Goal: Task Accomplishment & Management: Manage account settings

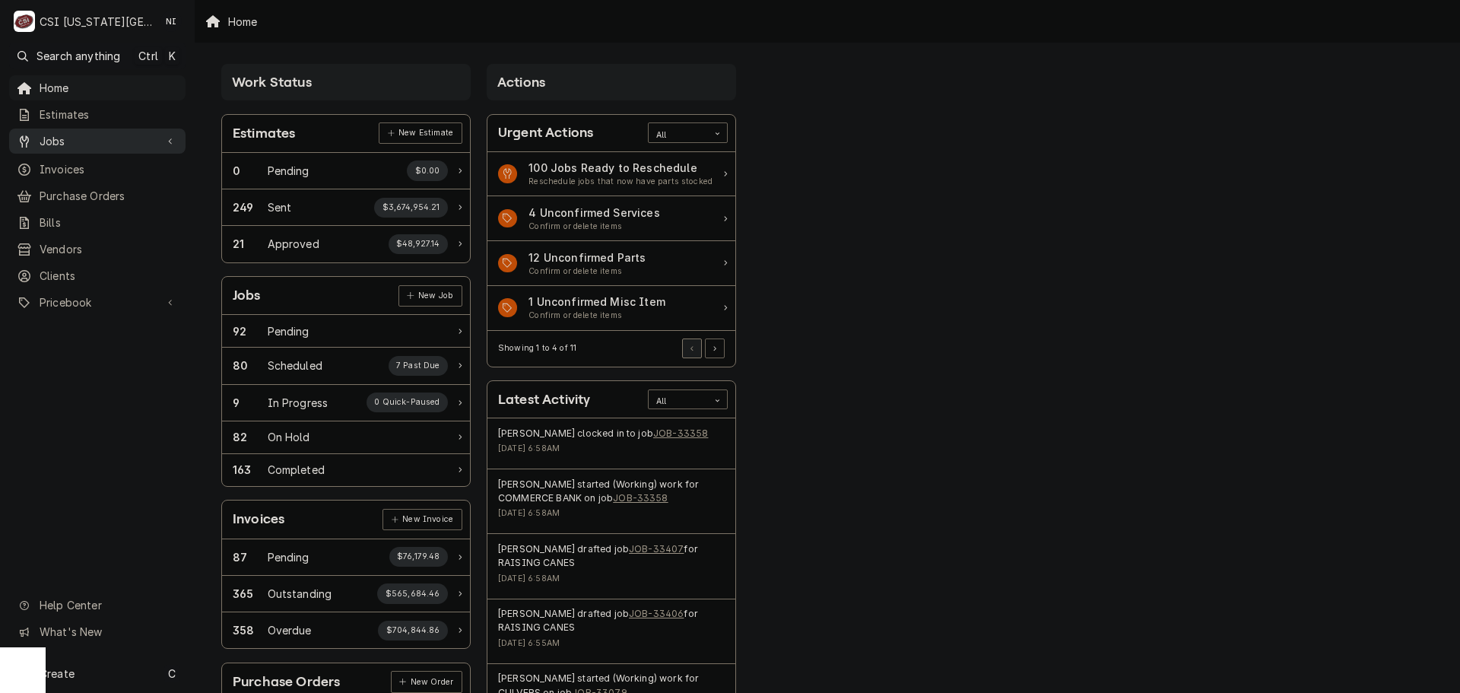
drag, startPoint x: 94, startPoint y: 123, endPoint x: 98, endPoint y: 130, distance: 7.8
click at [95, 124] on div "Home Estimates Jobs Jobs Job Series Invoices Purchase Orders Bills Vendors Clie…" at bounding box center [97, 195] width 195 height 241
click at [99, 135] on span "Jobs" at bounding box center [98, 141] width 116 height 16
click at [96, 164] on span "Jobs" at bounding box center [109, 168] width 138 height 16
click at [87, 238] on span "Purchase Orders" at bounding box center [109, 246] width 138 height 16
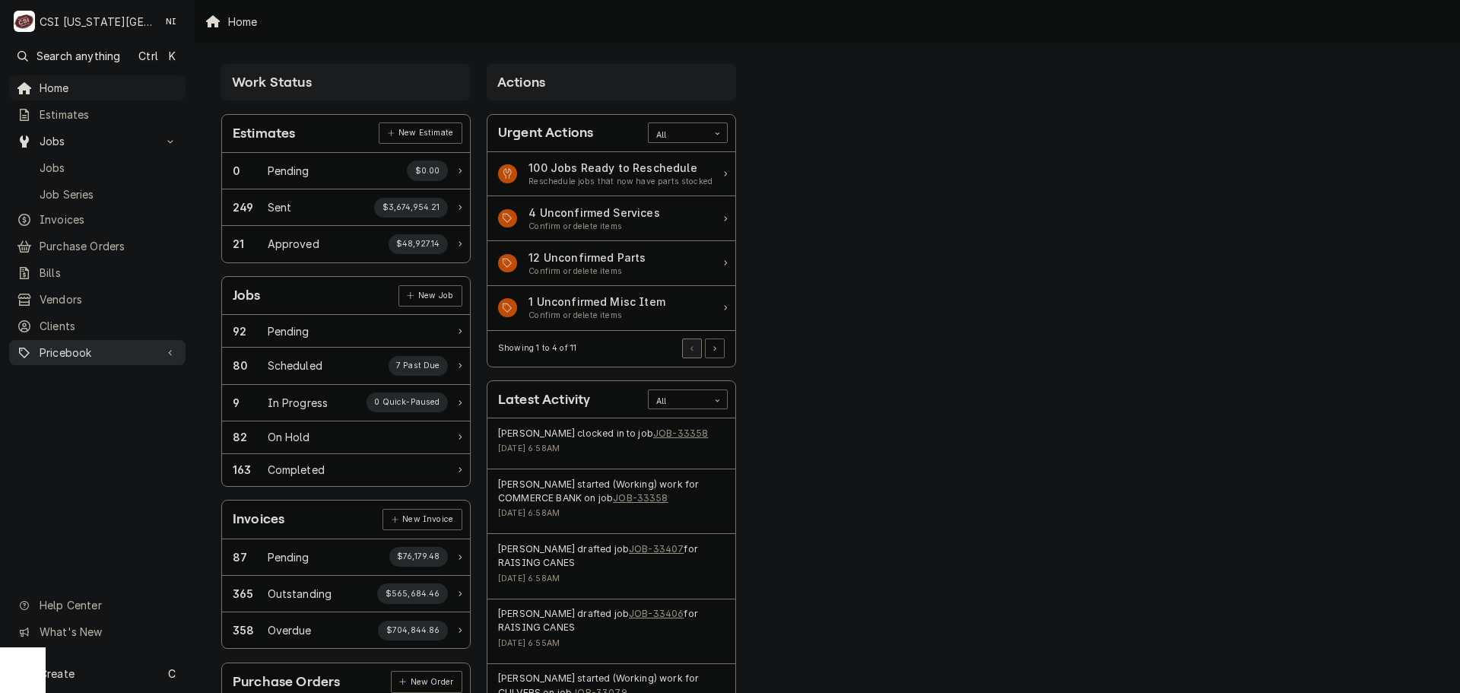
click at [84, 343] on div "Pricebook" at bounding box center [97, 352] width 170 height 19
click at [86, 398] on span "Parts & Materials" at bounding box center [109, 406] width 138 height 16
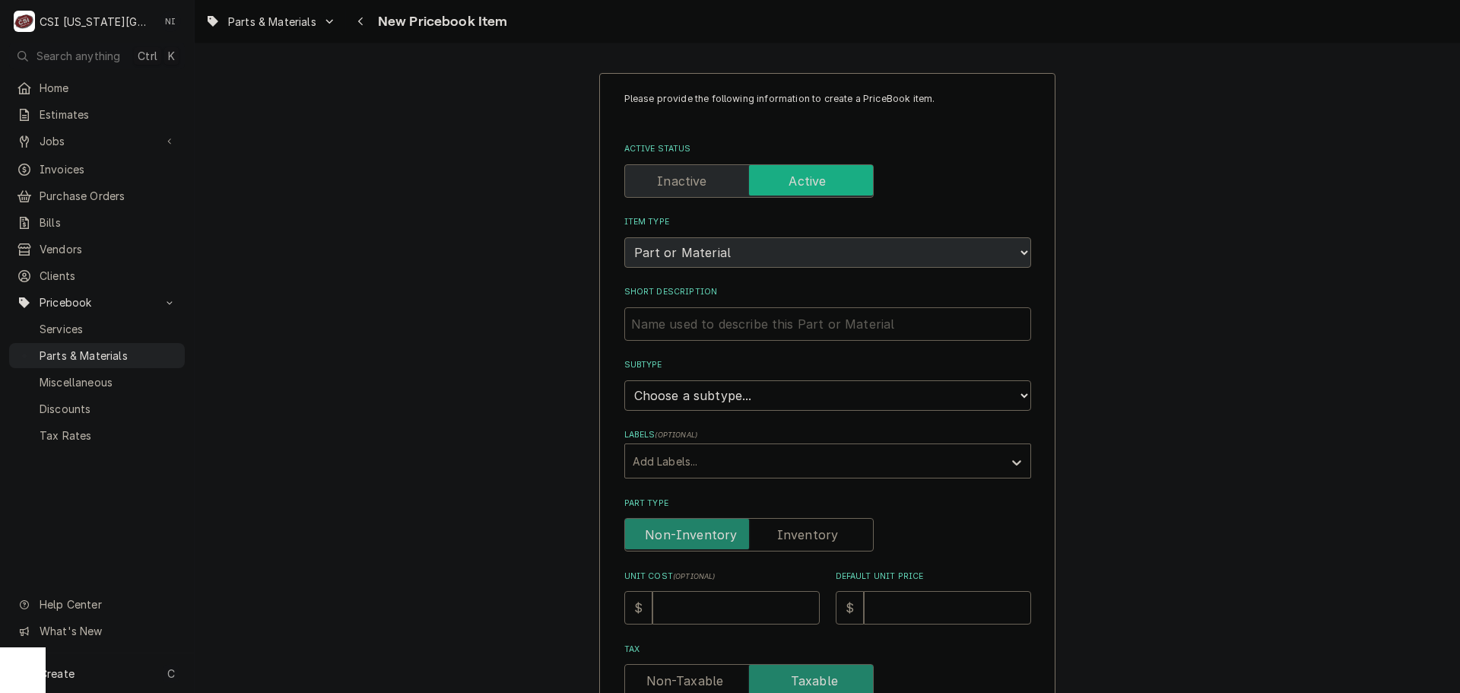
drag, startPoint x: 833, startPoint y: 310, endPoint x: 819, endPoint y: 325, distance: 19.9
click at [830, 315] on input "Short Description" at bounding box center [827, 323] width 407 height 33
paste input "GASKET, DOOR, BOTTOM"
type textarea "x"
type input "GASKET, DOOR, BOTTOM"
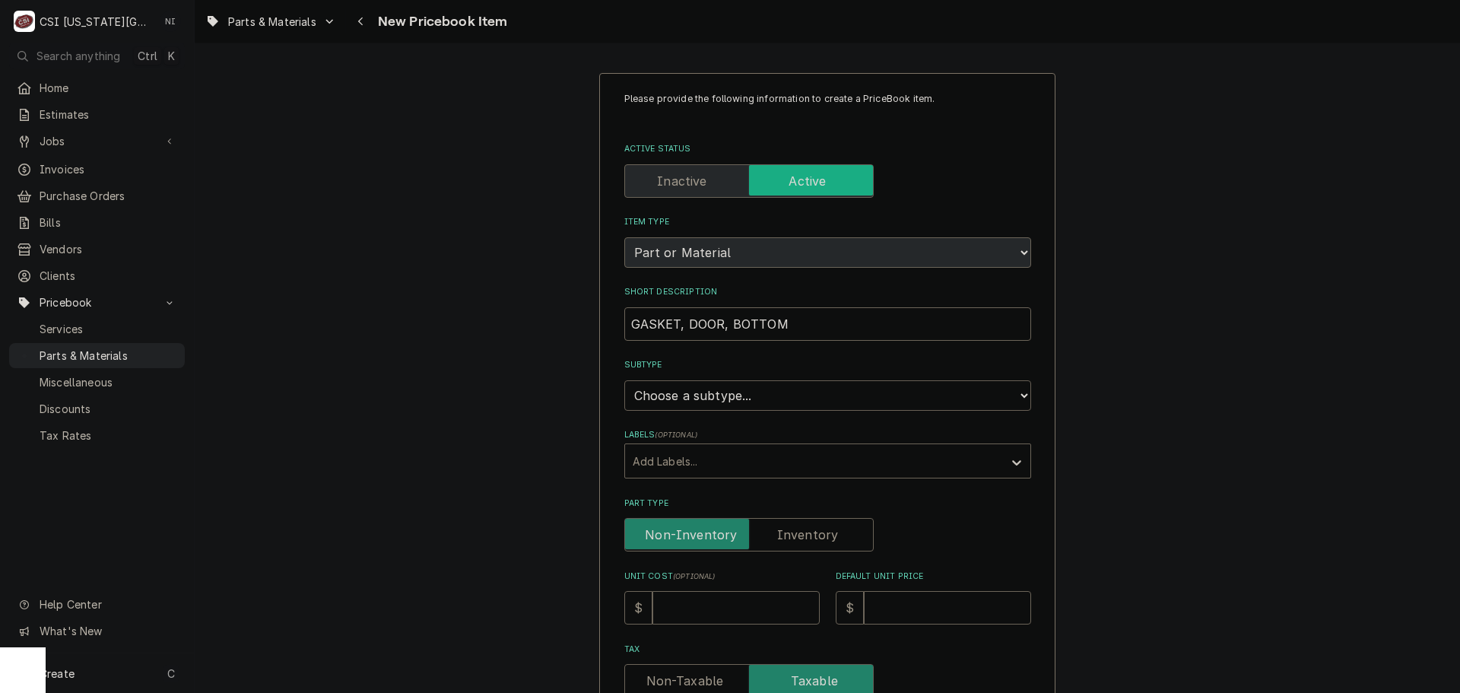
click at [779, 392] on select "Choose a subtype... [#2-DUAL] AFTERHRS-WH-CHG-2 [#2-DUAL] BEV-EQUIP [#2-DUAL] B…" at bounding box center [827, 395] width 407 height 30
select select "45"
click at [624, 380] on select "Choose a subtype... [#2-DUAL] AFTERHRS-WH-CHG-2 [#2-DUAL] BEV-EQUIP [#2-DUAL] B…" at bounding box center [827, 395] width 407 height 30
type textarea "x"
click at [782, 535] on label "Part Type" at bounding box center [748, 534] width 249 height 33
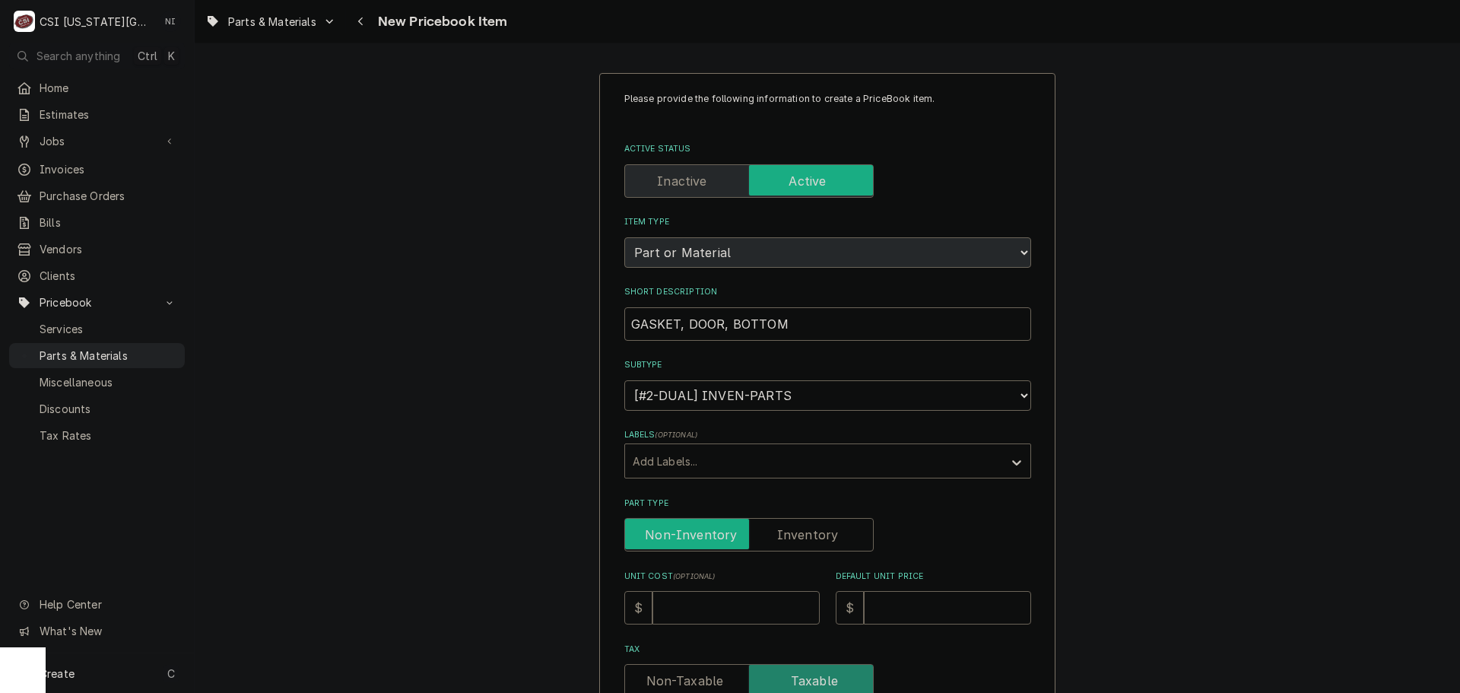
click at [782, 535] on input "Part Type" at bounding box center [749, 534] width 236 height 33
checkbox input "true"
type textarea "x"
drag, startPoint x: 736, startPoint y: 607, endPoint x: 733, endPoint y: 621, distance: 14.0
click at [736, 608] on input "Unit Cost ( optional )" at bounding box center [735, 607] width 167 height 33
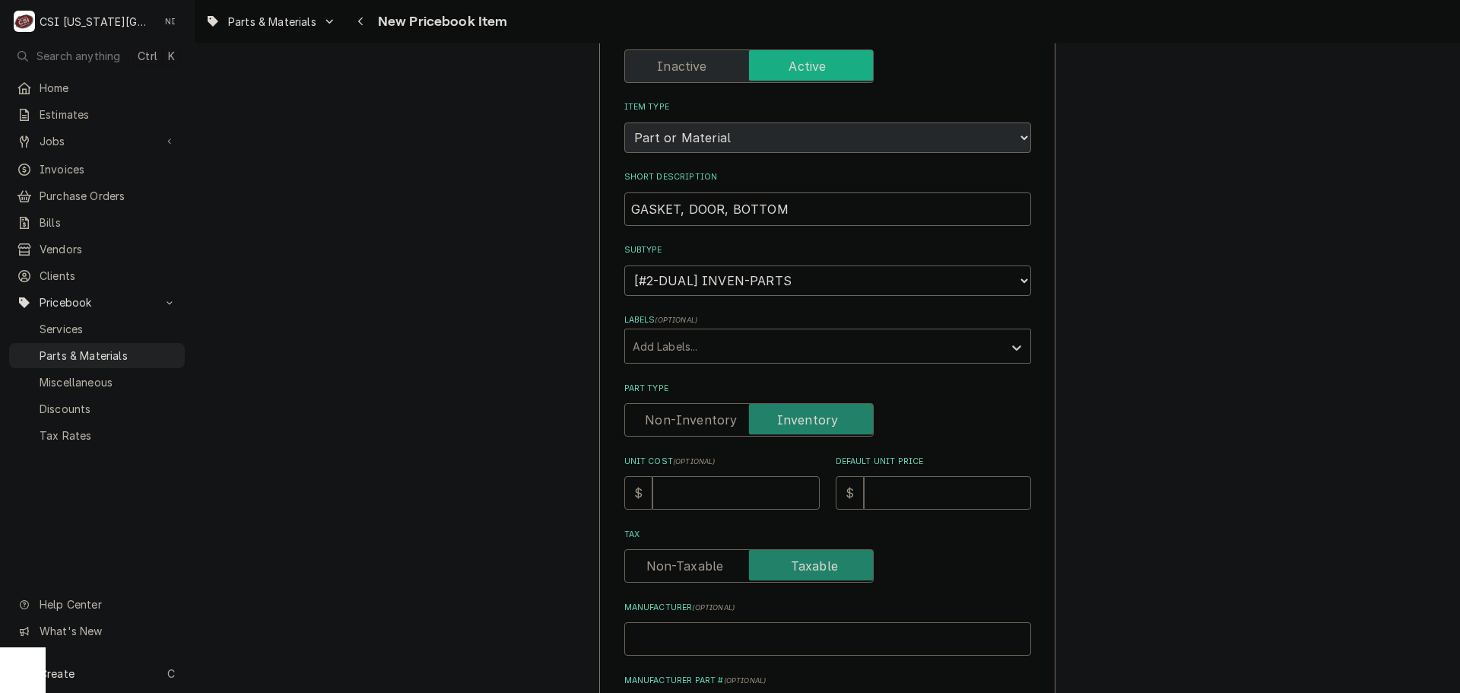
scroll to position [228, 0]
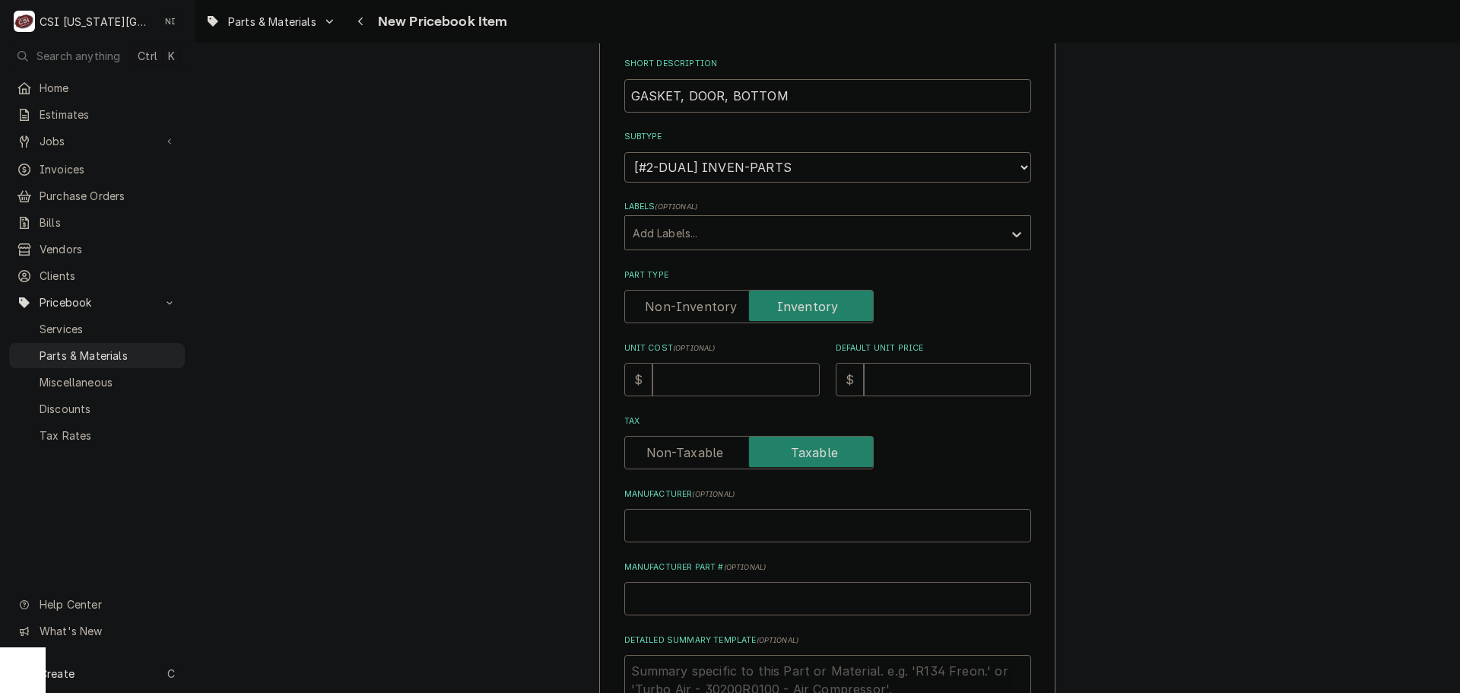
click at [688, 379] on input "Unit Cost ( optional )" at bounding box center [735, 379] width 167 height 33
type input "1"
click at [920, 382] on input "Default Unit Price" at bounding box center [947, 379] width 167 height 33
type textarea "x"
type input "1"
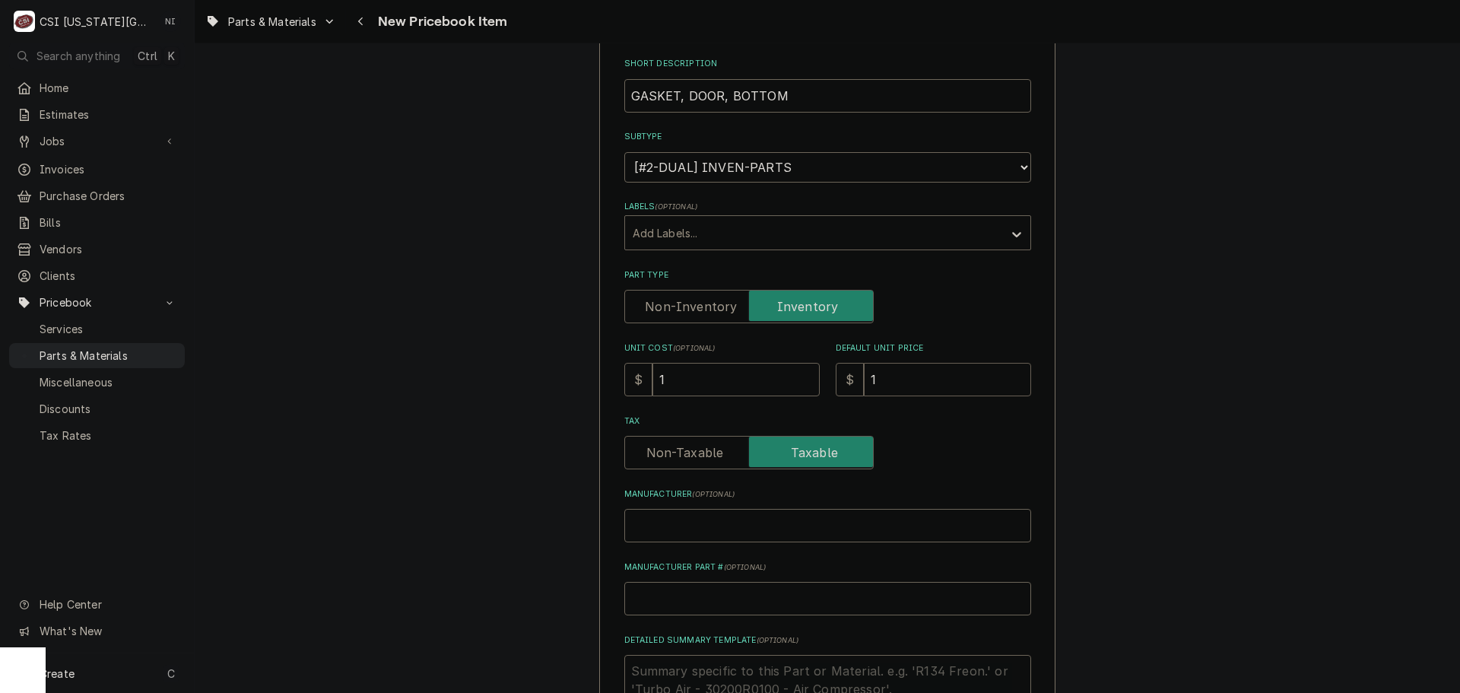
type textarea "x"
type input "12"
type textarea "x"
type input "120"
type textarea "x"
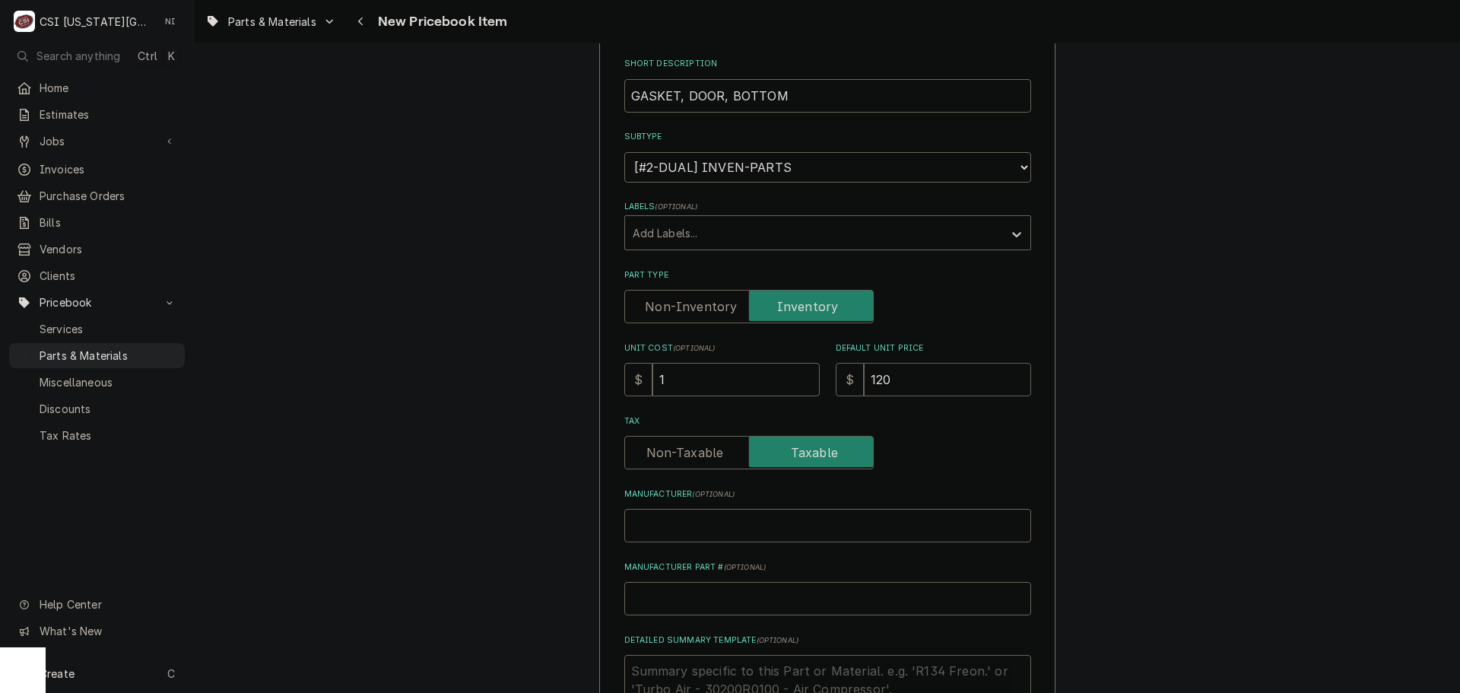
type input "120.0"
type textarea "x"
type input "120.02"
click at [660, 602] on input "Manufacturer Part # ( optional )" at bounding box center [827, 598] width 407 height 33
type textarea "x"
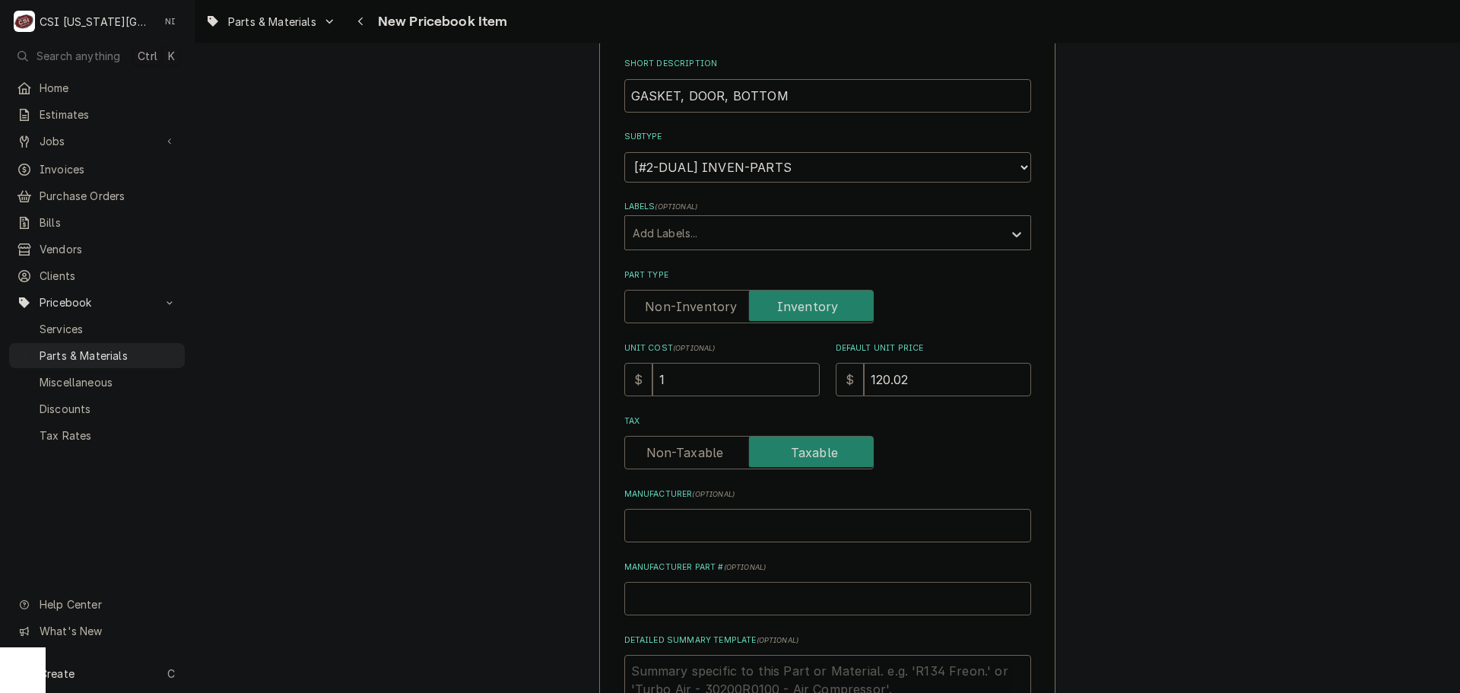
type input "T"
type textarea "x"
type input "TR"
type textarea "x"
type input "TRU"
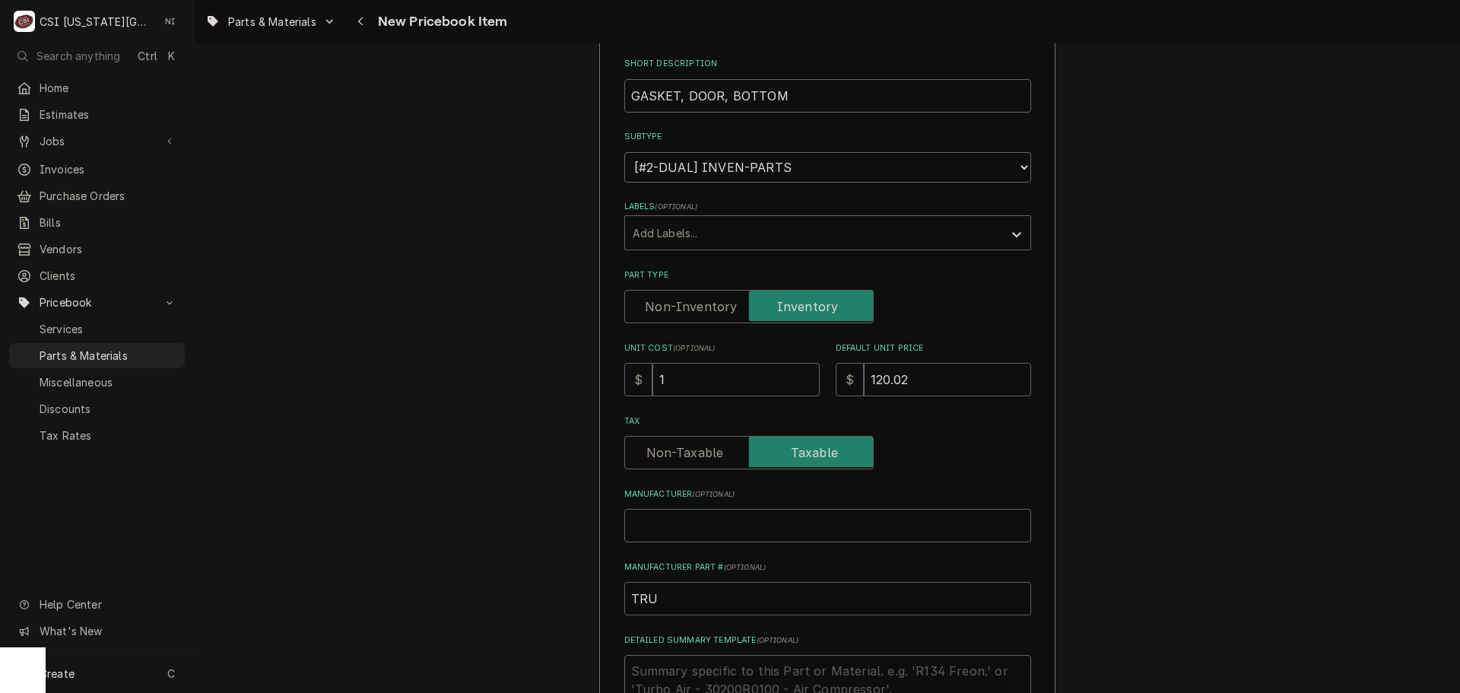
type textarea "x"
type input "TRU-"
paste input "GASKET, DOOR, BOTTOM"
type textarea "x"
type input "TRU-GASKET, DOOR, BOTTOM"
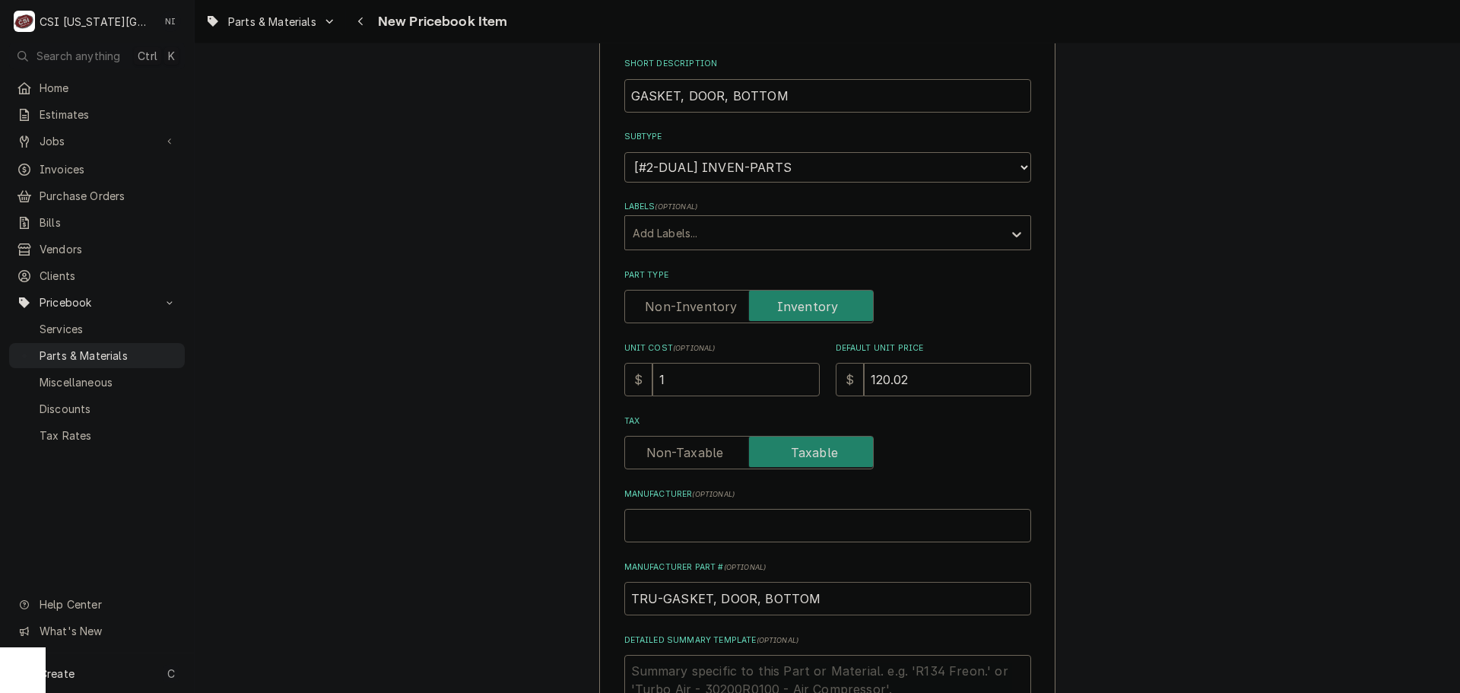
drag, startPoint x: 820, startPoint y: 593, endPoint x: 654, endPoint y: 608, distance: 166.4
click at [654, 608] on input "TRU-GASKET, DOOR, BOTTOM" at bounding box center [827, 598] width 407 height 33
type textarea "x"
type input "TRU-9"
type textarea "x"
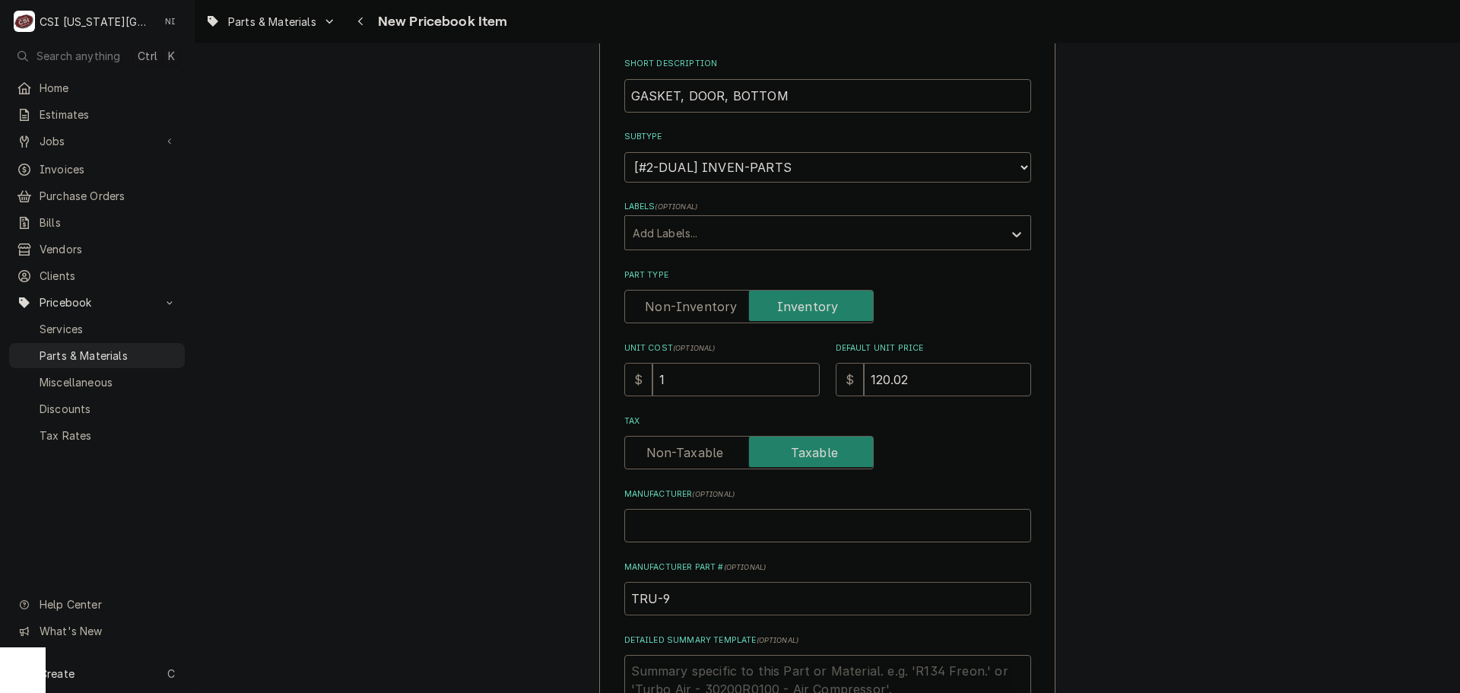
type input "TRU-99"
type textarea "x"
type input "TRU-998"
type textarea "x"
type input "TRU-9984"
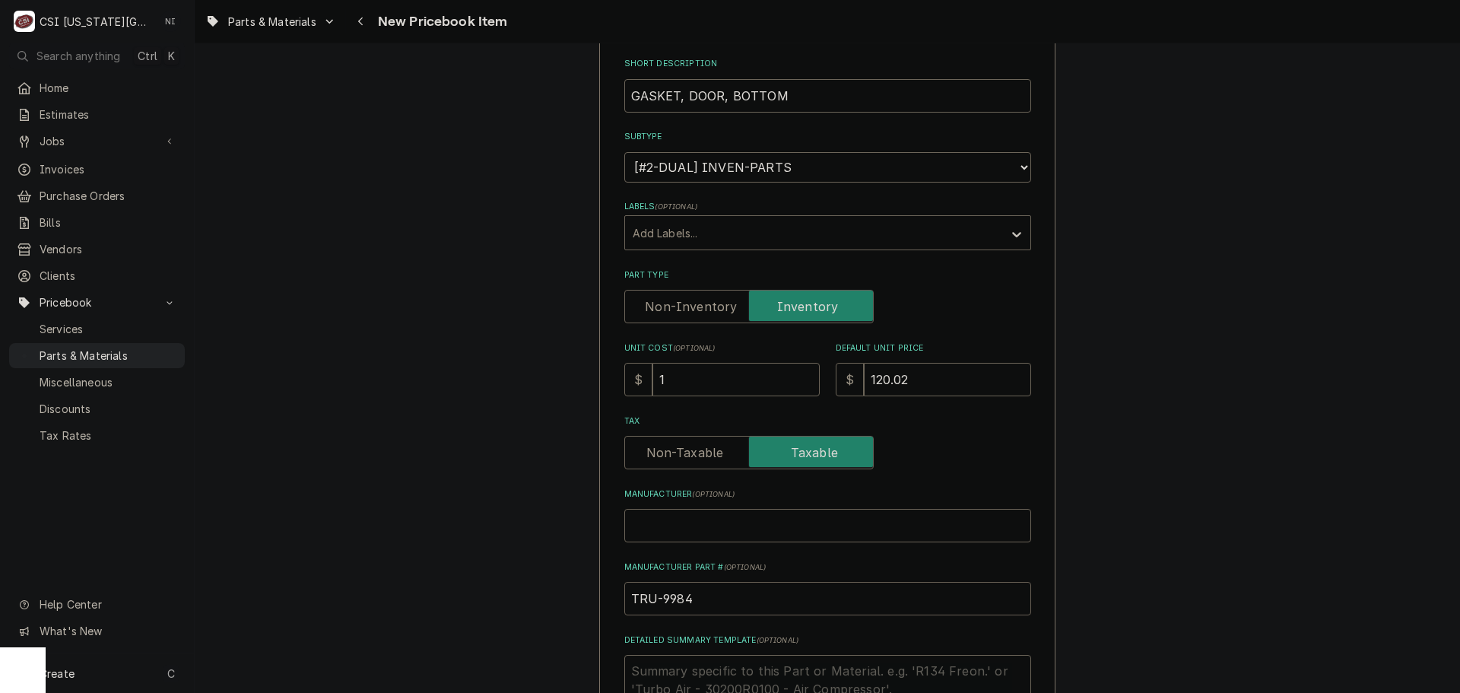
type textarea "x"
type input "TRU-99841"
type textarea "x"
drag, startPoint x: 703, startPoint y: 597, endPoint x: 518, endPoint y: 600, distance: 185.6
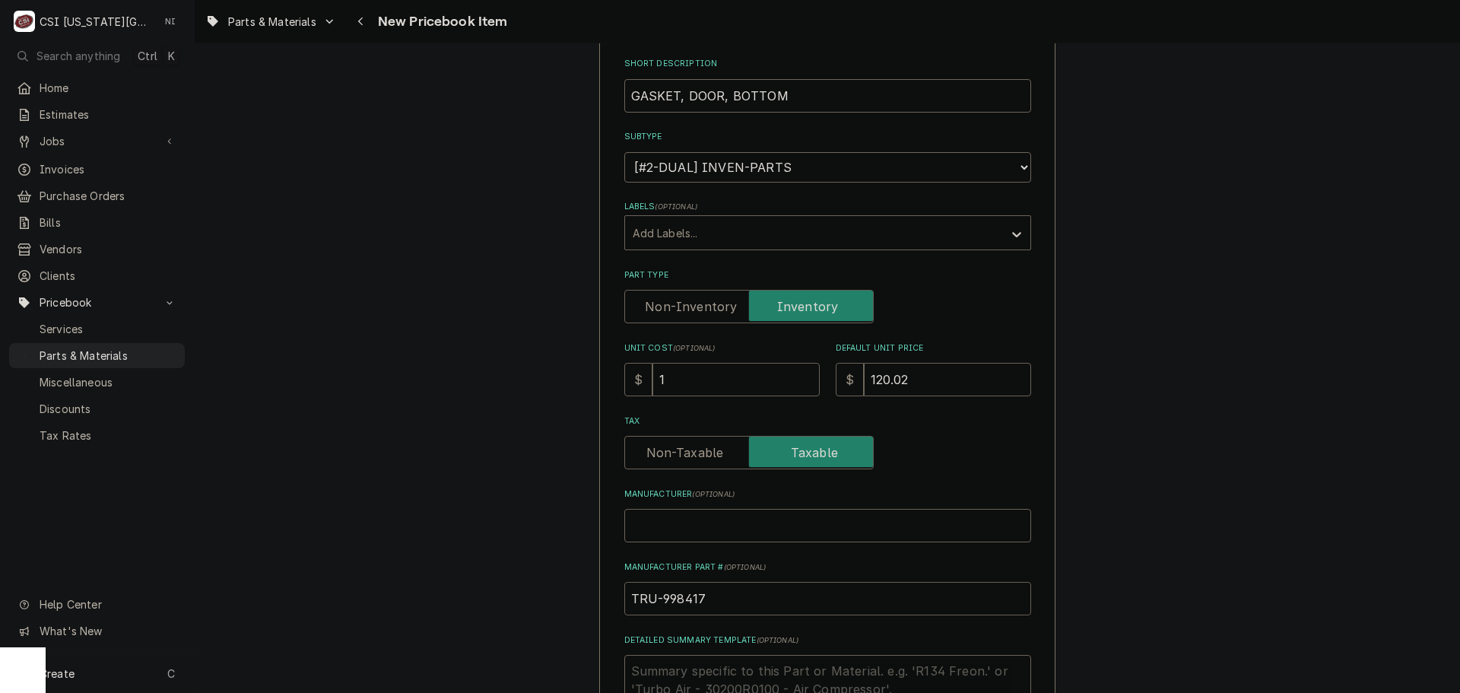
type input "TRU-998417"
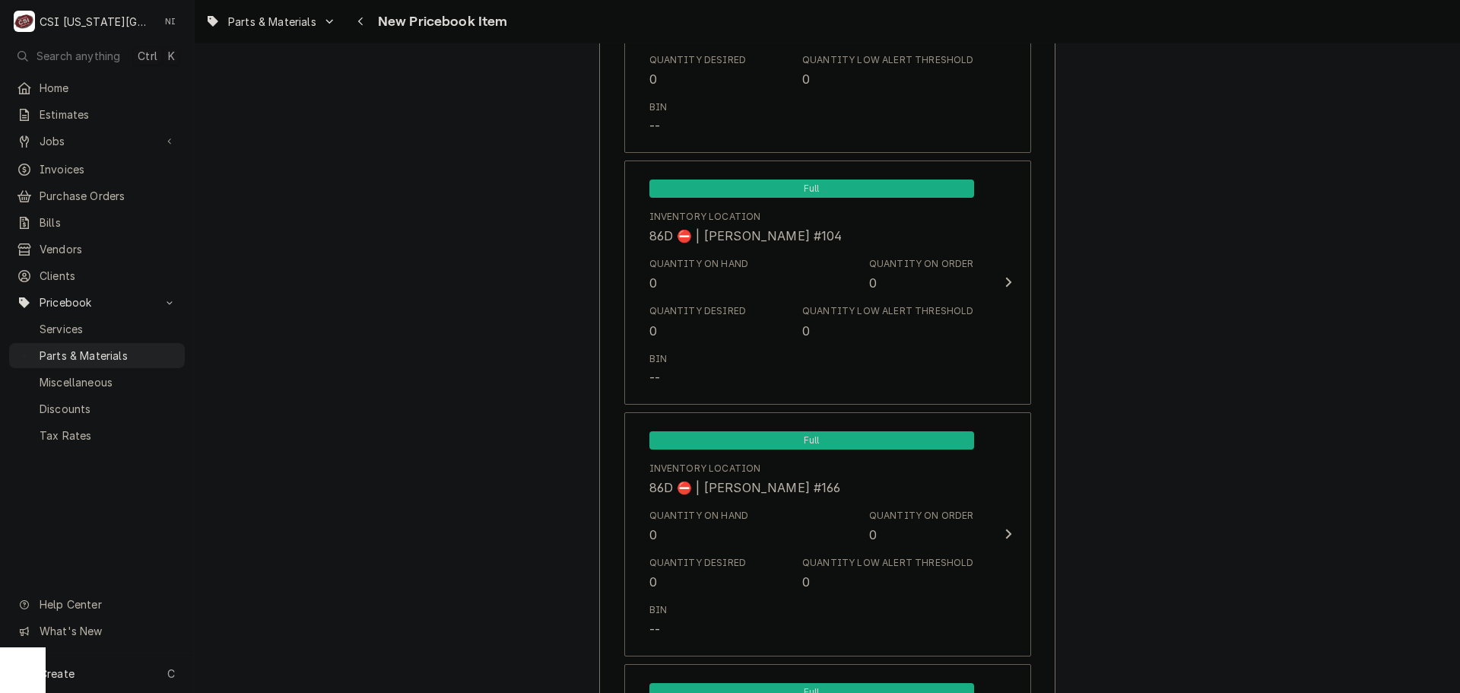
scroll to position [14653, 0]
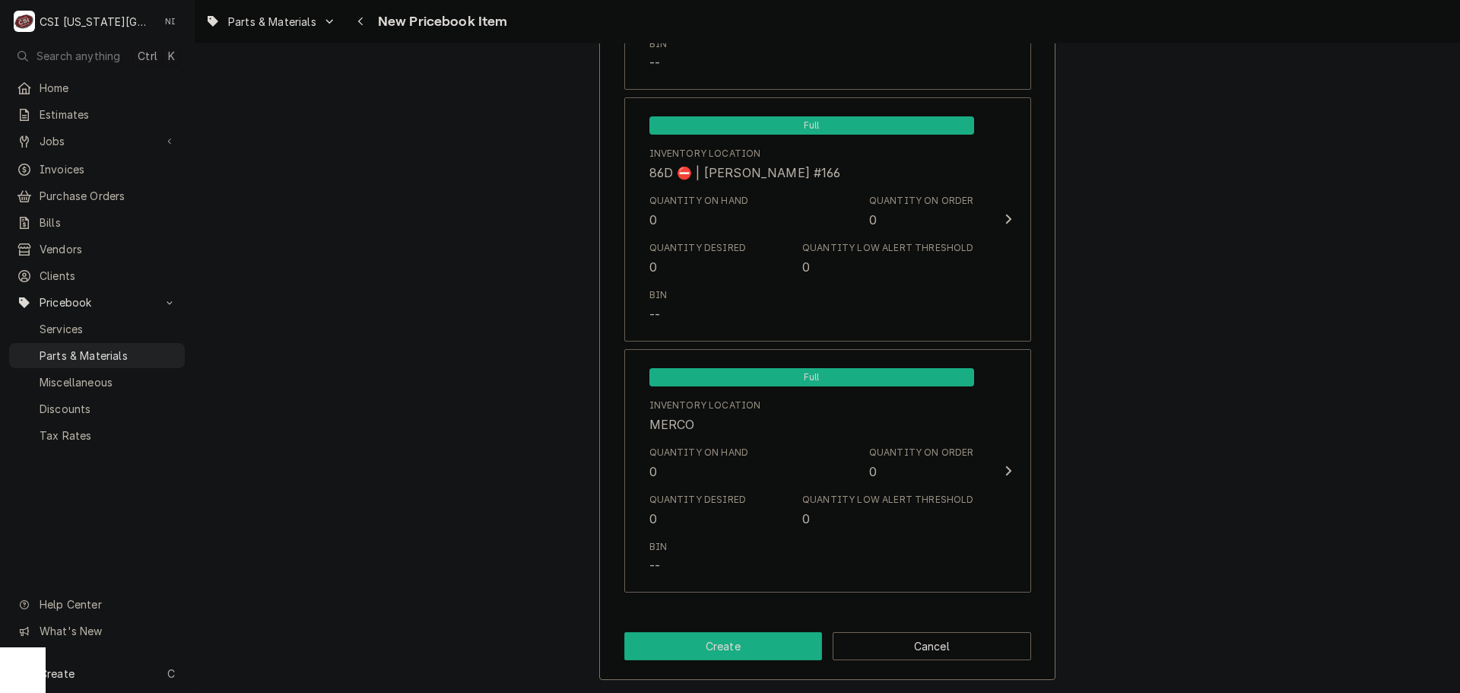
click at [751, 651] on button "Create" at bounding box center [723, 646] width 198 height 28
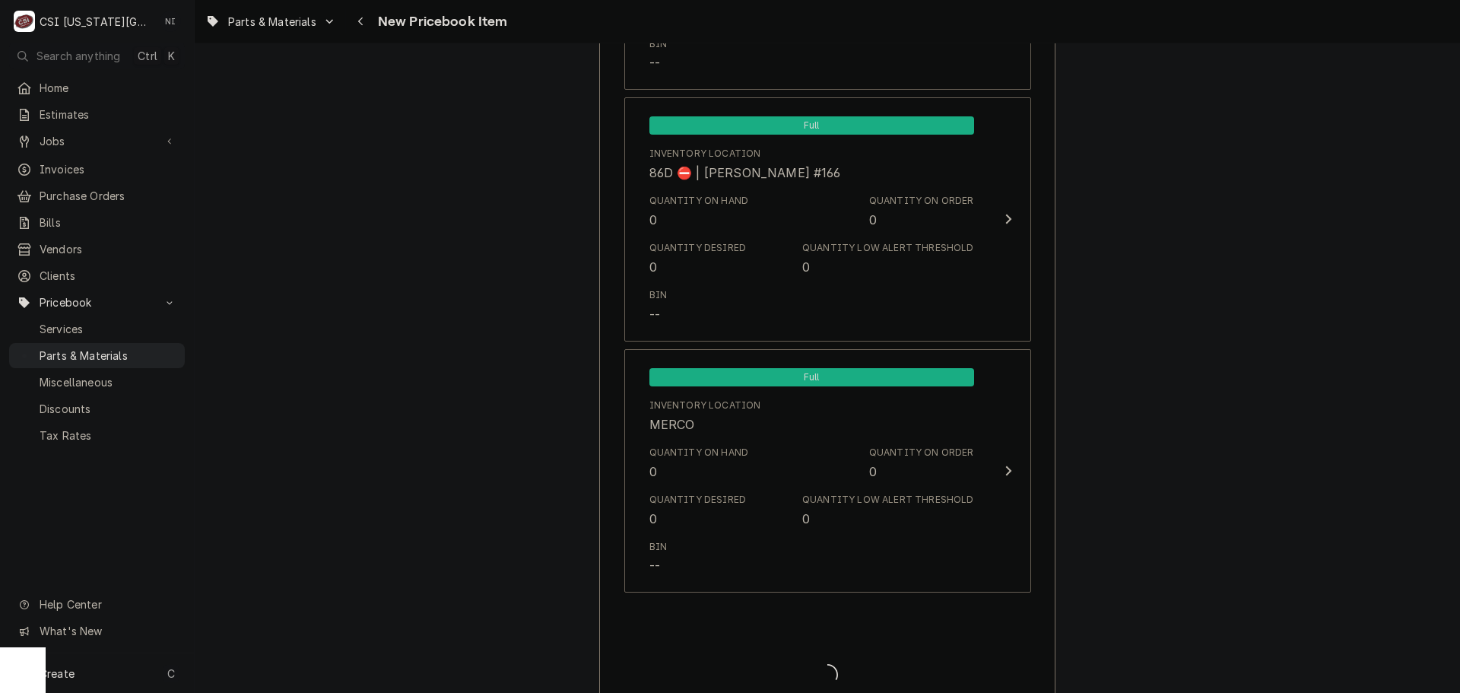
type textarea "x"
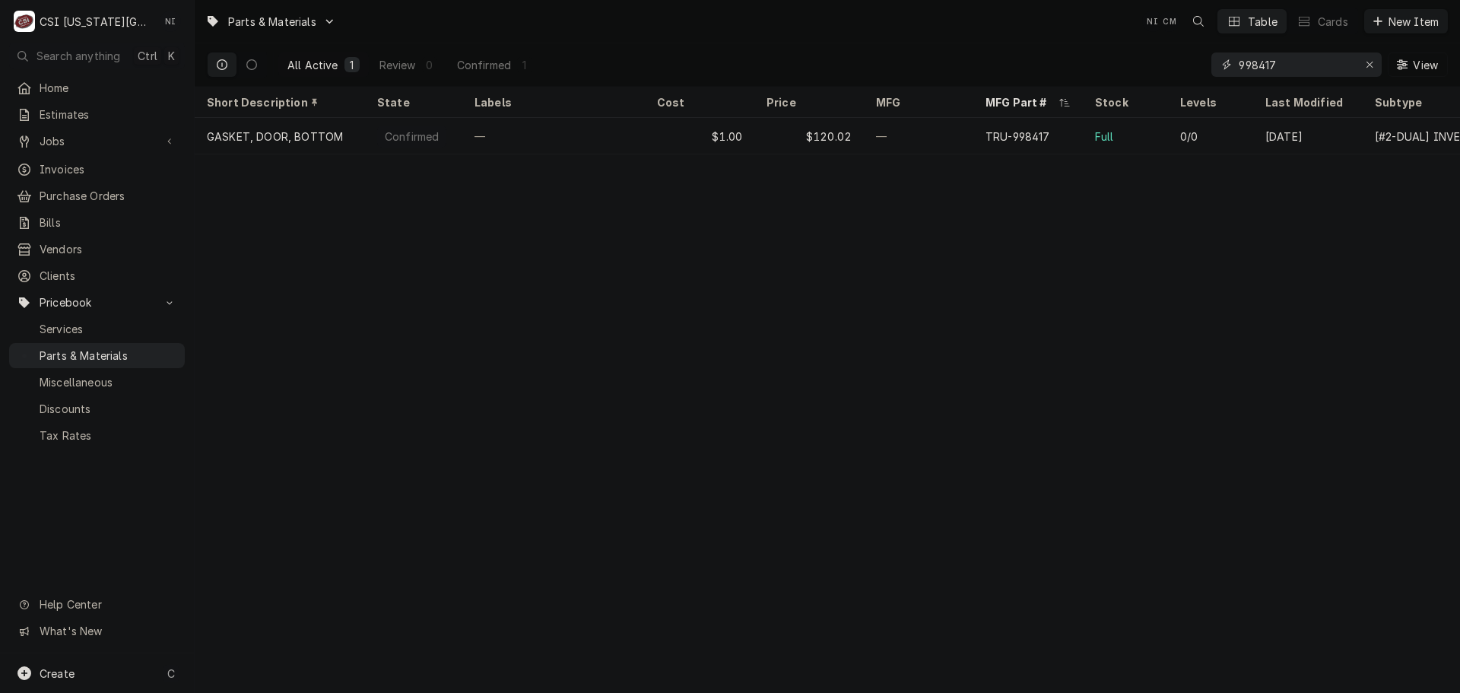
click at [1370, 65] on icon "Erase input" at bounding box center [1370, 64] width 8 height 11
click at [1321, 65] on input "Dynamic Content Wrapper" at bounding box center [1310, 64] width 143 height 24
paste input "5017541"
drag, startPoint x: 1274, startPoint y: 73, endPoint x: 1114, endPoint y: 65, distance: 159.9
click at [1117, 67] on div "All Active 1 Review 0 Confirmed 1 5017541 View" at bounding box center [827, 64] width 1241 height 43
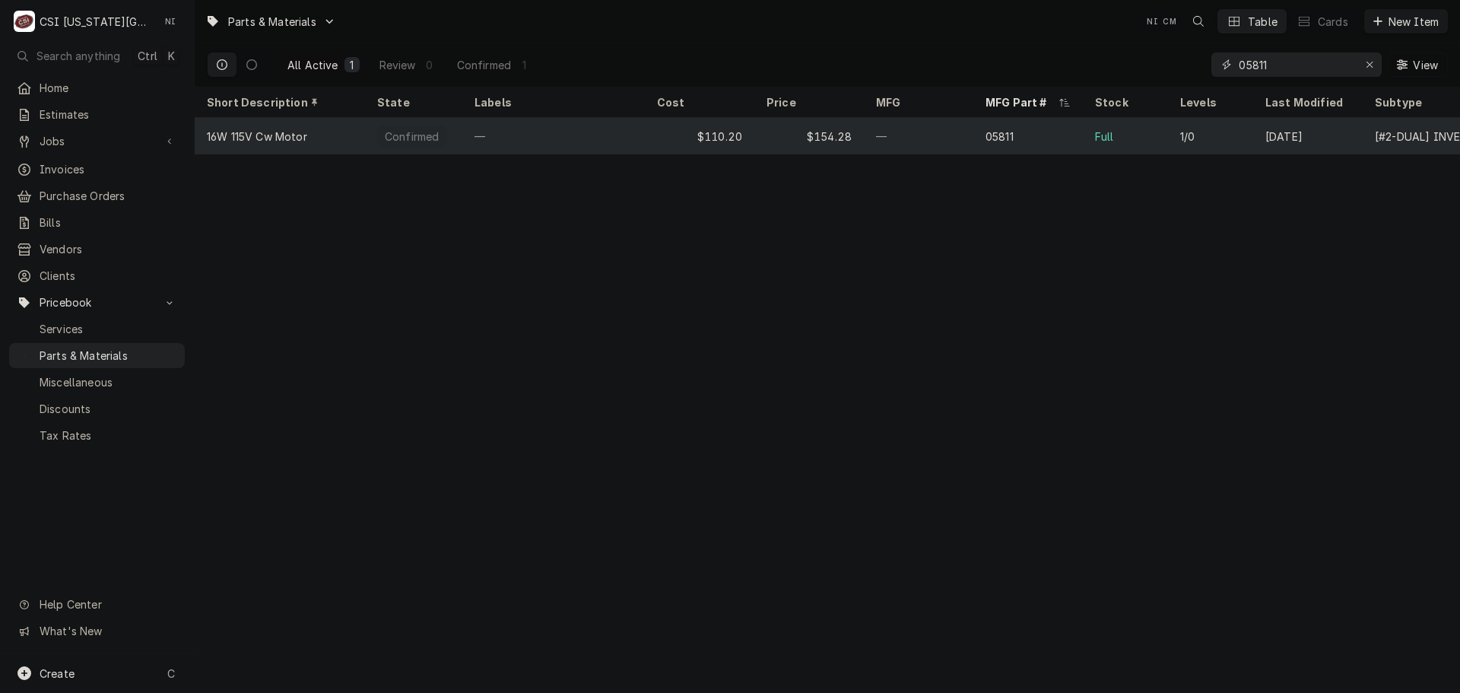
type input "05811"
click at [665, 133] on div "$110.20" at bounding box center [700, 136] width 110 height 37
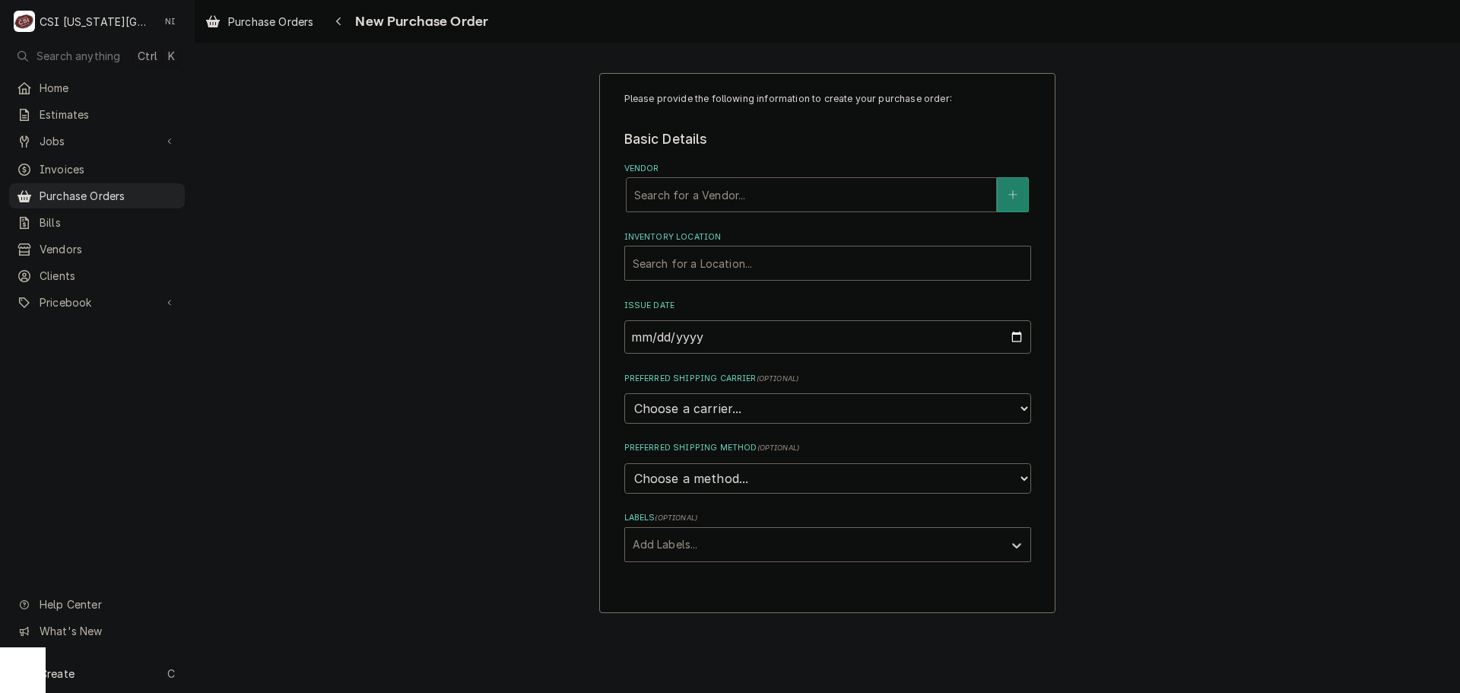
click at [770, 202] on div "Vendor" at bounding box center [811, 194] width 354 height 27
type input "TRUE"
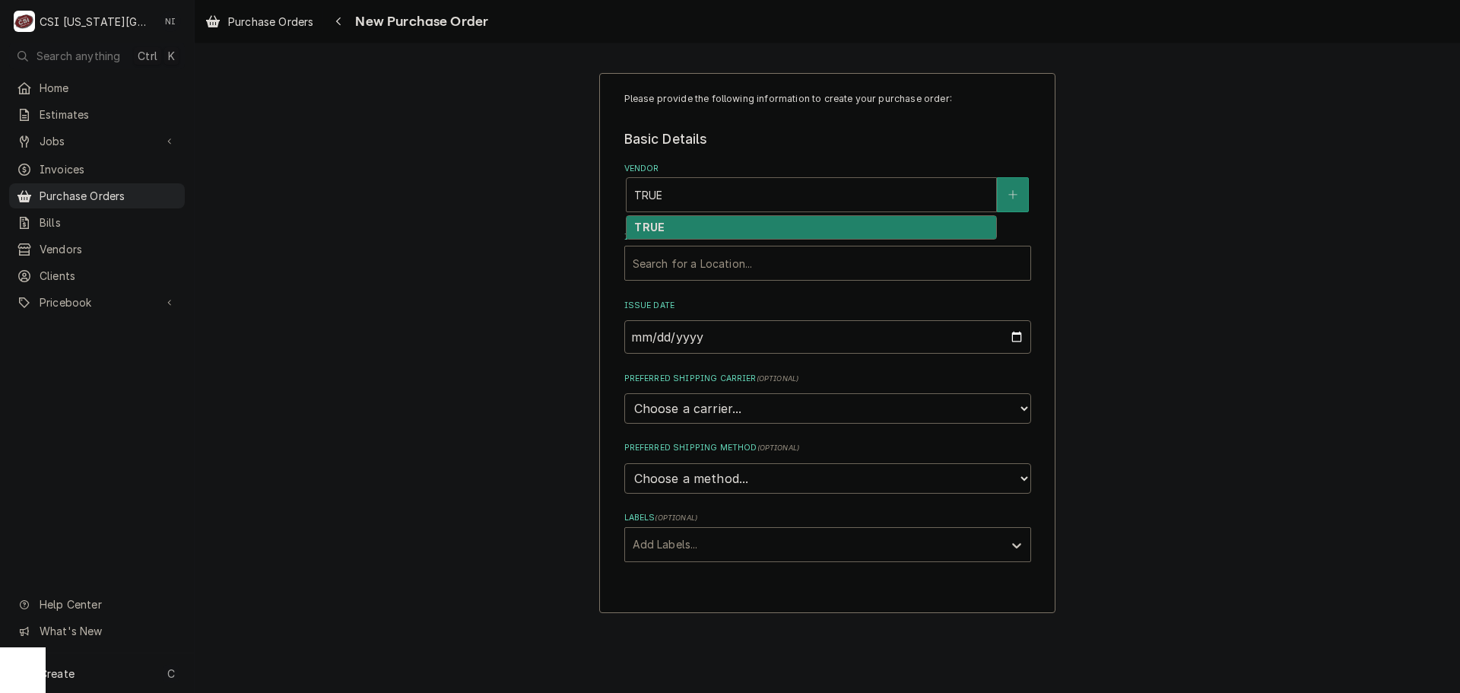
click at [709, 227] on div "TRUE" at bounding box center [812, 228] width 370 height 24
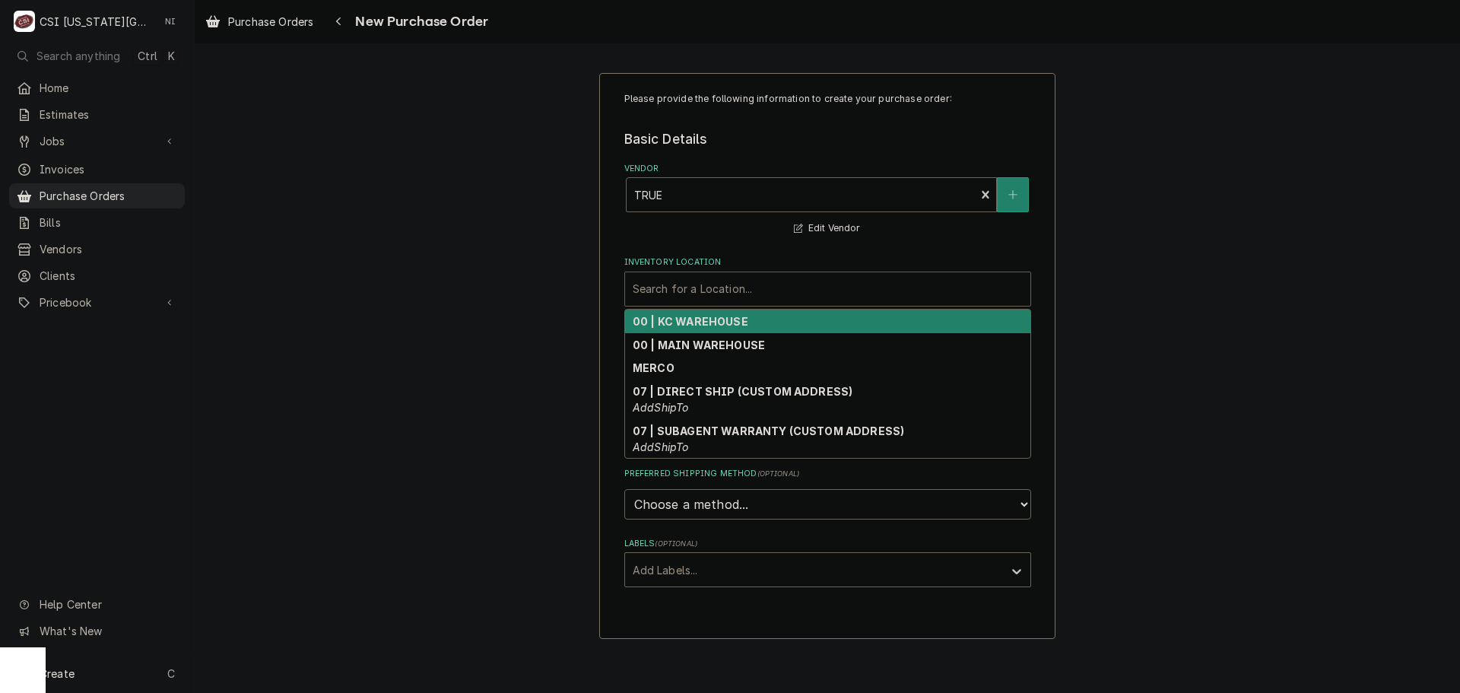
click at [725, 289] on div "Inventory Location" at bounding box center [828, 288] width 390 height 27
click at [722, 319] on strong "00 | KC WAREHOUSE" at bounding box center [691, 321] width 116 height 13
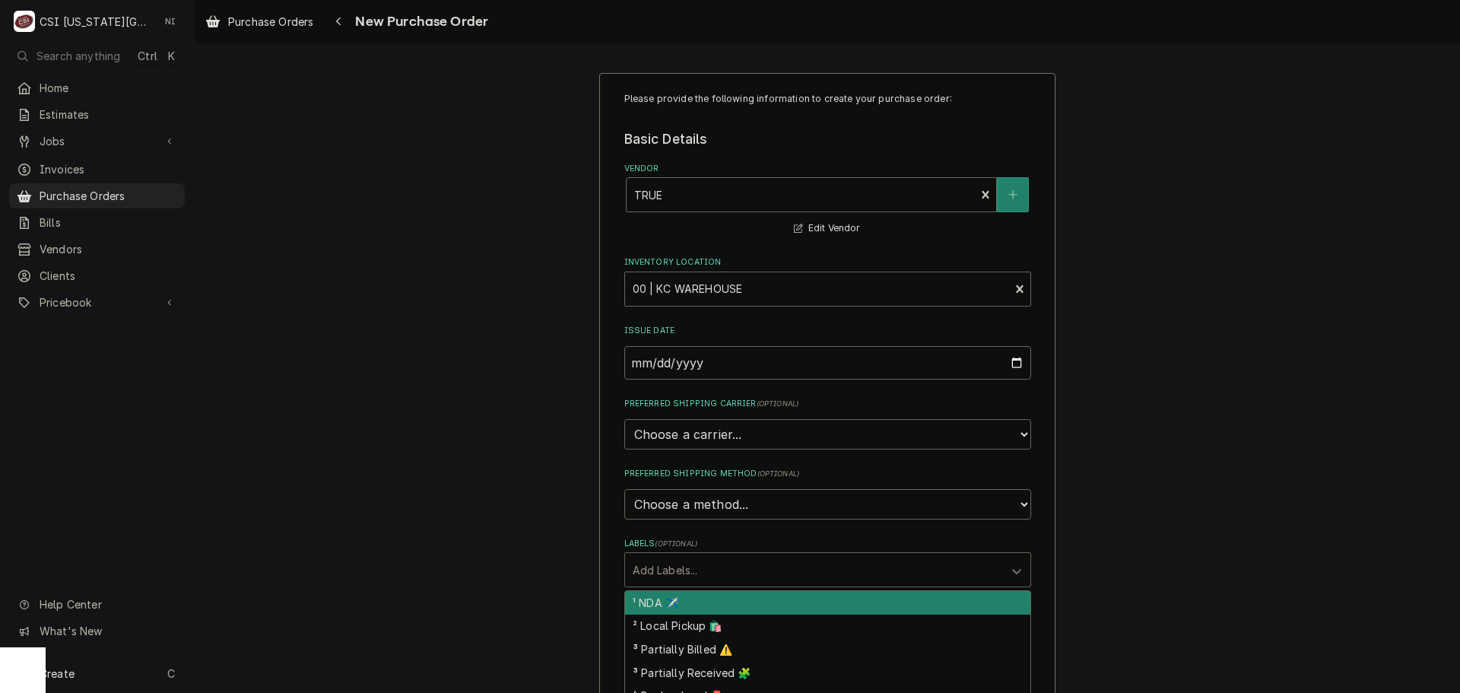
click at [718, 567] on div "Labels" at bounding box center [814, 569] width 363 height 27
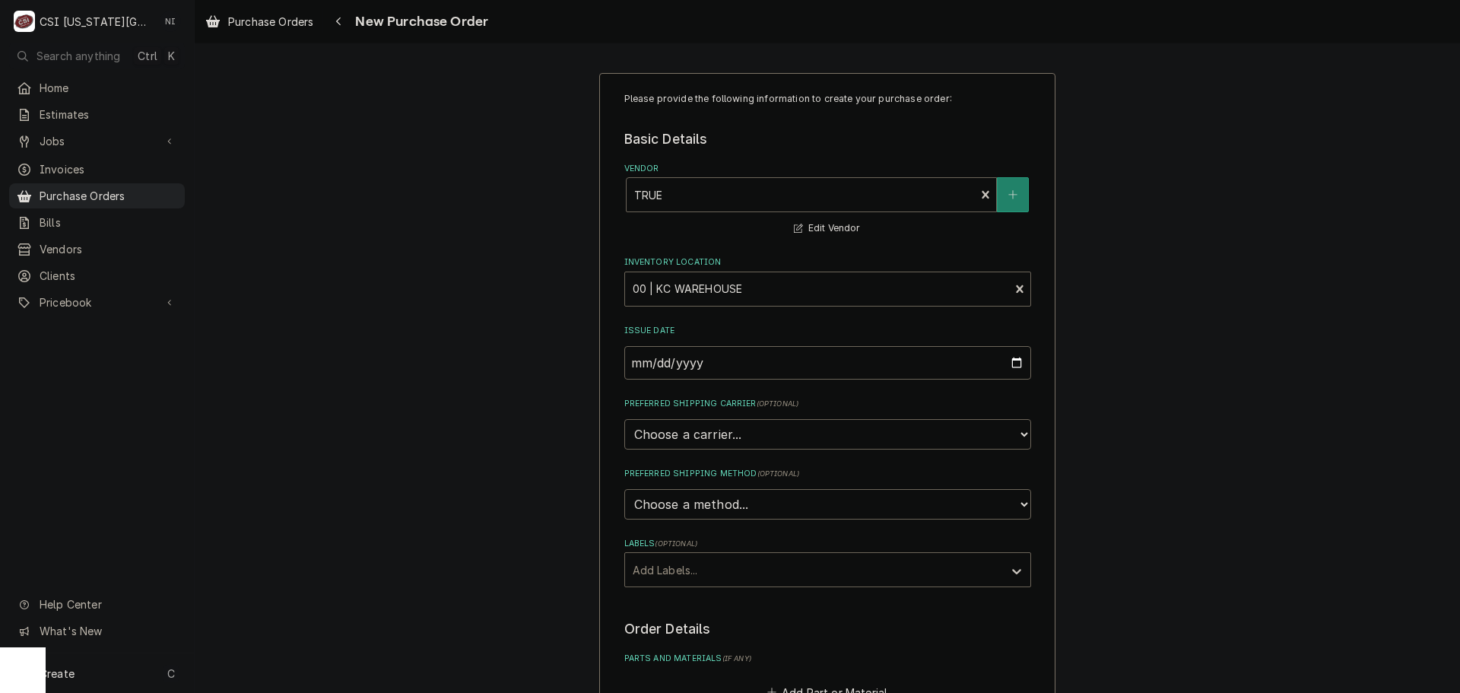
click at [1156, 454] on div "Please provide the following information to create your purchase order: Basic D…" at bounding box center [827, 575] width 1265 height 1033
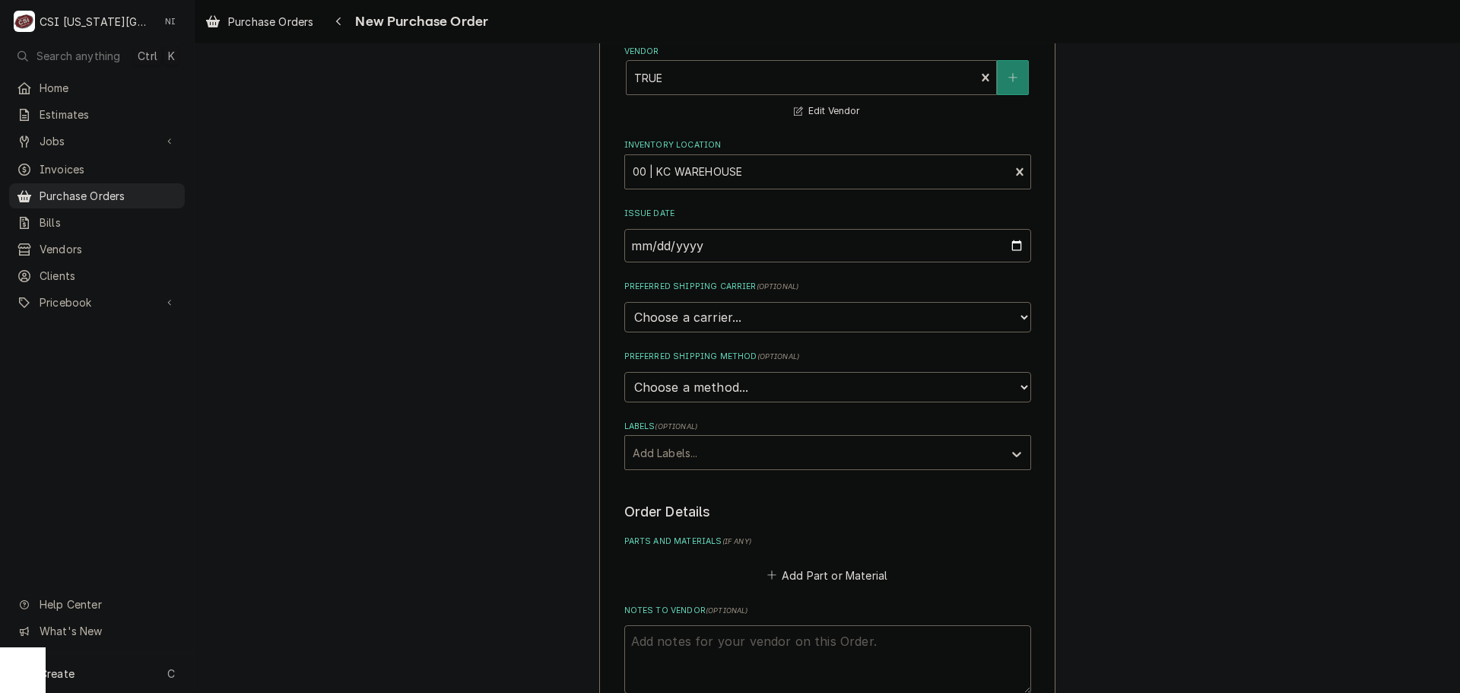
scroll to position [304, 0]
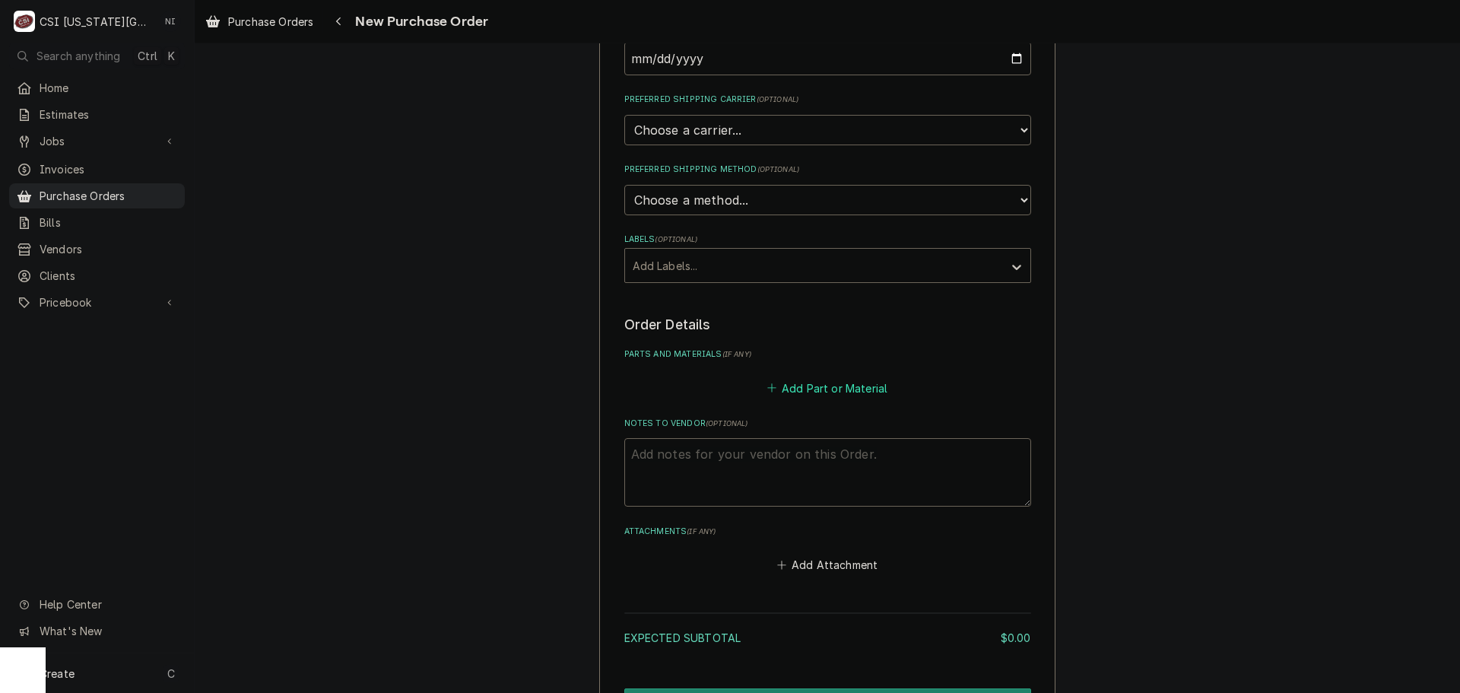
click at [824, 387] on button "Add Part or Material" at bounding box center [826, 387] width 125 height 21
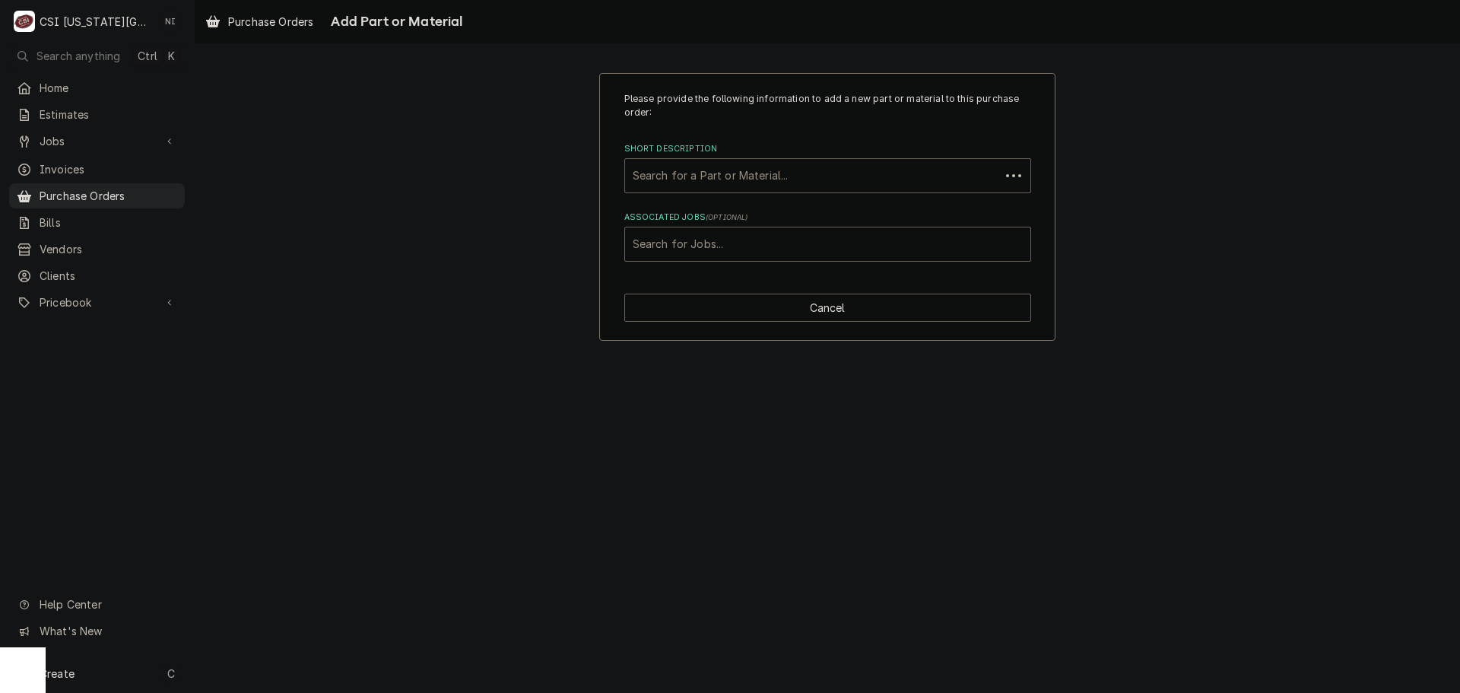
click at [742, 174] on div "Short Description" at bounding box center [813, 175] width 360 height 27
paste input "TRU-998417"
type input "TRU-998417"
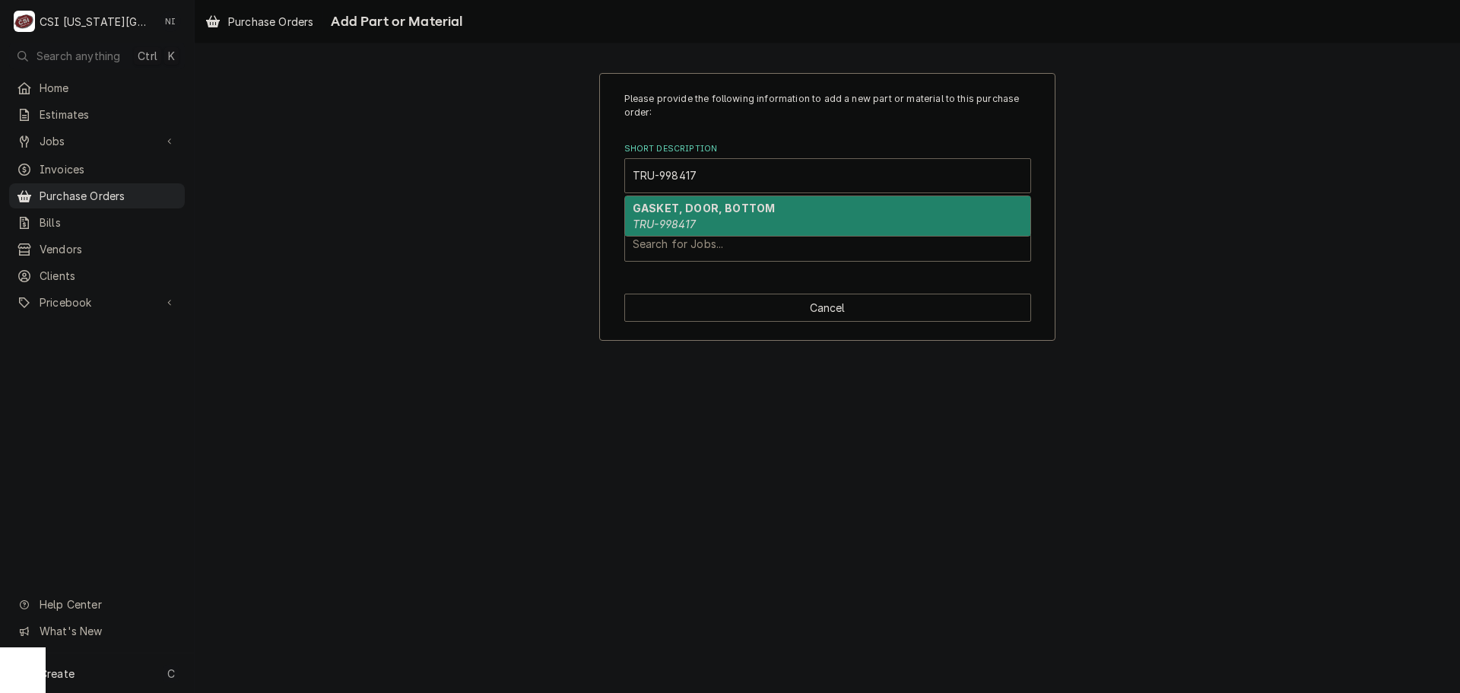
click at [694, 210] on strong "GASKET, DOOR, BOTTOM" at bounding box center [704, 208] width 142 height 13
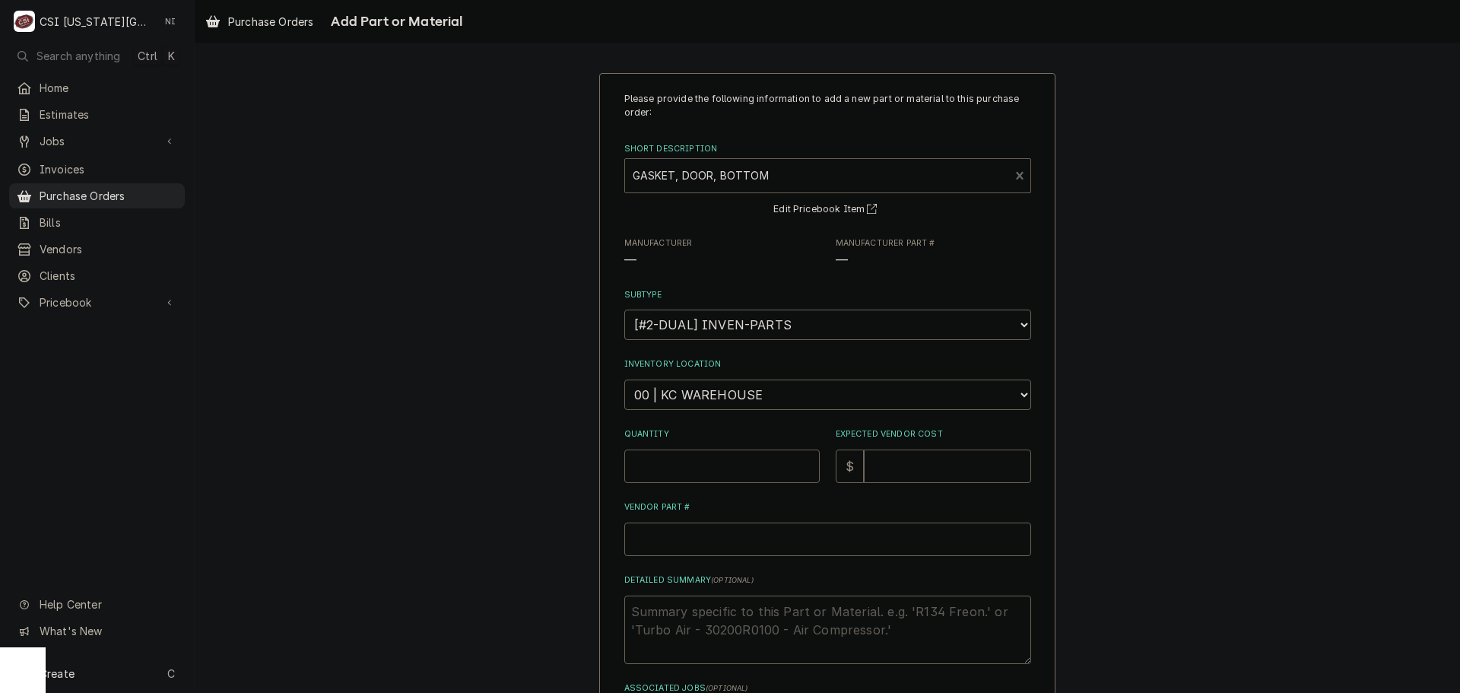
type textarea "x"
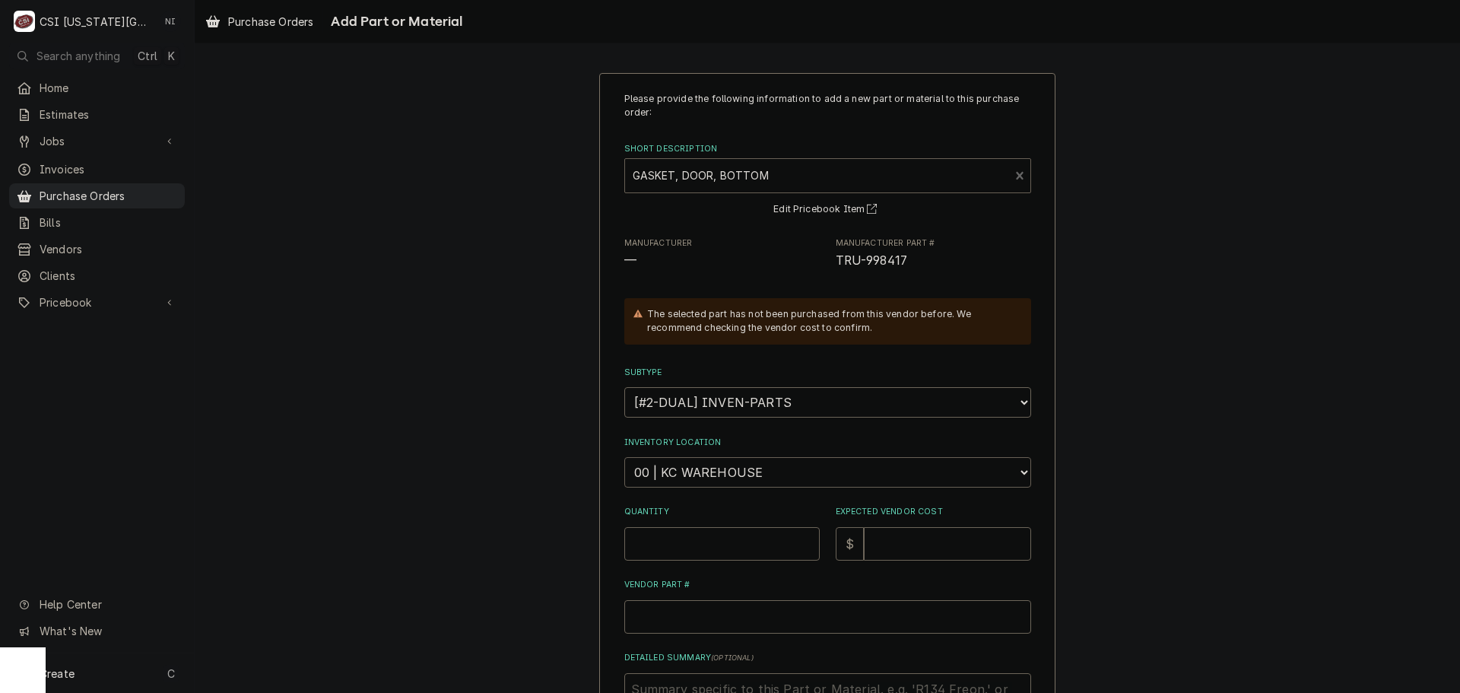
drag, startPoint x: 717, startPoint y: 478, endPoint x: 733, endPoint y: 478, distance: 16.0
click at [719, 478] on select "Choose a location... 00 | KC WAREHOUSE 00 | MAIN WAREHOUSE 01 | BRIAN BREAZIER …" at bounding box center [827, 472] width 407 height 30
select select "2818"
click at [624, 457] on select "Choose a location... 00 | KC WAREHOUSE 00 | MAIN WAREHOUSE 01 | BRIAN BREAZIER …" at bounding box center [827, 472] width 407 height 30
drag, startPoint x: 730, startPoint y: 550, endPoint x: 771, endPoint y: 570, distance: 45.6
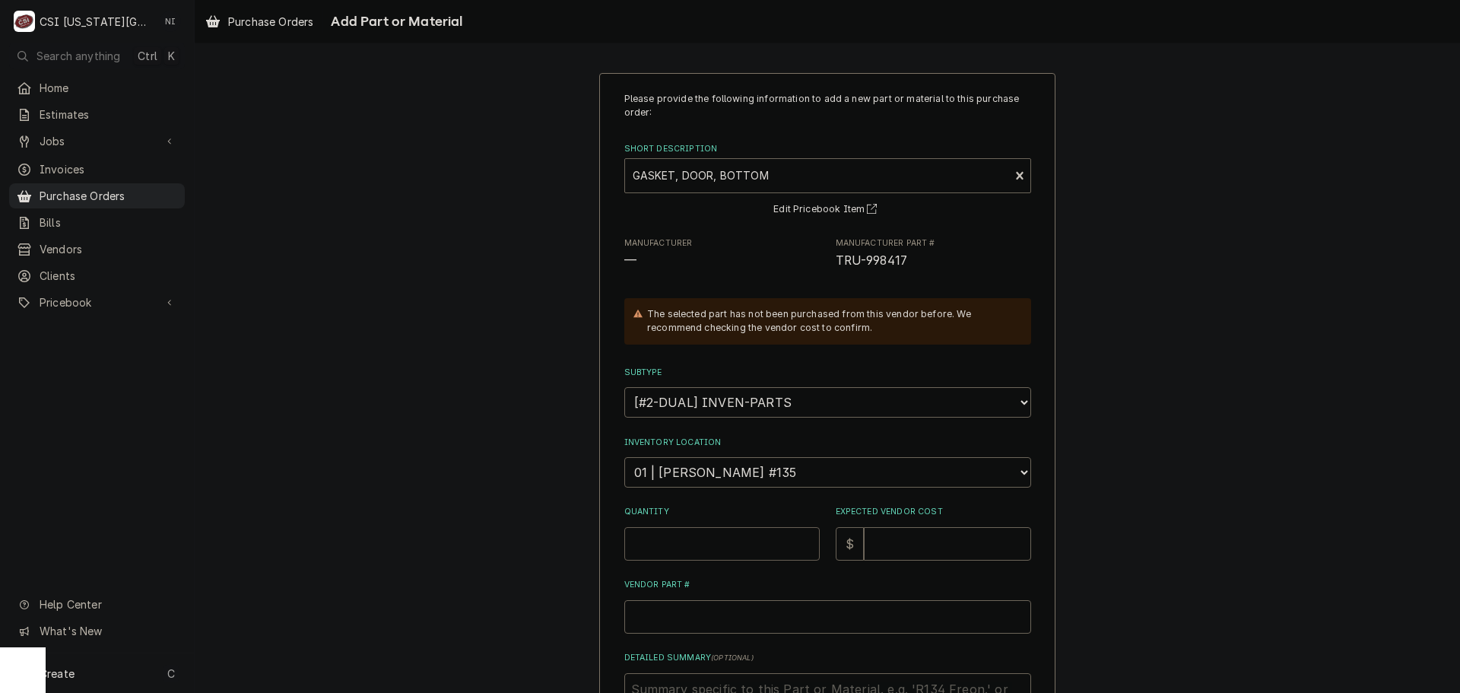
click at [730, 551] on input "Quantity" at bounding box center [721, 543] width 195 height 33
type textarea "x"
type input "1"
click at [744, 621] on input "Vendor Part #" at bounding box center [827, 616] width 407 height 33
paste input "TRU-998417"
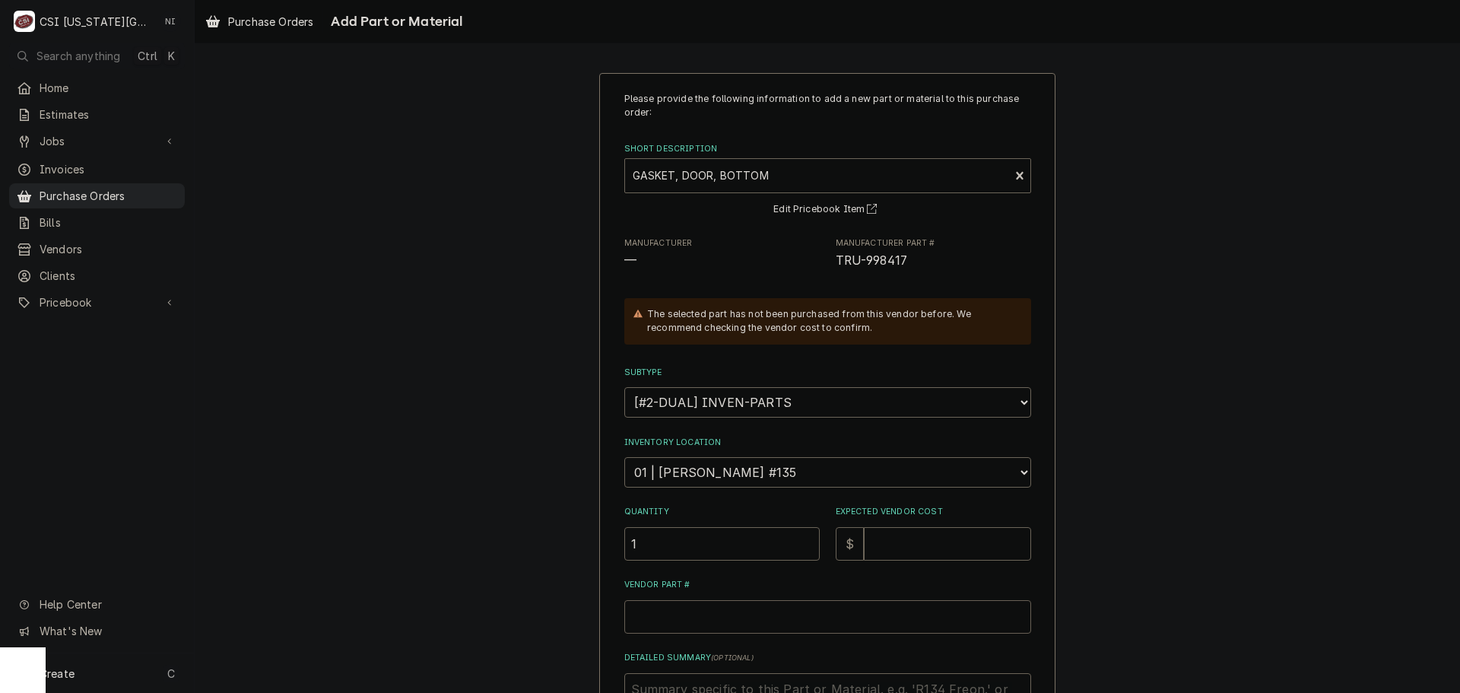
type textarea "x"
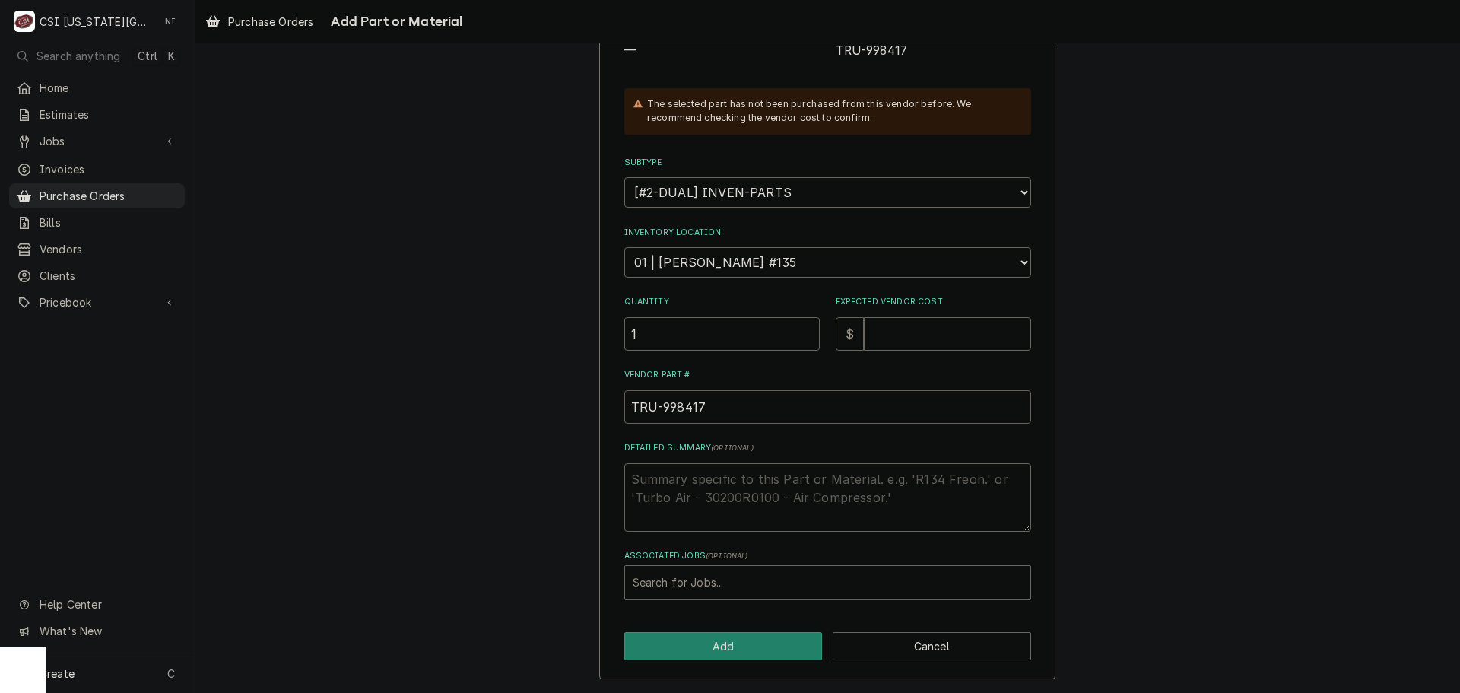
type input "TRU-998417"
paste input "33385"
click at [734, 585] on div "Associated Jobs" at bounding box center [828, 582] width 390 height 27
type input "33385"
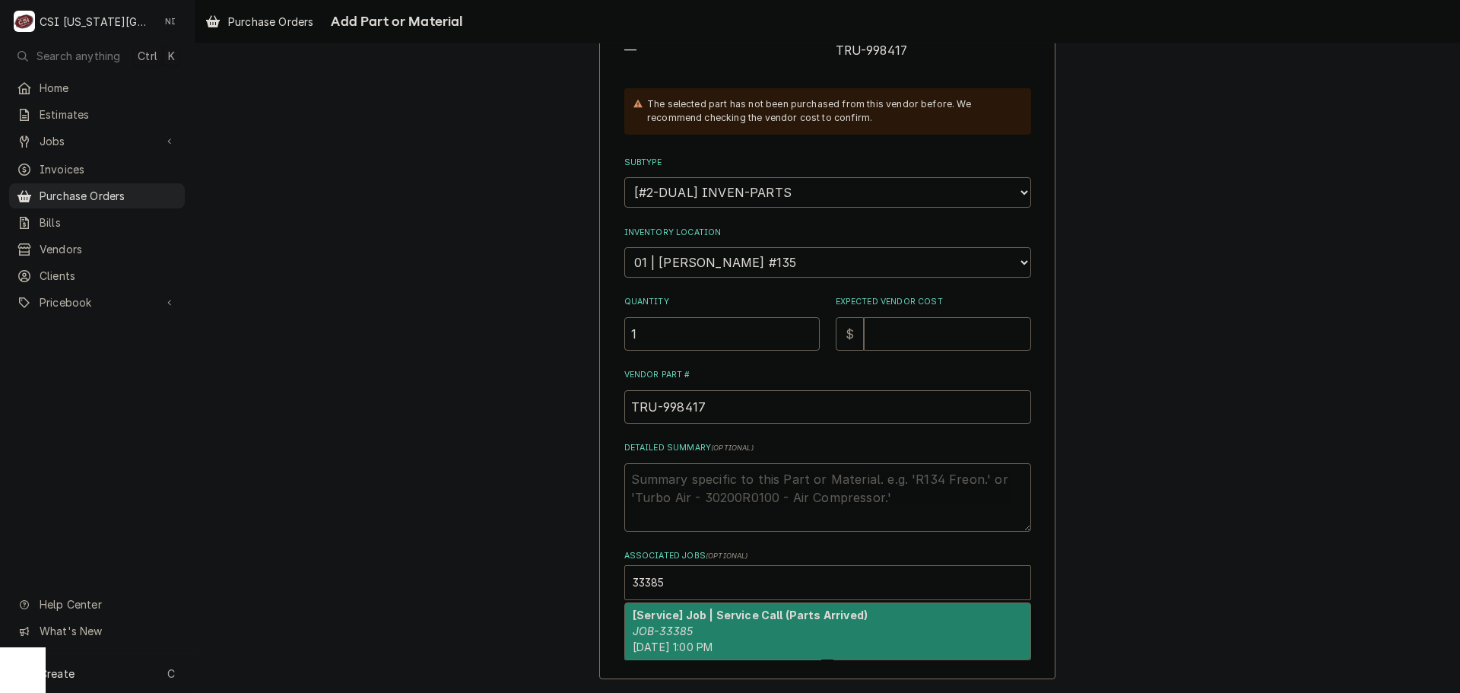
click at [659, 614] on strong "[Service] Job | Service Call (Parts Arrived)" at bounding box center [750, 614] width 235 height 13
type textarea "x"
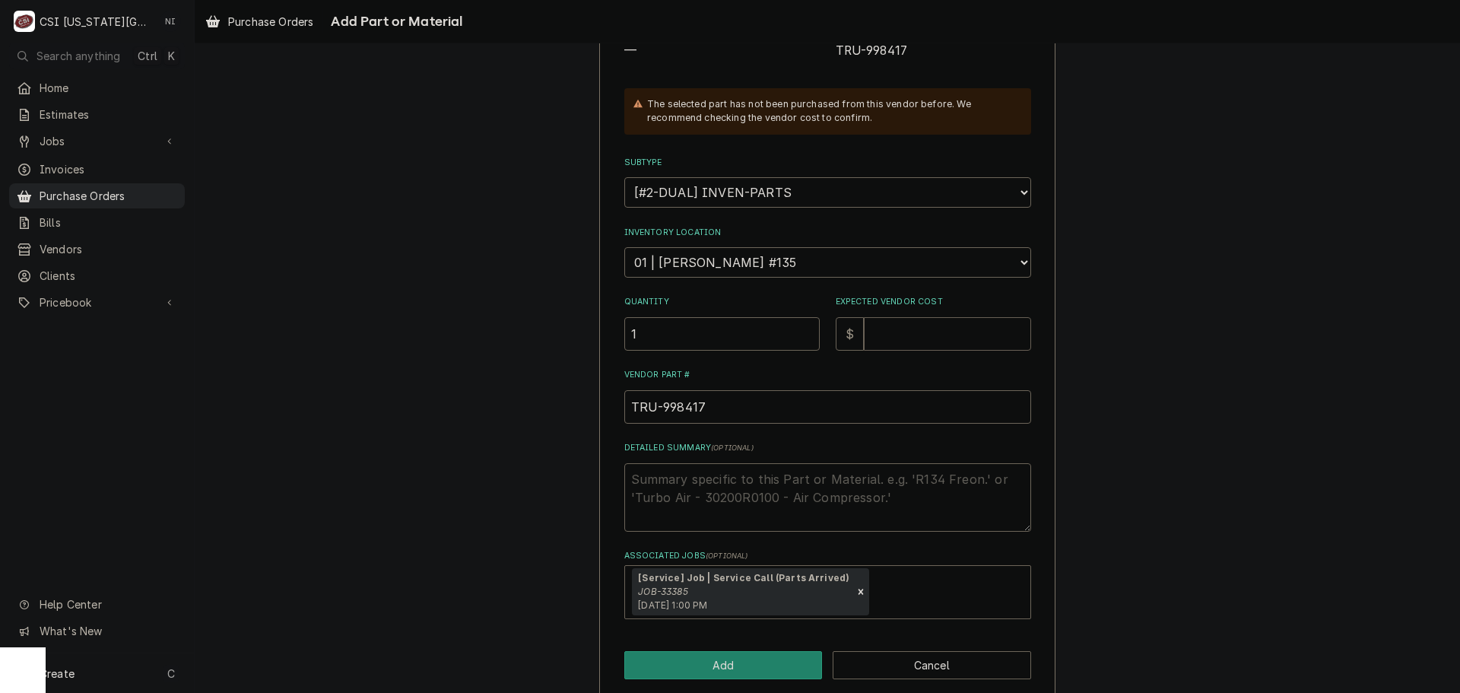
click at [902, 332] on input "Expected Vendor Cost" at bounding box center [947, 333] width 167 height 33
type textarea "x"
type input "1"
click at [732, 667] on button "Add" at bounding box center [723, 665] width 198 height 28
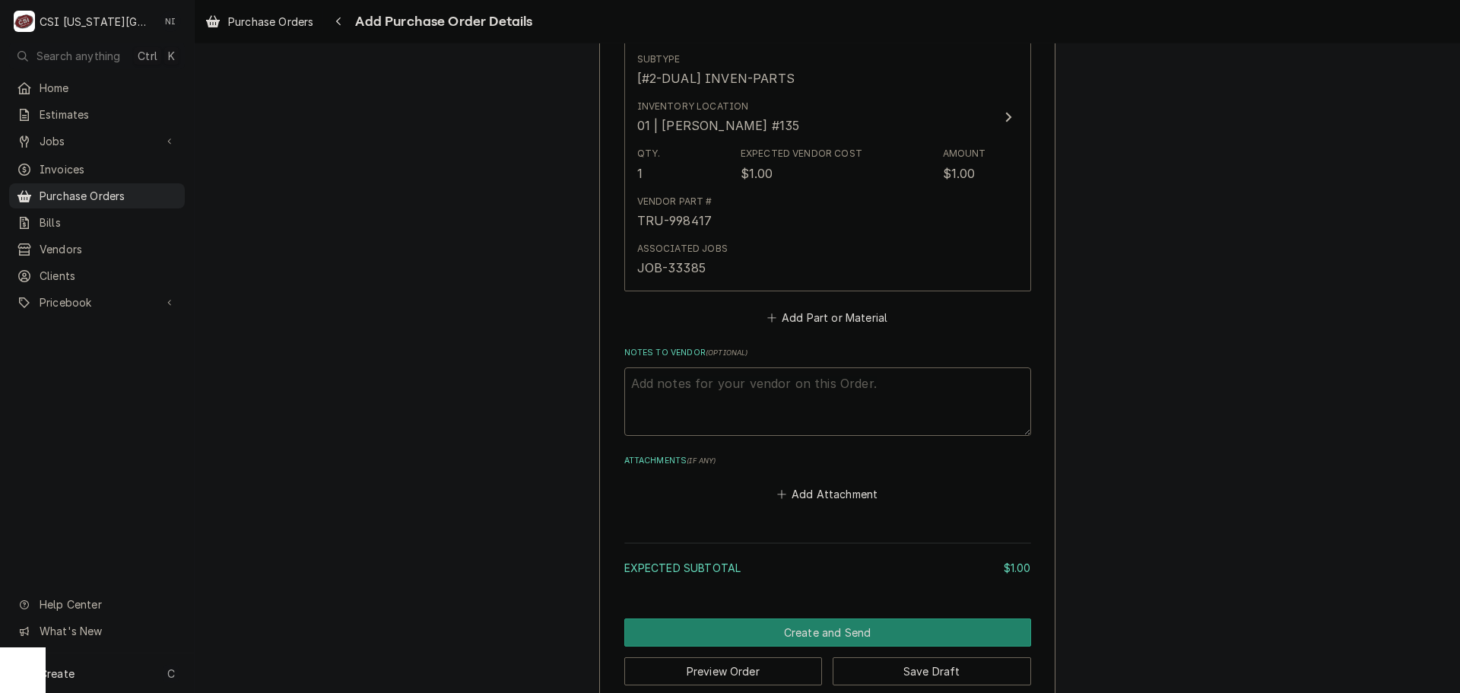
scroll to position [755, 0]
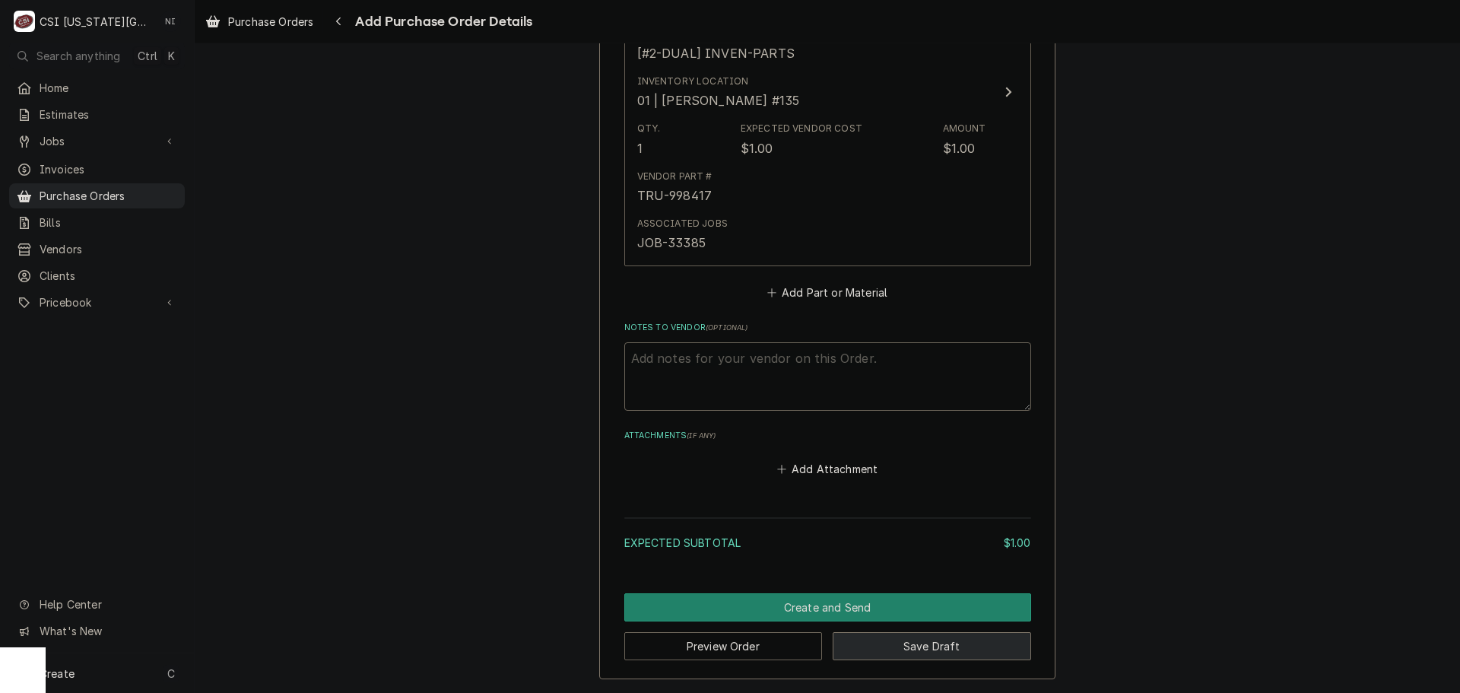
click at [913, 650] on button "Save Draft" at bounding box center [932, 646] width 198 height 28
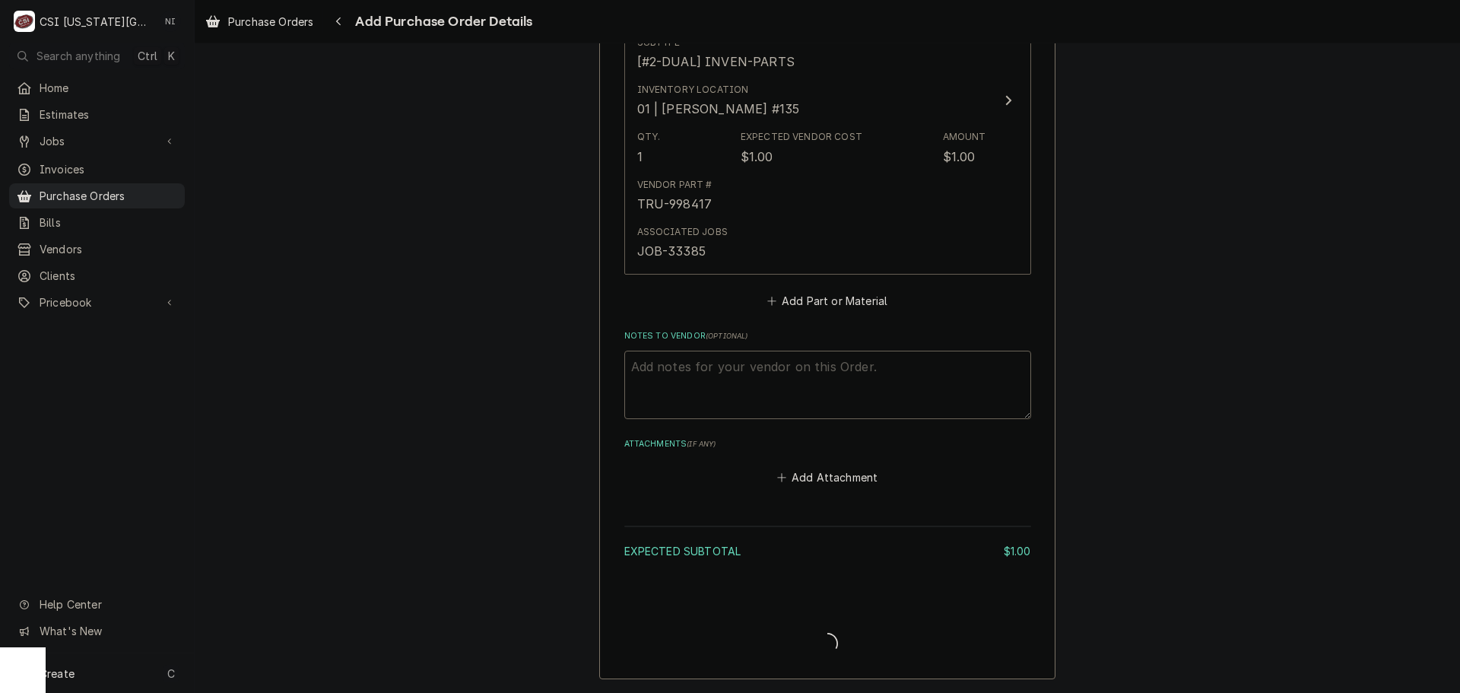
type textarea "x"
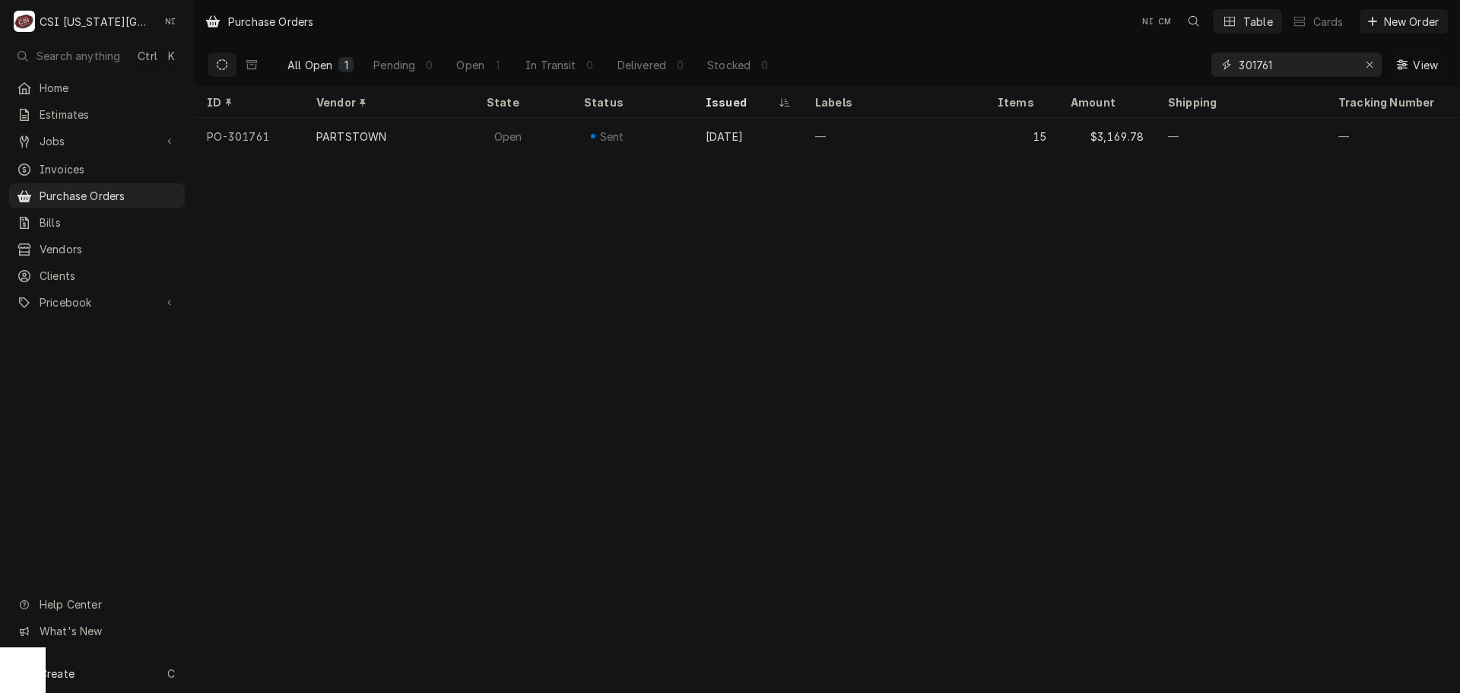
click at [1281, 69] on input "301761" at bounding box center [1296, 64] width 114 height 24
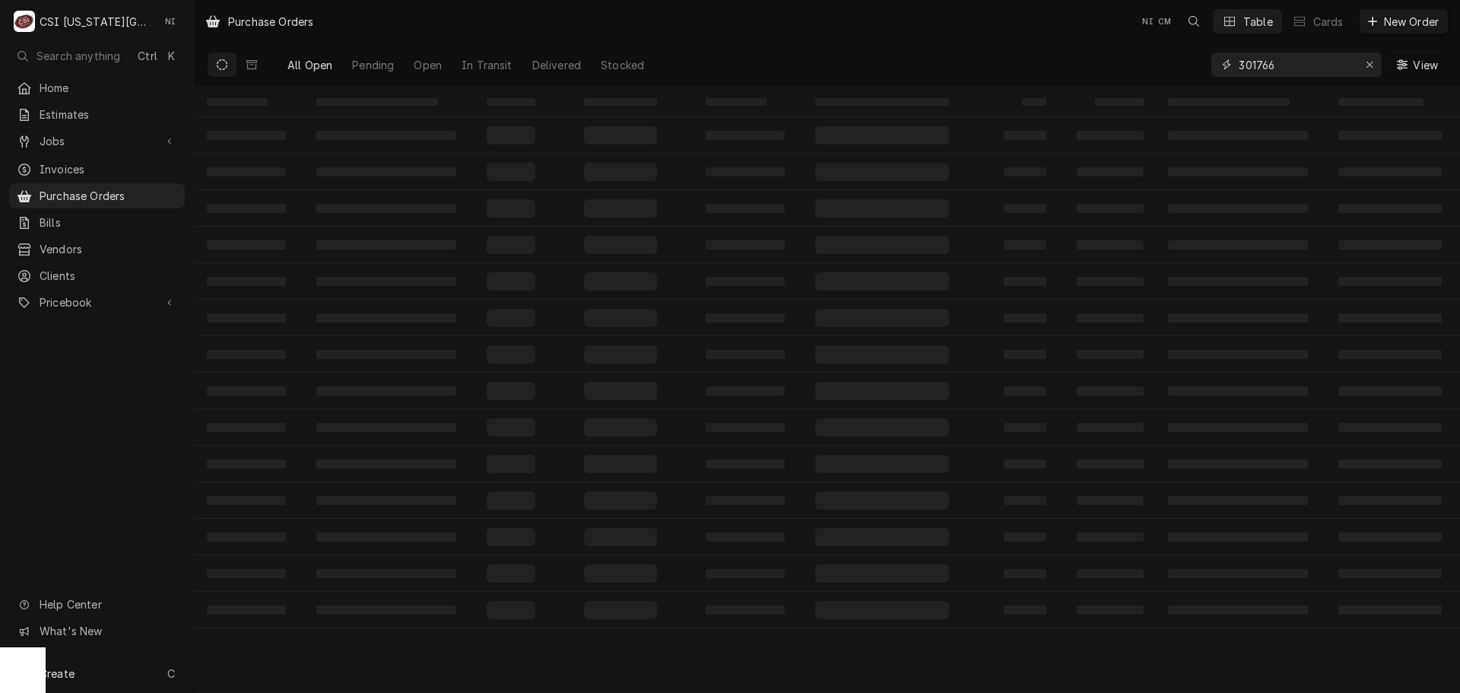
type input "301766"
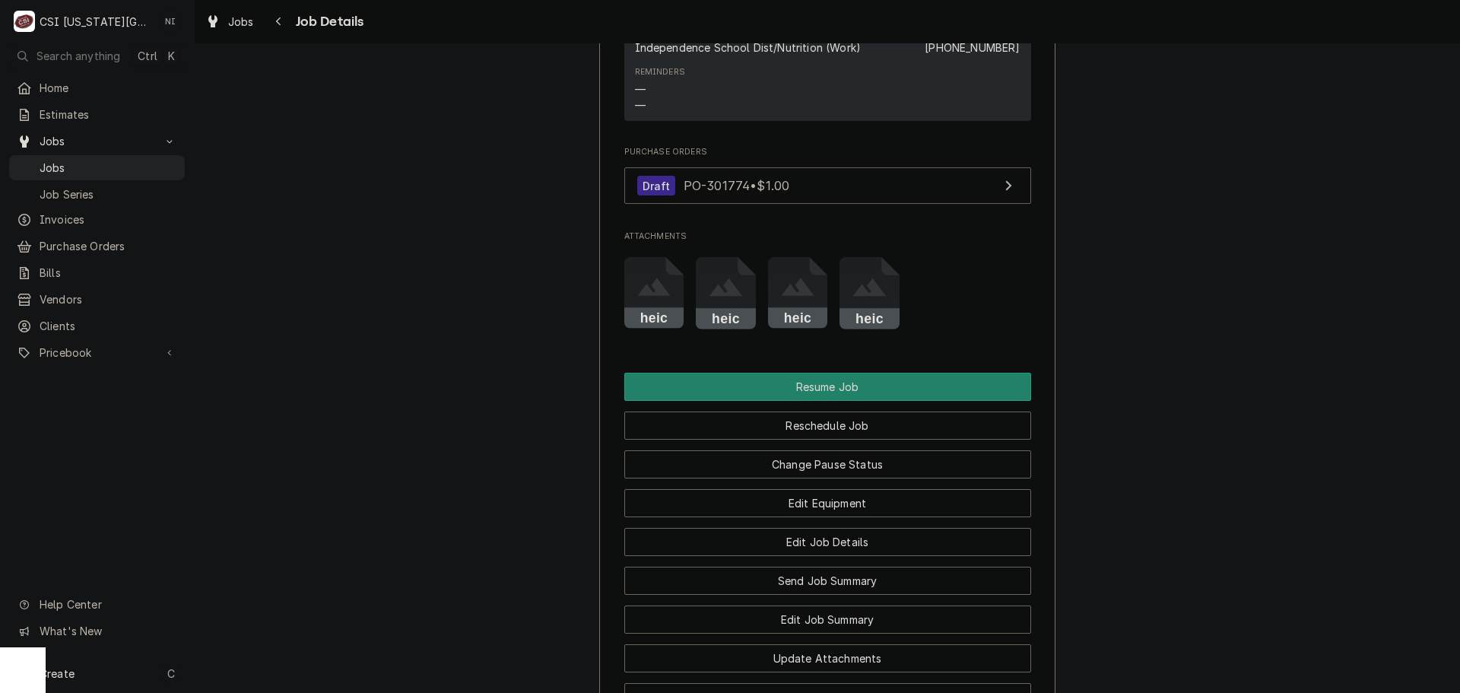
scroll to position [2124, 0]
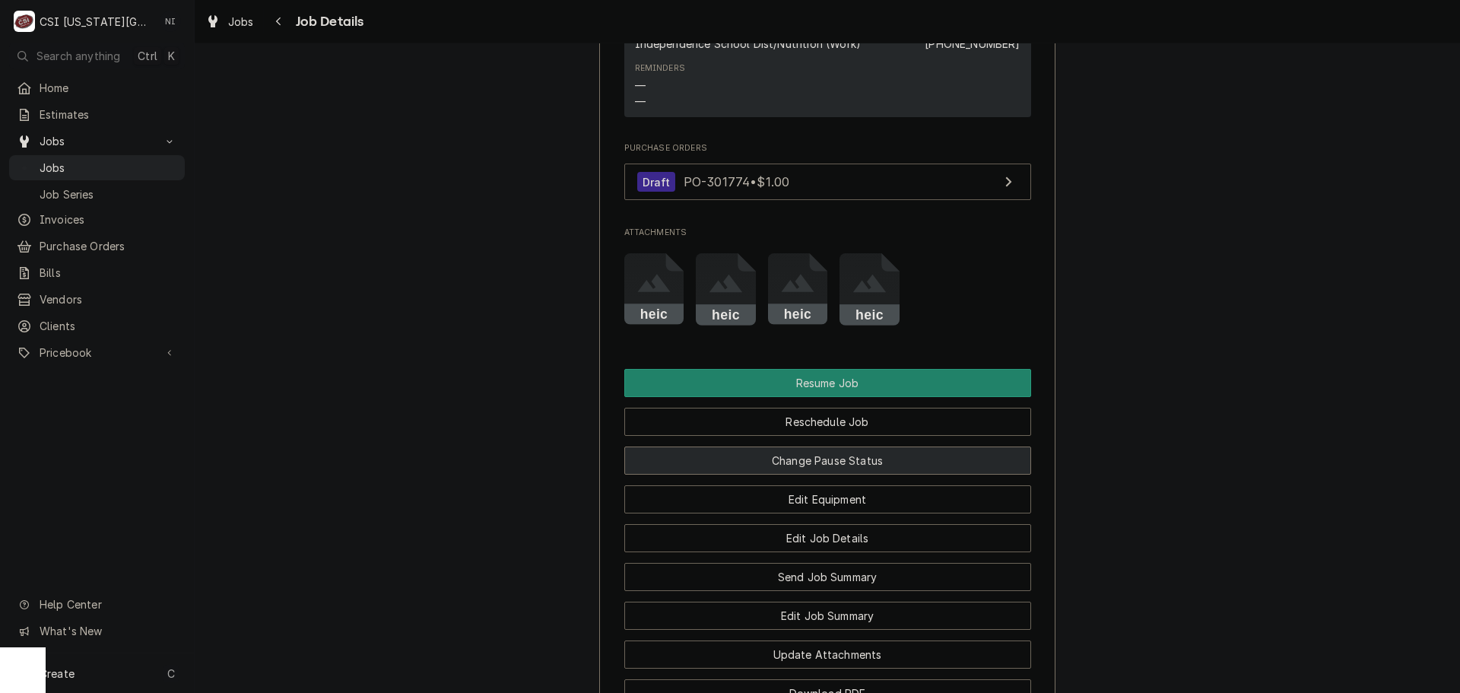
click at [884, 465] on button "Change Pause Status" at bounding box center [827, 460] width 407 height 28
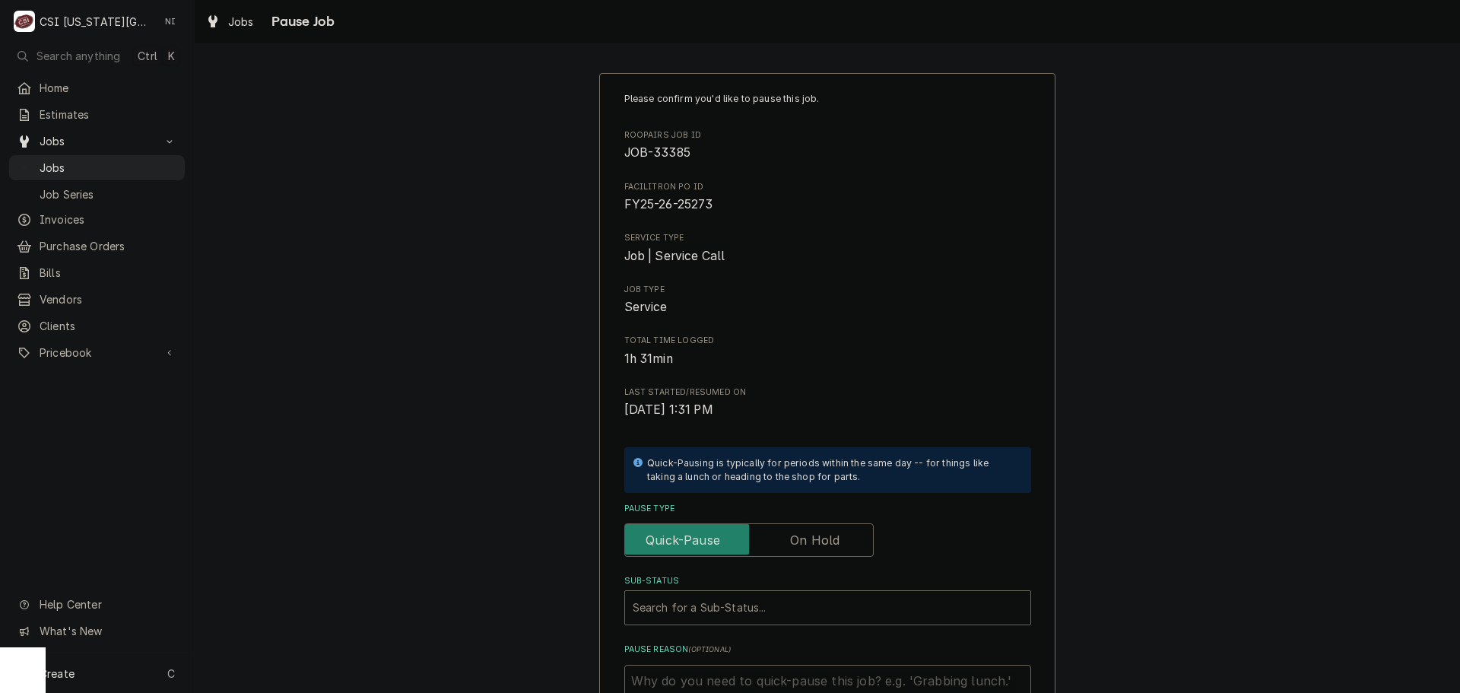
click at [818, 546] on label "Pause Type" at bounding box center [748, 539] width 249 height 33
click at [818, 546] on input "Pause Type" at bounding box center [749, 539] width 236 height 33
checkbox input "true"
click at [827, 599] on div "Sub-Status" at bounding box center [828, 607] width 390 height 27
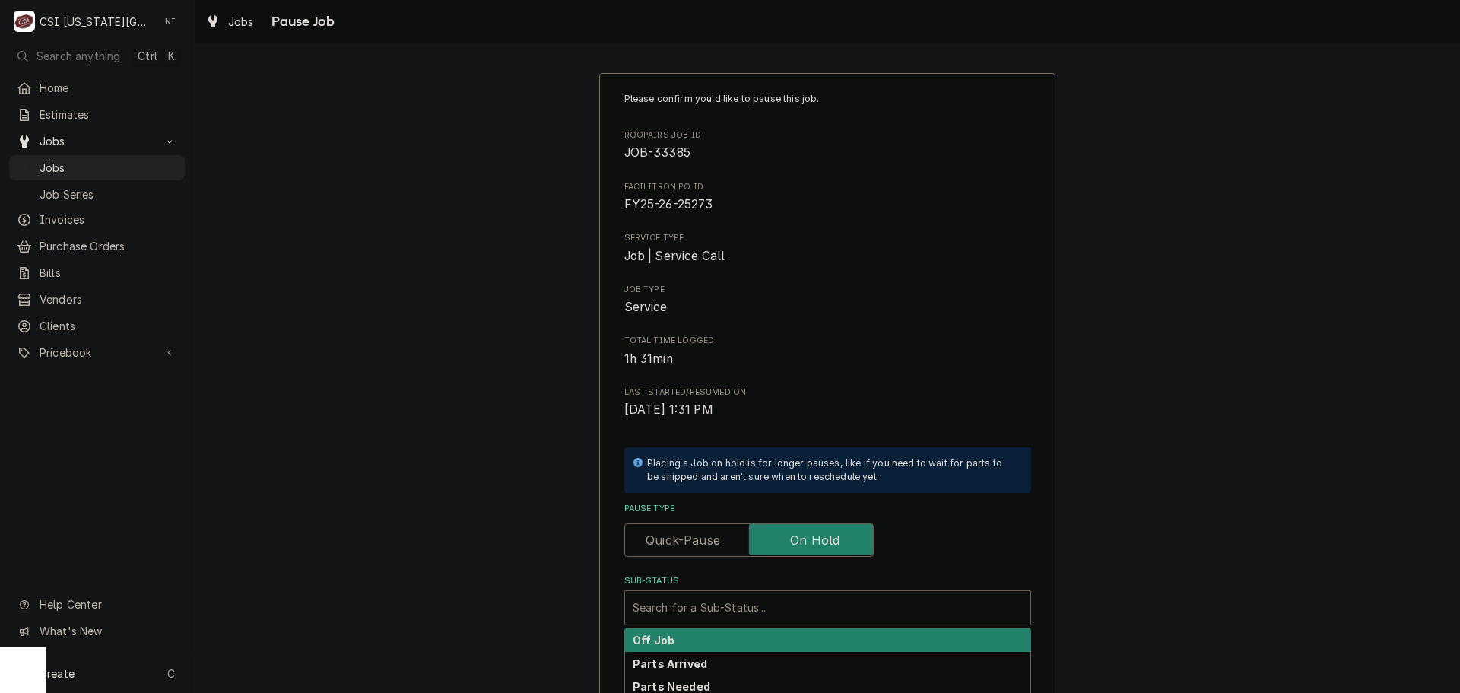
scroll to position [211, 0]
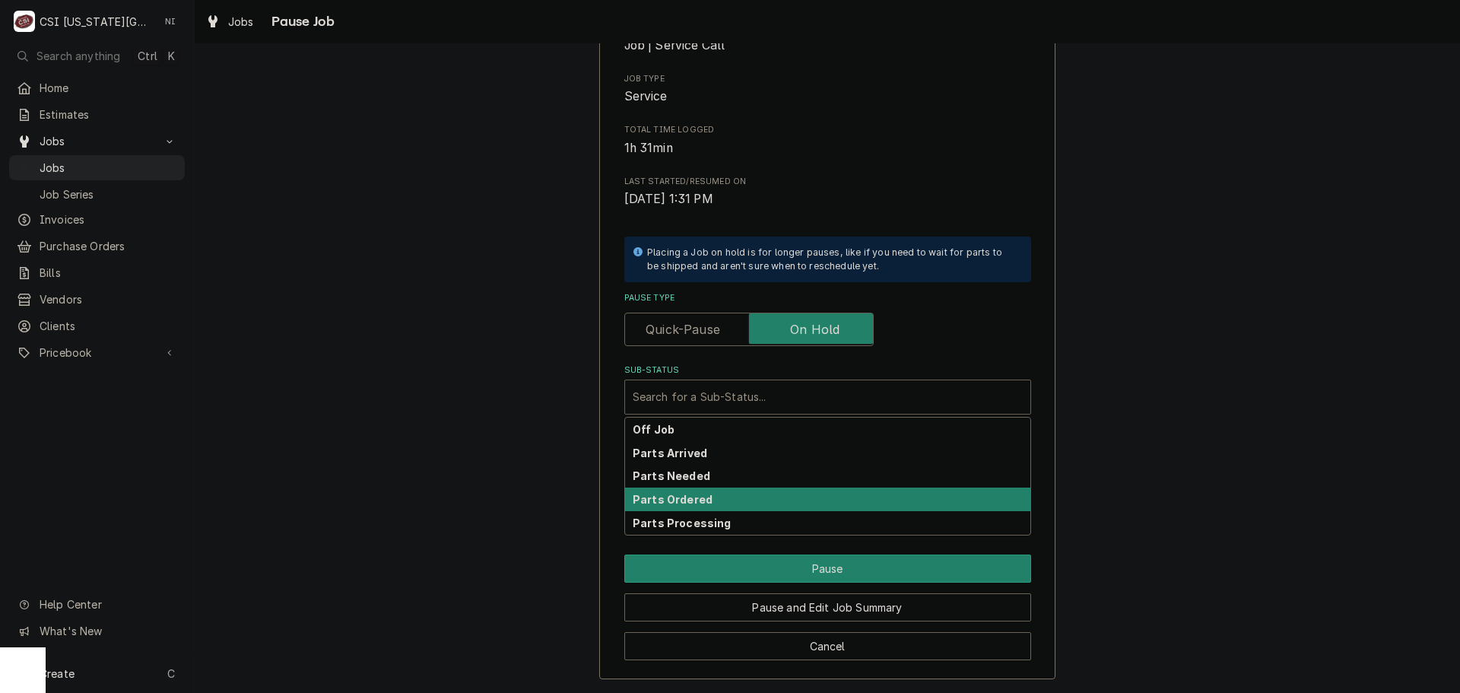
click at [713, 507] on div "Parts Ordered" at bounding box center [827, 499] width 405 height 24
type textarea "x"
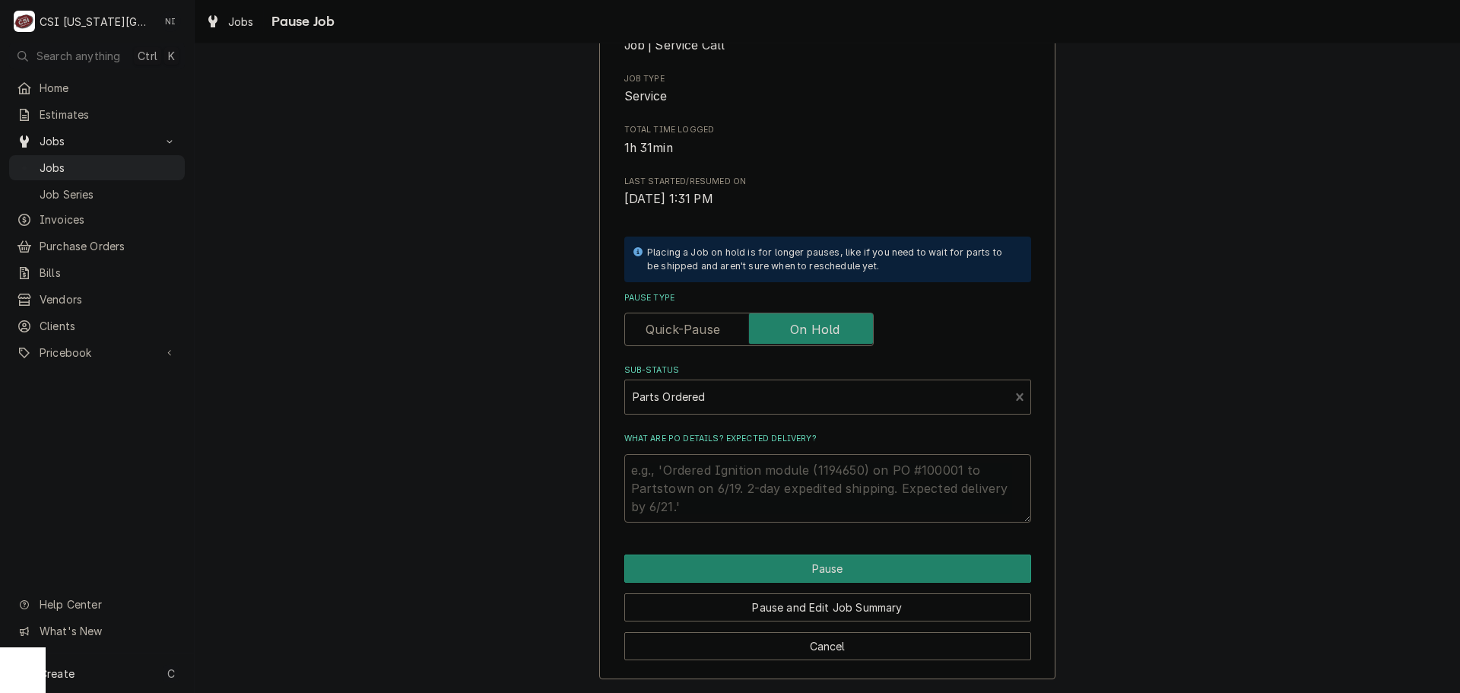
click at [710, 473] on textarea "What are PO details? Expected delivery?" at bounding box center [827, 488] width 407 height 68
type textarea "P"
type textarea "x"
type textarea "Pa"
type textarea "x"
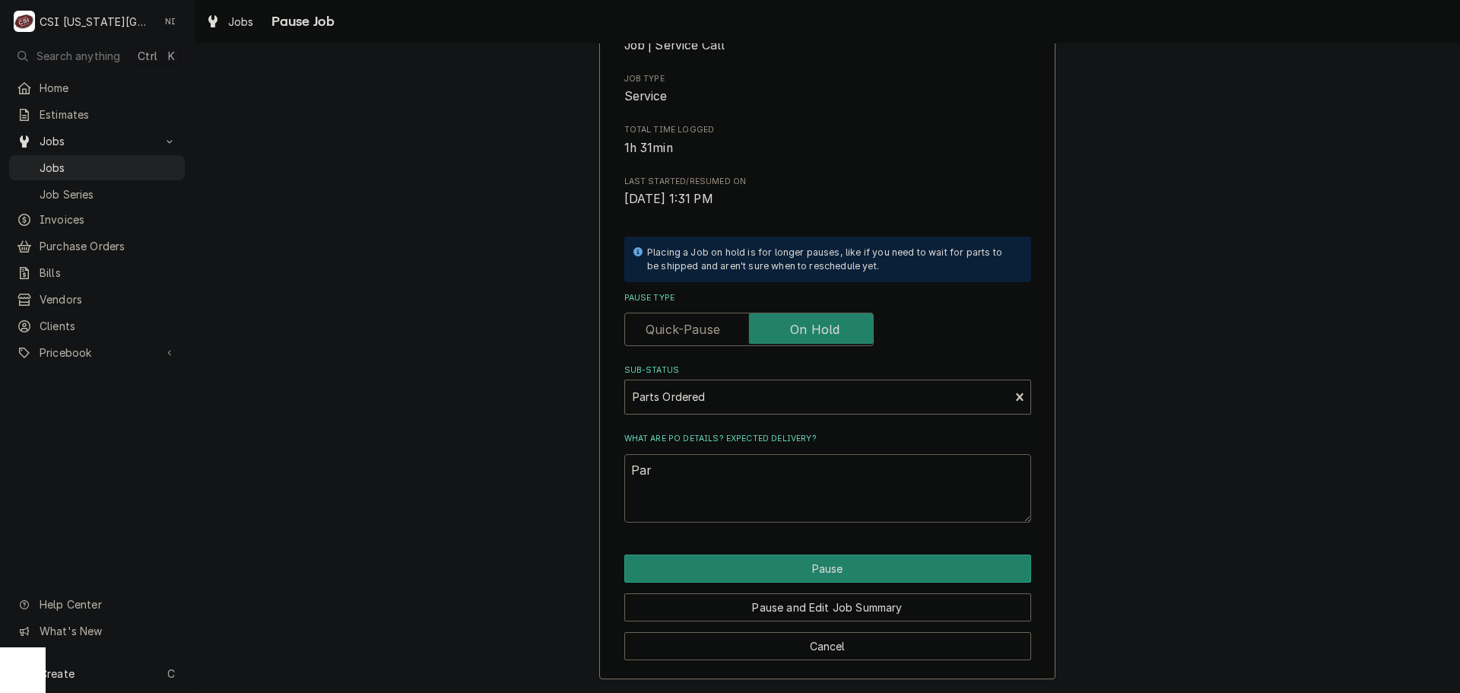
type textarea "Part"
type textarea "x"
type textarea "Parts"
type textarea "x"
type textarea "Parts"
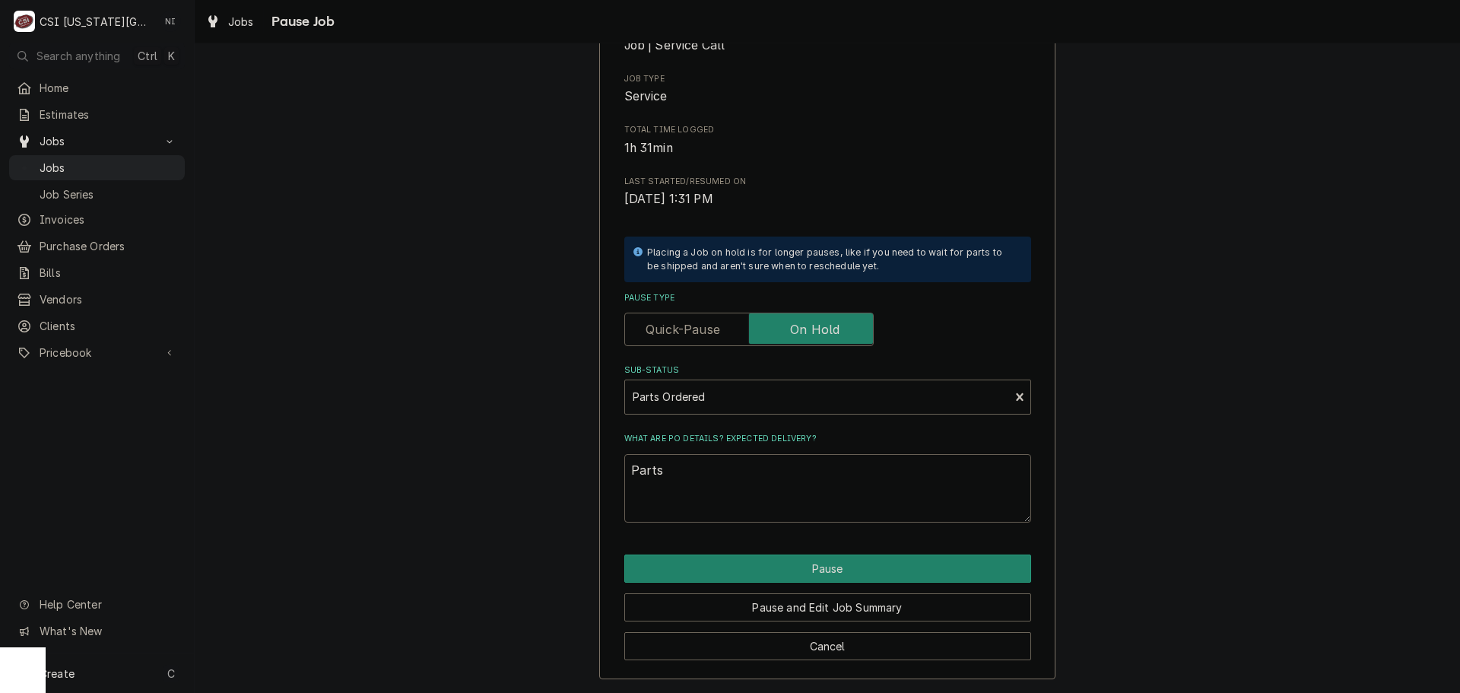
type textarea "x"
type textarea "Parts o"
type textarea "x"
type textarea "Parts or"
type textarea "x"
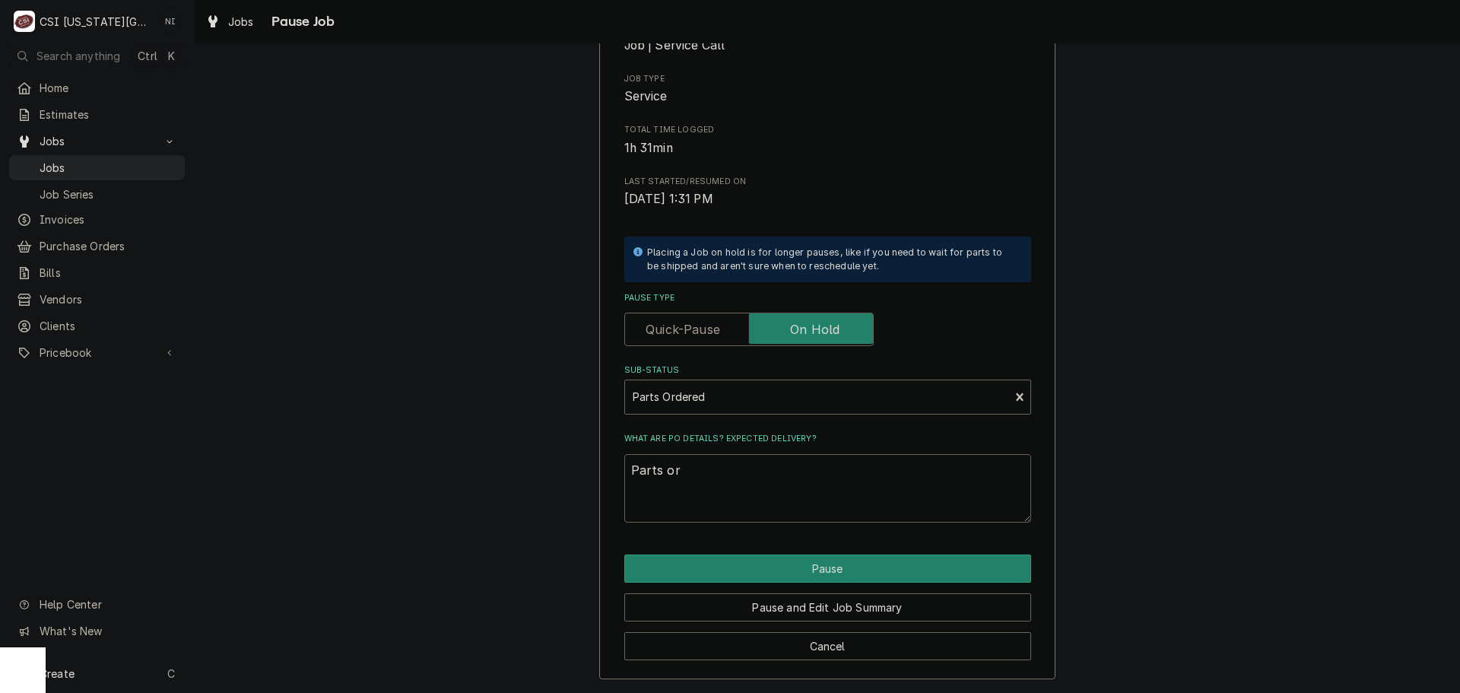
type textarea "Parts ord"
type textarea "x"
type textarea "Parts orde"
type textarea "x"
type textarea "Parts order"
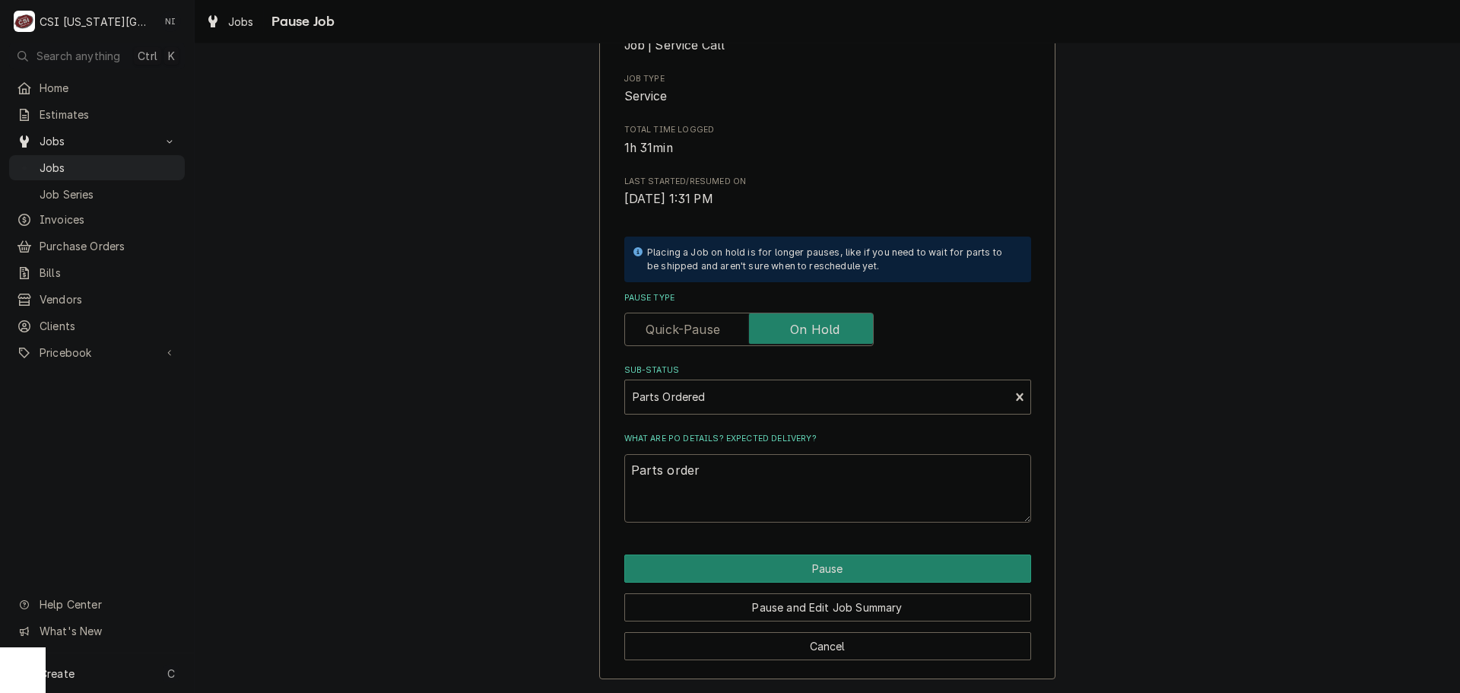
type textarea "x"
type textarea "Parts ordere"
type textarea "x"
type textarea "Parts orderee"
type textarea "x"
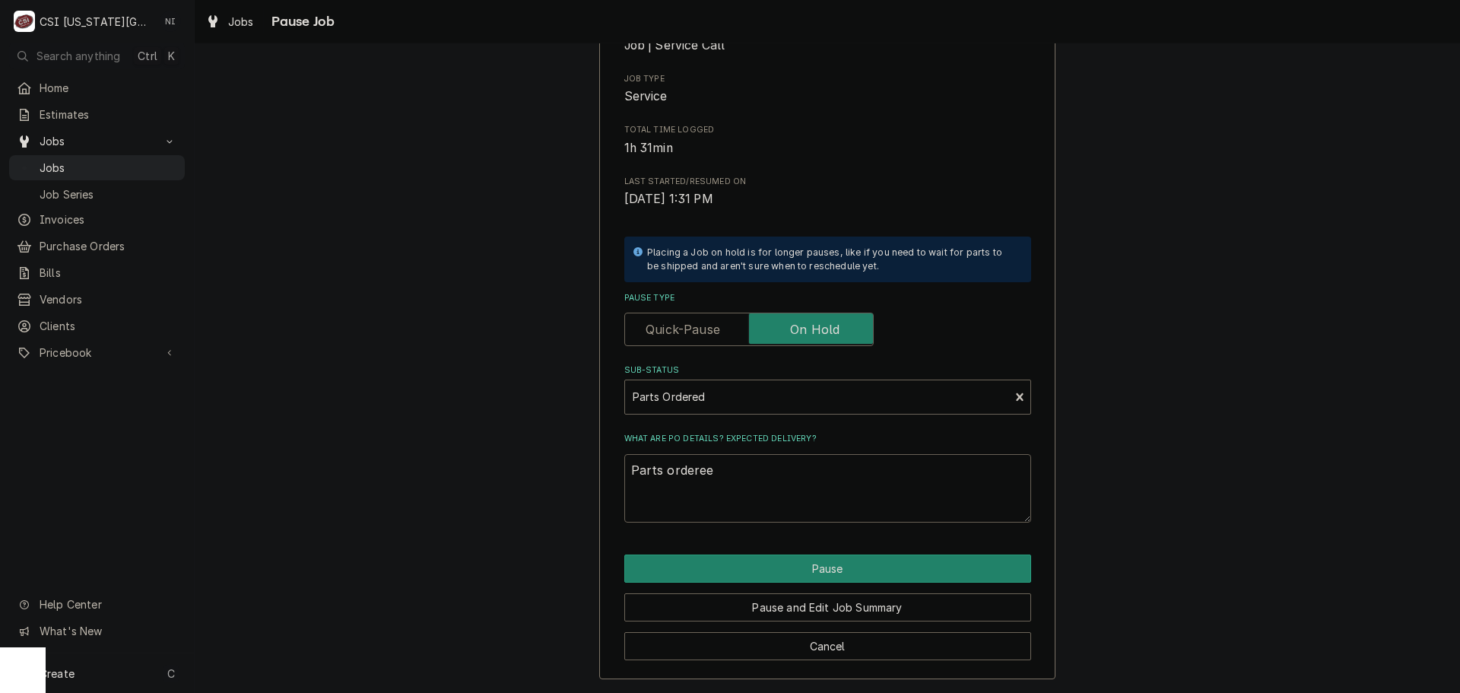
type textarea "Parts ordere"
type textarea "x"
type textarea "Parts ordered"
type textarea "x"
type textarea "Parts ordered"
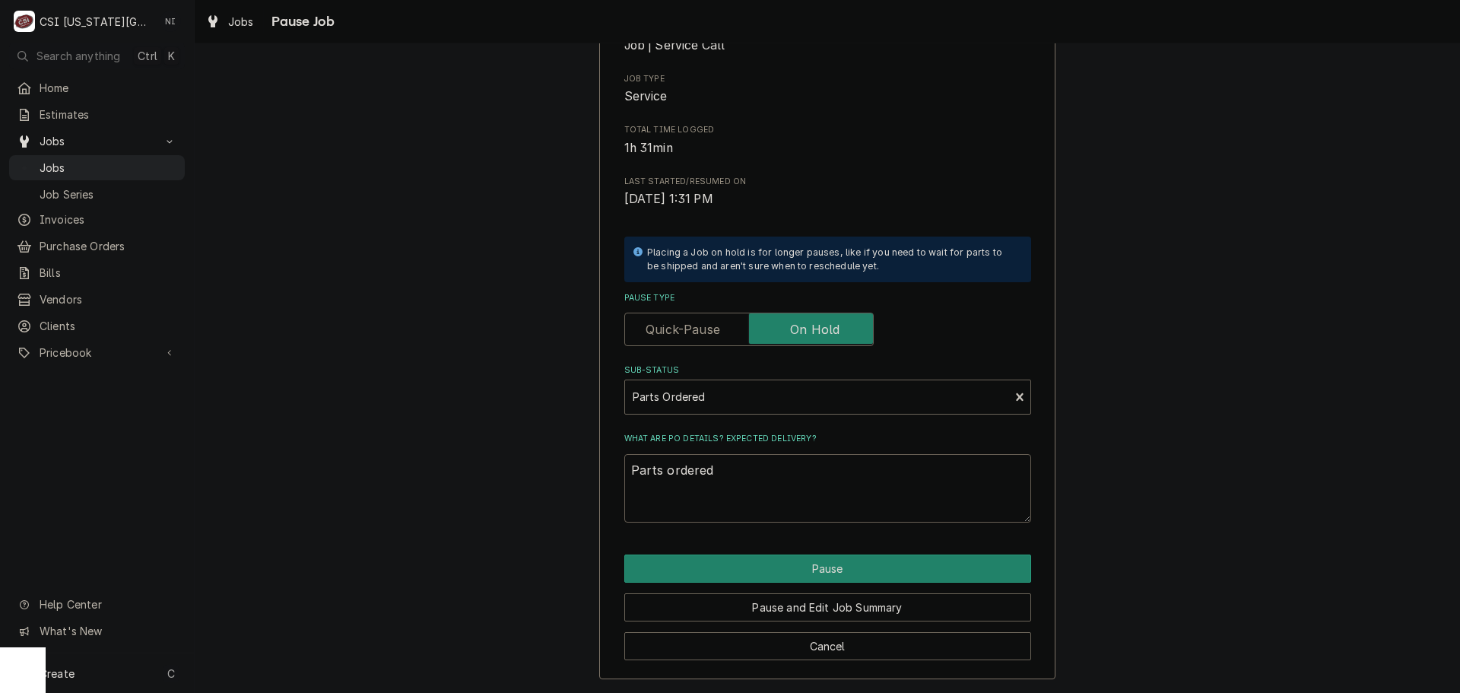
type textarea "x"
type textarea "Parts ordered o"
type textarea "x"
type textarea "Parts ordered on"
type textarea "x"
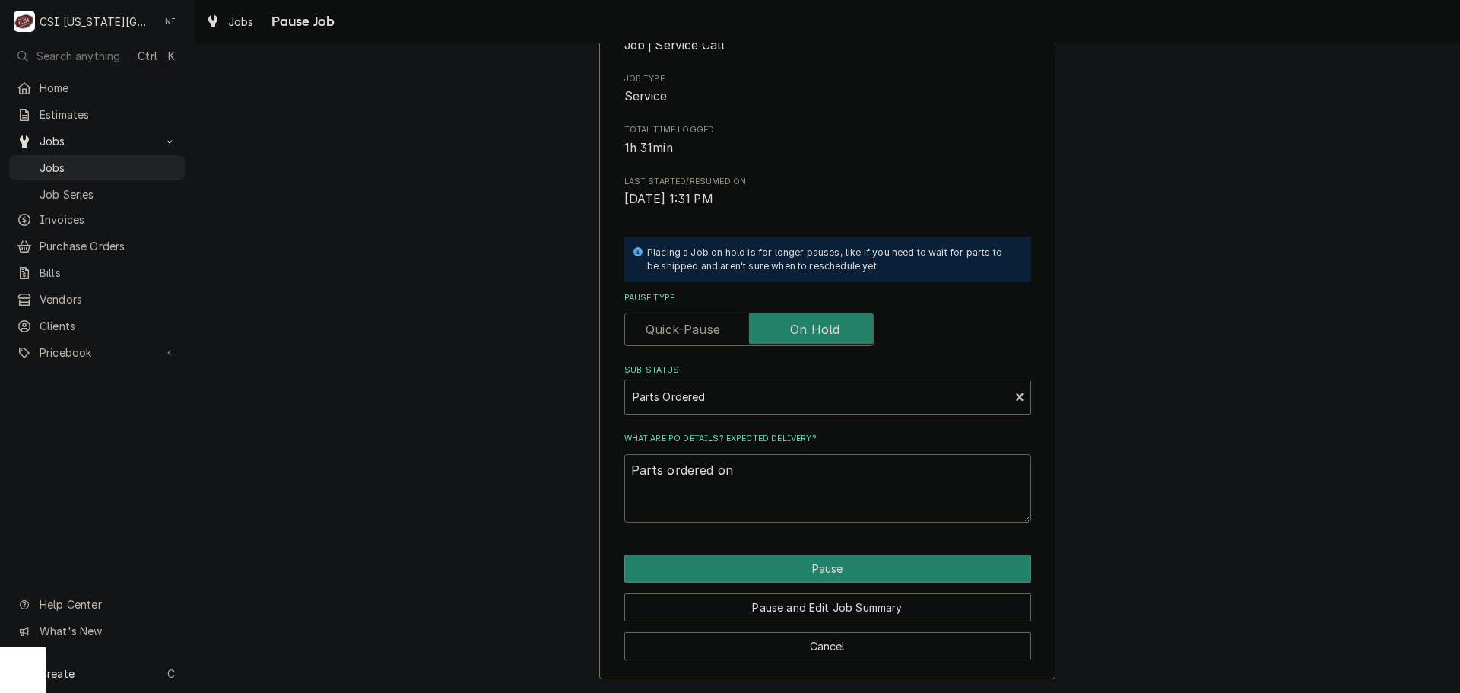
type textarea "Parts ordered on"
type textarea "x"
type textarea "Parts ordered on P"
type textarea "x"
type textarea "Parts ordered on PO"
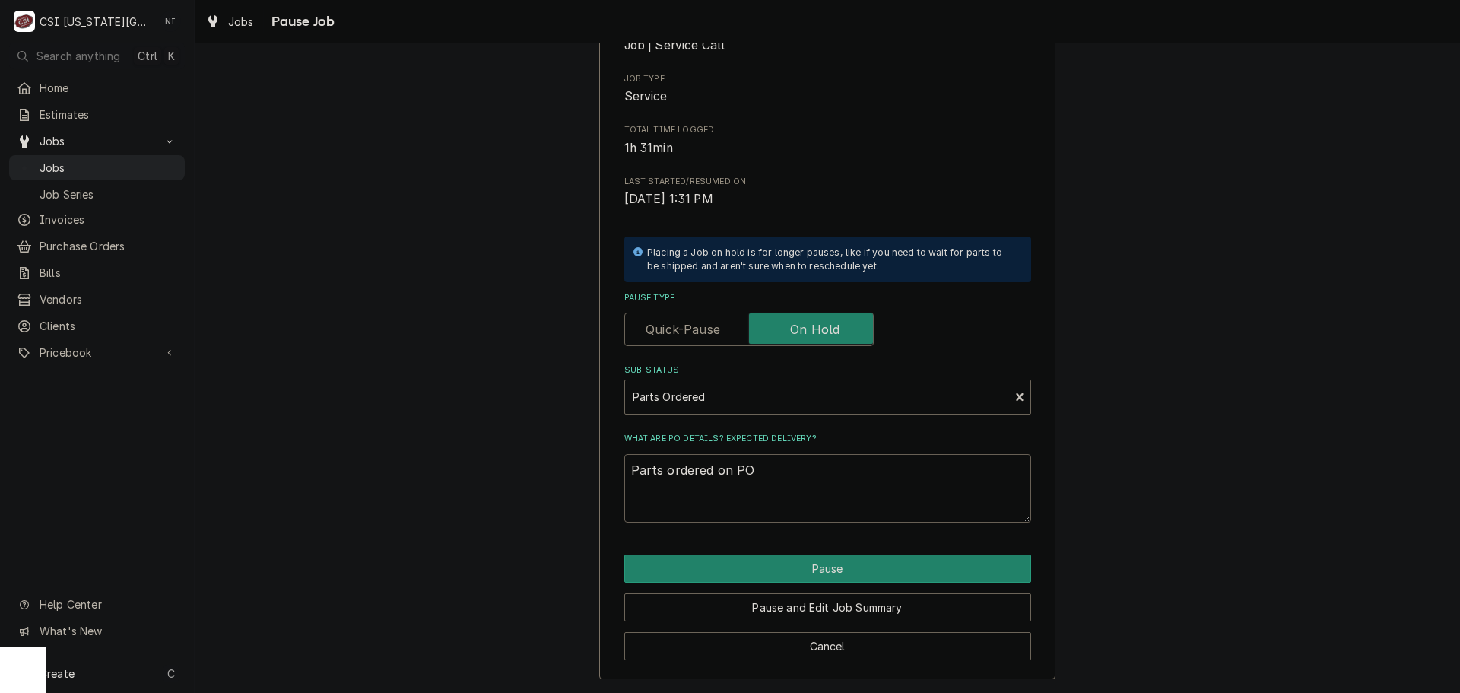
type textarea "x"
type textarea "Parts ordered on PO"
type textarea "x"
type textarea "Parts ordered on PO 3"
type textarea "x"
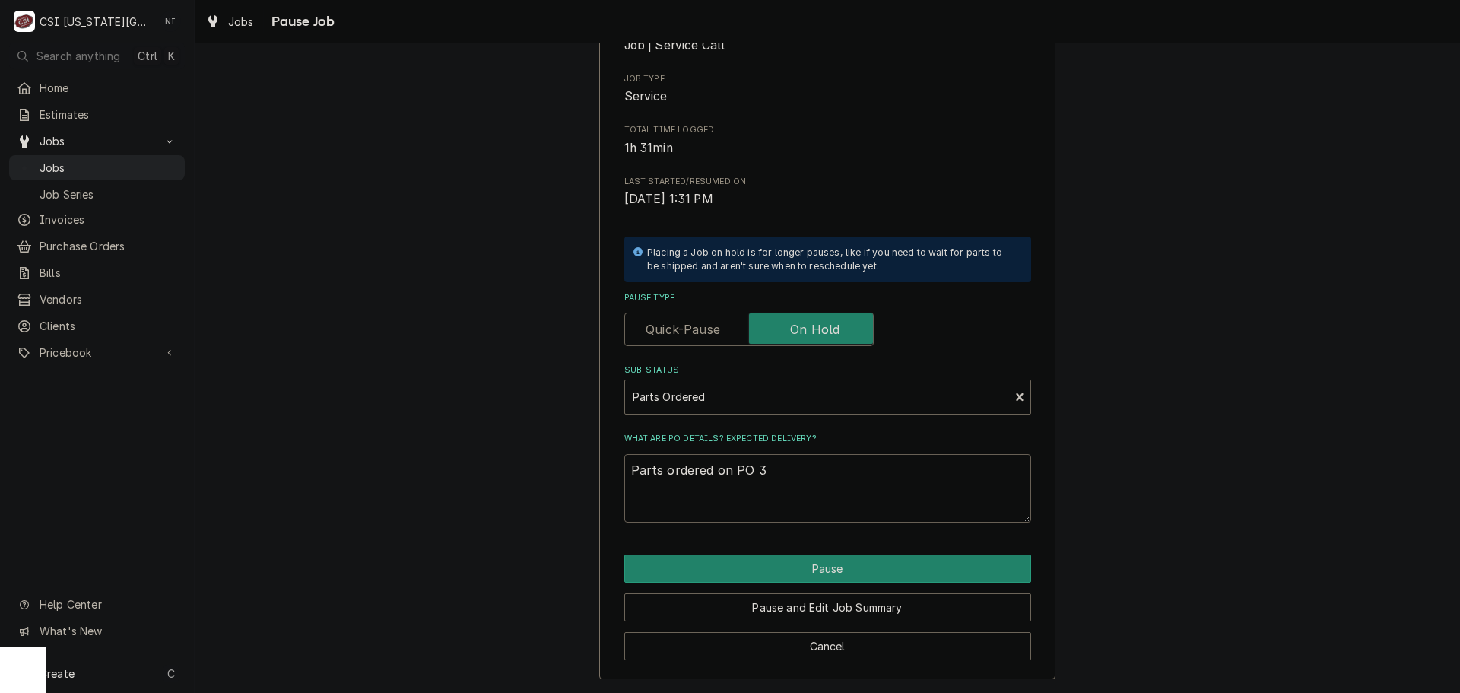
type textarea "Parts ordered on PO 30"
type textarea "x"
type textarea "Parts ordered on PO 301"
type textarea "x"
type textarea "Parts ordered on PO 3017"
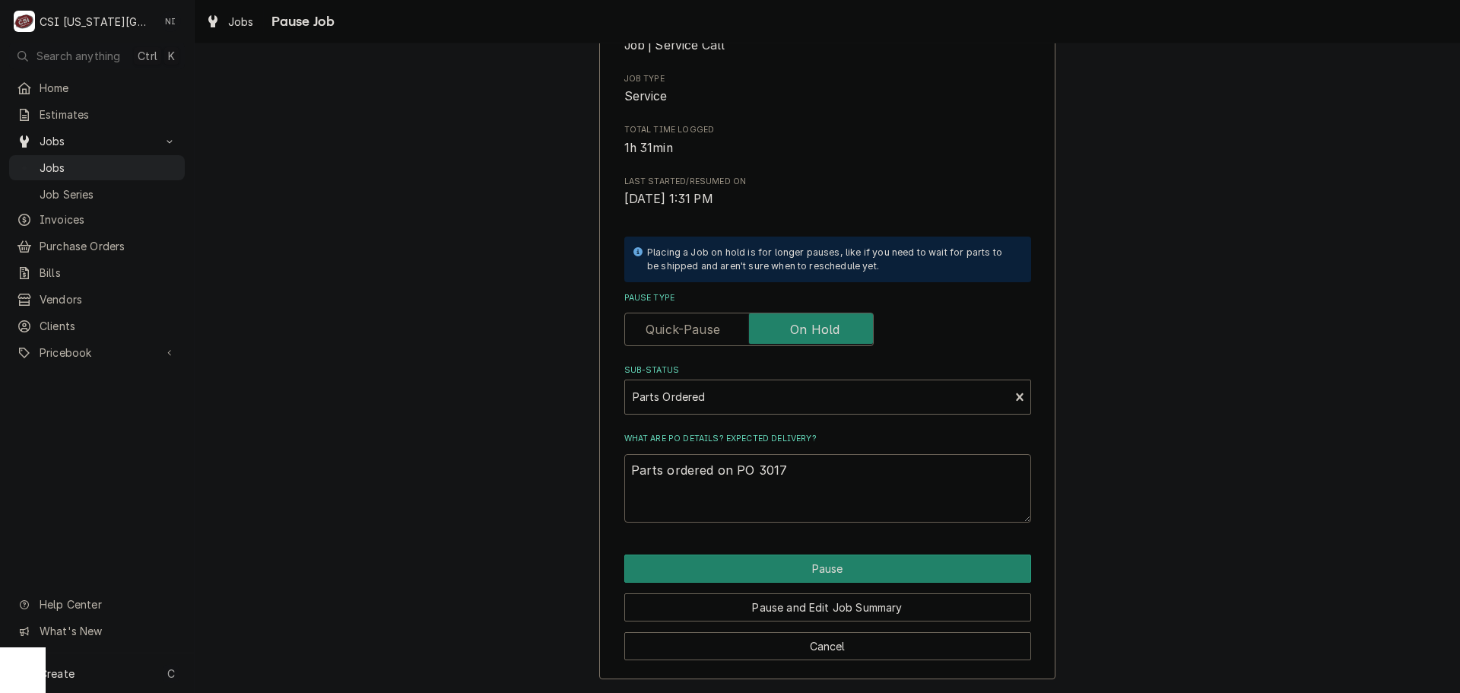
type textarea "x"
type textarea "Parts ordered on PO 30177"
type textarea "x"
type textarea "Parts ordered on PO 301774"
click at [767, 570] on button "Pause" at bounding box center [827, 568] width 407 height 28
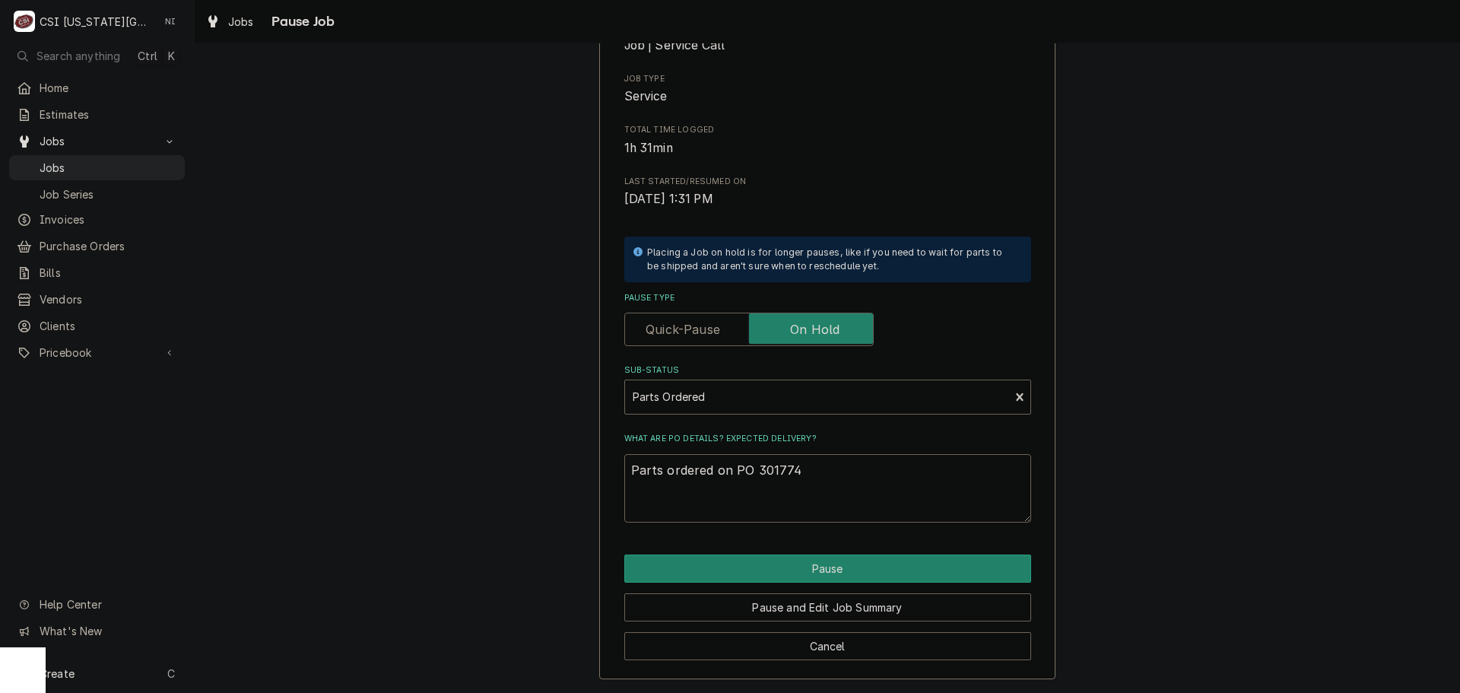
type textarea "x"
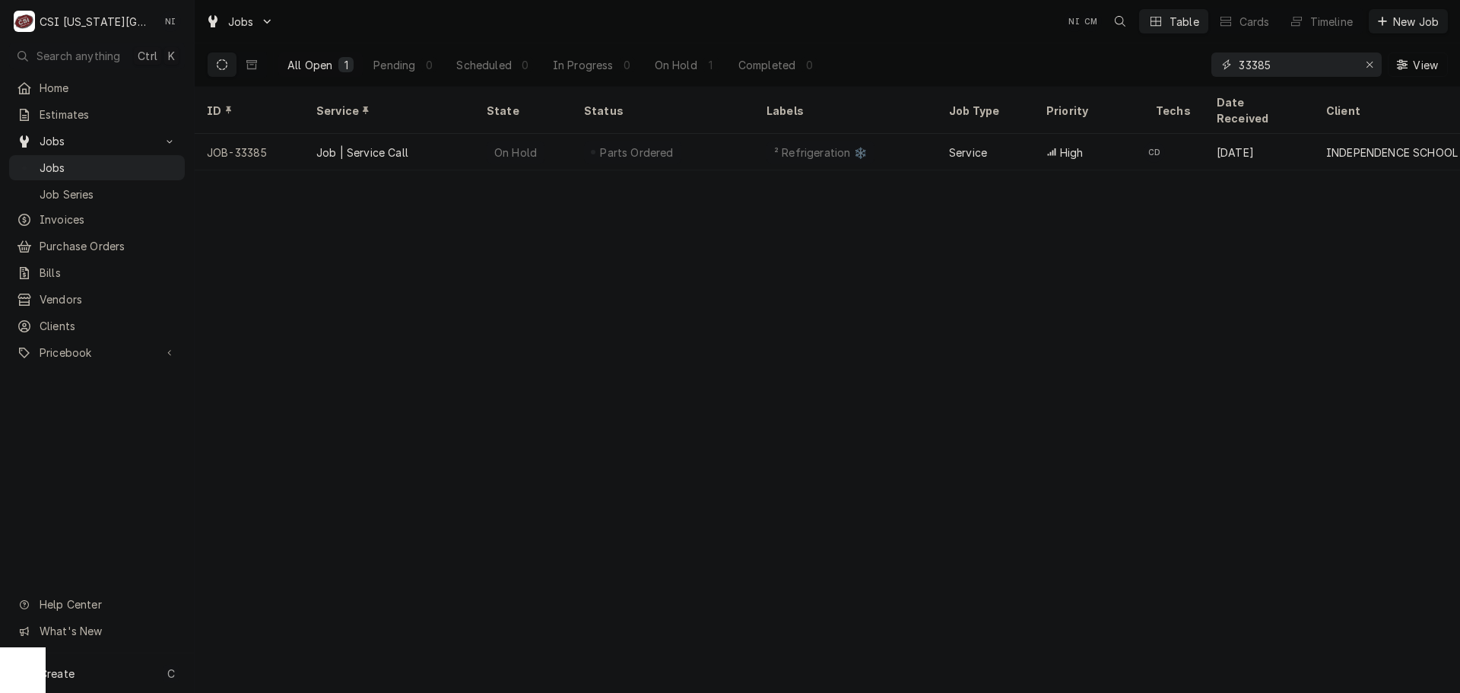
click at [1370, 63] on icon "Erase input" at bounding box center [1370, 64] width 8 height 11
paste input "33405"
click at [136, 238] on span "Purchase Orders" at bounding box center [109, 246] width 138 height 16
drag, startPoint x: 1220, startPoint y: 69, endPoint x: 1130, endPoint y: 72, distance: 89.8
click at [1138, 77] on div "All Open 1 Pending 0 Scheduled 0 In Progress 0 On Hold 1 Completed 0 33405 View" at bounding box center [827, 64] width 1241 height 43
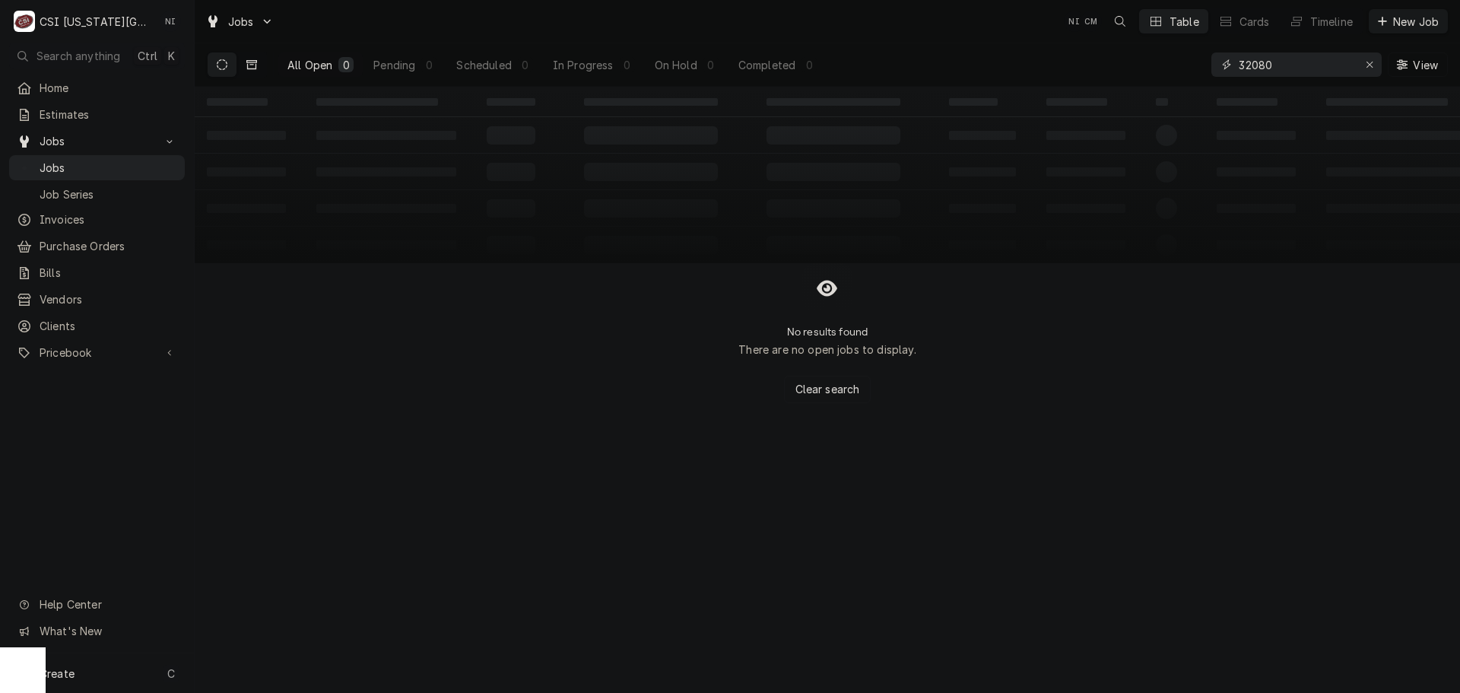
type input "32080"
drag, startPoint x: 253, startPoint y: 65, endPoint x: 370, endPoint y: 84, distance: 117.9
click at [256, 65] on icon "Dynamic Content Wrapper" at bounding box center [251, 64] width 11 height 9
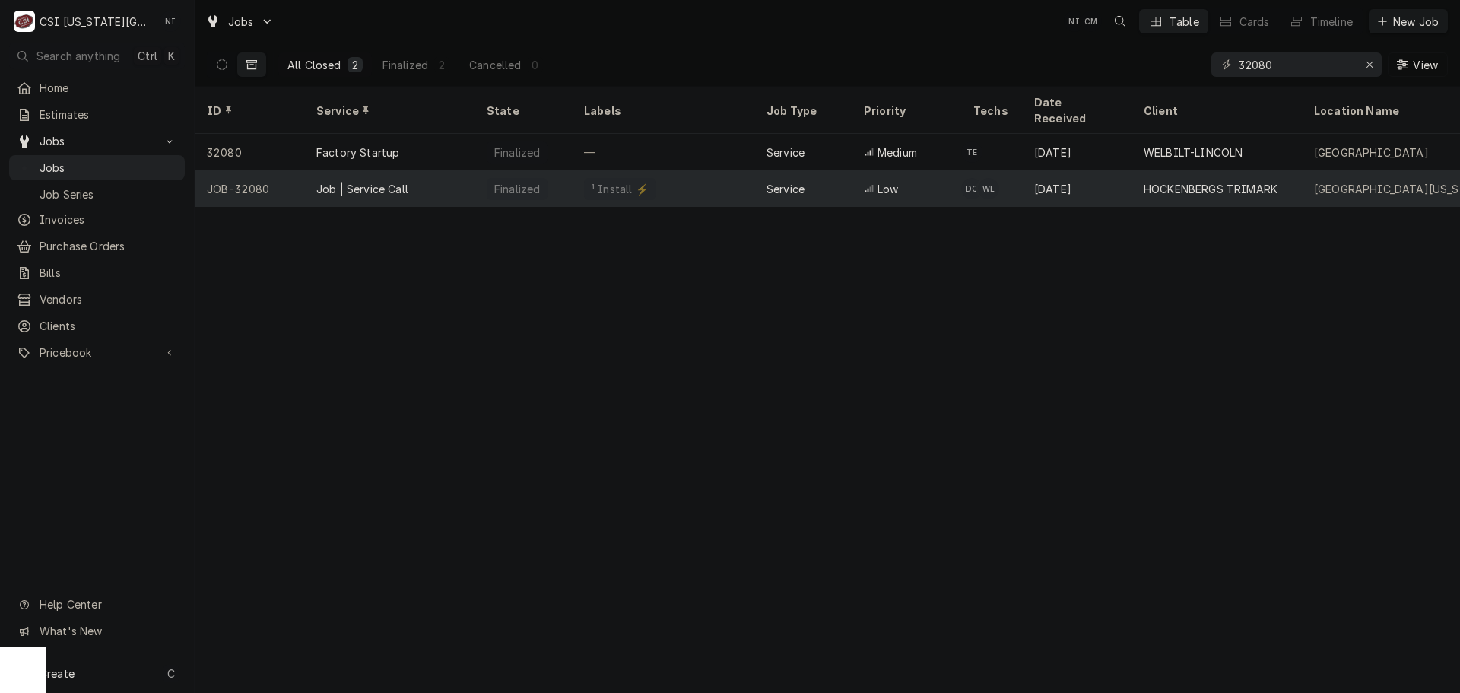
drag, startPoint x: 459, startPoint y: 172, endPoint x: 1409, endPoint y: 120, distance: 952.0
click at [462, 171] on div "Job | Service Call" at bounding box center [389, 188] width 170 height 37
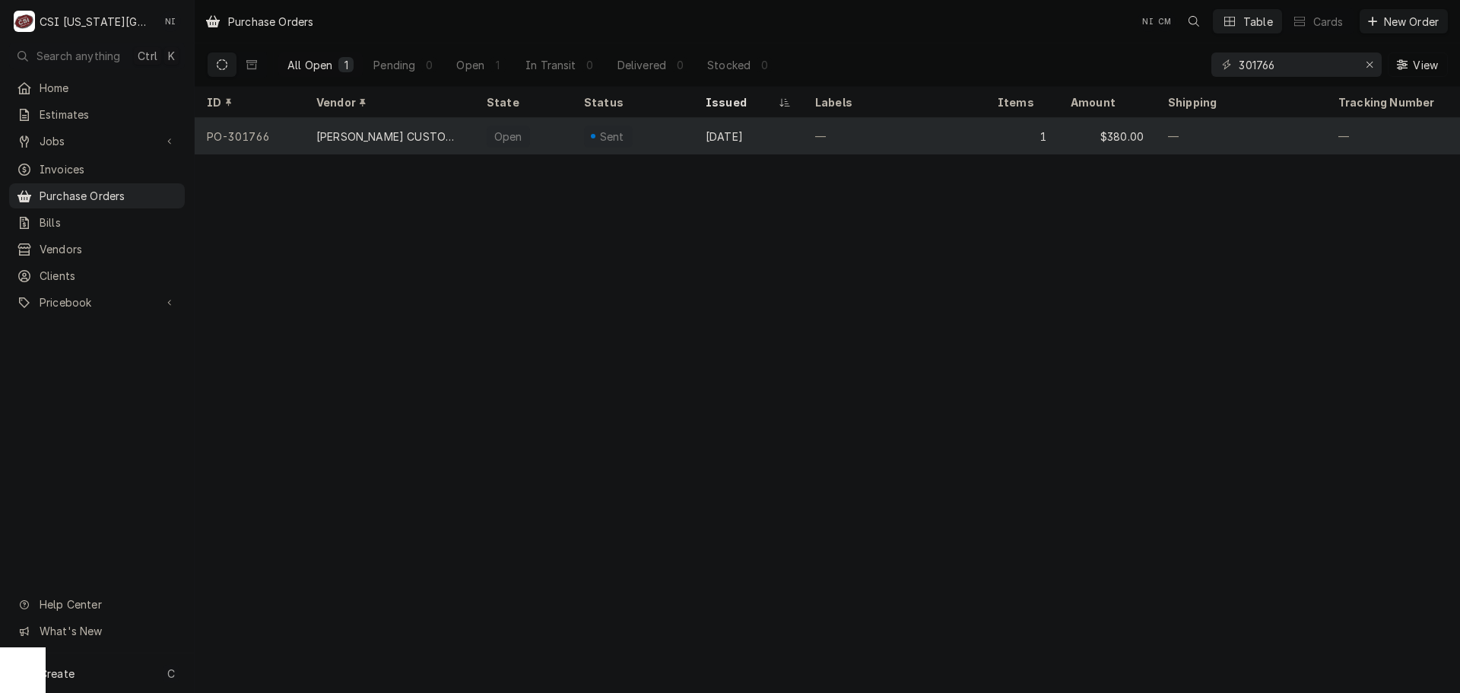
click at [793, 138] on div "[DATE]" at bounding box center [749, 136] width 110 height 37
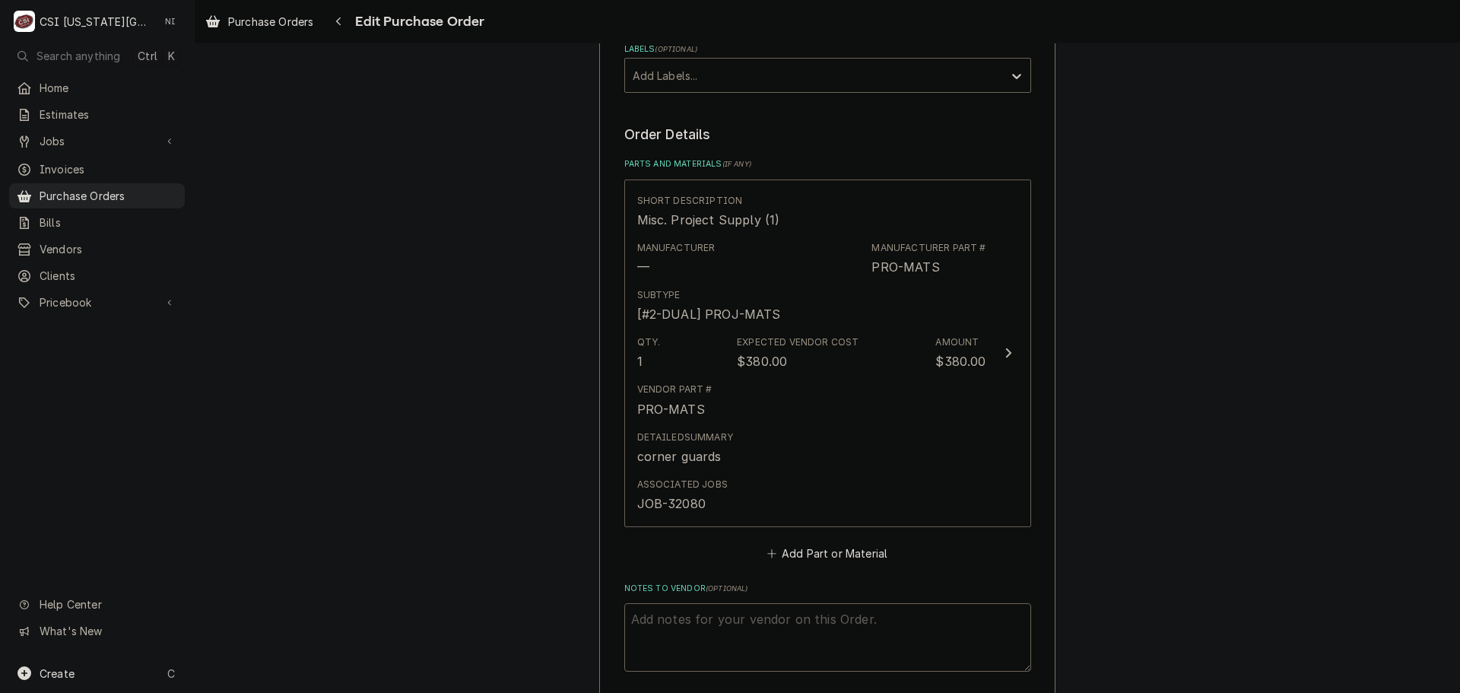
scroll to position [925, 0]
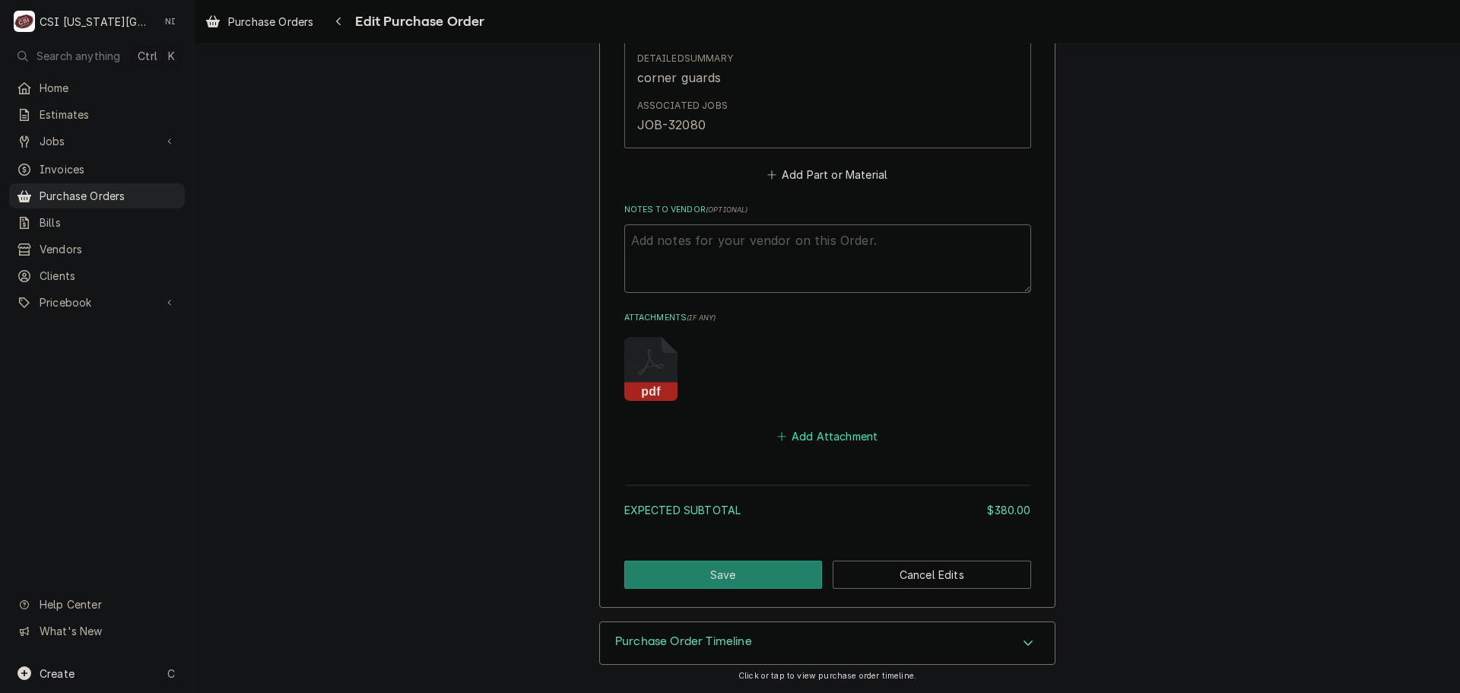
click at [826, 428] on button "Add Attachment" at bounding box center [827, 436] width 106 height 21
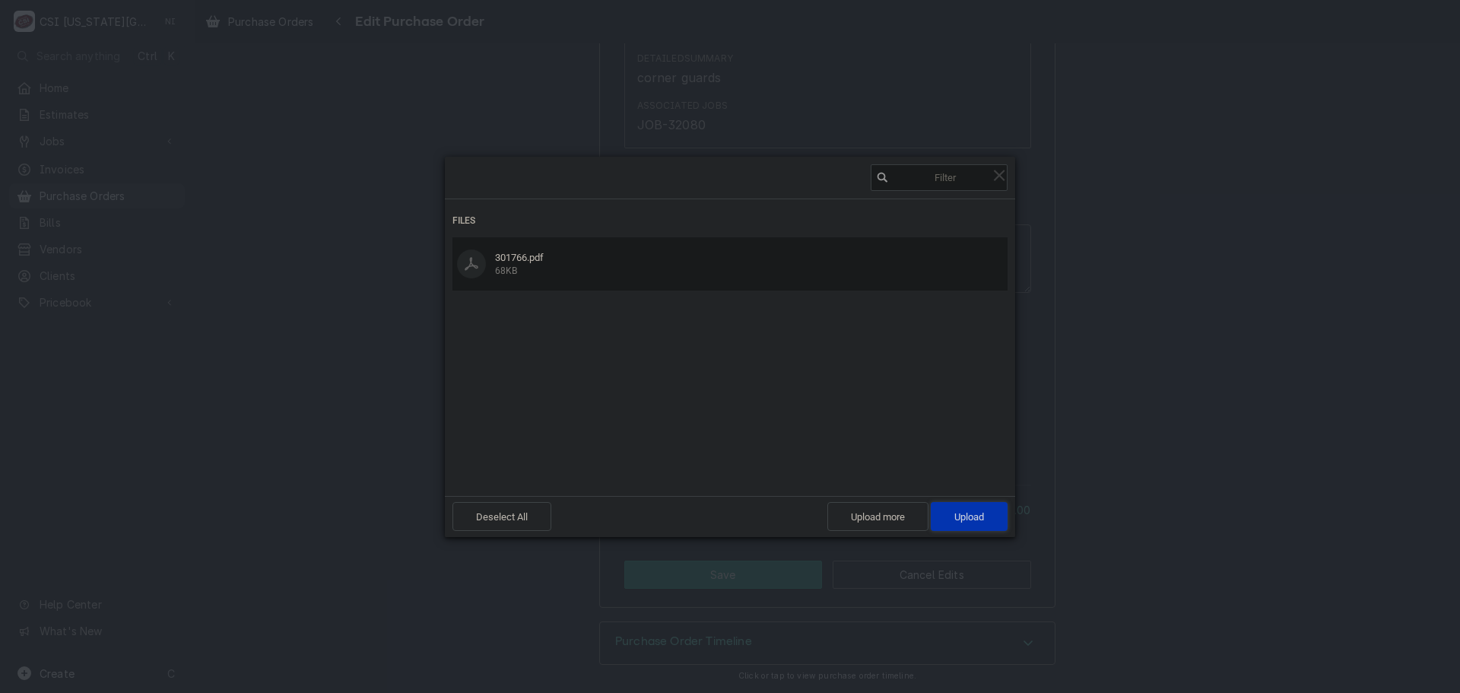
click at [973, 517] on span "Upload 1" at bounding box center [969, 516] width 30 height 11
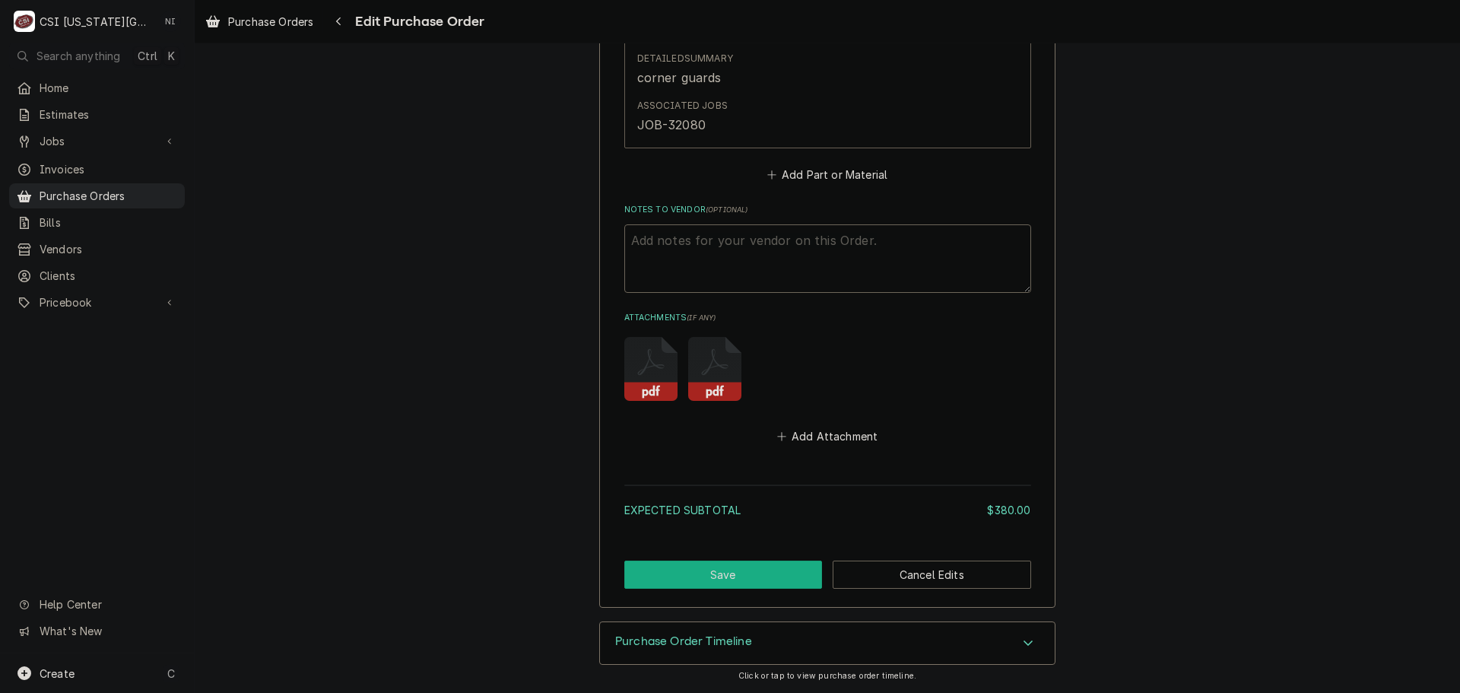
click at [756, 571] on button "Save" at bounding box center [723, 574] width 198 height 28
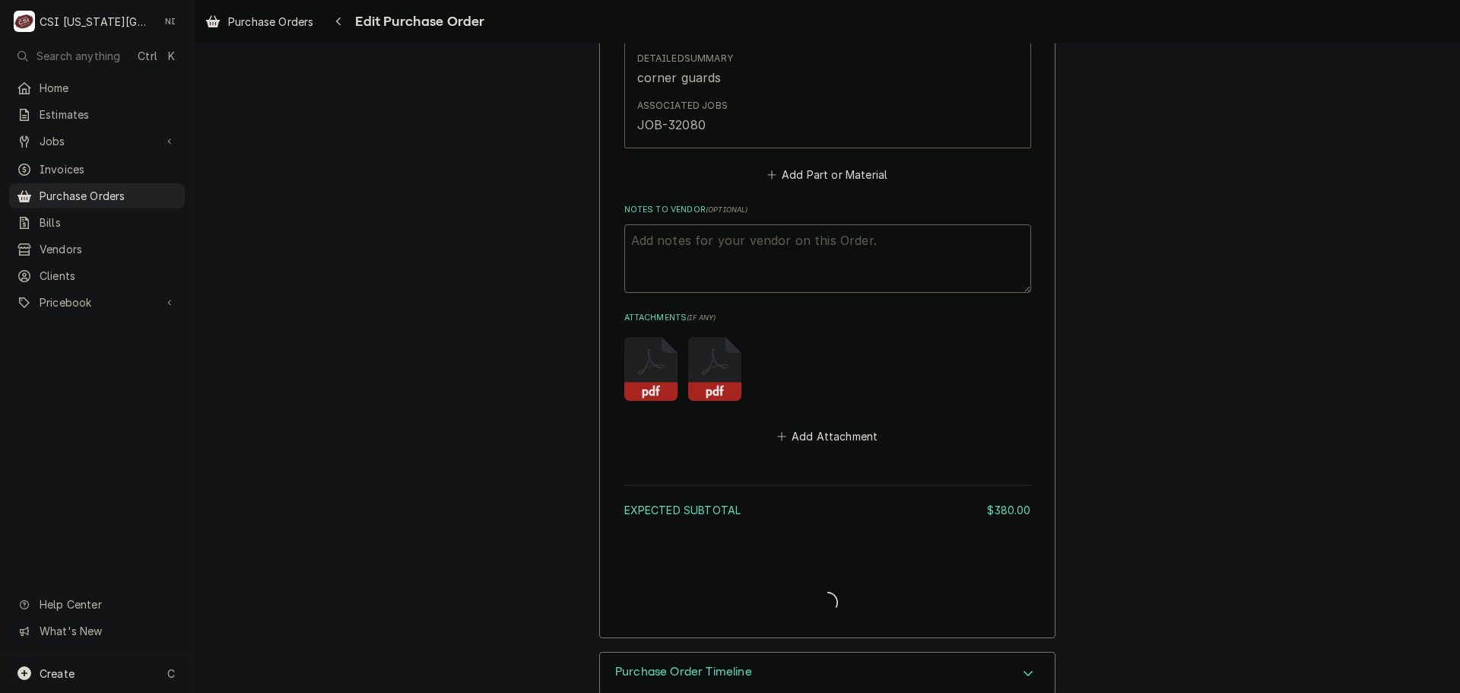
type textarea "x"
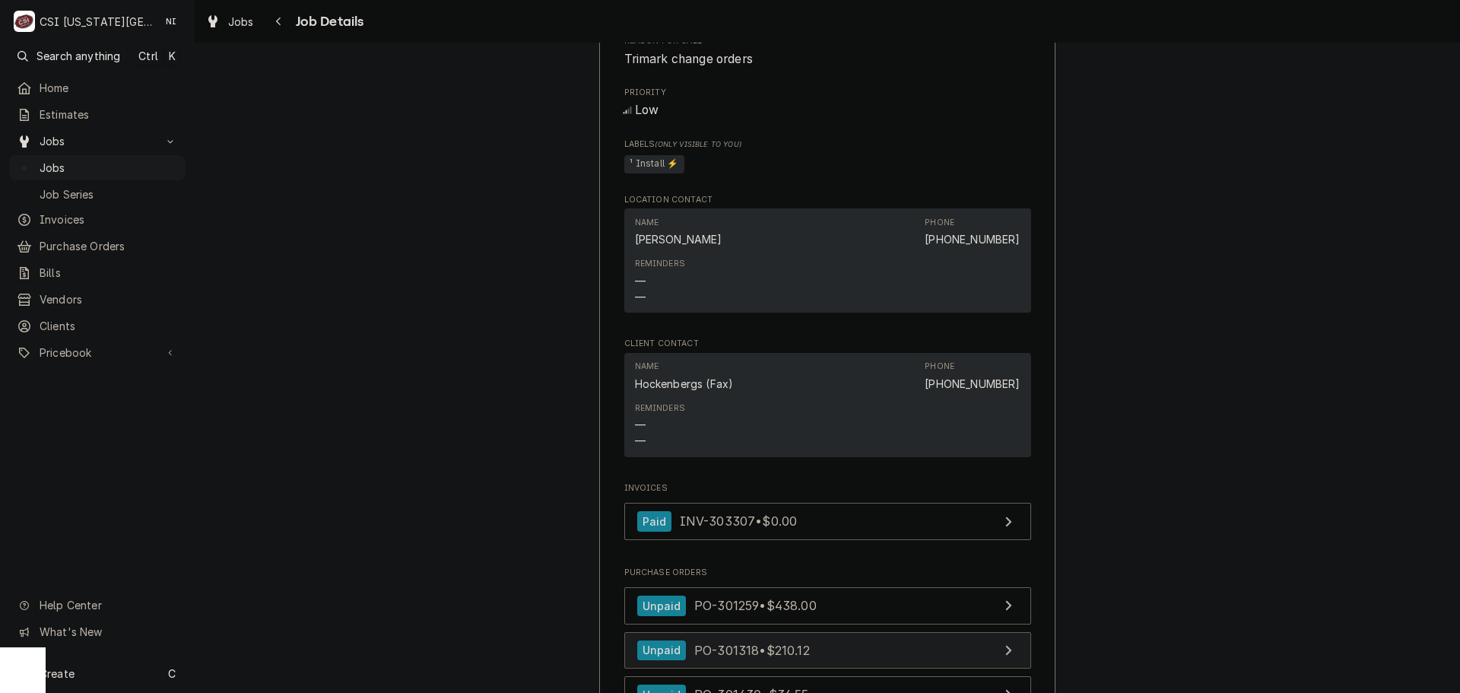
scroll to position [989, 0]
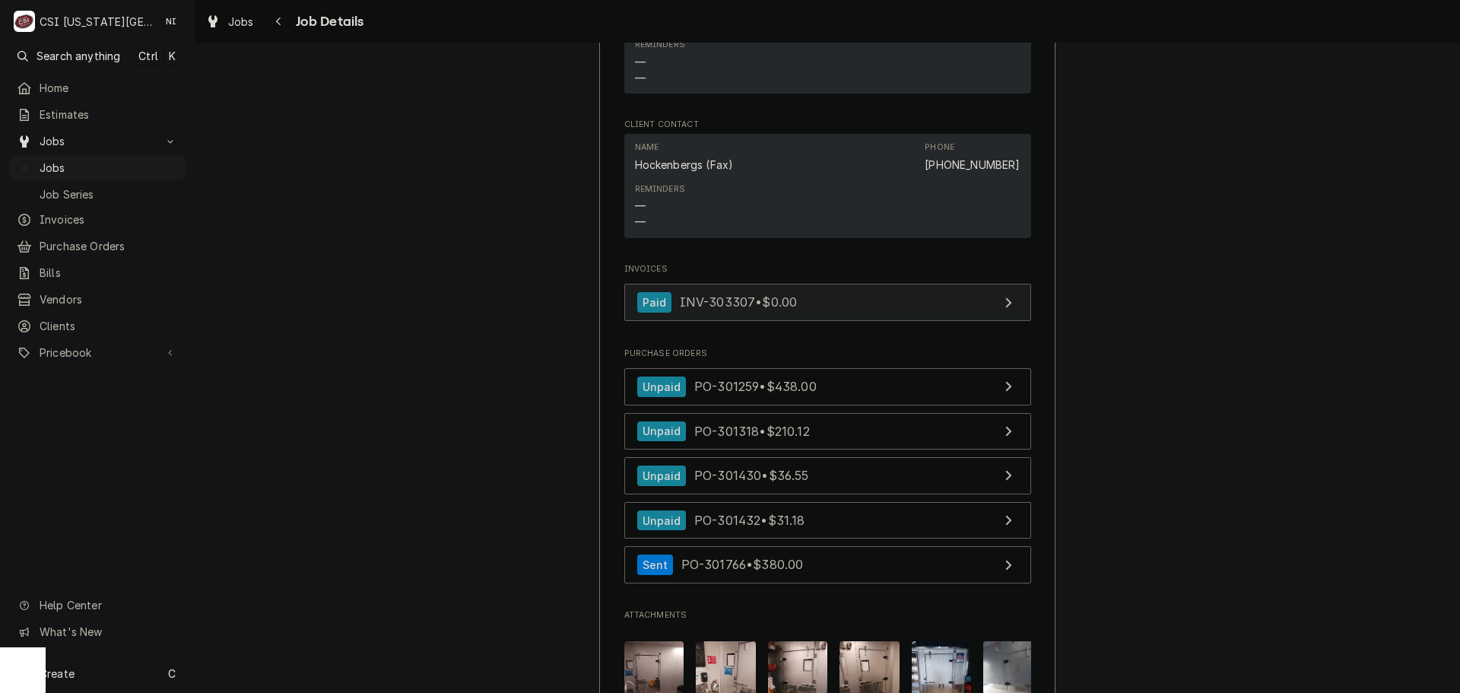
click at [813, 321] on link "Paid INV-303307 • $0.00" at bounding box center [827, 302] width 407 height 37
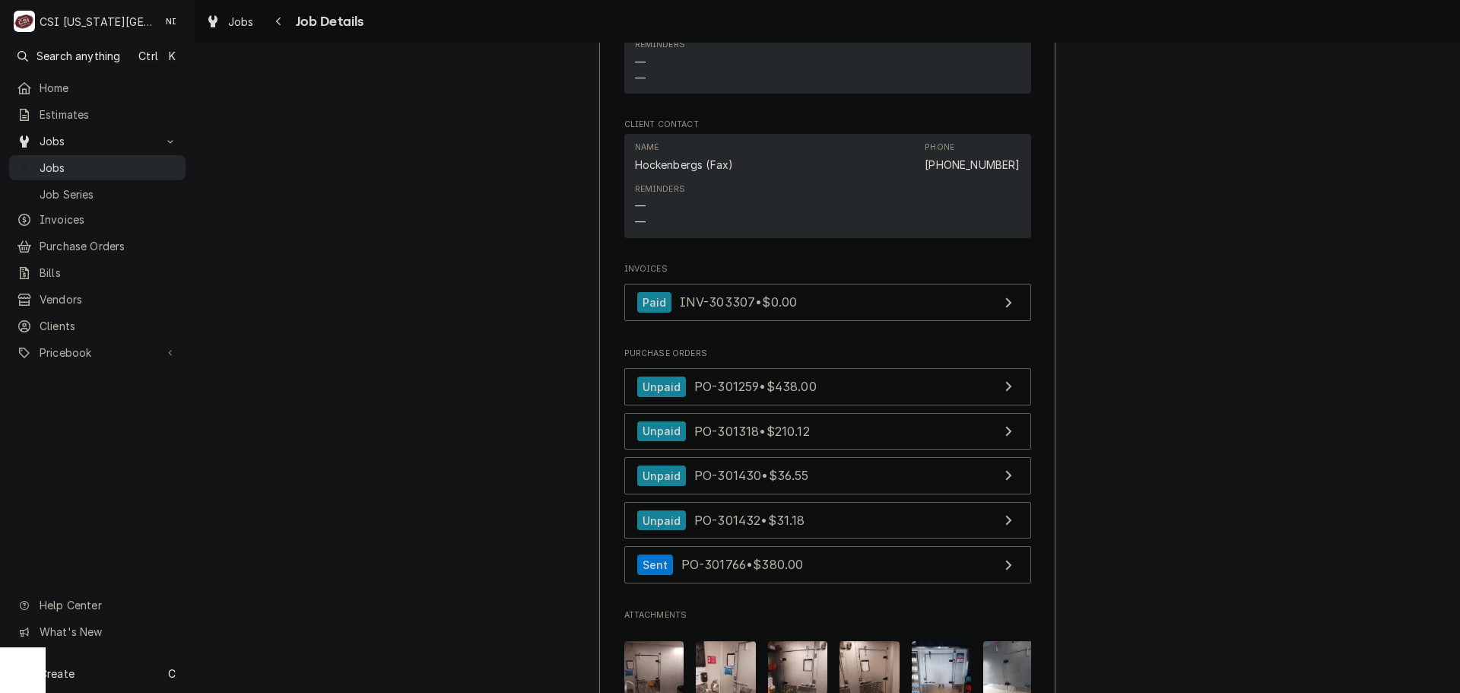
drag, startPoint x: 113, startPoint y: 164, endPoint x: 302, endPoint y: 33, distance: 230.6
click at [113, 164] on span "Jobs" at bounding box center [109, 168] width 138 height 16
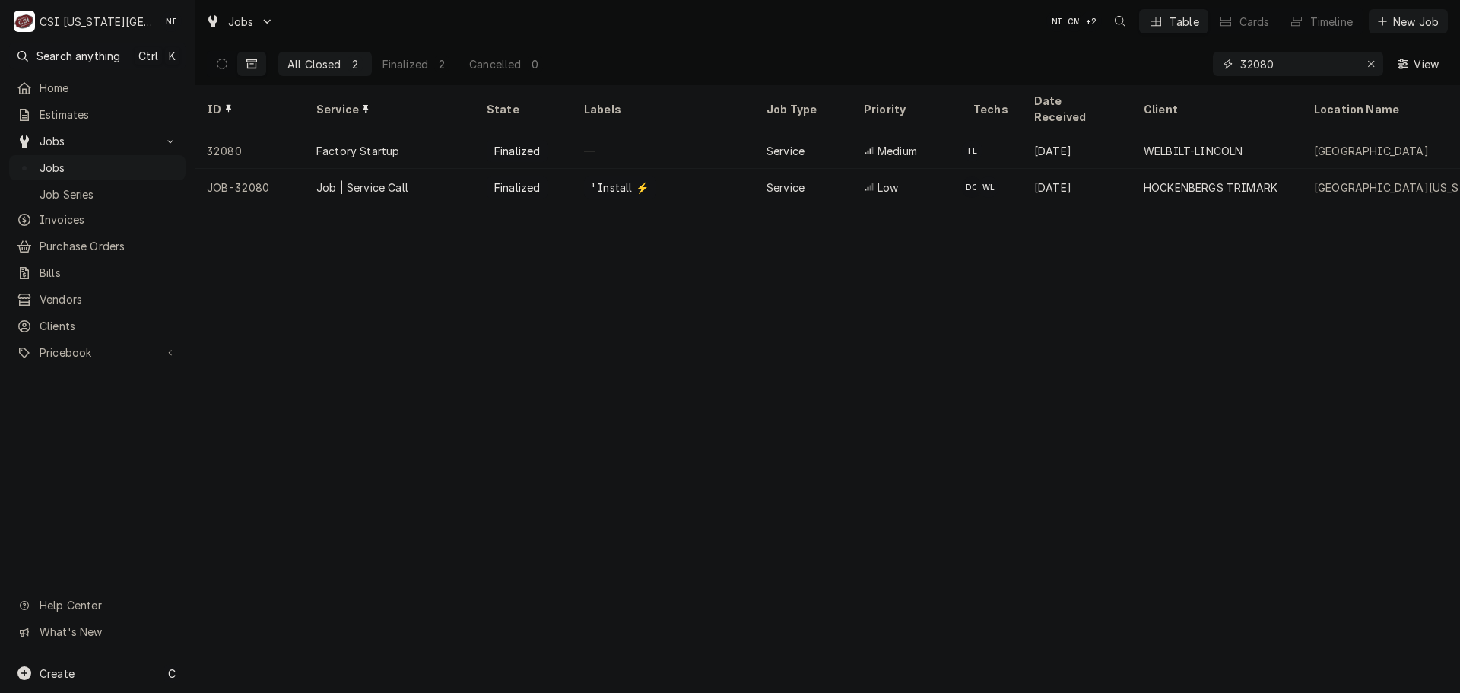
drag, startPoint x: 1187, startPoint y: 74, endPoint x: 972, endPoint y: 77, distance: 215.2
click at [1013, 74] on div "All Closed 2 Finalized 2 Cancelled 0 32080 View" at bounding box center [827, 64] width 1241 height 43
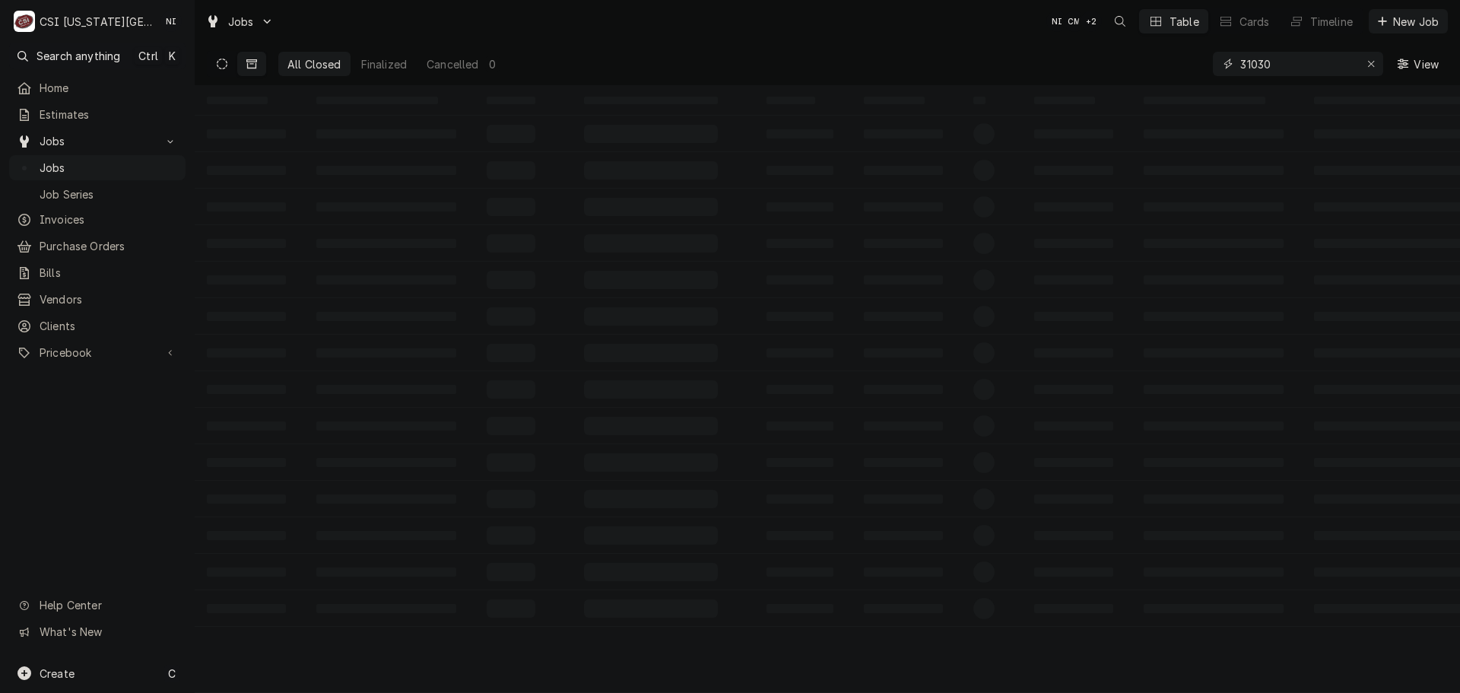
type input "31030"
click at [218, 62] on icon "Dynamic Content Wrapper" at bounding box center [222, 64] width 11 height 11
click at [252, 64] on icon "Dynamic Content Wrapper" at bounding box center [251, 64] width 11 height 11
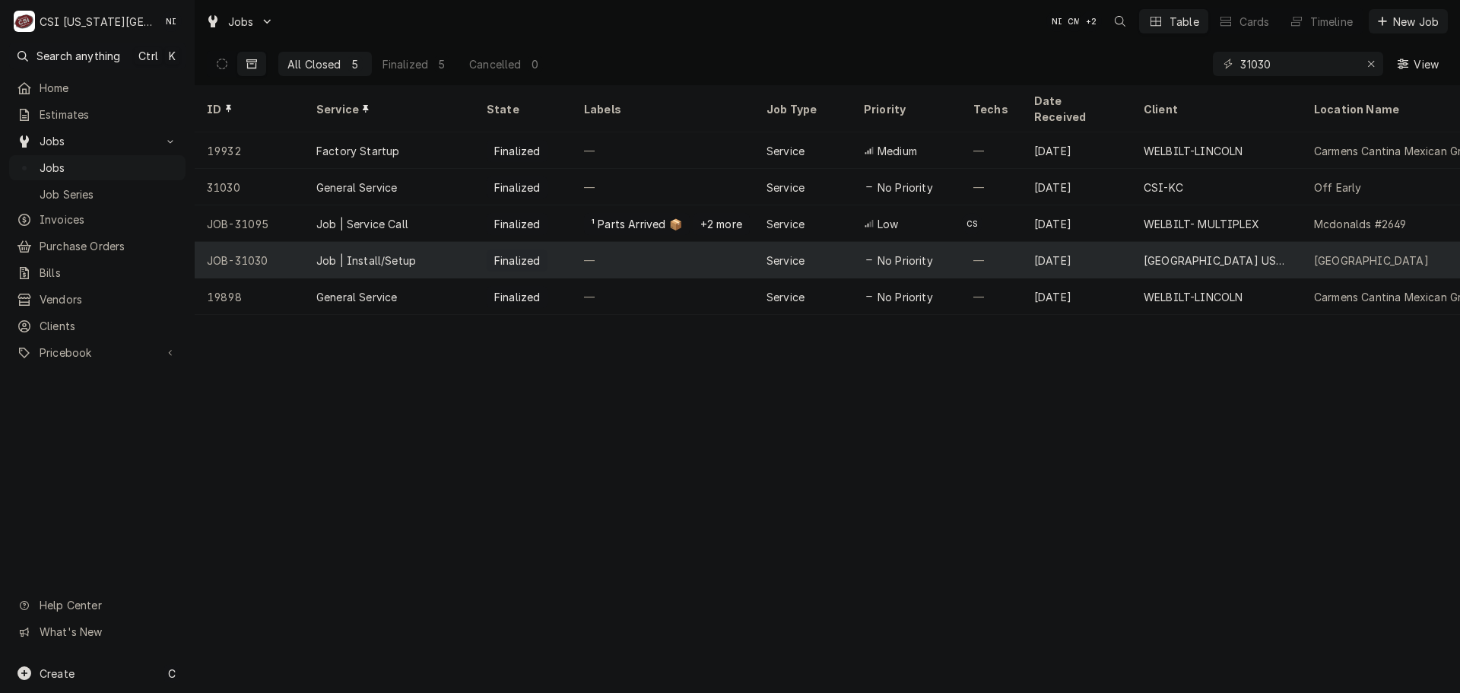
click at [404, 252] on div "Job | Install/Setup" at bounding box center [366, 260] width 100 height 16
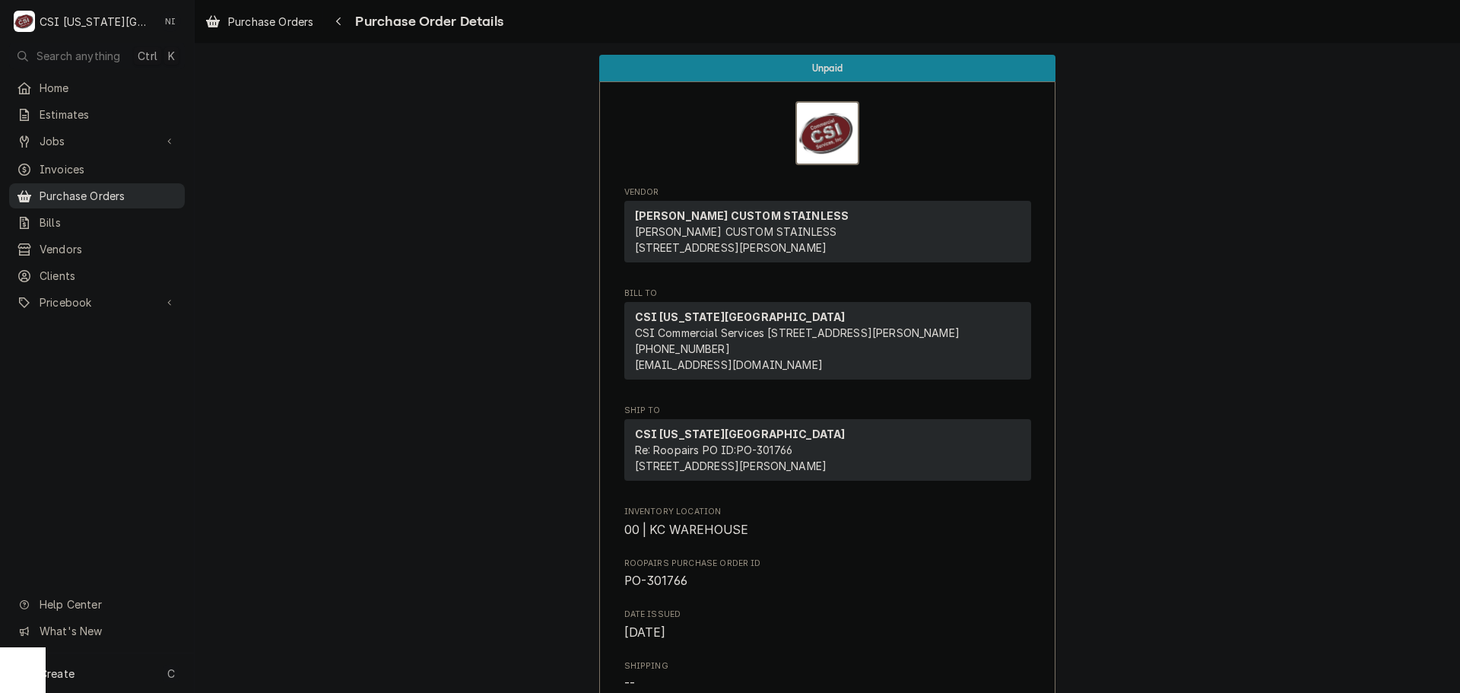
click at [100, 191] on span "Purchase Orders" at bounding box center [109, 196] width 138 height 16
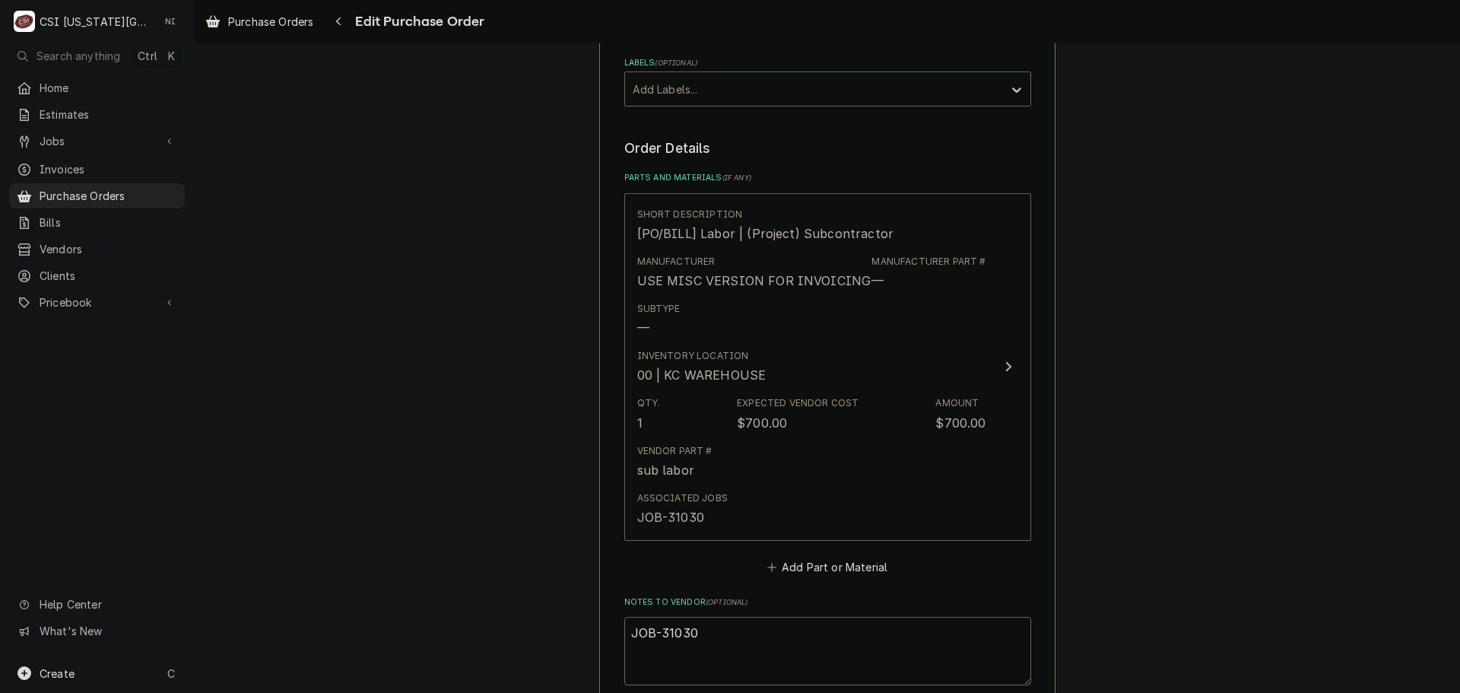
scroll to position [925, 0]
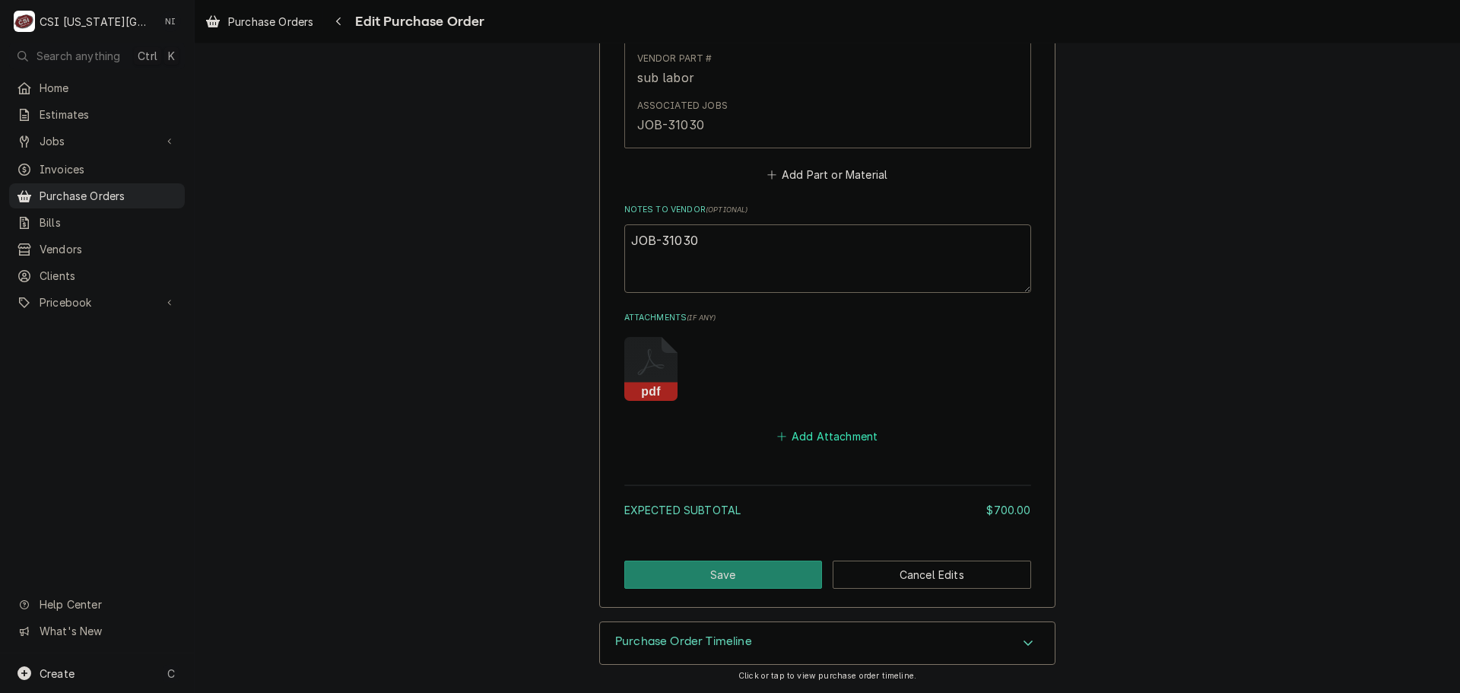
click at [805, 440] on button "Add Attachment" at bounding box center [827, 436] width 106 height 21
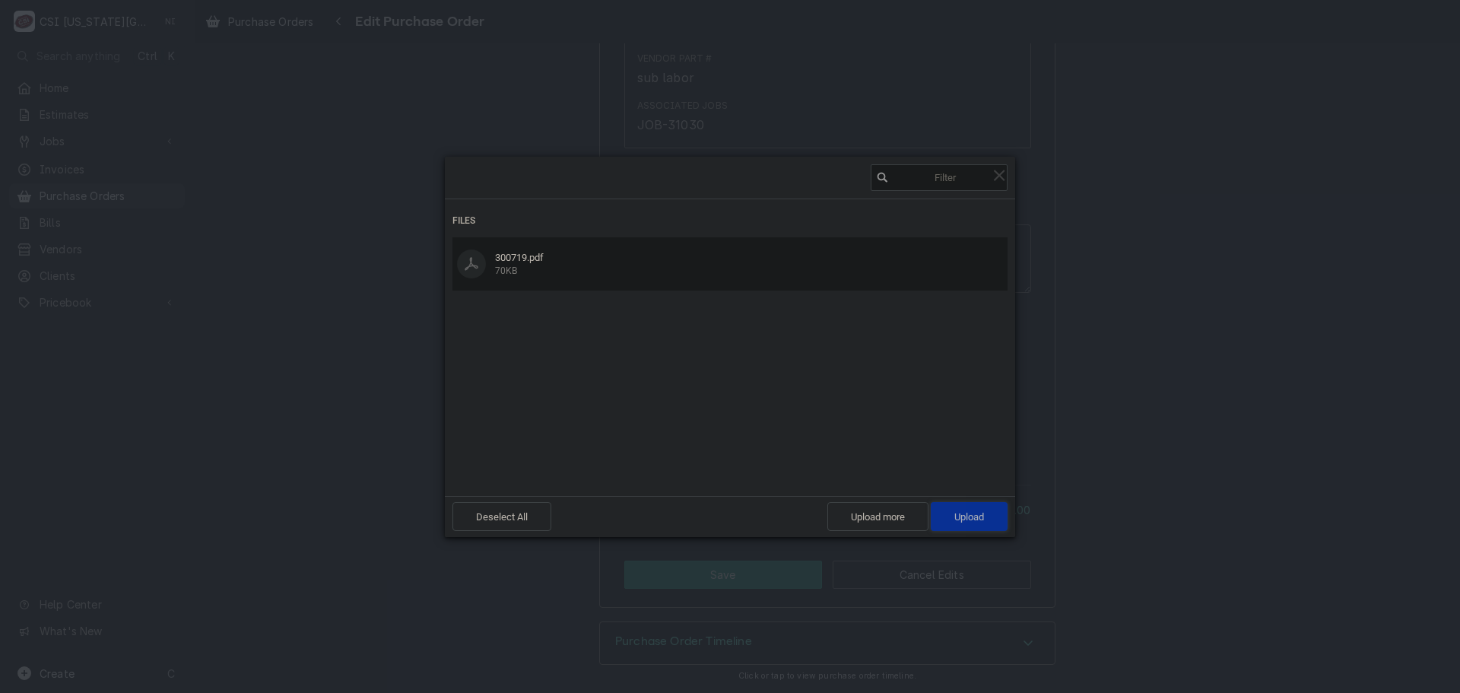
click at [974, 514] on span "Upload 1" at bounding box center [969, 516] width 30 height 11
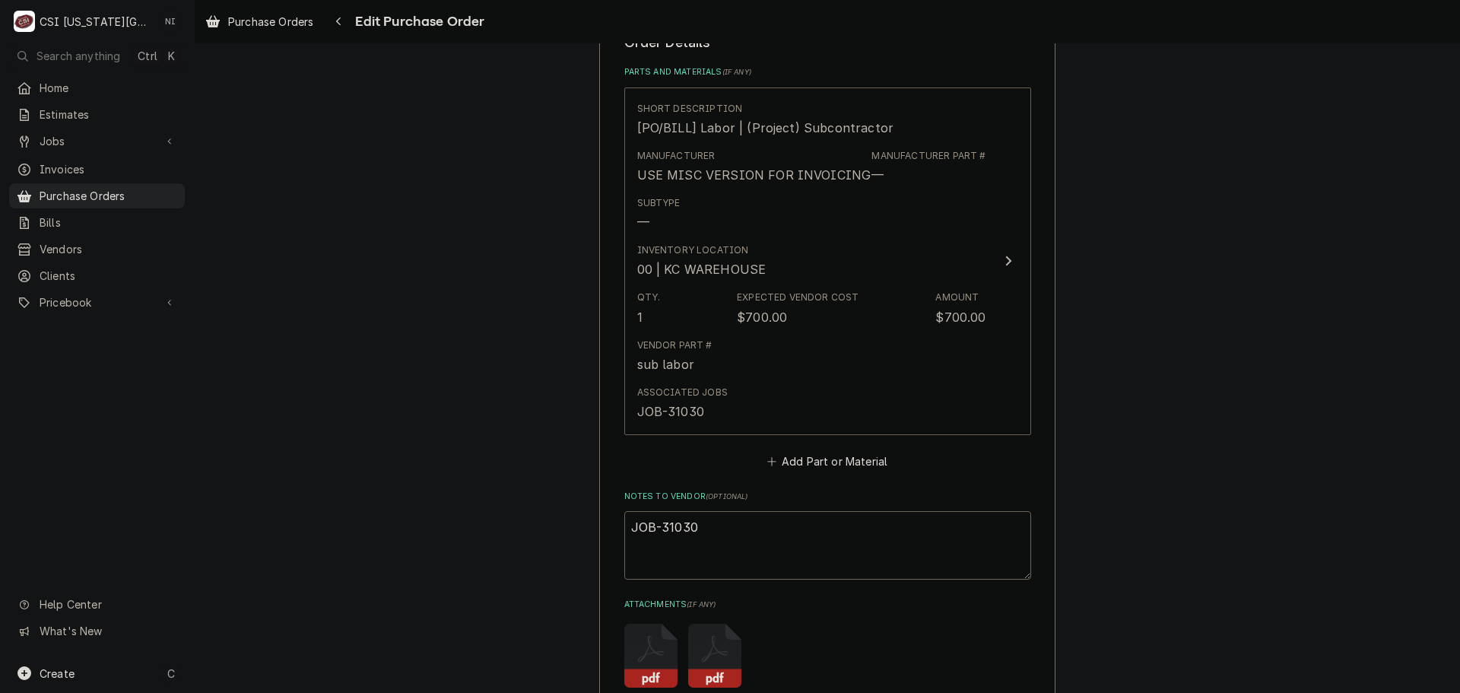
scroll to position [773, 0]
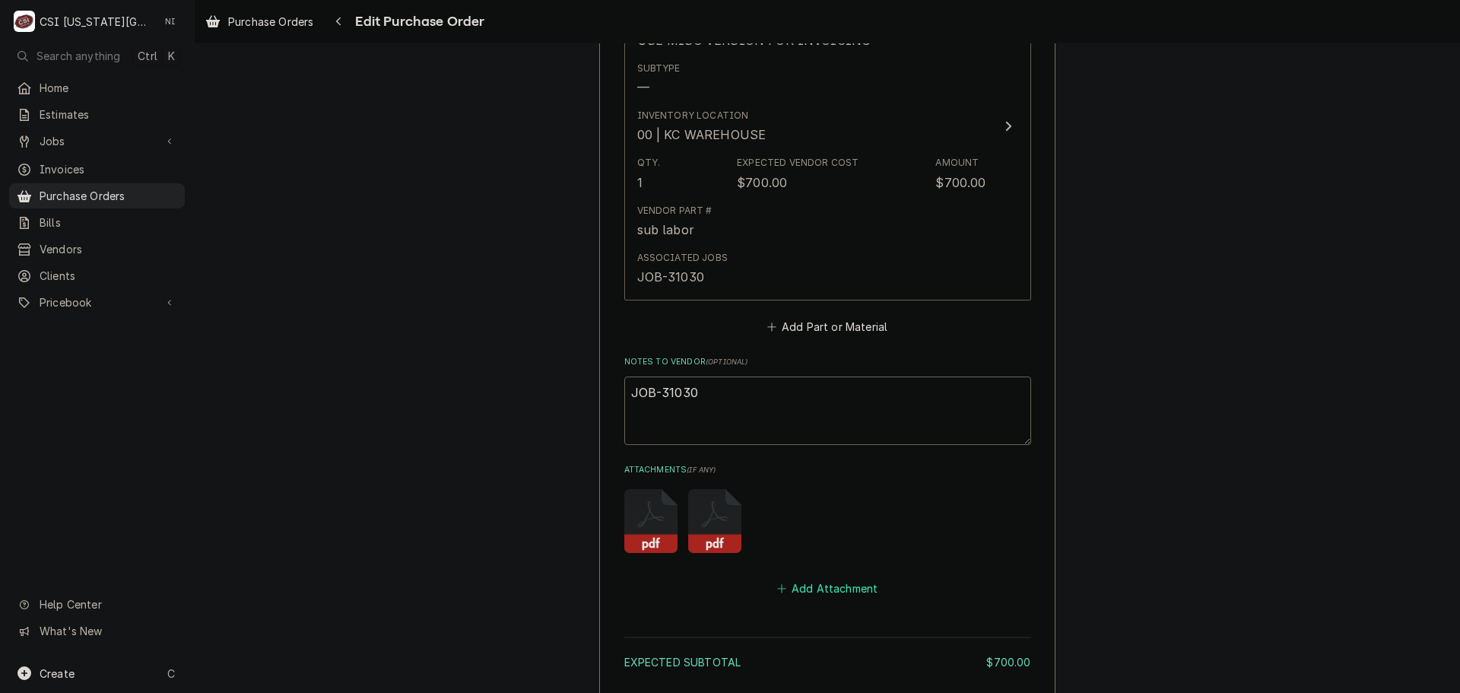
drag, startPoint x: 825, startPoint y: 582, endPoint x: 1005, endPoint y: 584, distance: 180.2
click at [833, 585] on button "Add Attachment" at bounding box center [827, 588] width 106 height 21
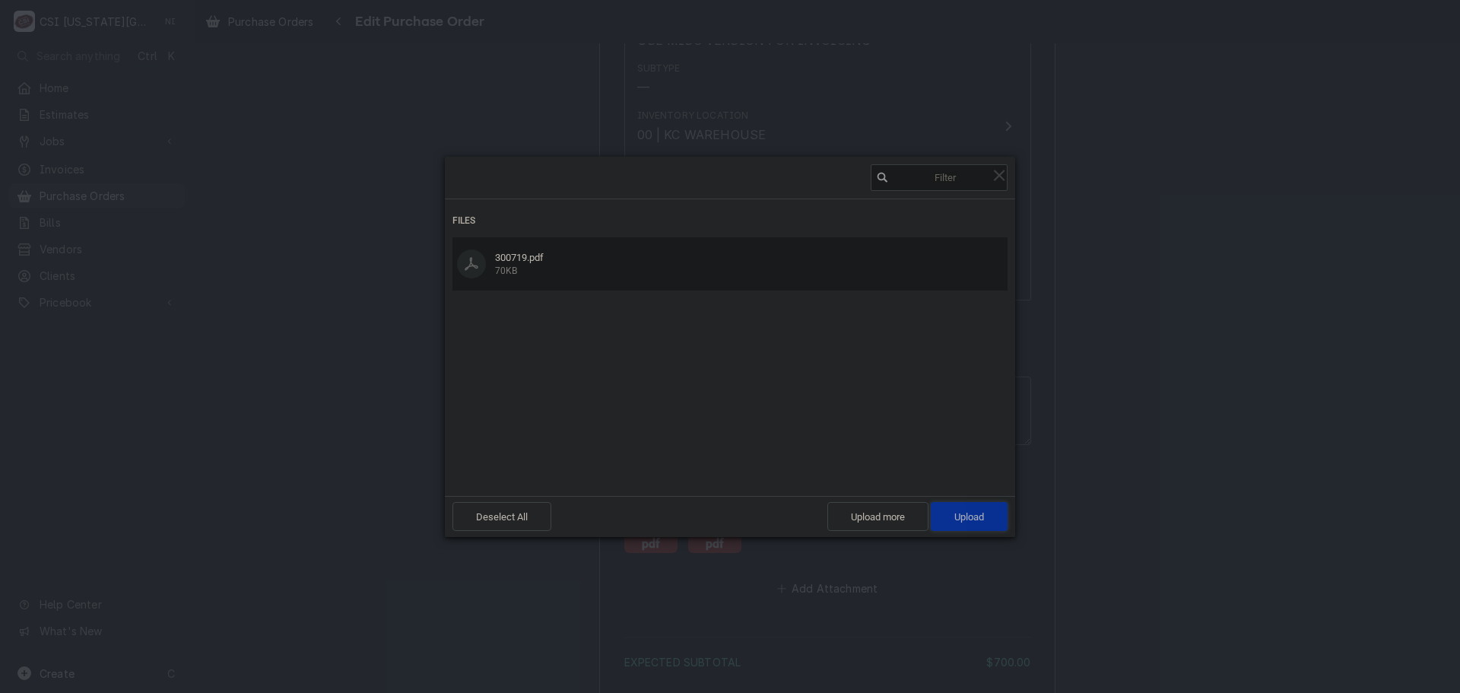
drag, startPoint x: 974, startPoint y: 522, endPoint x: 1083, endPoint y: 468, distance: 121.8
click at [974, 522] on span "Upload 1" at bounding box center [969, 516] width 77 height 29
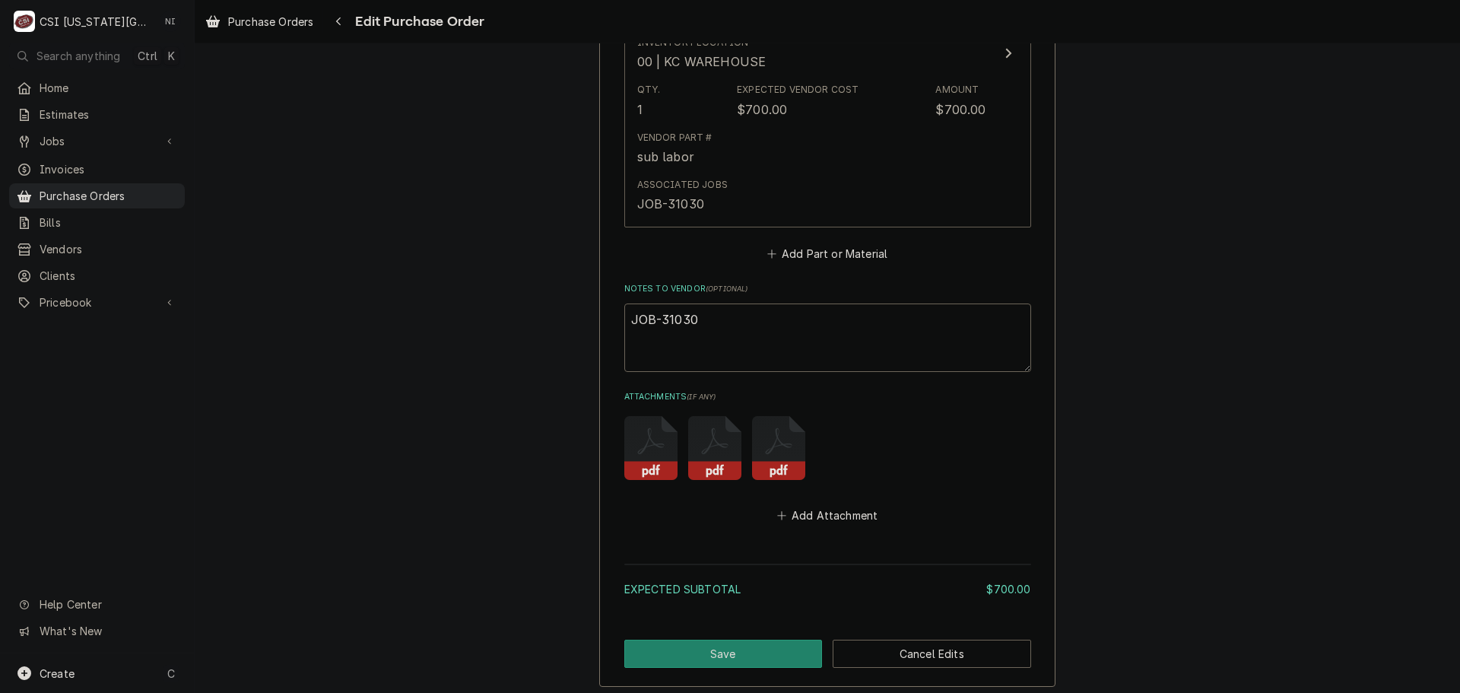
scroll to position [925, 0]
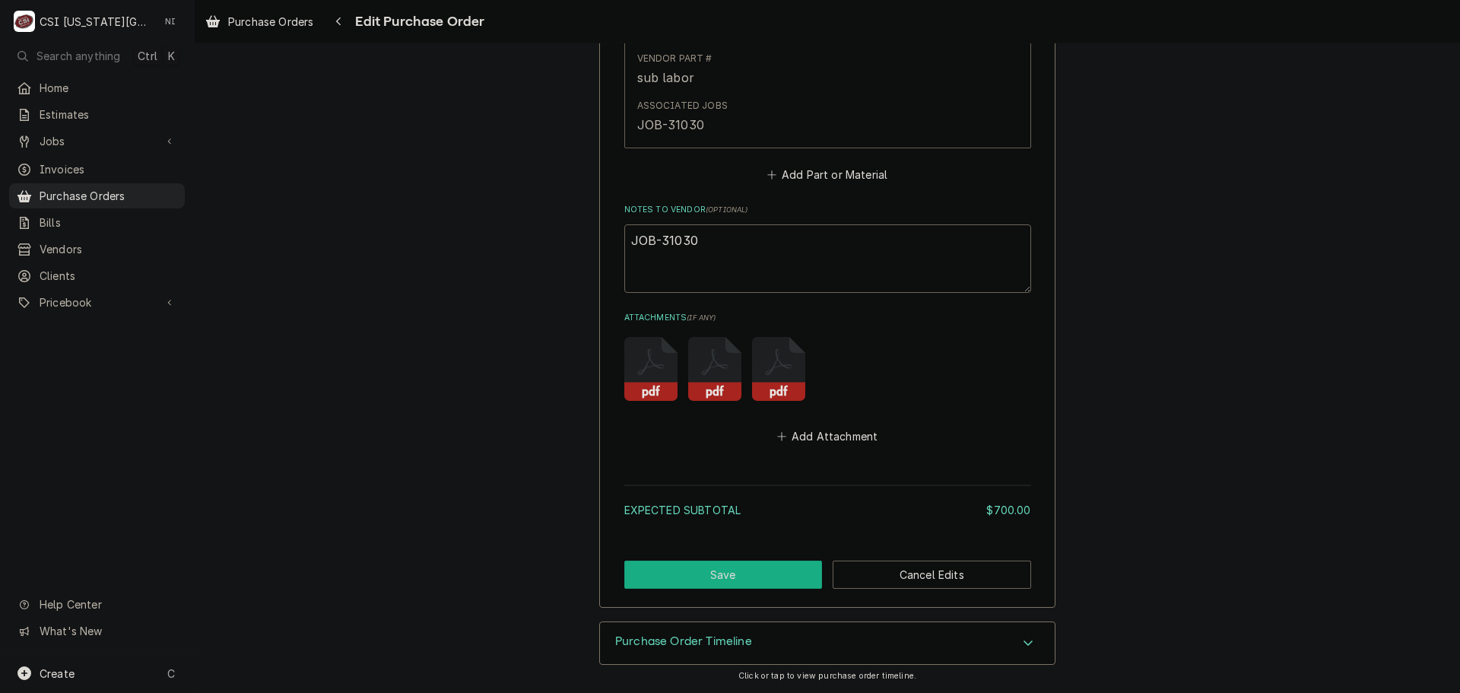
click at [767, 575] on button "Save" at bounding box center [723, 574] width 198 height 28
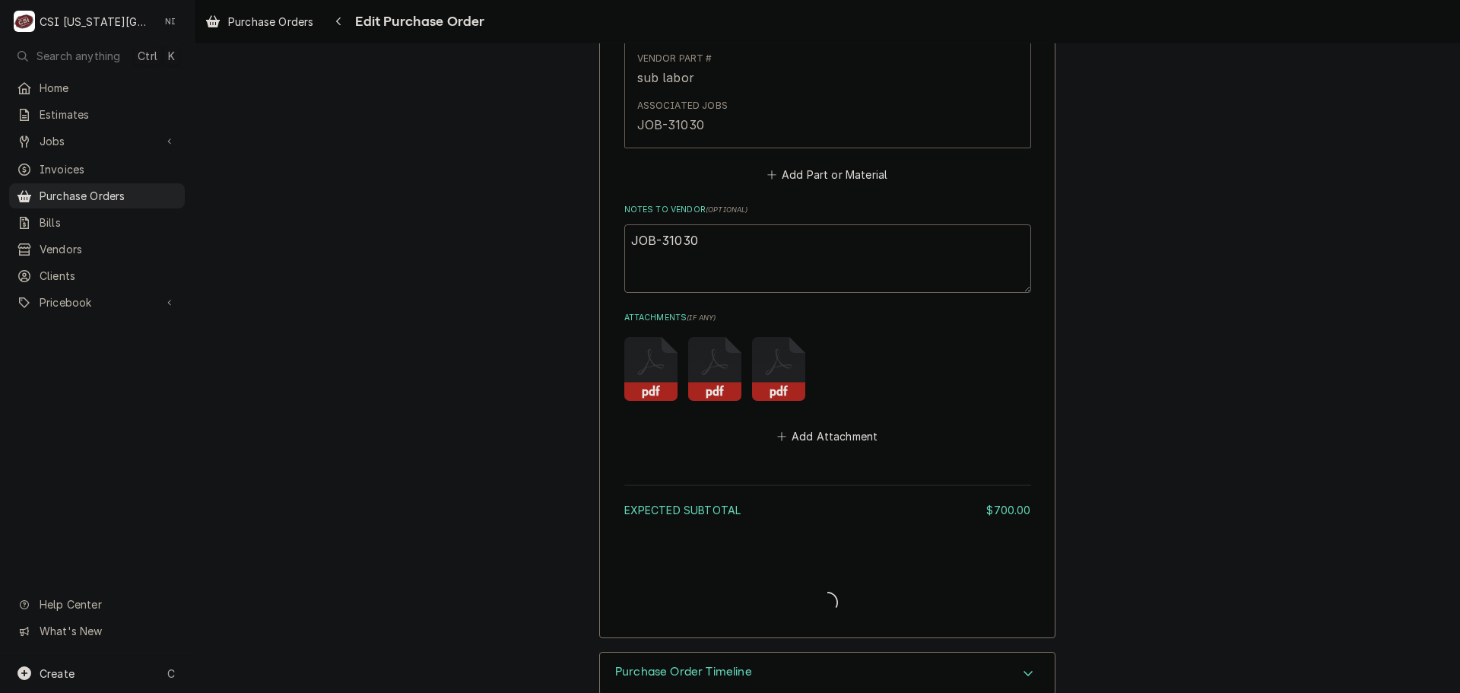
type textarea "x"
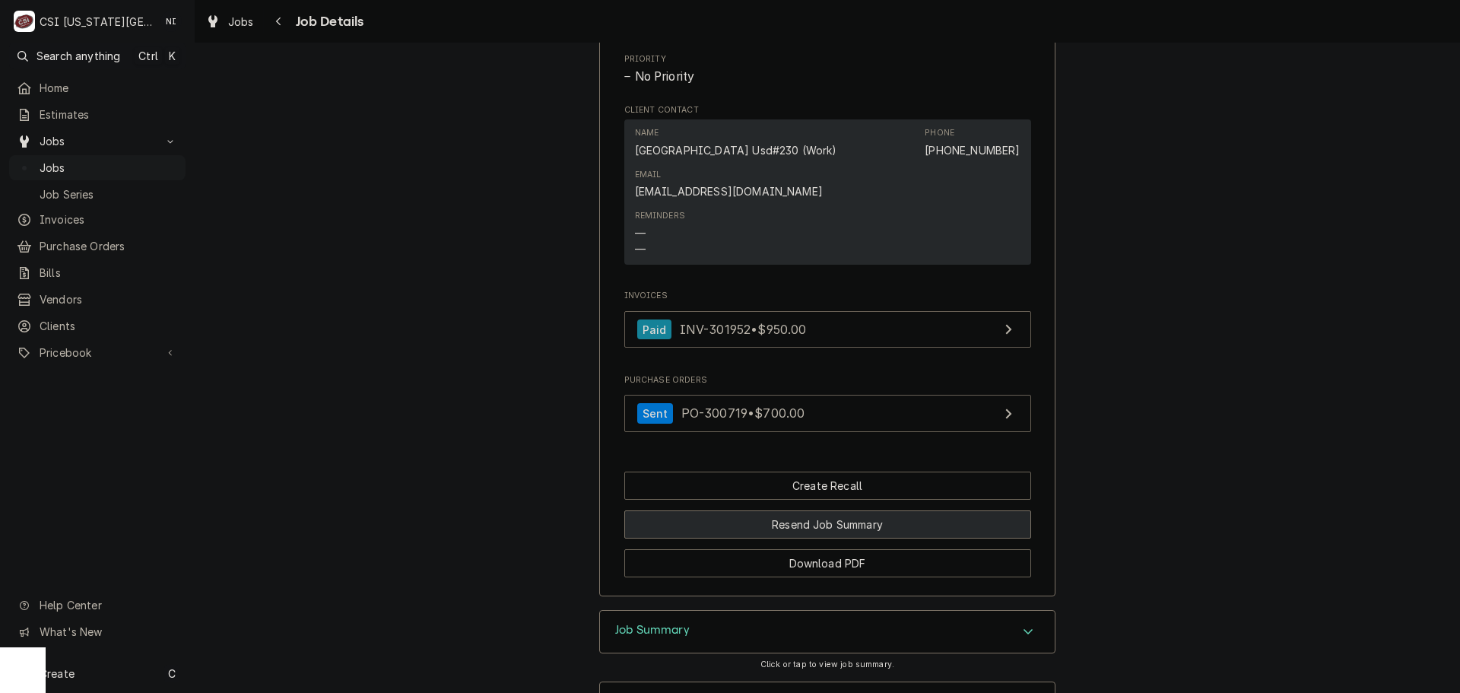
scroll to position [889, 0]
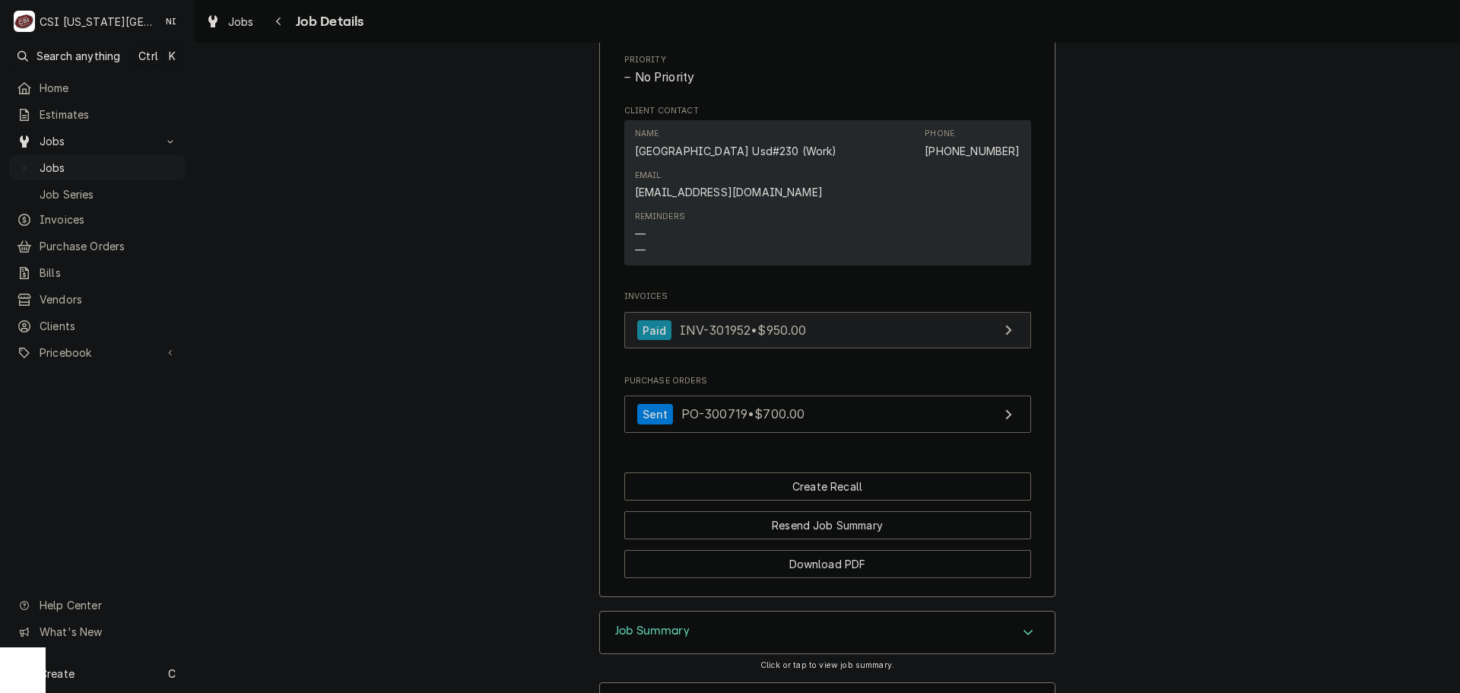
click at [852, 338] on link "Paid INV-301952 • $950.00" at bounding box center [827, 330] width 407 height 37
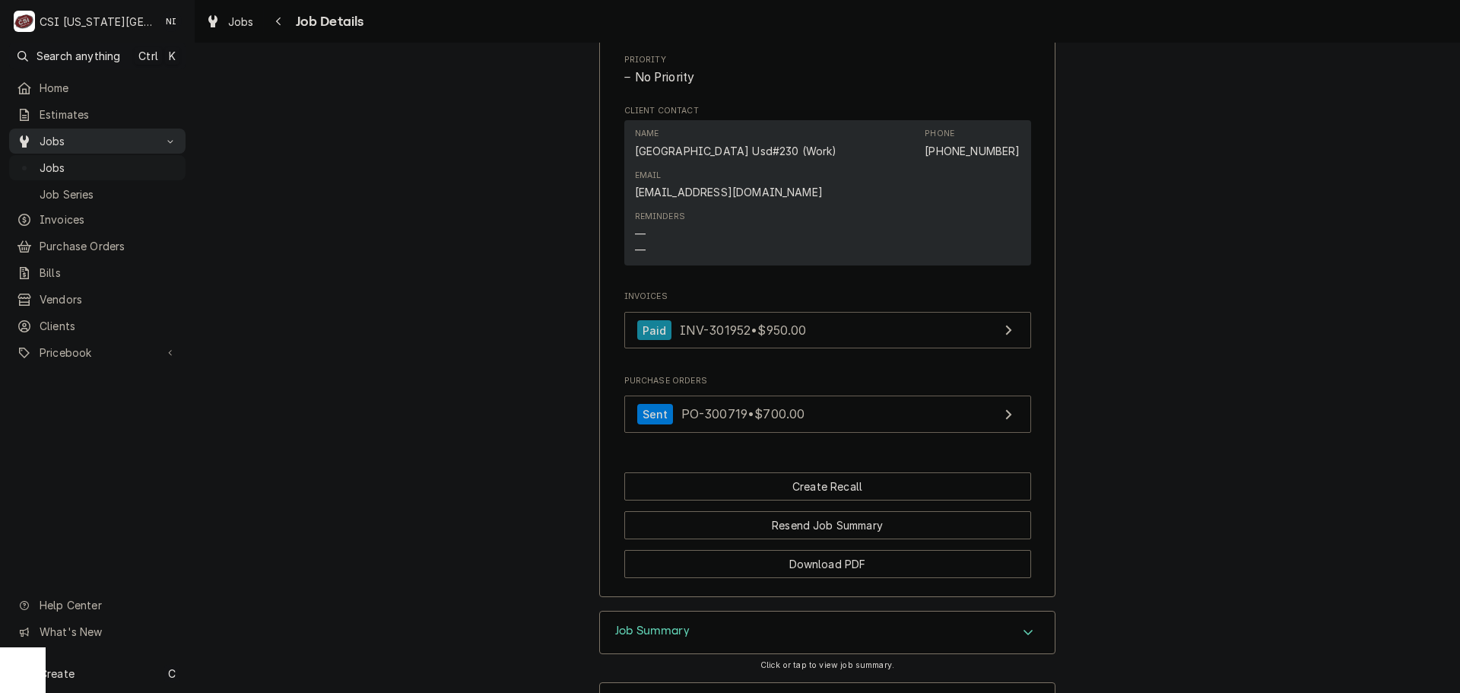
drag, startPoint x: 93, startPoint y: 163, endPoint x: 119, endPoint y: 146, distance: 30.8
click at [93, 163] on span "Jobs" at bounding box center [109, 168] width 138 height 16
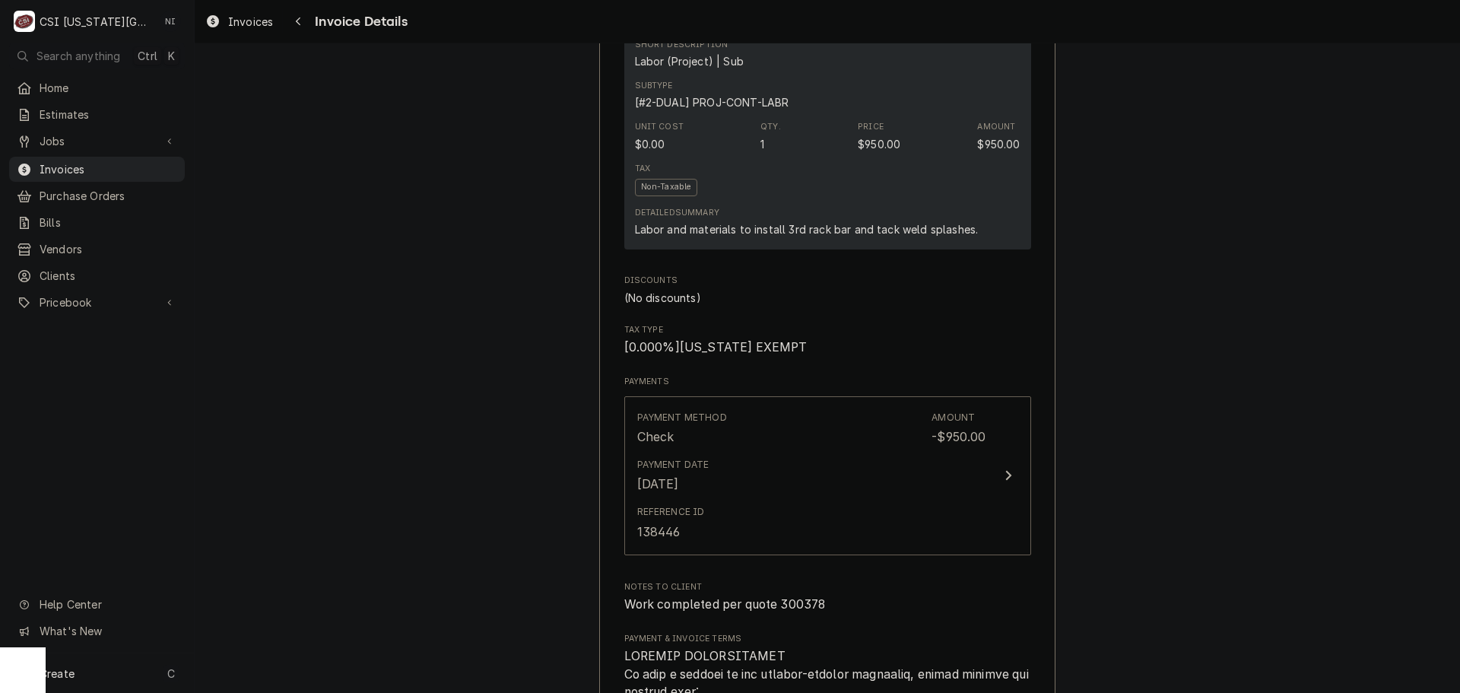
scroll to position [1065, 0]
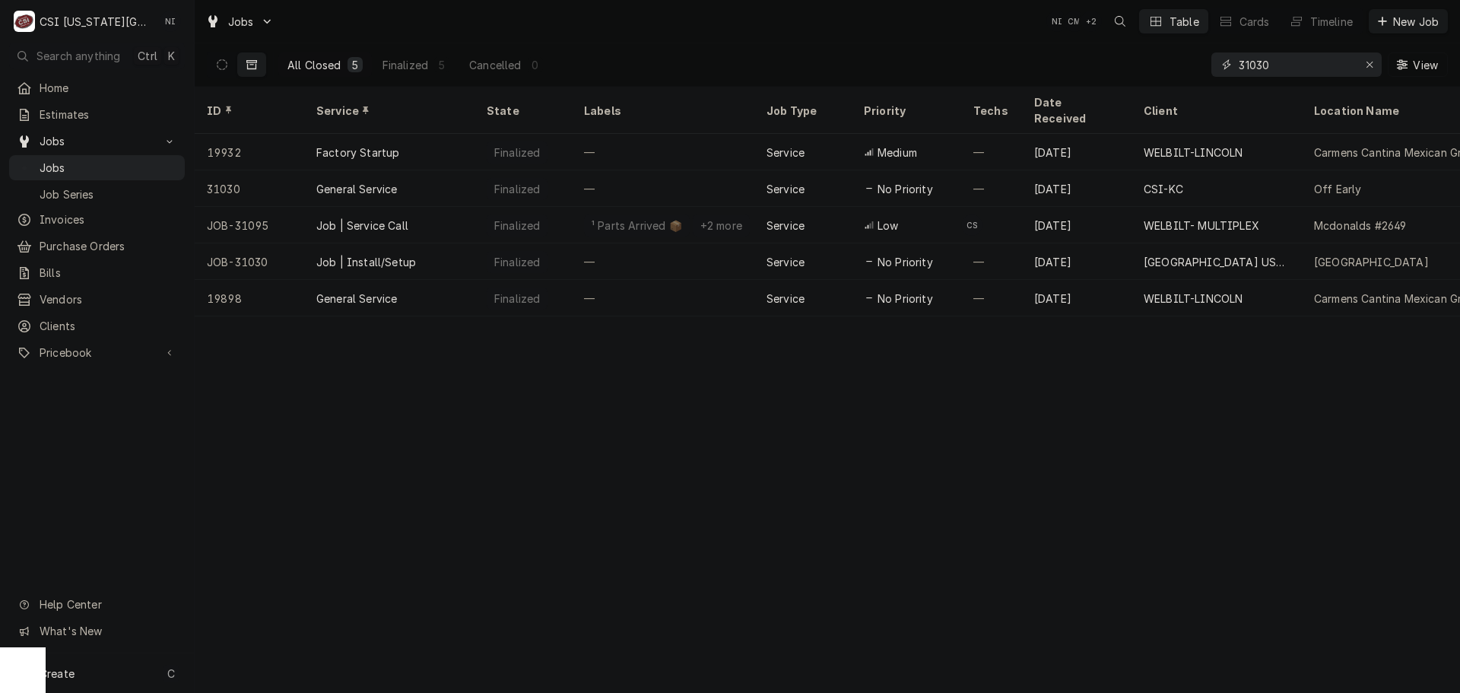
drag, startPoint x: 1109, startPoint y: 71, endPoint x: 1060, endPoint y: 70, distance: 48.7
click at [1069, 71] on div "All Closed 5 Finalized 5 Cancelled 0 31030 View" at bounding box center [827, 64] width 1241 height 43
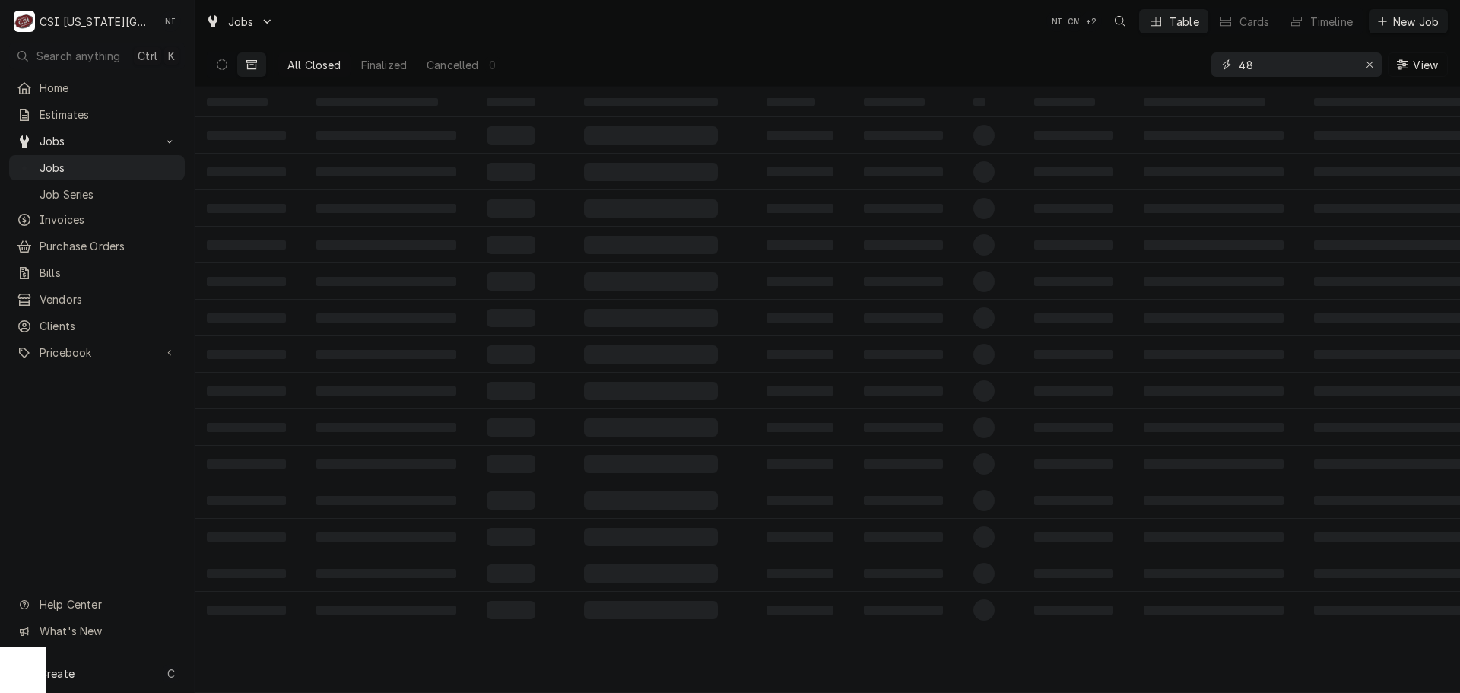
type input "4"
type input "45811"
click at [222, 70] on button "Dynamic Content Wrapper" at bounding box center [222, 64] width 29 height 24
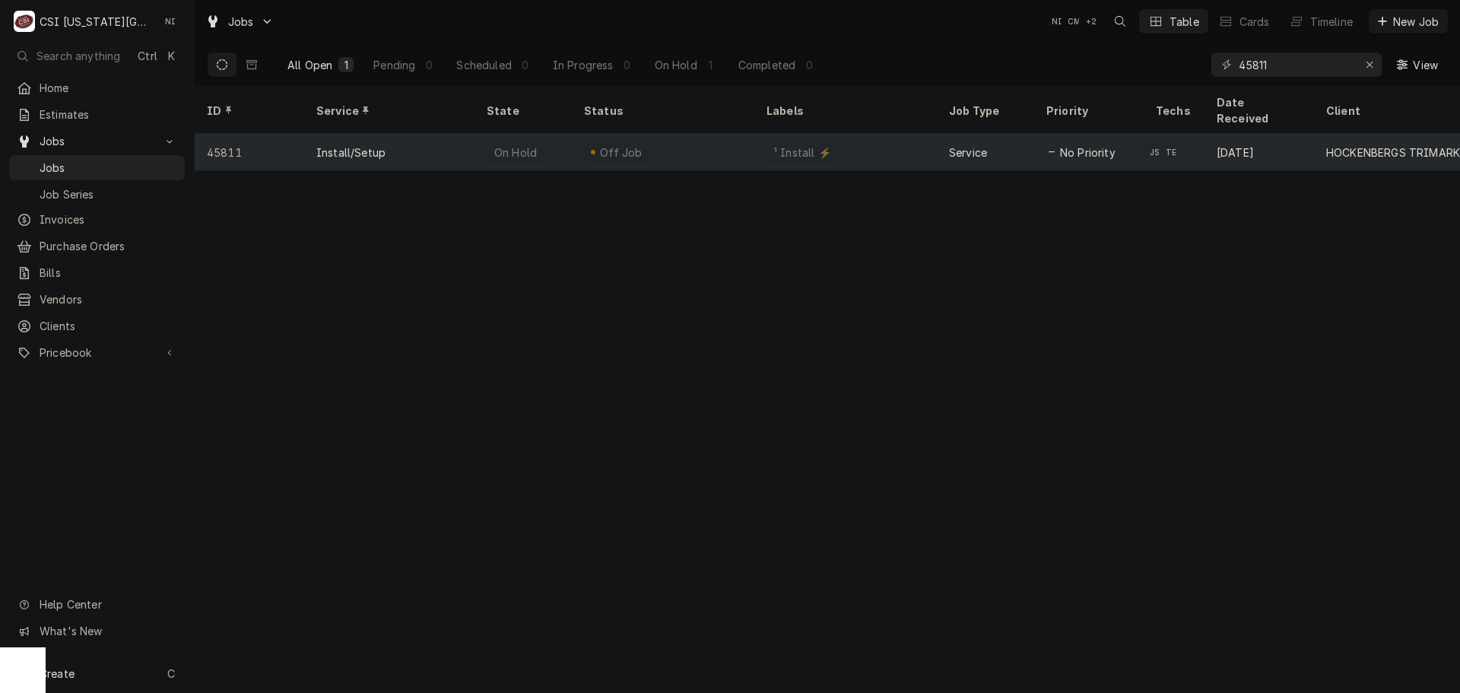
click at [448, 134] on div "Install/Setup" at bounding box center [389, 152] width 170 height 37
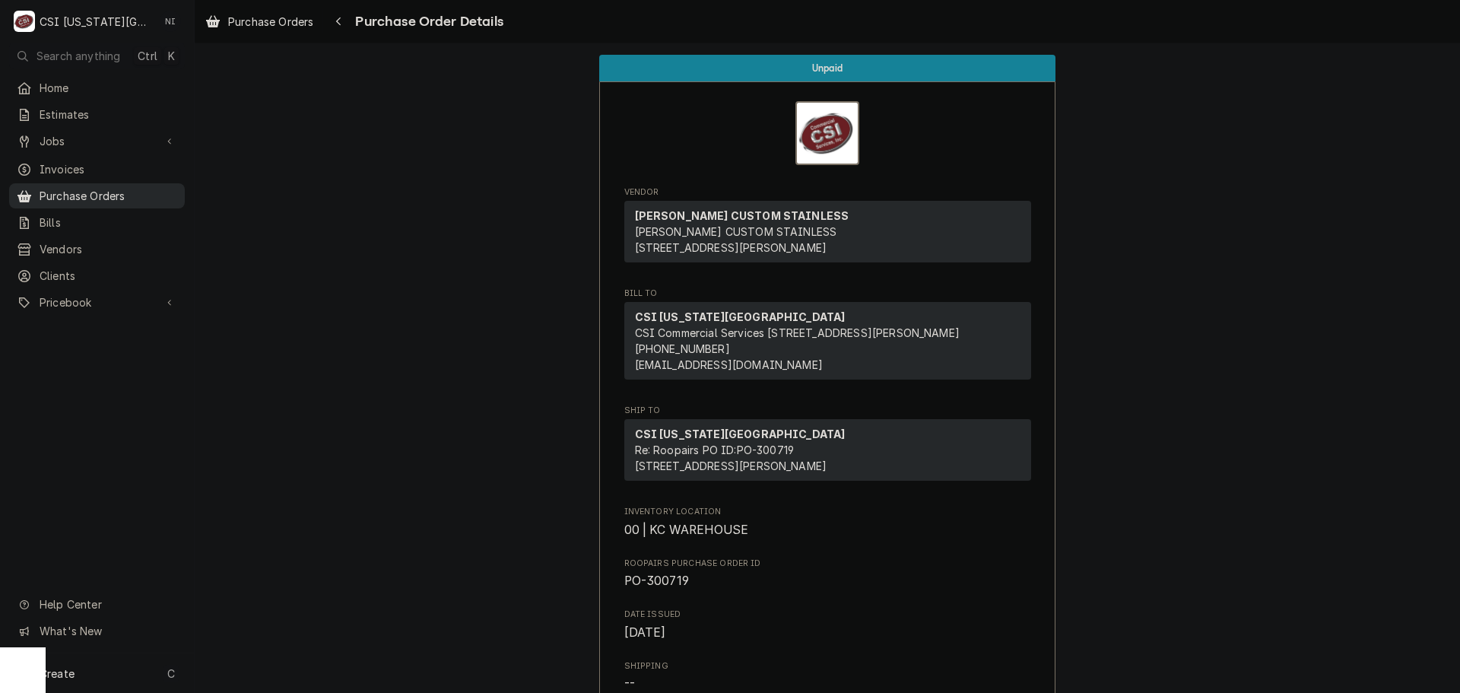
click at [119, 192] on span "Purchase Orders" at bounding box center [109, 196] width 138 height 16
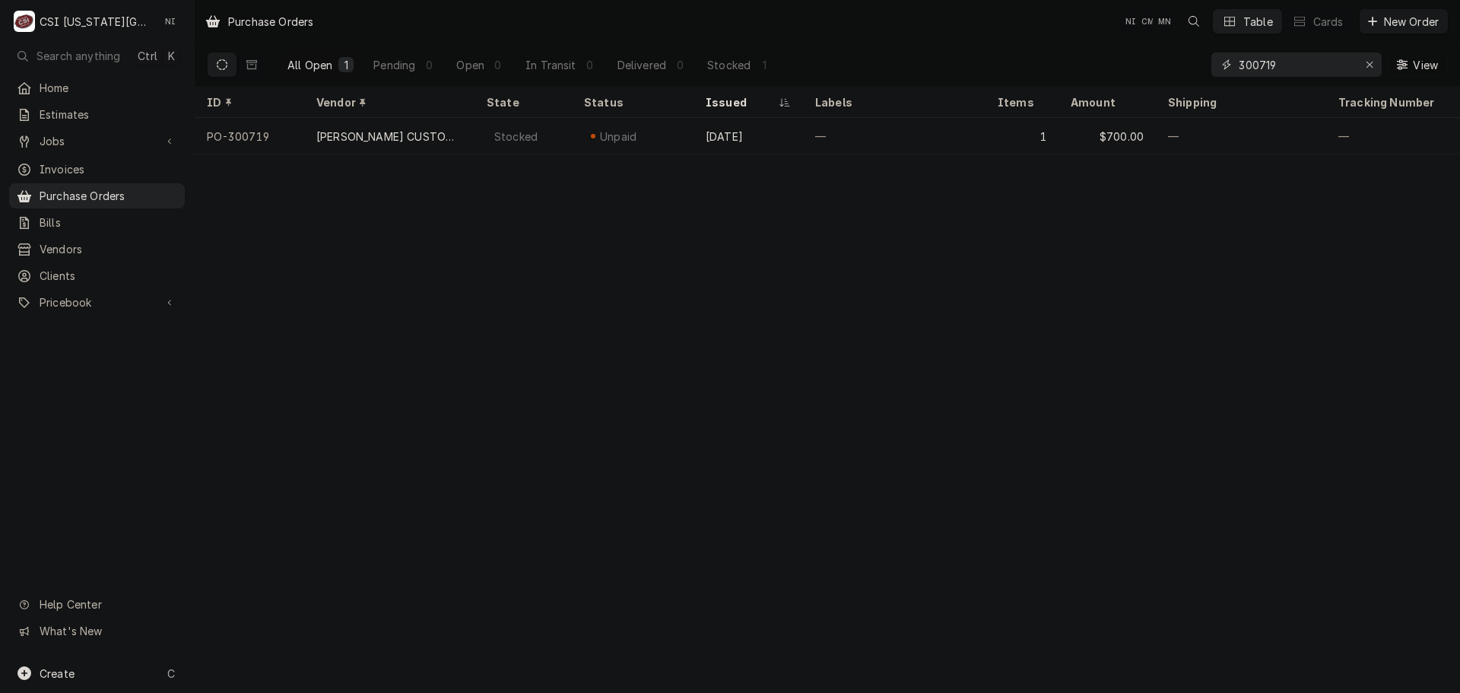
drag, startPoint x: 1160, startPoint y: 82, endPoint x: 1097, endPoint y: 81, distance: 63.9
click at [1102, 83] on div "All Open 1 Pending 0 Open 0 In Transit 0 Delivered 0 Stocked 1 300719 View" at bounding box center [827, 64] width 1241 height 43
click at [1283, 67] on input "301716" at bounding box center [1296, 64] width 114 height 24
drag, startPoint x: 1274, startPoint y: 68, endPoint x: 1087, endPoint y: 69, distance: 187.1
click at [1087, 69] on div "All Open 1 Pending 0 Open 1 In Transit 0 Delivered 0 Stocked 0 301711 View" at bounding box center [827, 64] width 1241 height 43
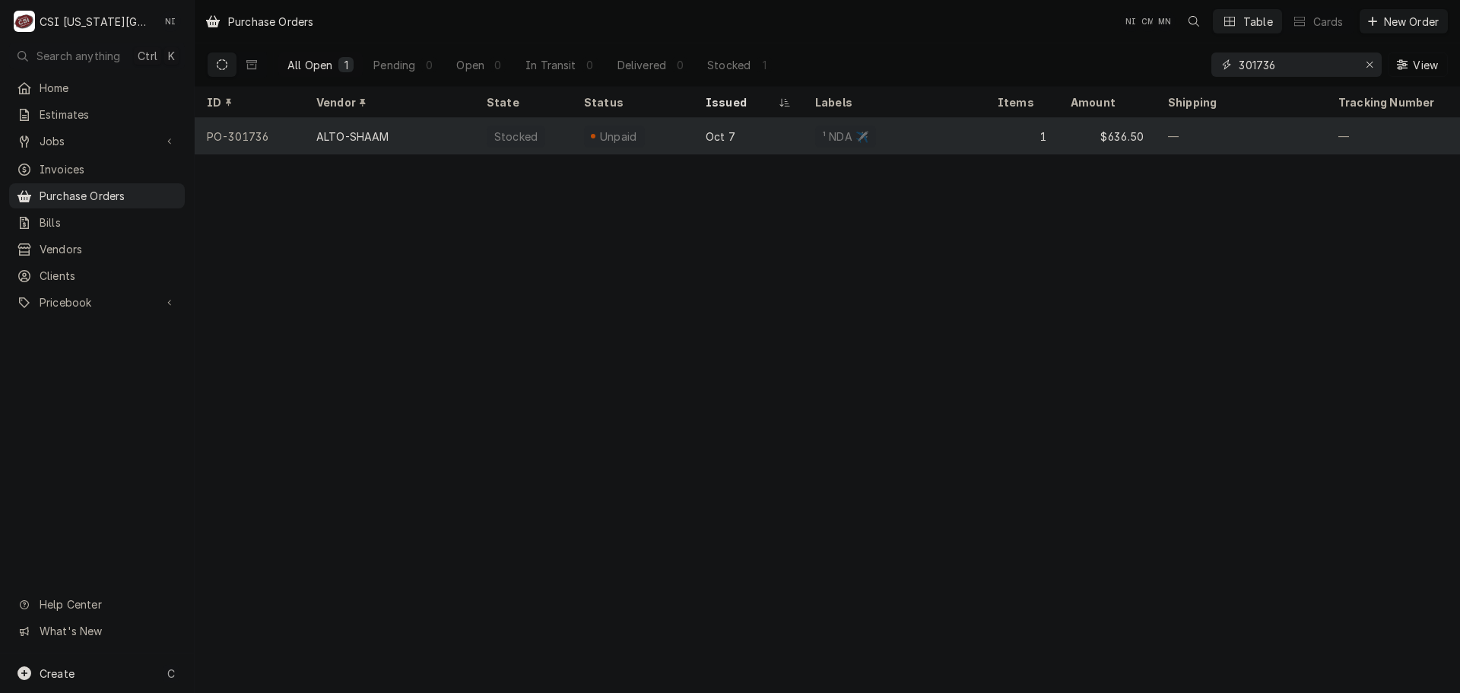
type input "301736"
click at [953, 133] on div "¹ NDA ✈️" at bounding box center [894, 136] width 183 height 37
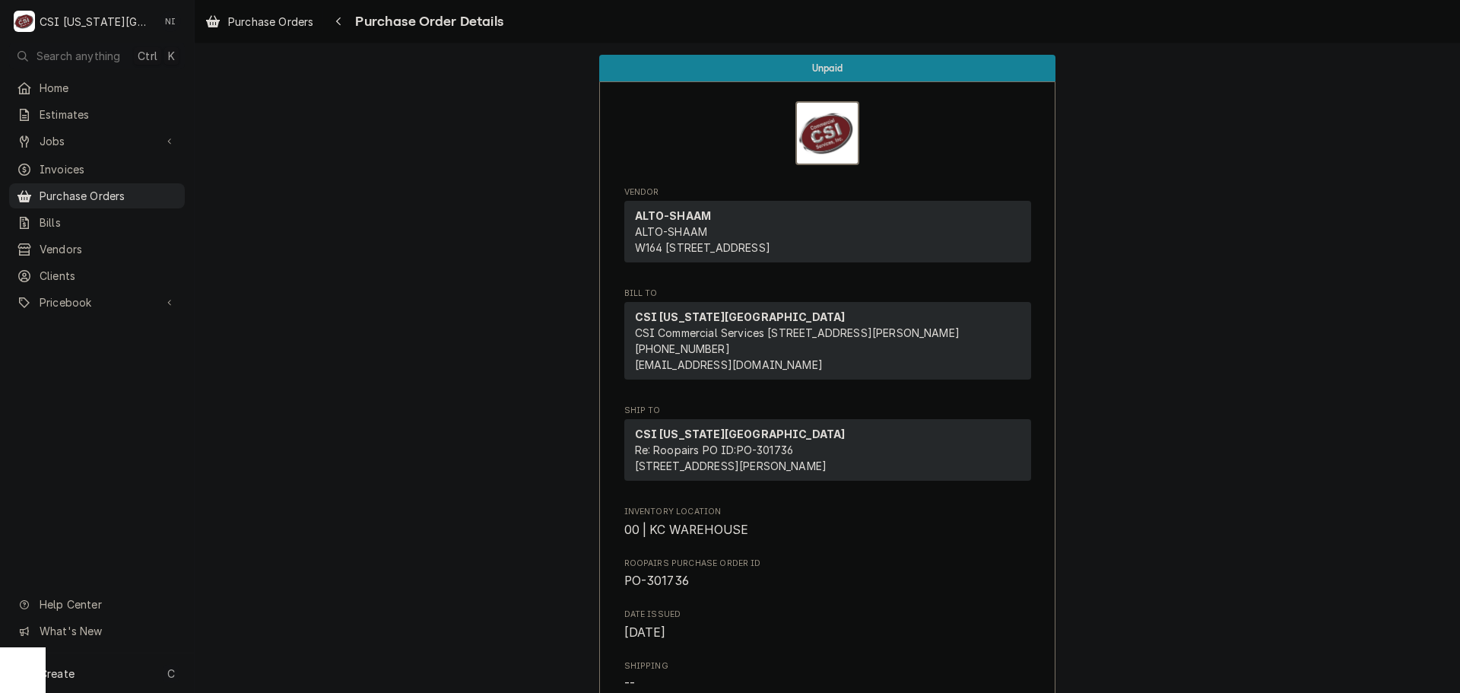
drag, startPoint x: 164, startPoint y: 185, endPoint x: 185, endPoint y: 187, distance: 20.7
click at [165, 188] on span "Purchase Orders" at bounding box center [109, 196] width 138 height 16
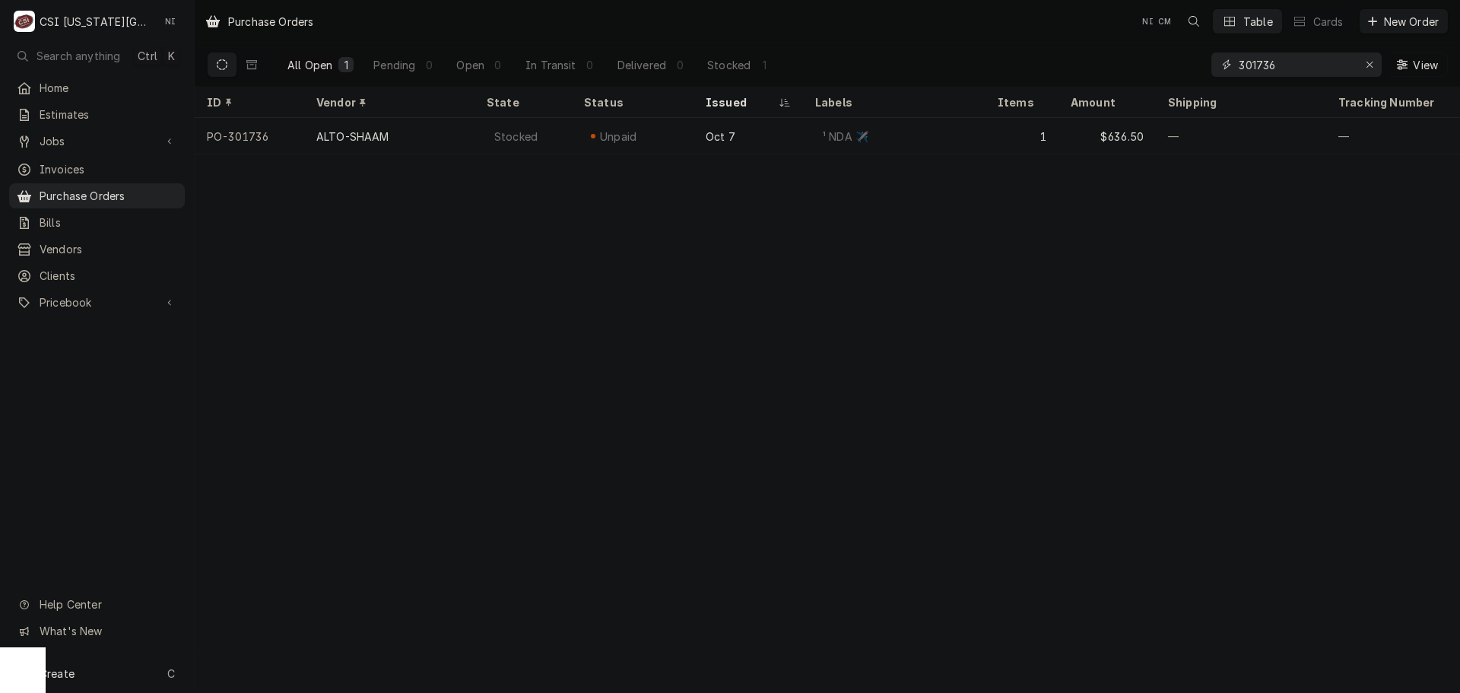
click at [1277, 66] on input "301736" at bounding box center [1296, 64] width 114 height 24
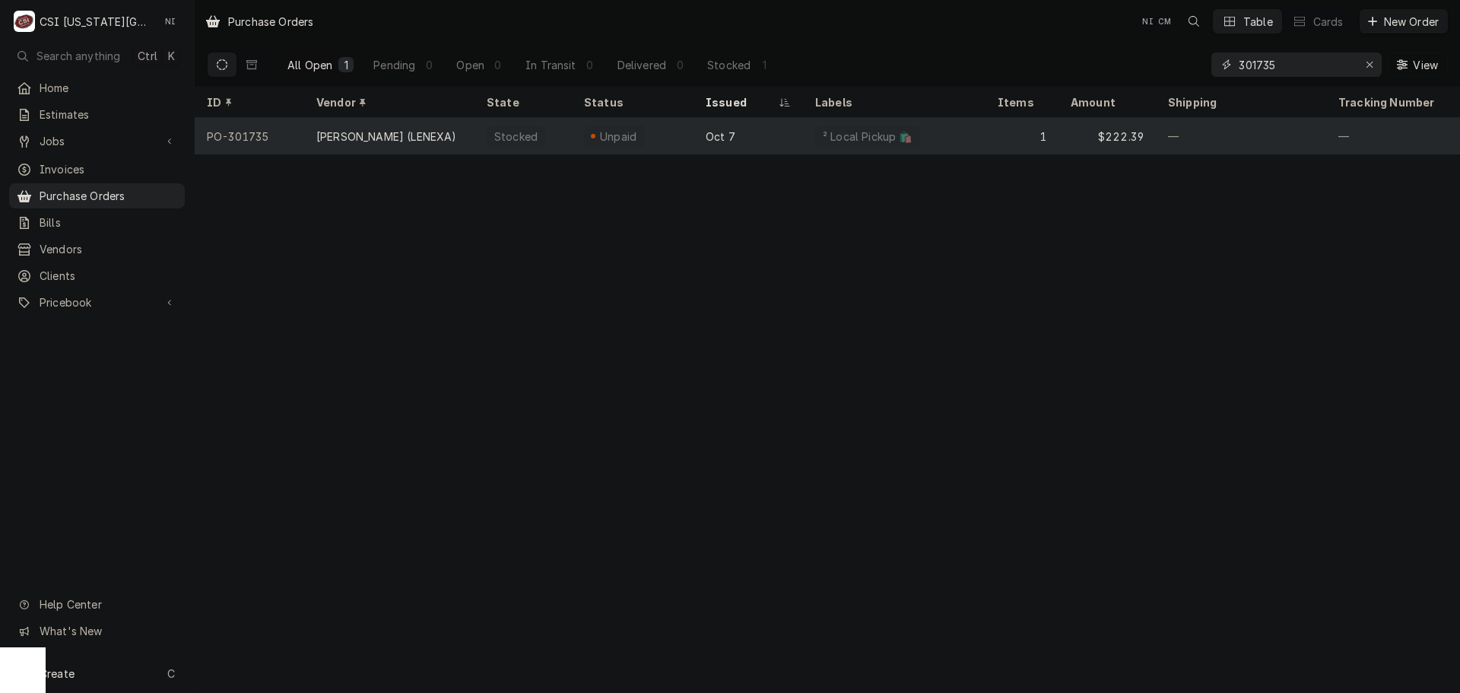
type input "301735"
click at [790, 147] on div "Oct 7" at bounding box center [749, 136] width 110 height 37
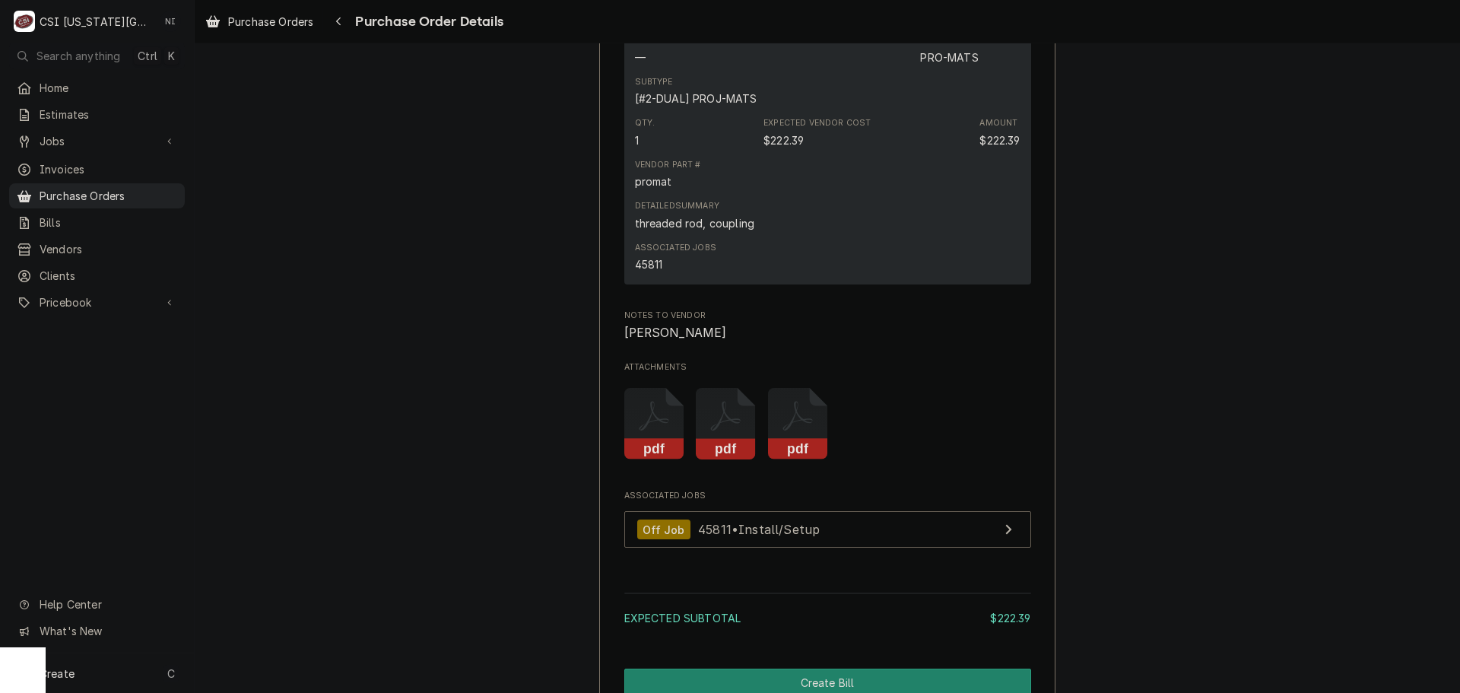
scroll to position [1421, 0]
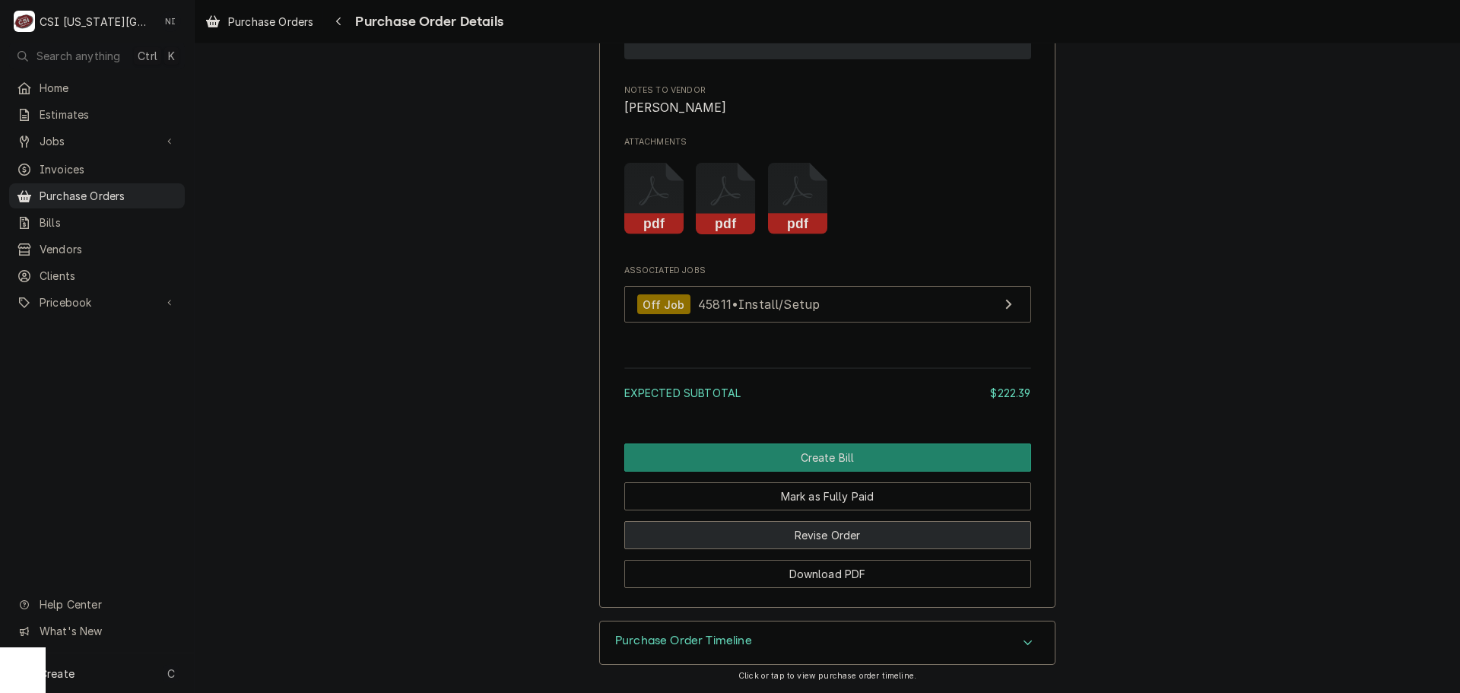
click at [830, 542] on button "Revise Order" at bounding box center [827, 535] width 407 height 28
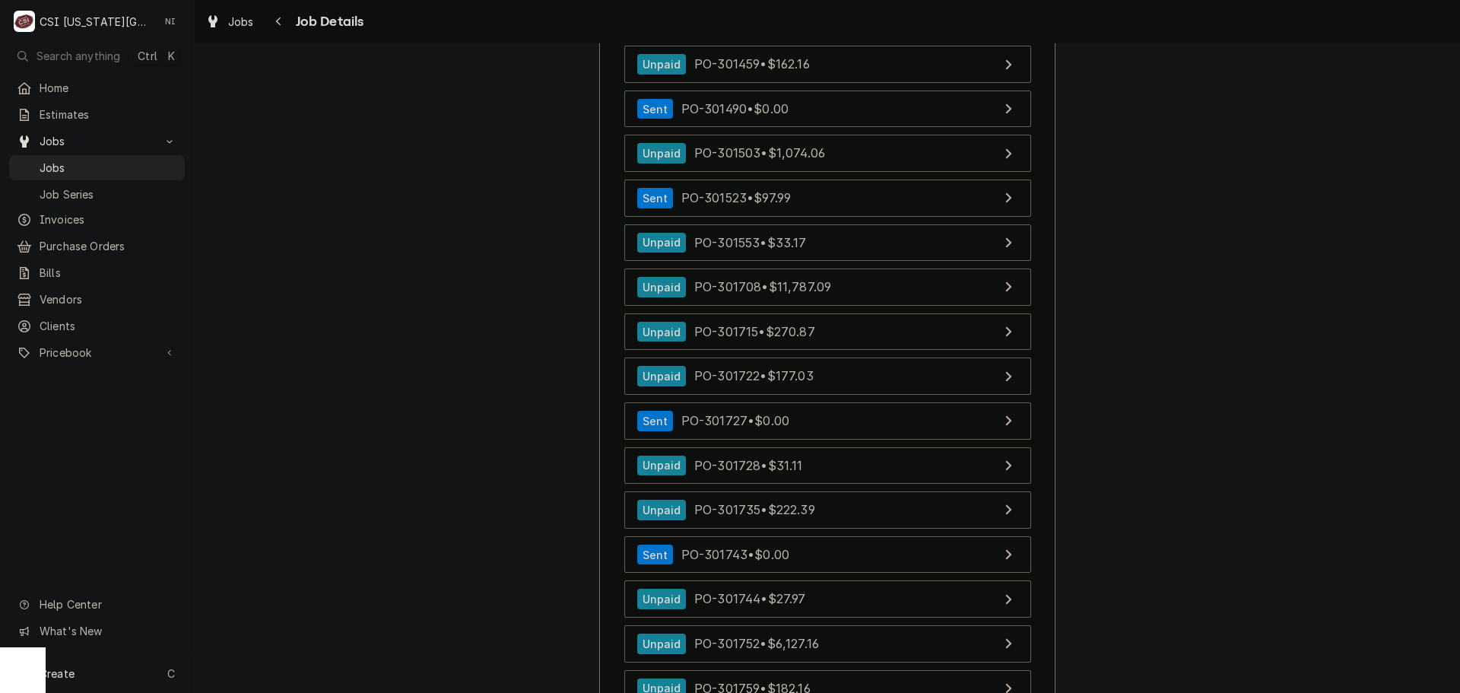
scroll to position [10555, 0]
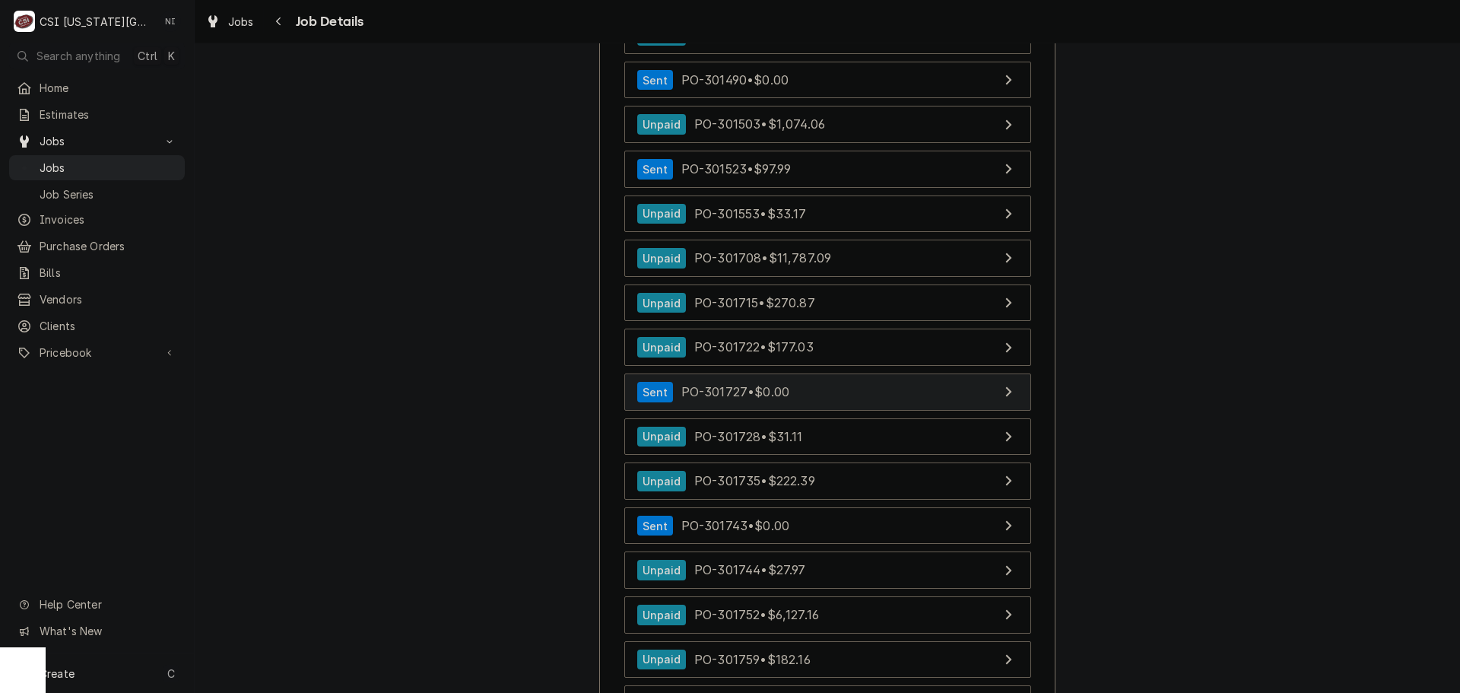
click at [824, 407] on link "Sent PO-301727 • $0.00" at bounding box center [827, 391] width 407 height 37
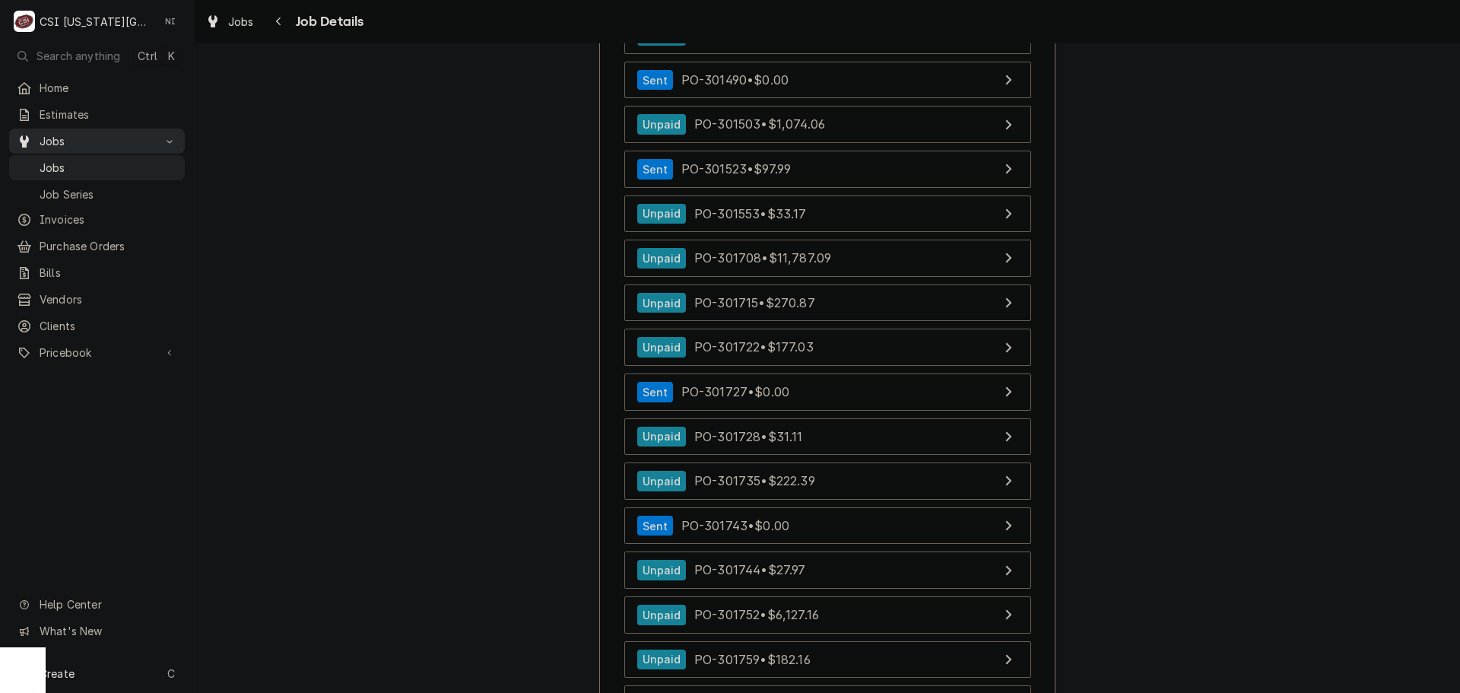
drag, startPoint x: 125, startPoint y: 157, endPoint x: 159, endPoint y: 135, distance: 40.5
click at [125, 160] on span "Jobs" at bounding box center [109, 168] width 138 height 16
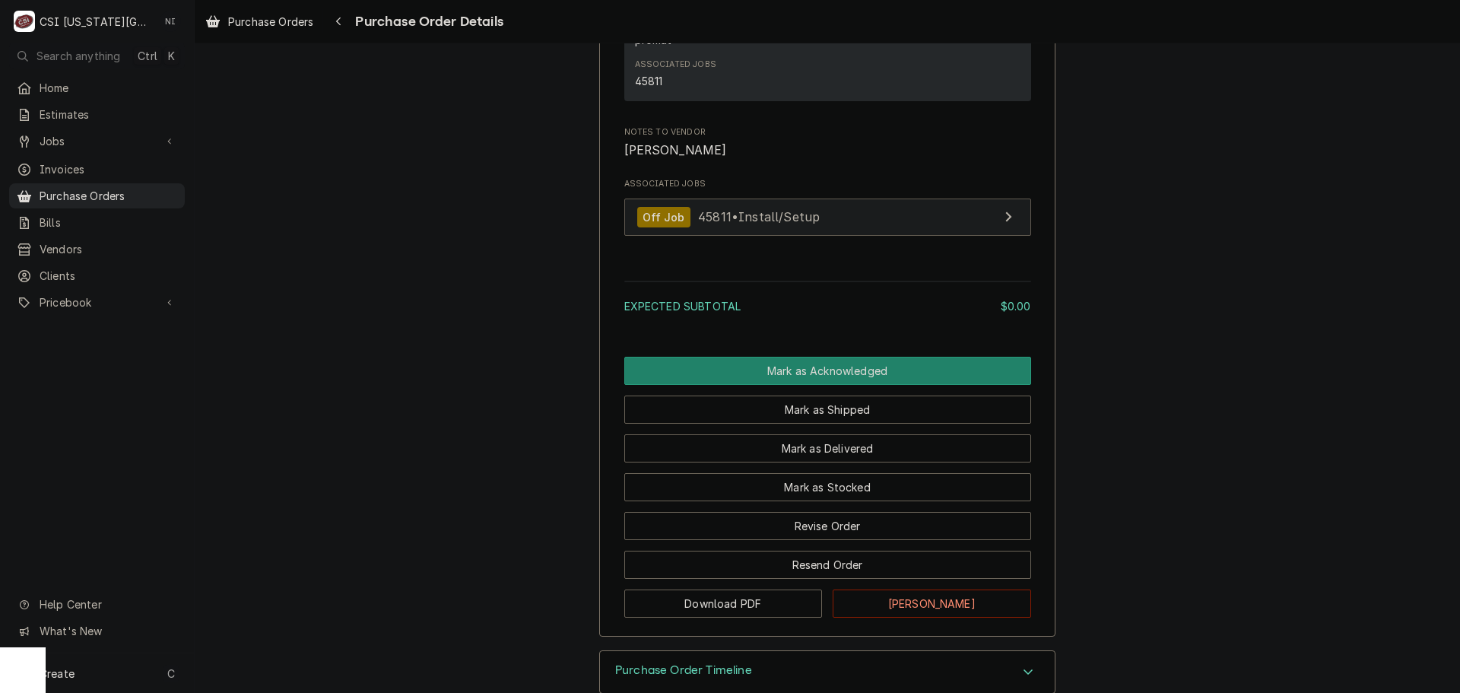
scroll to position [1173, 0]
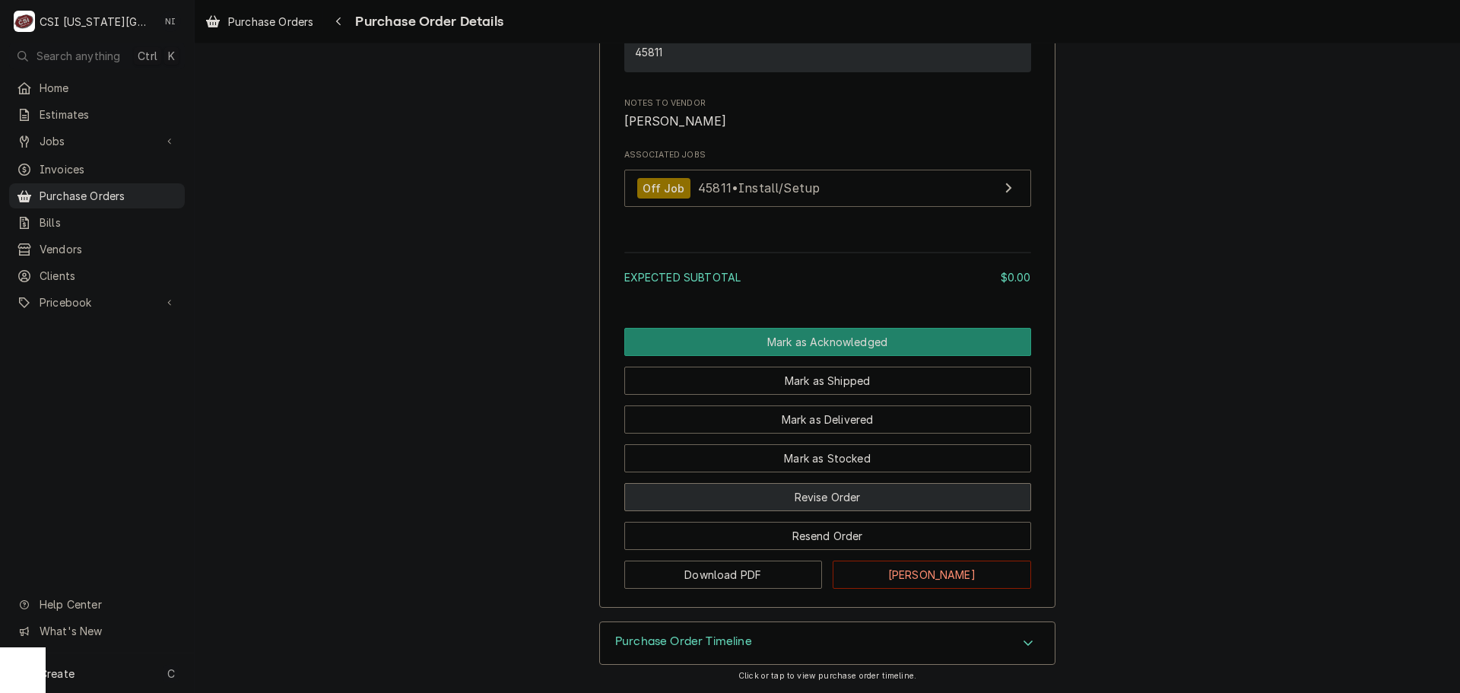
click at [828, 484] on button "Revise Order" at bounding box center [827, 497] width 407 height 28
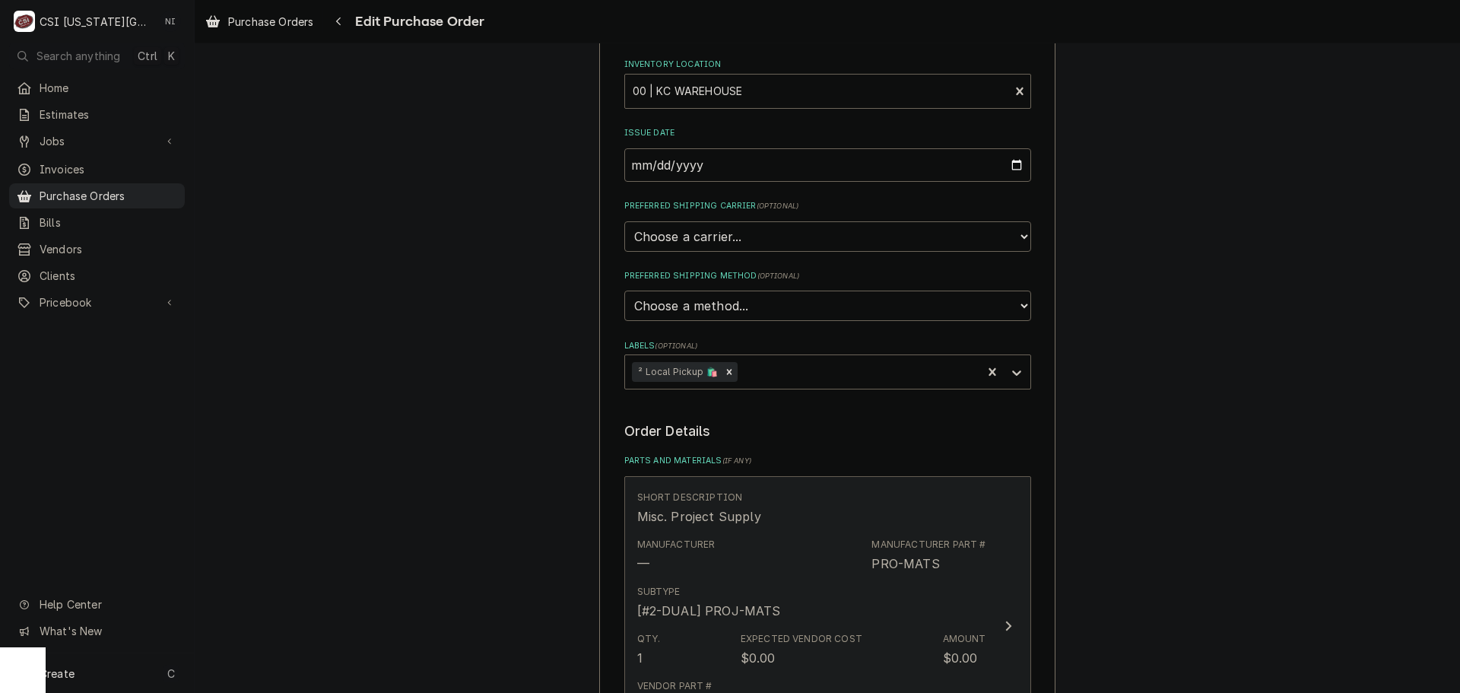
scroll to position [684, 0]
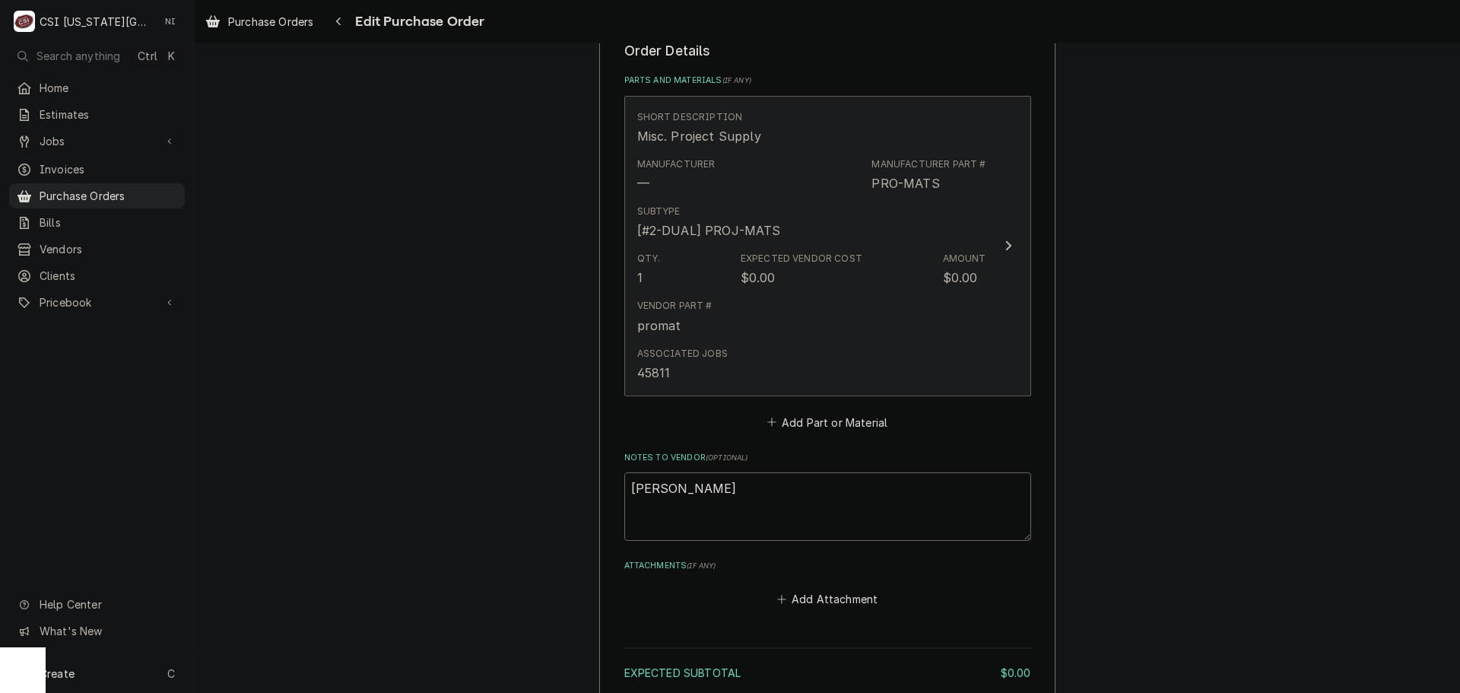
click at [844, 313] on div "Vendor Part # promat" at bounding box center [811, 316] width 349 height 47
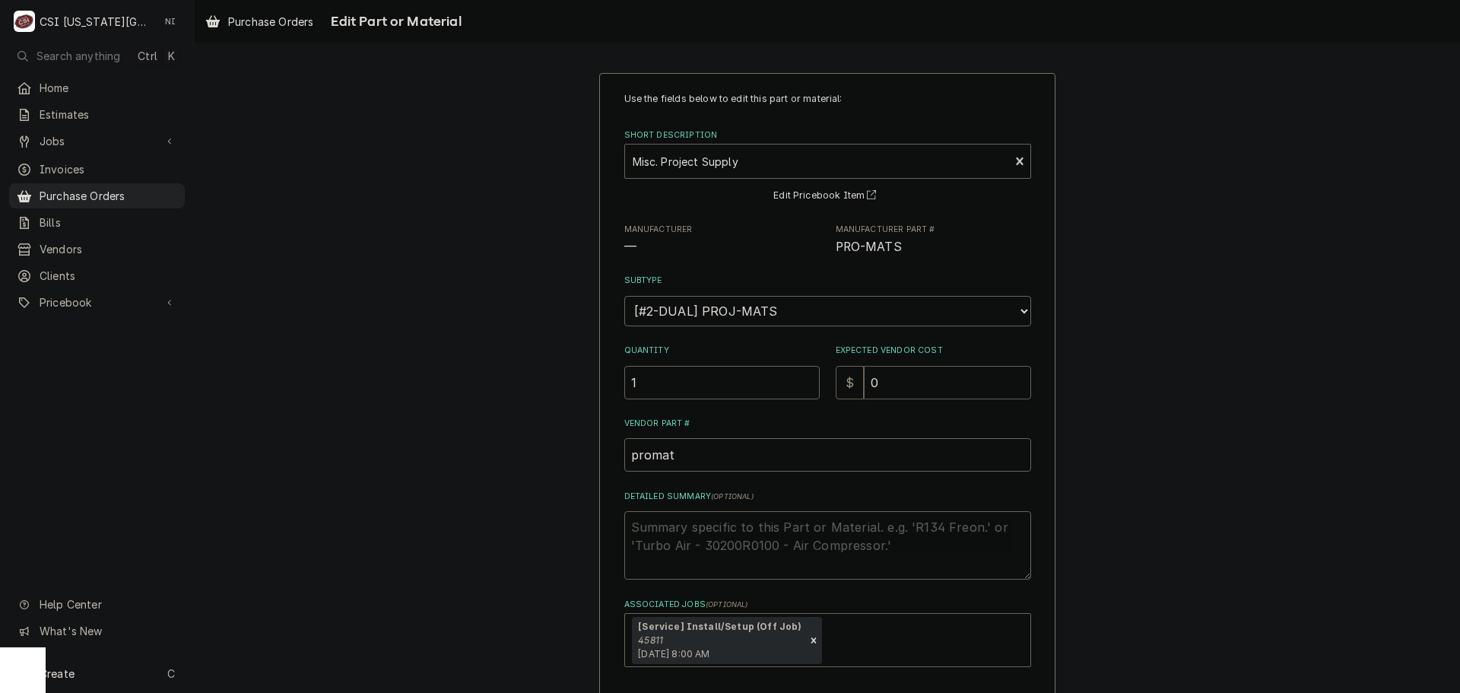
drag, startPoint x: 875, startPoint y: 387, endPoint x: 783, endPoint y: 382, distance: 92.2
click at [811, 387] on div "Quantity 1 Expected Vendor Cost $ 0" at bounding box center [827, 371] width 407 height 54
type textarea "x"
type input "1"
type textarea "x"
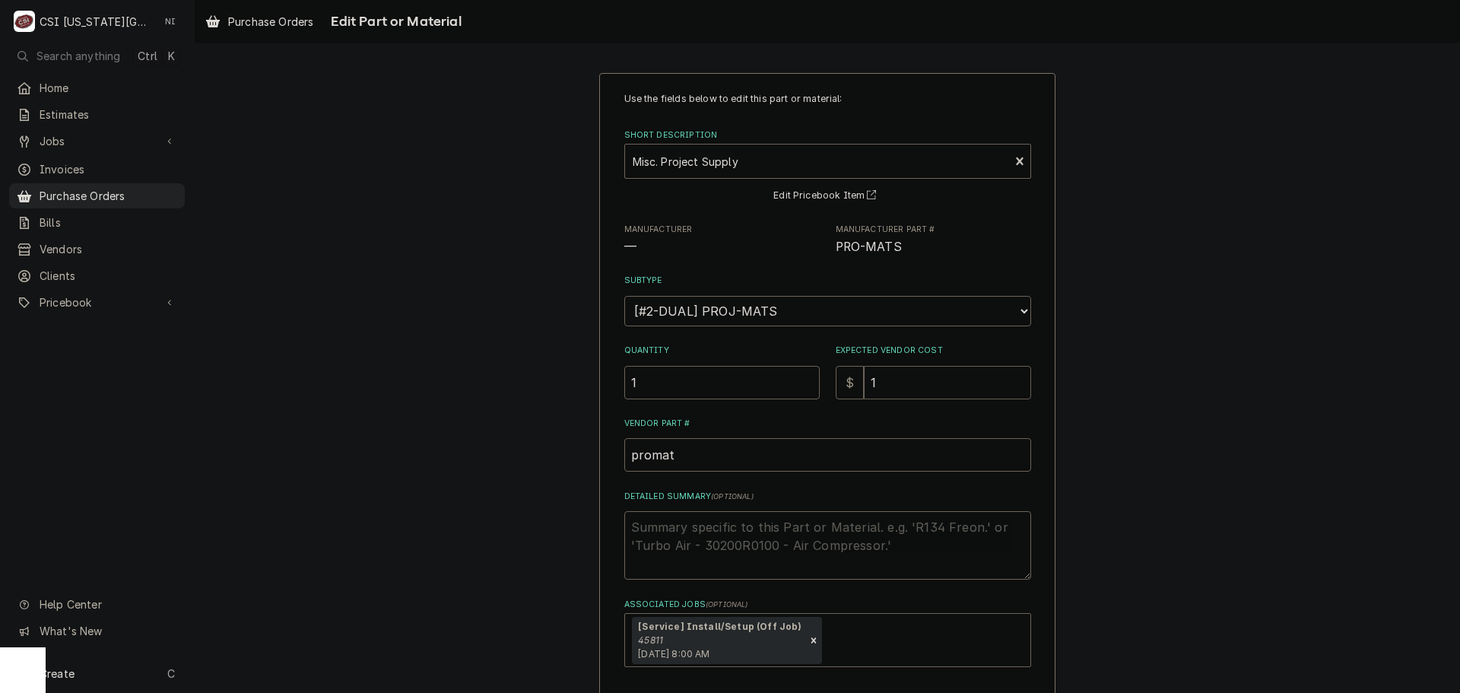
type input "18"
type textarea "x"
type input "182"
type textarea "x"
type input "182.1"
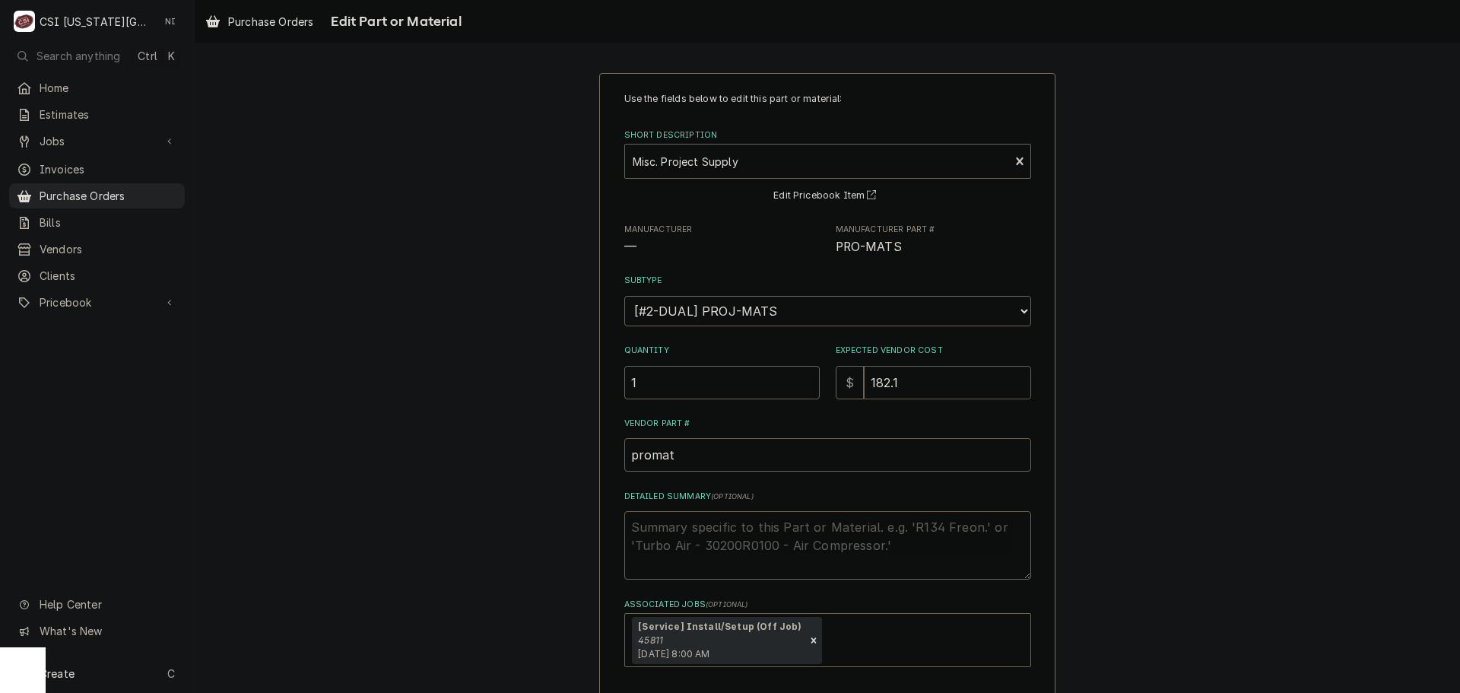
type textarea "x"
type input "182.16"
click at [726, 519] on textarea "Detailed Summary ( optional )" at bounding box center [827, 545] width 407 height 68
type textarea "x"
type textarea "t"
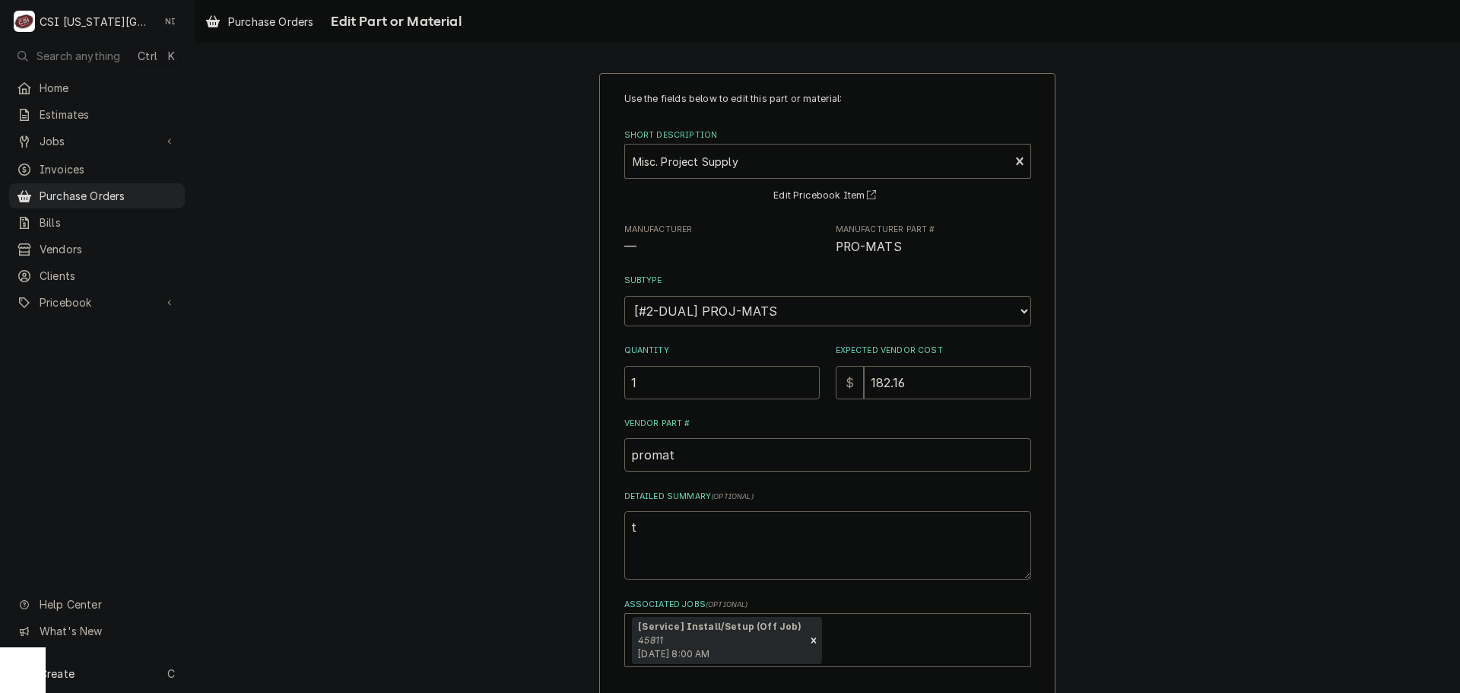
type textarea "x"
type textarea "th"
type textarea "x"
type textarea "thr"
type textarea "x"
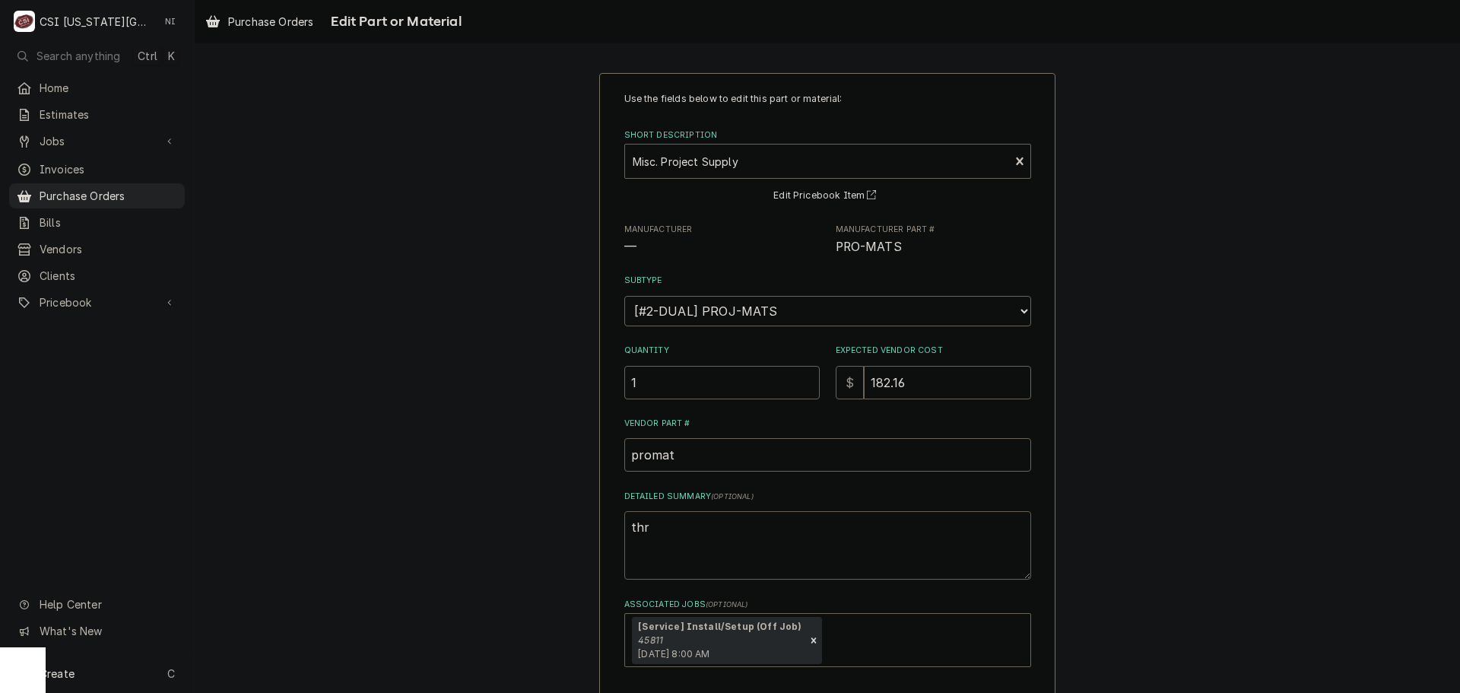
type textarea "thre"
type textarea "x"
type textarea "threa"
type textarea "x"
type textarea "thread"
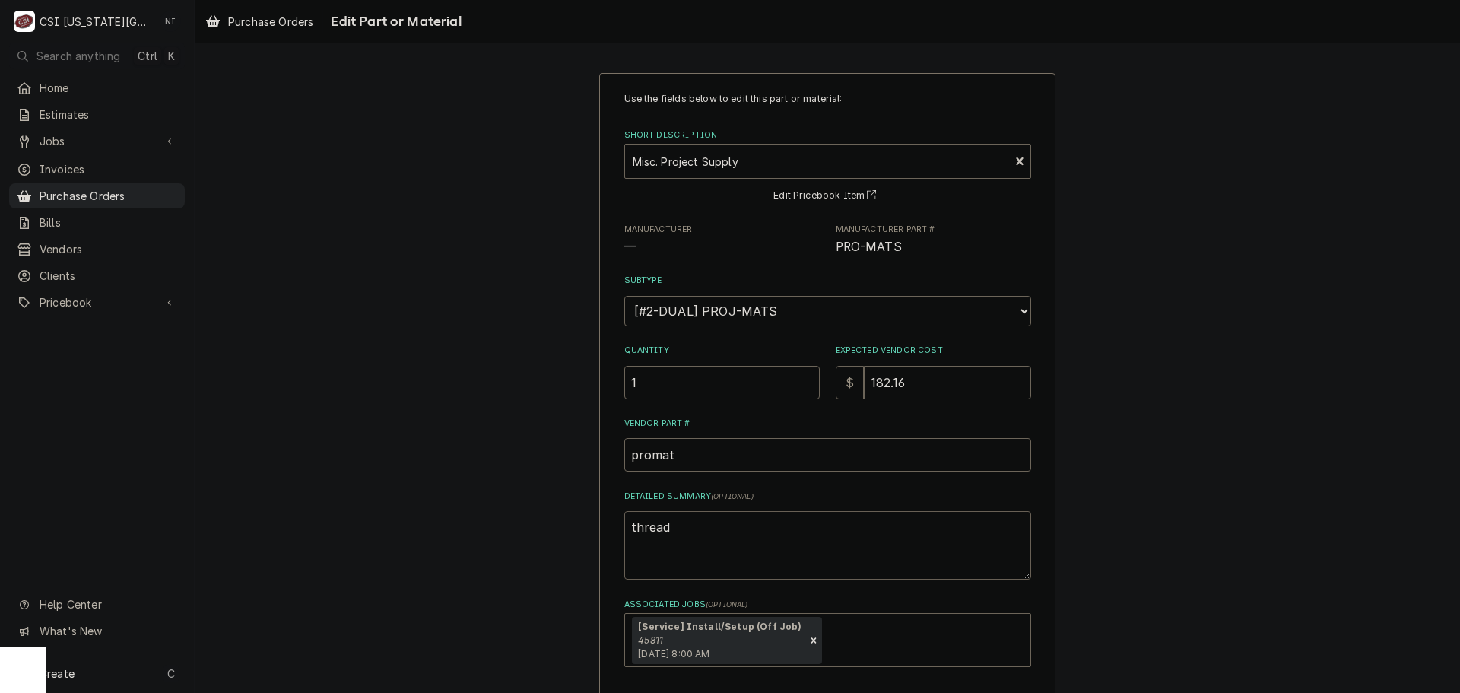
type textarea "x"
type textarea "threade"
type textarea "x"
type textarea "threaded"
type textarea "x"
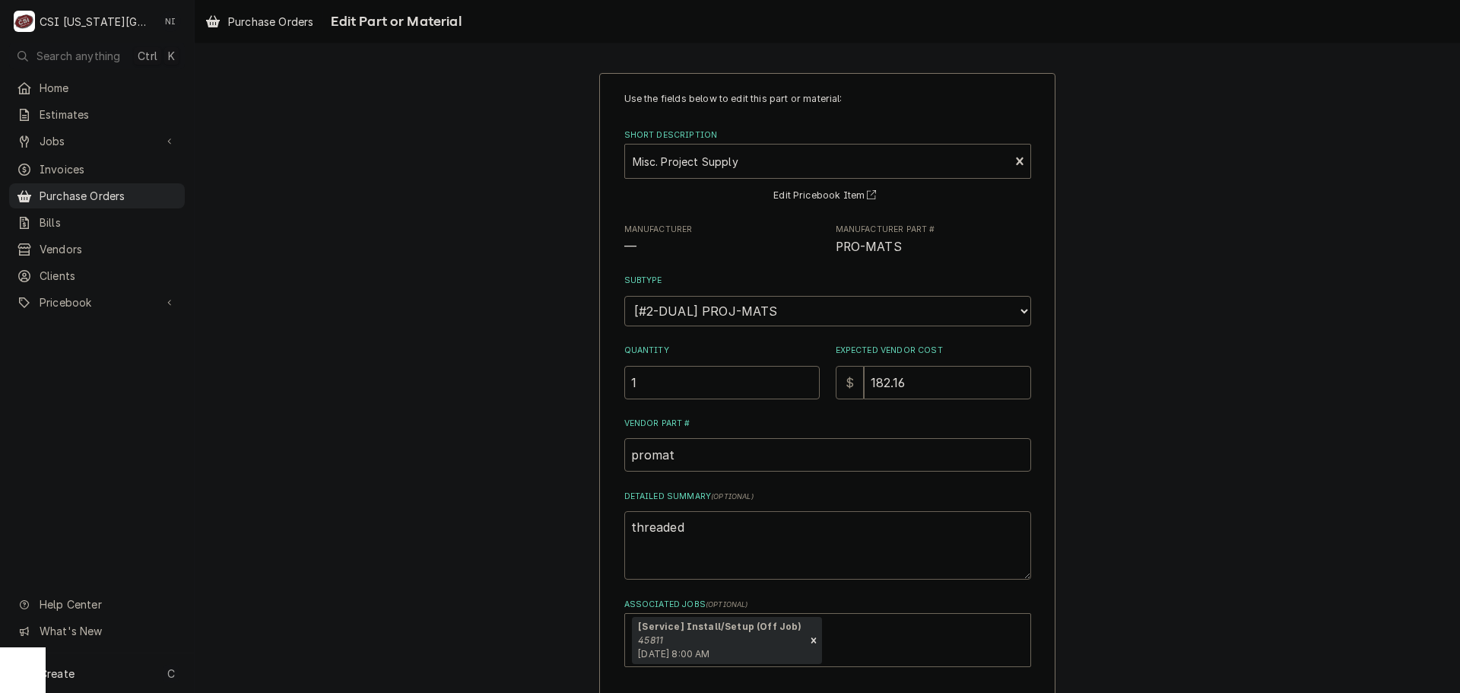
type textarea "threaded"
type textarea "x"
type textarea "threaded r"
type textarea "x"
type textarea "threaded ro"
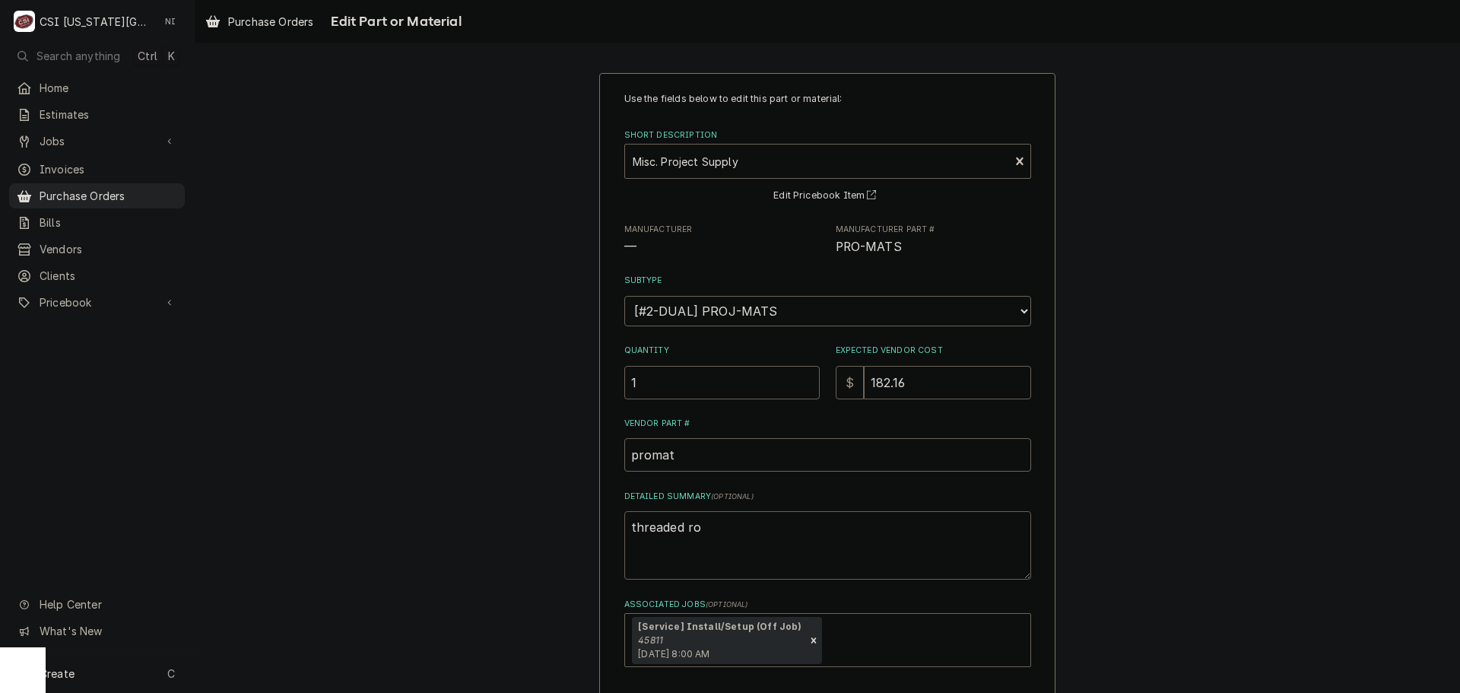
type textarea "x"
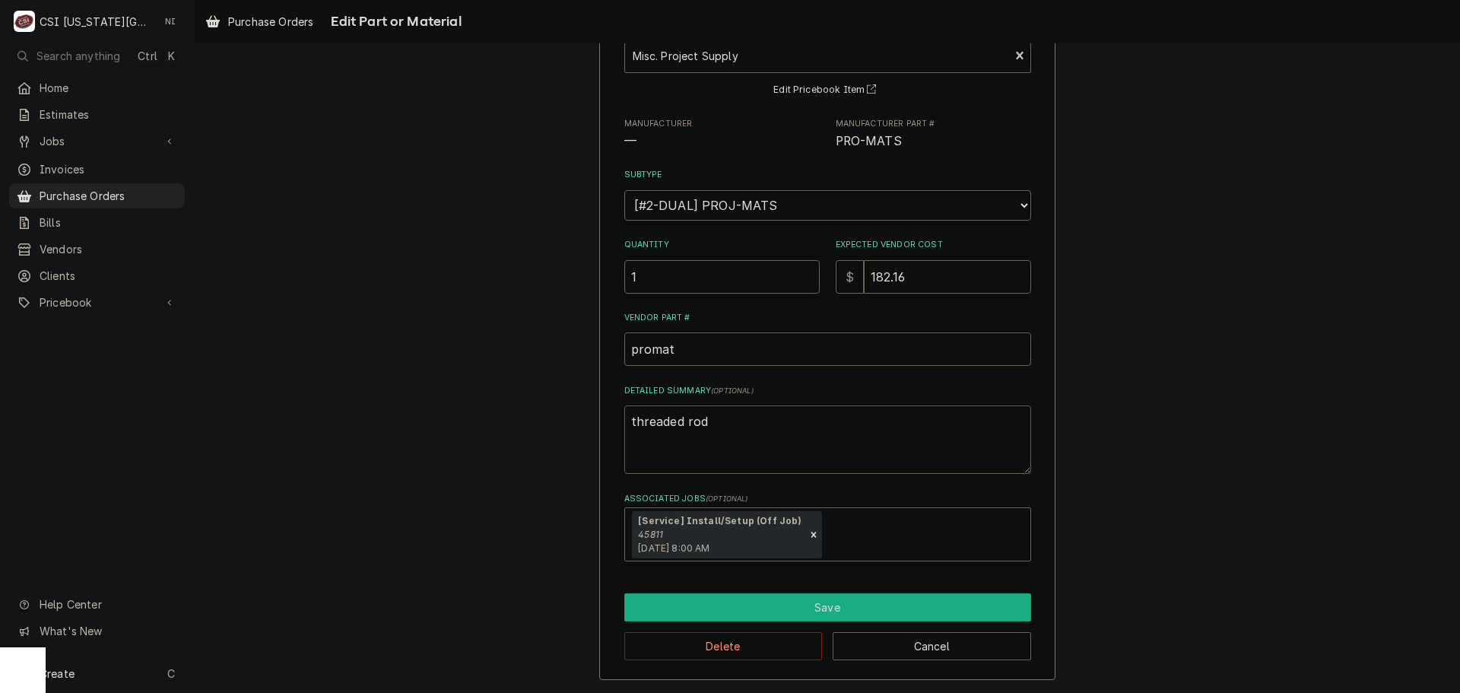
type textarea "threaded rod"
click at [803, 620] on button "Save" at bounding box center [827, 607] width 407 height 28
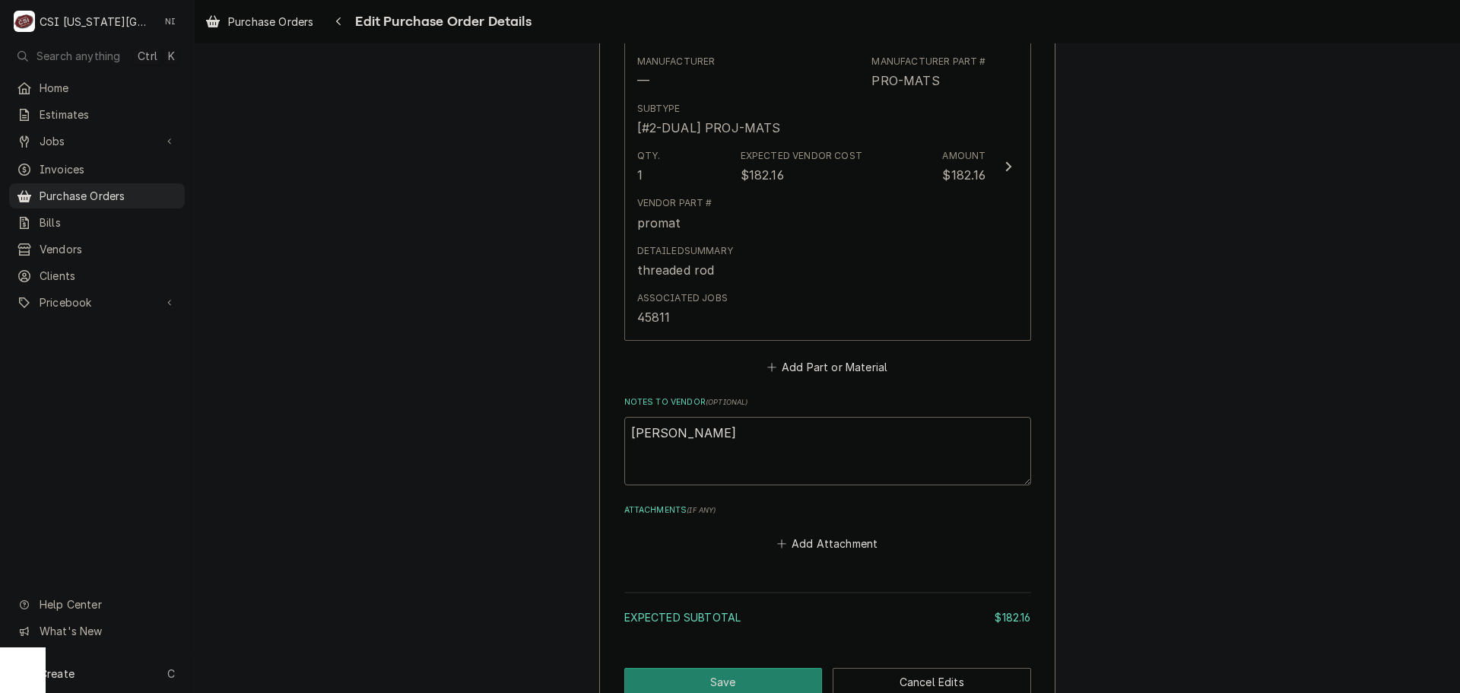
scroll to position [894, 0]
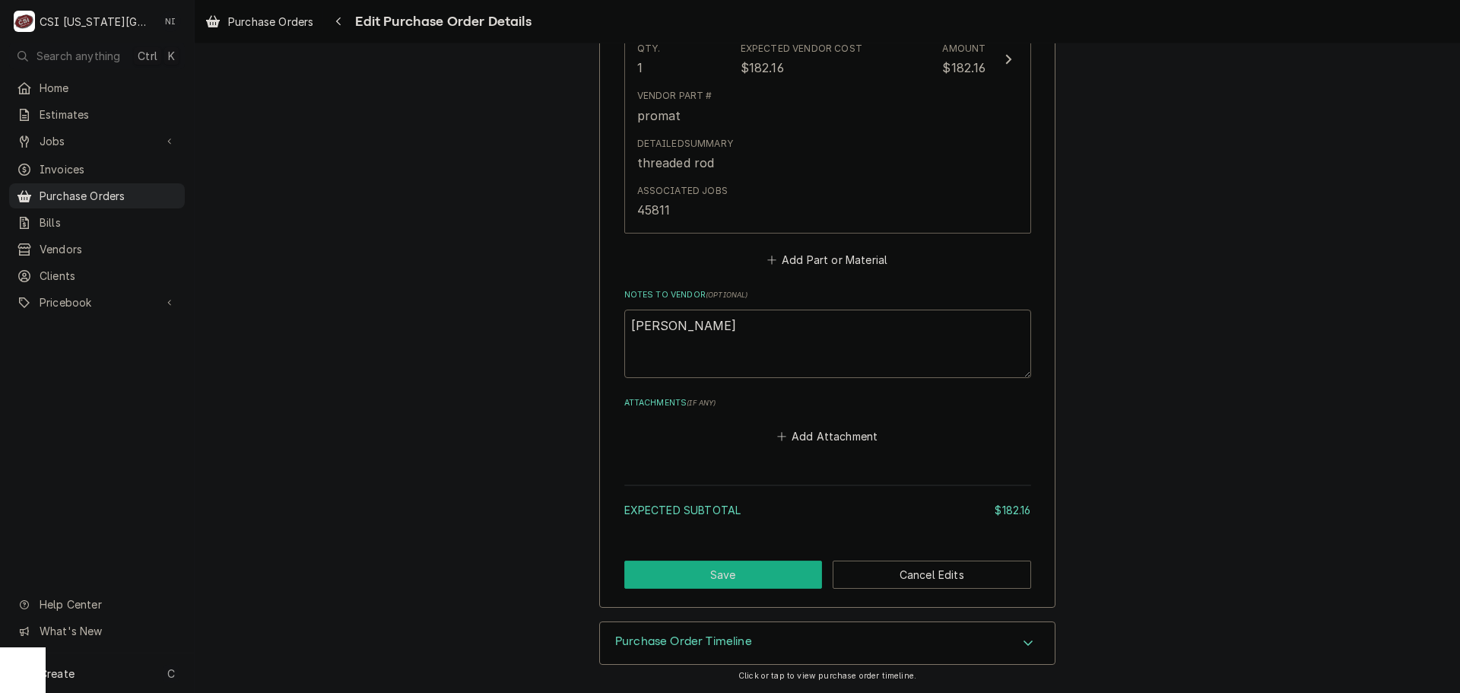
click at [741, 564] on button "Save" at bounding box center [723, 574] width 198 height 28
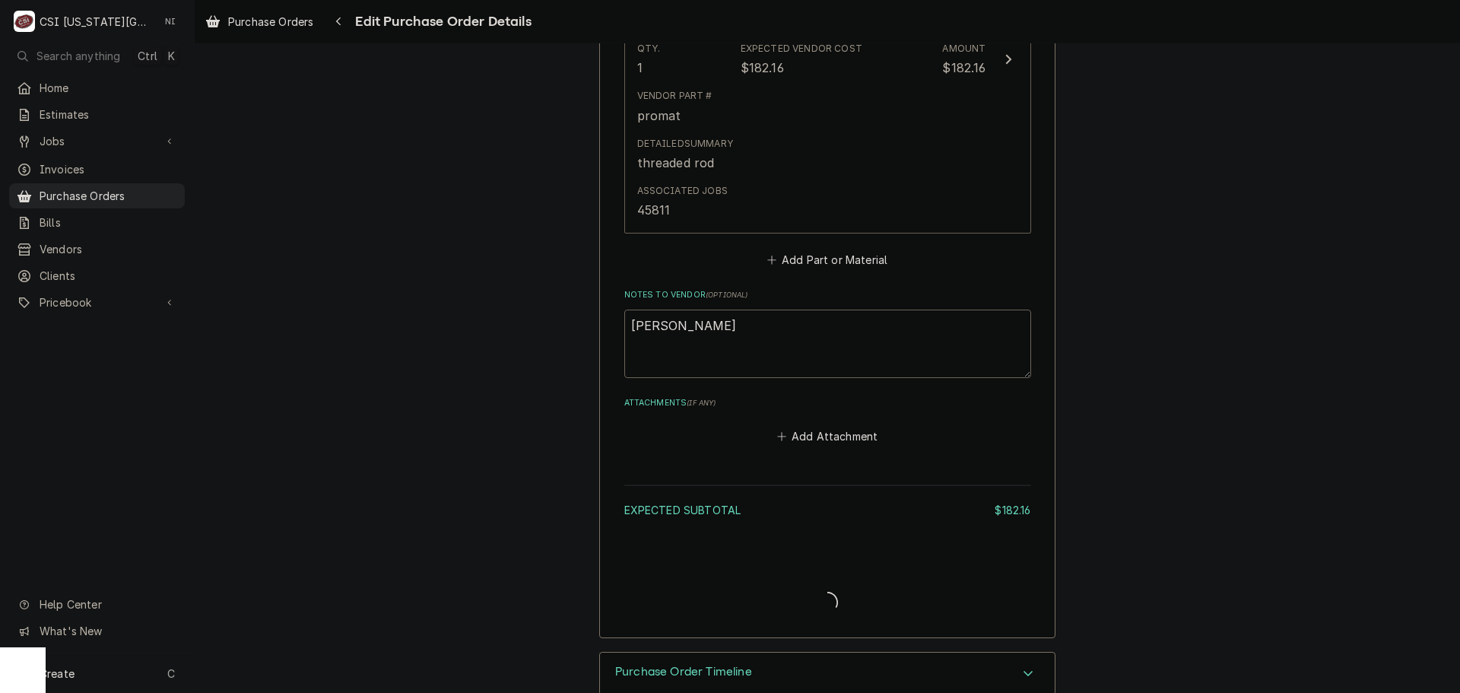
type textarea "x"
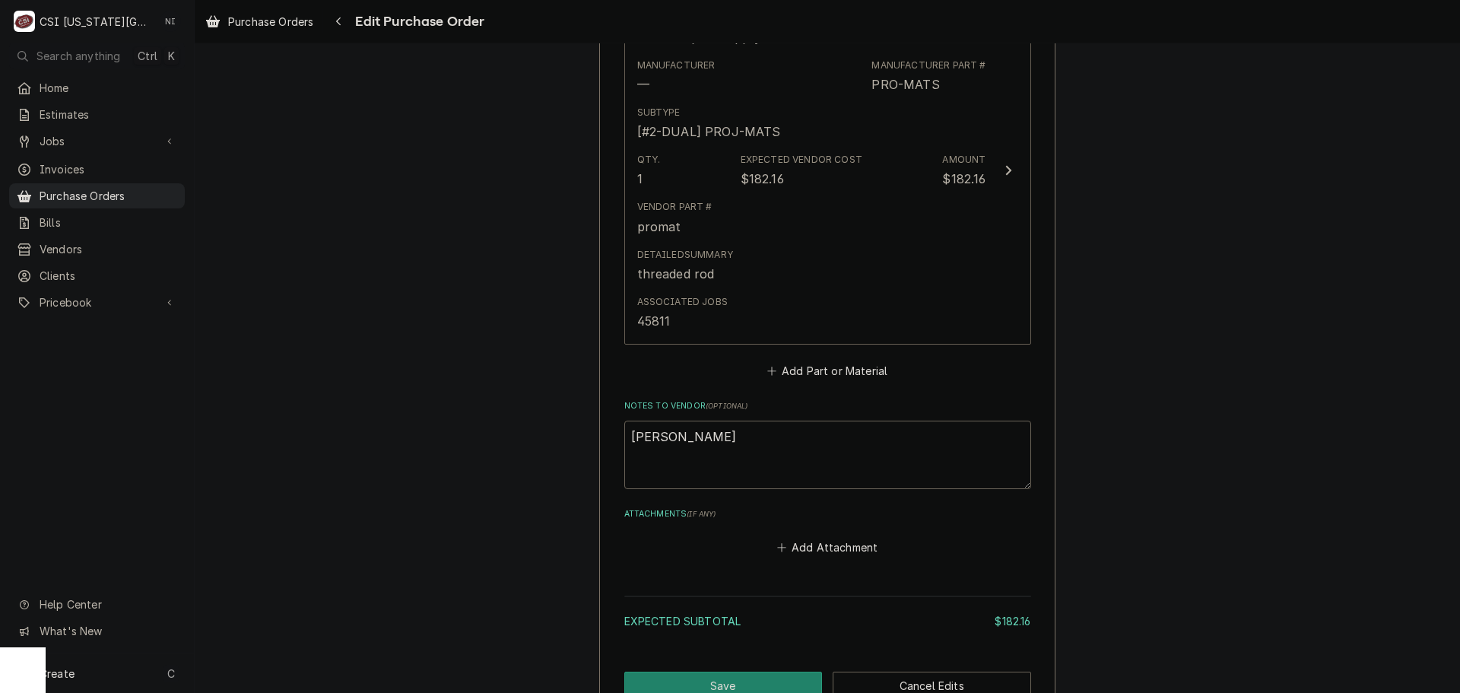
scroll to position [894, 0]
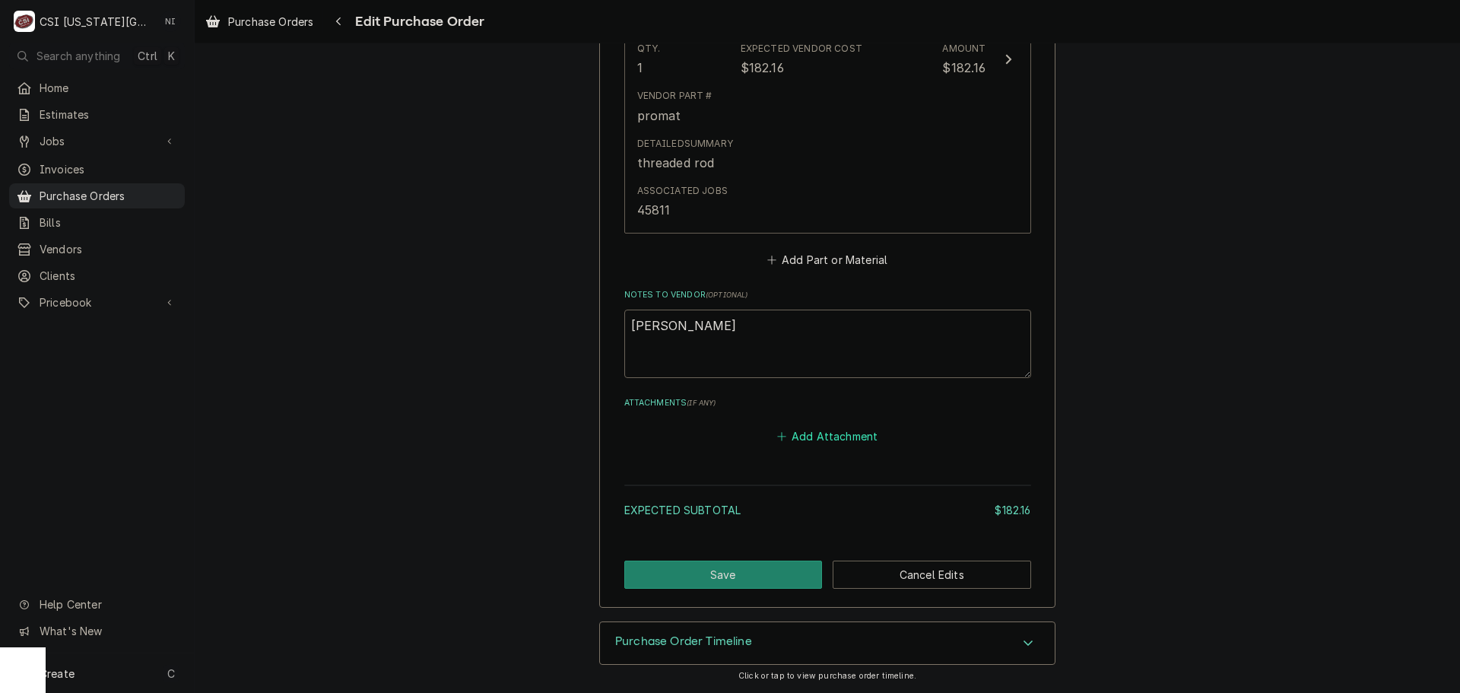
click at [818, 435] on button "Add Attachment" at bounding box center [827, 436] width 106 height 21
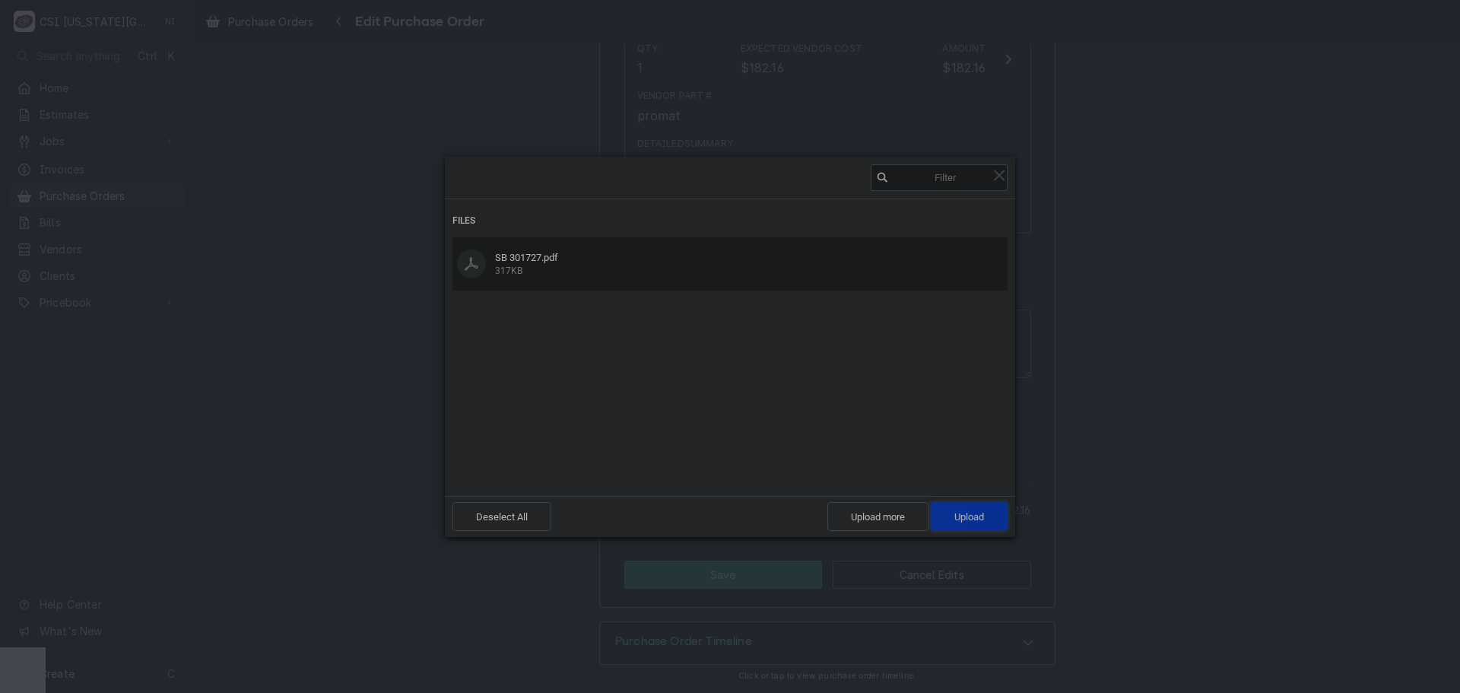
click at [977, 506] on span "Upload 1" at bounding box center [969, 516] width 77 height 29
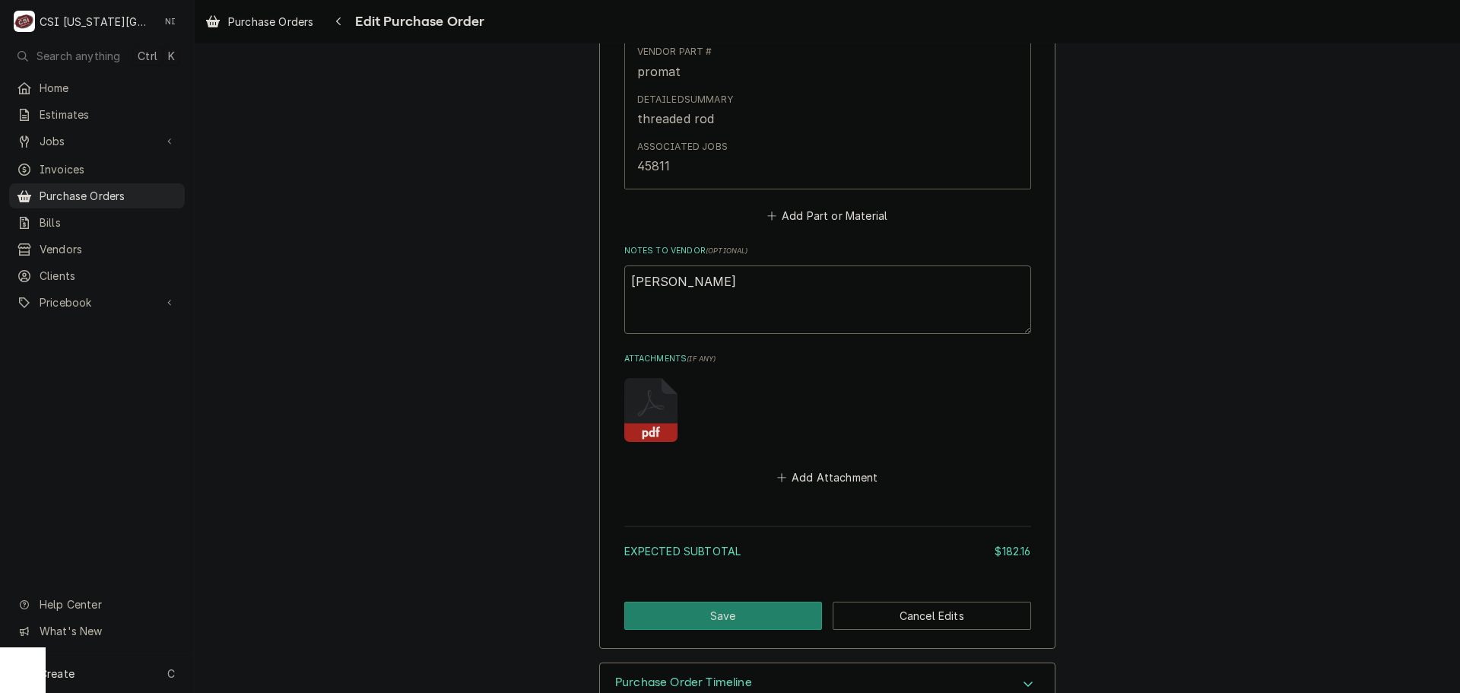
scroll to position [979, 0]
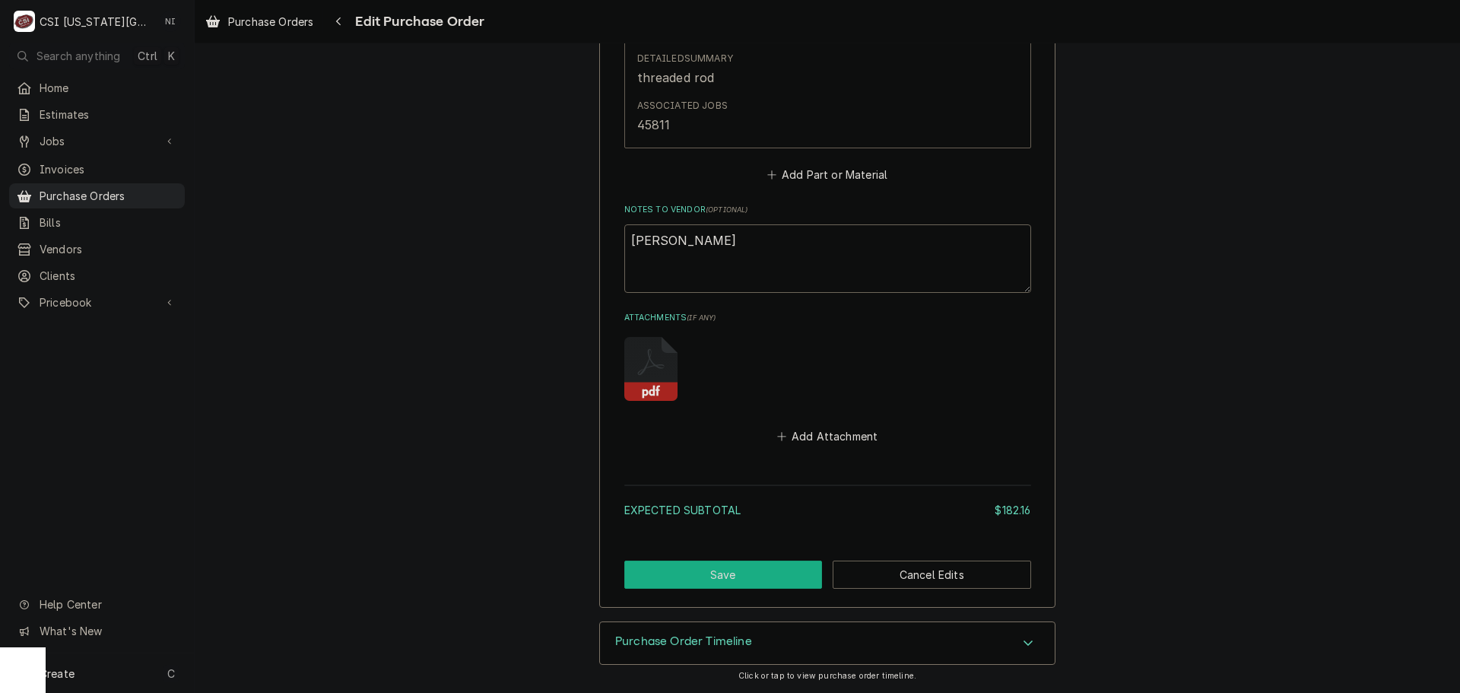
click at [717, 572] on button "Save" at bounding box center [723, 574] width 198 height 28
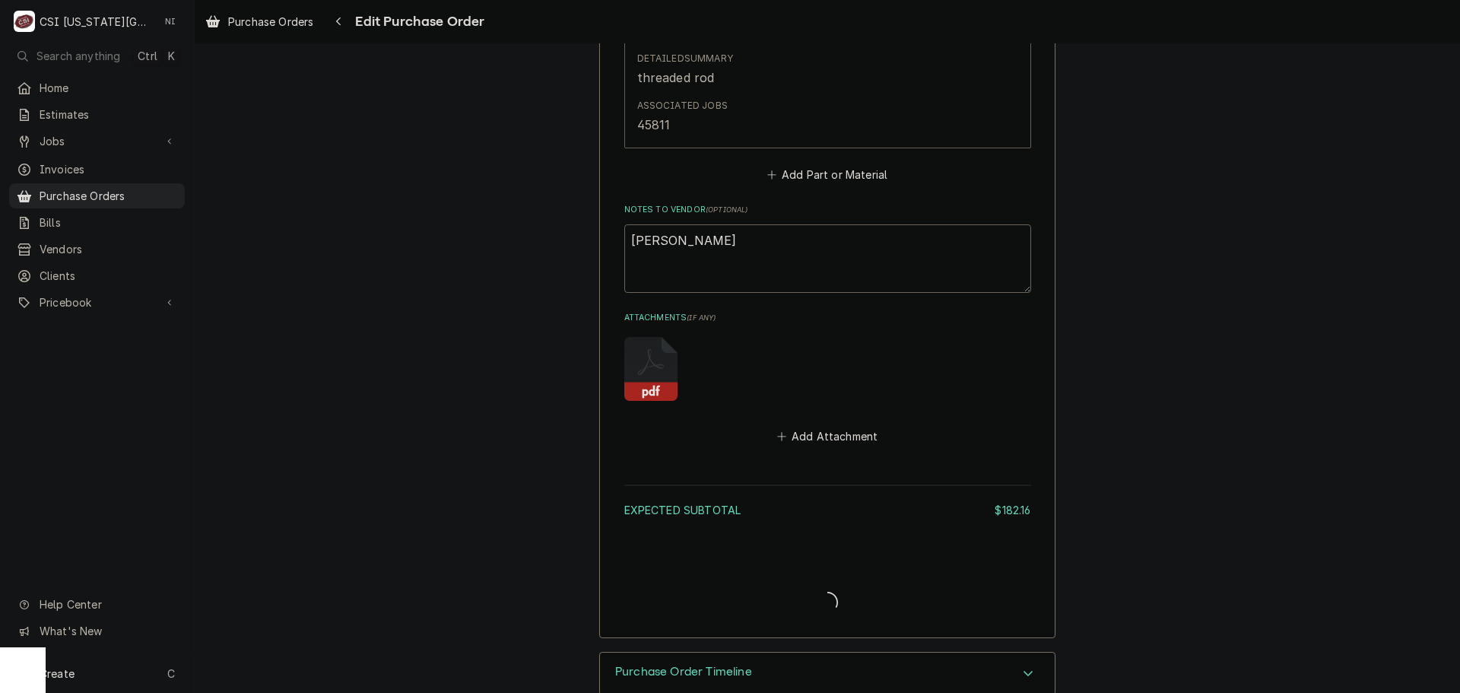
type textarea "x"
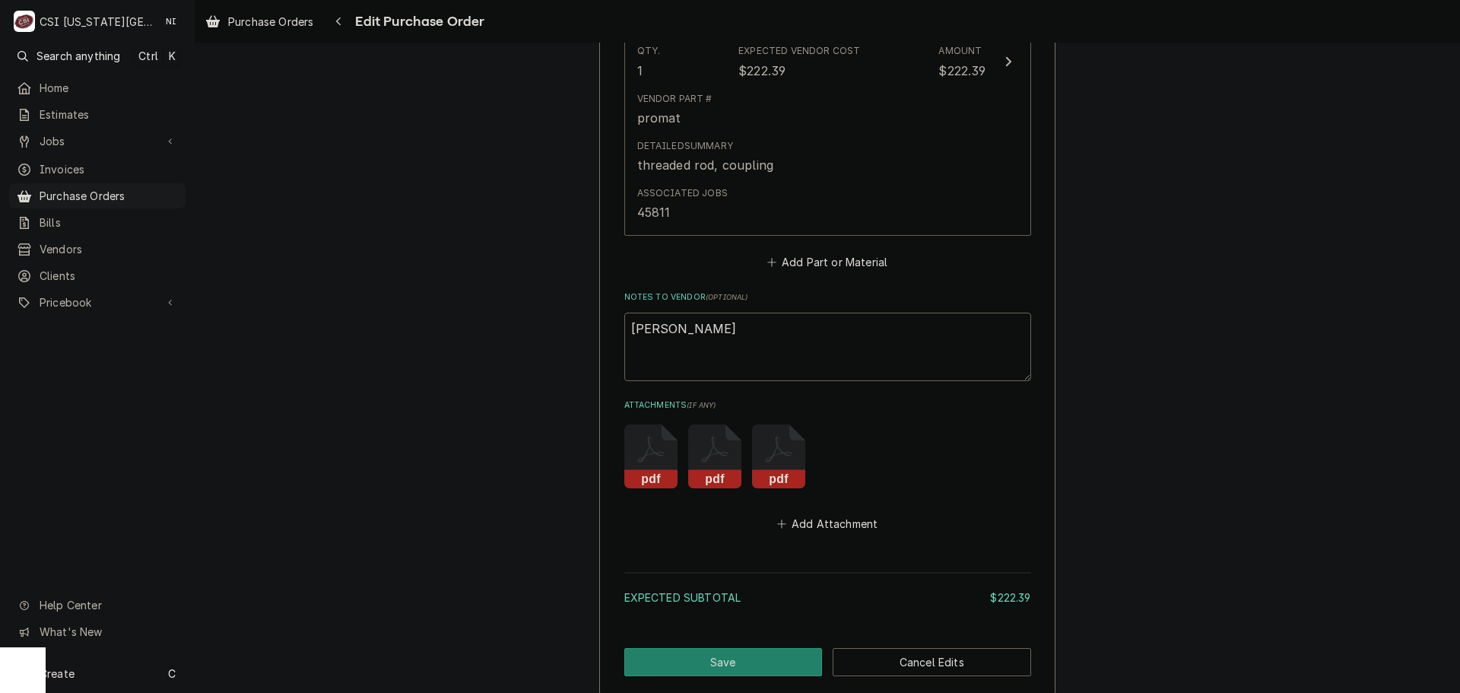
scroll to position [1014, 0]
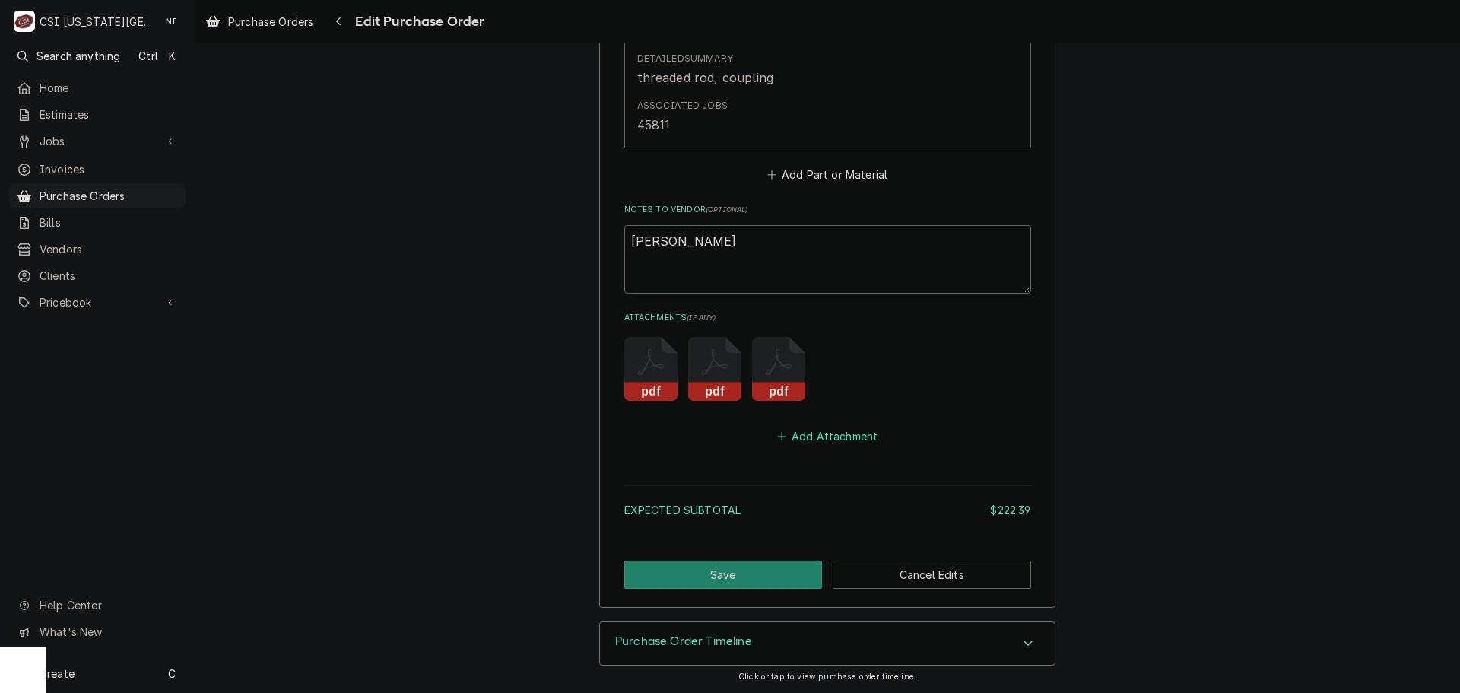
click at [828, 435] on button "Add Attachment" at bounding box center [827, 436] width 106 height 21
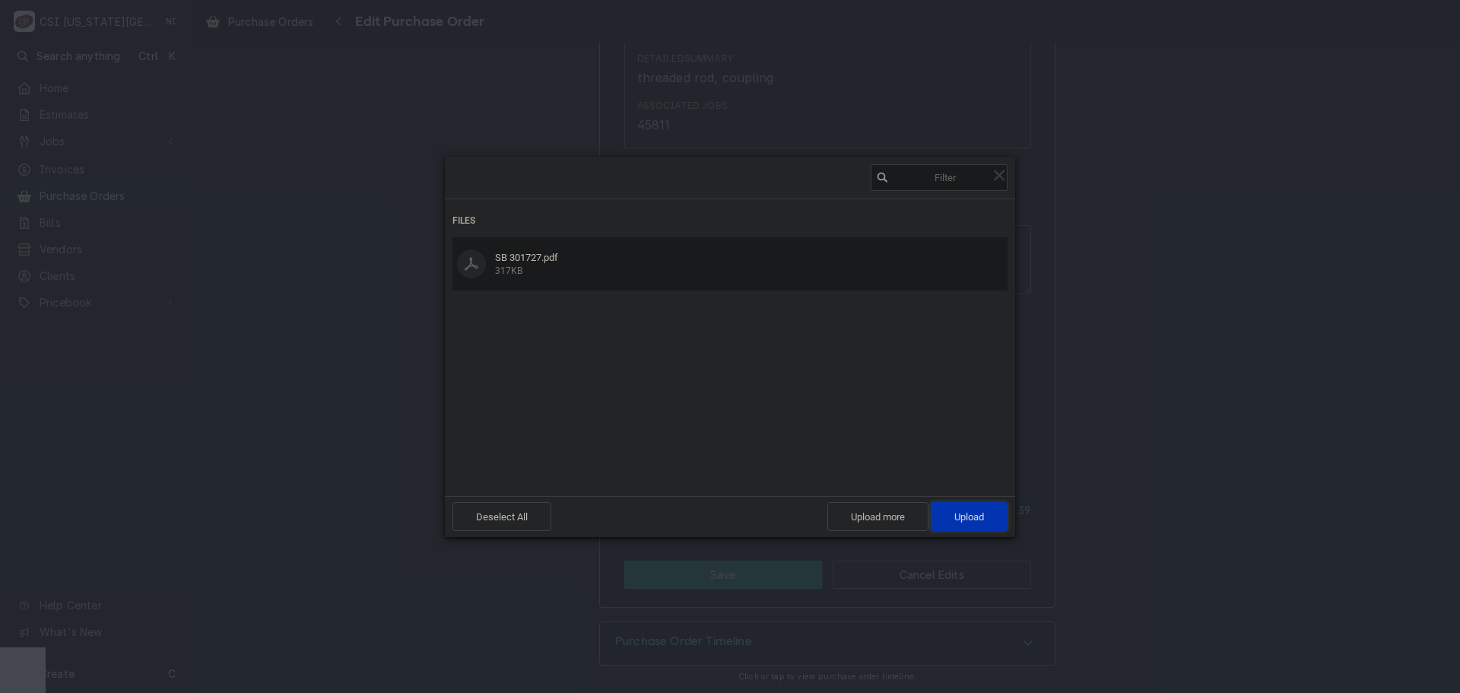
drag, startPoint x: 999, startPoint y: 523, endPoint x: 1050, endPoint y: 487, distance: 63.3
click at [998, 523] on span "Upload 1" at bounding box center [969, 516] width 77 height 29
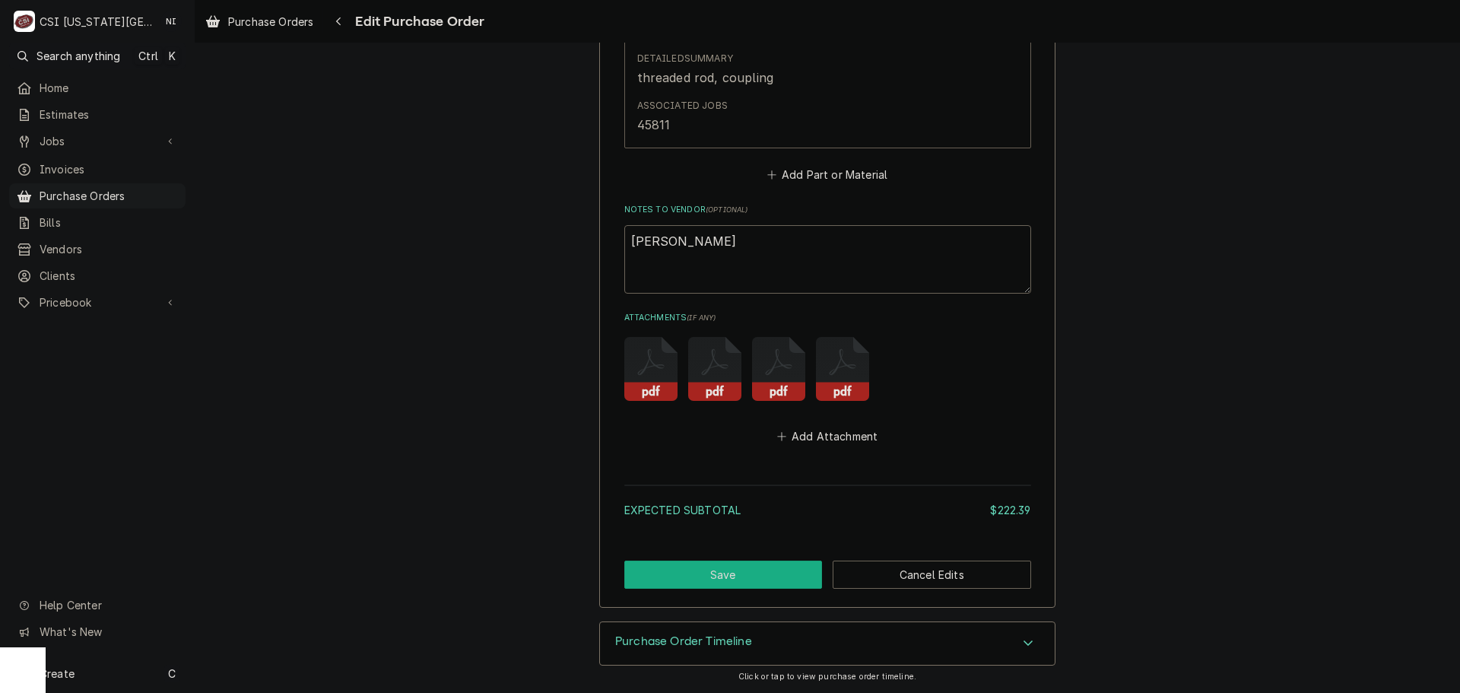
click at [756, 577] on button "Save" at bounding box center [723, 574] width 198 height 28
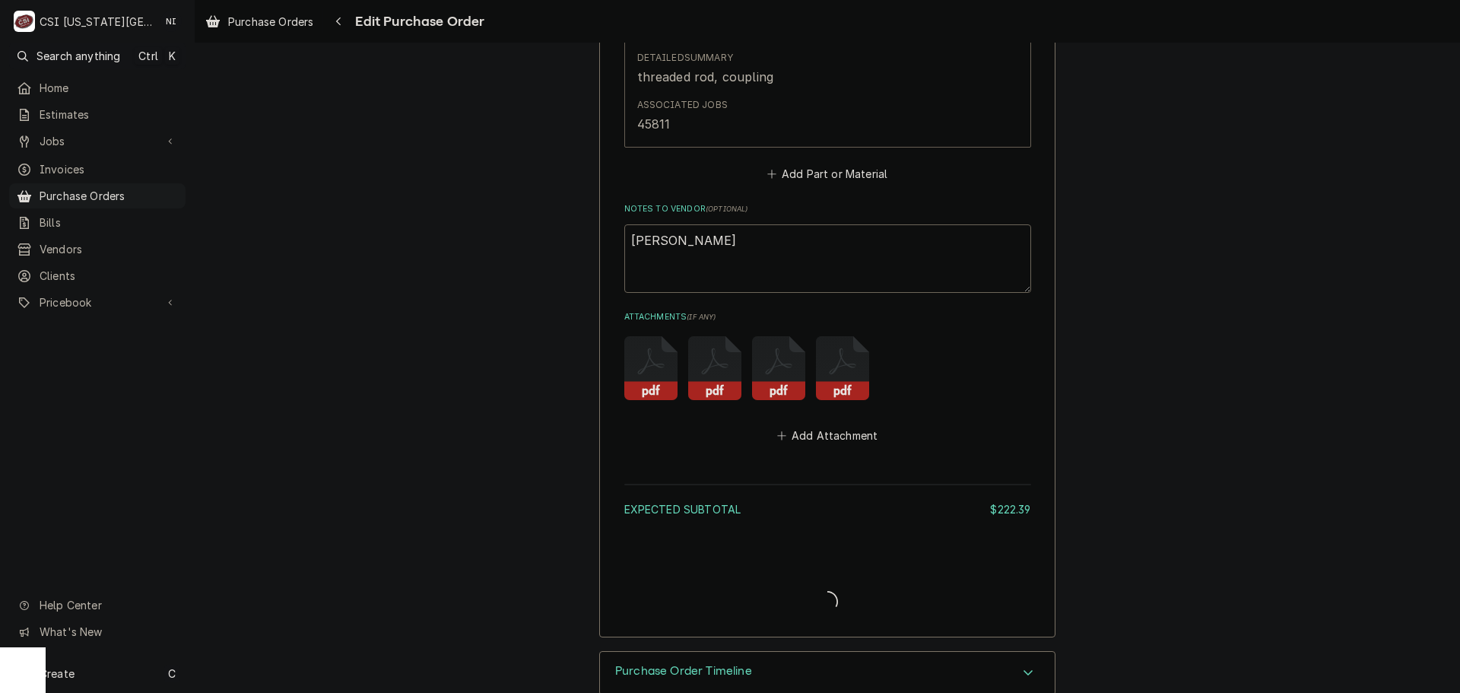
type textarea "x"
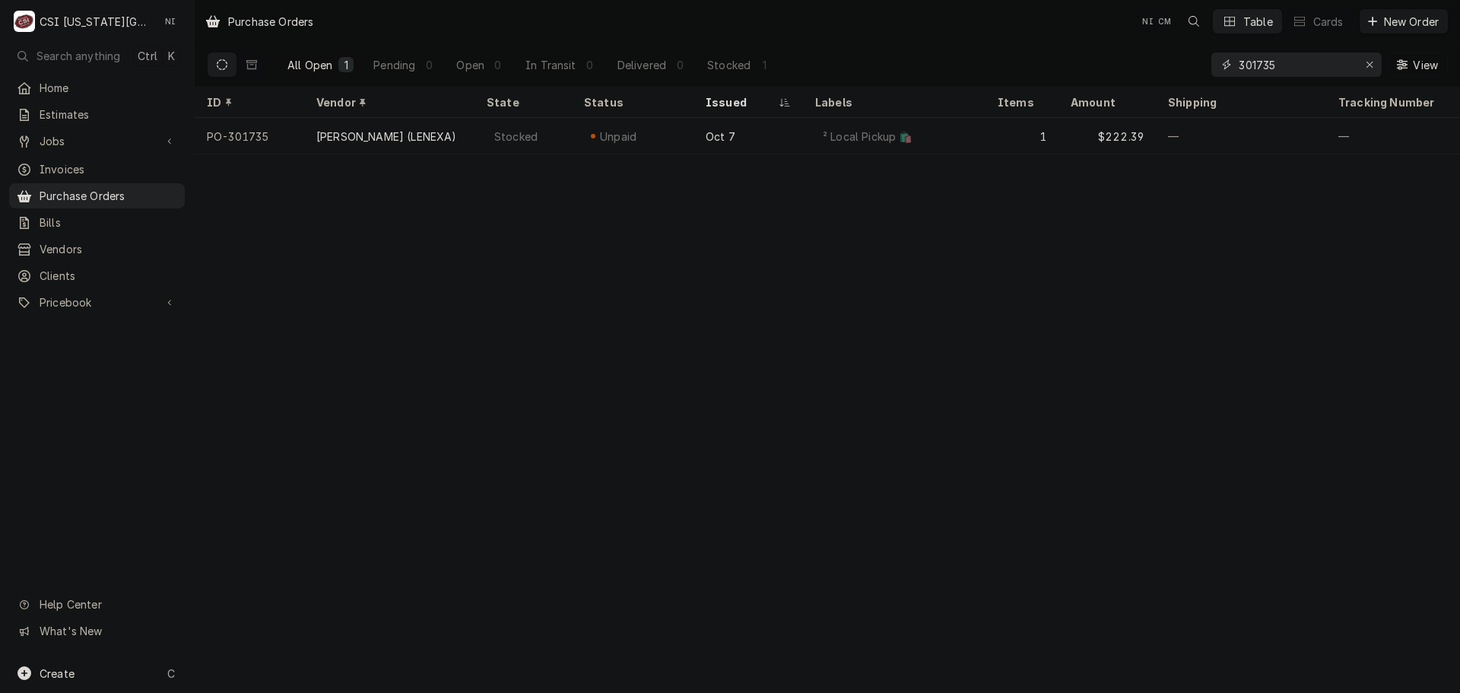
drag, startPoint x: 1278, startPoint y: 64, endPoint x: 1056, endPoint y: 73, distance: 221.5
click at [1062, 73] on div "All Open 1 Pending 0 Open 0 In Transit 0 Delivered 0 Stocked 1 301735 View" at bounding box center [827, 64] width 1241 height 43
type input "301740"
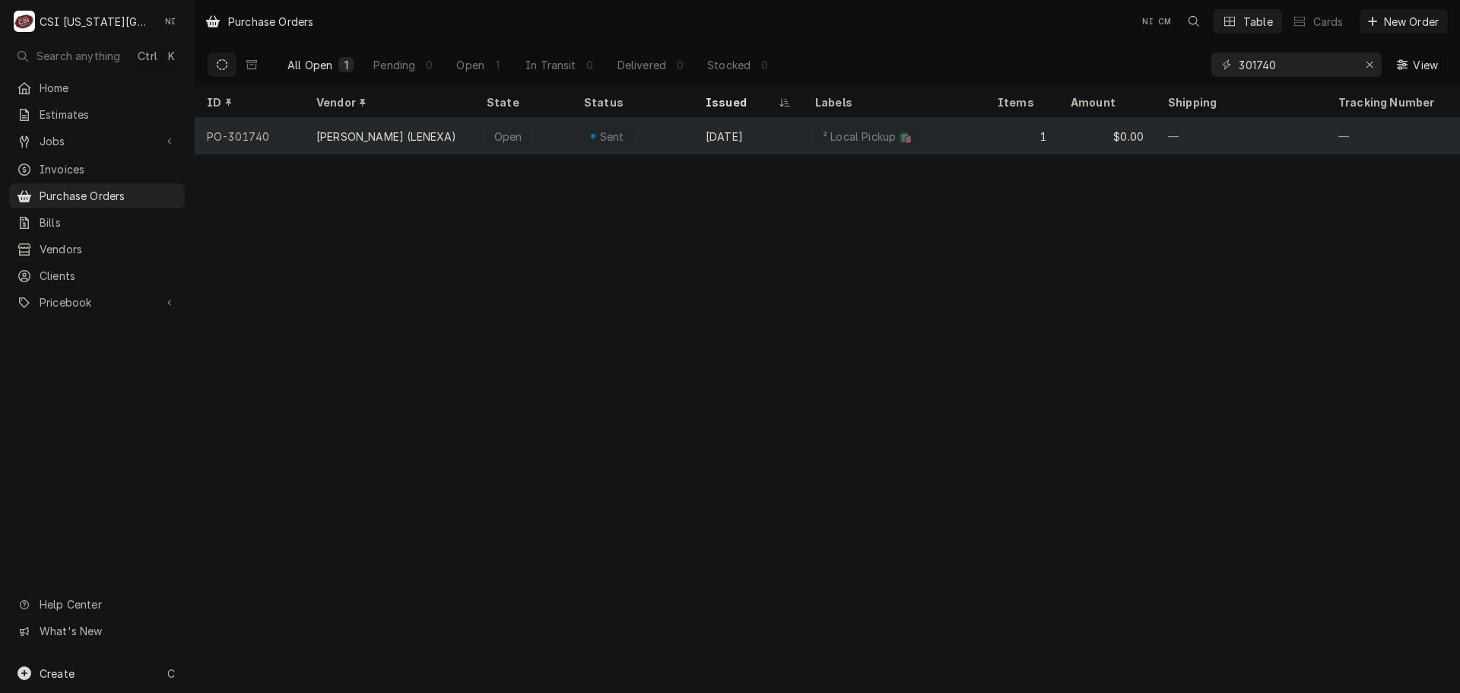
click at [861, 137] on div "² Local Pickup 🛍️" at bounding box center [867, 137] width 93 height 16
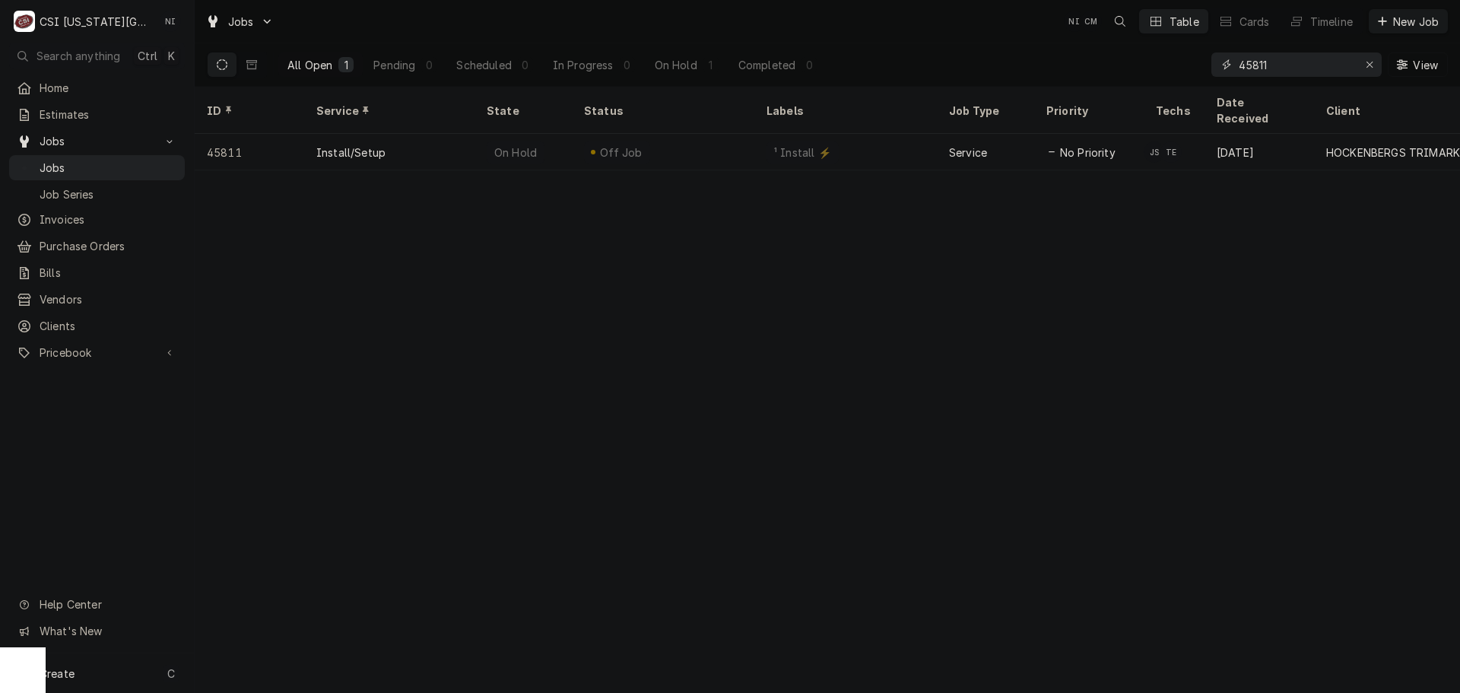
drag, startPoint x: 1211, startPoint y: 64, endPoint x: 1056, endPoint y: 38, distance: 157.3
click at [1065, 41] on div "Jobs NI CM Table Cards Timeline New Job All Open 1 Pending 0 Scheduled 0 In Pro…" at bounding box center [827, 43] width 1265 height 87
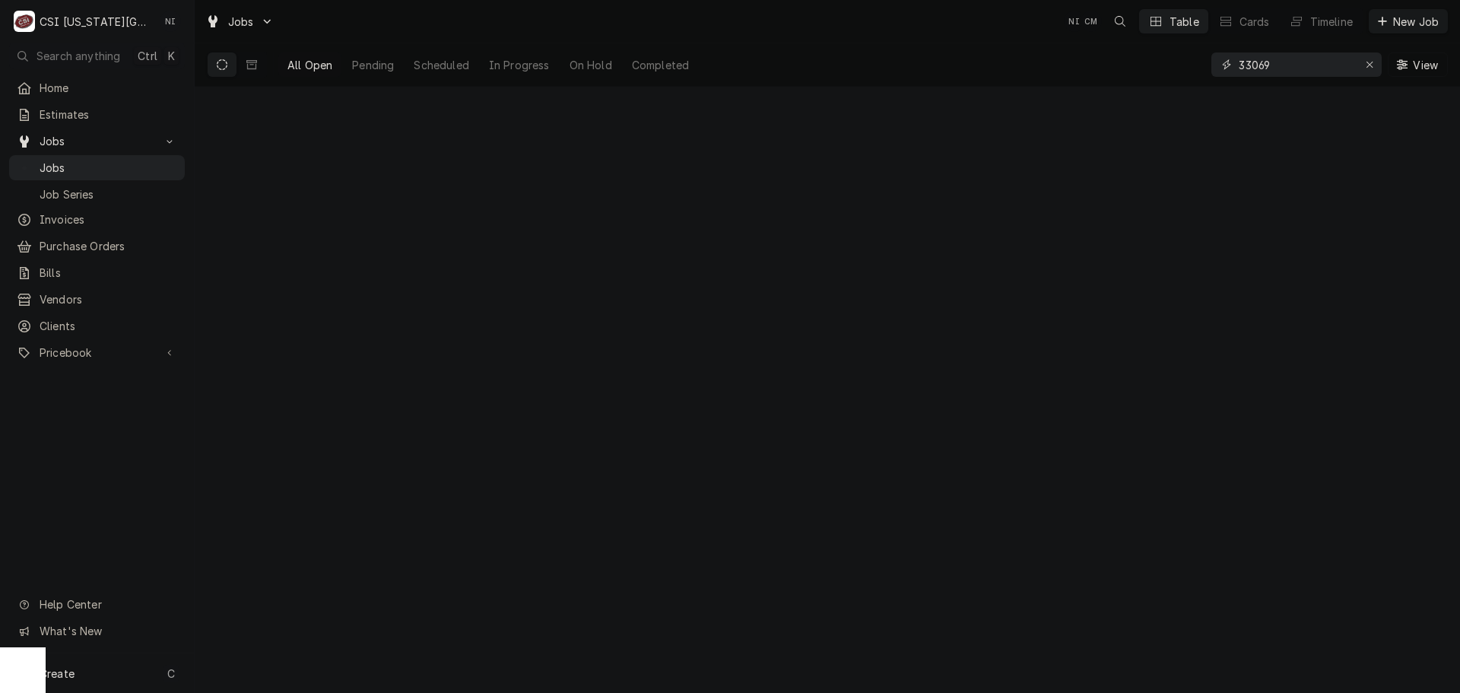
type input "33069"
click at [254, 69] on icon "Dynamic Content Wrapper" at bounding box center [251, 64] width 11 height 9
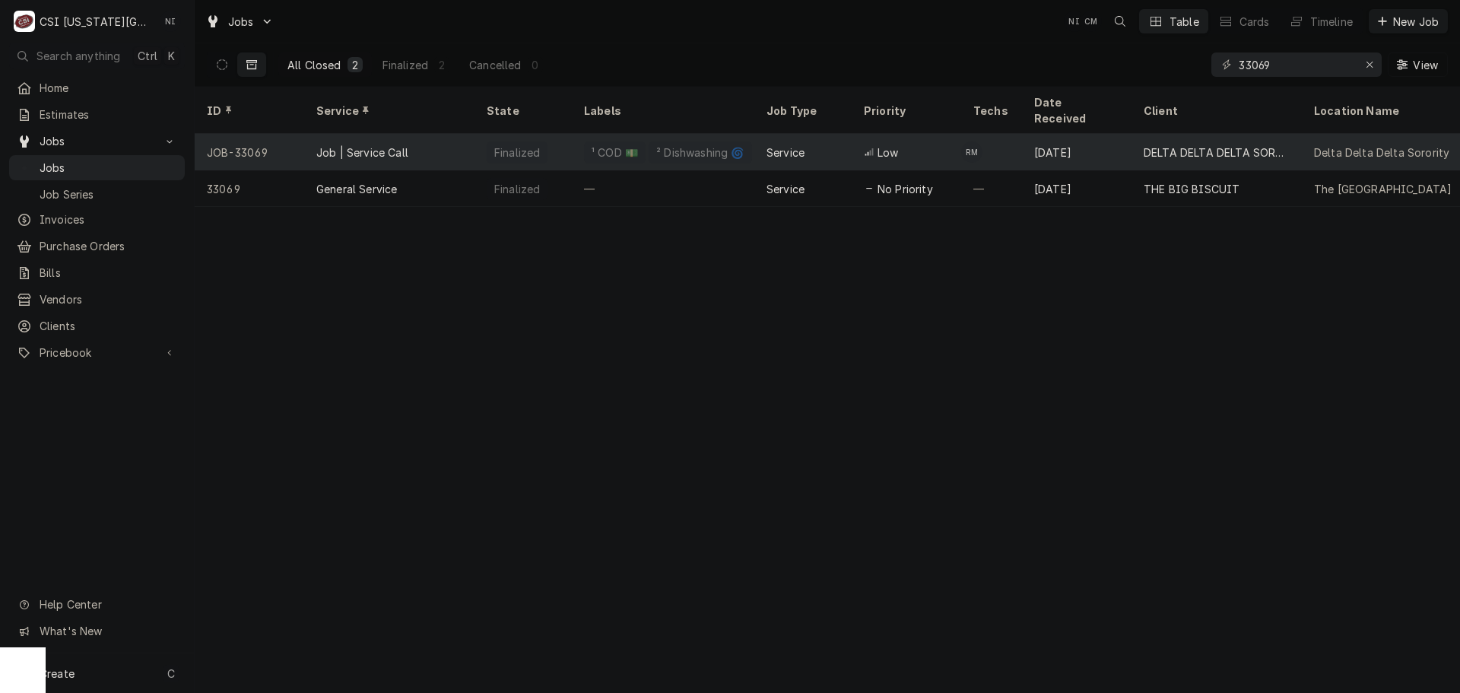
click at [462, 140] on div "Job | Service Call" at bounding box center [389, 152] width 170 height 37
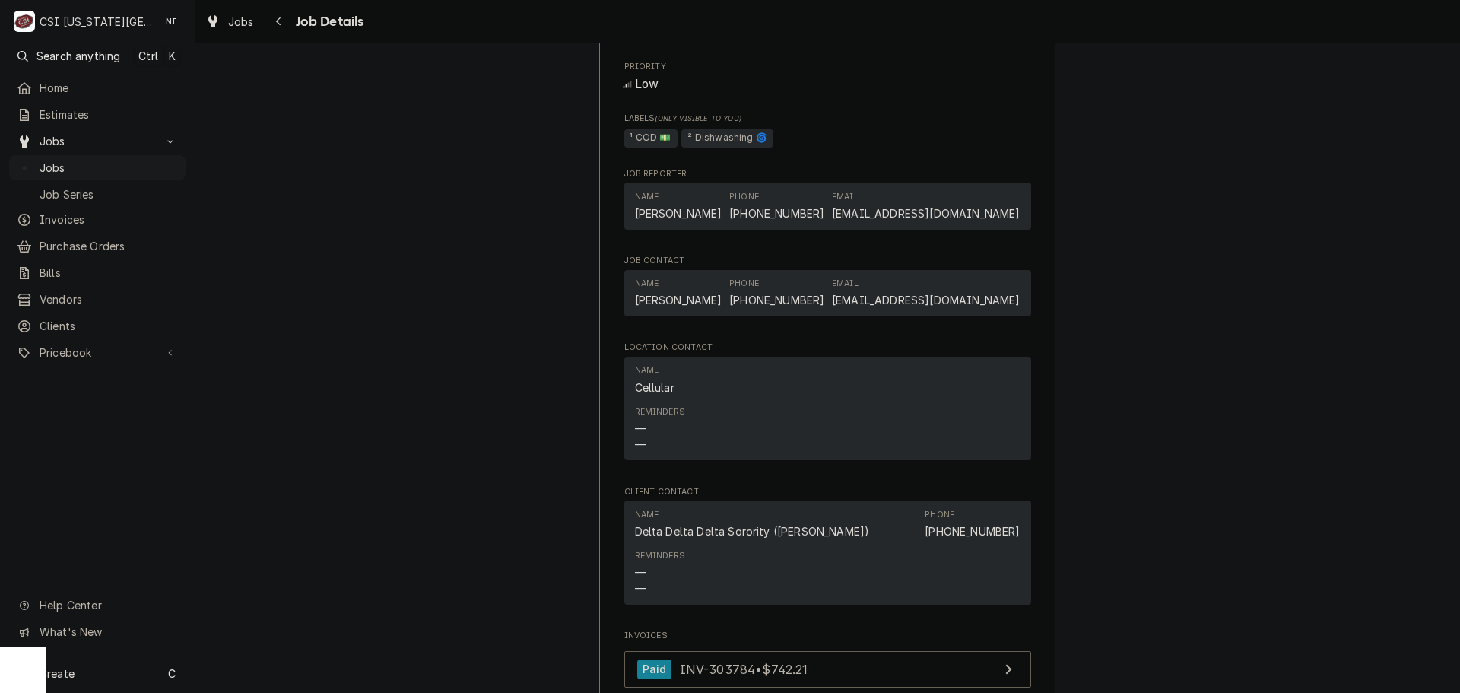
scroll to position [1369, 0]
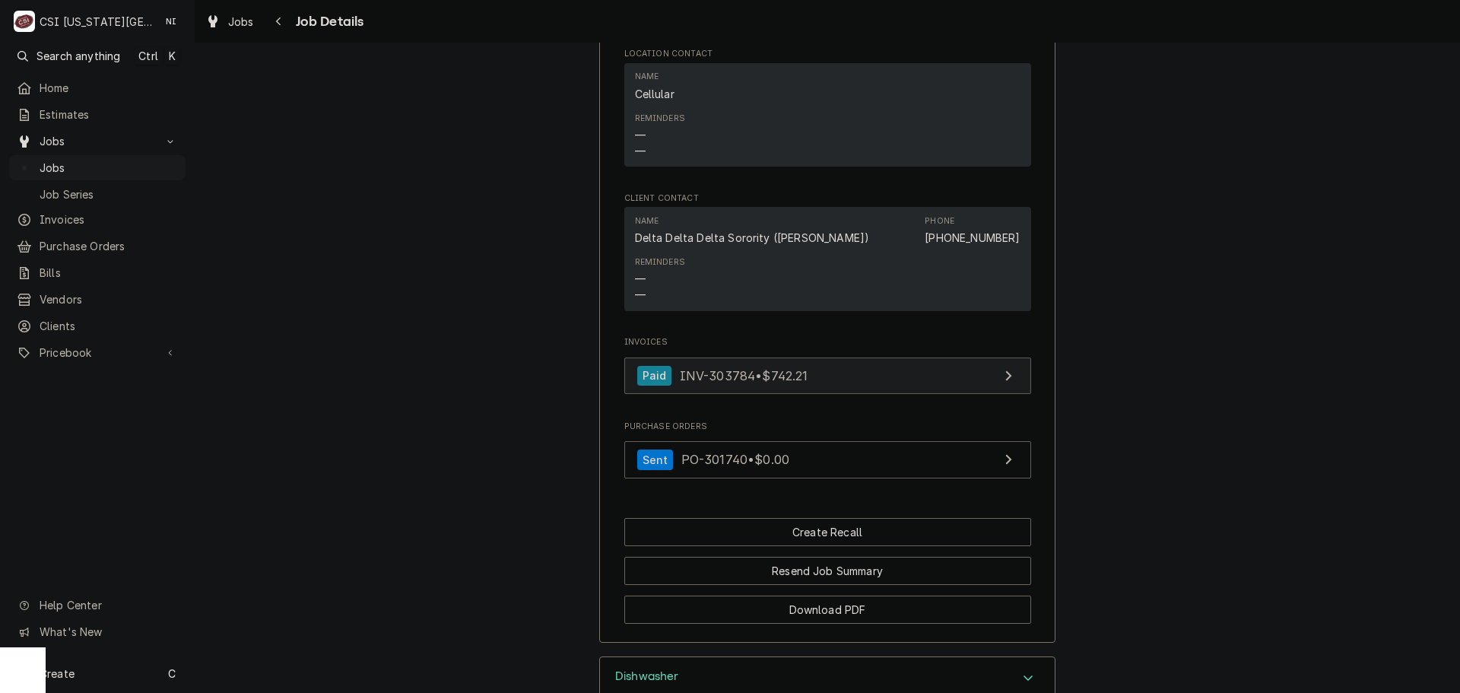
click at [827, 395] on link "Paid INV-303784 • $742.21" at bounding box center [827, 375] width 407 height 37
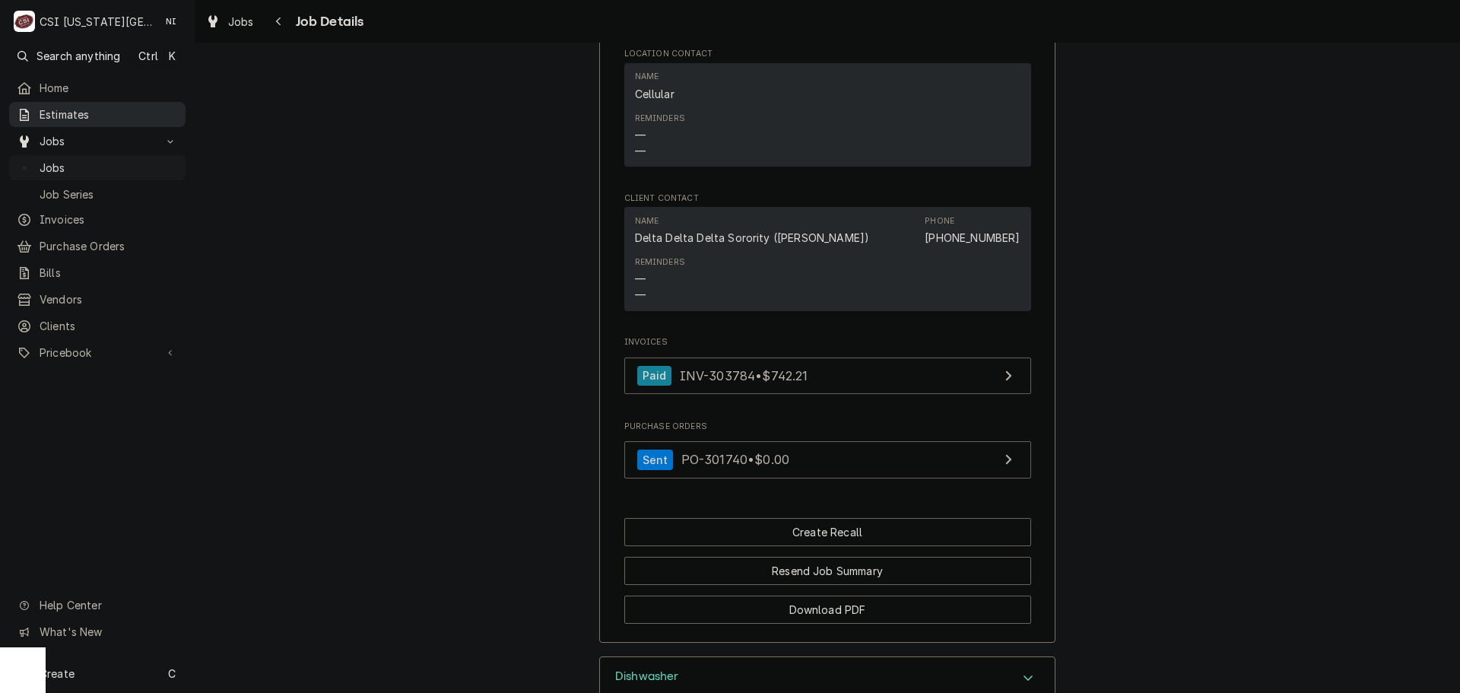
drag, startPoint x: 111, startPoint y: 163, endPoint x: 164, endPoint y: 114, distance: 72.1
click at [111, 163] on span "Jobs" at bounding box center [109, 168] width 138 height 16
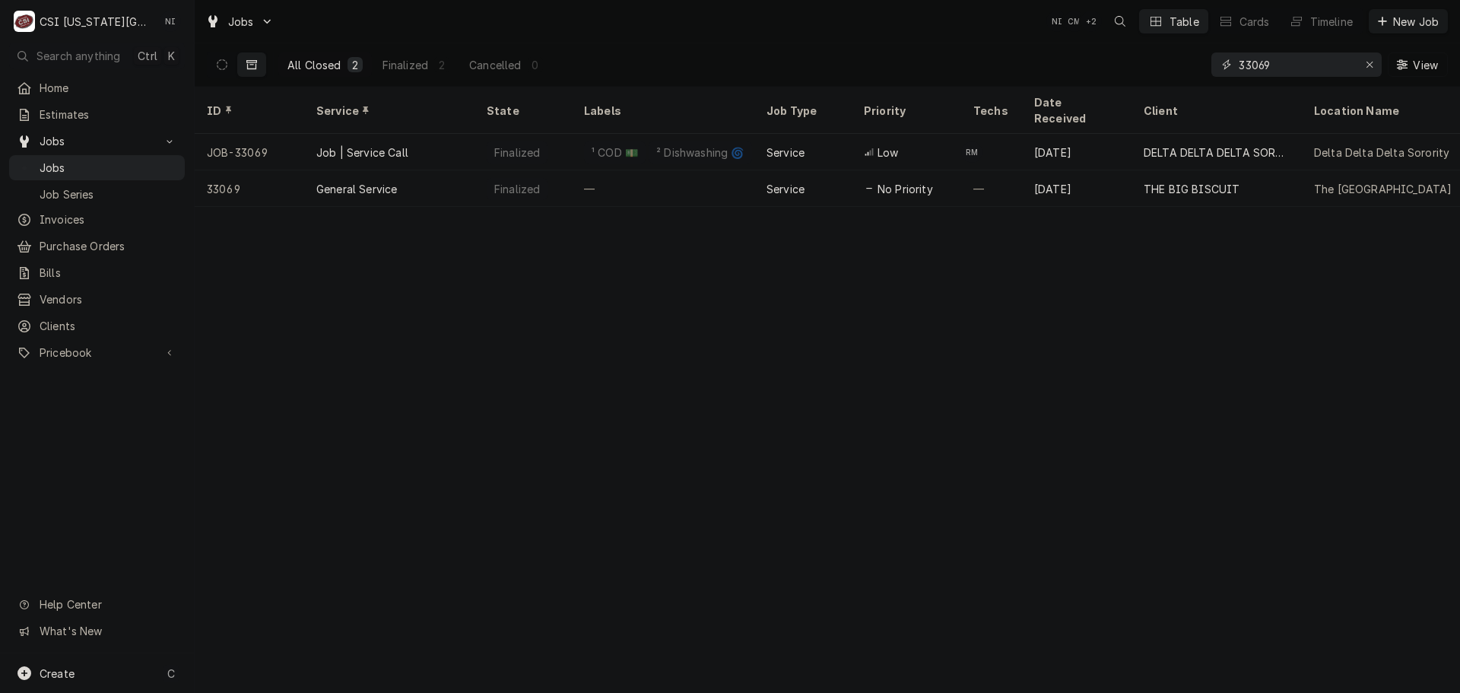
drag, startPoint x: 1159, startPoint y: 68, endPoint x: 1062, endPoint y: 68, distance: 97.3
click at [1065, 68] on div "All Closed 2 Finalized 2 Cancelled 0 33069 View" at bounding box center [827, 64] width 1241 height 43
type input "33275"
drag, startPoint x: 216, startPoint y: 64, endPoint x: 243, endPoint y: 63, distance: 27.4
click at [216, 64] on button "Dynamic Content Wrapper" at bounding box center [222, 64] width 29 height 24
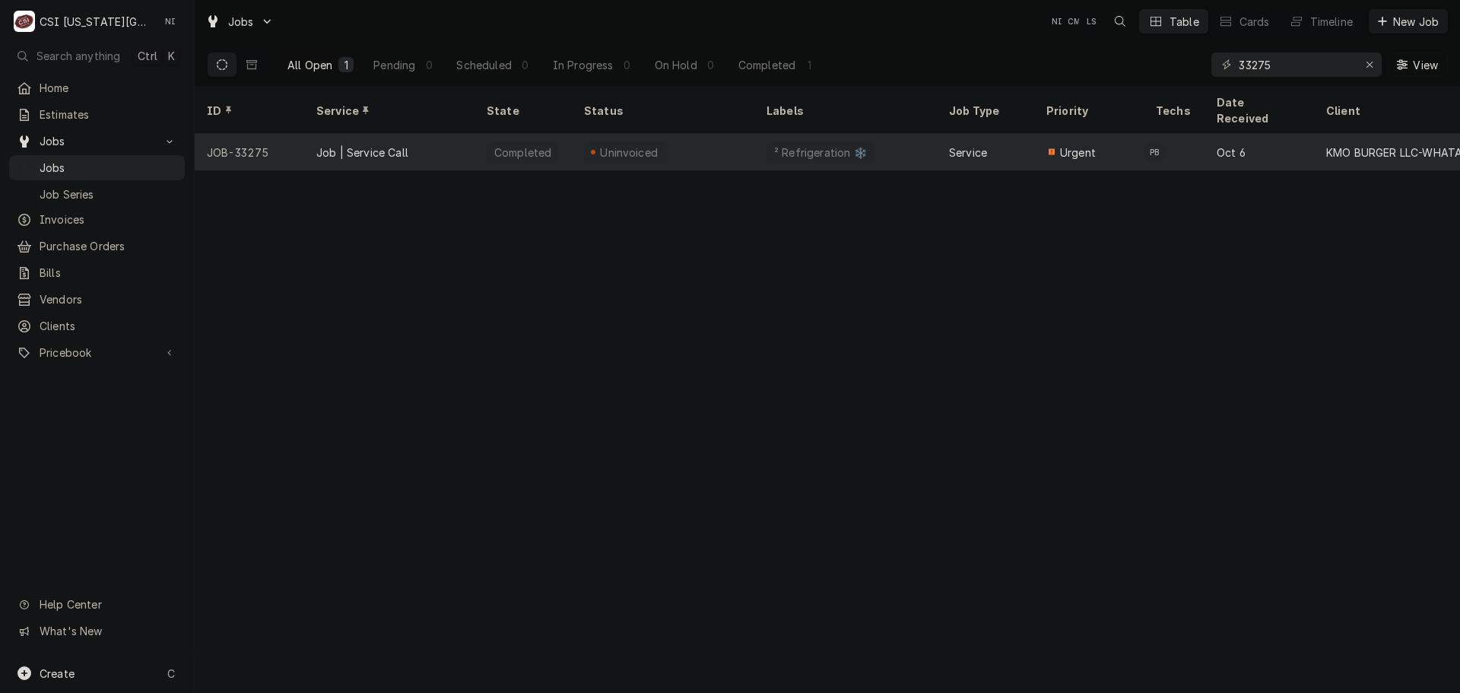
click at [740, 135] on div "Uninvoiced" at bounding box center [663, 152] width 183 height 37
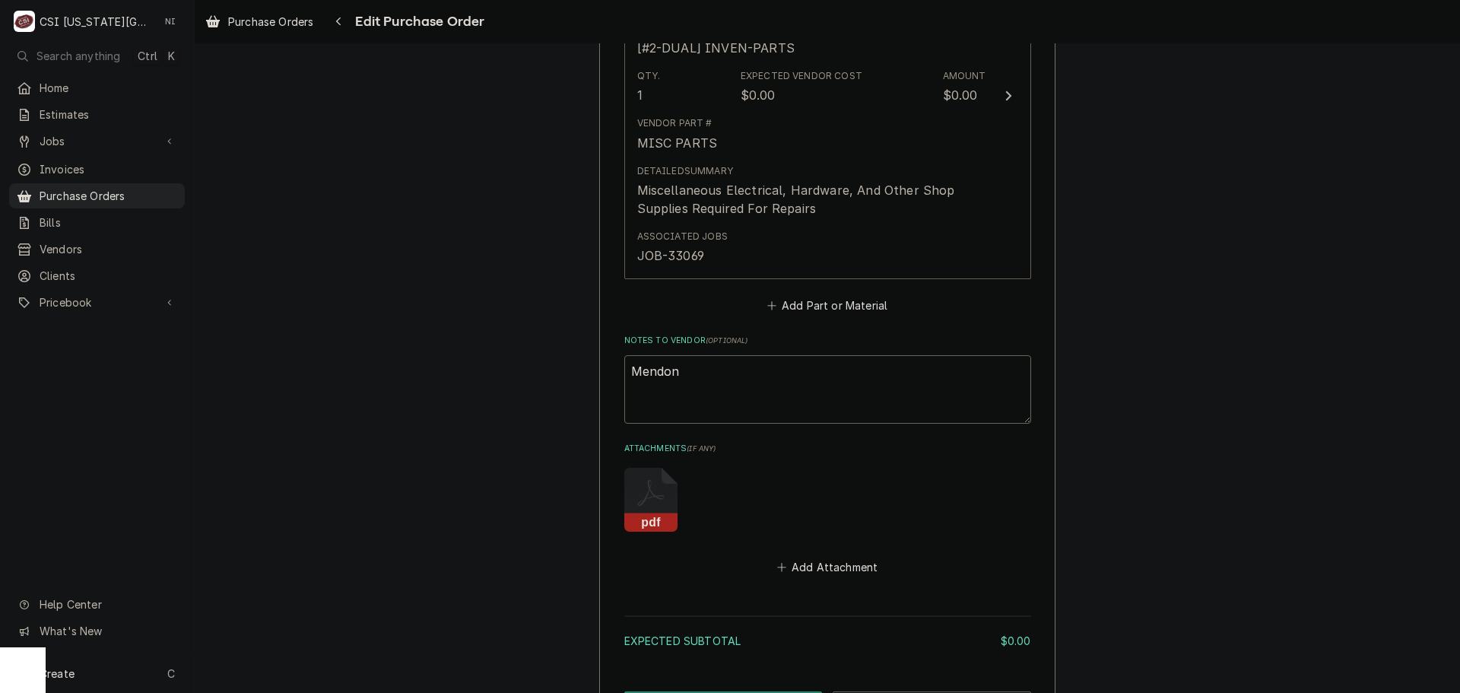
scroll to position [989, 0]
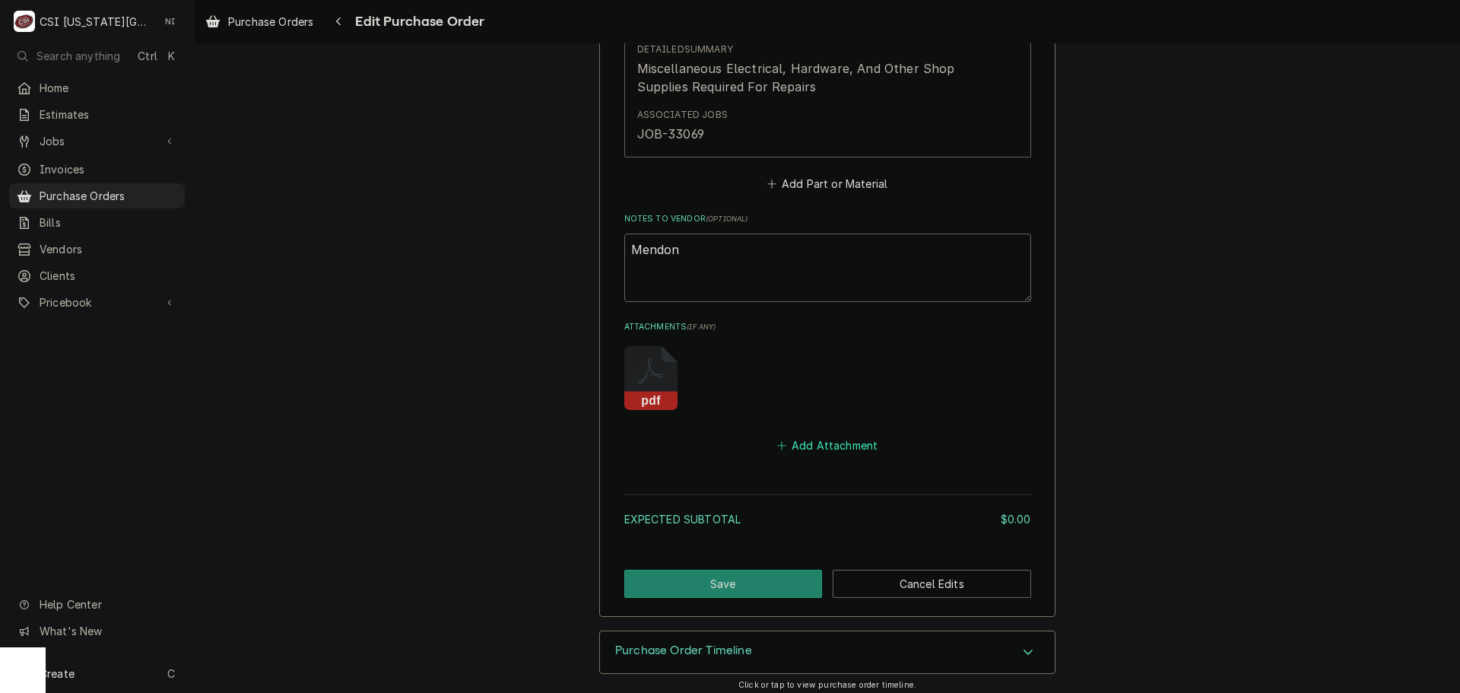
drag, startPoint x: 839, startPoint y: 451, endPoint x: 1455, endPoint y: 595, distance: 632.5
click at [839, 452] on button "Add Attachment" at bounding box center [827, 445] width 106 height 21
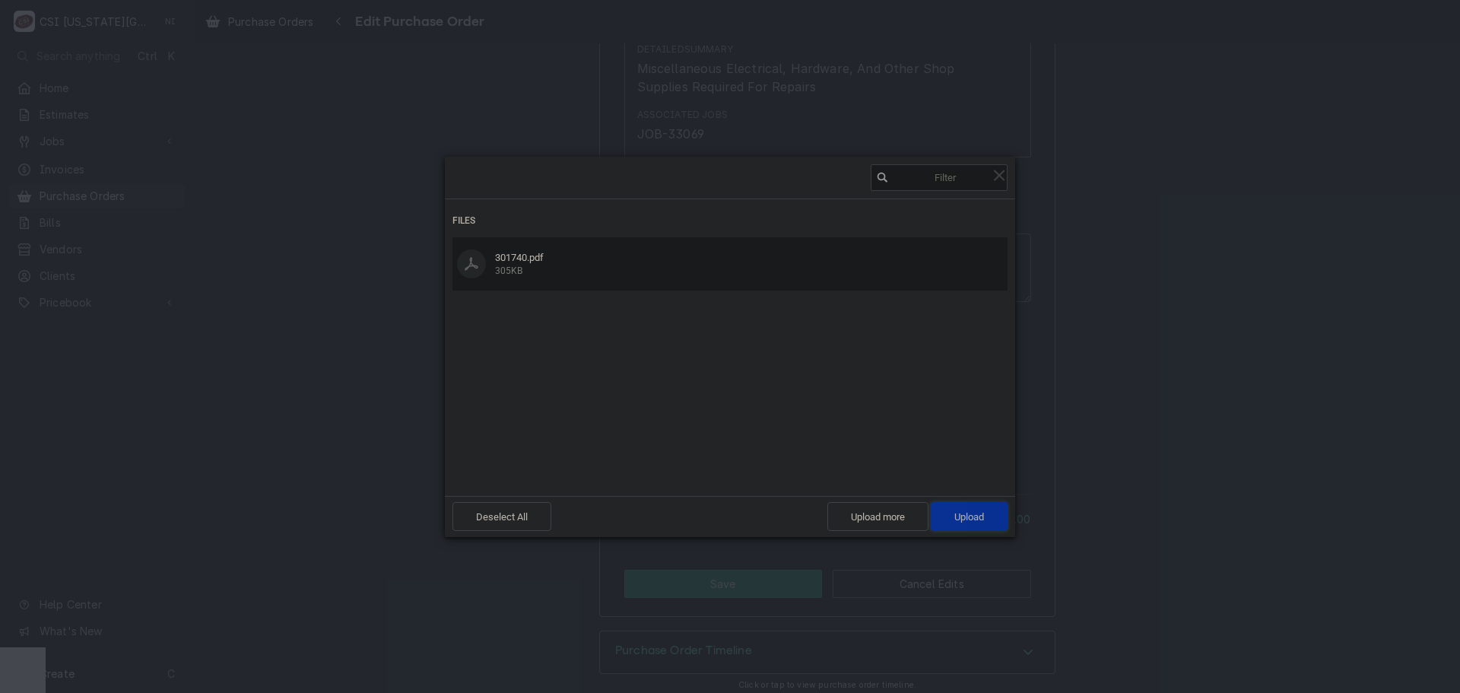
click at [964, 508] on span "Upload 1" at bounding box center [969, 516] width 77 height 29
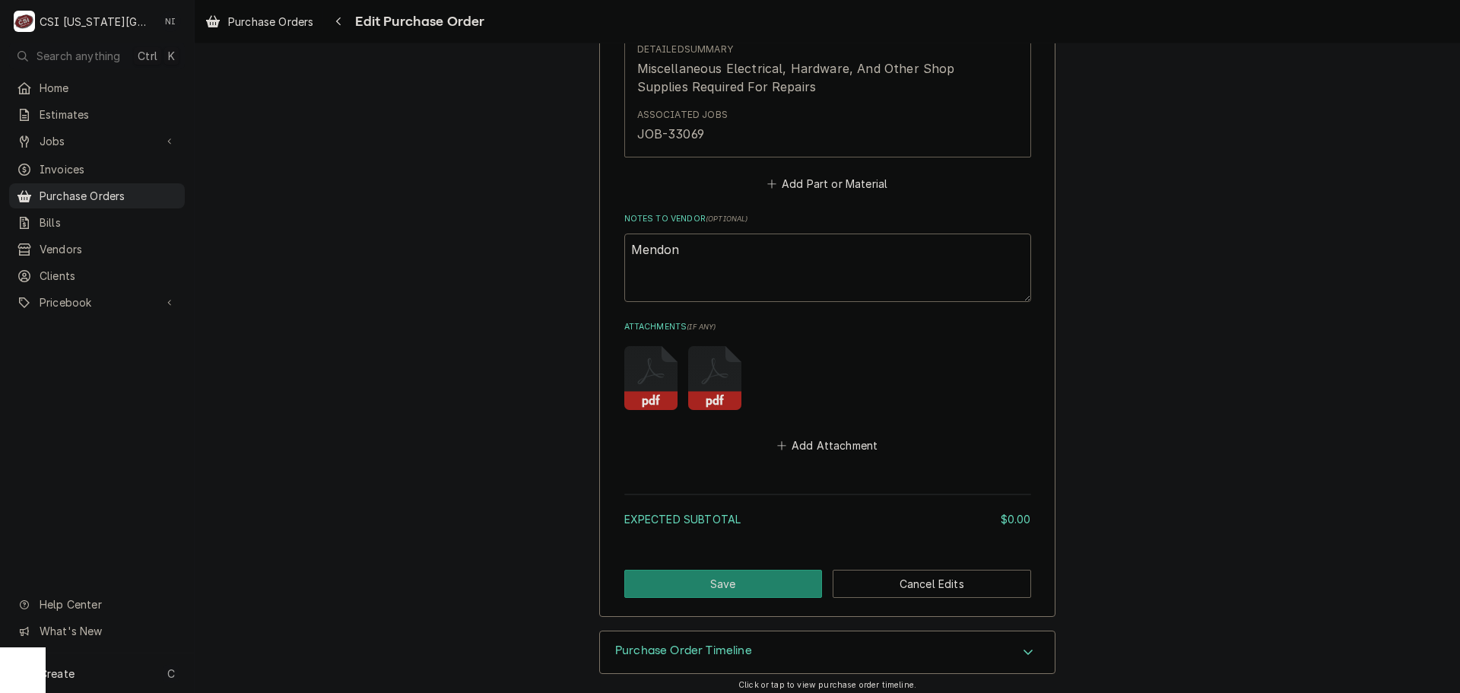
scroll to position [608, 0]
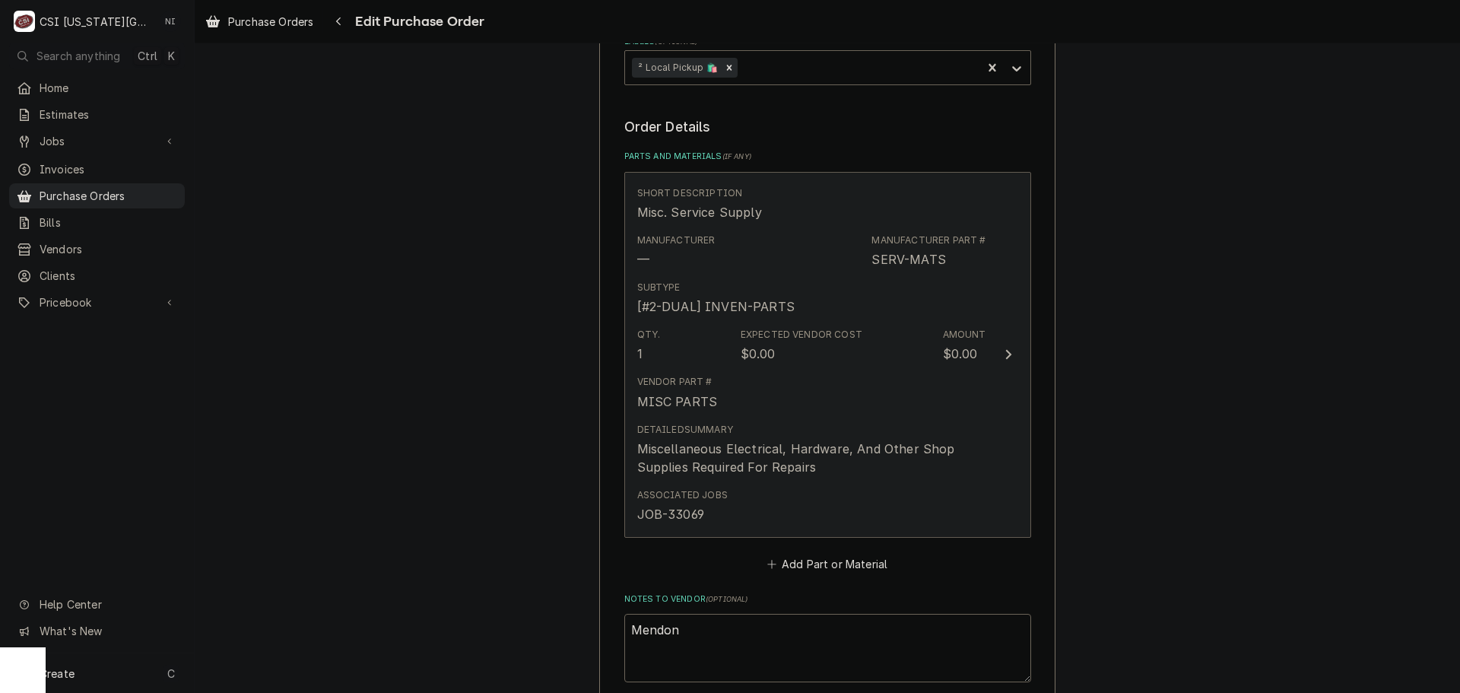
click at [984, 449] on button "Short Description Misc. Service Supply Manufacturer — Manufacturer Part # SERV-…" at bounding box center [827, 355] width 407 height 366
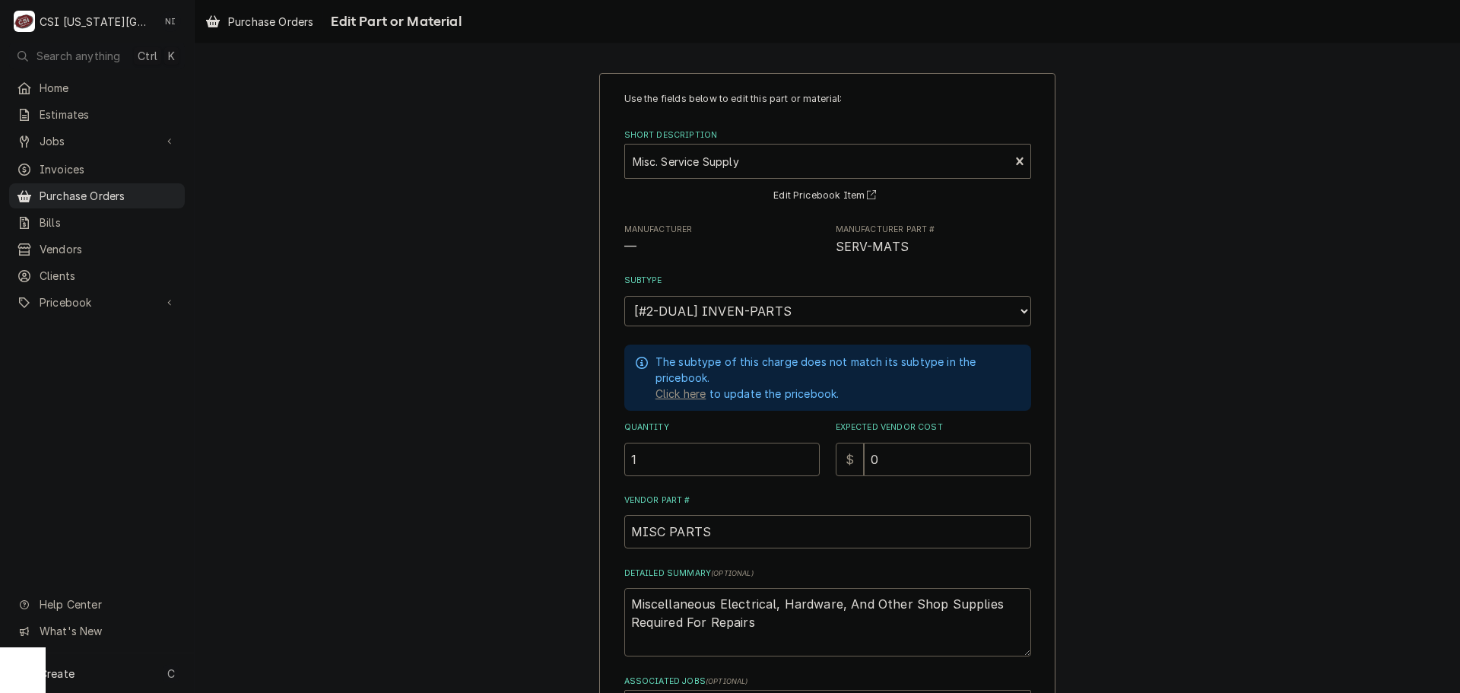
drag, startPoint x: 745, startPoint y: 635, endPoint x: 553, endPoint y: 595, distance: 195.8
click at [554, 597] on div "Use the fields below to edit this part or material: Short Description Misc. Ser…" at bounding box center [827, 467] width 1265 height 816
type textarea "x"
type textarea "v"
type textarea "x"
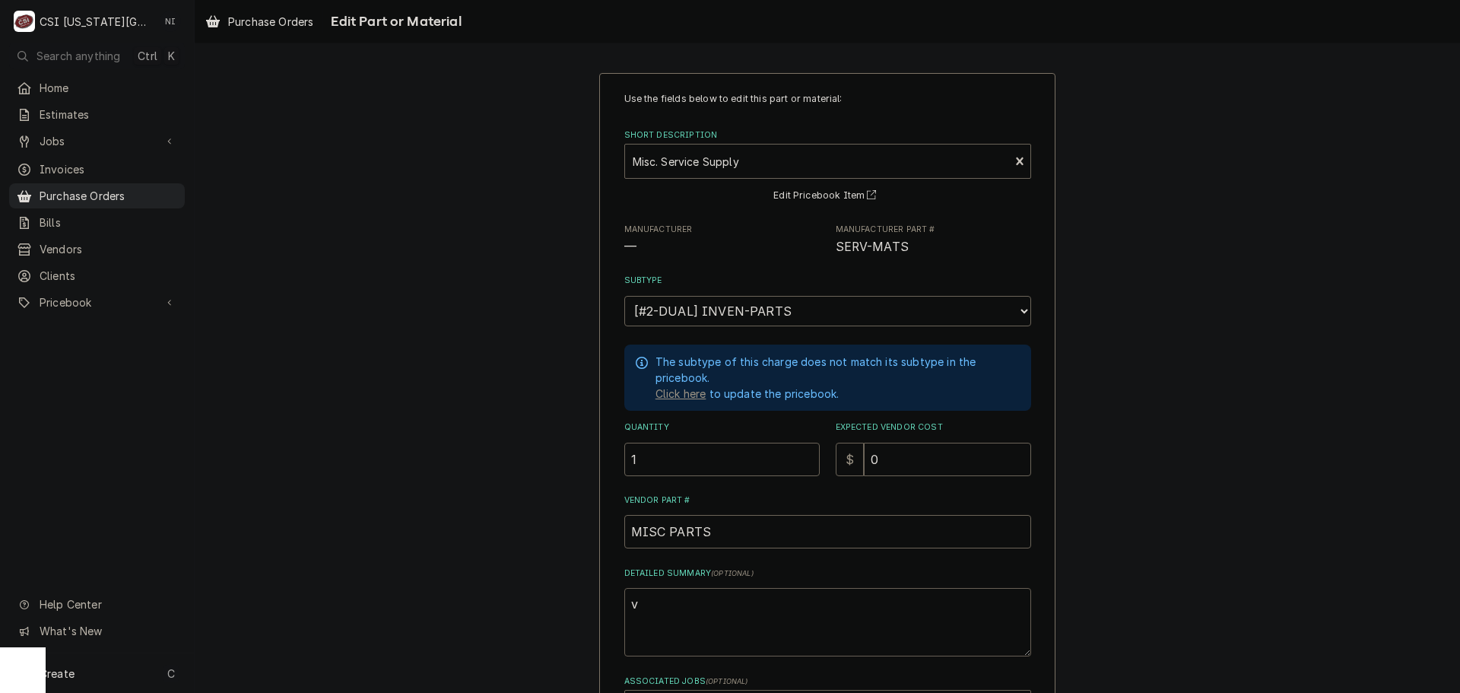
type textarea "va"
type textarea "x"
type textarea "vac"
type textarea "x"
type textarea "vacc"
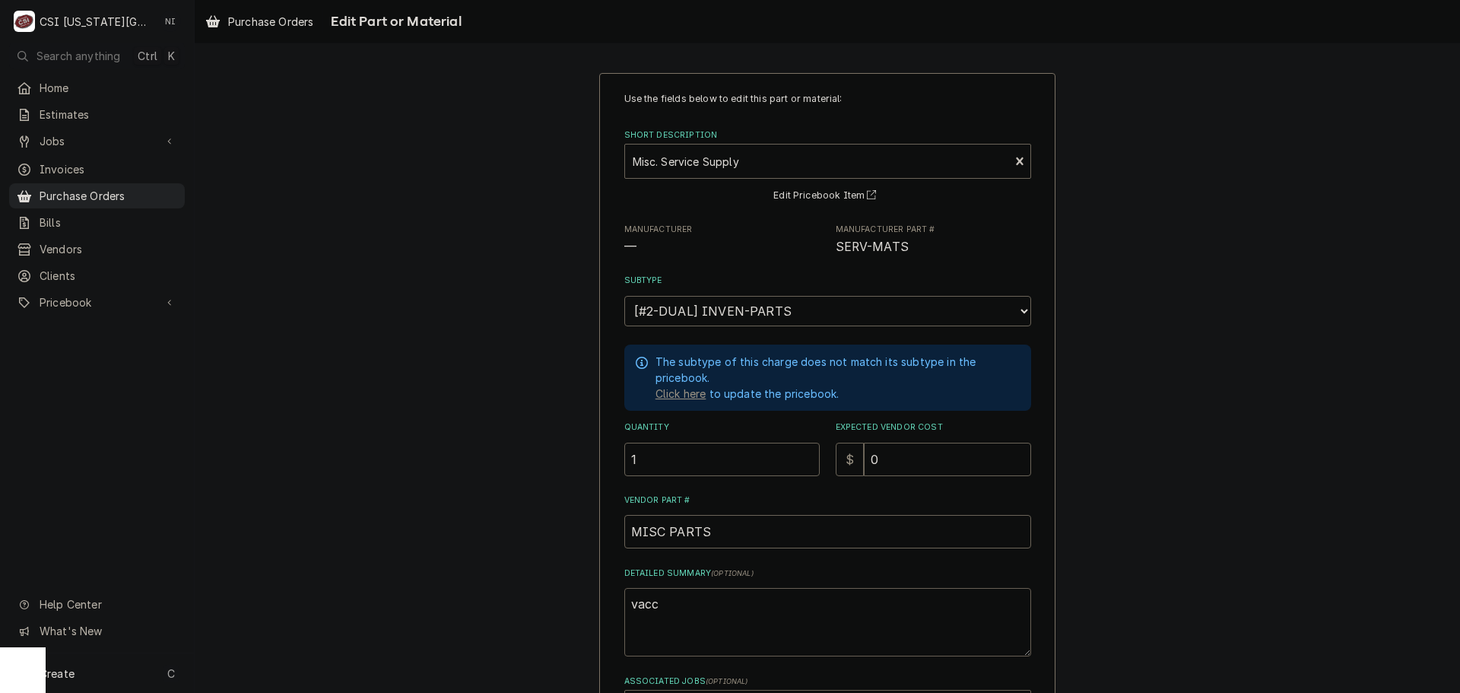
type textarea "x"
type textarea "vaccu"
type textarea "x"
type textarea "vaccum"
type textarea "x"
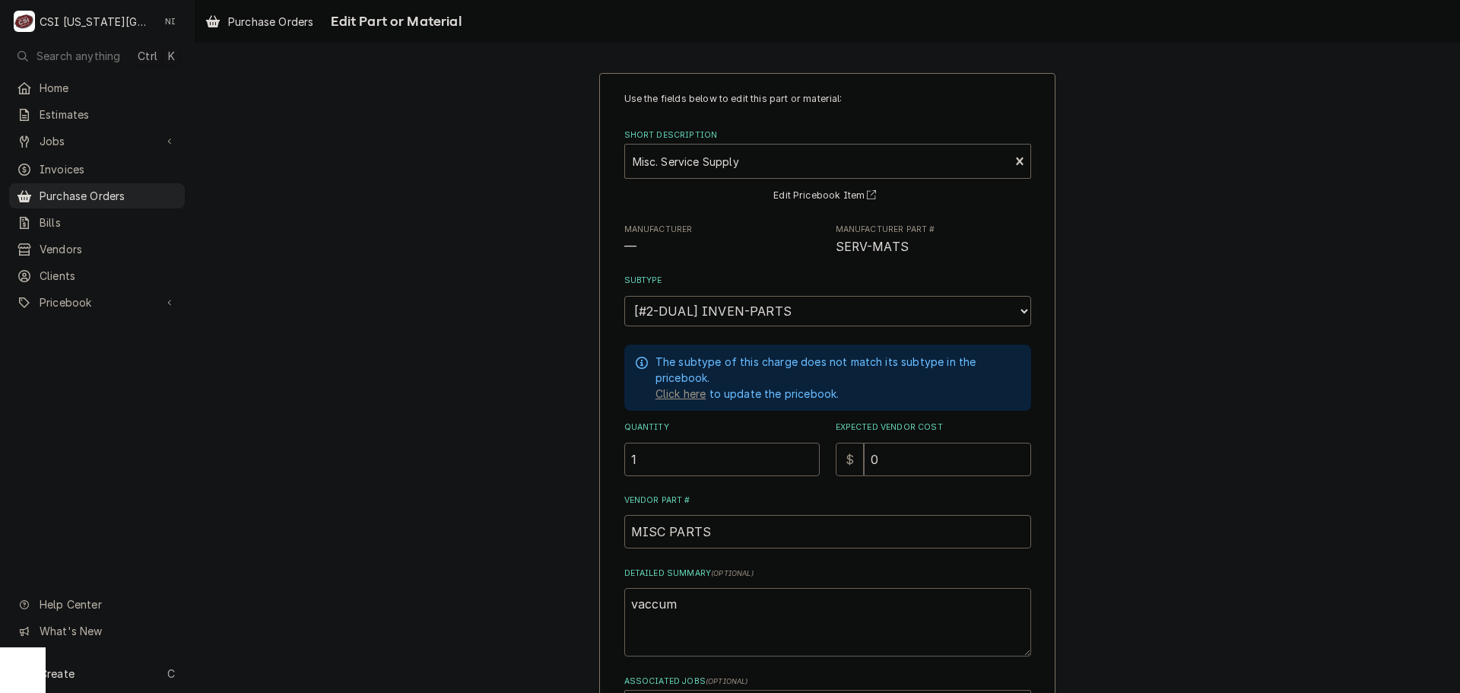
type textarea "vaccum"
type textarea "x"
type textarea "vaccum b"
type textarea "x"
type textarea "vaccum br"
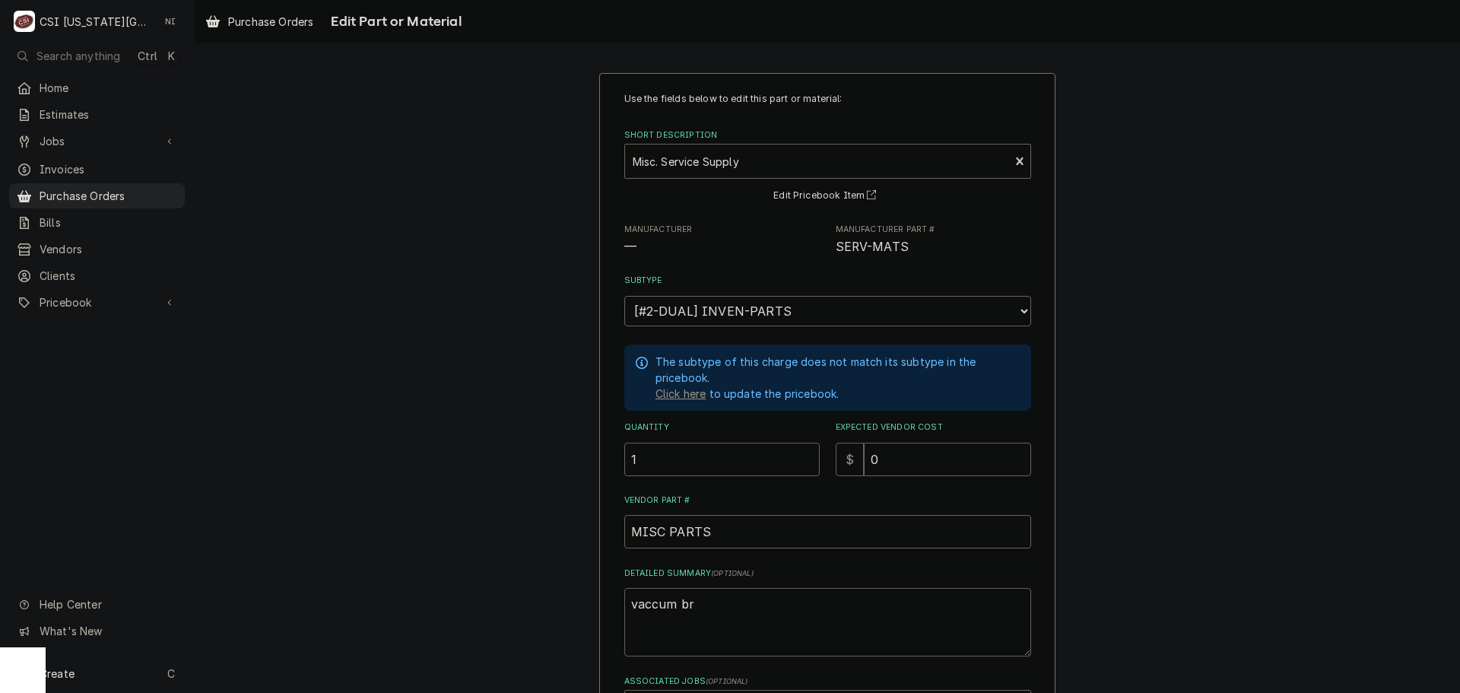
type textarea "x"
type textarea "vaccum bre"
type textarea "x"
type textarea "vaccum brea"
type textarea "x"
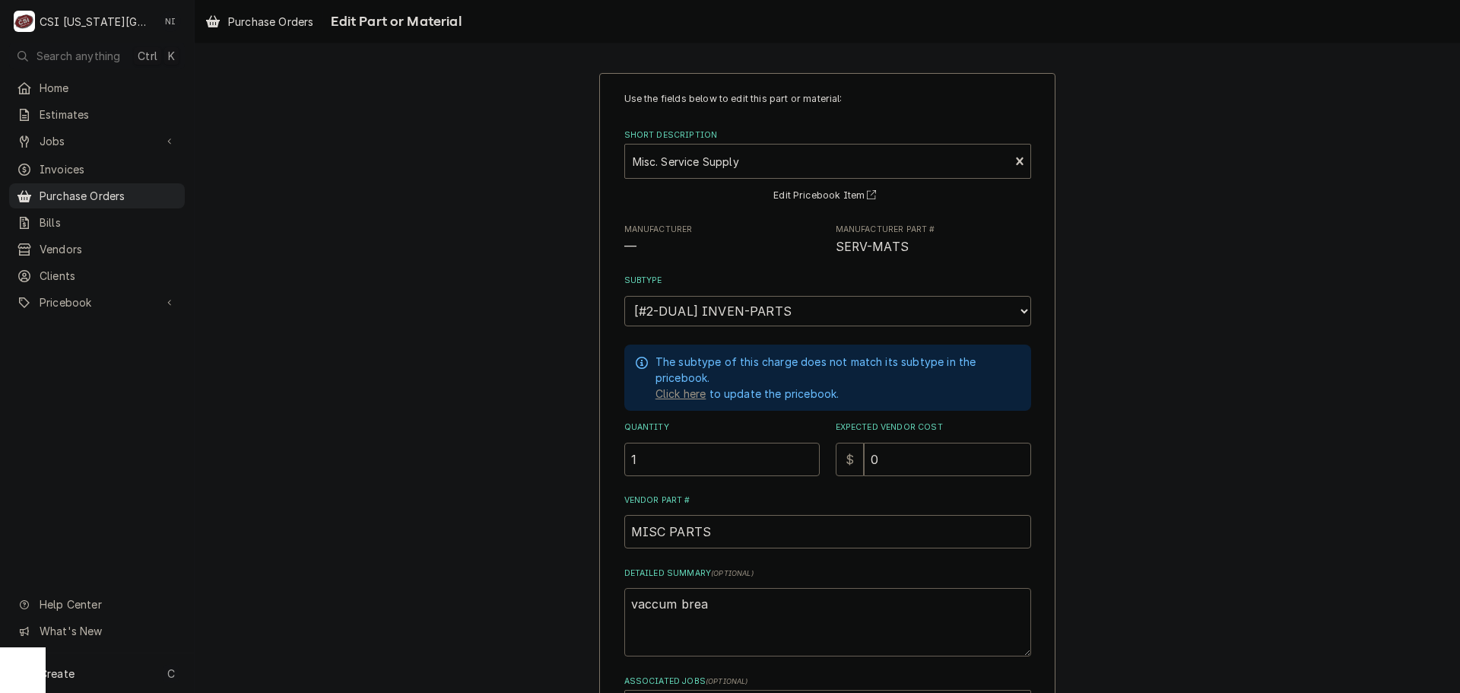
type textarea "vaccum break"
type textarea "x"
type textarea "vaccum breake"
type textarea "x"
type textarea "vaccum breaker"
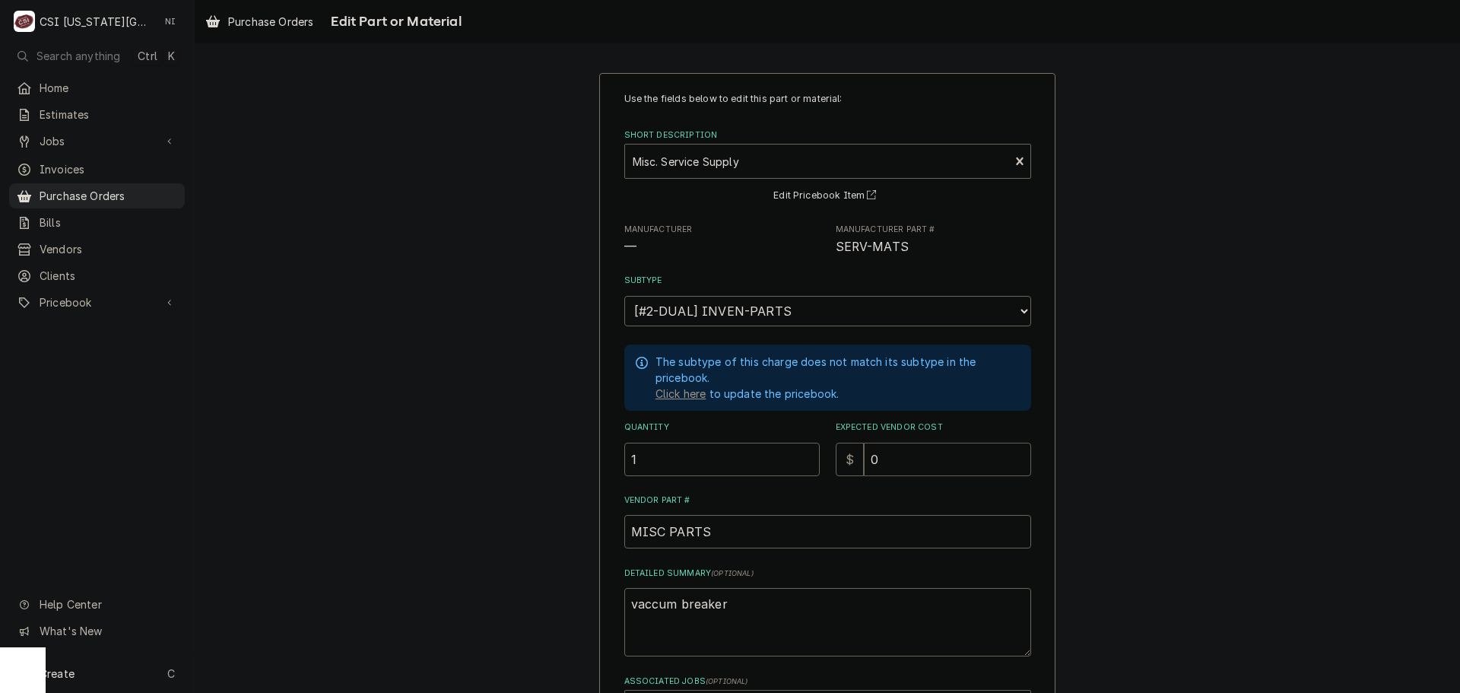
drag, startPoint x: 880, startPoint y: 452, endPoint x: 846, endPoint y: 452, distance: 34.2
click at [846, 455] on div "$ 0" at bounding box center [933, 459] width 195 height 33
type textarea "x"
type input "1"
type textarea "x"
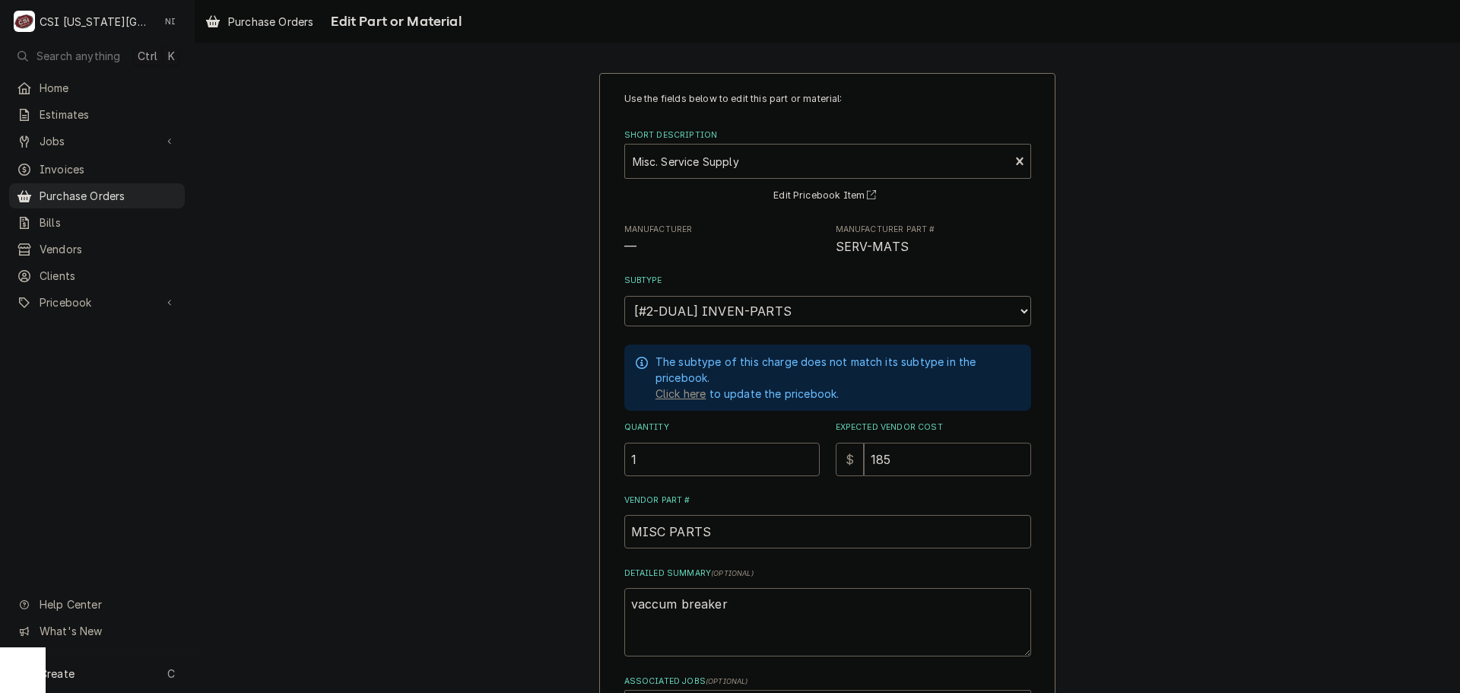
type input "1852"
type textarea "x"
type input "185"
type textarea "x"
type input "18"
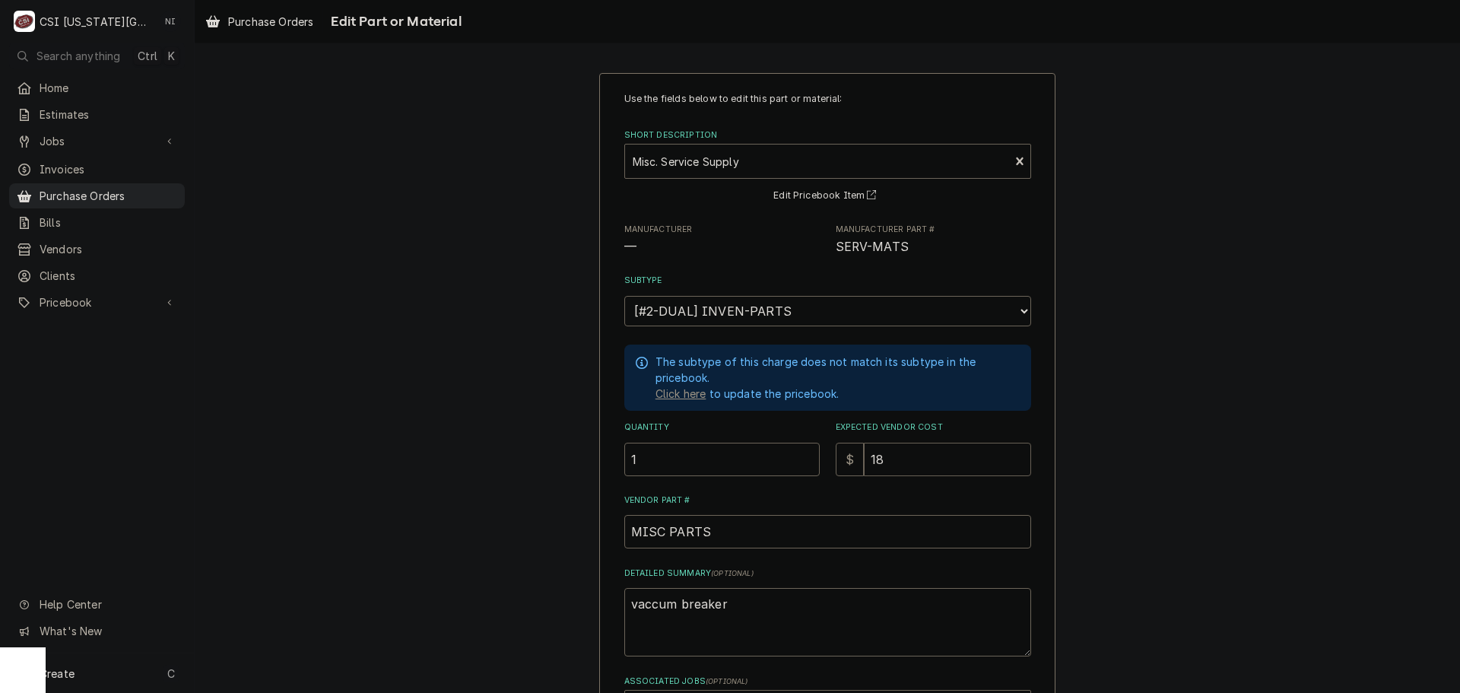
type textarea "x"
type input "182"
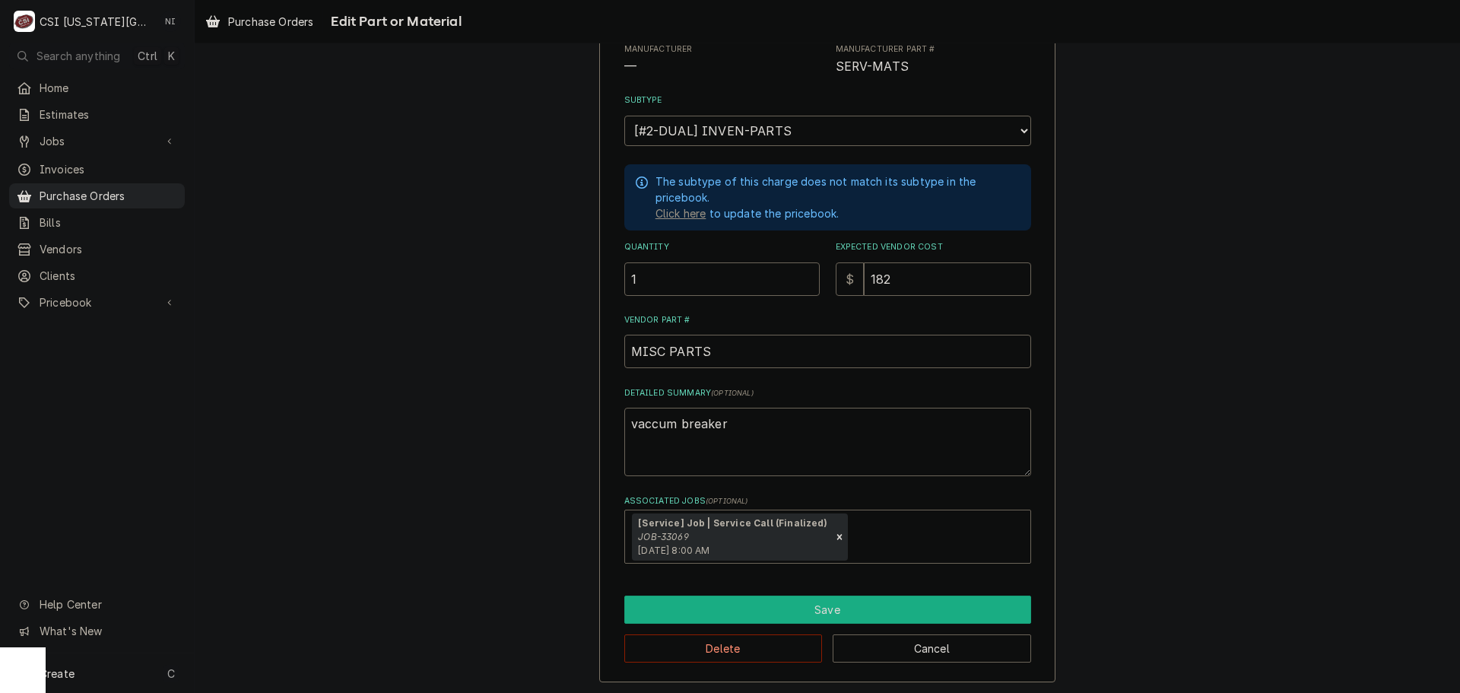
click at [815, 603] on button "Save" at bounding box center [827, 609] width 407 height 28
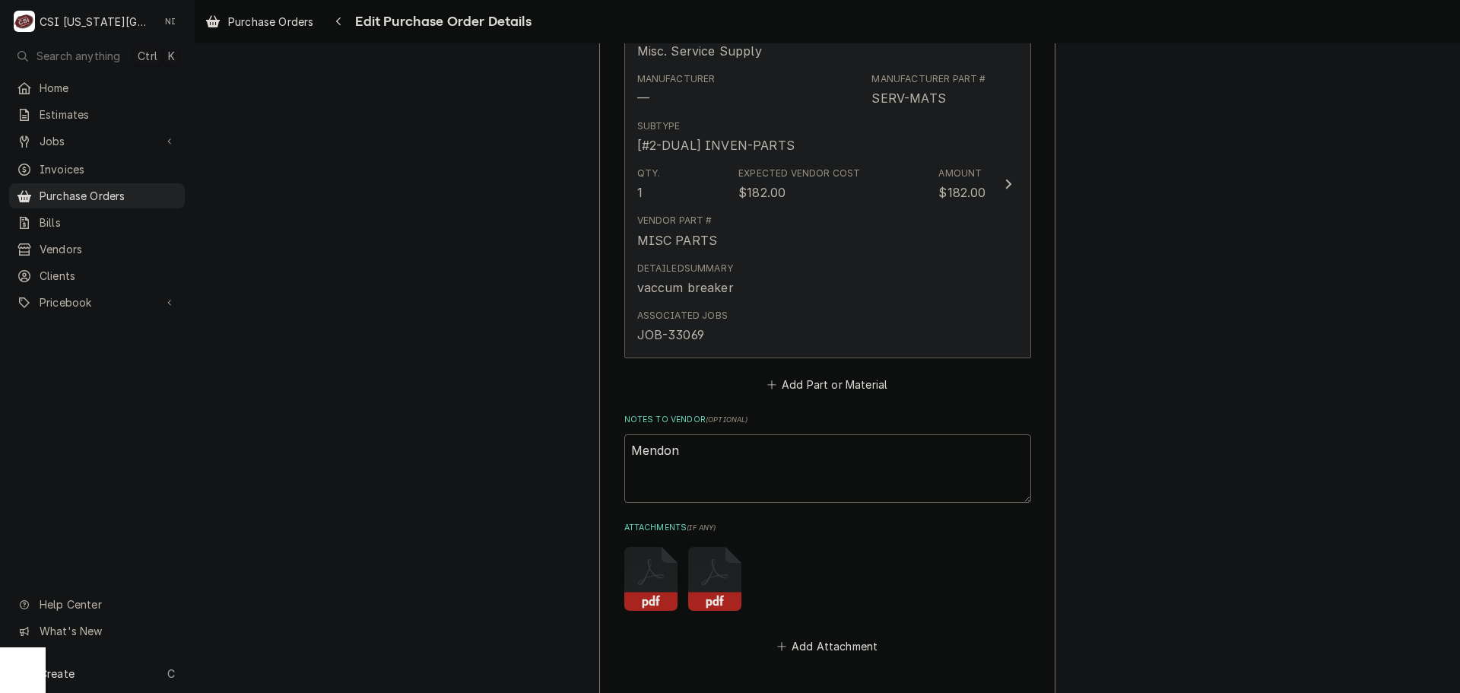
scroll to position [979, 0]
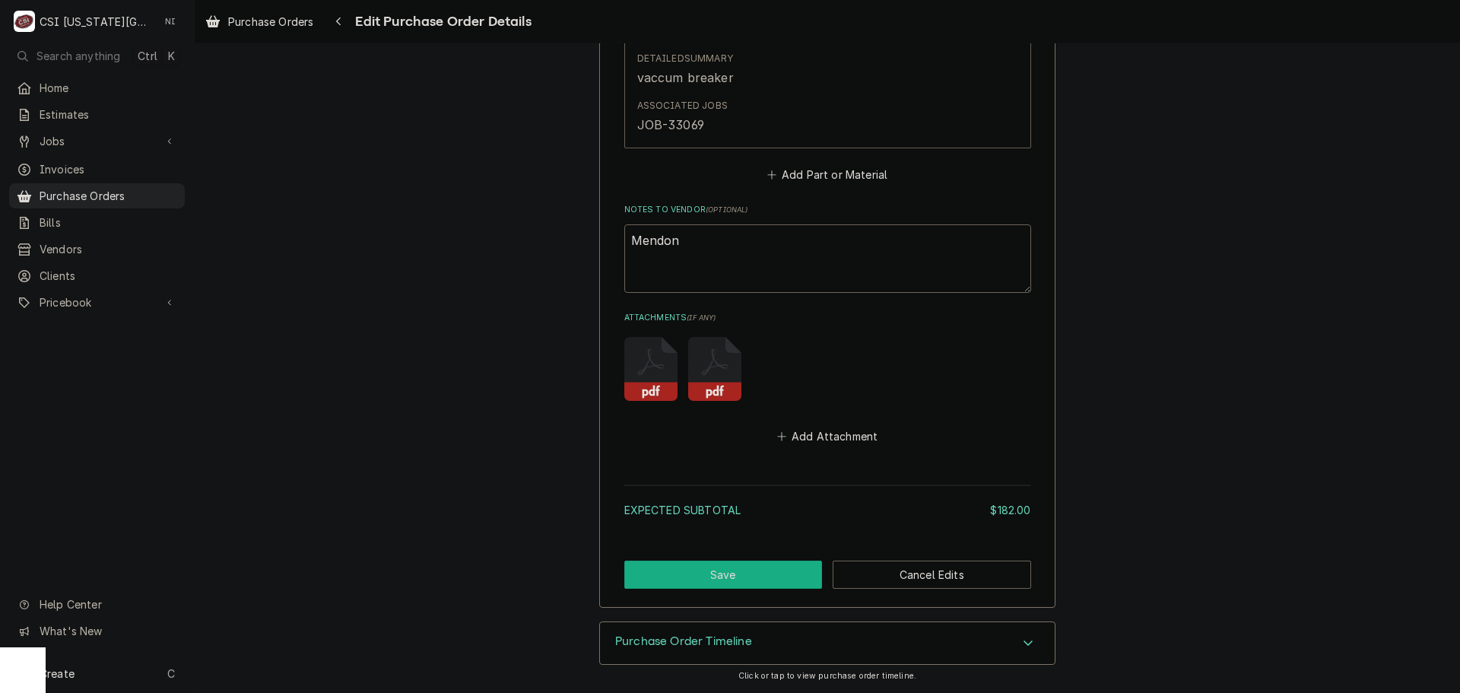
drag, startPoint x: 765, startPoint y: 575, endPoint x: 1183, endPoint y: 179, distance: 575.6
click at [766, 575] on button "Save" at bounding box center [723, 574] width 198 height 28
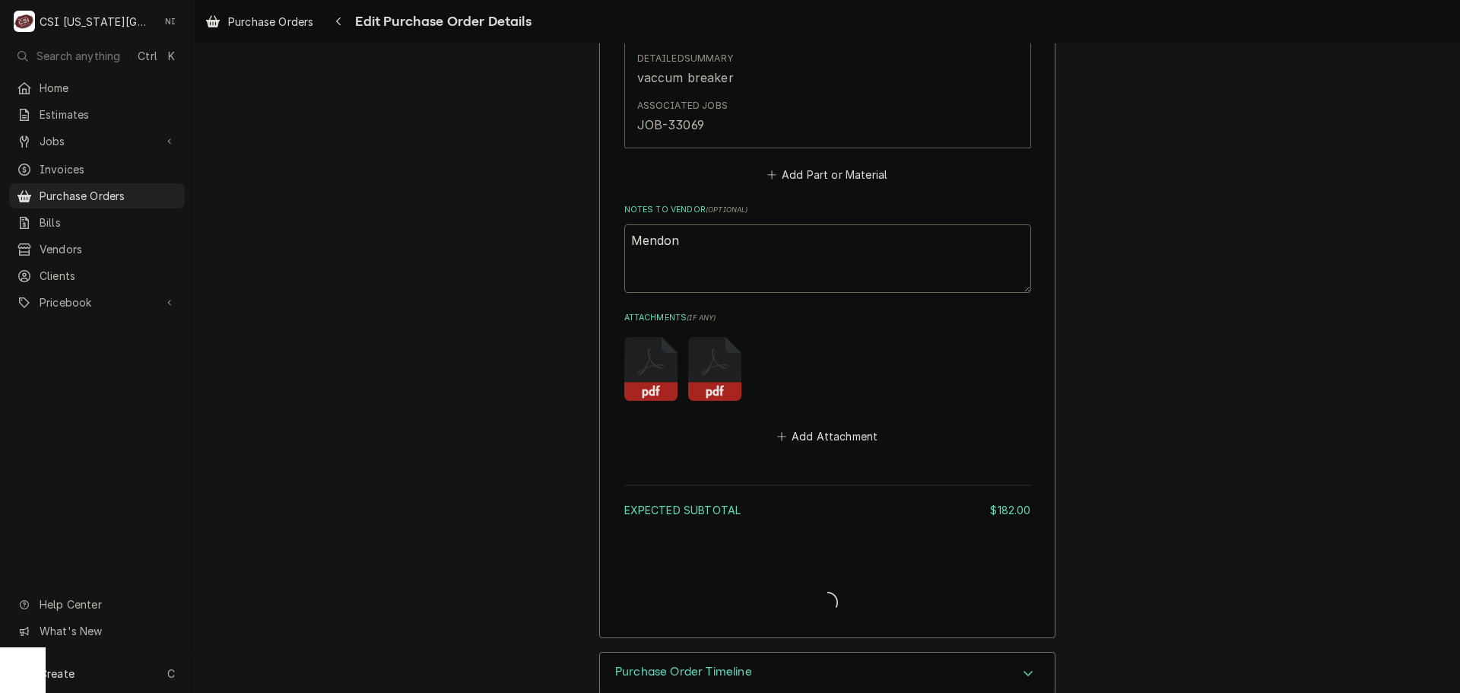
type textarea "x"
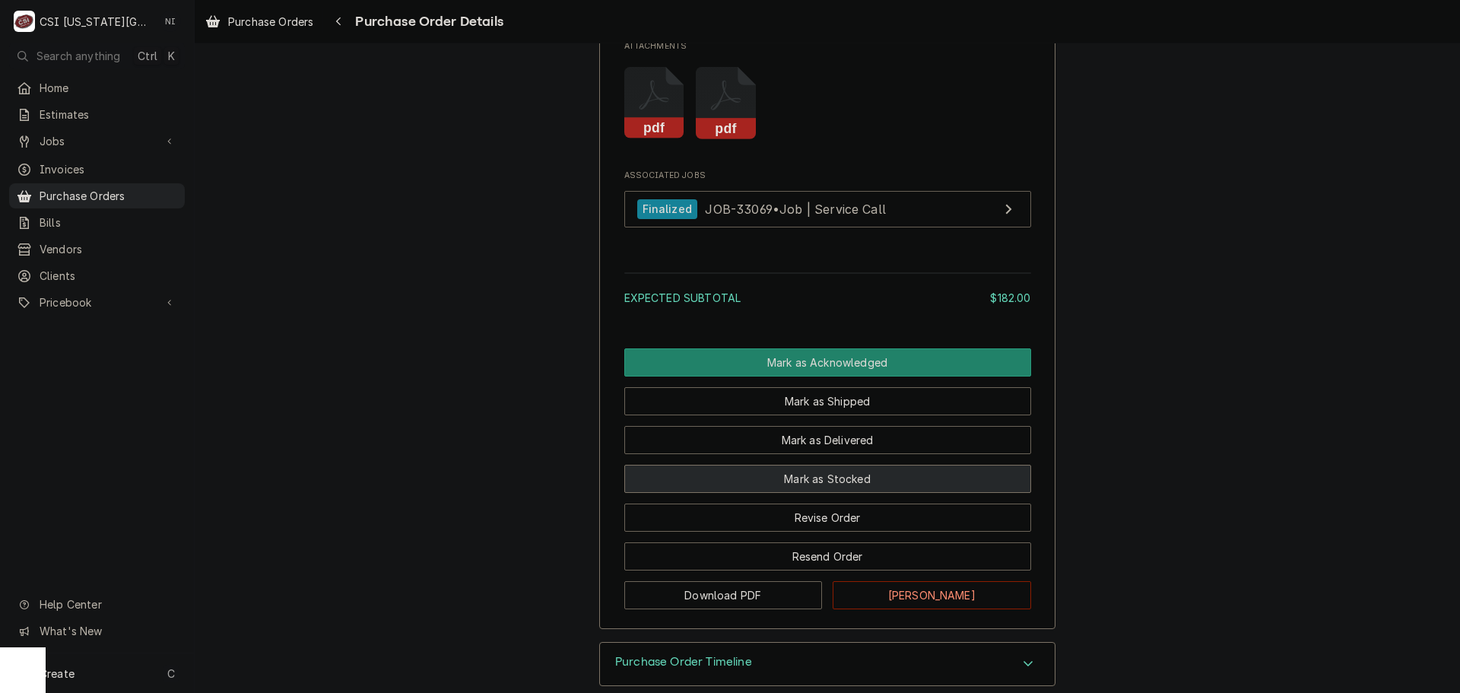
scroll to position [1345, 0]
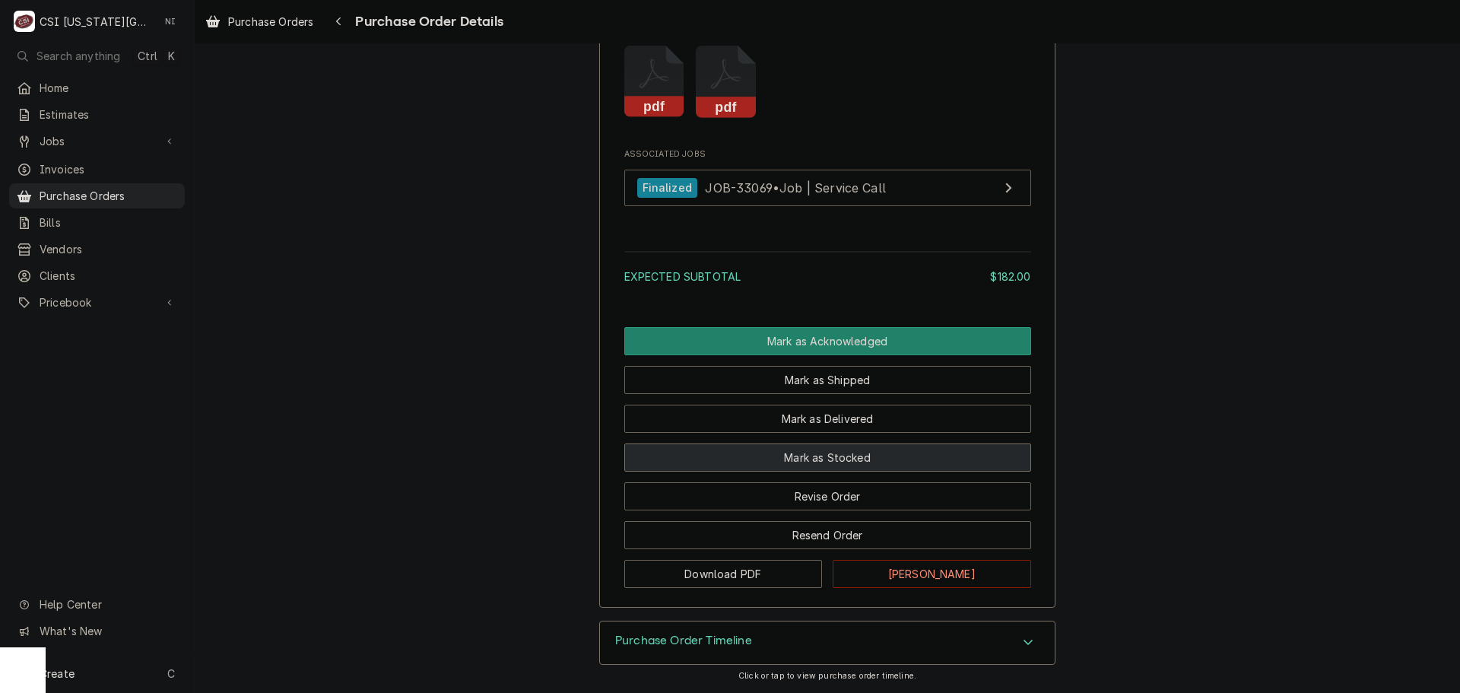
click at [798, 456] on button "Mark as Stocked" at bounding box center [827, 457] width 407 height 28
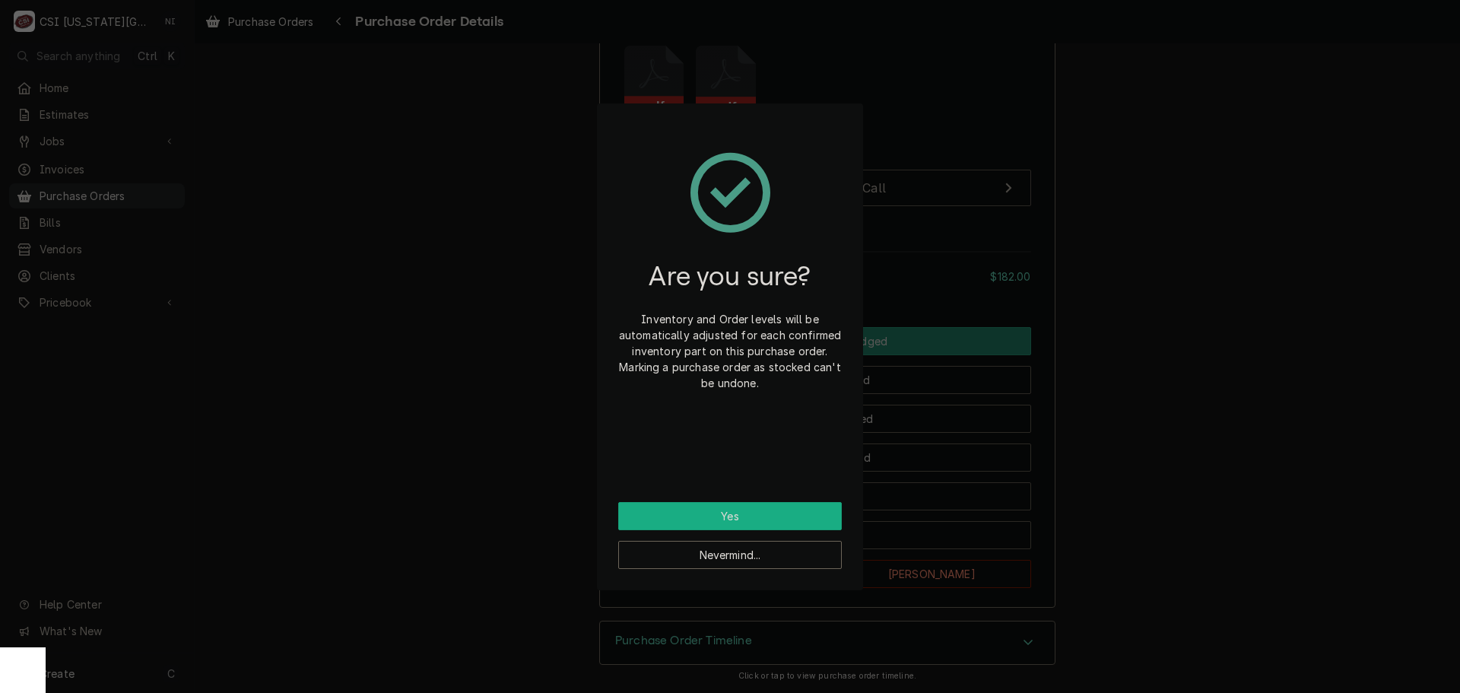
click at [741, 513] on button "Yes" at bounding box center [730, 516] width 224 height 28
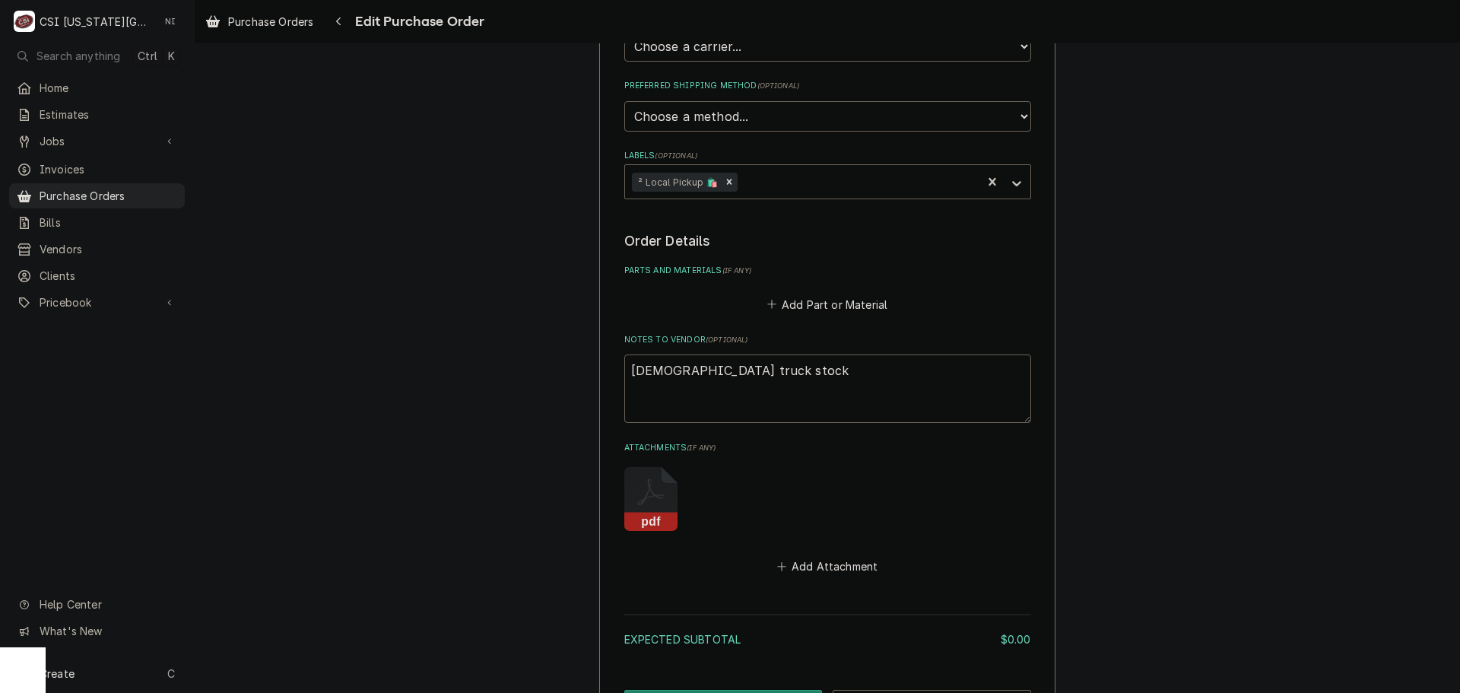
scroll to position [518, 0]
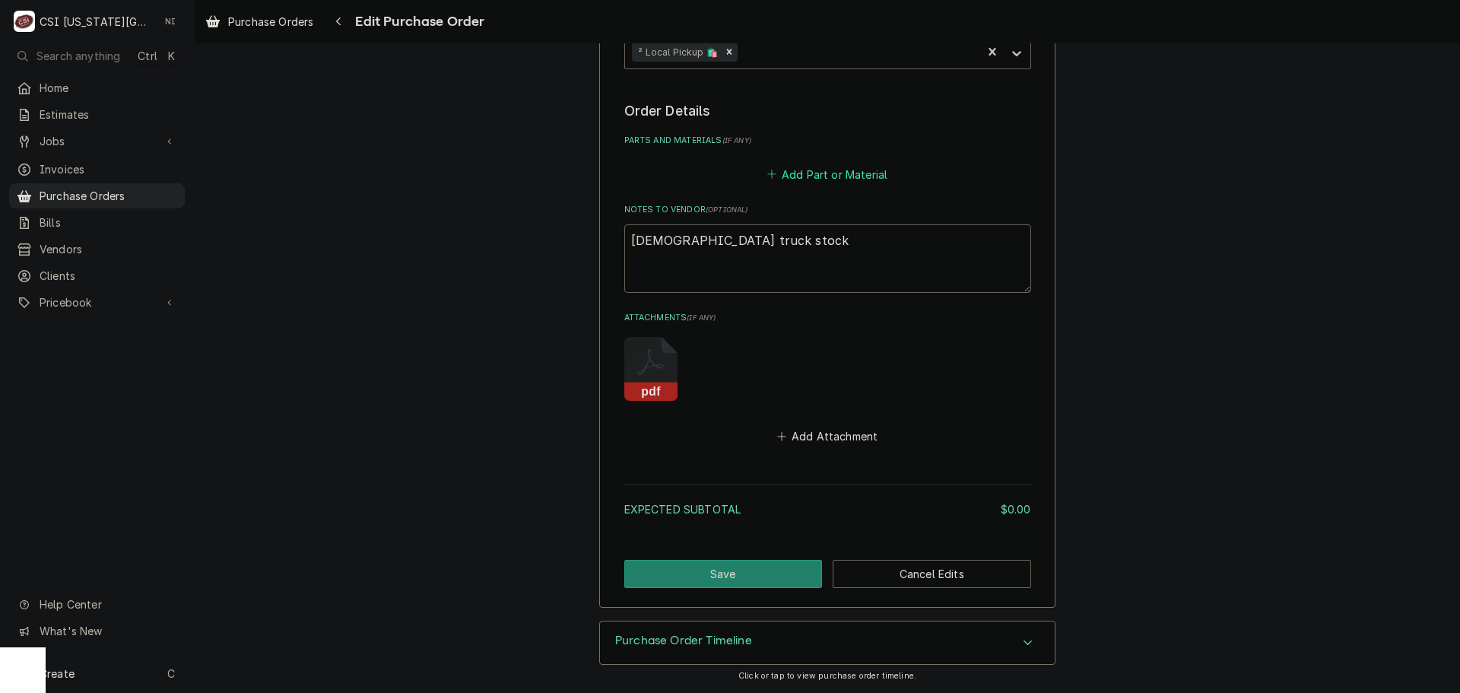
click at [799, 172] on button "Add Part or Material" at bounding box center [826, 174] width 125 height 21
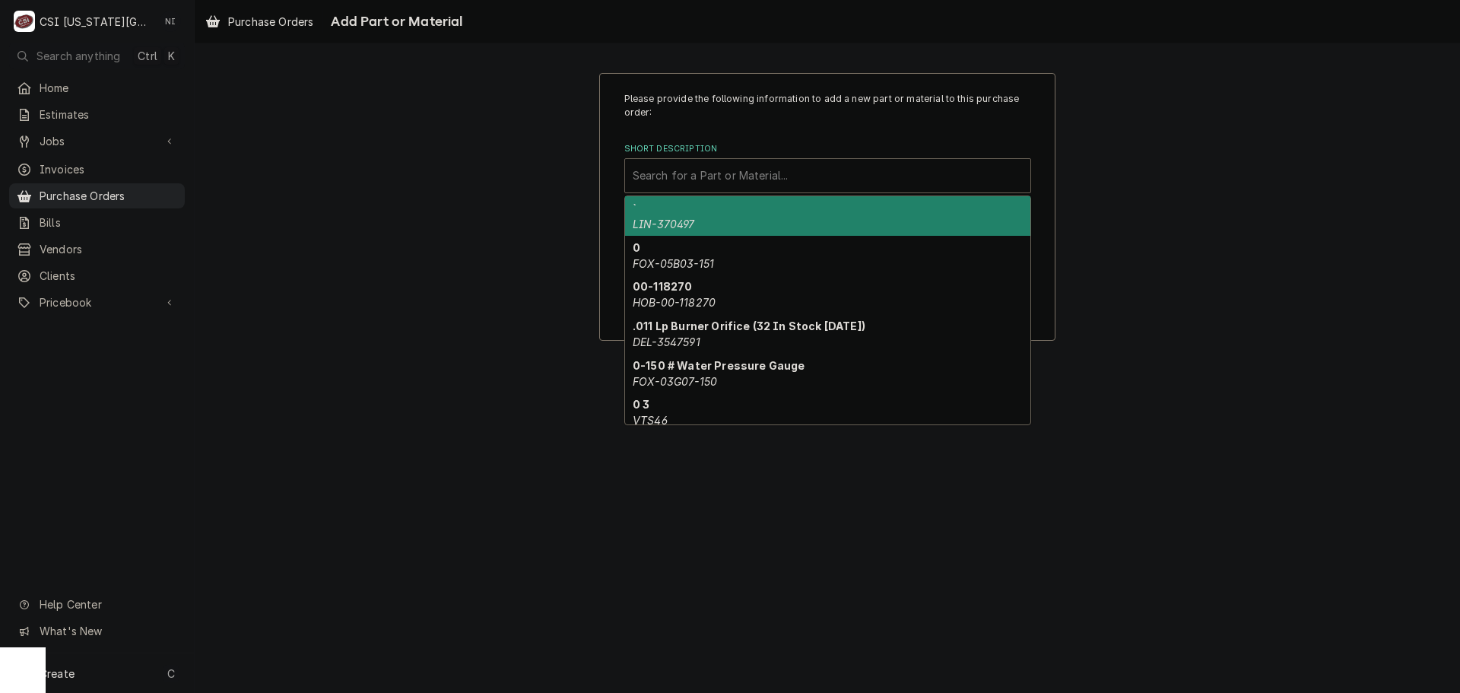
click at [748, 172] on div "Short Description" at bounding box center [828, 175] width 390 height 27
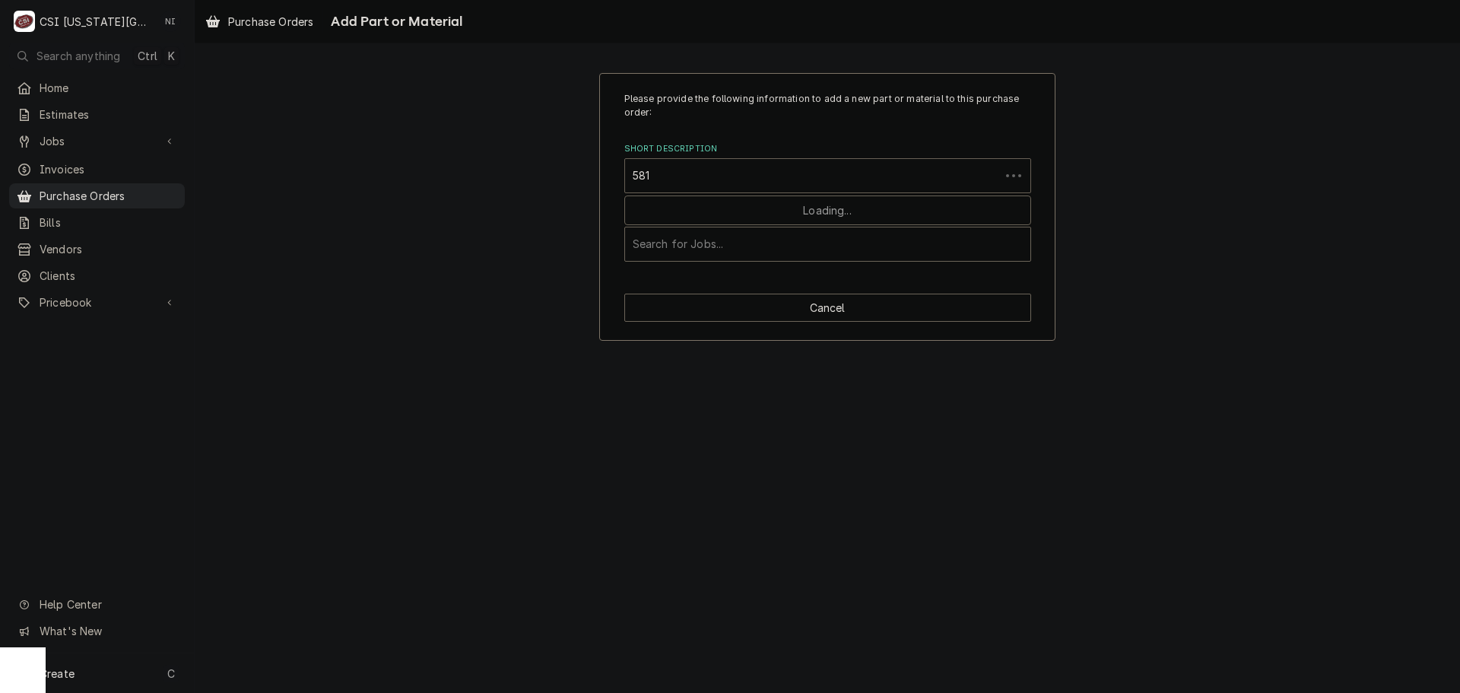
type input "5811"
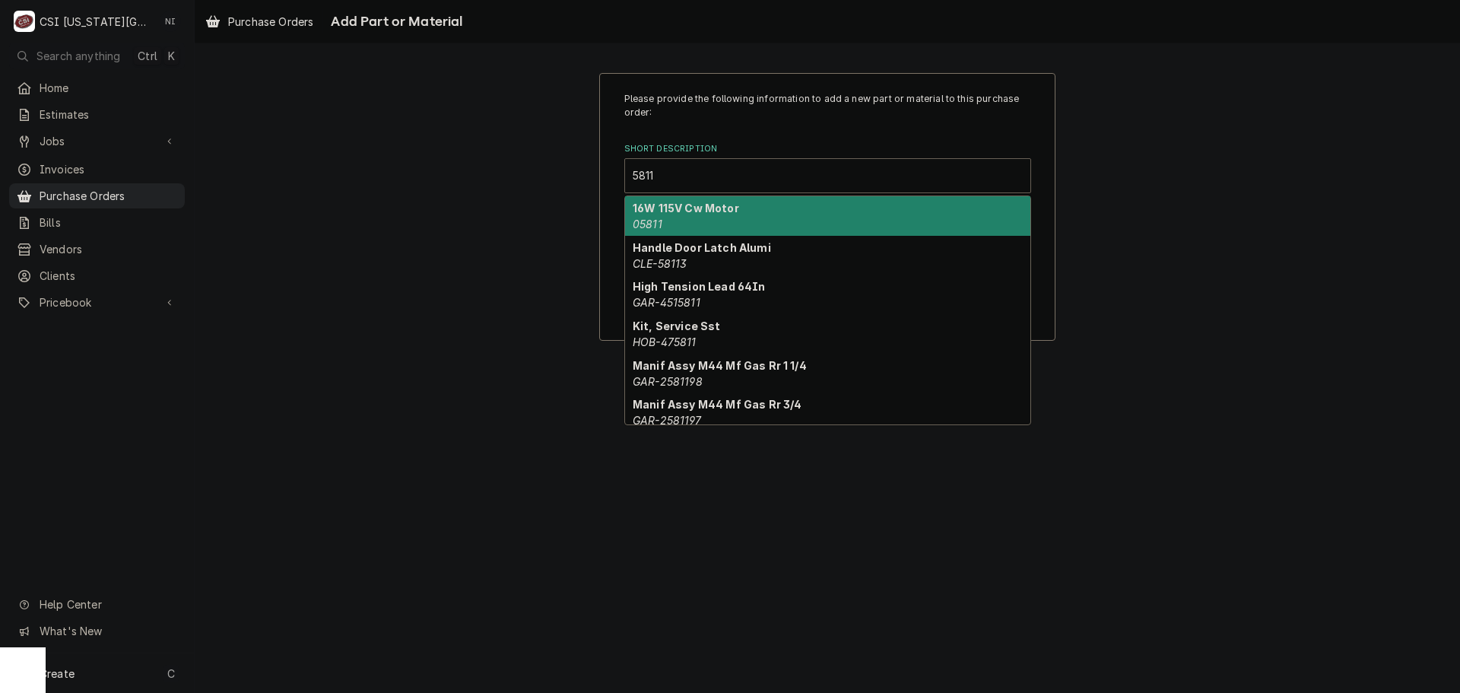
click at [688, 215] on div "16W 115V Cw Motor 05811" at bounding box center [827, 216] width 405 height 40
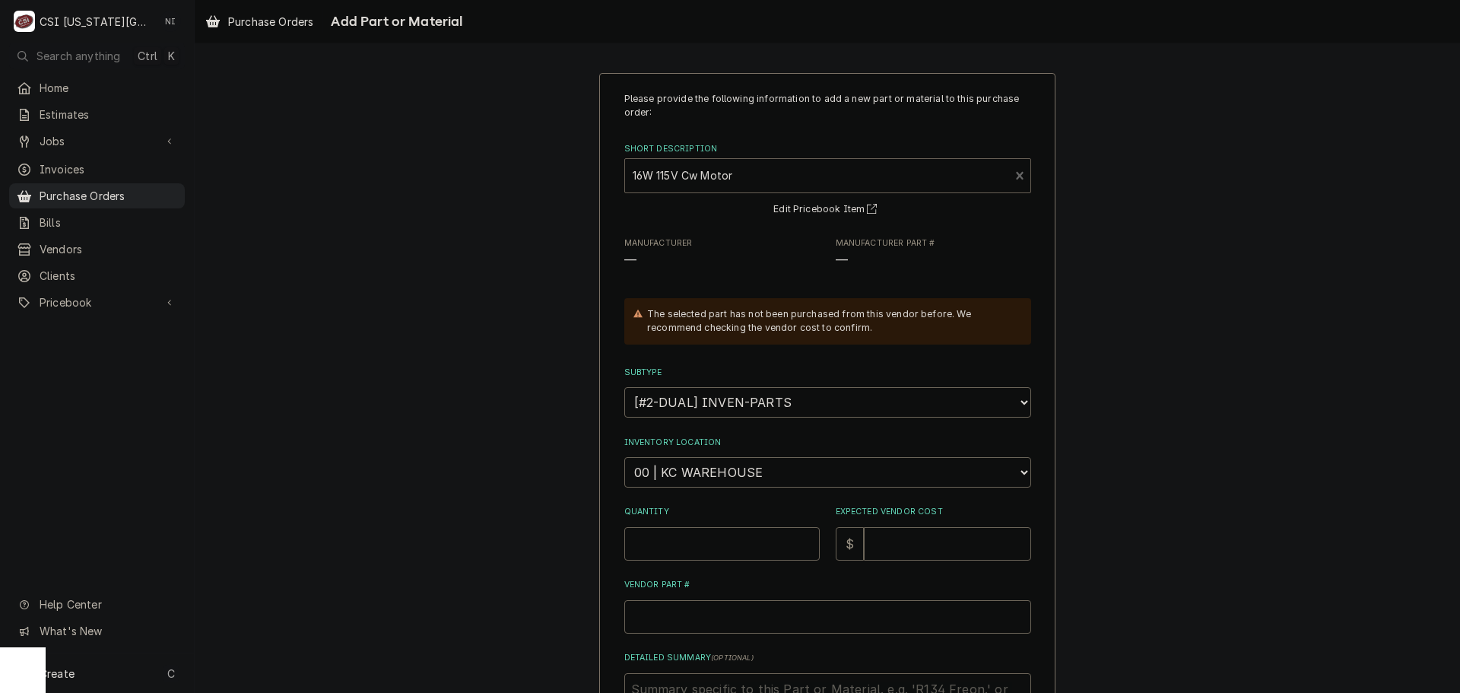
type textarea "x"
drag, startPoint x: 703, startPoint y: 477, endPoint x: 703, endPoint y: 461, distance: 16.0
click at [703, 477] on select "Choose a location... 00 | KC WAREHOUSE 00 | MAIN WAREHOUSE 01 | BRIAN BREAZIER …" at bounding box center [827, 472] width 407 height 30
select select "2790"
click at [624, 457] on select "Choose a location... 00 | KC WAREHOUSE 00 | MAIN WAREHOUSE 01 | BRIAN BREAZIER …" at bounding box center [827, 472] width 407 height 30
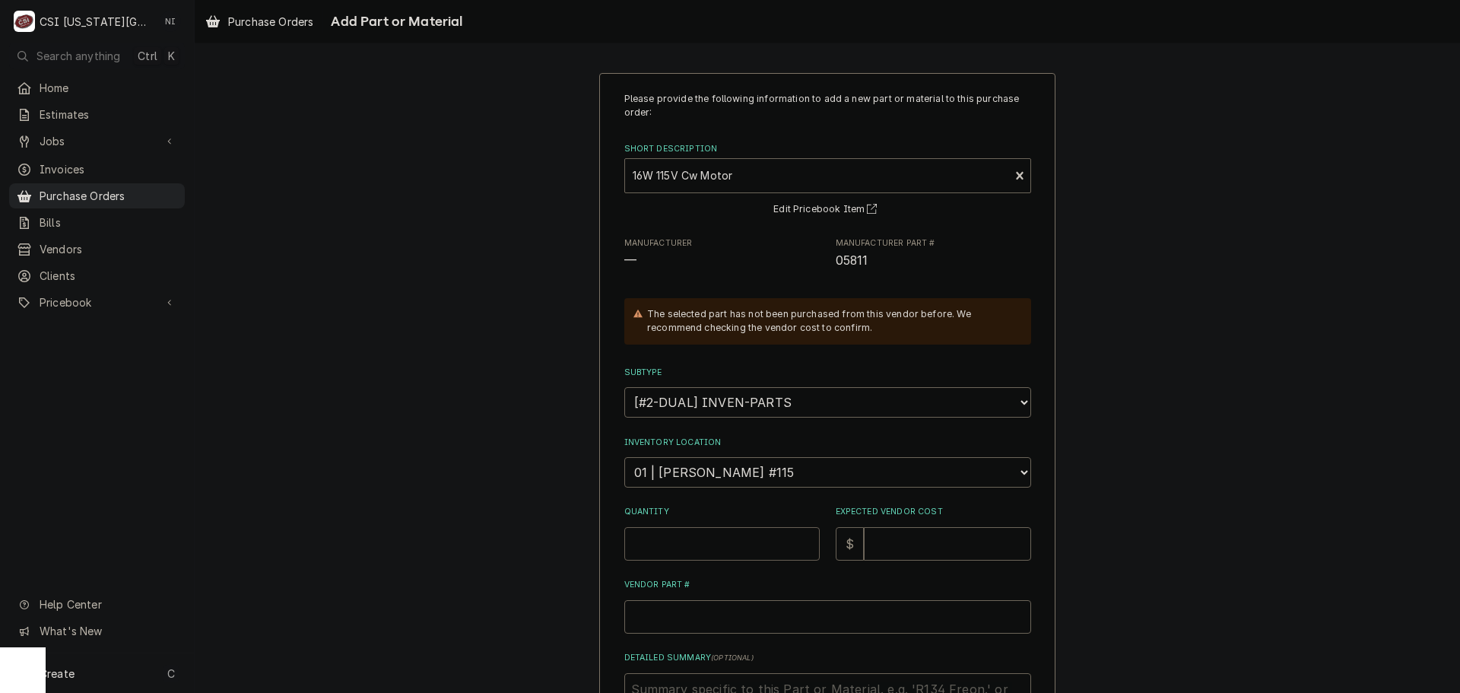
click at [694, 554] on input "Quantity" at bounding box center [721, 543] width 195 height 33
type textarea "x"
type input "1"
drag, startPoint x: 637, startPoint y: 544, endPoint x: 577, endPoint y: 542, distance: 60.1
click at [577, 542] on div "Please provide the following information to add a new part or material to this …" at bounding box center [827, 480] width 1265 height 843
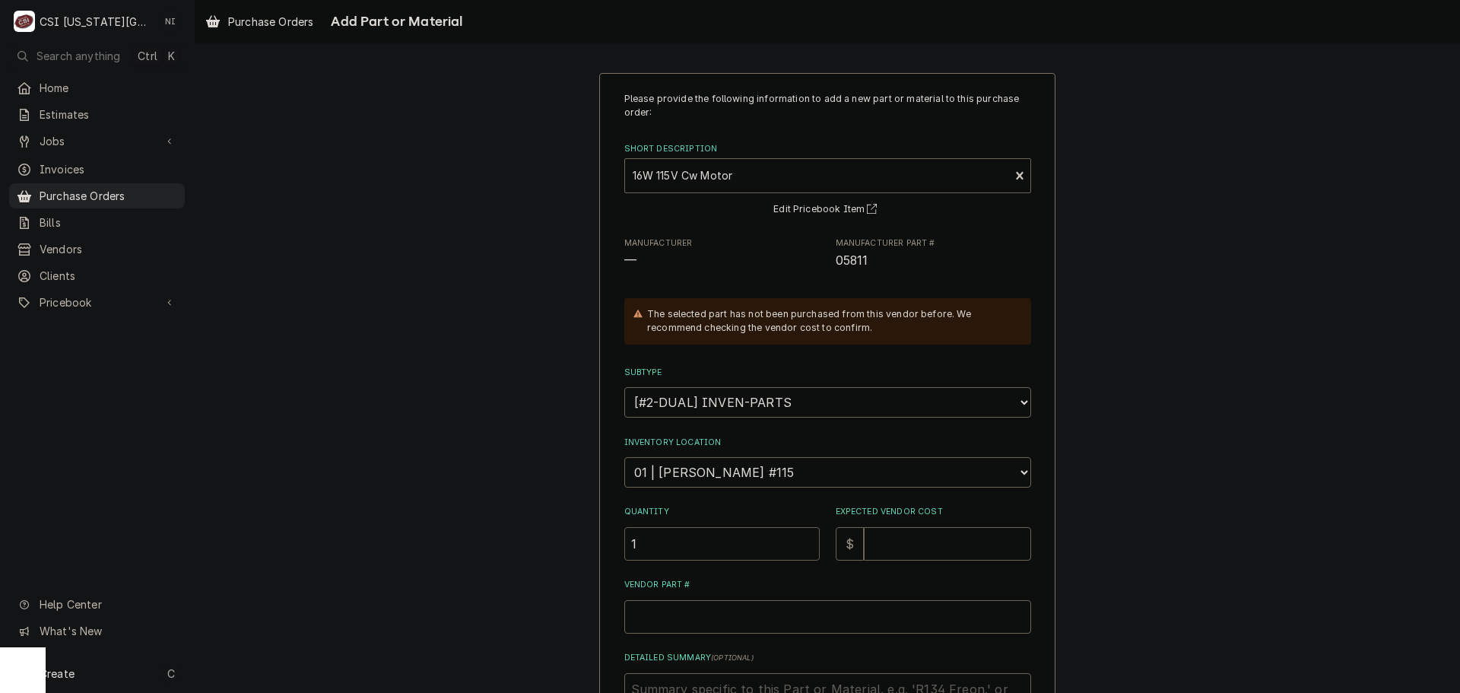
type textarea "x"
type input "3"
type textarea "x"
type input "4"
type textarea "x"
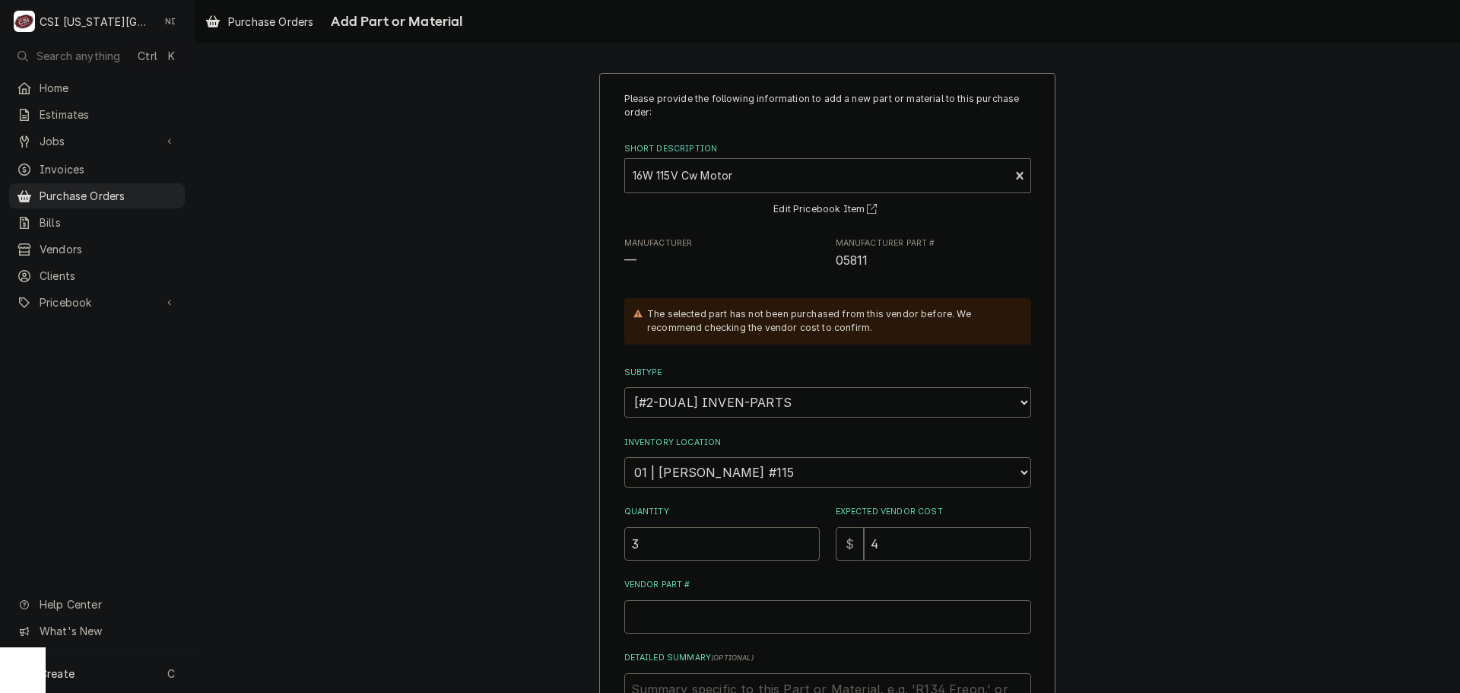
type input "44"
type textarea "x"
type input "4"
type textarea "x"
type input "46"
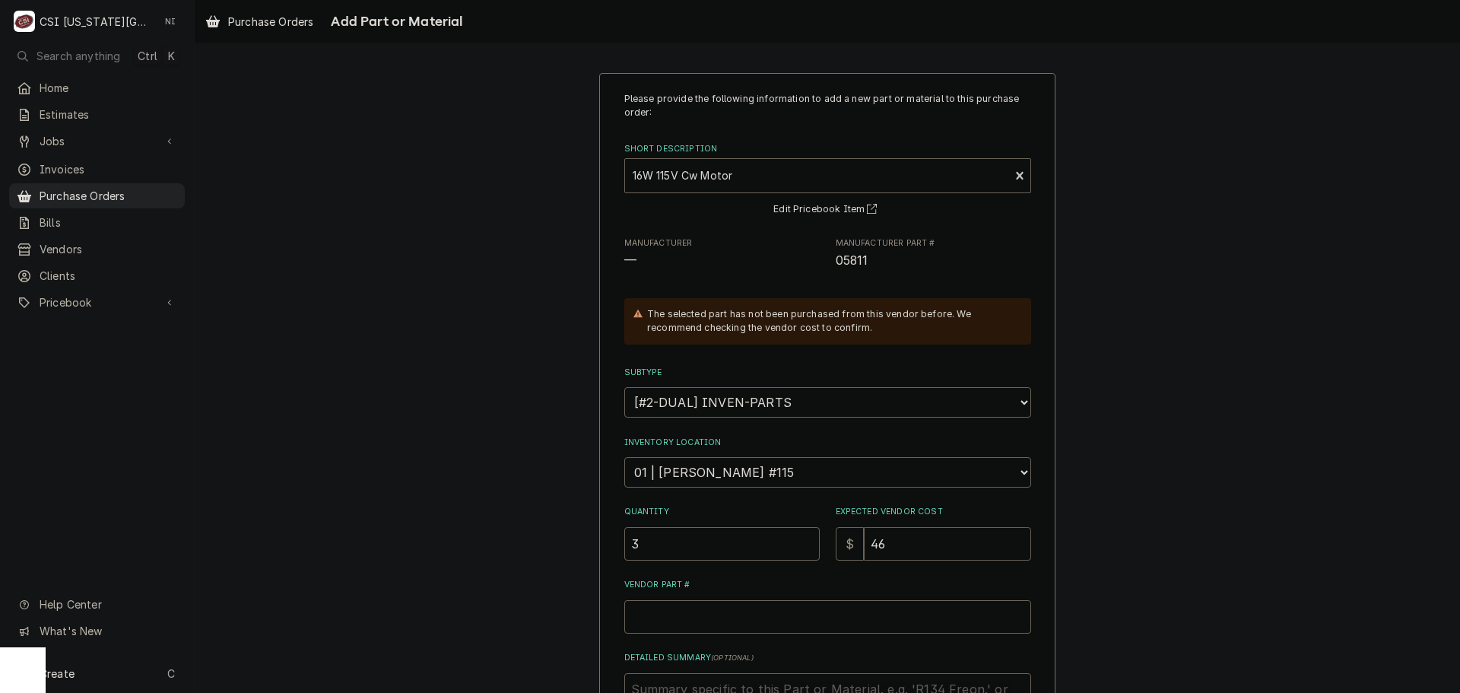
type textarea "x"
type input "46.2"
type textarea "x"
type input "46.28"
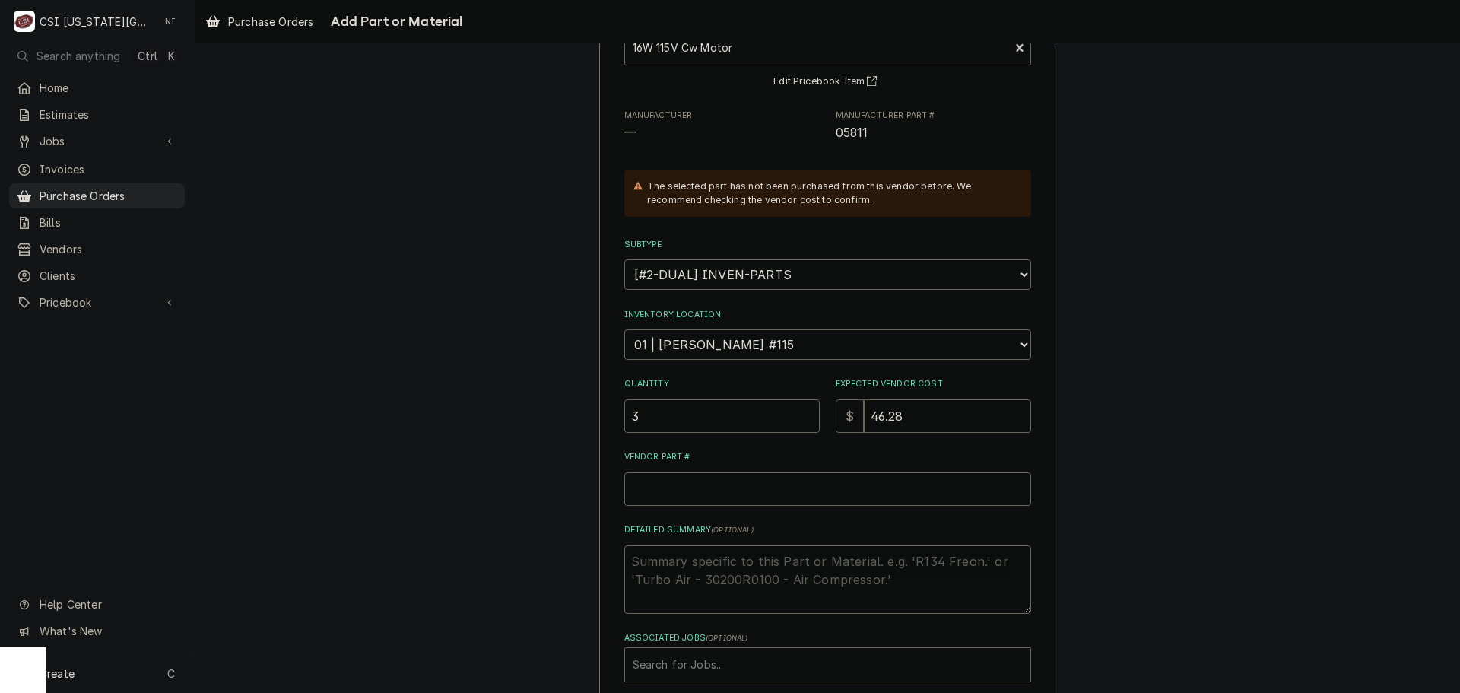
scroll to position [210, 0]
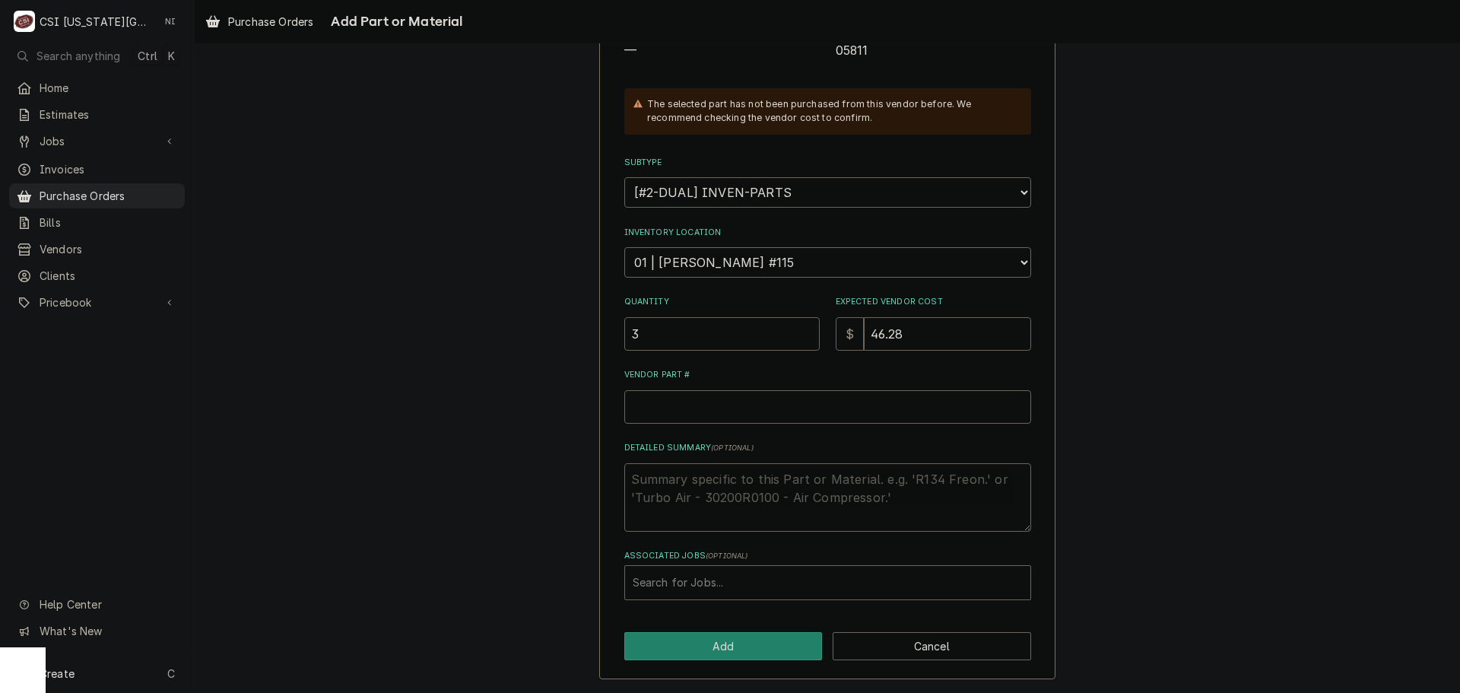
click at [847, 52] on span "05811" at bounding box center [852, 50] width 33 height 14
copy span "05811"
click at [697, 415] on input "Vendor Part #" at bounding box center [827, 406] width 407 height 33
paste input "05811"
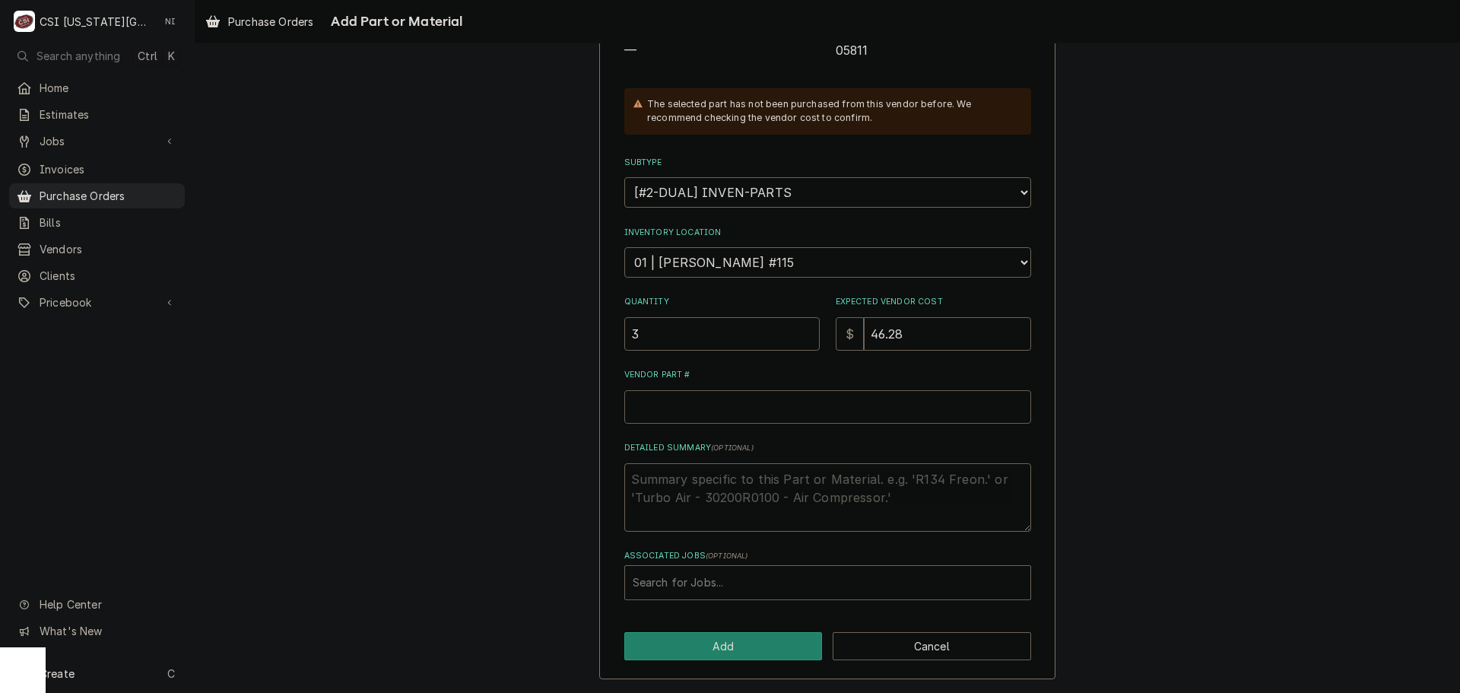
type textarea "x"
type input "05811"
click at [708, 649] on button "Add" at bounding box center [723, 646] width 198 height 28
type textarea "x"
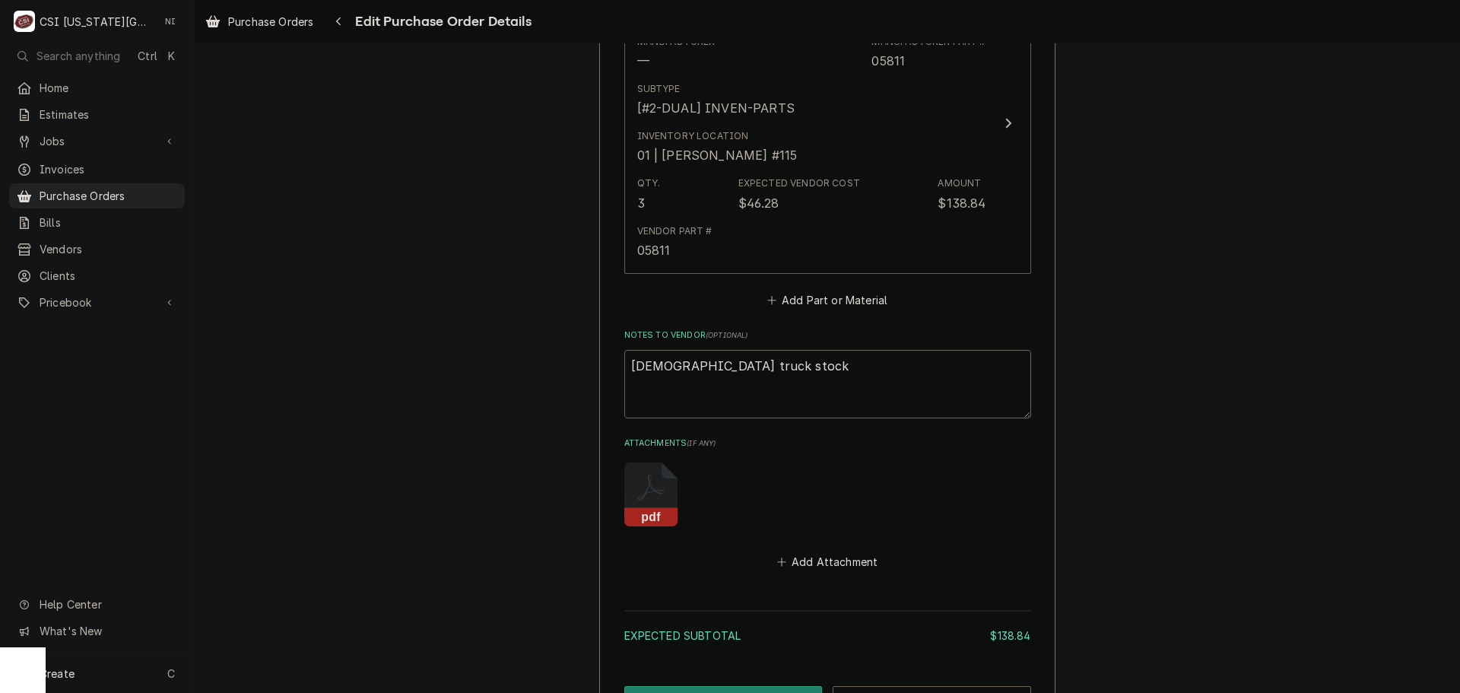
scroll to position [822, 0]
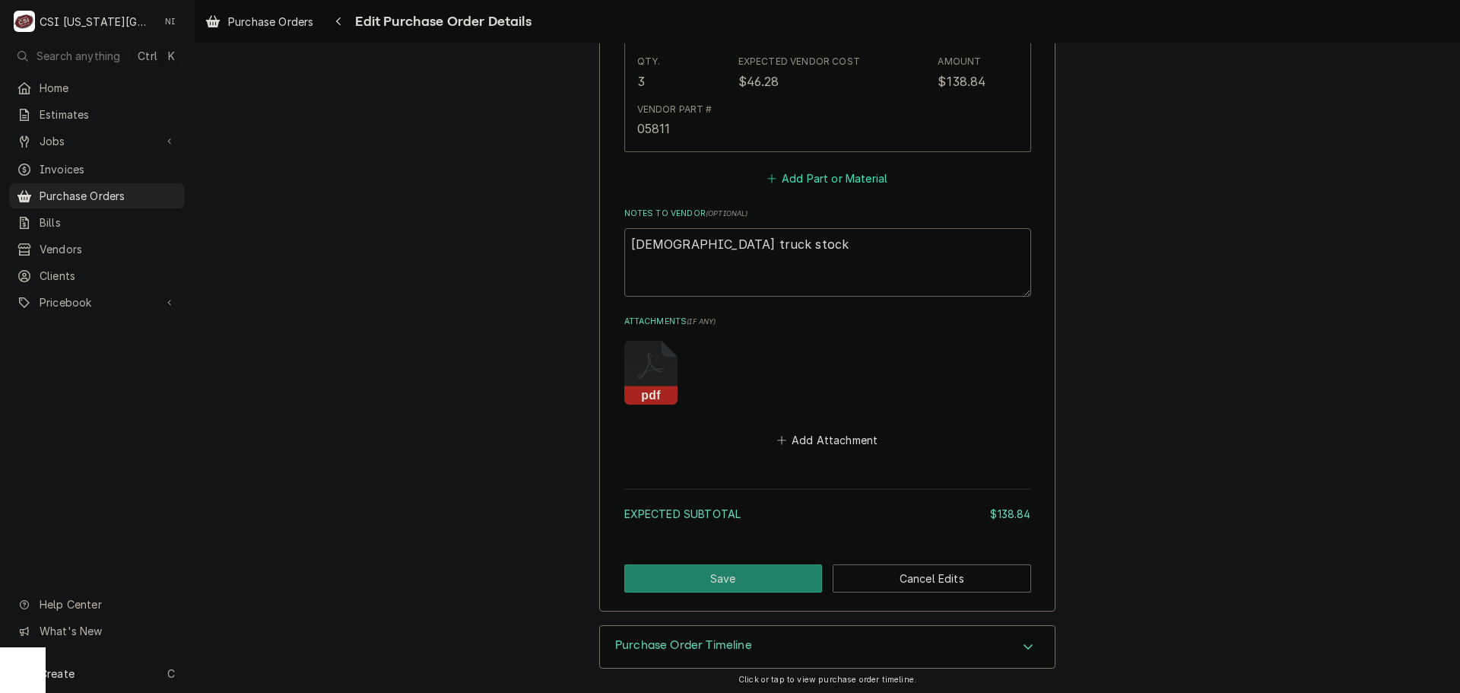
click at [821, 181] on button "Add Part or Material" at bounding box center [826, 177] width 125 height 21
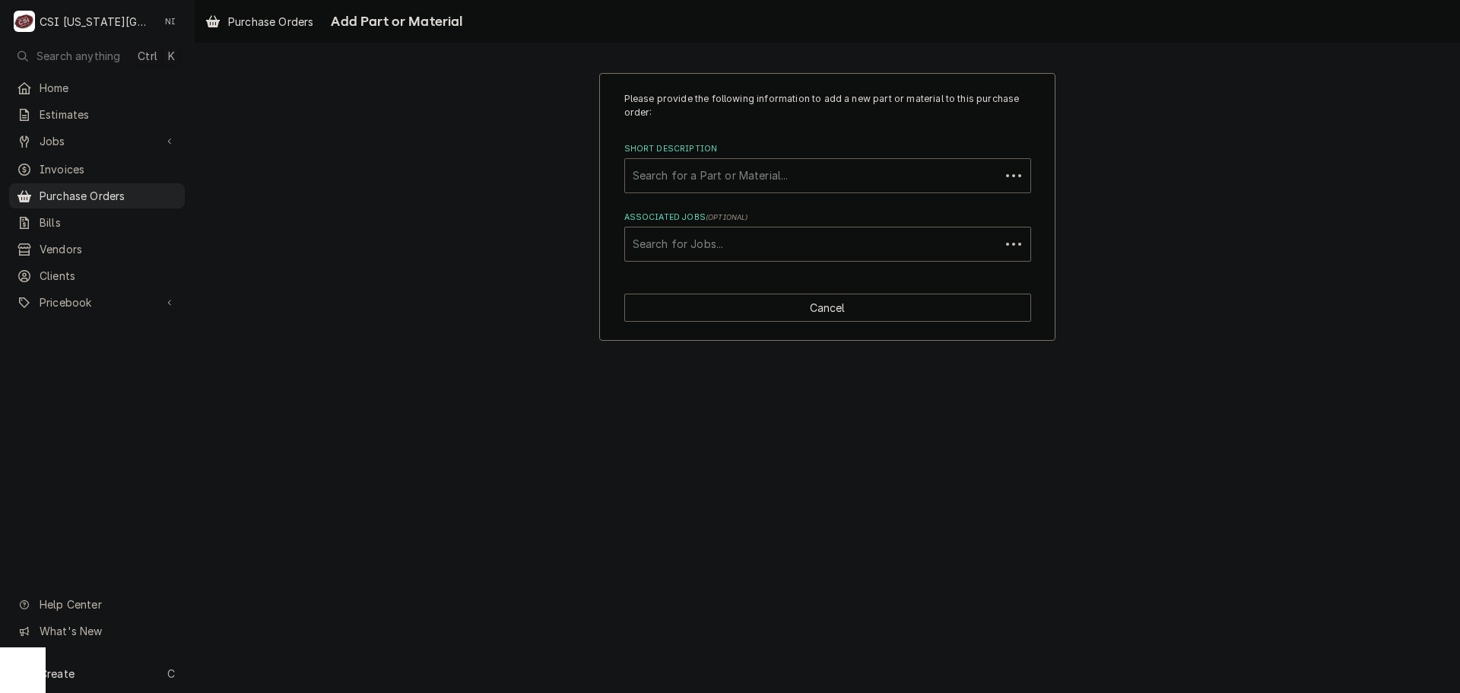
click at [713, 159] on div "Search for a Part or Material..." at bounding box center [827, 175] width 407 height 35
type input "coil cleaner"
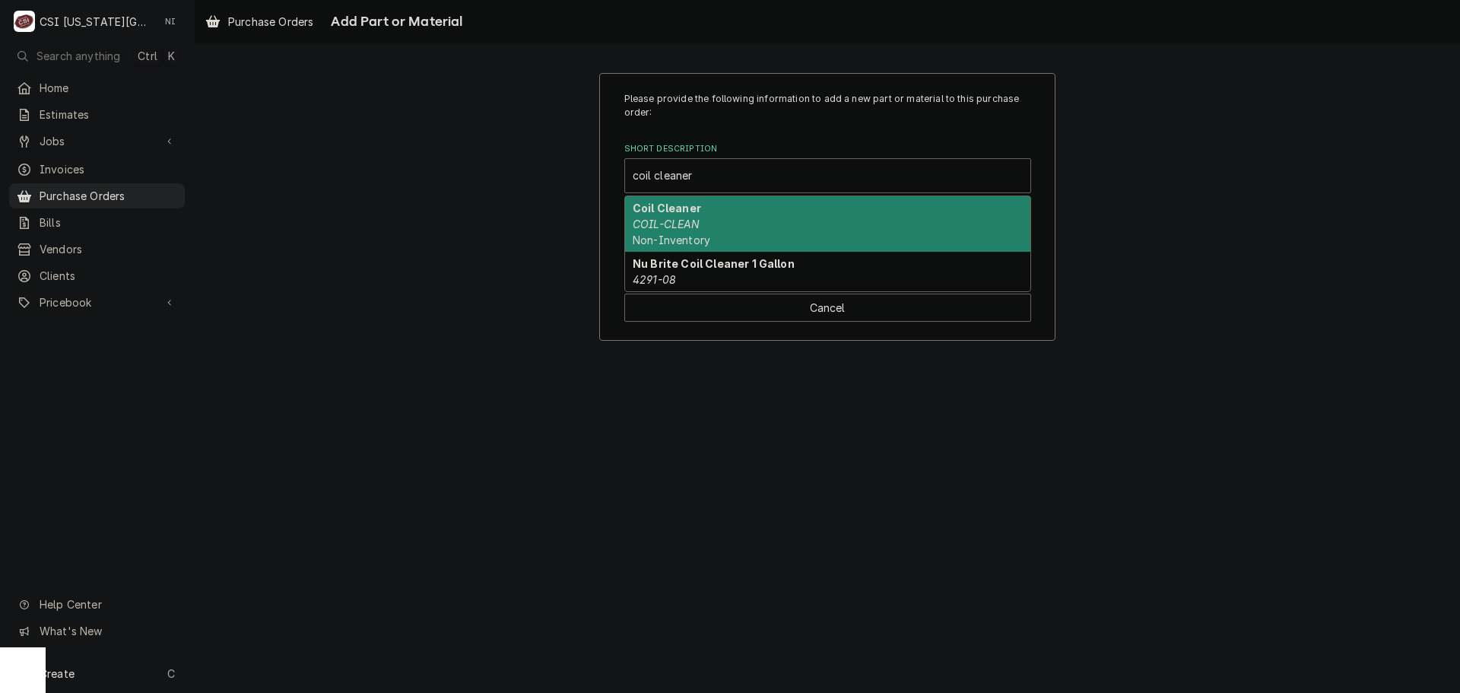
drag, startPoint x: 631, startPoint y: 270, endPoint x: 636, endPoint y: 258, distance: 13.0
click at [631, 269] on div "Nu Brite Coil Cleaner 1 Gallon 4291-08" at bounding box center [827, 272] width 405 height 40
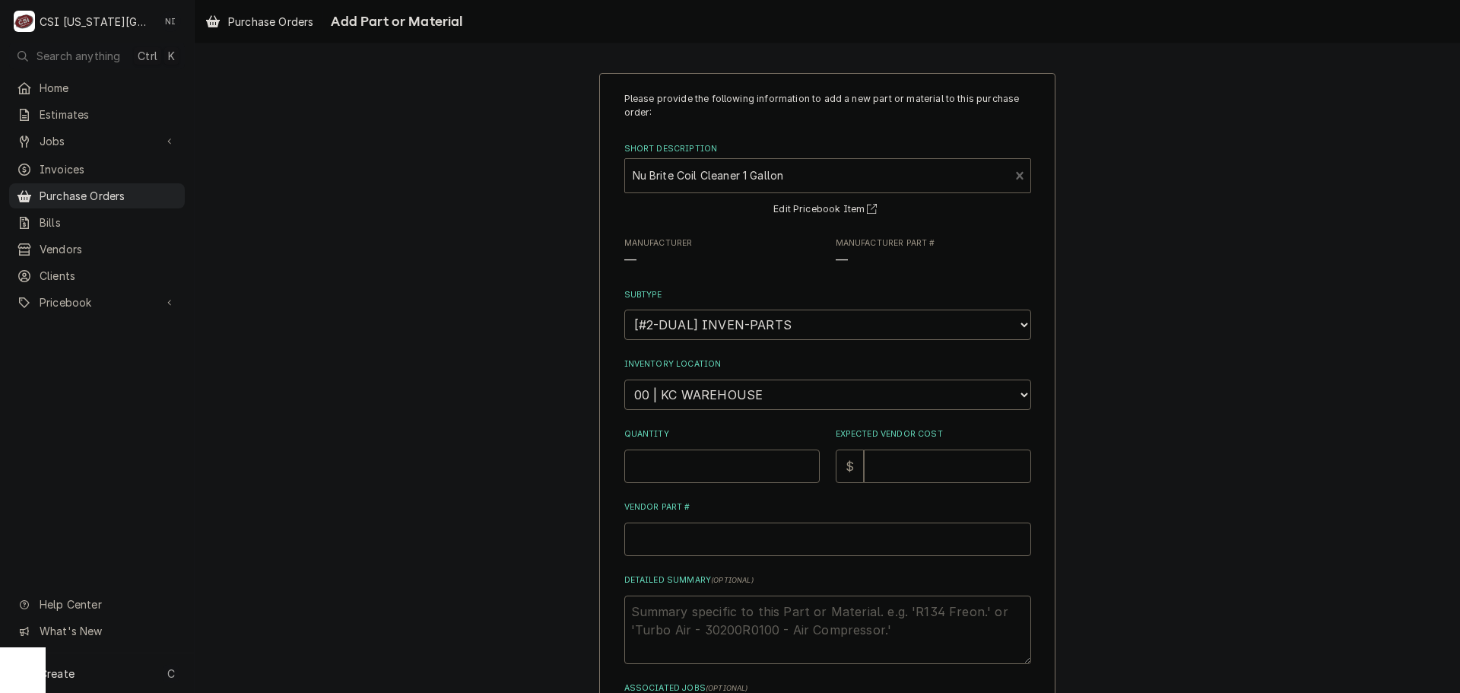
type textarea "x"
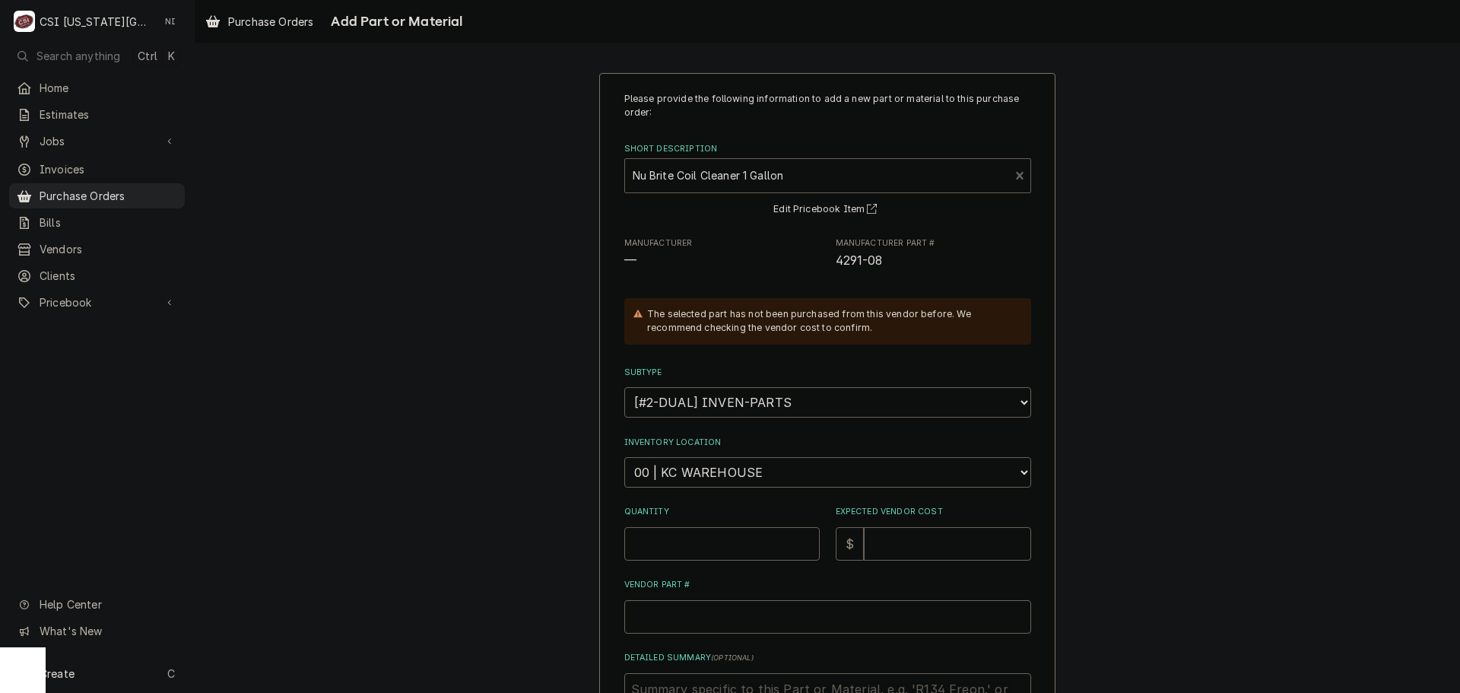
click at [738, 173] on div "Short Description" at bounding box center [818, 175] width 370 height 27
type input "coil cleaner"
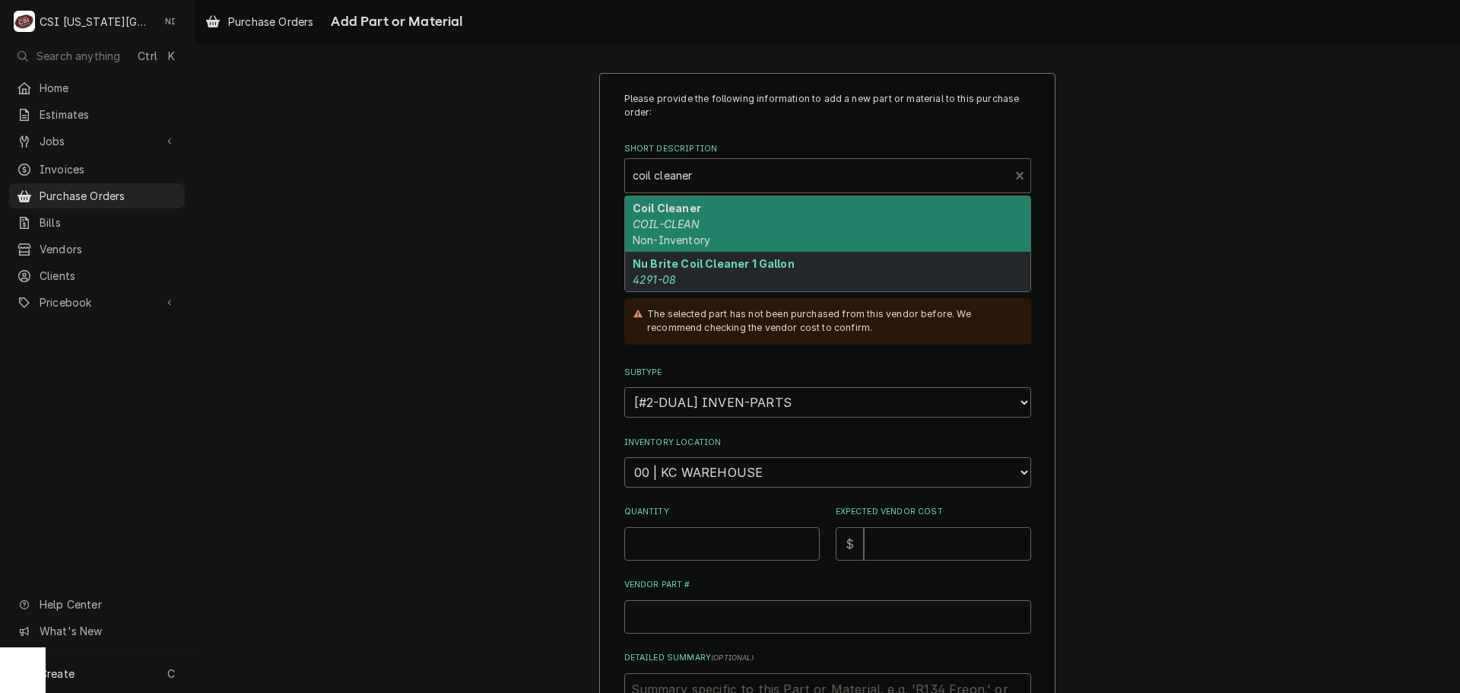
click at [697, 243] on span "Non-Inventory" at bounding box center [672, 239] width 78 height 13
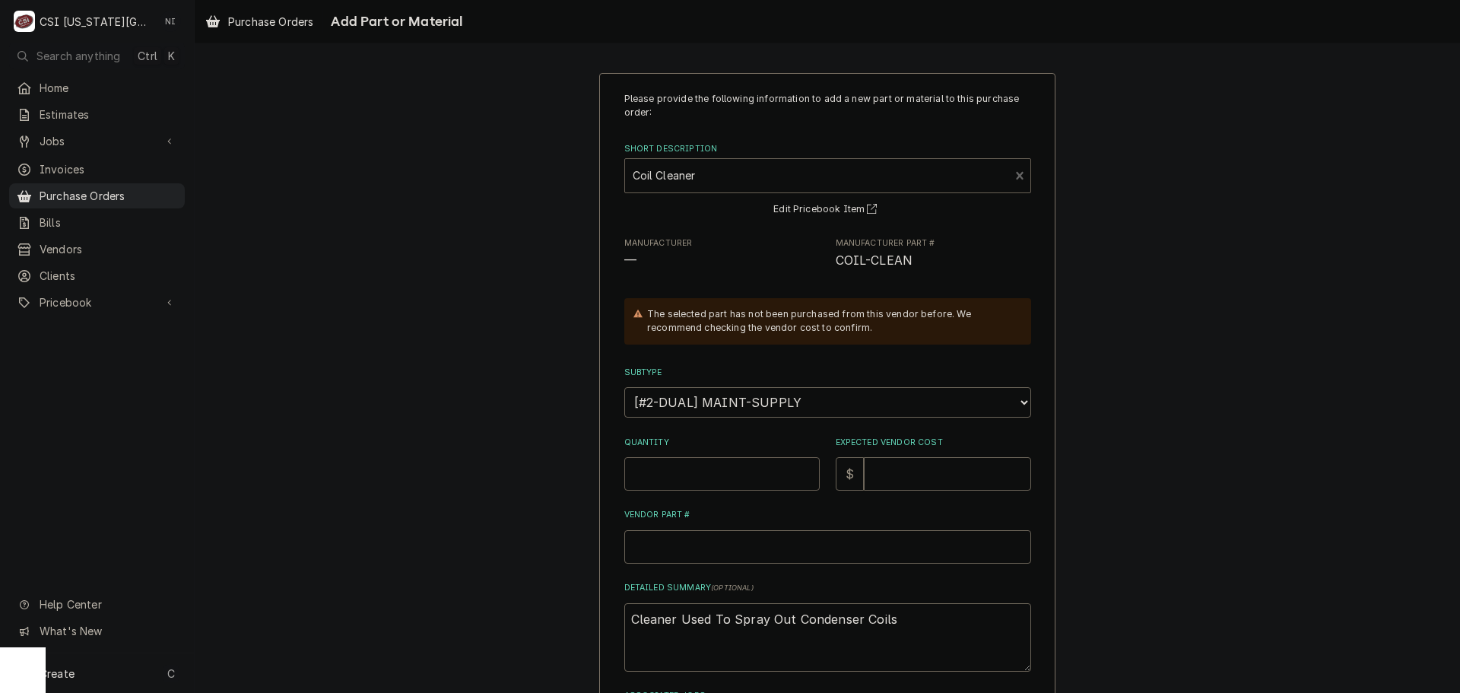
click at [694, 457] on input "Quantity" at bounding box center [721, 473] width 195 height 33
type textarea "x"
type input "3"
type textarea "x"
type input "1"
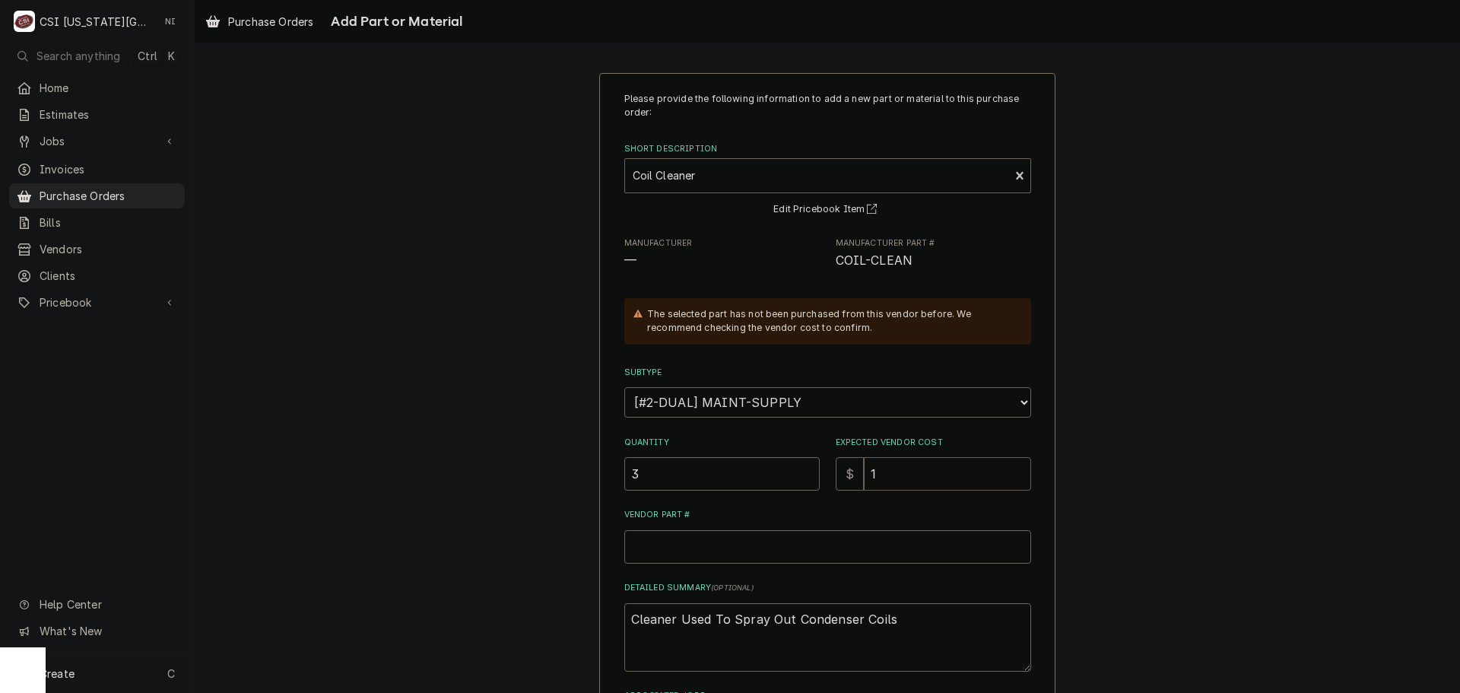
type textarea "x"
type input "10"
type textarea "x"
type input "10.7"
type textarea "x"
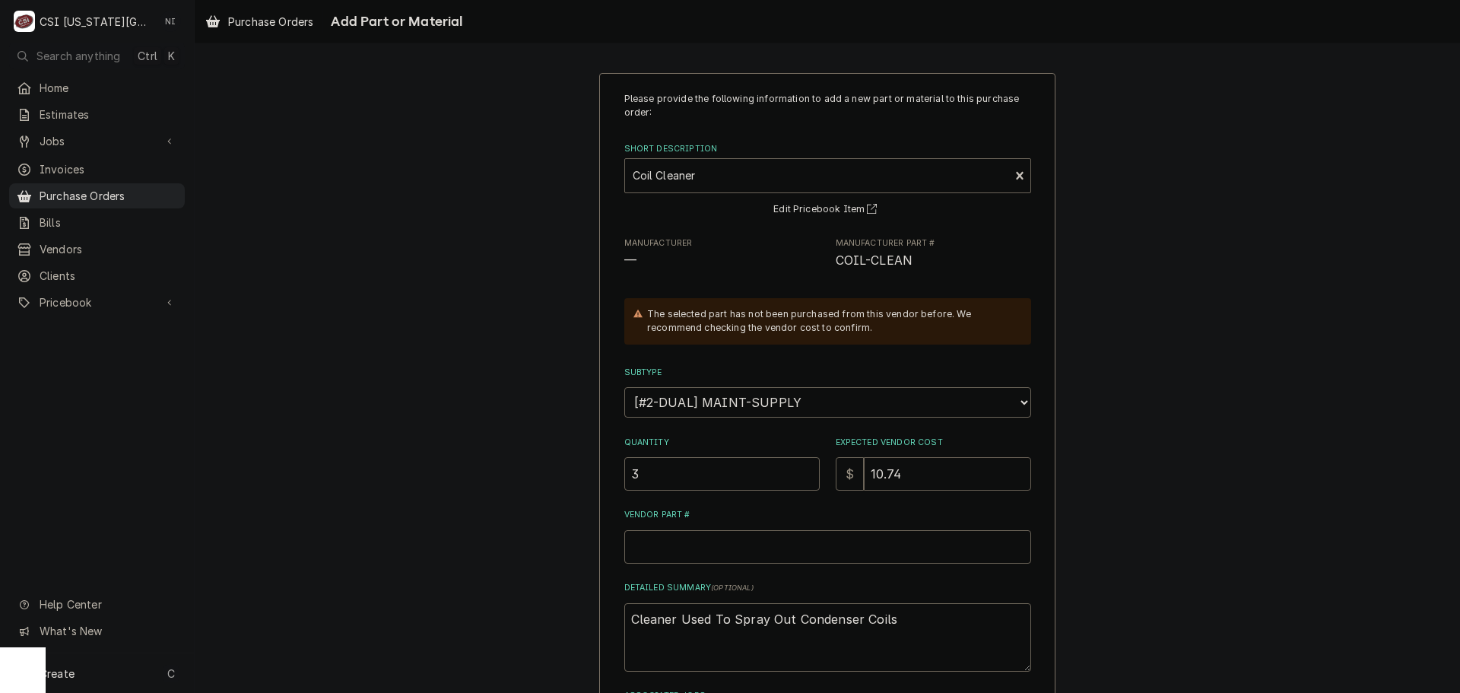
type input "10.74"
drag, startPoint x: 915, startPoint y: 267, endPoint x: 833, endPoint y: 262, distance: 81.5
click at [836, 262] on span "COIL-CLEAN" at bounding box center [933, 261] width 195 height 18
copy span "COIL-CLEAN"
click at [757, 541] on input "Vendor Part #" at bounding box center [827, 546] width 407 height 33
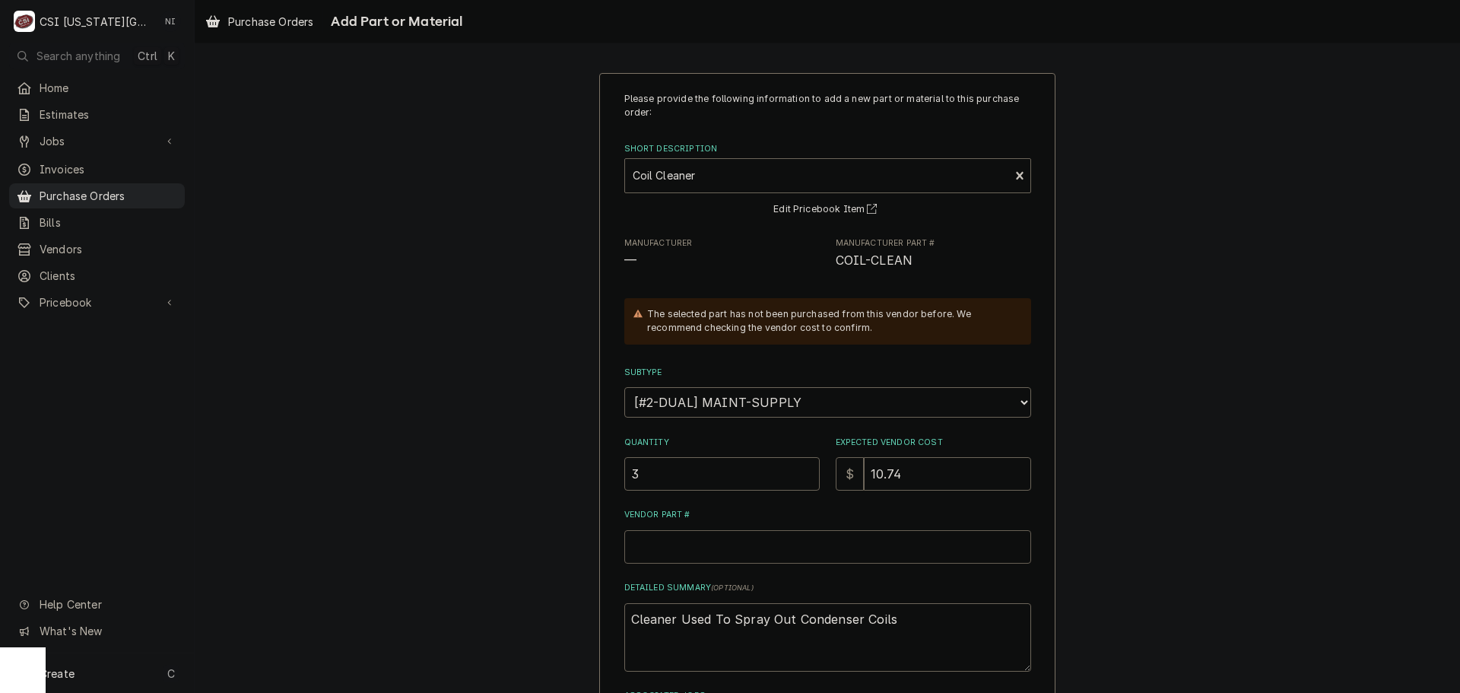
paste input "COIL-CLEAN"
type textarea "x"
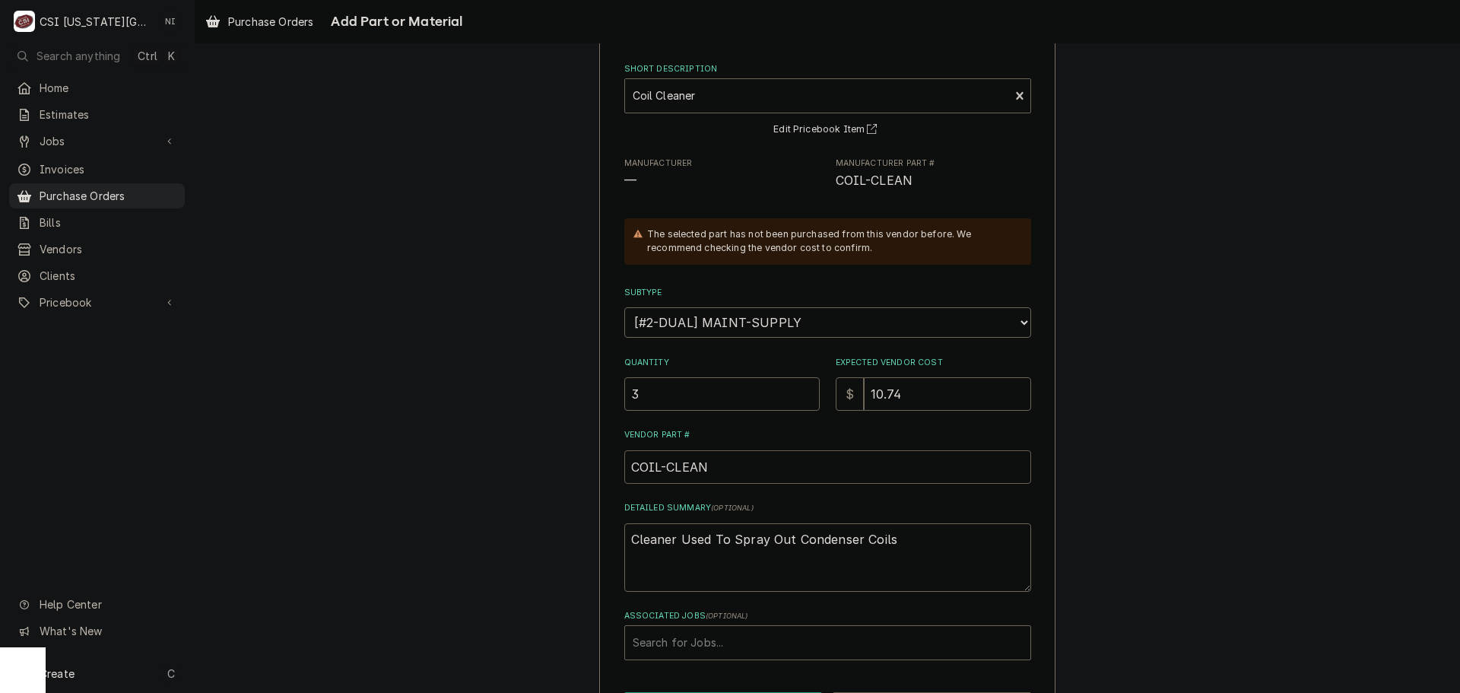
scroll to position [140, 0]
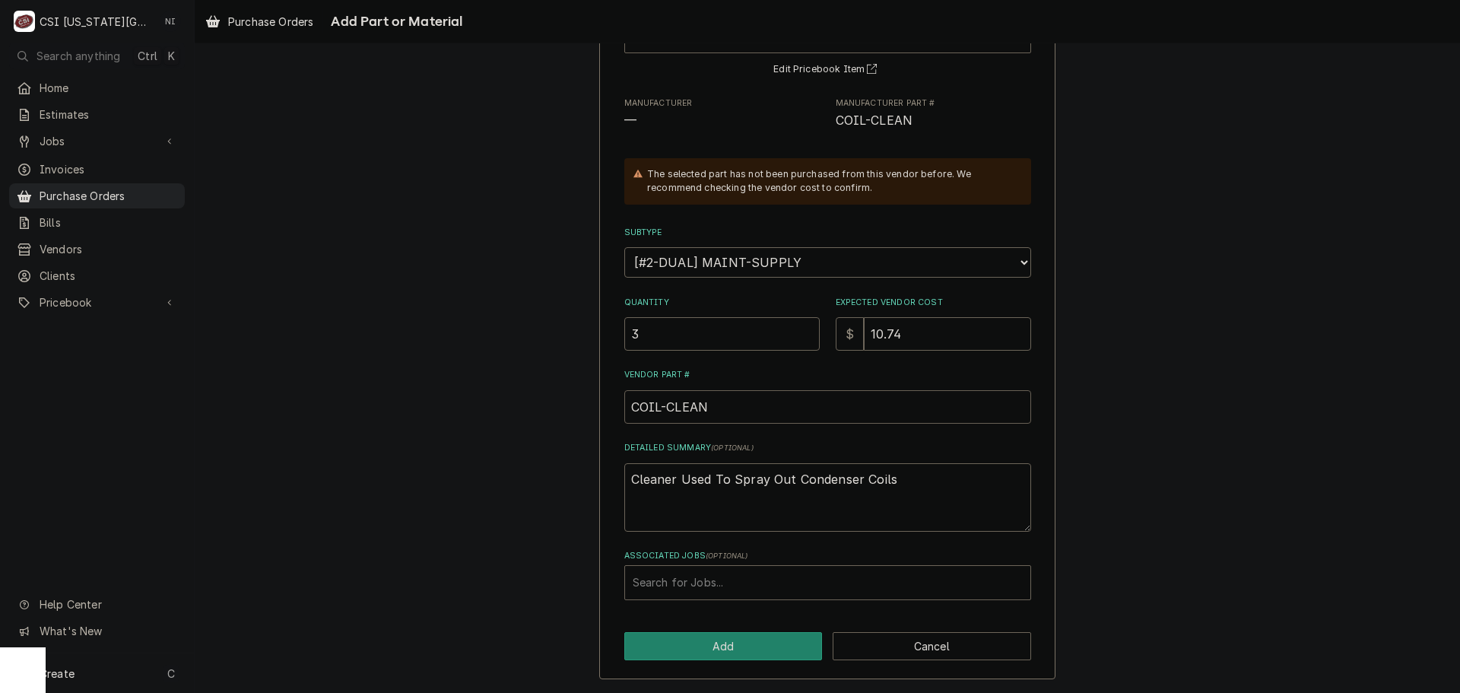
type input "COIL-CLEAN"
click at [738, 632] on div "Please provide the following information to add a new part or material to this …" at bounding box center [827, 306] width 456 height 747
click at [741, 638] on button "Add" at bounding box center [723, 646] width 198 height 28
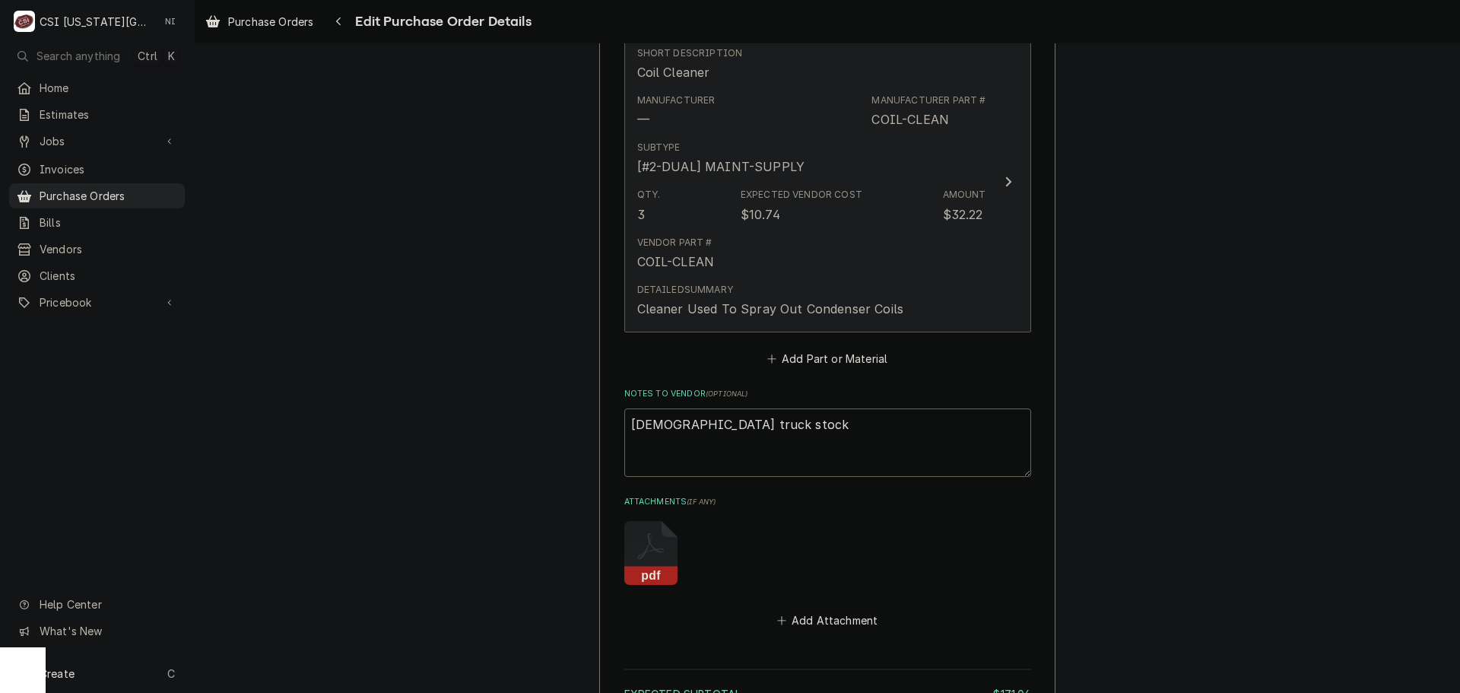
scroll to position [1134, 0]
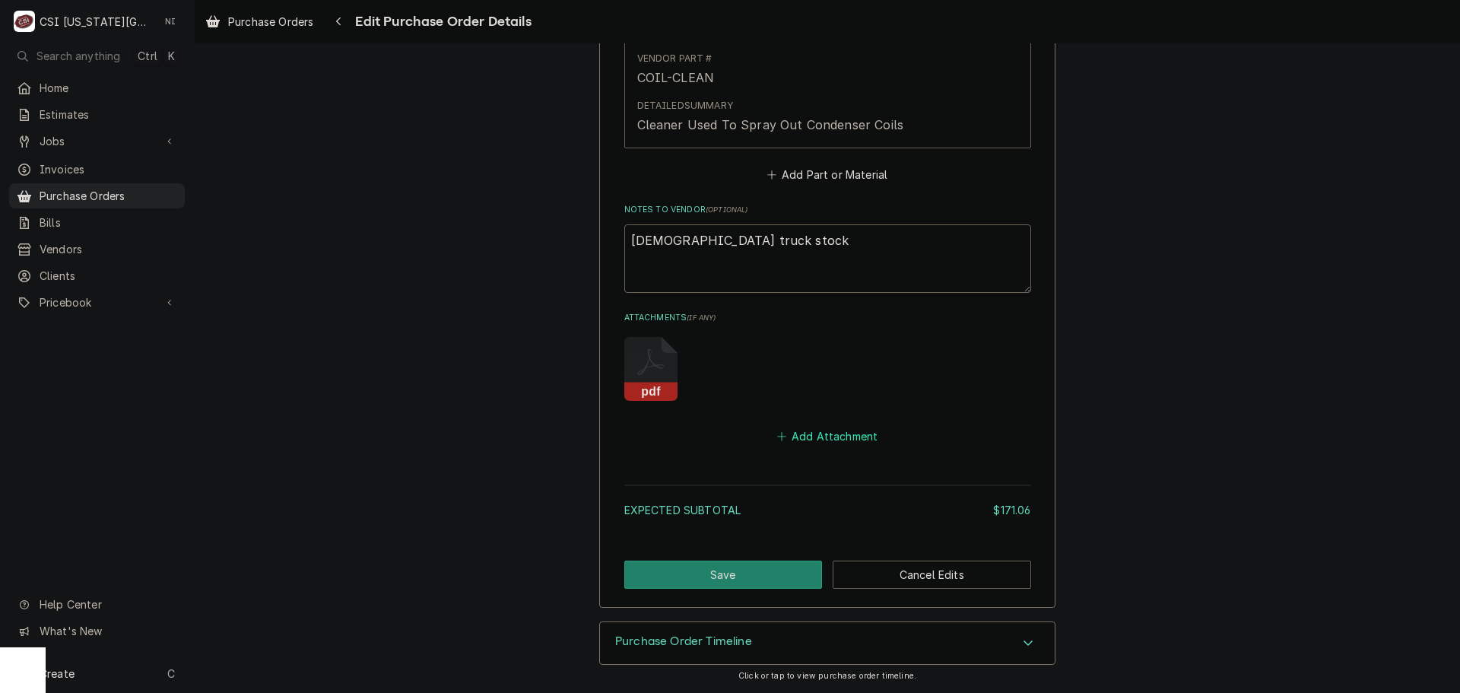
drag, startPoint x: 807, startPoint y: 428, endPoint x: 830, endPoint y: 432, distance: 23.1
click at [808, 428] on button "Add Attachment" at bounding box center [827, 436] width 106 height 21
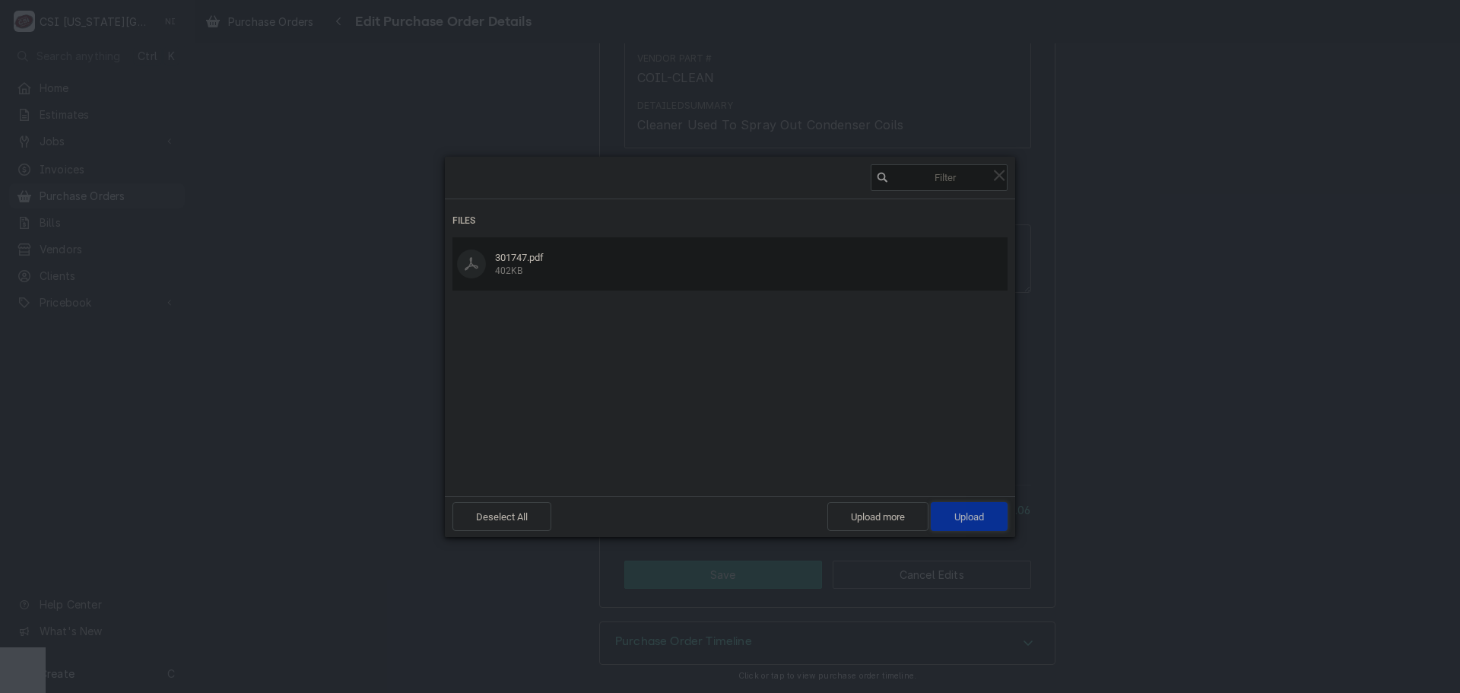
click at [1002, 525] on span "Upload 1" at bounding box center [969, 516] width 77 height 29
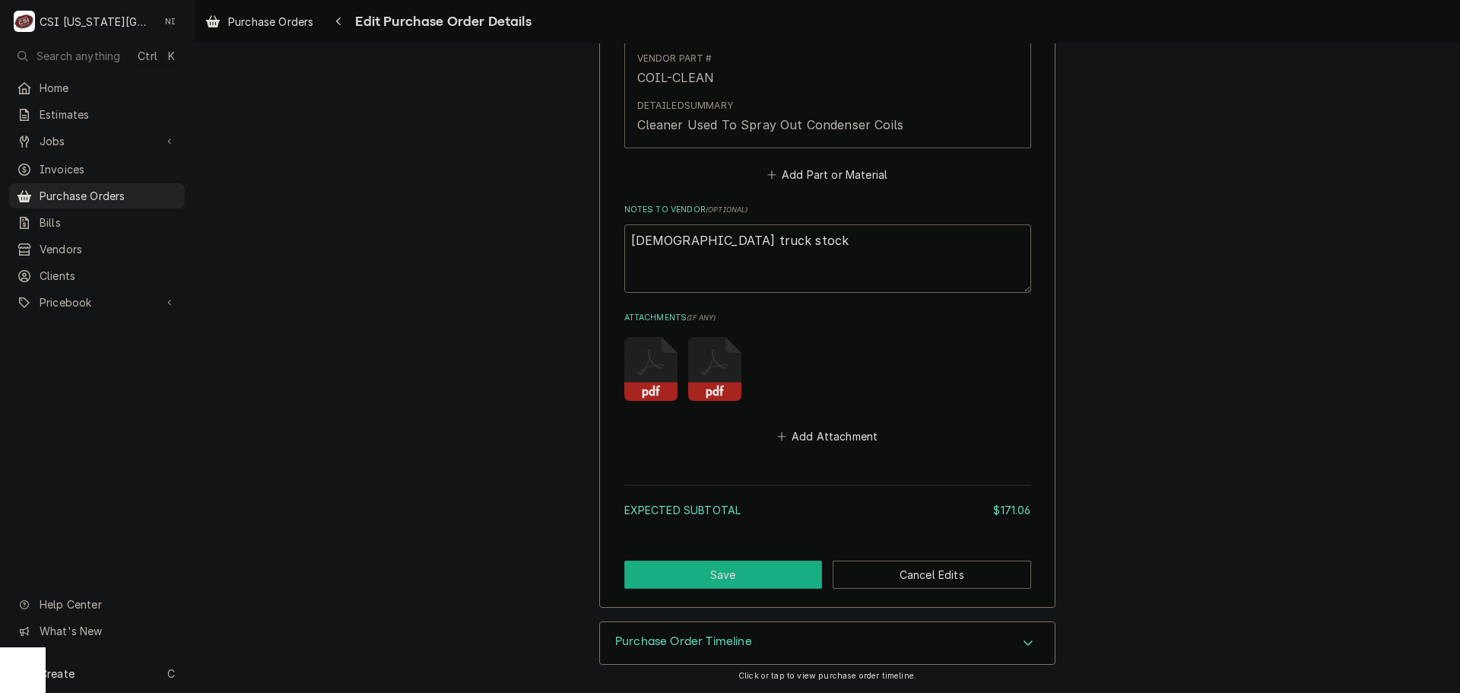
click at [736, 570] on button "Save" at bounding box center [723, 574] width 198 height 28
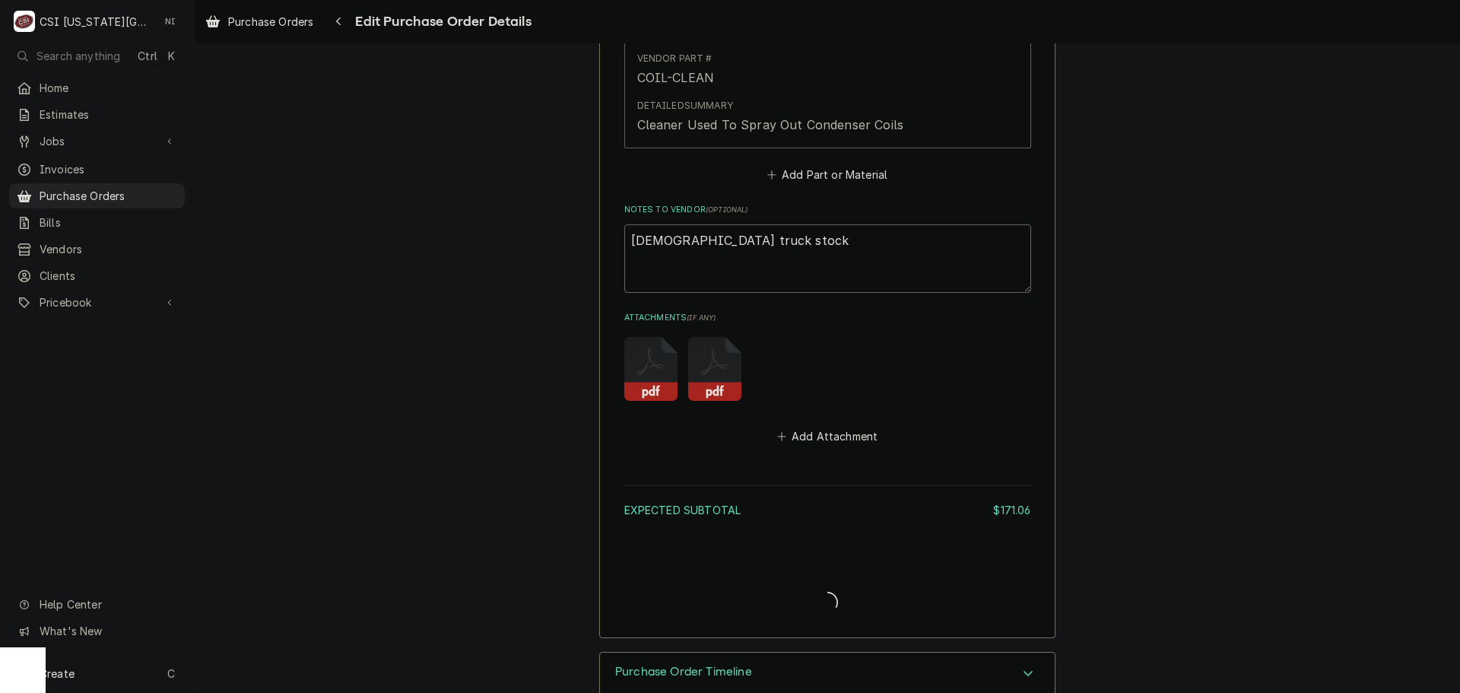
type textarea "x"
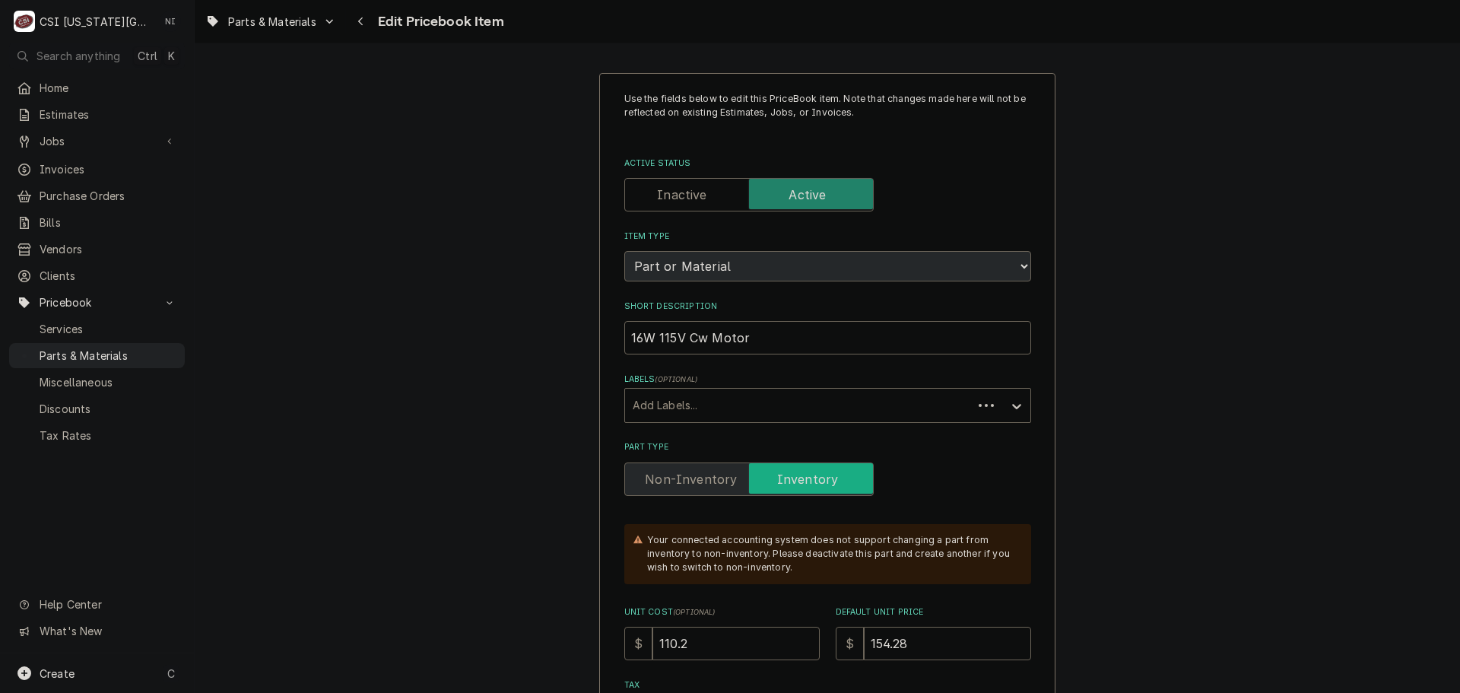
type textarea "x"
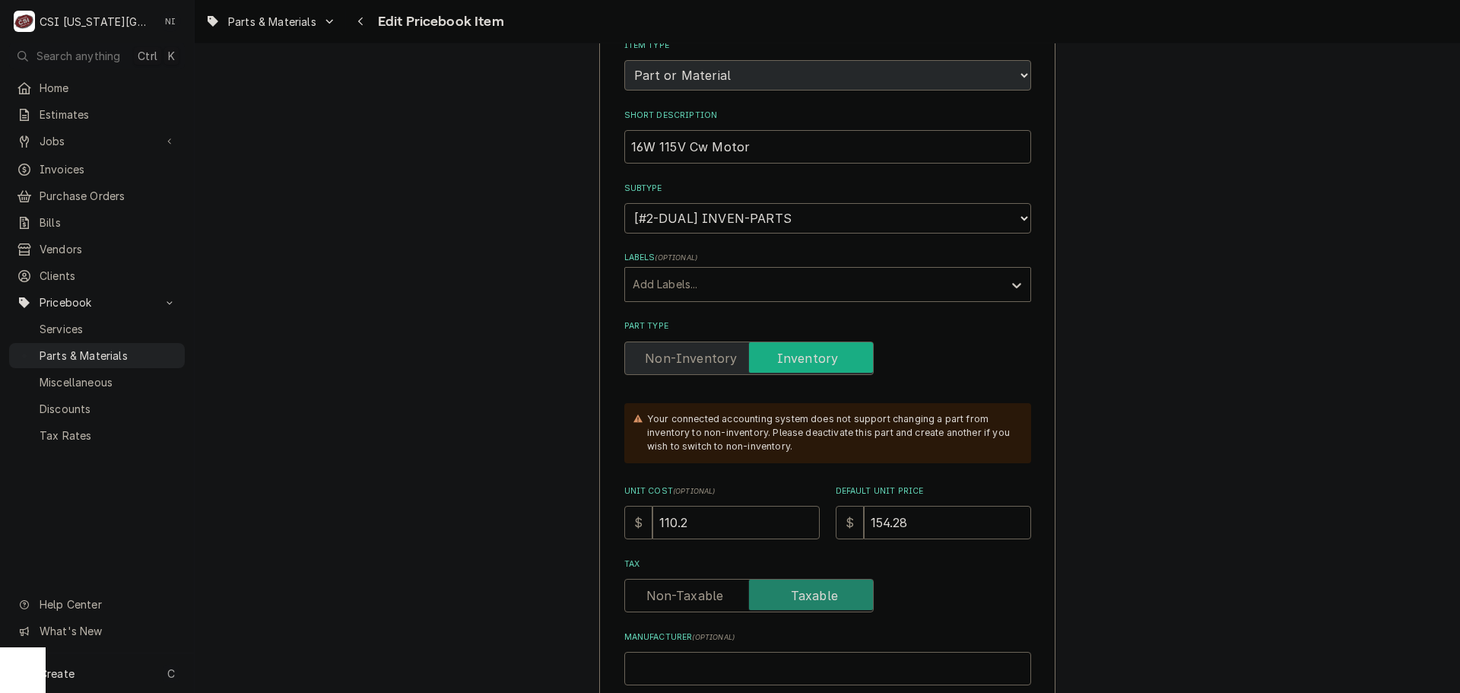
scroll to position [532, 0]
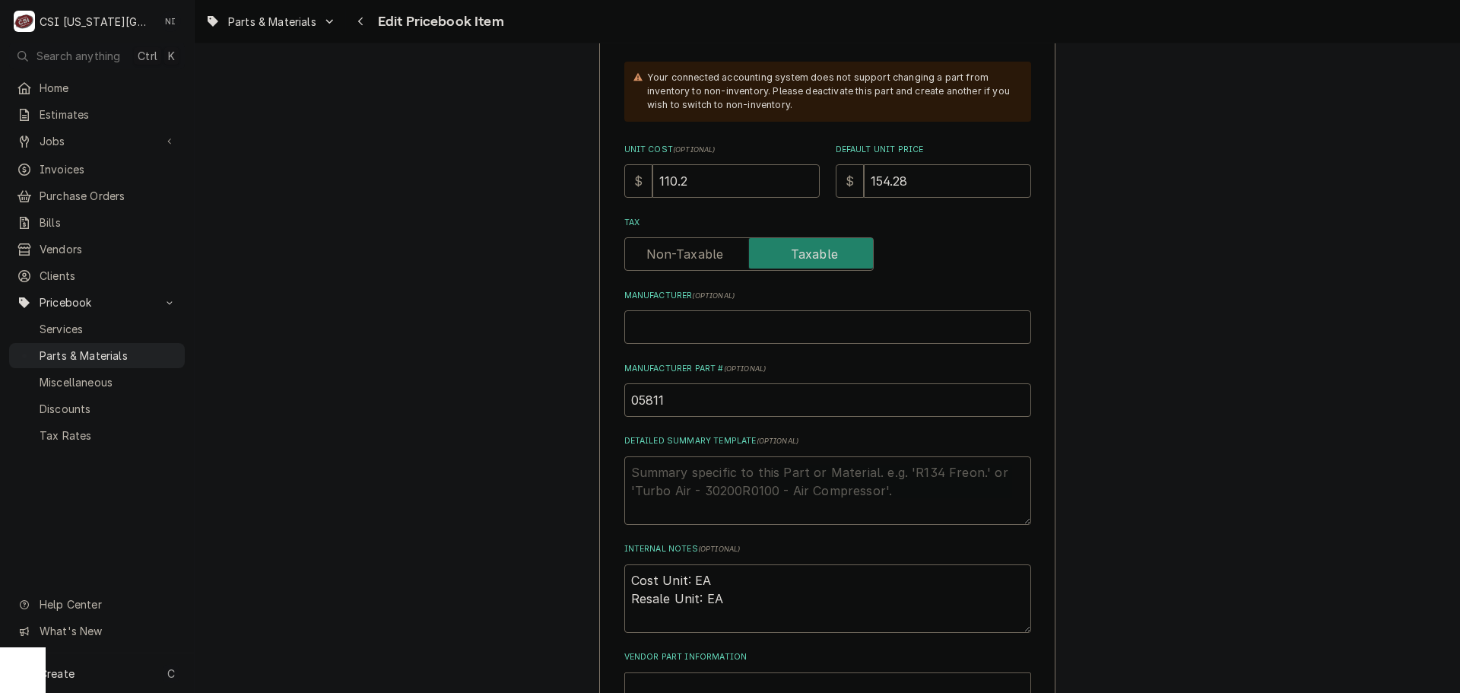
drag, startPoint x: 151, startPoint y: 348, endPoint x: 357, endPoint y: 318, distance: 208.2
click at [151, 348] on span "Parts & Materials" at bounding box center [109, 356] width 138 height 16
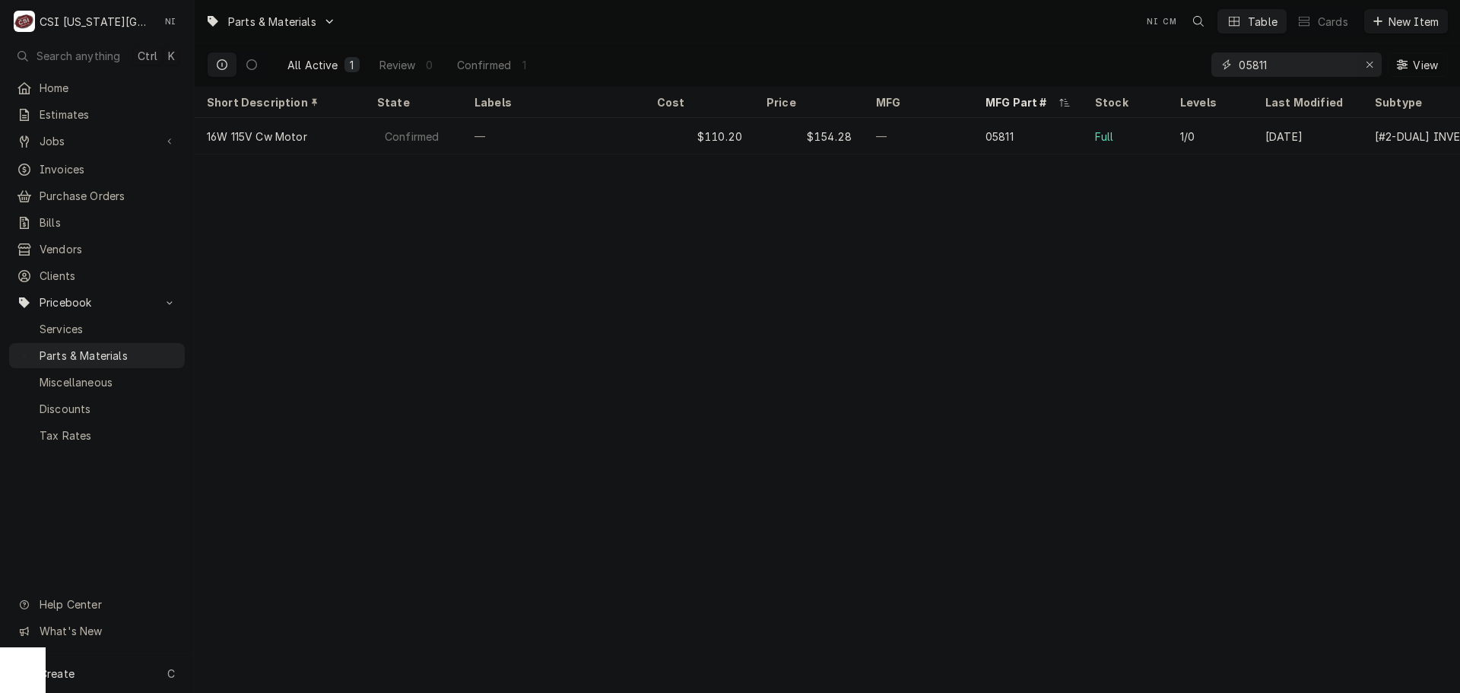
click at [1364, 68] on div "Erase input" at bounding box center [1369, 64] width 15 height 15
type input "v"
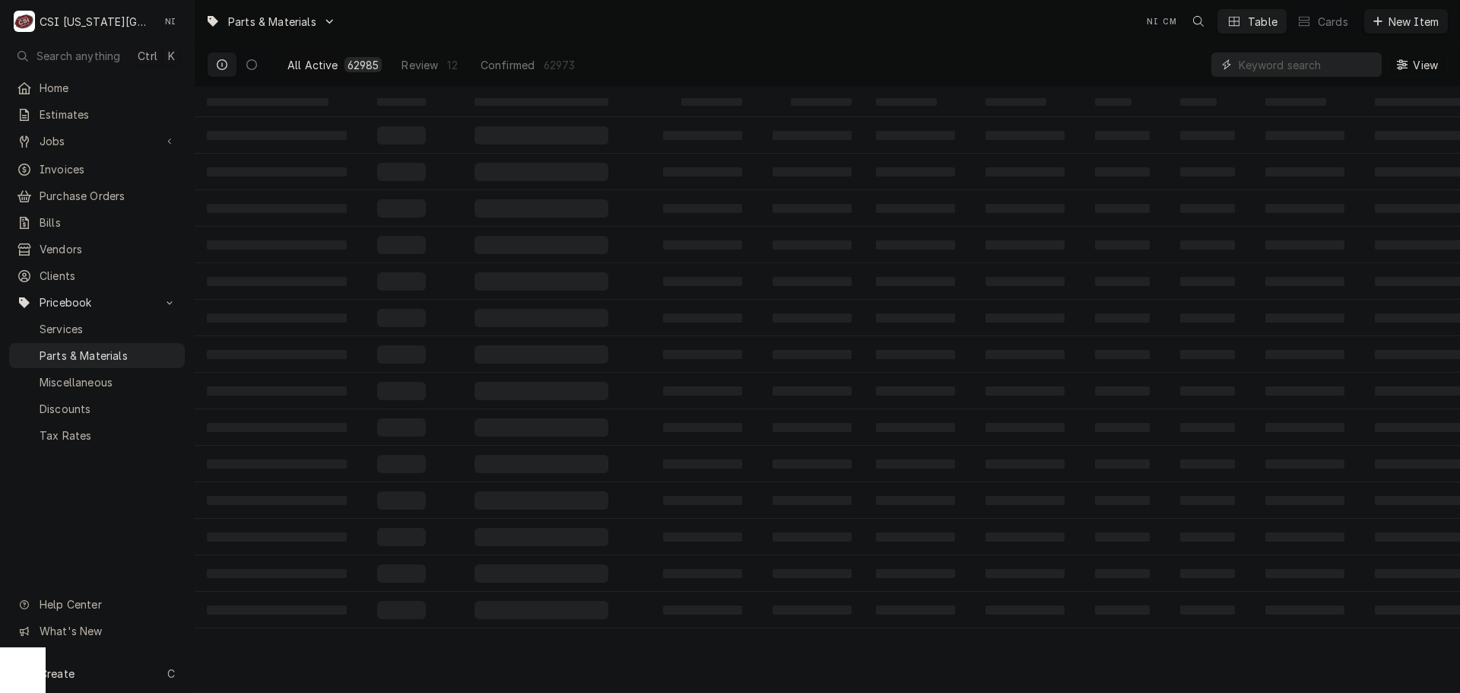
paste input "08219637"
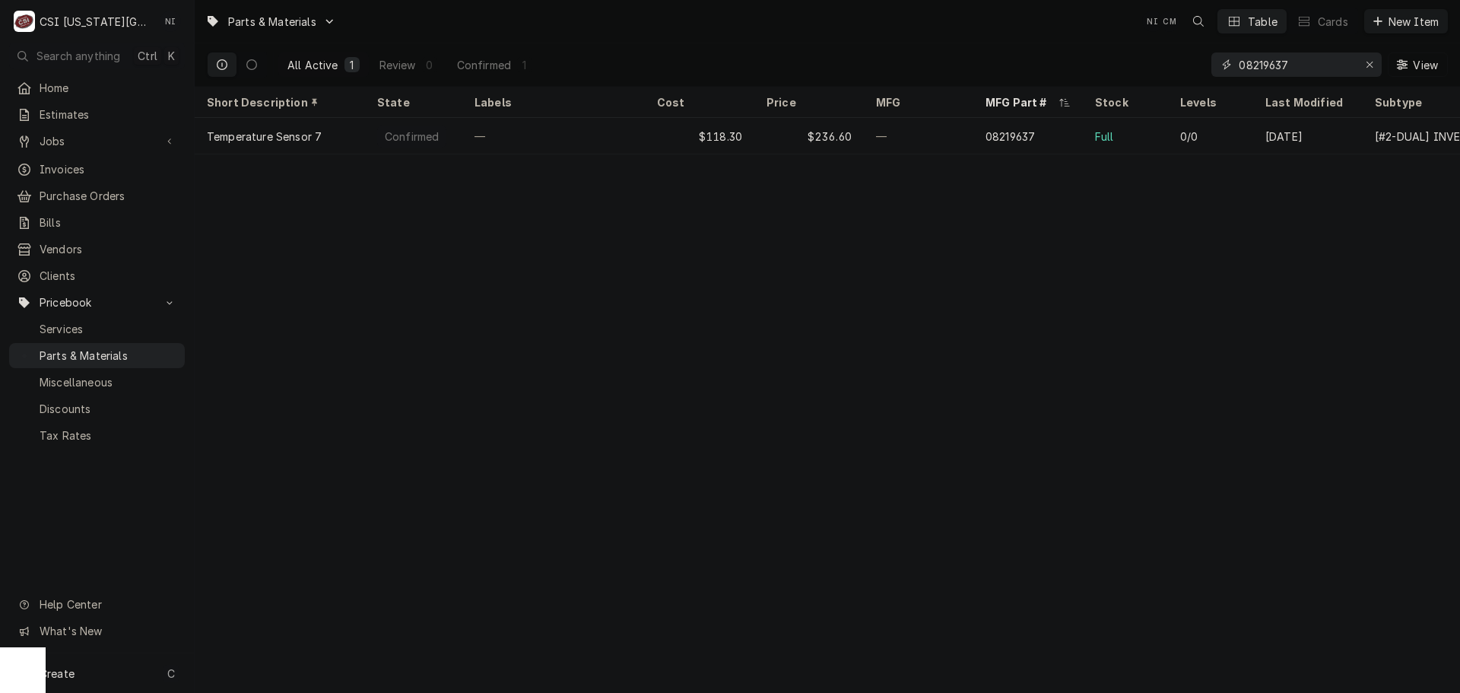
type input "08219637"
click at [1373, 59] on div "Erase input" at bounding box center [1369, 64] width 15 height 15
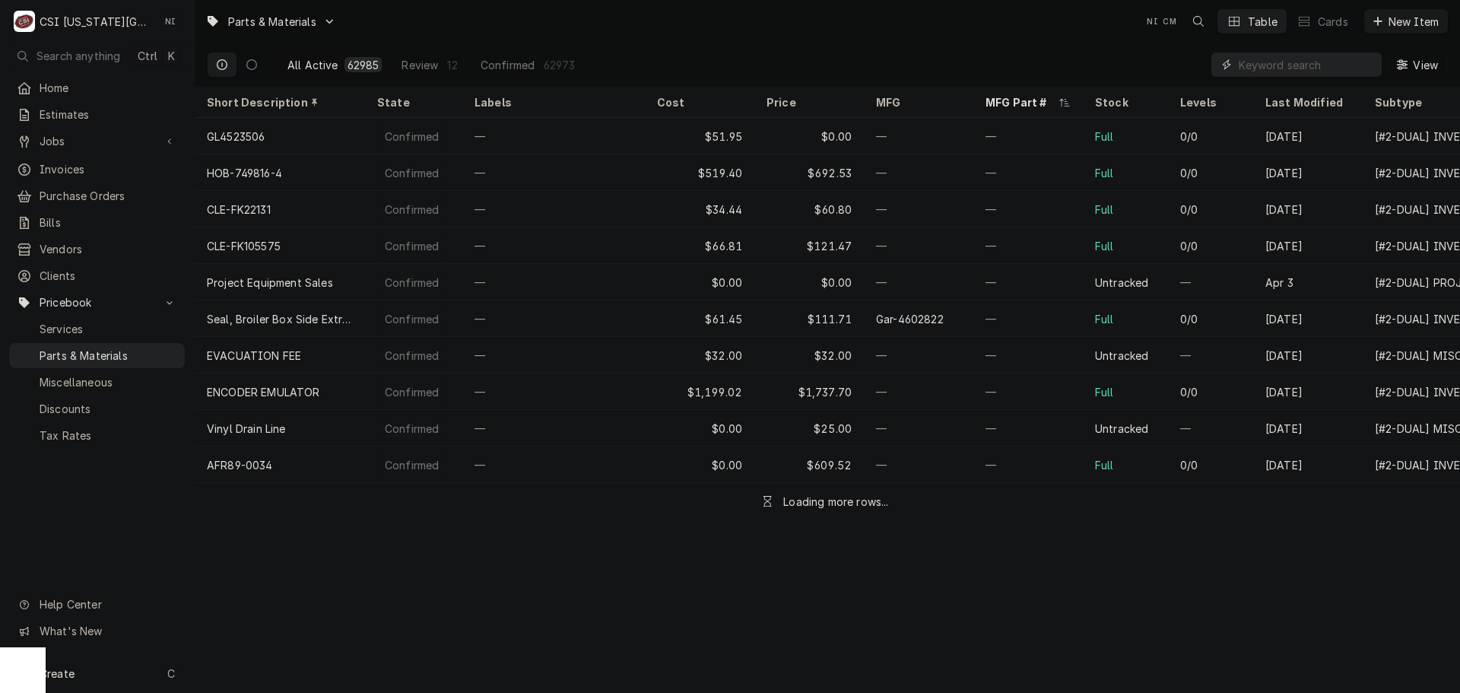
paste input "08219636"
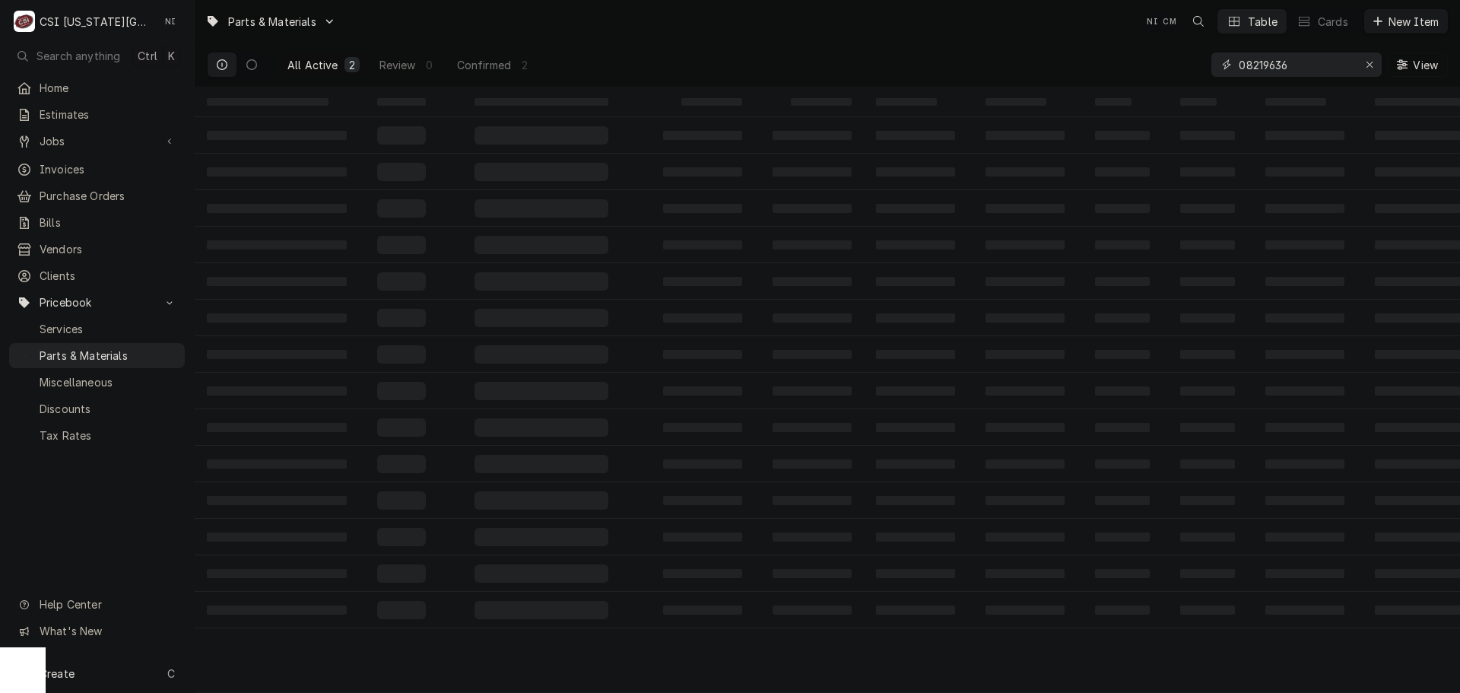
type input "08219636"
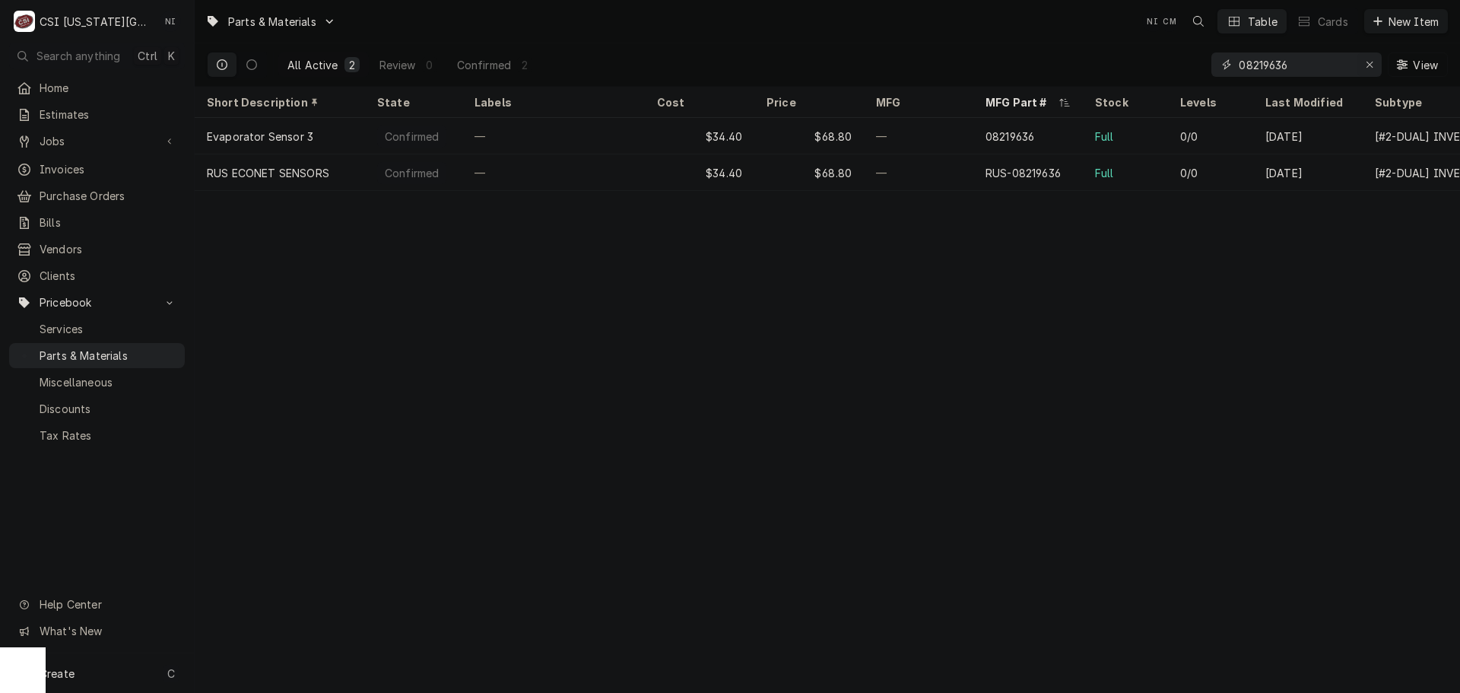
click at [1370, 62] on icon "Erase input" at bounding box center [1370, 64] width 8 height 11
paste input "60130905"
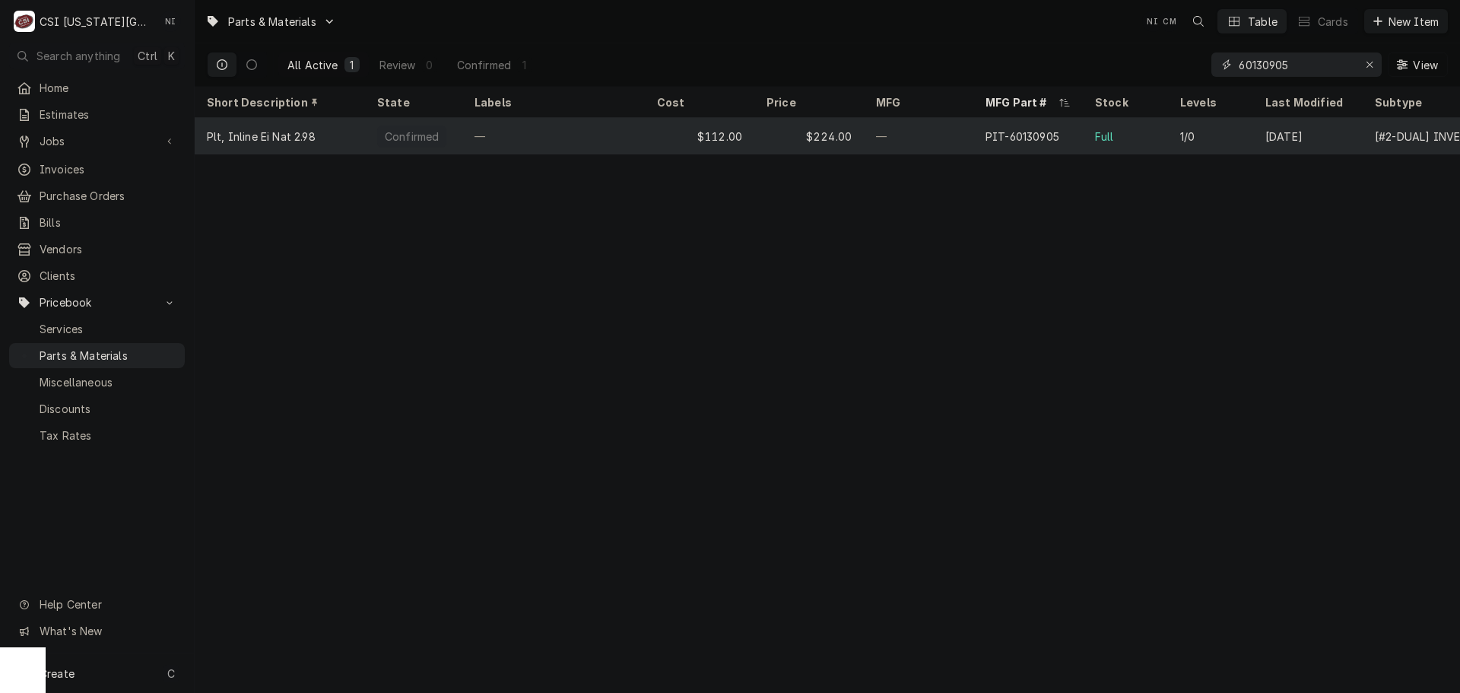
type input "60130905"
click at [1055, 137] on div "PIT-60130905" at bounding box center [1023, 137] width 74 height 16
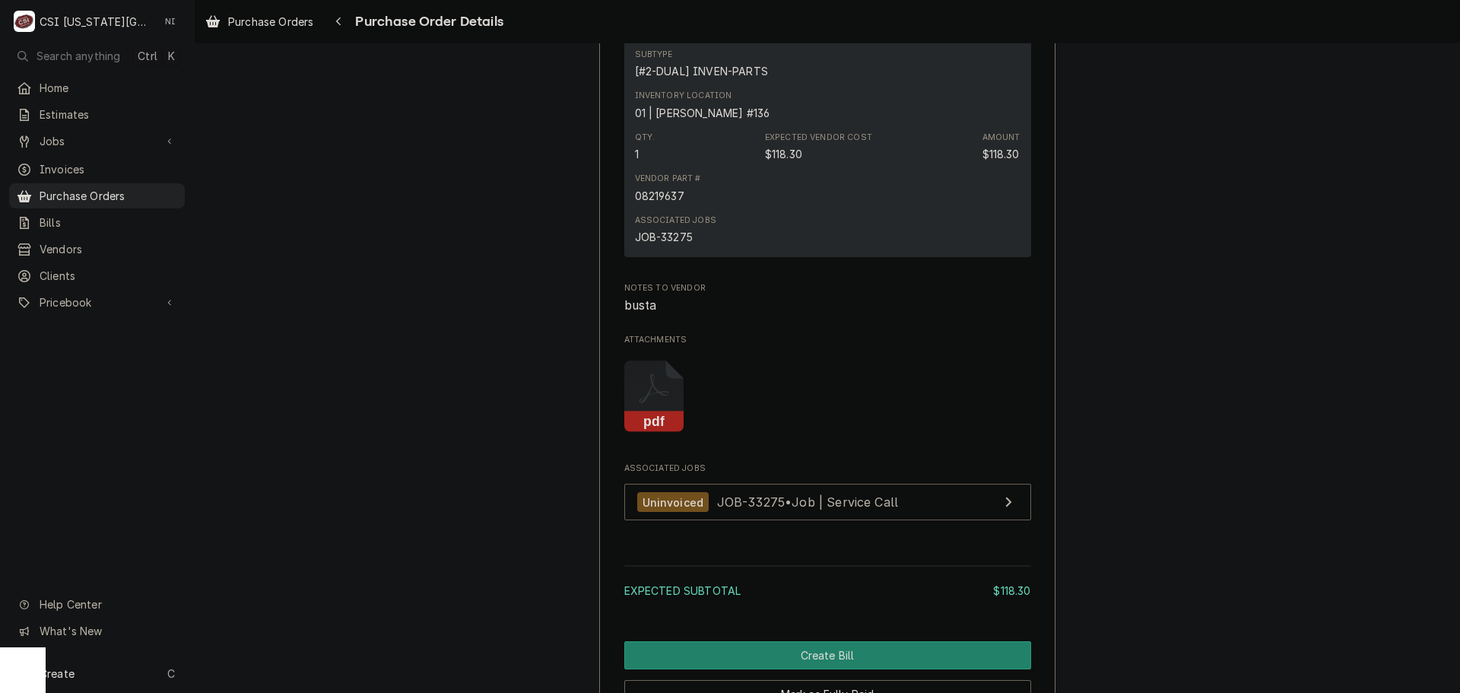
scroll to position [980, 0]
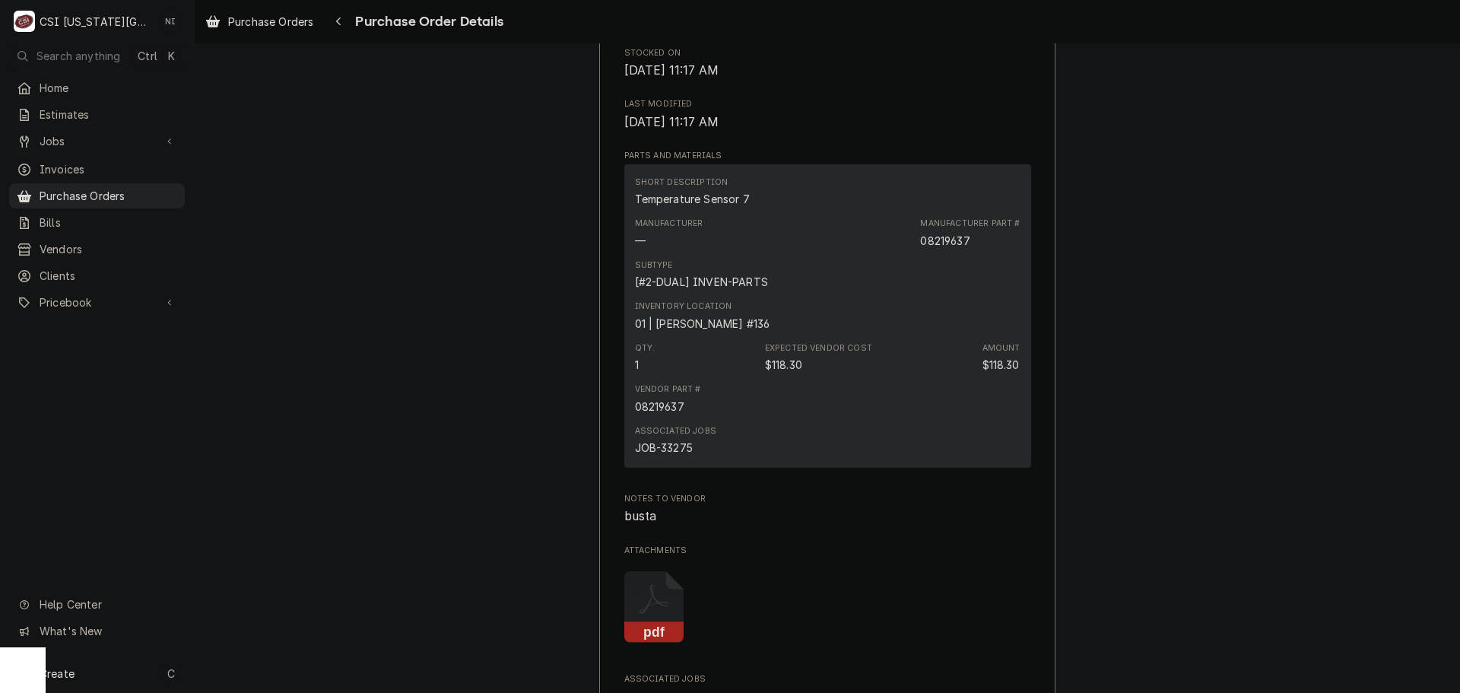
click at [958, 249] on div "08219637" at bounding box center [944, 241] width 49 height 16
copy div "08219637"
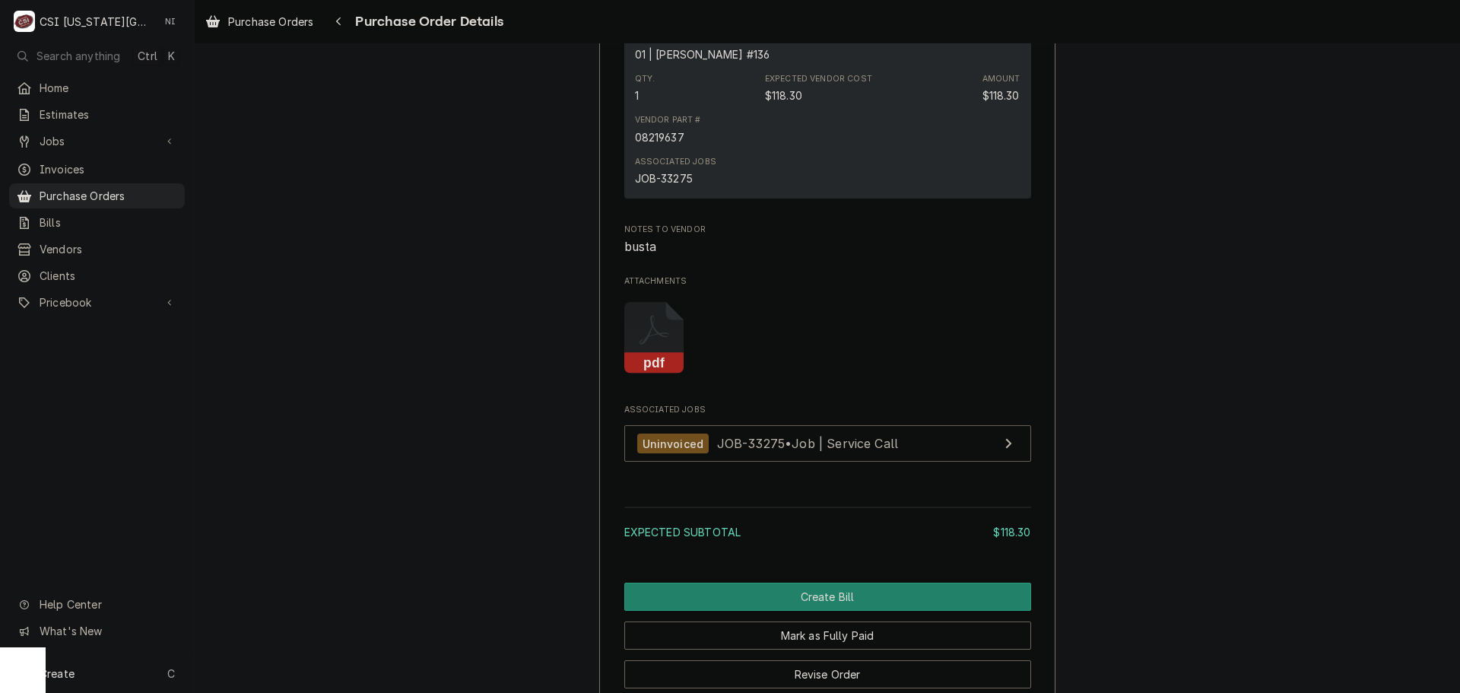
scroll to position [1437, 0]
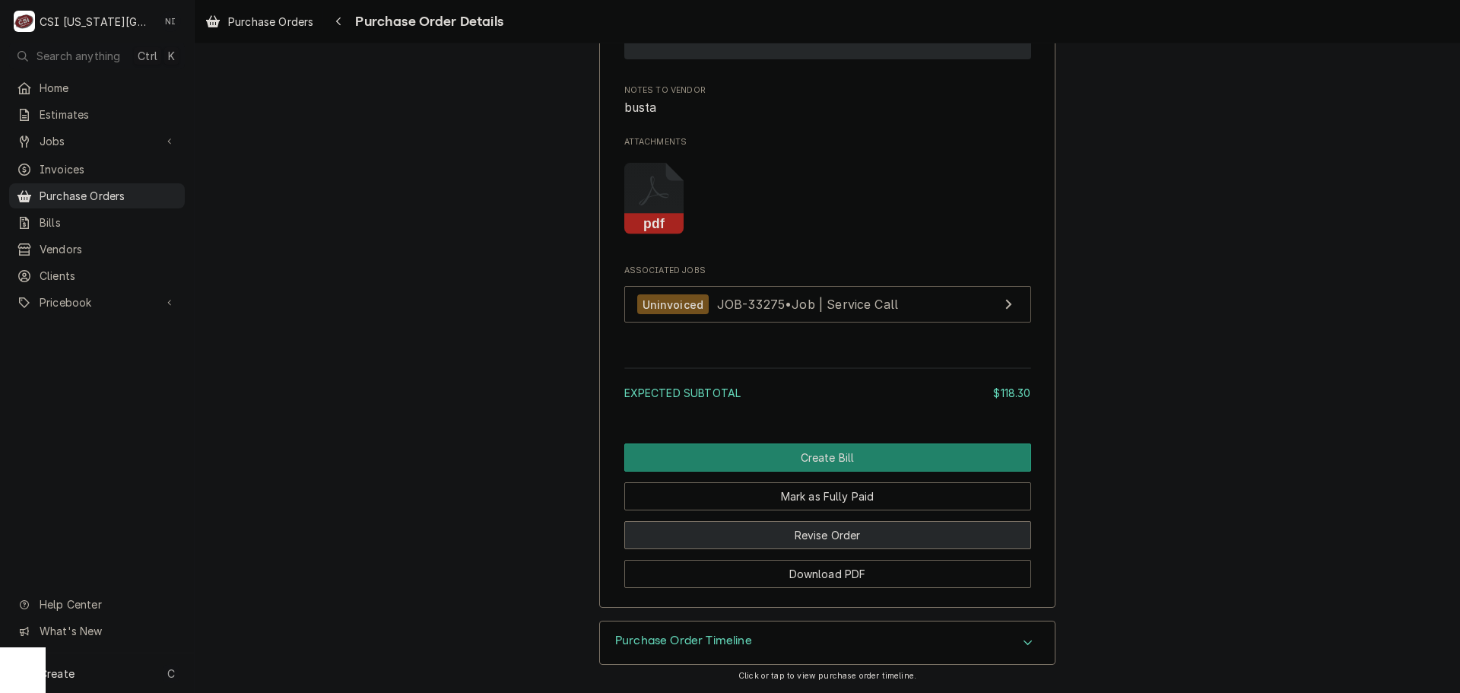
drag, startPoint x: 758, startPoint y: 528, endPoint x: 792, endPoint y: 525, distance: 34.3
click at [759, 529] on button "Revise Order" at bounding box center [827, 535] width 407 height 28
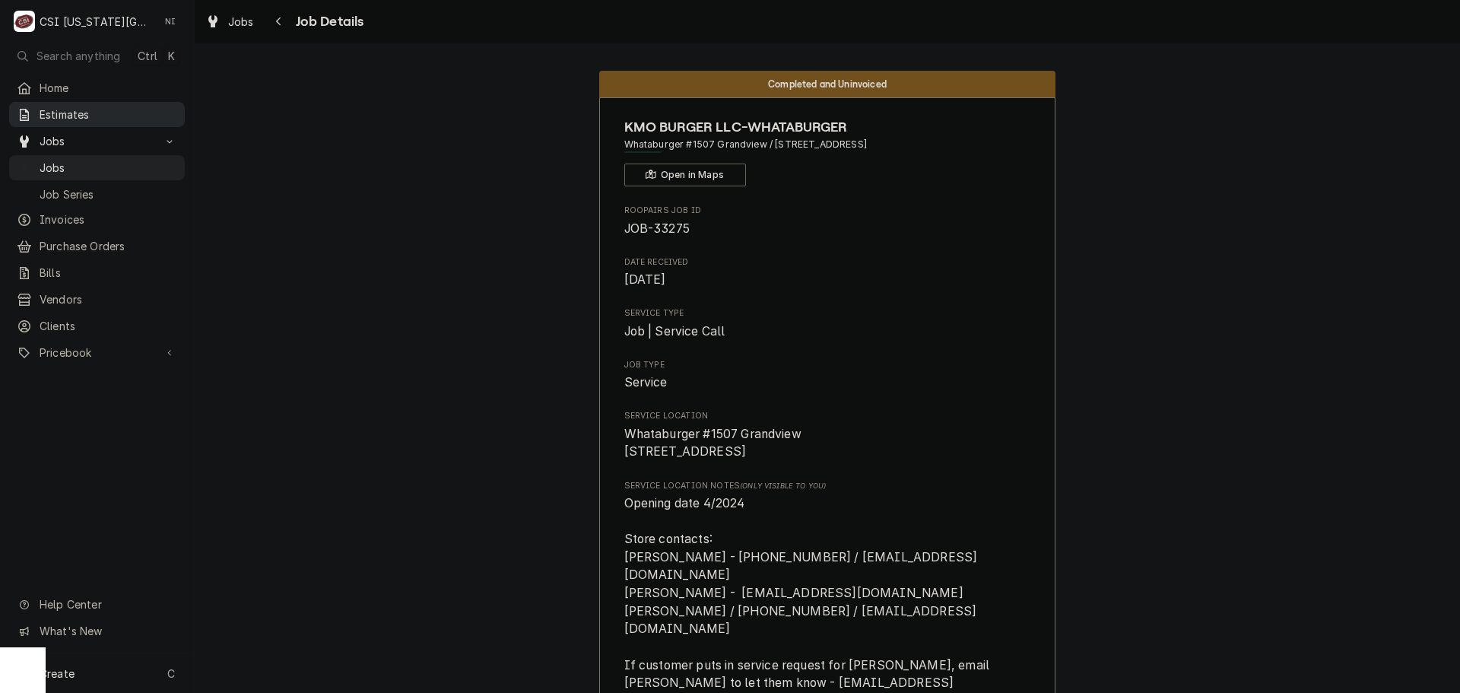
drag, startPoint x: 129, startPoint y: 162, endPoint x: 183, endPoint y: 116, distance: 71.2
click at [130, 161] on span "Jobs" at bounding box center [109, 168] width 138 height 16
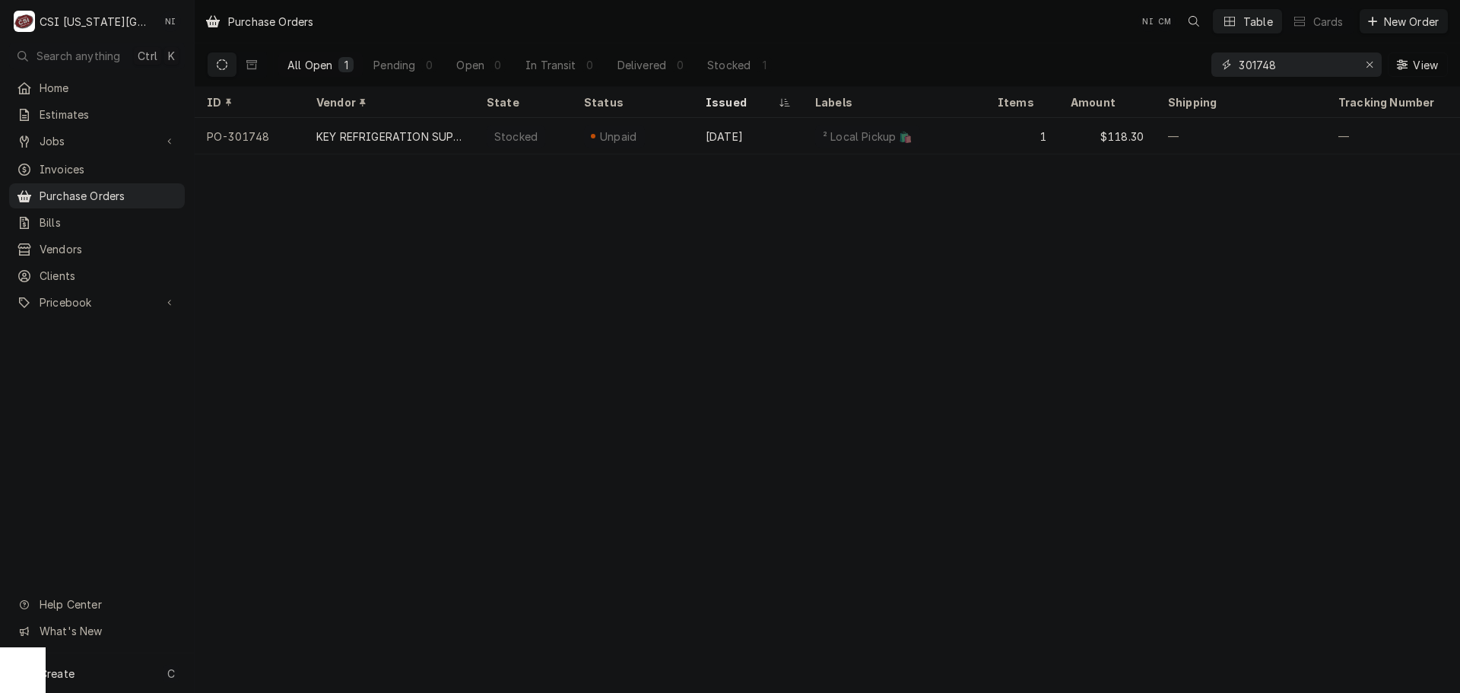
click at [1291, 68] on input "301748" at bounding box center [1296, 64] width 114 height 24
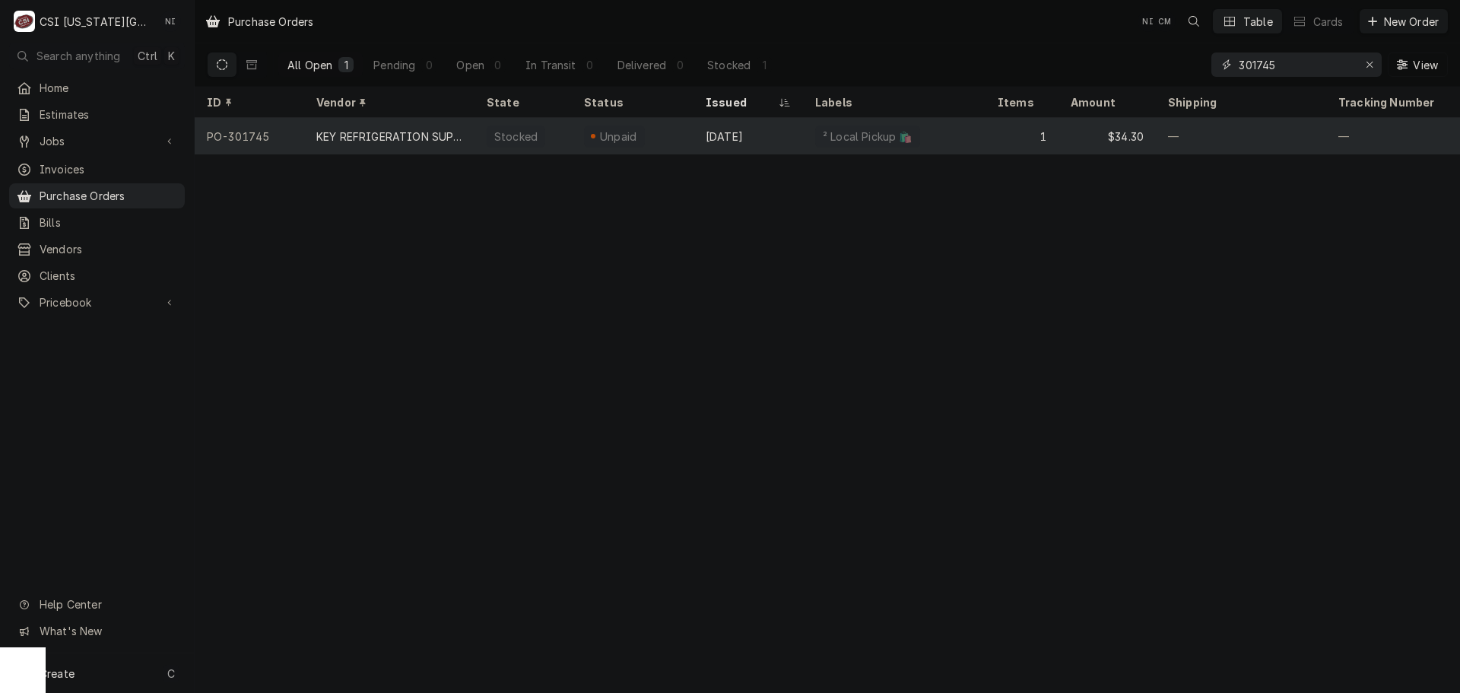
type input "301745"
click at [913, 128] on div "² Local Pickup 🛍️" at bounding box center [894, 136] width 183 height 37
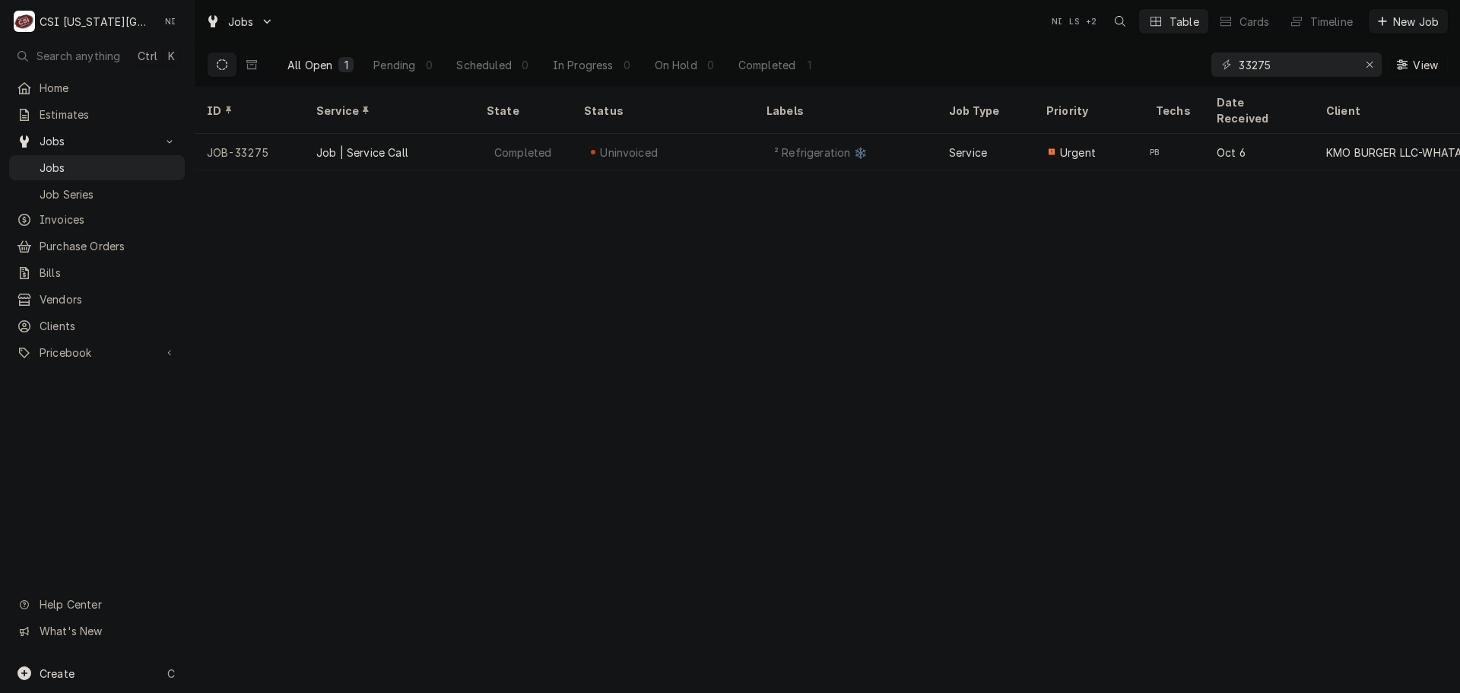
drag, startPoint x: 1283, startPoint y: 63, endPoint x: 1017, endPoint y: 54, distance: 266.3
click at [1073, 65] on div "All Open 1 Pending 0 Scheduled 0 In Progress 0 On Hold 0 Completed 1 33275 View" at bounding box center [827, 64] width 1241 height 43
click at [1368, 61] on icon "Erase input" at bounding box center [1370, 64] width 8 height 11
click at [1296, 59] on input "Dynamic Content Wrapper" at bounding box center [1310, 64] width 143 height 24
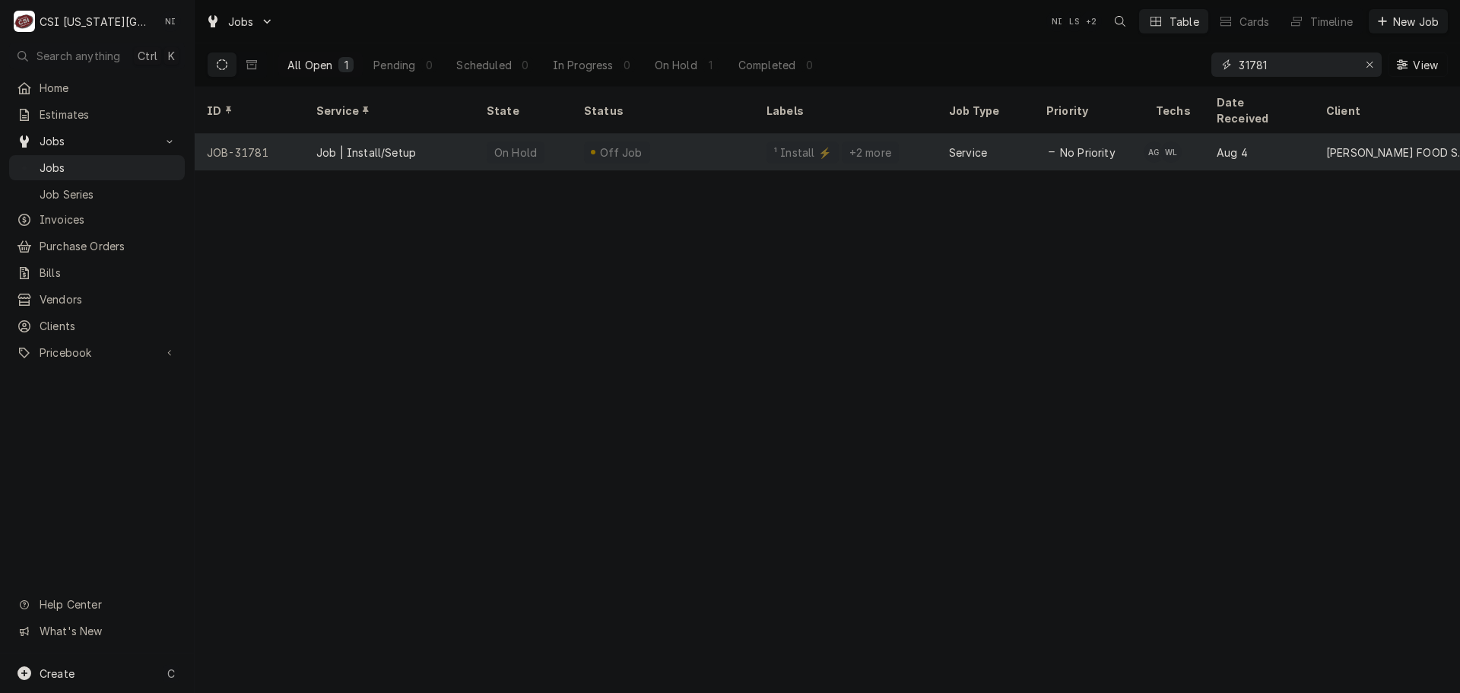
type input "31781"
drag, startPoint x: 678, startPoint y: 128, endPoint x: 1356, endPoint y: 125, distance: 677.6
click at [680, 134] on div "Off Job" at bounding box center [663, 152] width 183 height 37
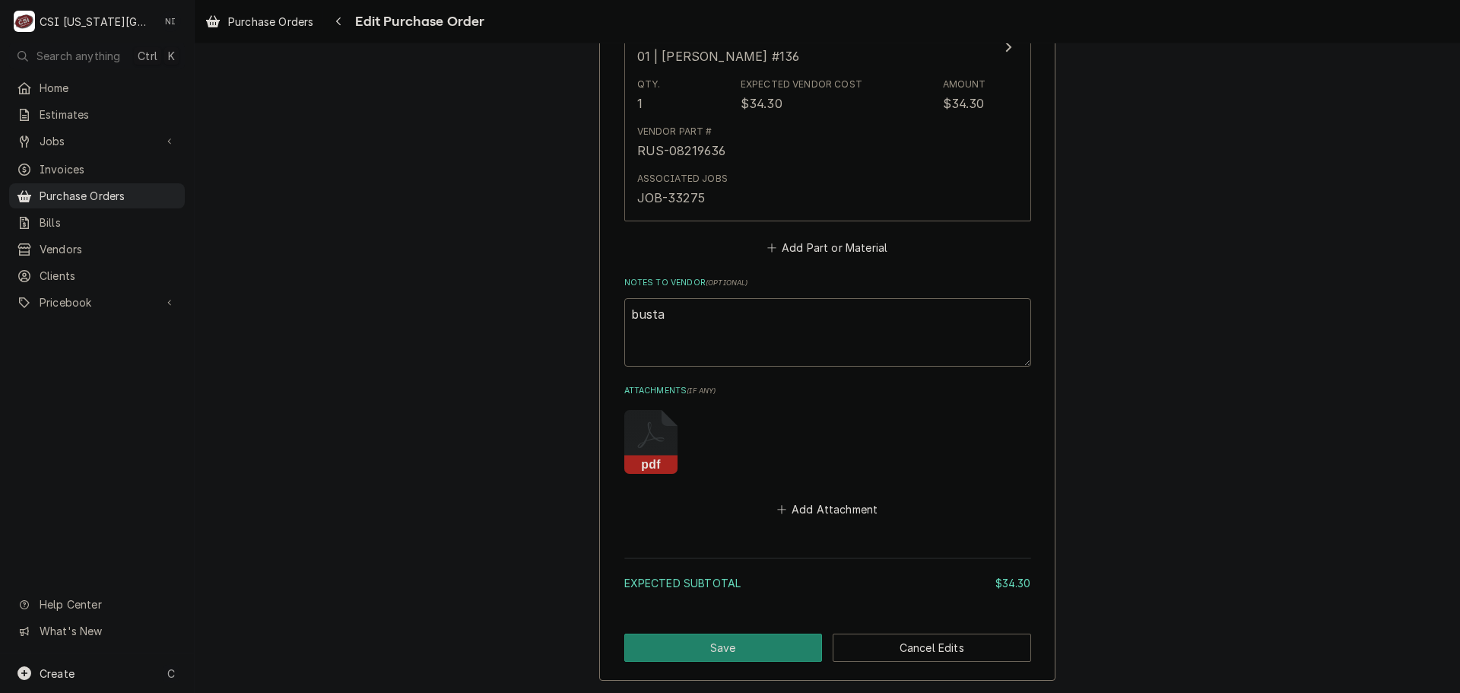
scroll to position [960, 0]
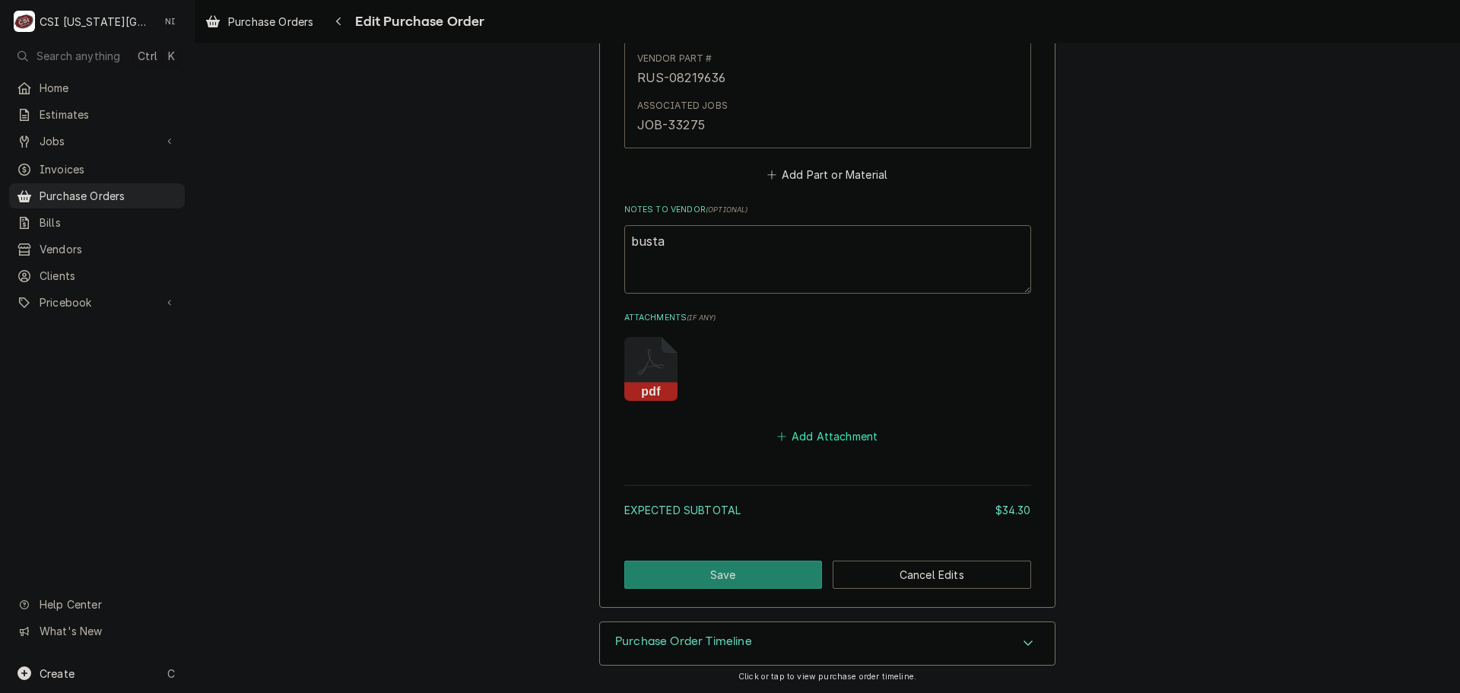
drag, startPoint x: 805, startPoint y: 431, endPoint x: 851, endPoint y: 441, distance: 46.7
click at [805, 432] on button "Add Attachment" at bounding box center [827, 436] width 106 height 21
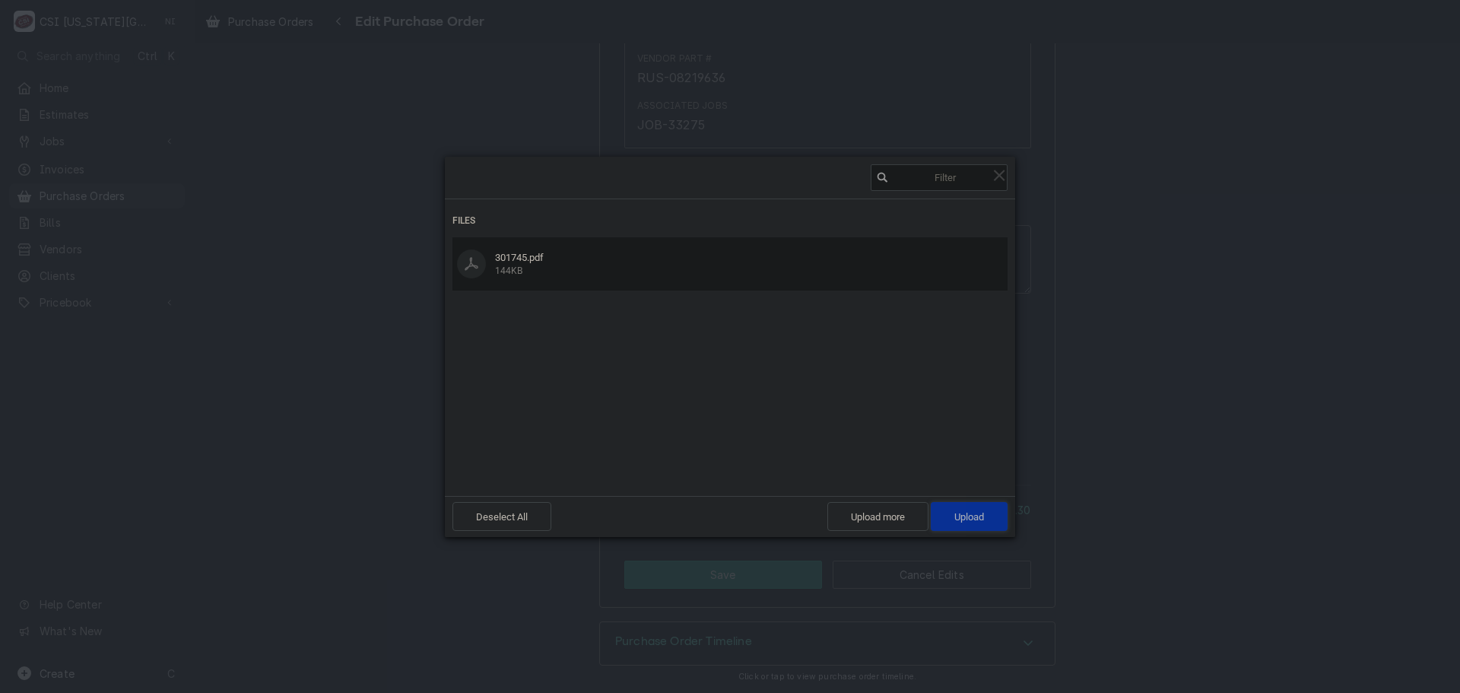
click at [988, 523] on span "Upload 1" at bounding box center [969, 516] width 77 height 29
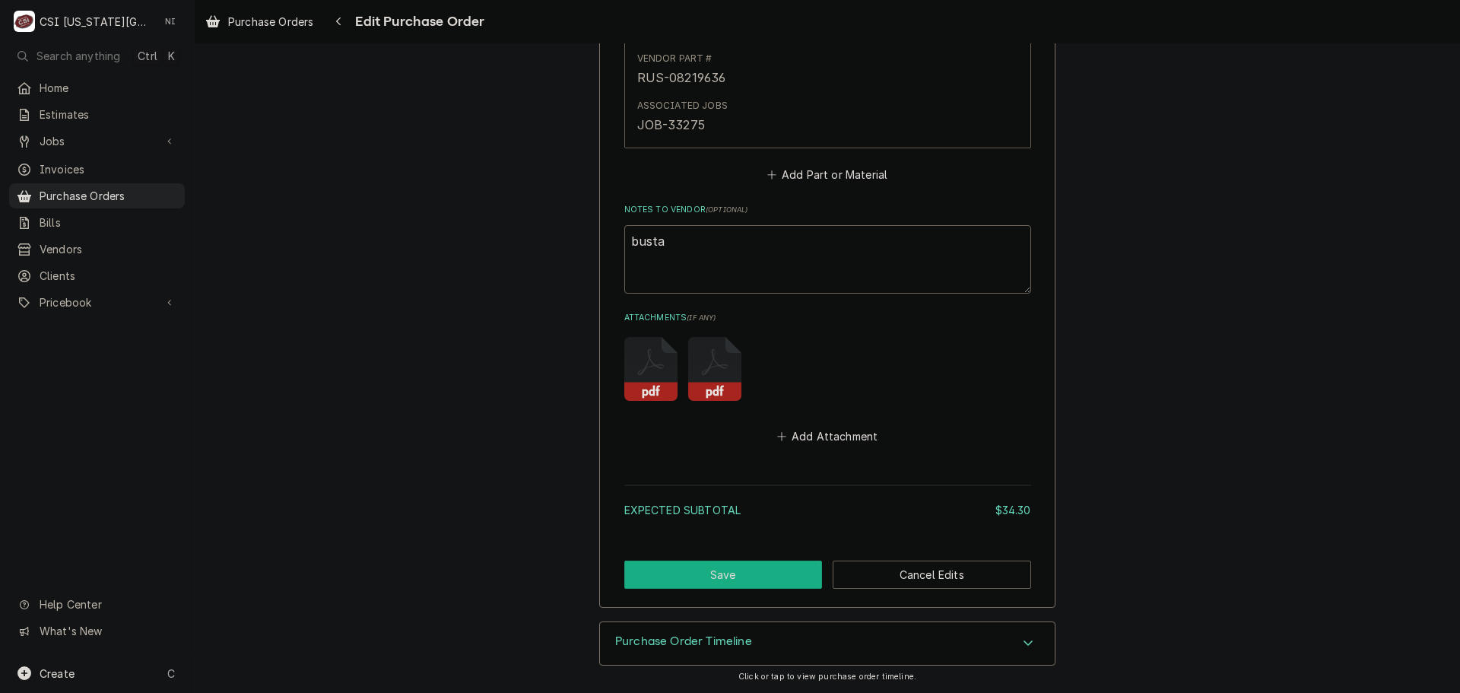
click at [741, 569] on button "Save" at bounding box center [723, 574] width 198 height 28
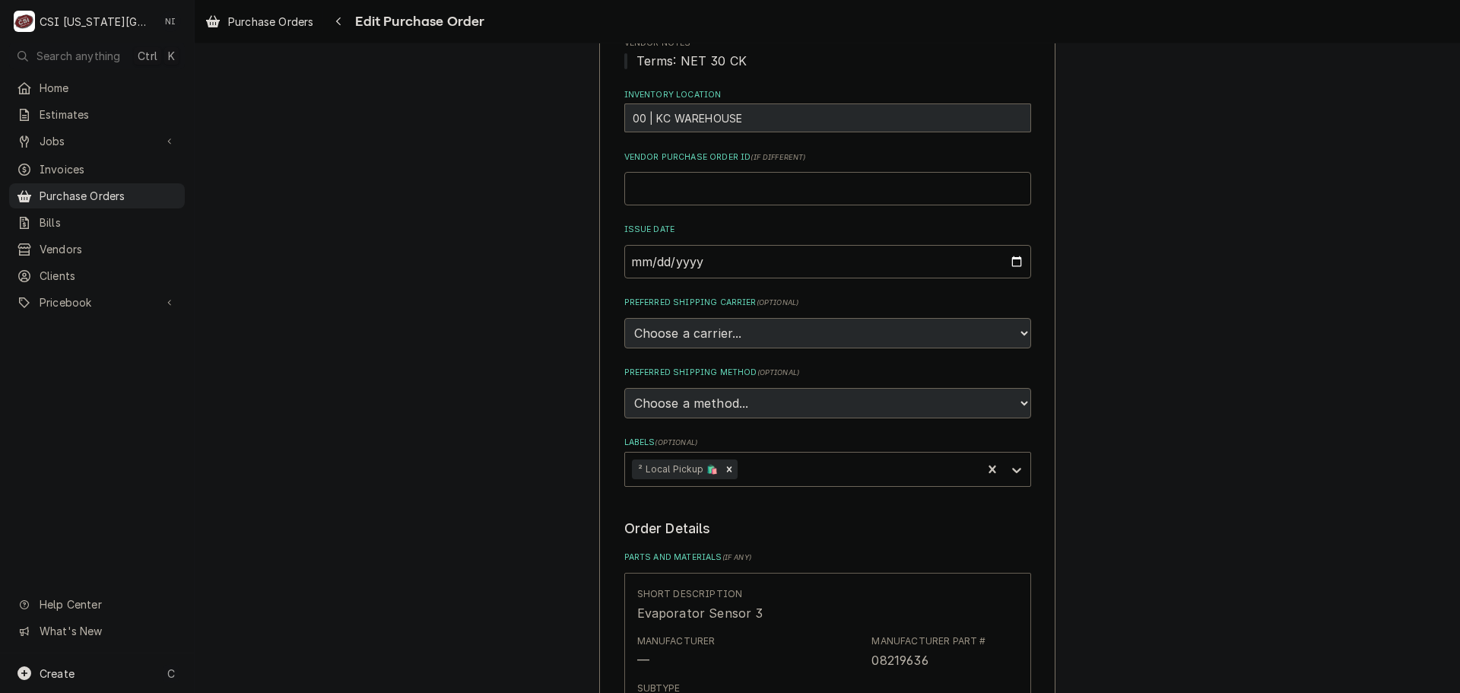
scroll to position [0, 0]
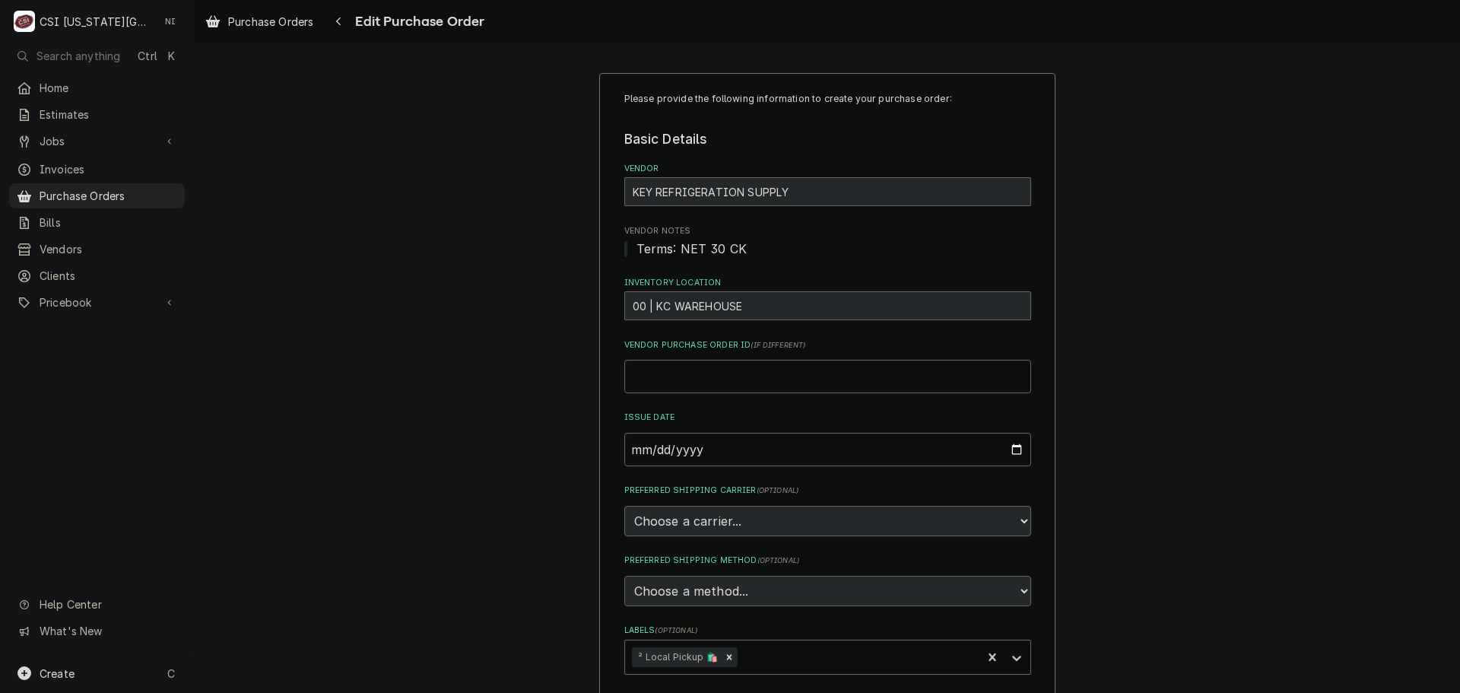
type textarea "x"
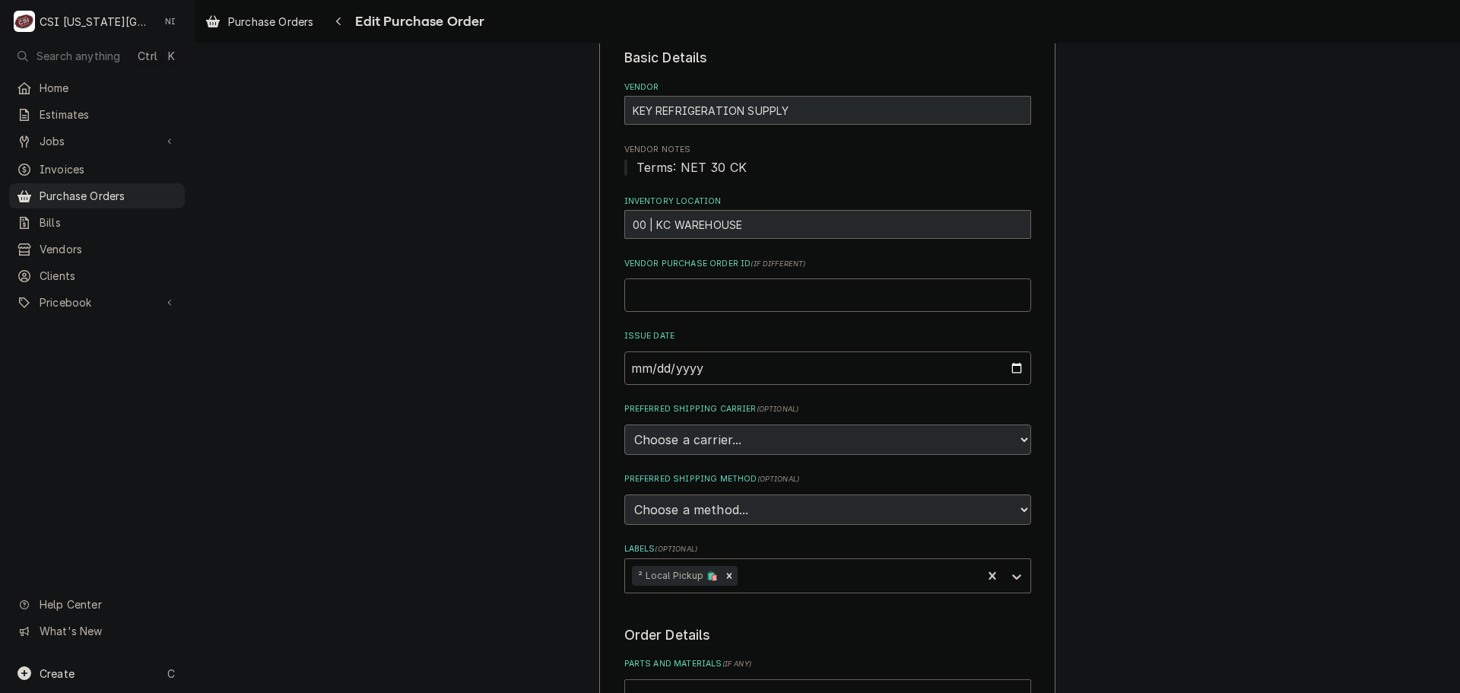
scroll to position [608, 0]
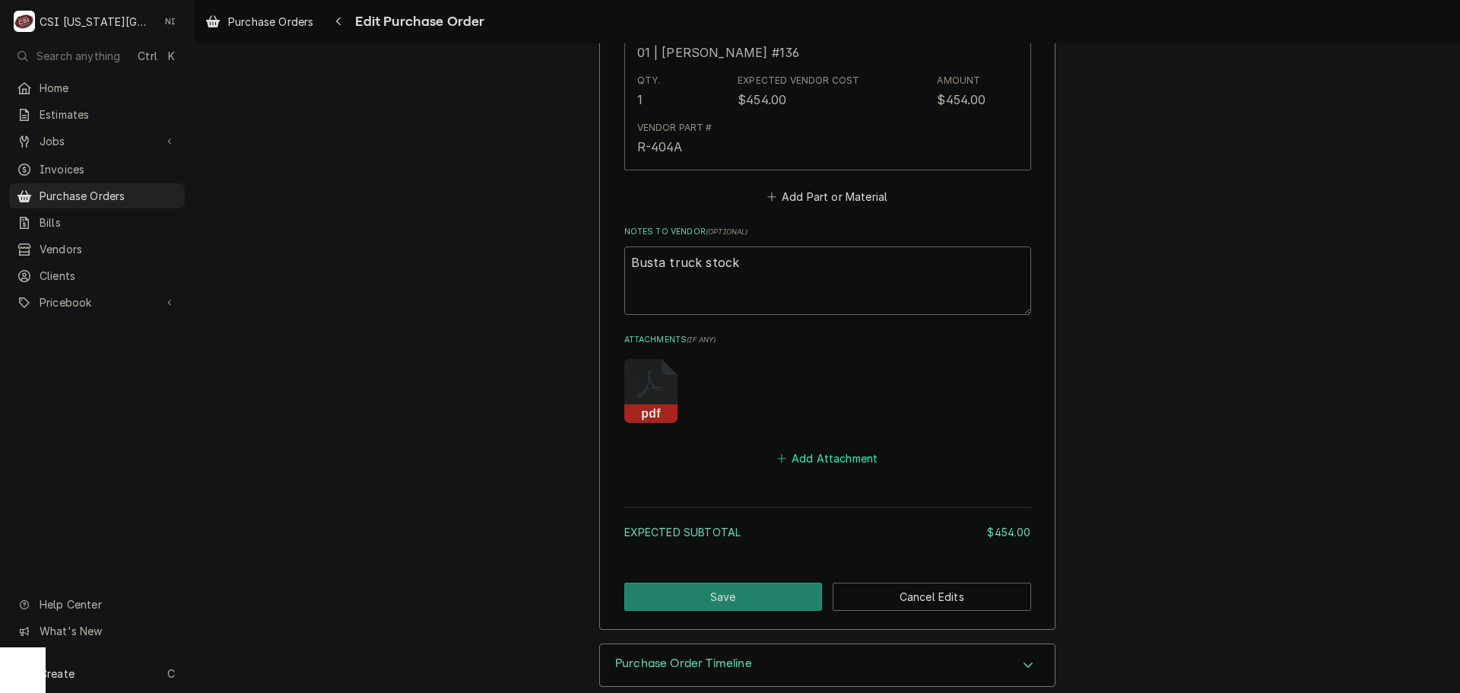
scroll to position [913, 0]
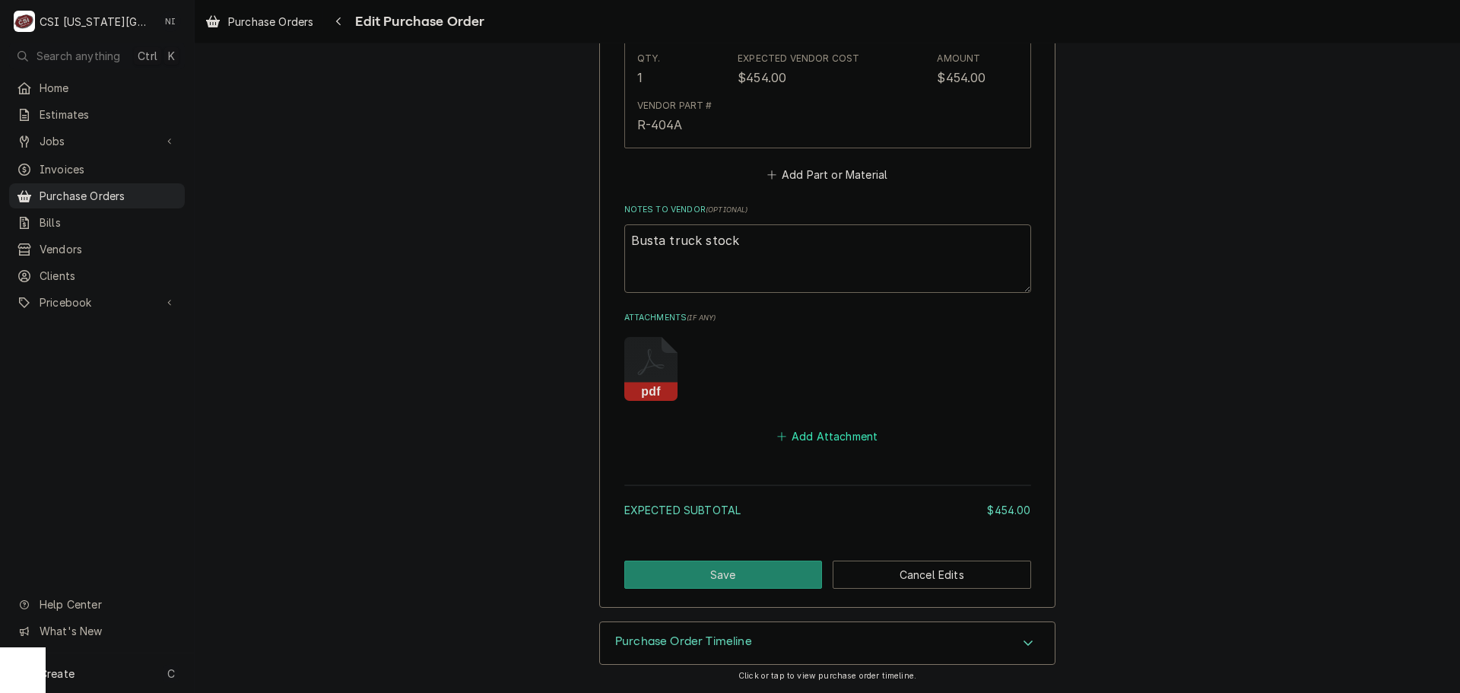
drag, startPoint x: 832, startPoint y: 435, endPoint x: 841, endPoint y: 438, distance: 9.6
click at [833, 436] on button "Add Attachment" at bounding box center [827, 436] width 106 height 21
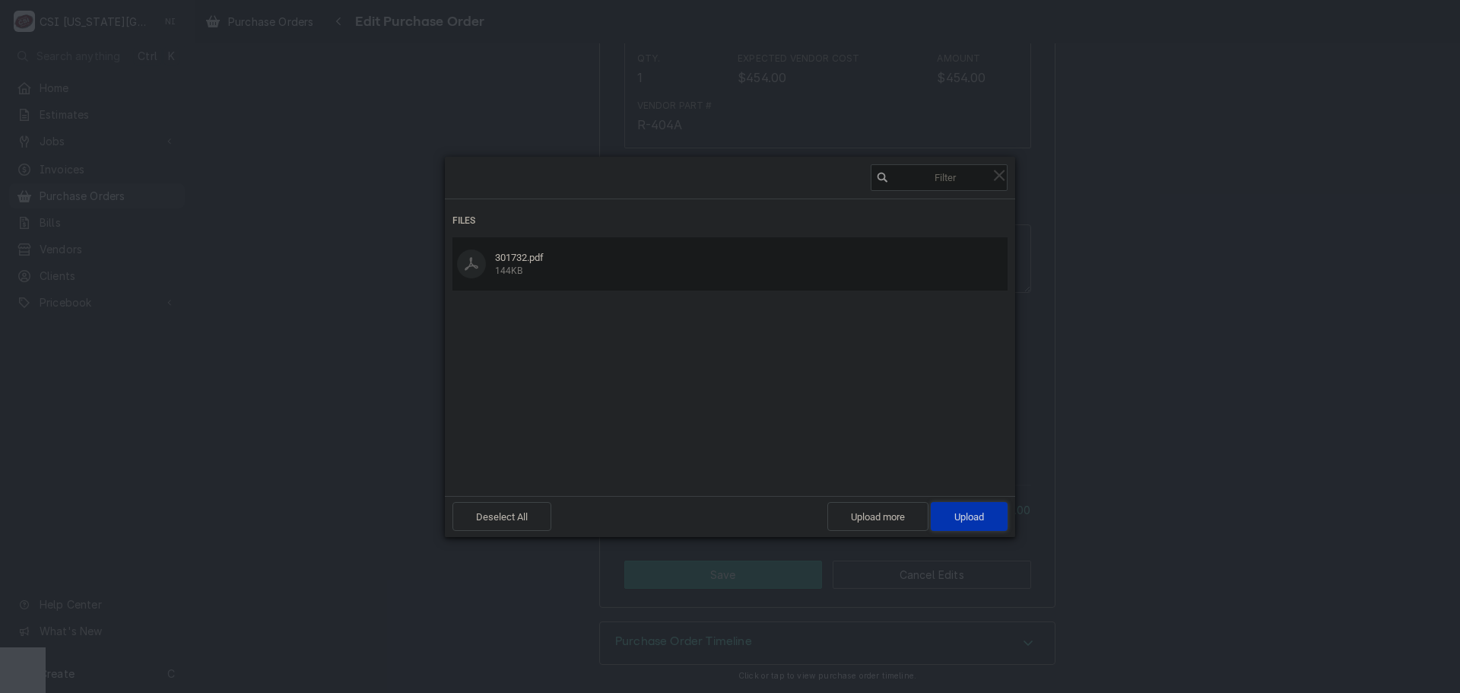
click at [983, 514] on span "Upload 1" at bounding box center [969, 516] width 30 height 11
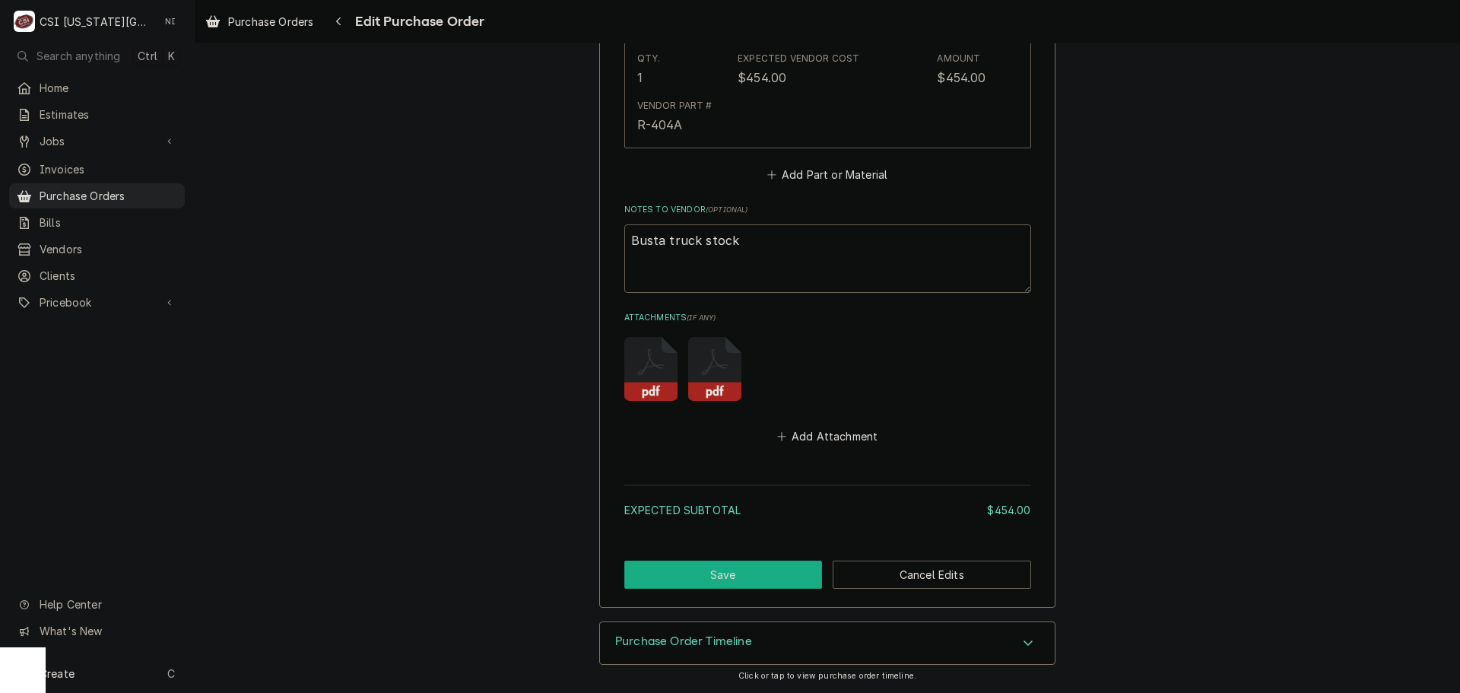
click at [798, 576] on button "Save" at bounding box center [723, 574] width 198 height 28
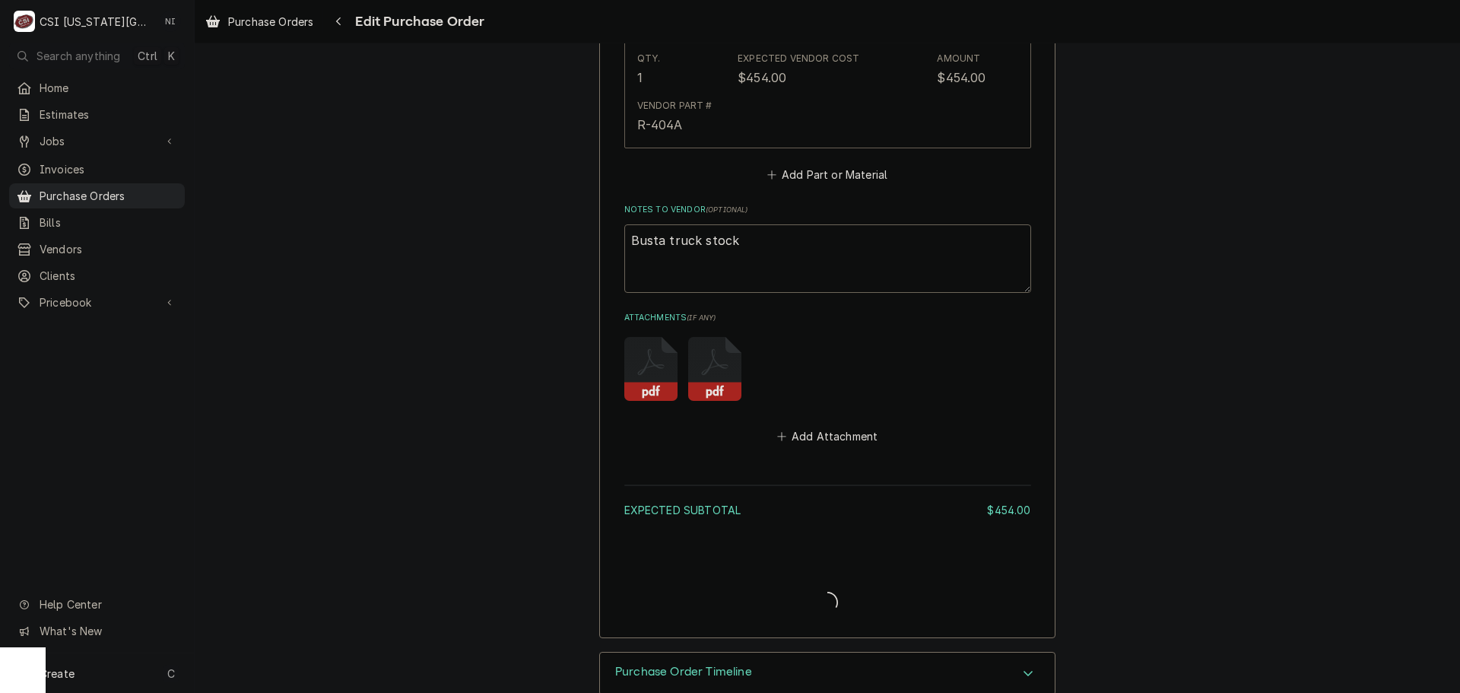
type textarea "x"
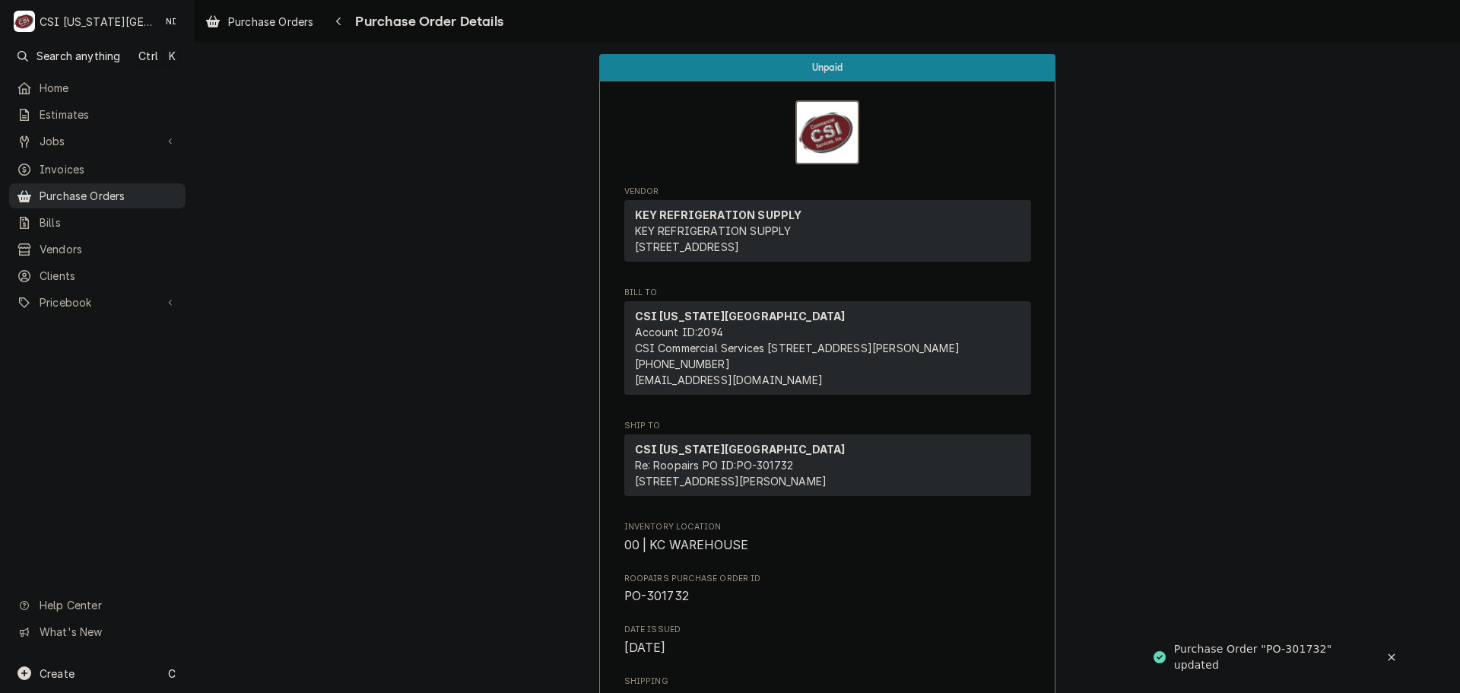
drag, startPoint x: 0, startPoint y: 0, endPoint x: 161, endPoint y: 189, distance: 248.7
click at [106, 189] on span "Purchase Orders" at bounding box center [109, 196] width 138 height 16
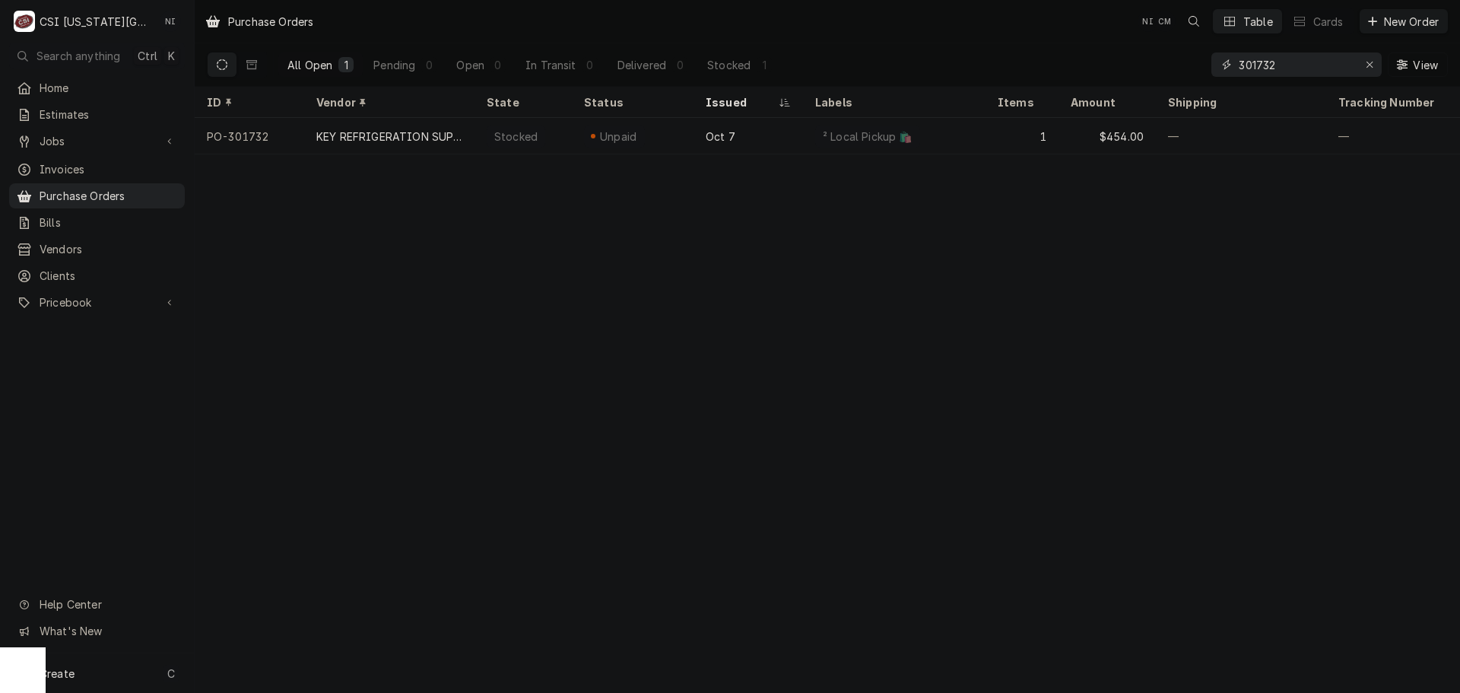
click at [1281, 68] on input "301732" at bounding box center [1296, 64] width 114 height 24
type input "301738"
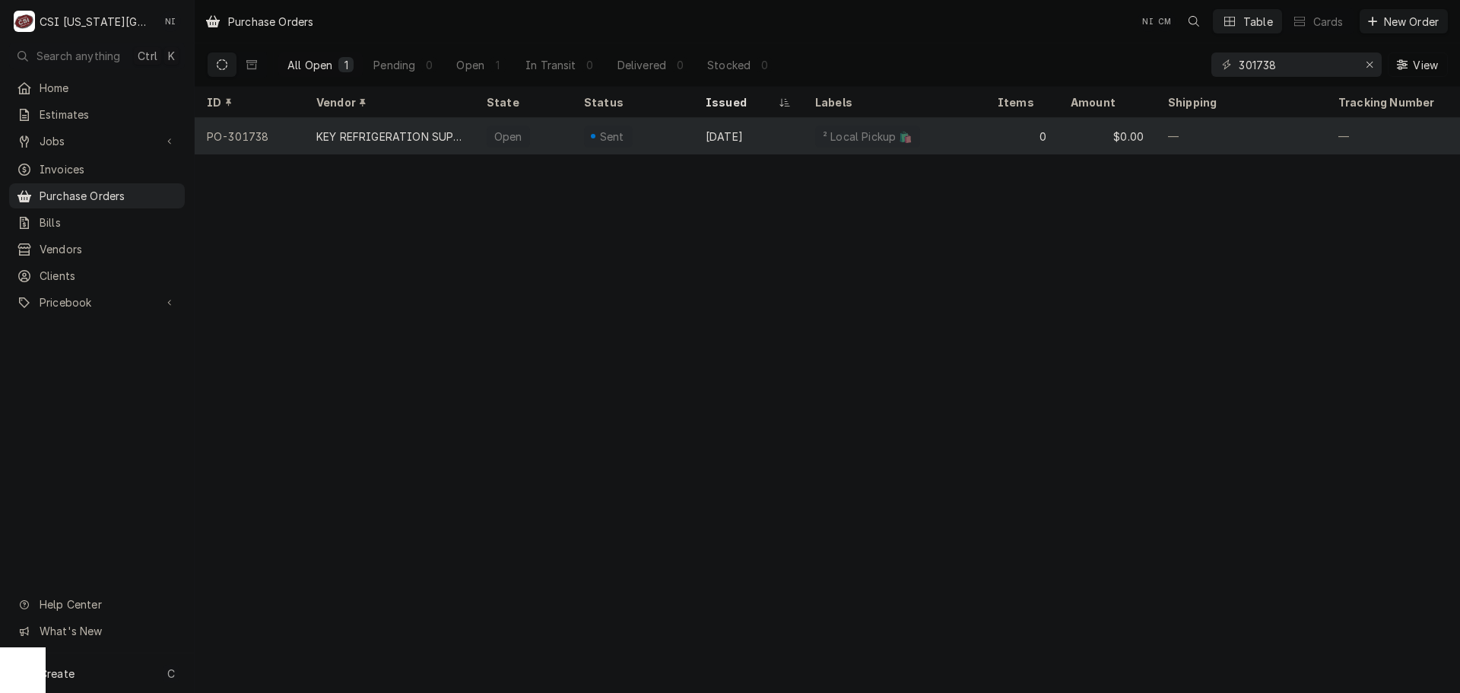
drag, startPoint x: 772, startPoint y: 137, endPoint x: 790, endPoint y: 144, distance: 19.5
click at [772, 137] on div "Oct 8" at bounding box center [749, 136] width 110 height 37
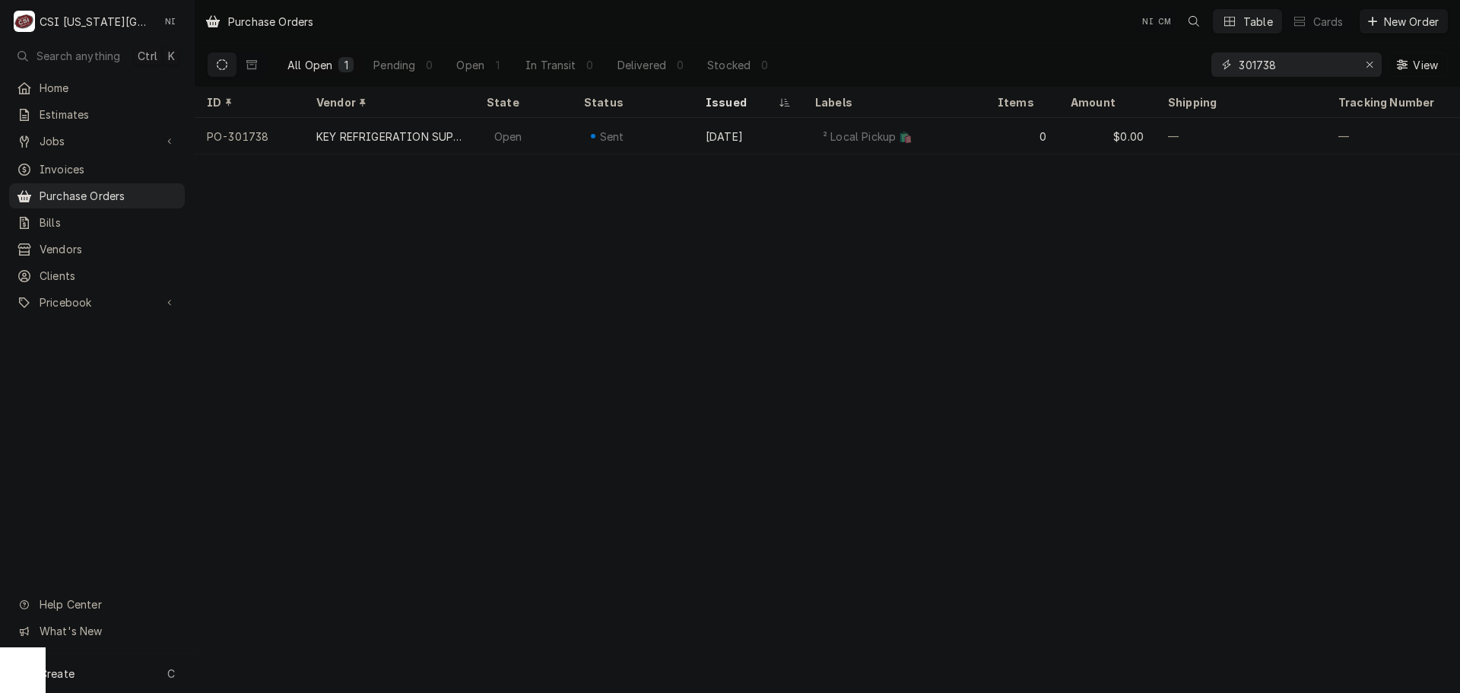
drag, startPoint x: 1297, startPoint y: 68, endPoint x: 1054, endPoint y: 71, distance: 243.4
click at [1073, 69] on div "All Open 1 Pending 0 Open 1 In Transit 0 Delivered 0 Stocked 0 301738 View" at bounding box center [827, 64] width 1241 height 43
click at [1300, 62] on input "301729" at bounding box center [1296, 64] width 114 height 24
drag, startPoint x: 1264, startPoint y: 68, endPoint x: 1145, endPoint y: 69, distance: 118.6
click at [1148, 69] on div "All Open 1 Pending 0 Open 0 In Transit 0 Delivered 1 Stocked 0 301742 View" at bounding box center [827, 64] width 1241 height 43
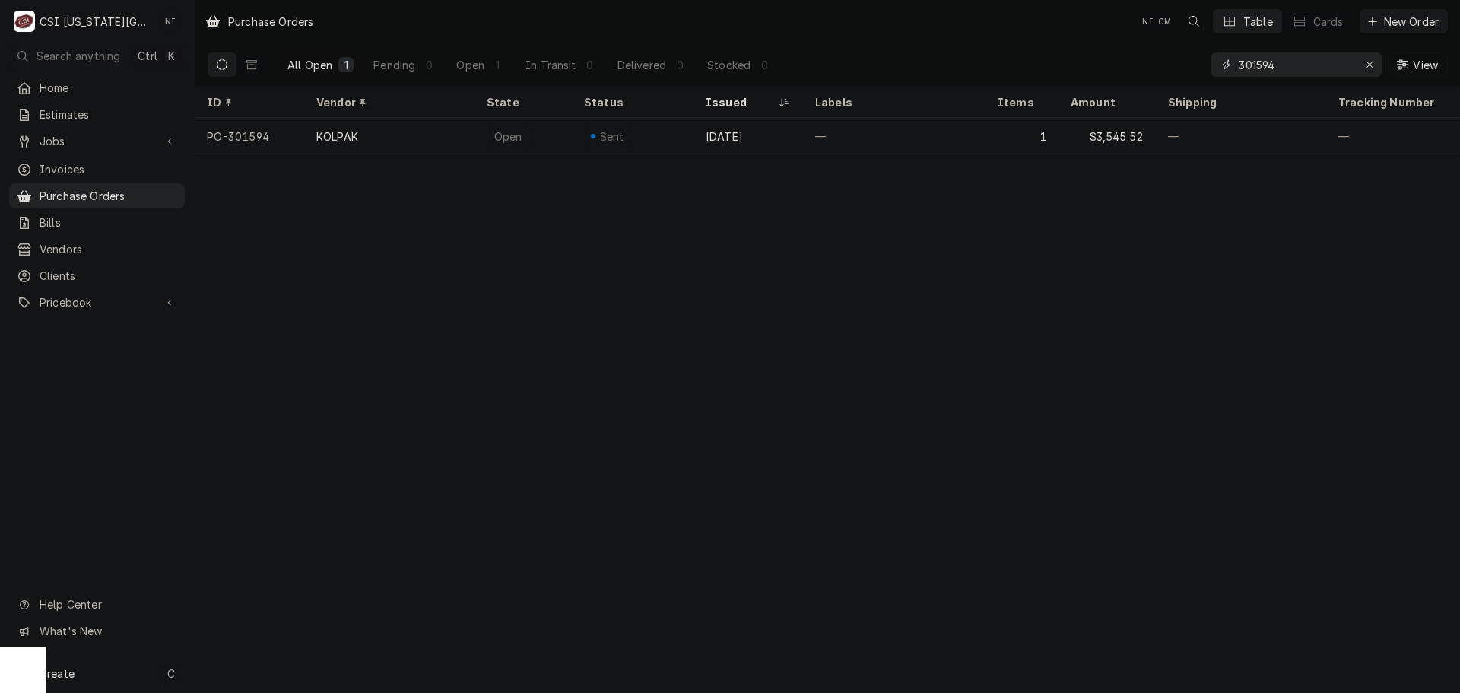
drag, startPoint x: 1204, startPoint y: 67, endPoint x: 1185, endPoint y: 72, distance: 19.7
click at [1193, 67] on div "All Open 1 Pending 0 Open 1 In Transit 0 Delivered 0 Stocked 0 301594 View" at bounding box center [827, 64] width 1241 height 43
drag, startPoint x: 1280, startPoint y: 65, endPoint x: 1104, endPoint y: 64, distance: 175.7
click at [1104, 64] on div "All Open 1 Pending 0 Open 1 In Transit 0 Delivered 0 Stocked 0 301733 View" at bounding box center [827, 64] width 1241 height 43
drag, startPoint x: 1287, startPoint y: 64, endPoint x: 1180, endPoint y: 67, distance: 107.3
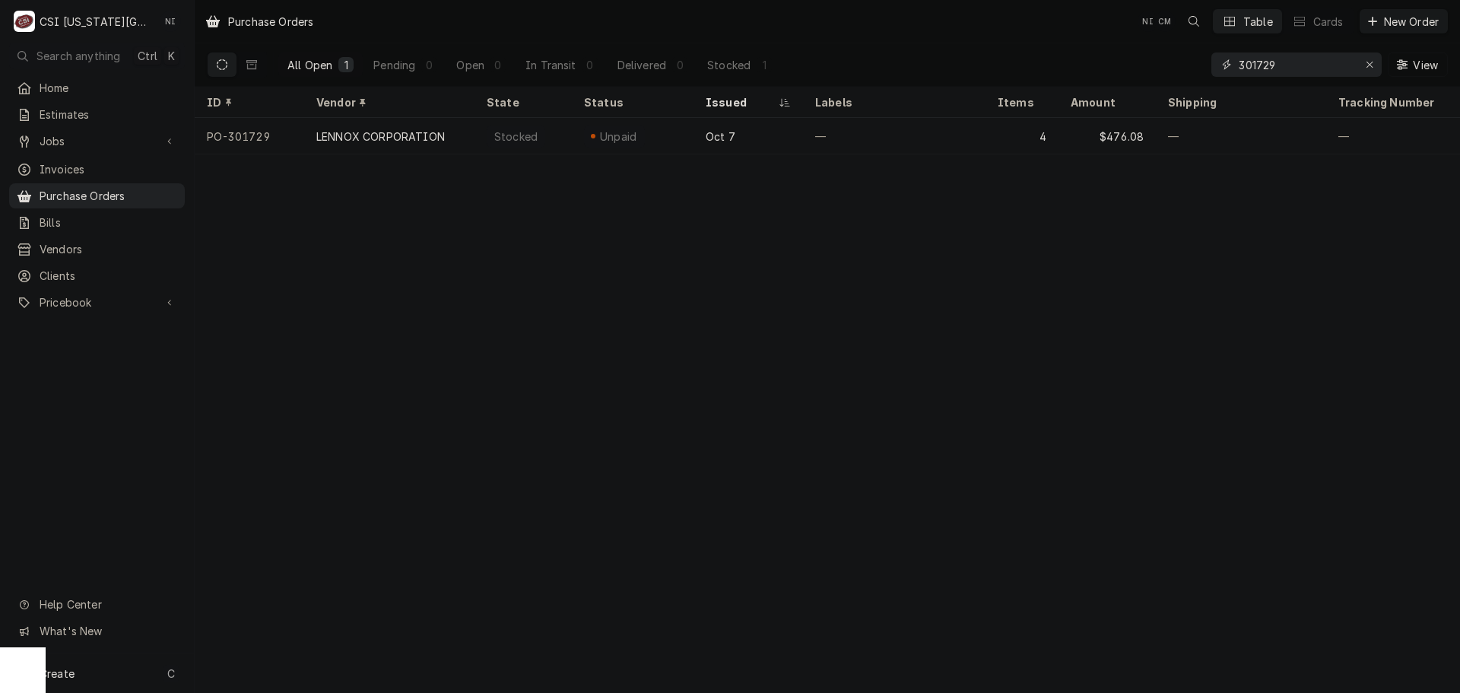
click at [1180, 67] on div "All Open 1 Pending 0 Open 0 In Transit 0 Delivered 0 Stocked 1 301729 View" at bounding box center [827, 64] width 1241 height 43
drag, startPoint x: 1283, startPoint y: 64, endPoint x: 1107, endPoint y: 46, distance: 176.6
click at [1111, 46] on div "All Open 1 Pending 0 Open 1 In Transit 0 Delivered 0 Stocked 0 301279 View" at bounding box center [827, 64] width 1241 height 43
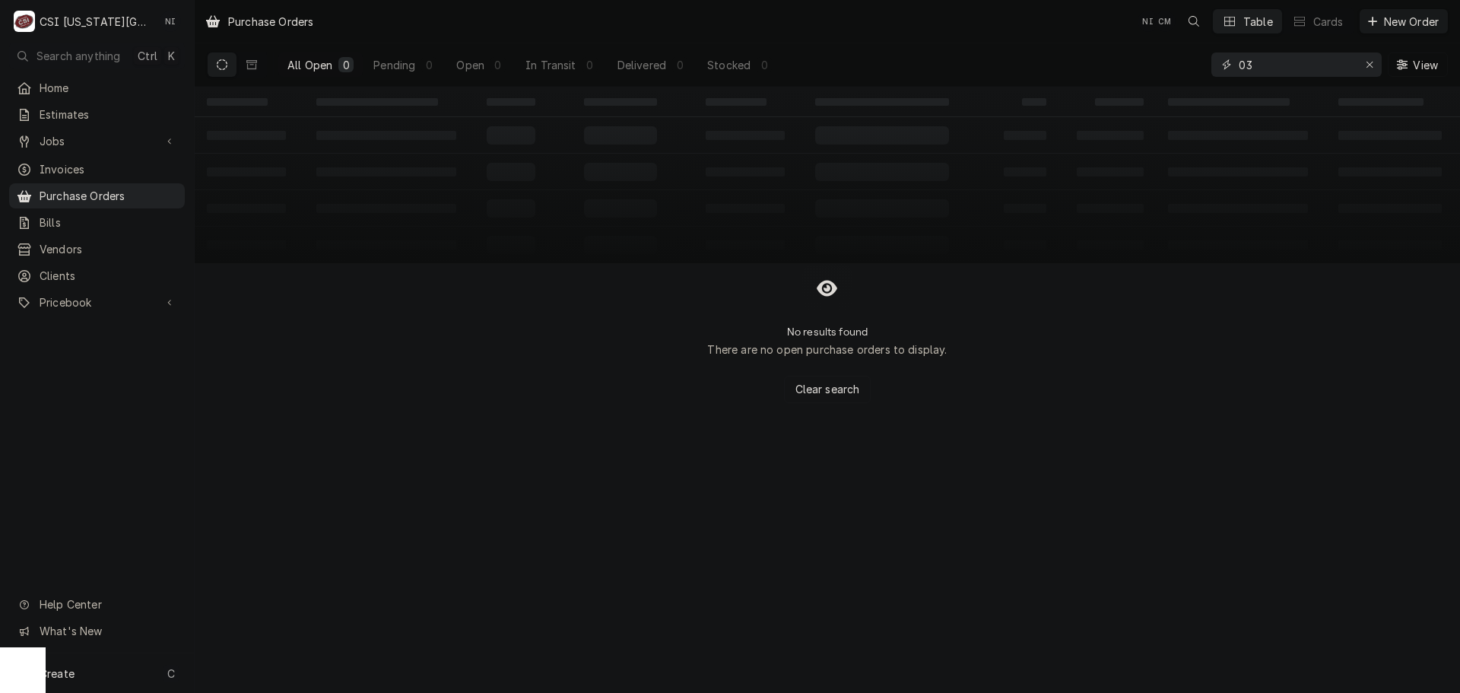
type input "0"
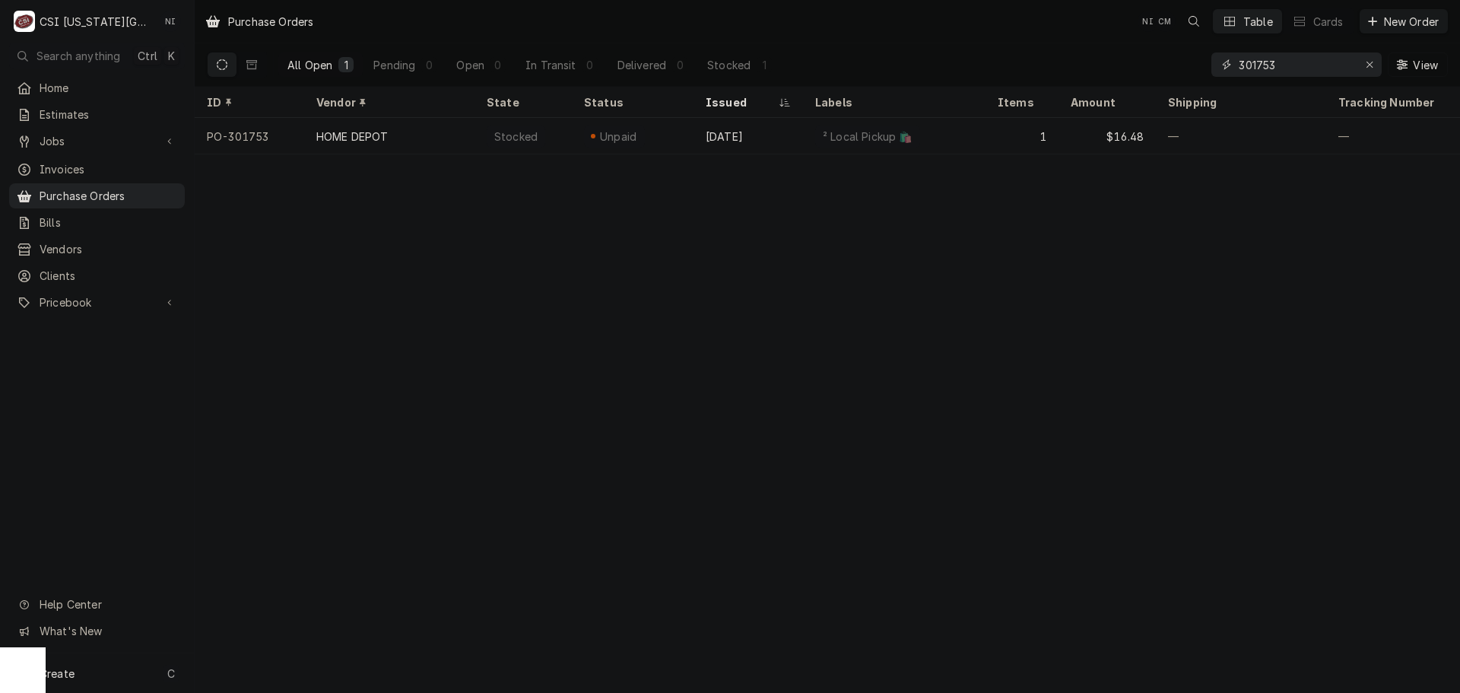
type input "301753"
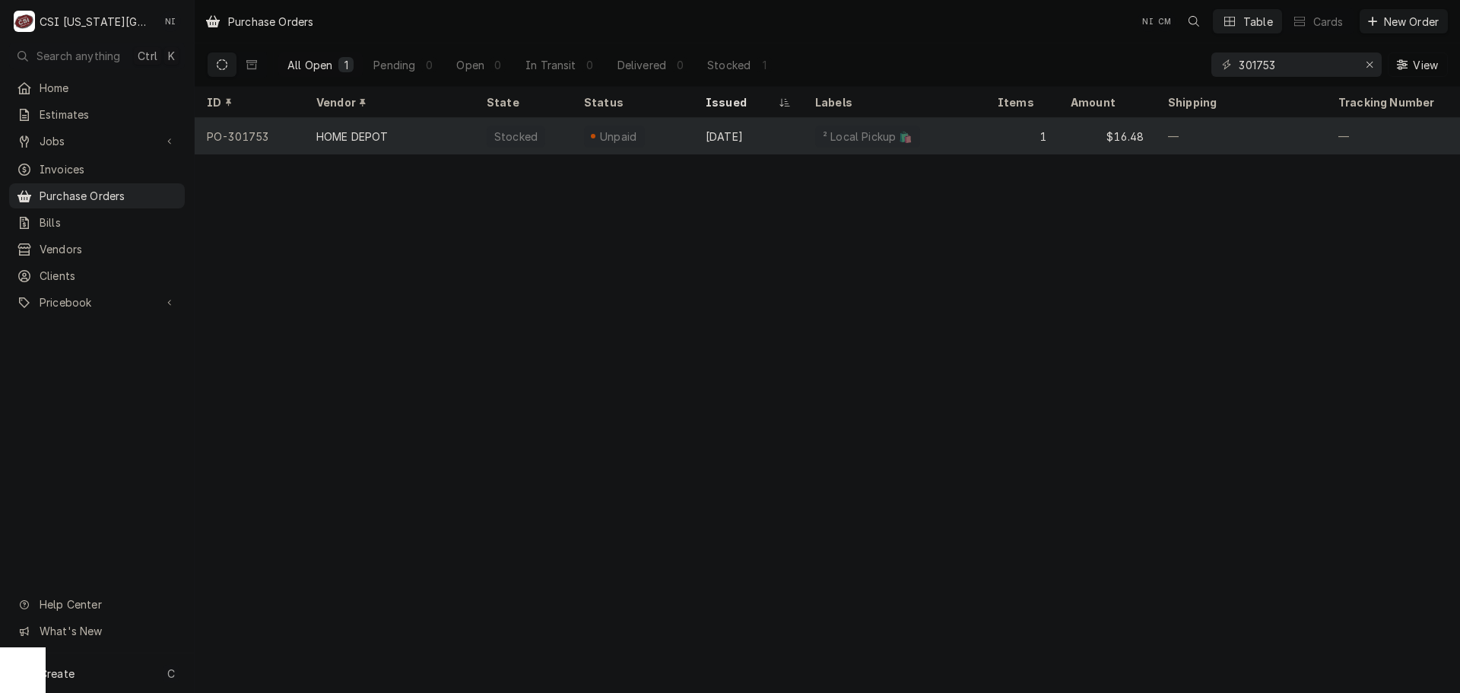
click at [457, 131] on div "HOME DEPOT" at bounding box center [389, 136] width 170 height 37
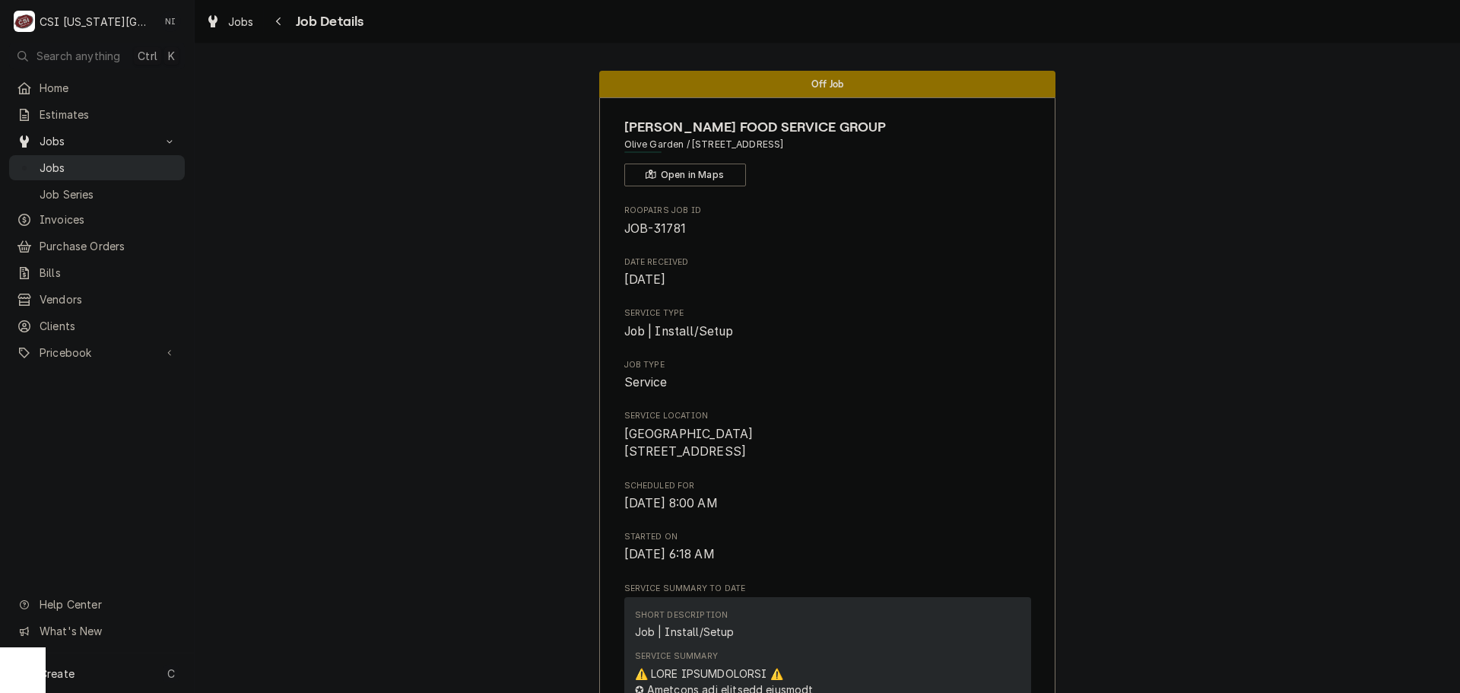
click at [178, 158] on div "Jobs" at bounding box center [97, 167] width 170 height 19
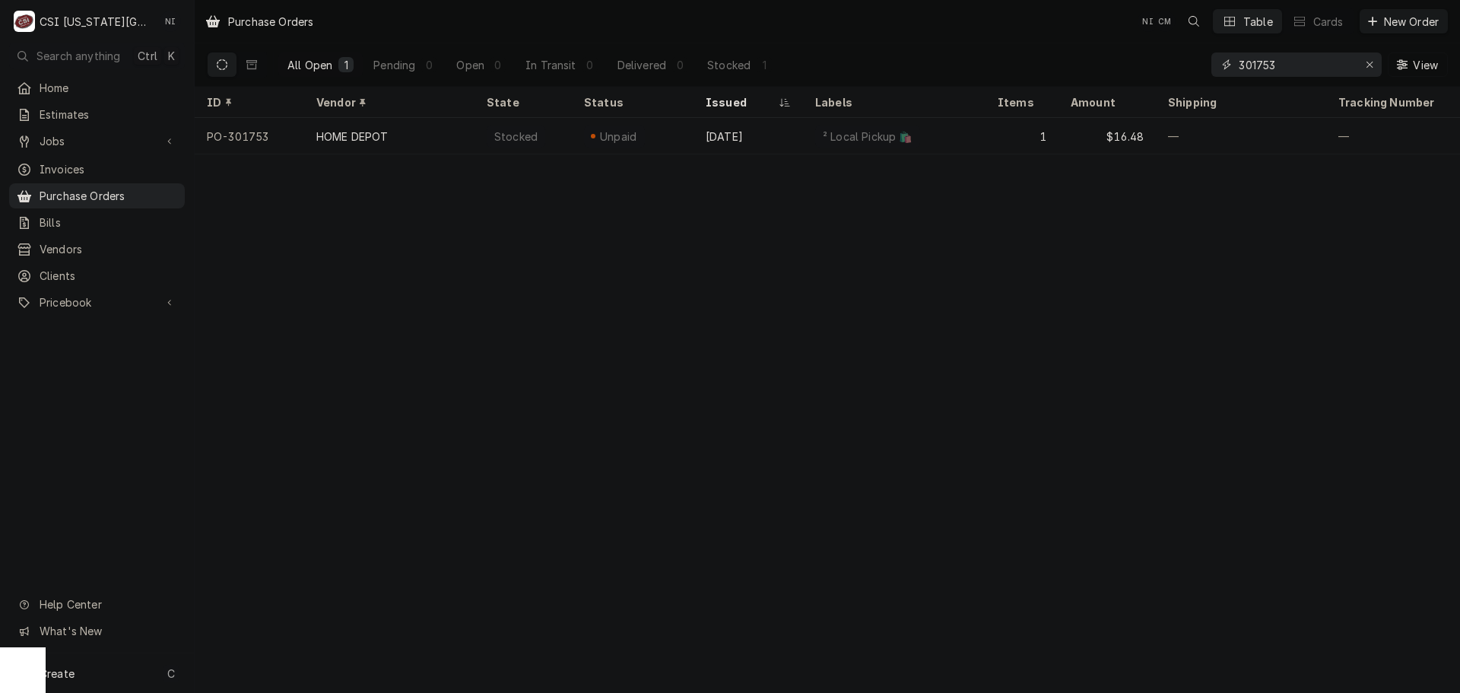
click at [1281, 67] on input "301753" at bounding box center [1296, 64] width 114 height 24
type input "301749"
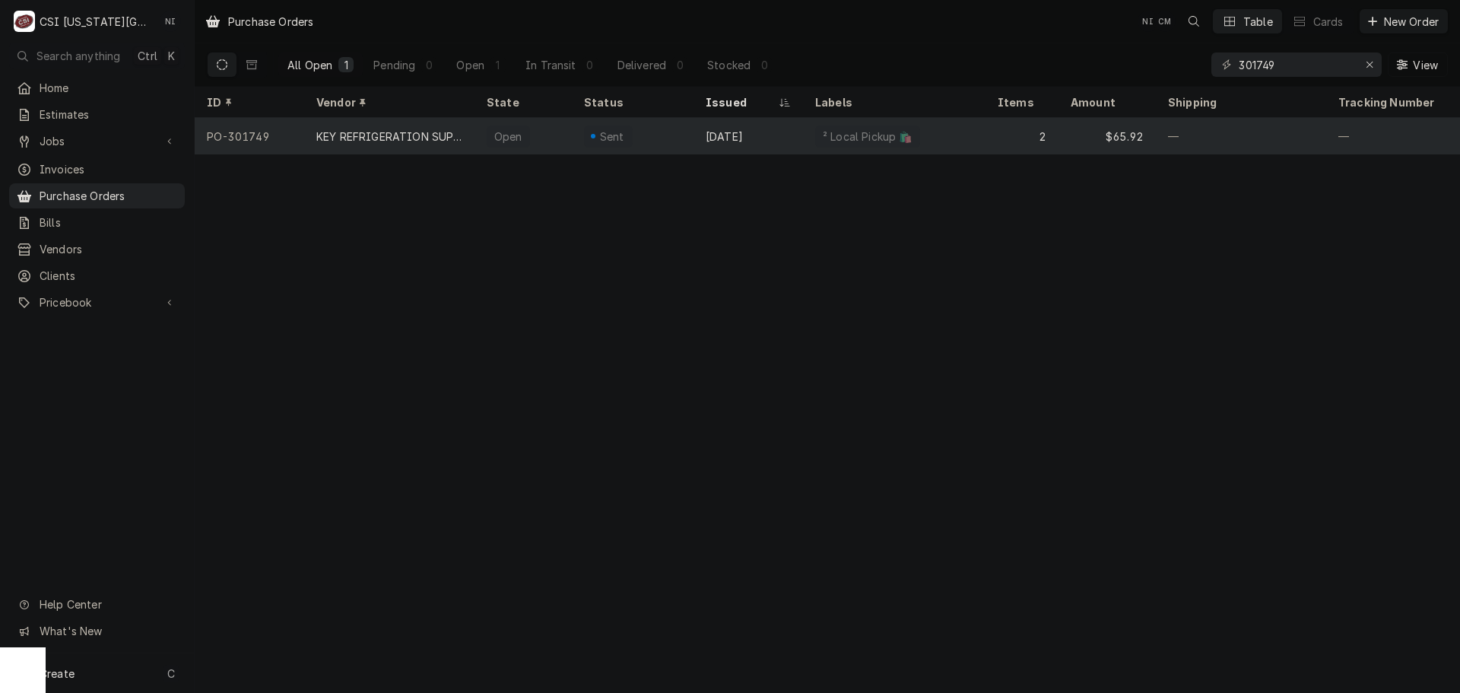
drag, startPoint x: 976, startPoint y: 137, endPoint x: 1029, endPoint y: 142, distance: 53.5
click at [976, 137] on div "² Local Pickup 🛍️" at bounding box center [894, 136] width 183 height 37
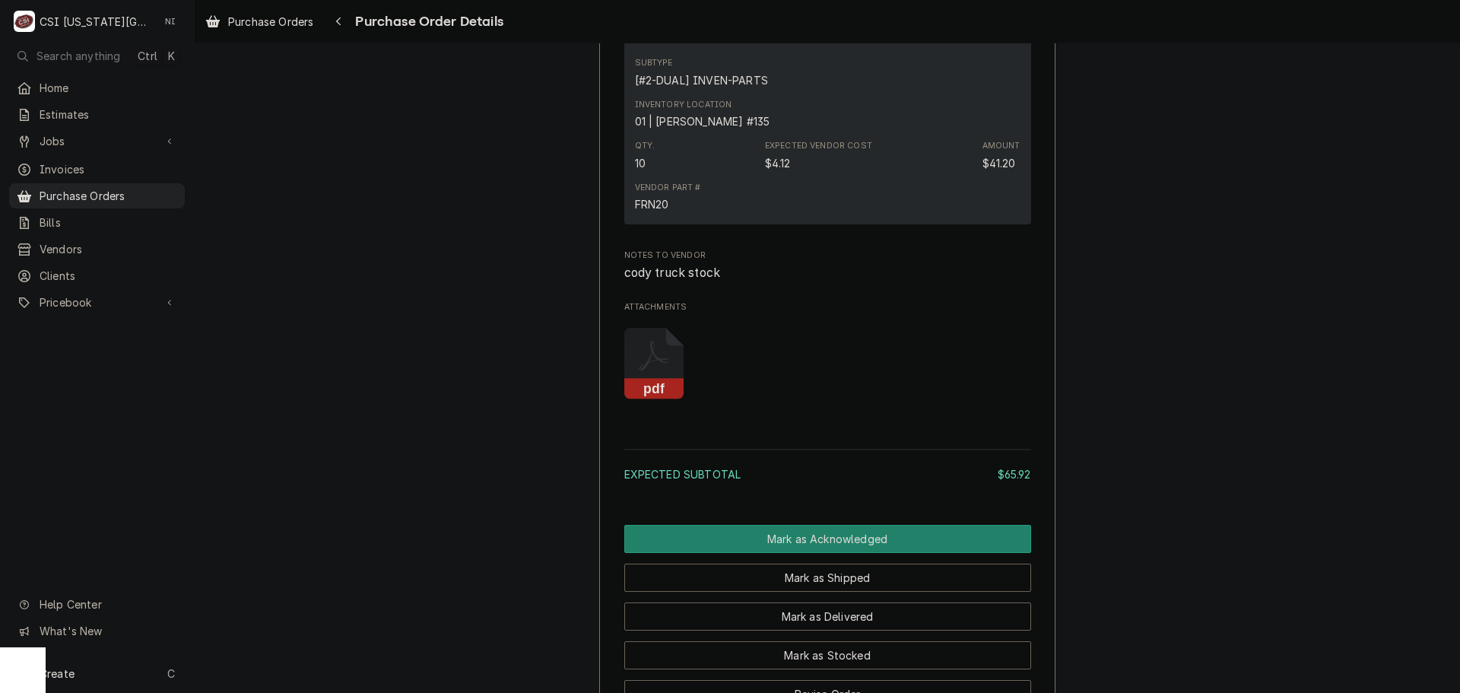
scroll to position [1503, 0]
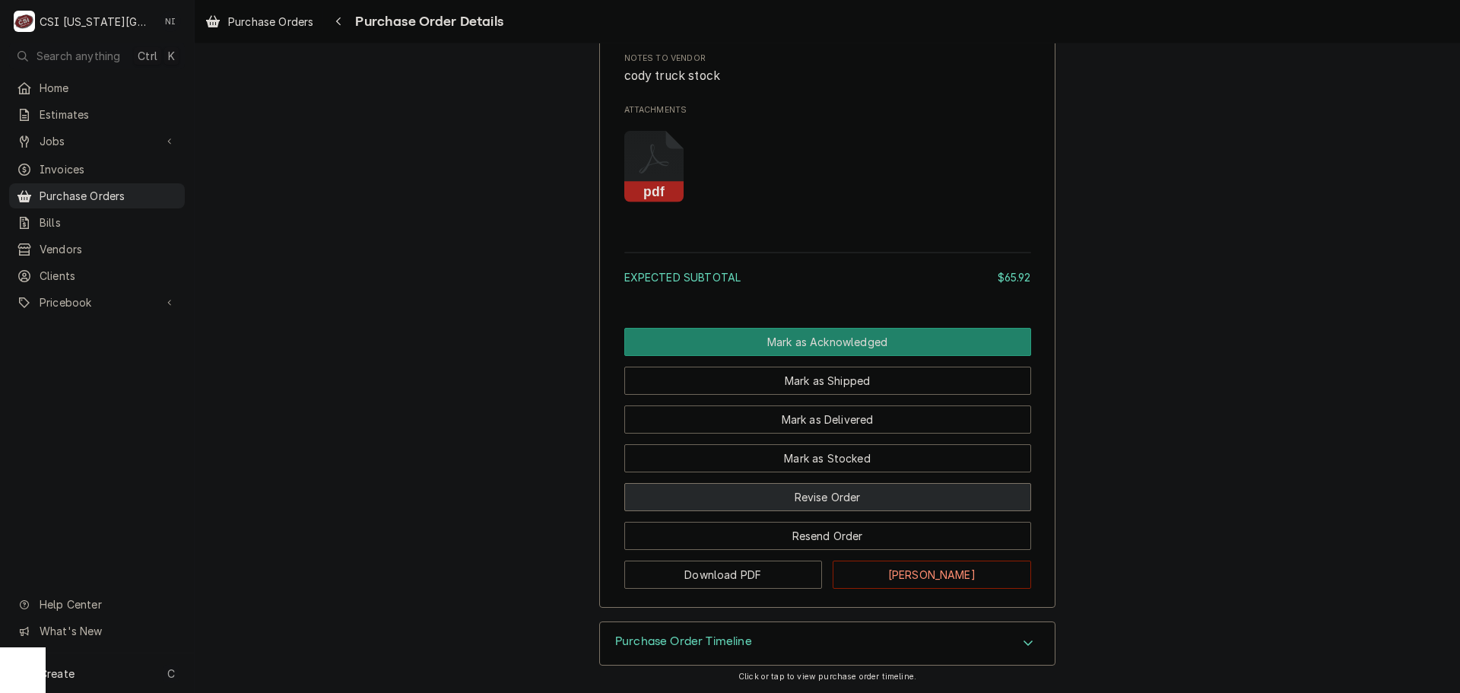
drag, startPoint x: 787, startPoint y: 494, endPoint x: 805, endPoint y: 491, distance: 18.5
click at [789, 494] on button "Revise Order" at bounding box center [827, 497] width 407 height 28
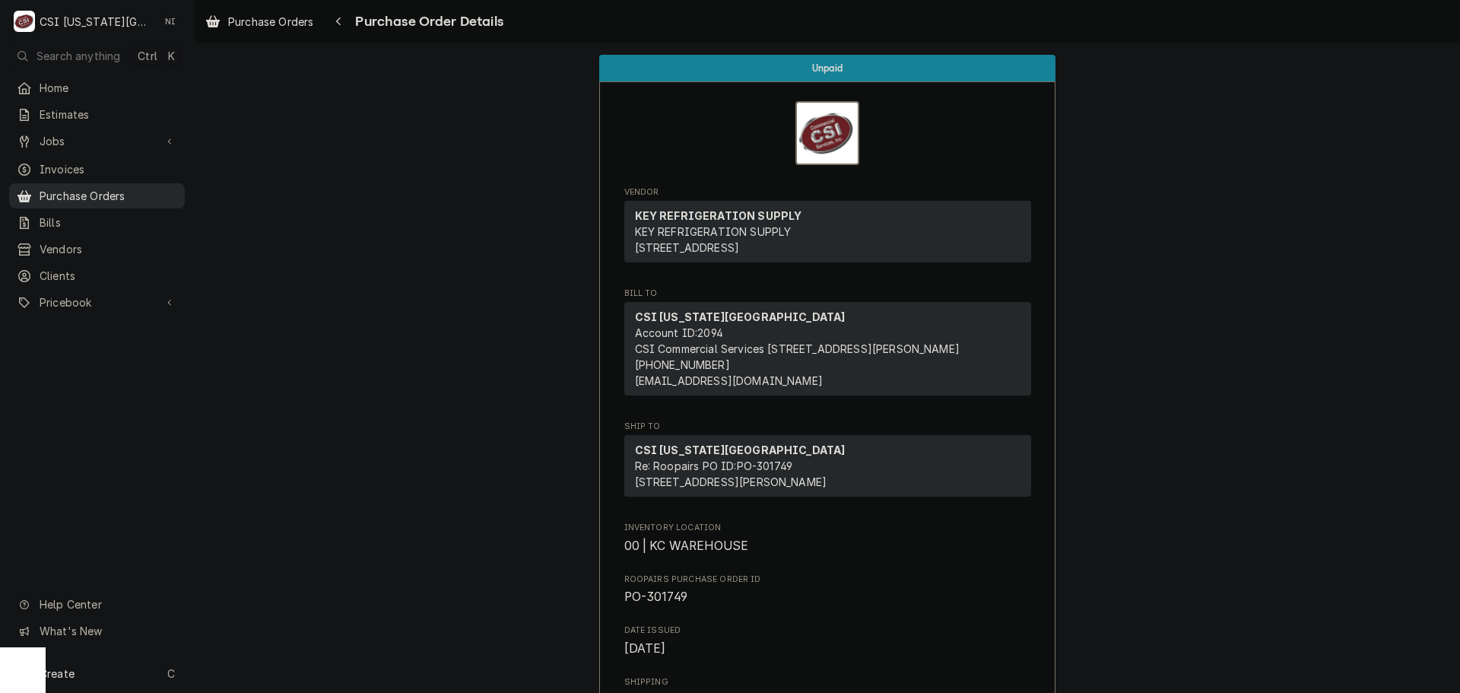
click at [154, 188] on span "Purchase Orders" at bounding box center [109, 196] width 138 height 16
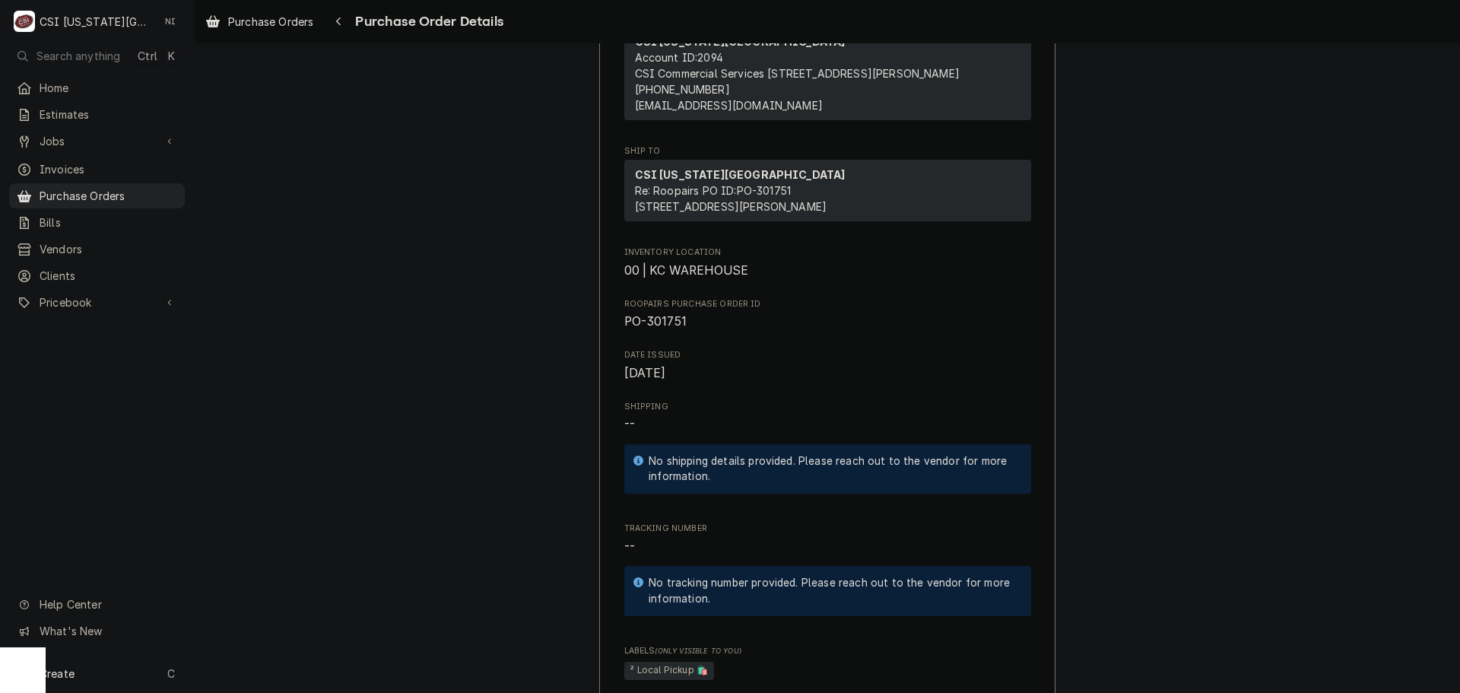
scroll to position [456, 0]
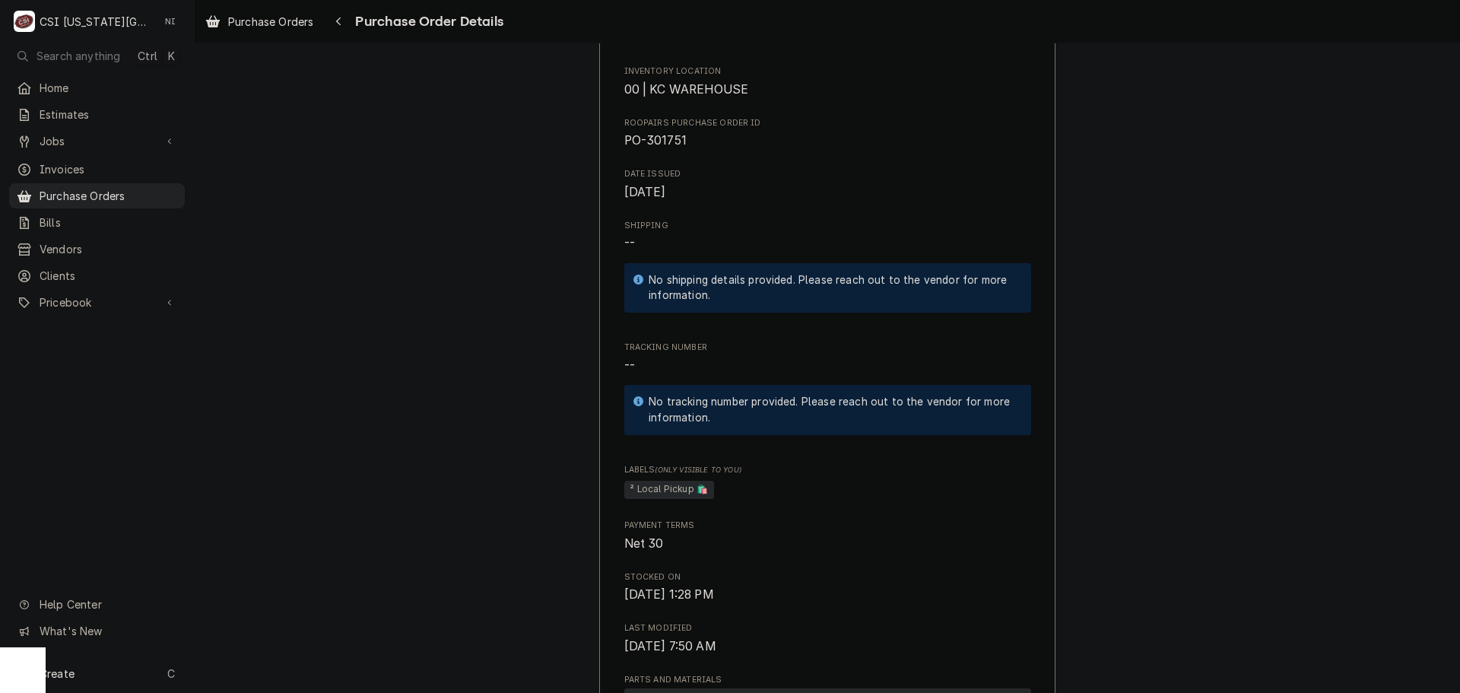
drag, startPoint x: 111, startPoint y: 192, endPoint x: 529, endPoint y: 197, distance: 418.3
click at [111, 192] on span "Purchase Orders" at bounding box center [109, 196] width 138 height 16
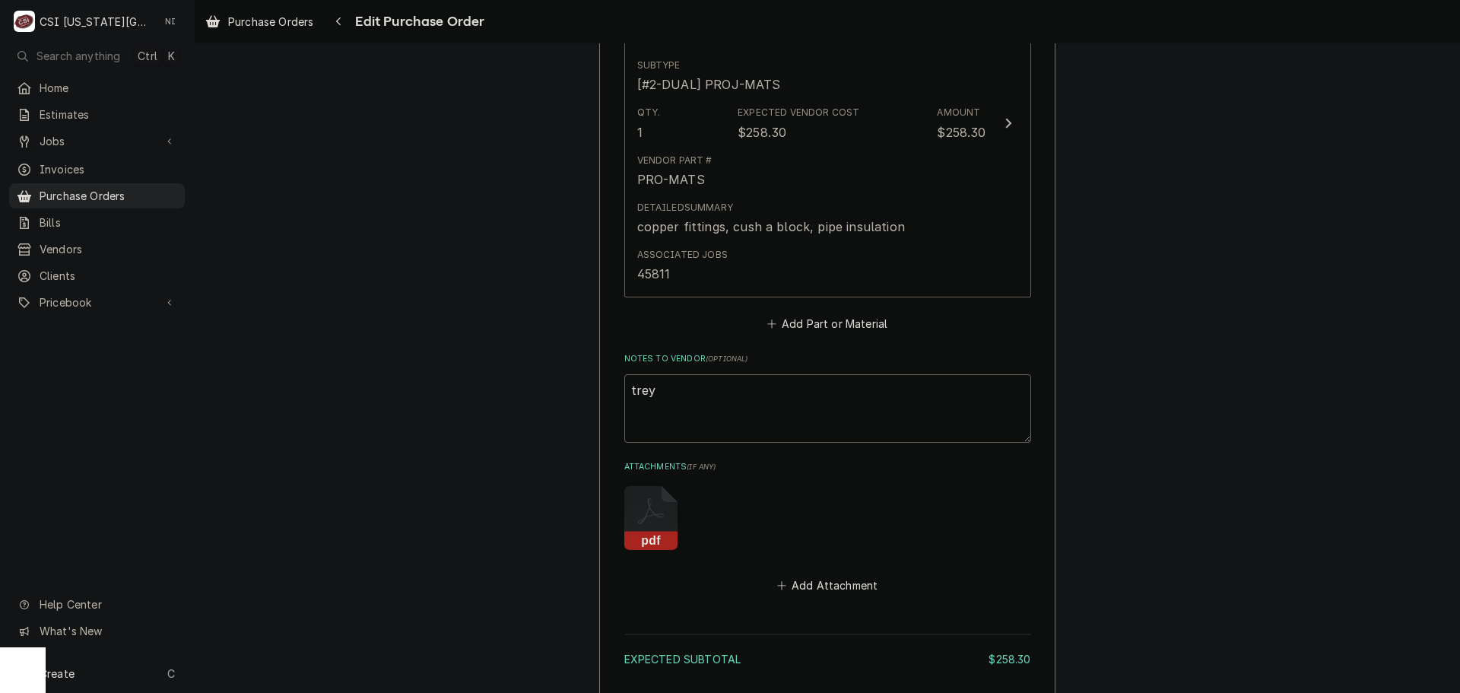
scroll to position [960, 0]
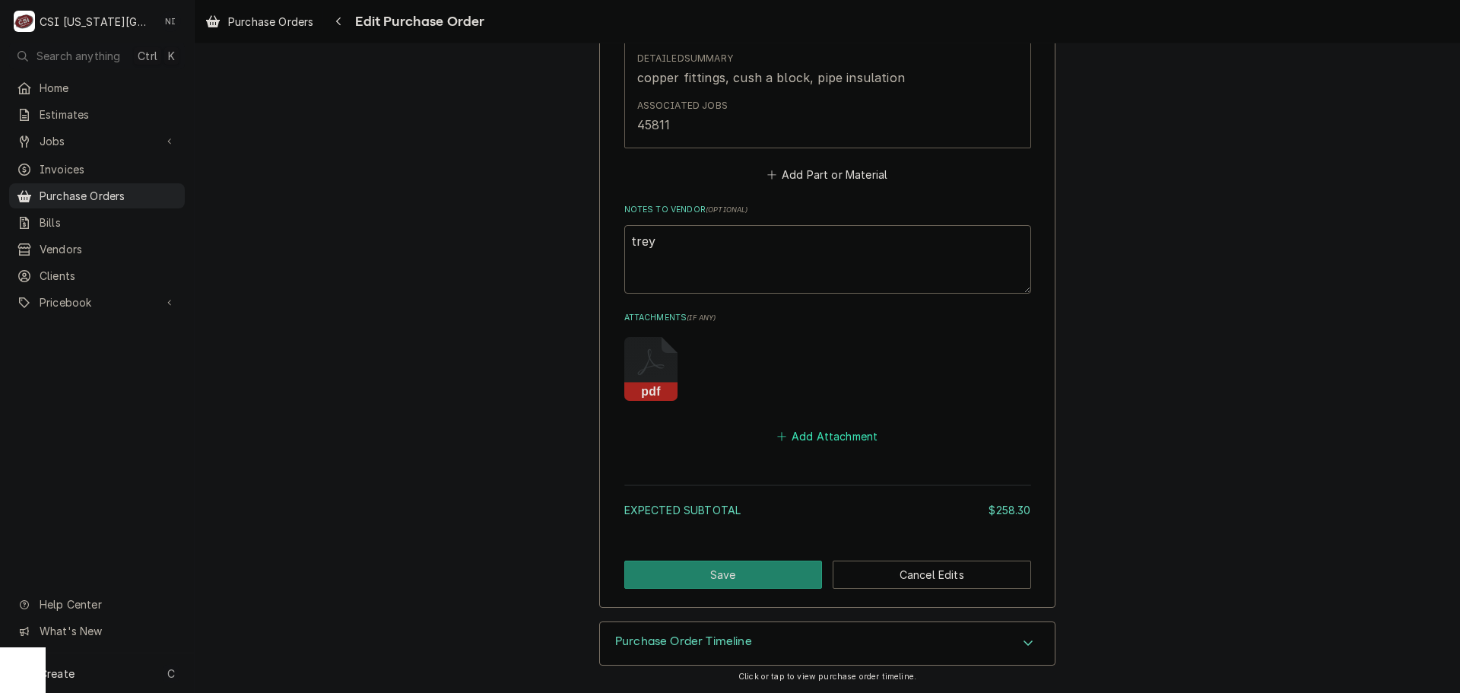
click at [834, 432] on button "Add Attachment" at bounding box center [827, 436] width 106 height 21
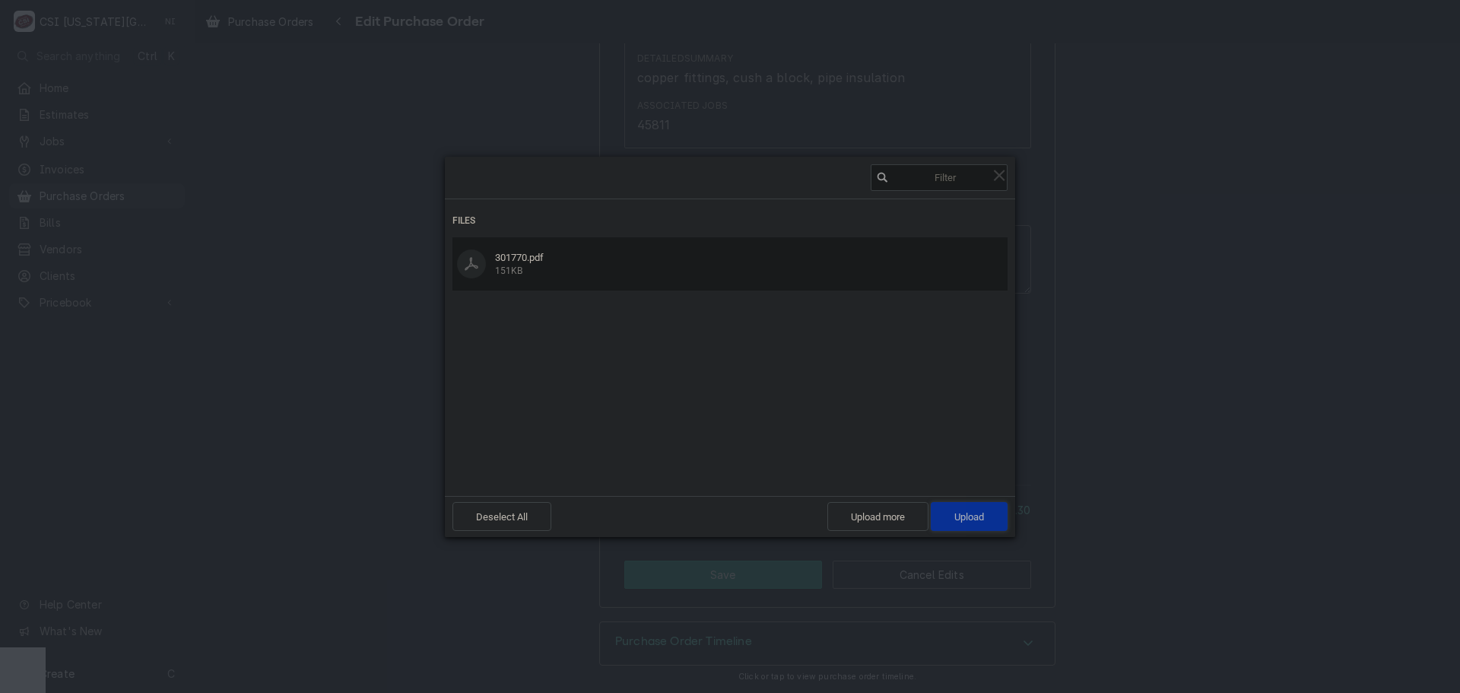
click at [964, 513] on span "Upload 1" at bounding box center [969, 516] width 30 height 11
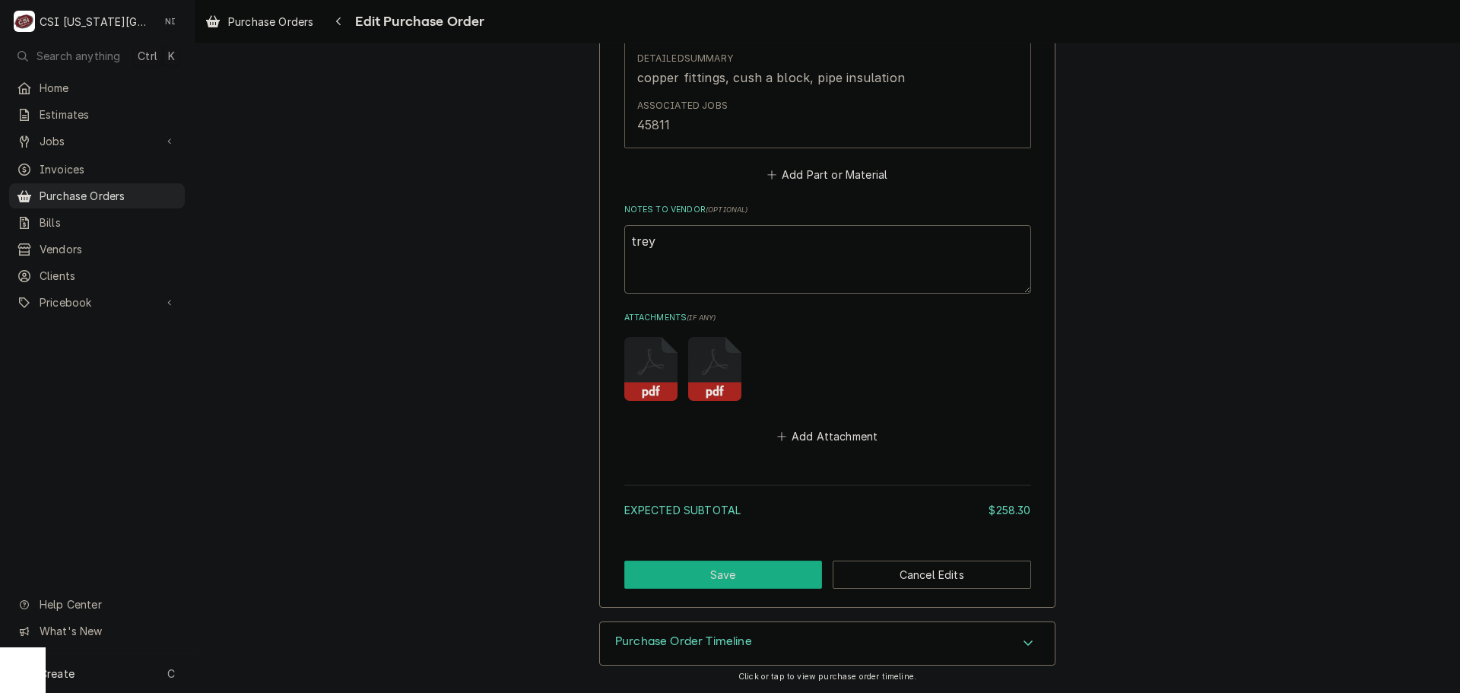
click at [758, 580] on button "Save" at bounding box center [723, 574] width 198 height 28
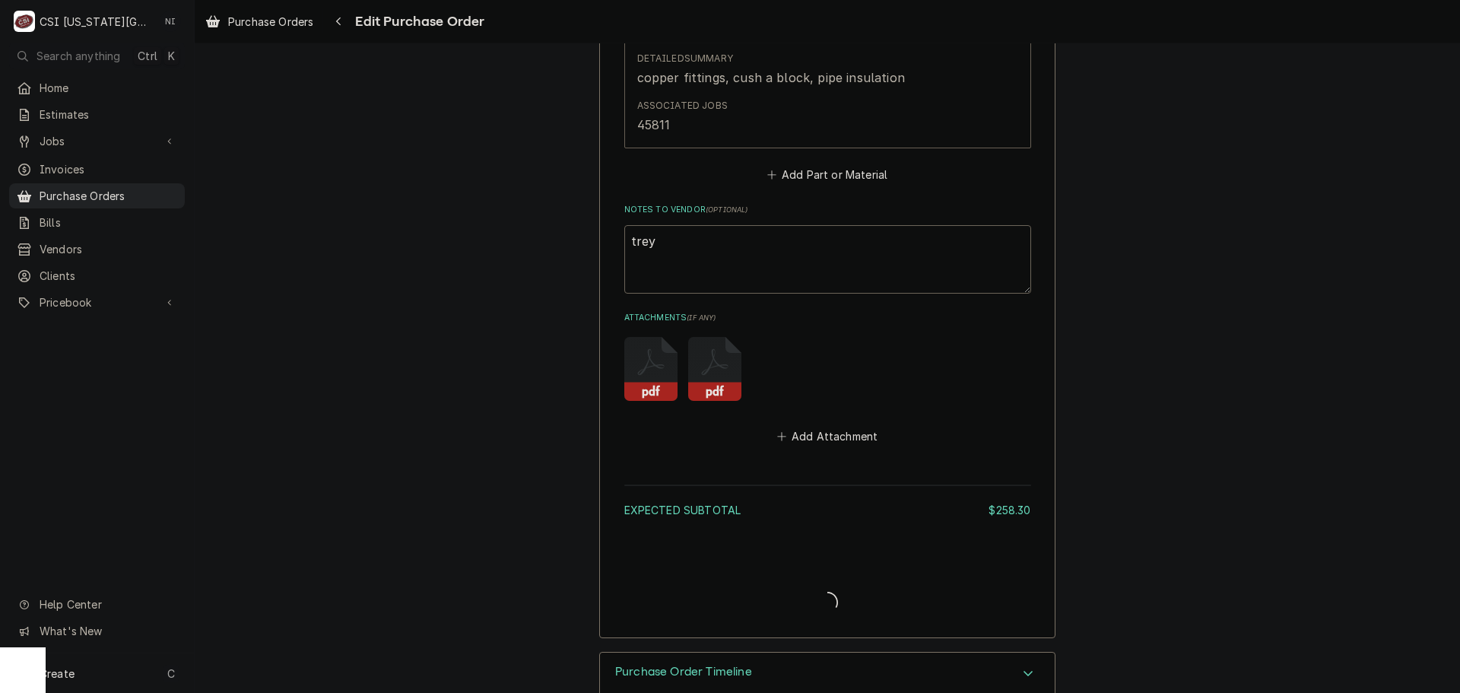
type textarea "x"
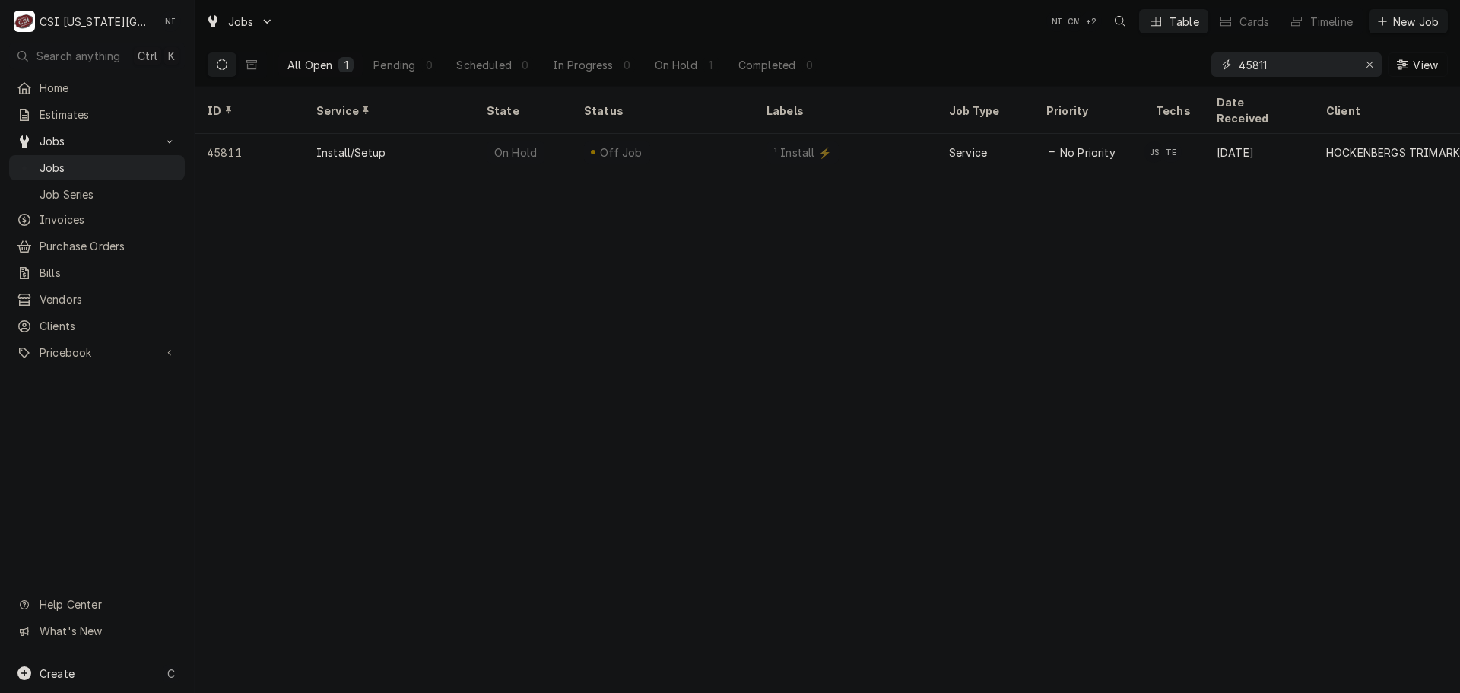
drag, startPoint x: 1229, startPoint y: 69, endPoint x: 1097, endPoint y: 62, distance: 132.5
click at [1102, 65] on div "All Open 1 Pending 0 Scheduled 0 In Progress 0 On Hold 1 Completed 0 45811 View" at bounding box center [827, 64] width 1241 height 43
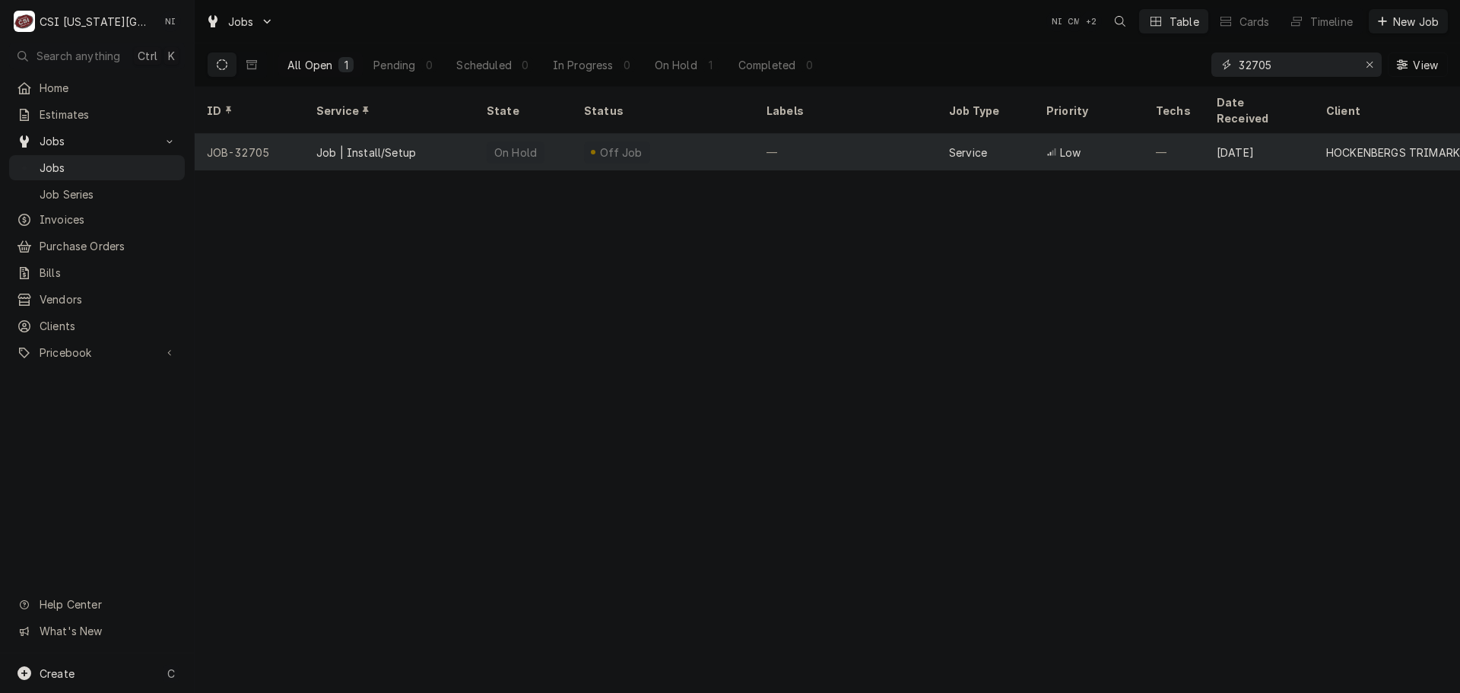
type input "32705"
click at [758, 134] on div "—" at bounding box center [845, 152] width 183 height 37
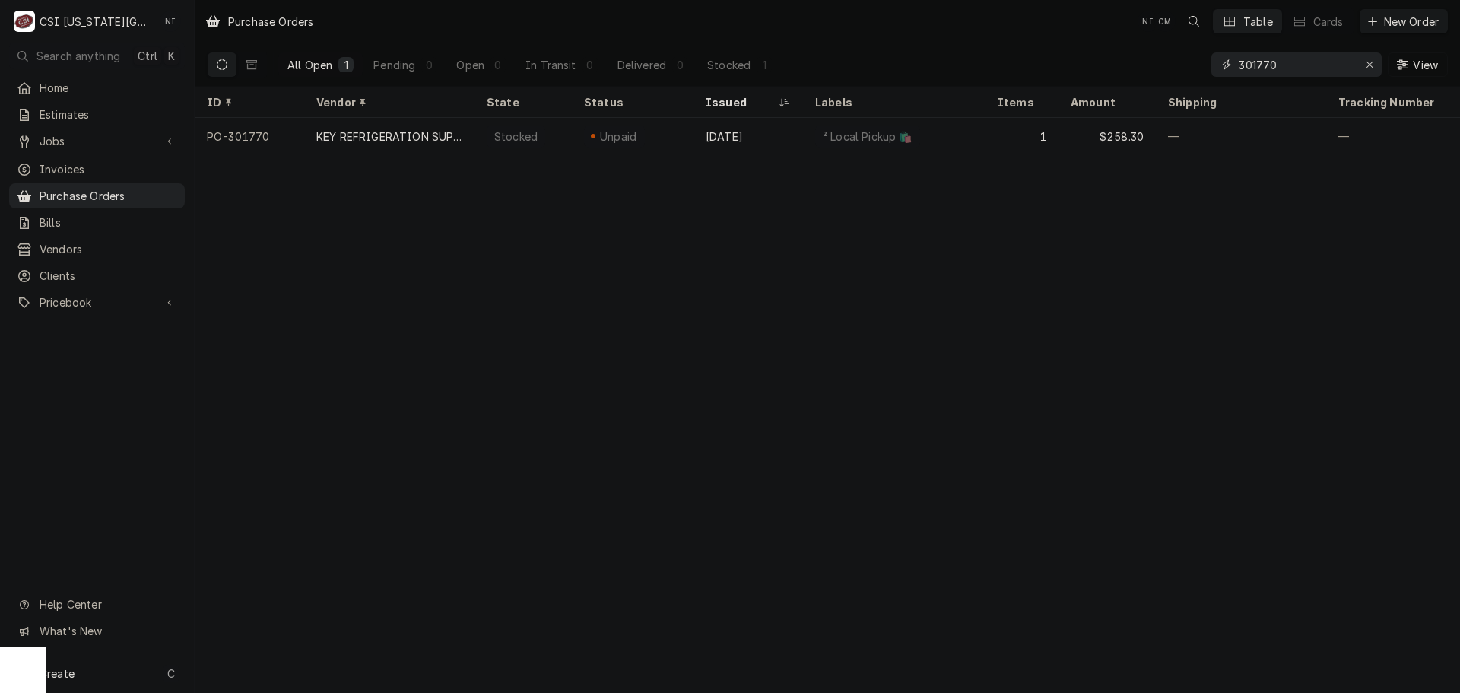
click at [1290, 68] on input "301770" at bounding box center [1296, 64] width 114 height 24
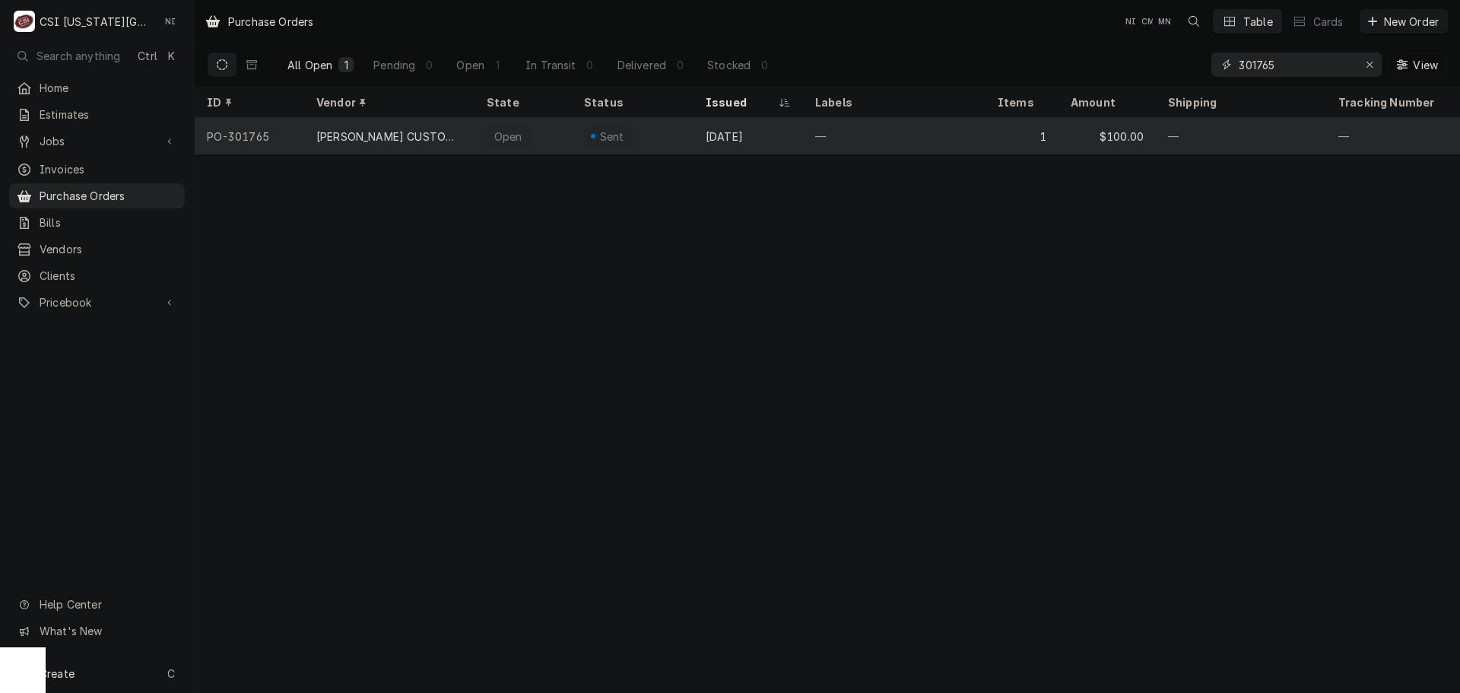
type input "301765"
click at [541, 136] on div "Open" at bounding box center [523, 136] width 97 height 37
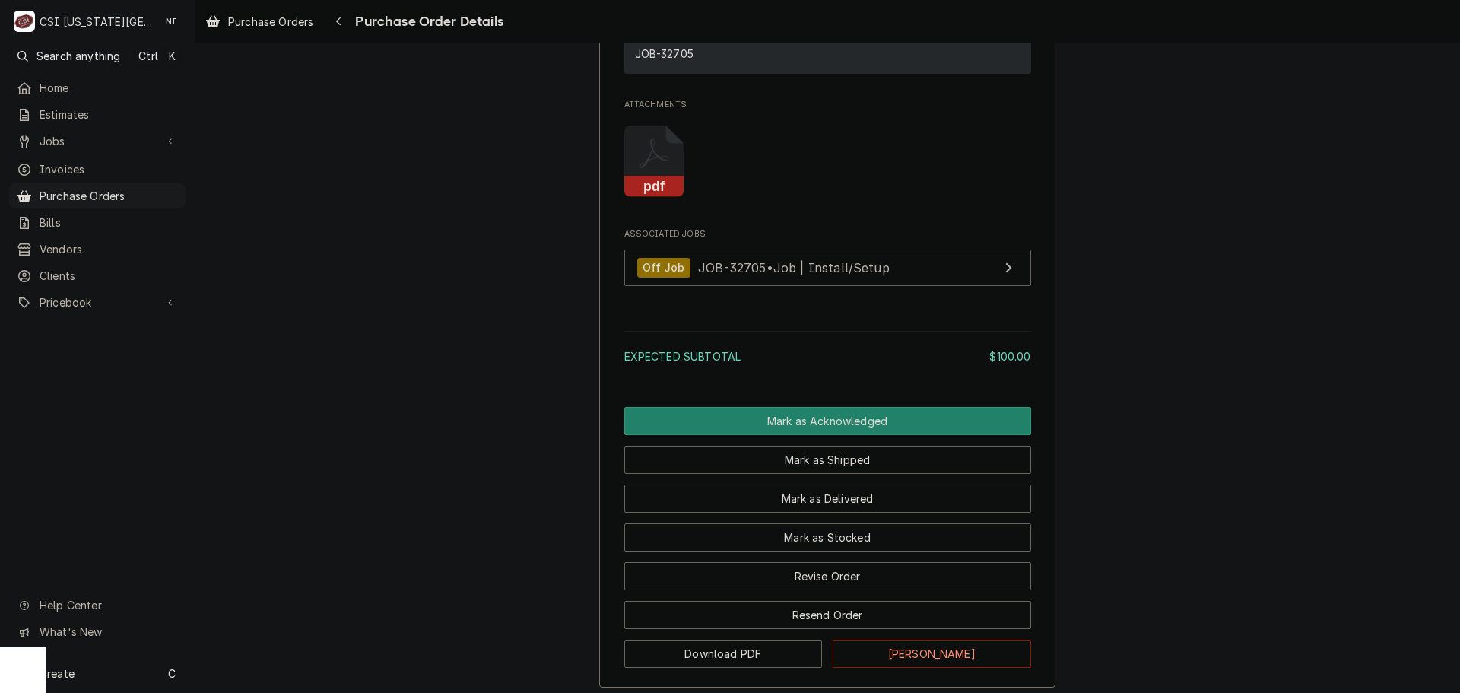
scroll to position [1237, 0]
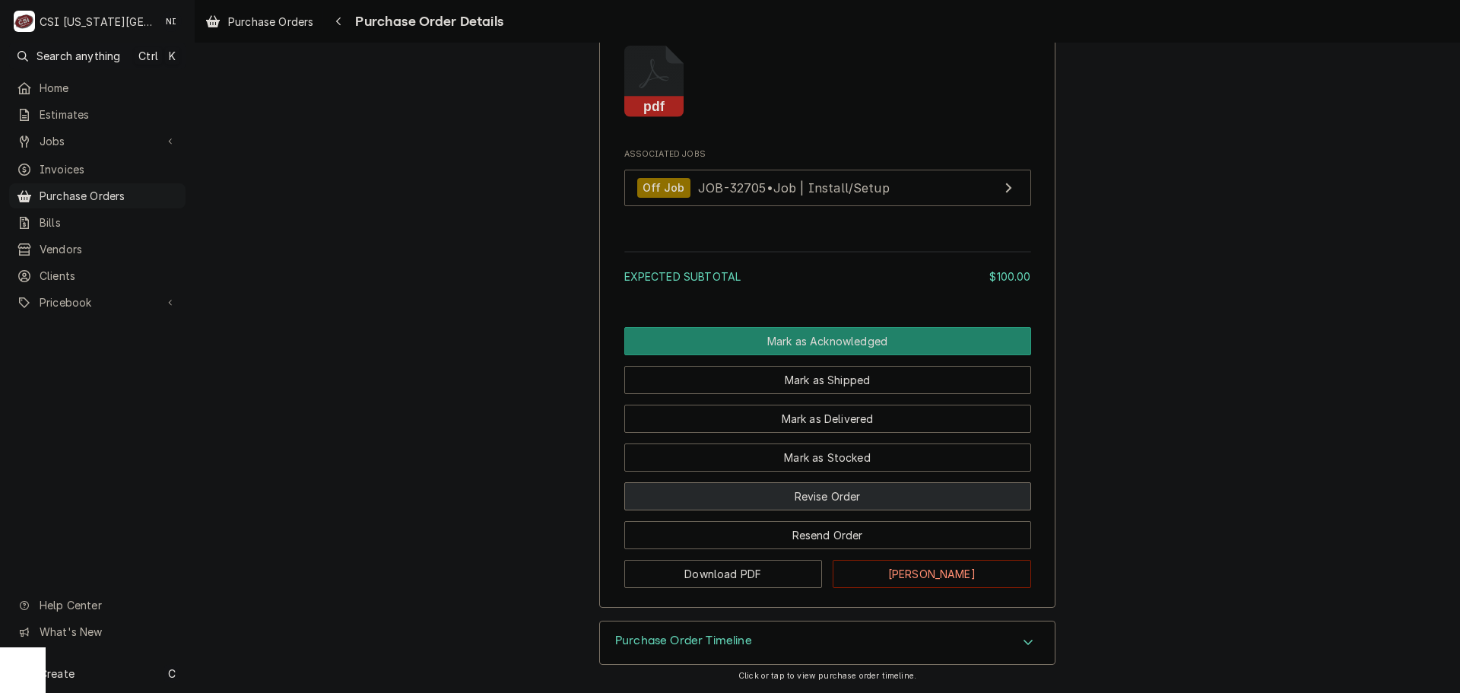
drag, startPoint x: 814, startPoint y: 491, endPoint x: 818, endPoint y: 503, distance: 12.7
click at [815, 494] on button "Revise Order" at bounding box center [827, 496] width 407 height 28
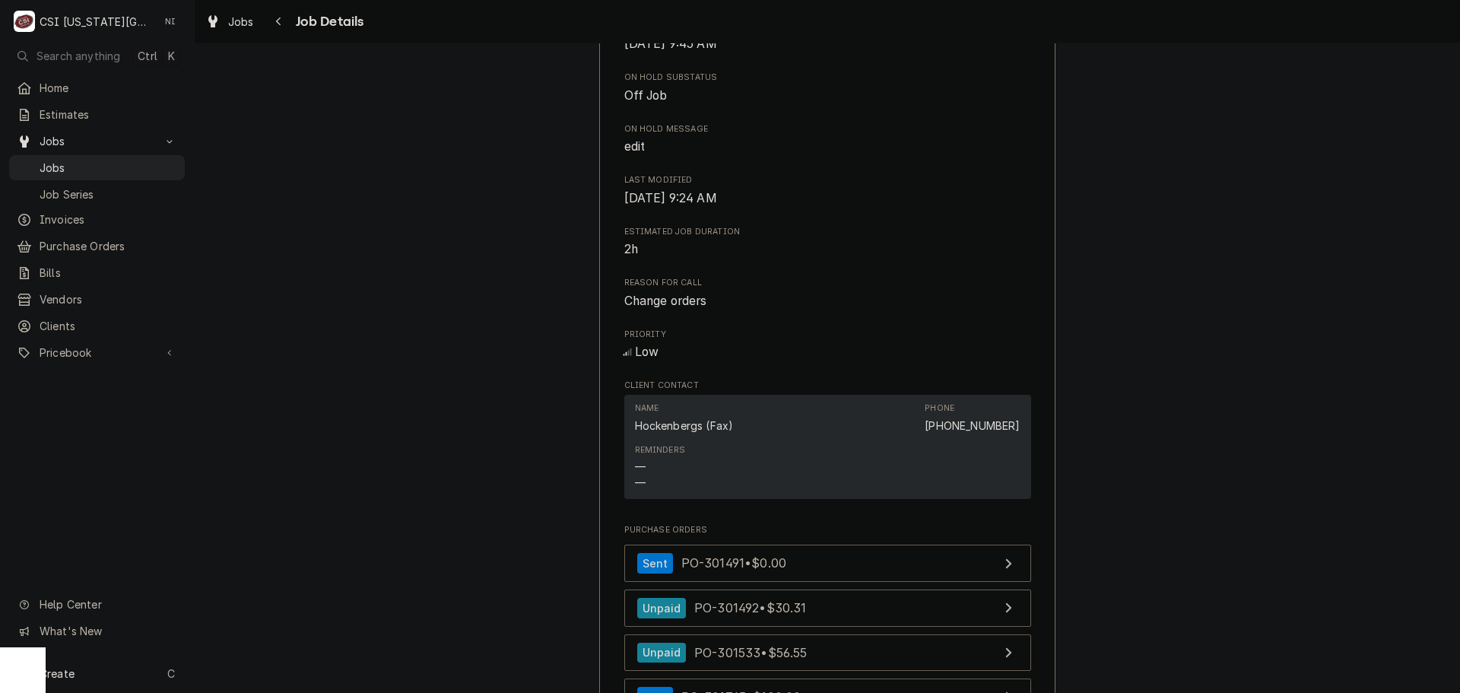
scroll to position [532, 0]
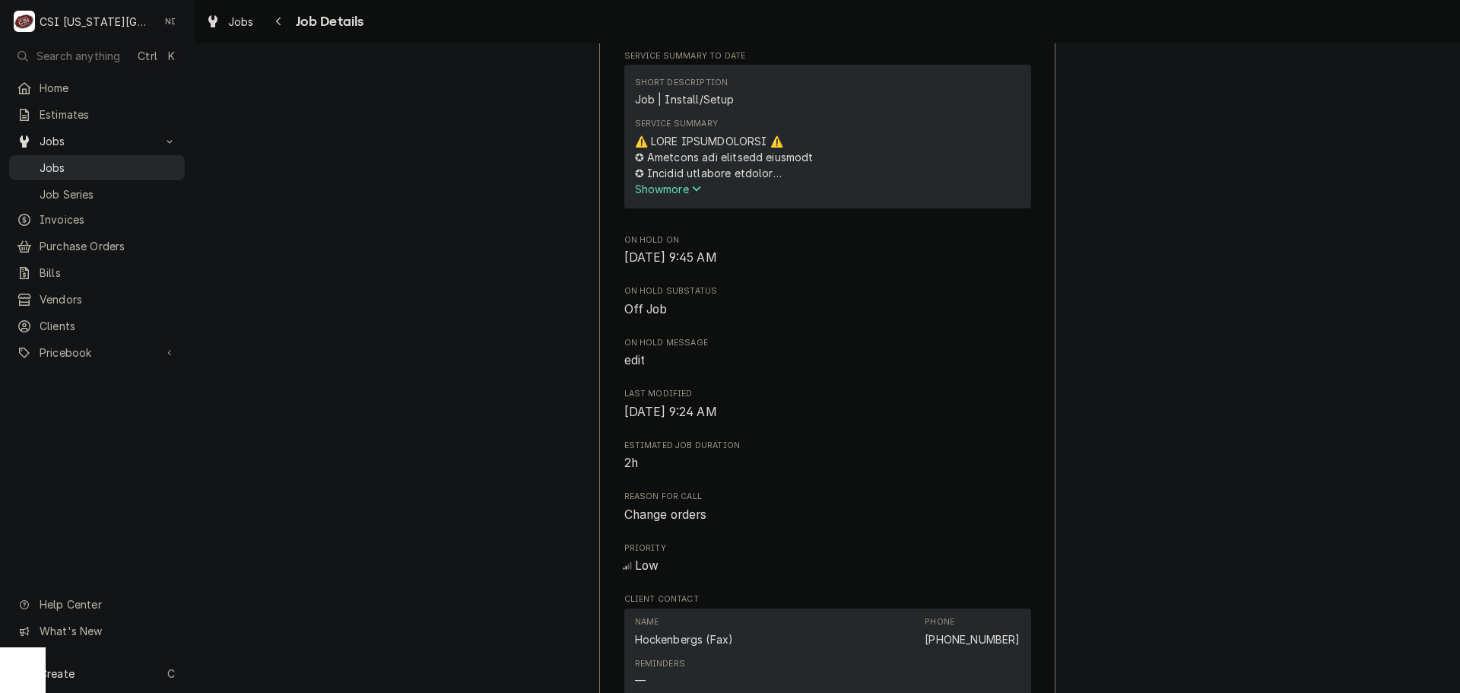
drag, startPoint x: 137, startPoint y: 158, endPoint x: 148, endPoint y: 156, distance: 10.9
click at [137, 160] on span "Jobs" at bounding box center [109, 168] width 138 height 16
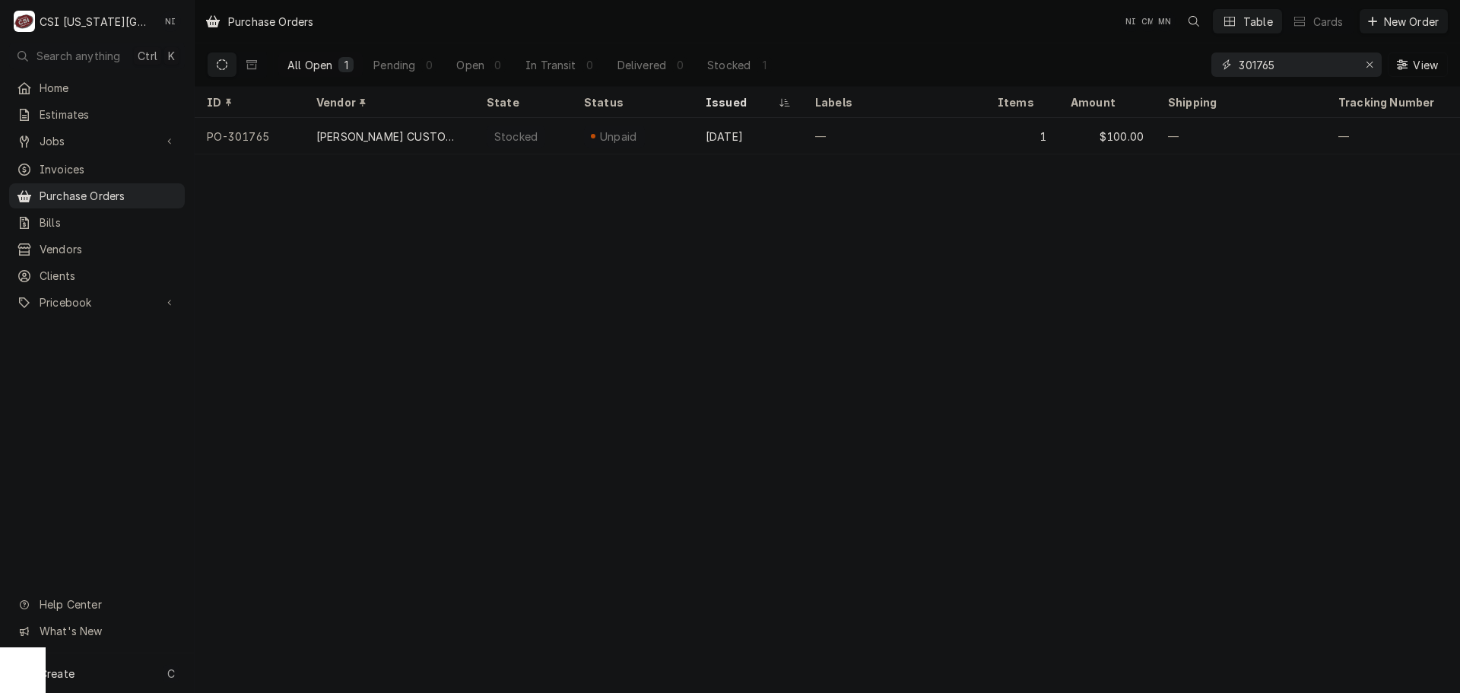
click at [1296, 67] on input "301765" at bounding box center [1296, 64] width 114 height 24
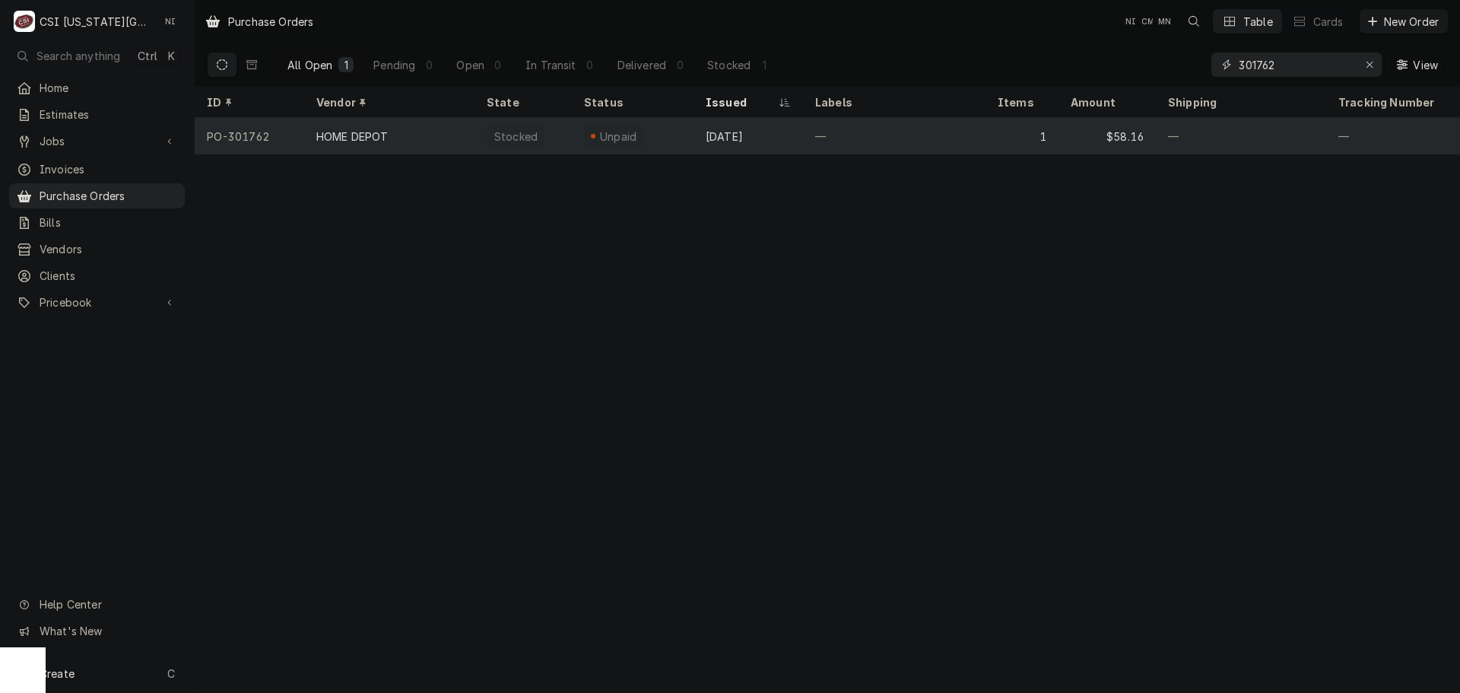
type input "301762"
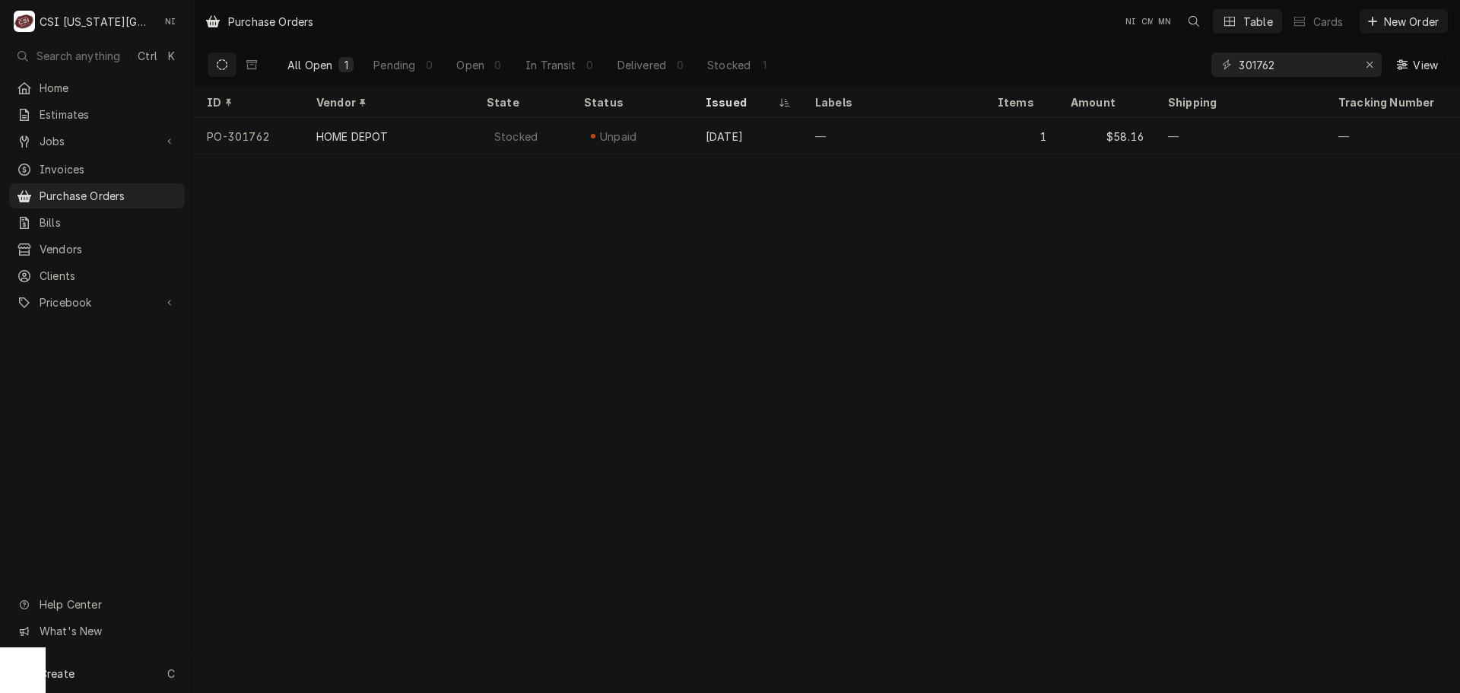
drag, startPoint x: 894, startPoint y: 122, endPoint x: 919, endPoint y: 154, distance: 39.6
click at [894, 123] on div "—" at bounding box center [894, 136] width 183 height 37
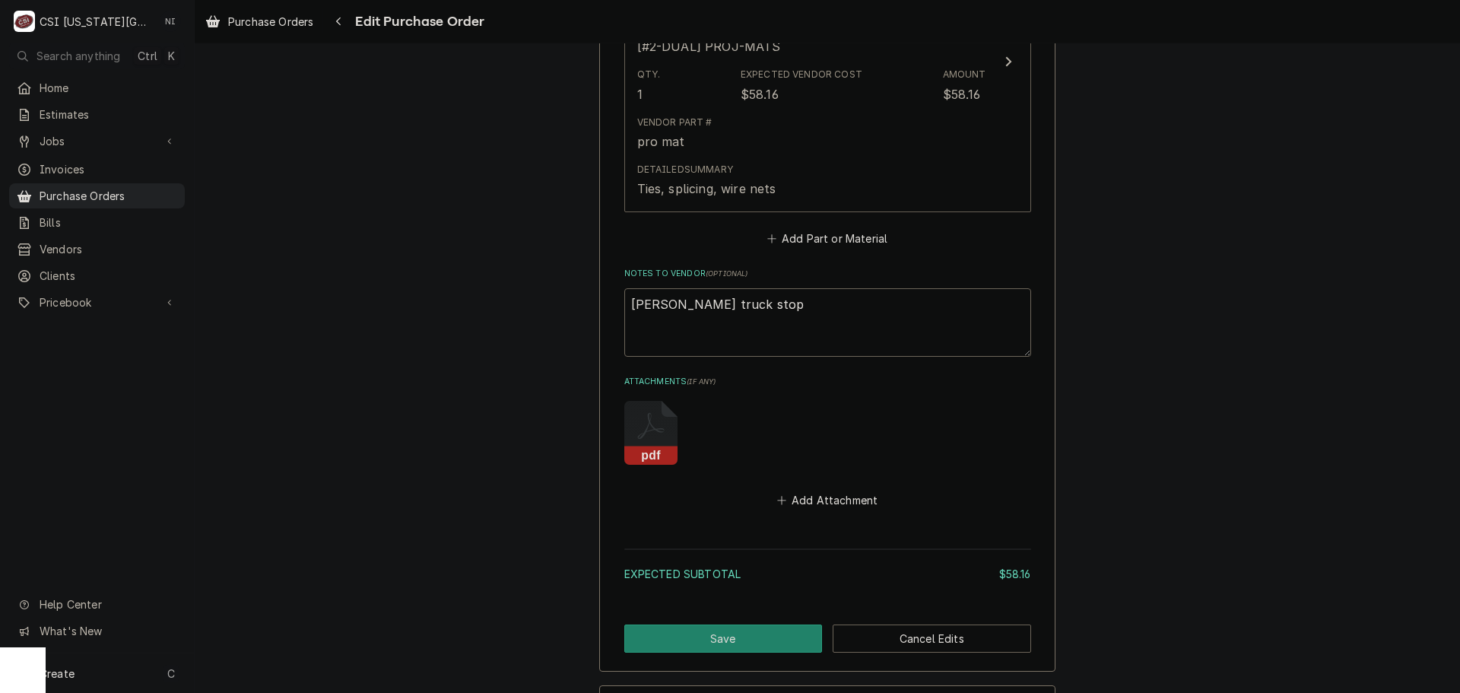
scroll to position [913, 0]
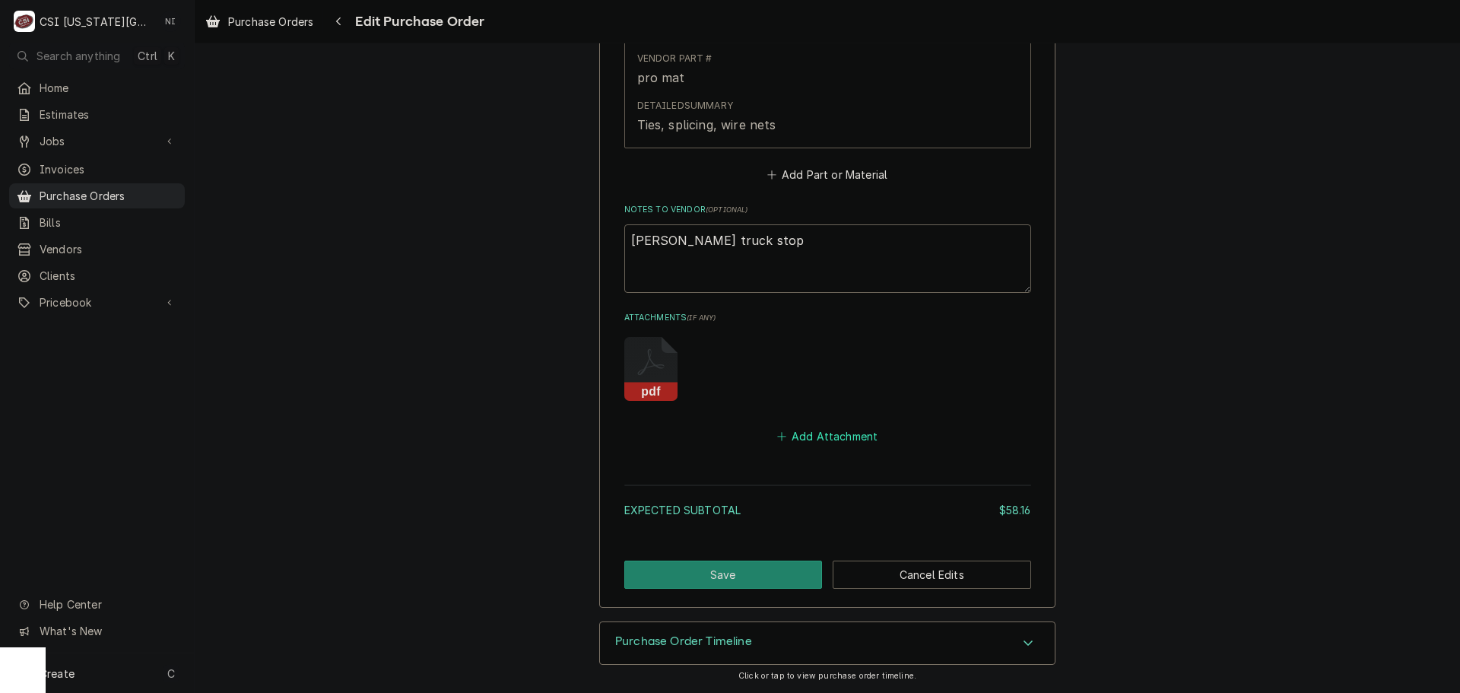
drag, startPoint x: 810, startPoint y: 433, endPoint x: 1446, endPoint y: 481, distance: 638.3
click at [810, 433] on button "Add Attachment" at bounding box center [827, 436] width 106 height 21
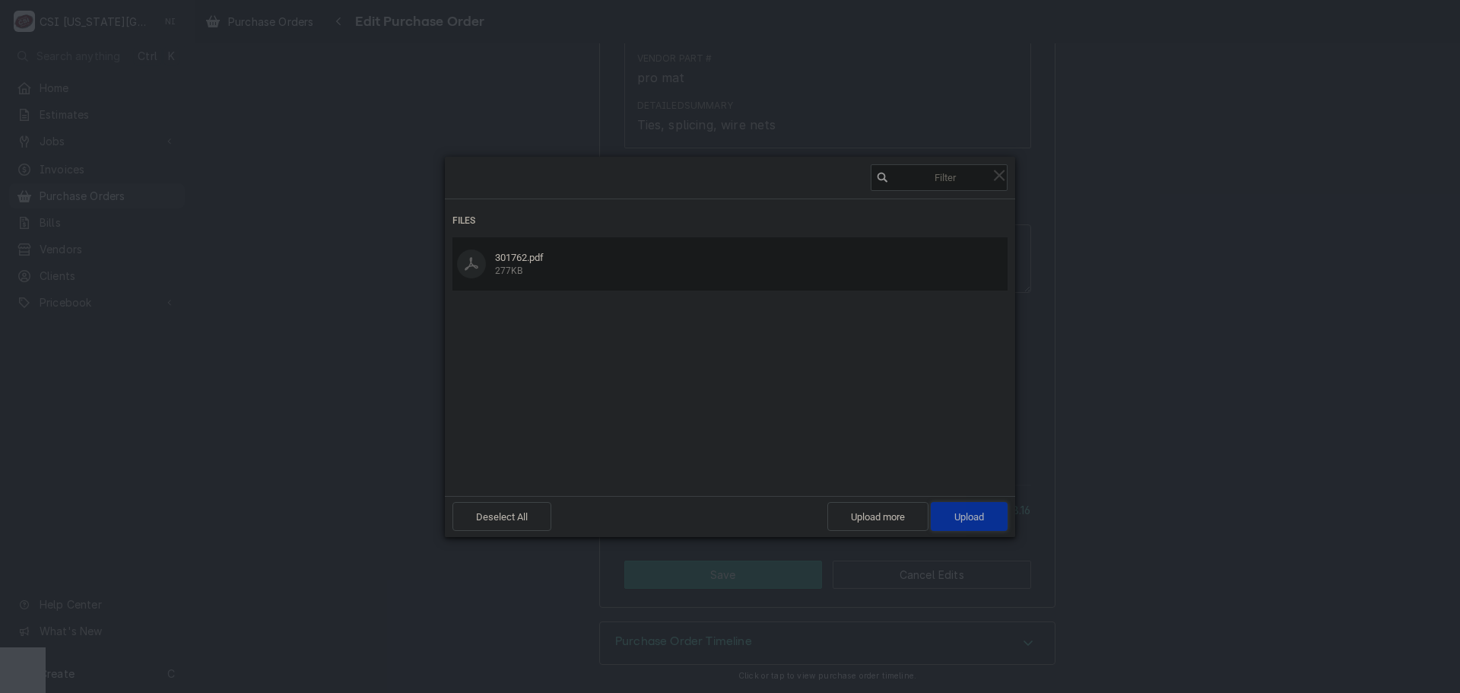
drag, startPoint x: 954, startPoint y: 517, endPoint x: 964, endPoint y: 517, distance: 9.1
click at [955, 517] on span "Upload 1" at bounding box center [969, 516] width 30 height 11
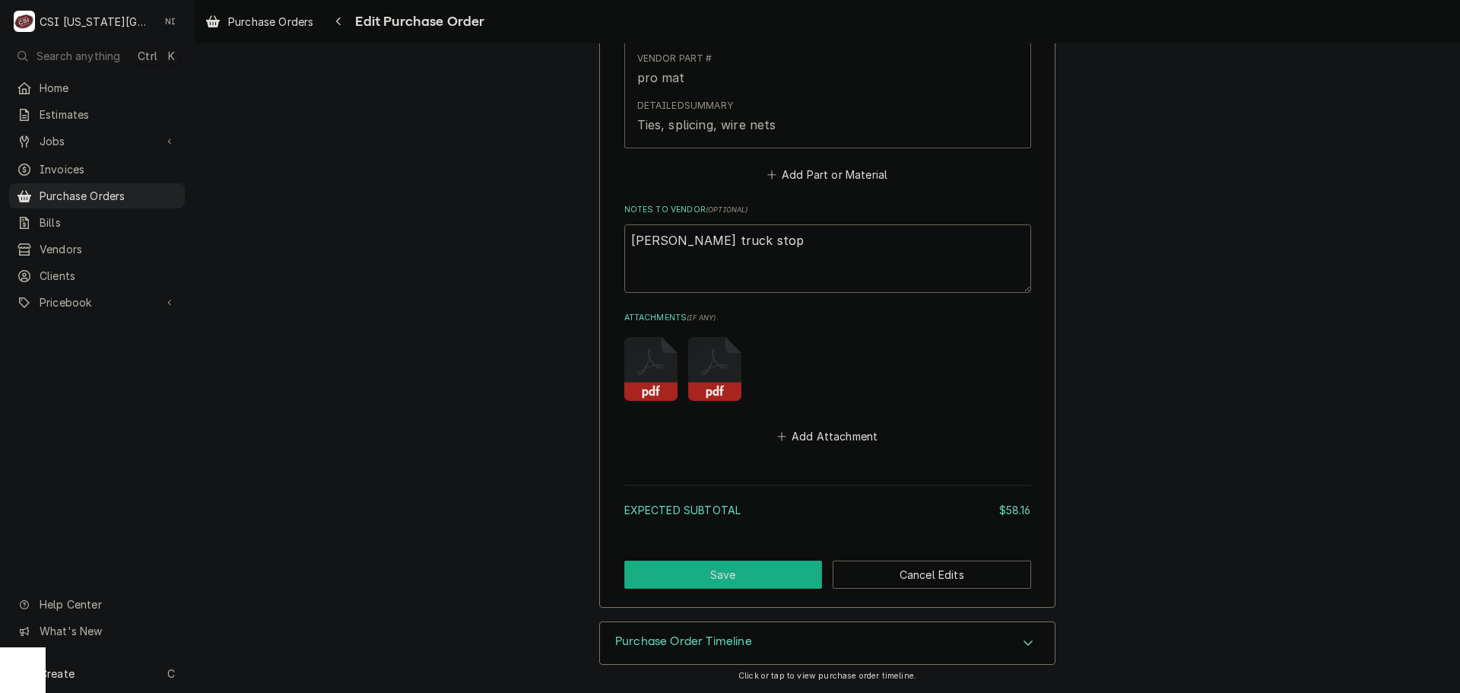
click at [739, 567] on button "Save" at bounding box center [723, 574] width 198 height 28
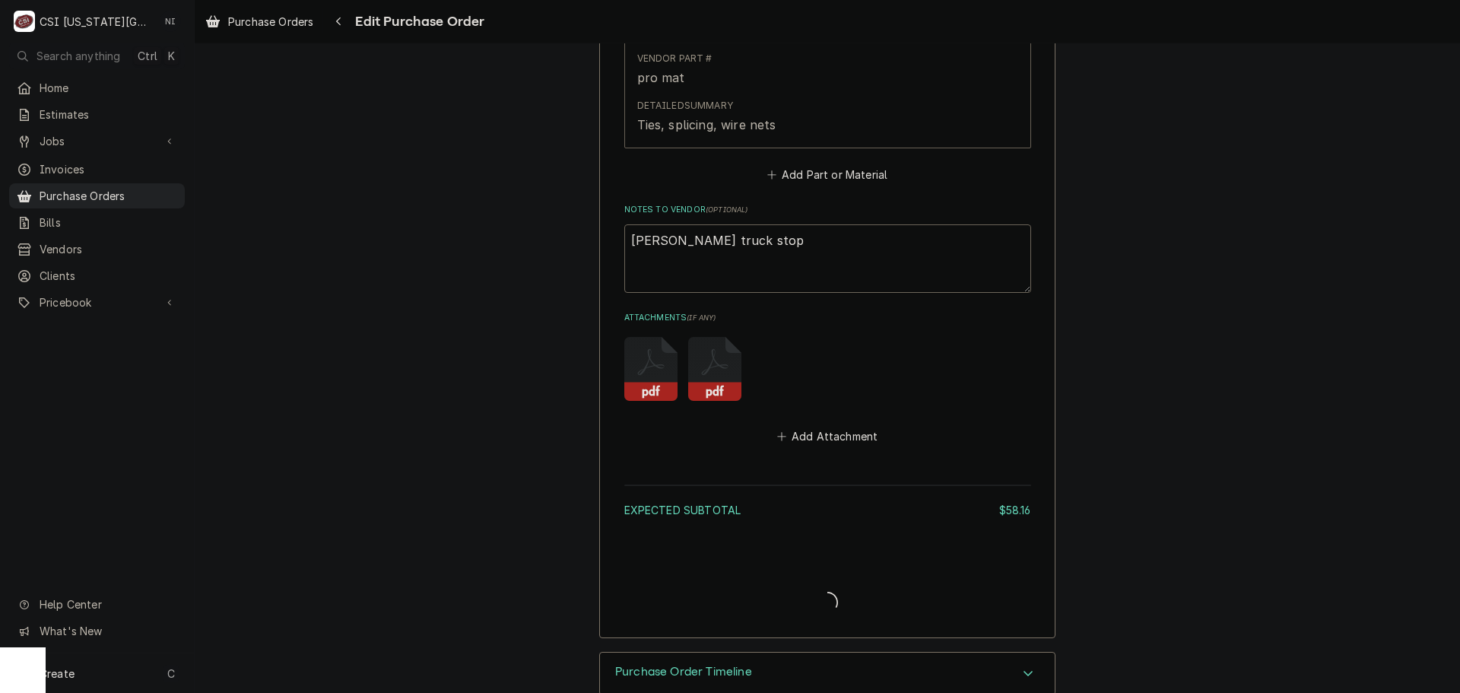
type textarea "x"
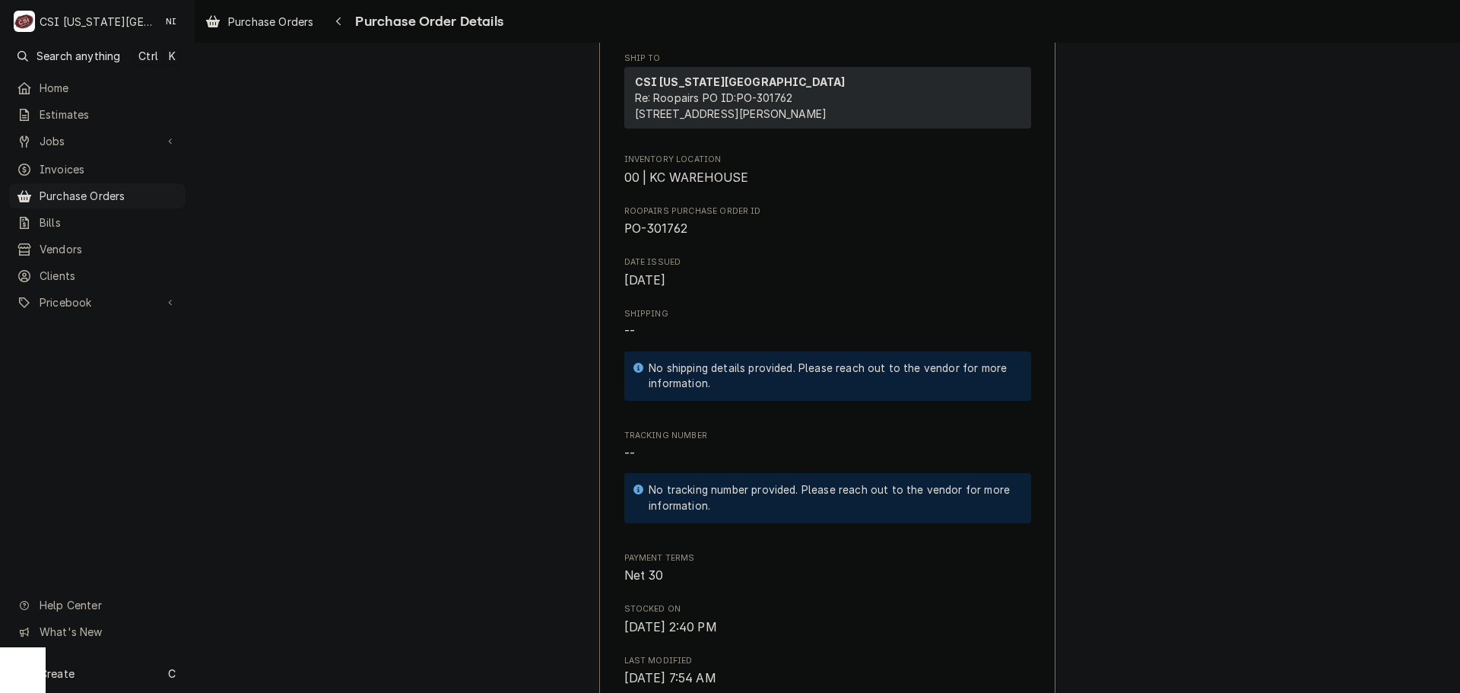
scroll to position [684, 0]
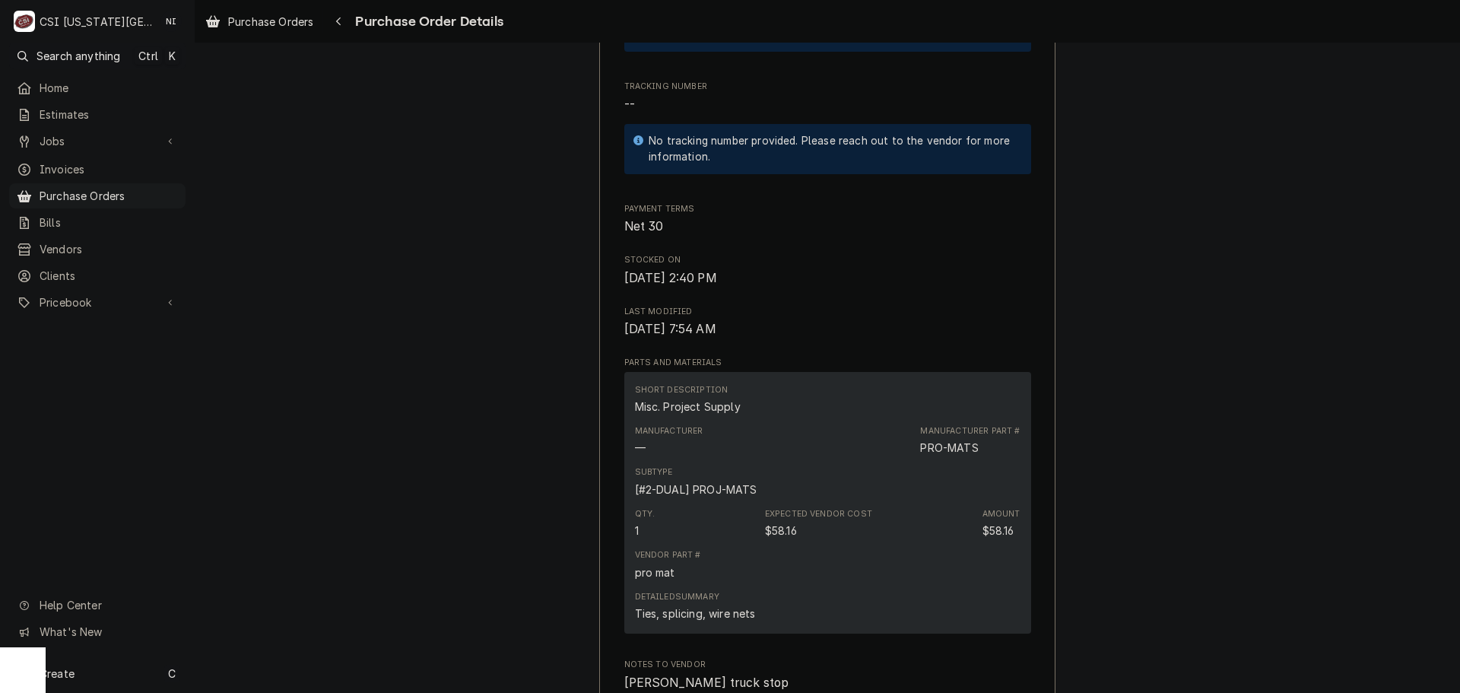
drag, startPoint x: 88, startPoint y: 193, endPoint x: 227, endPoint y: 192, distance: 139.2
click at [88, 193] on span "Purchase Orders" at bounding box center [109, 196] width 138 height 16
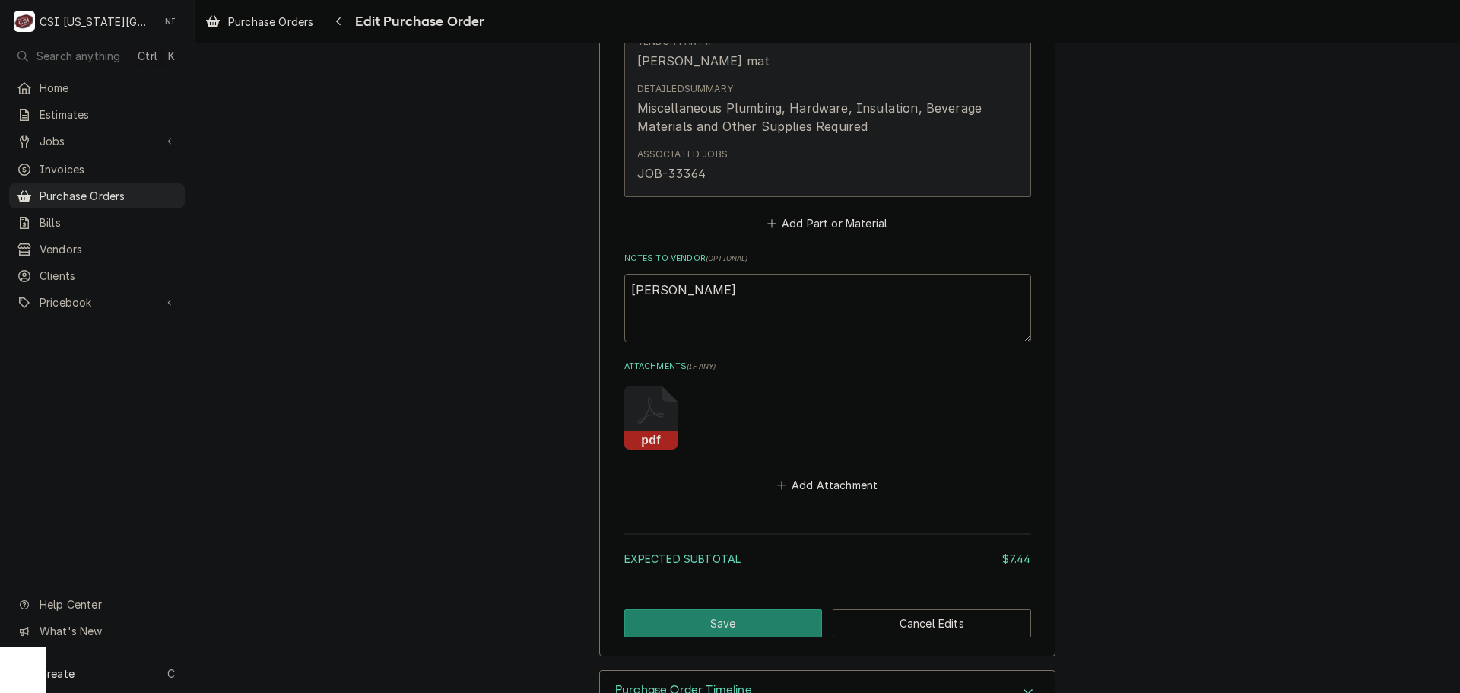
scroll to position [902, 0]
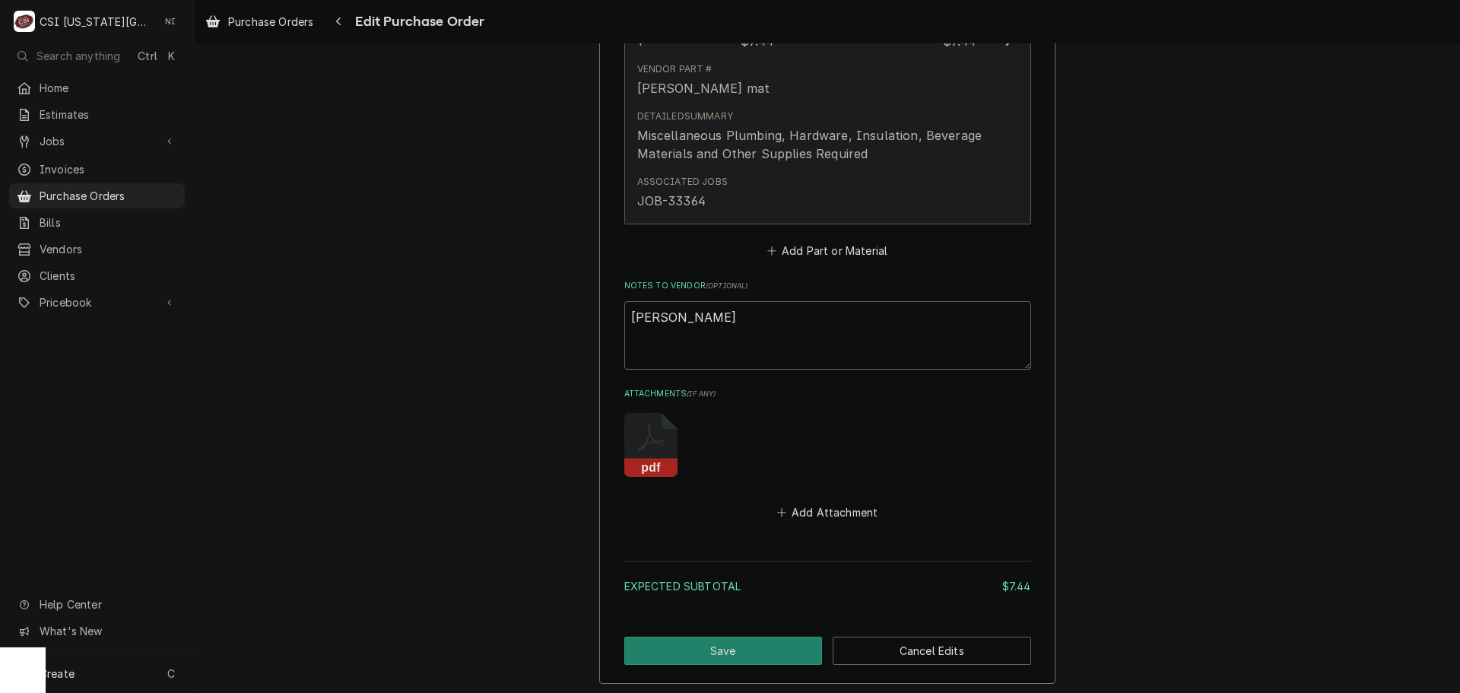
click at [760, 112] on div "Detailed Summary Miscellaneous Plumbing, Hardware, Insulation, Beverage Materia…" at bounding box center [811, 136] width 349 height 53
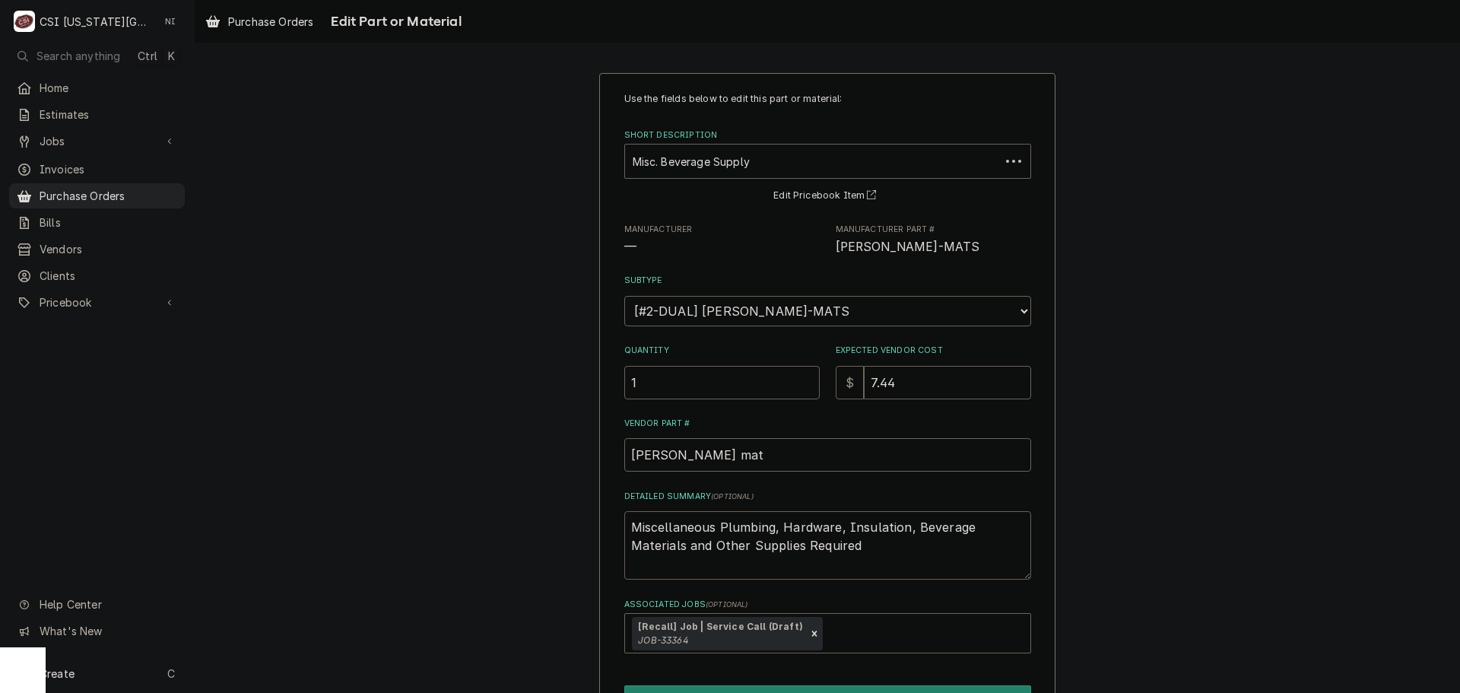
drag, startPoint x: 815, startPoint y: 554, endPoint x: 456, endPoint y: 481, distance: 366.4
click at [456, 481] on div "Use the fields below to edit this part or material: Short Description Misc. Bev…" at bounding box center [827, 421] width 1265 height 725
type textarea "x"
type textarea "w"
type textarea "x"
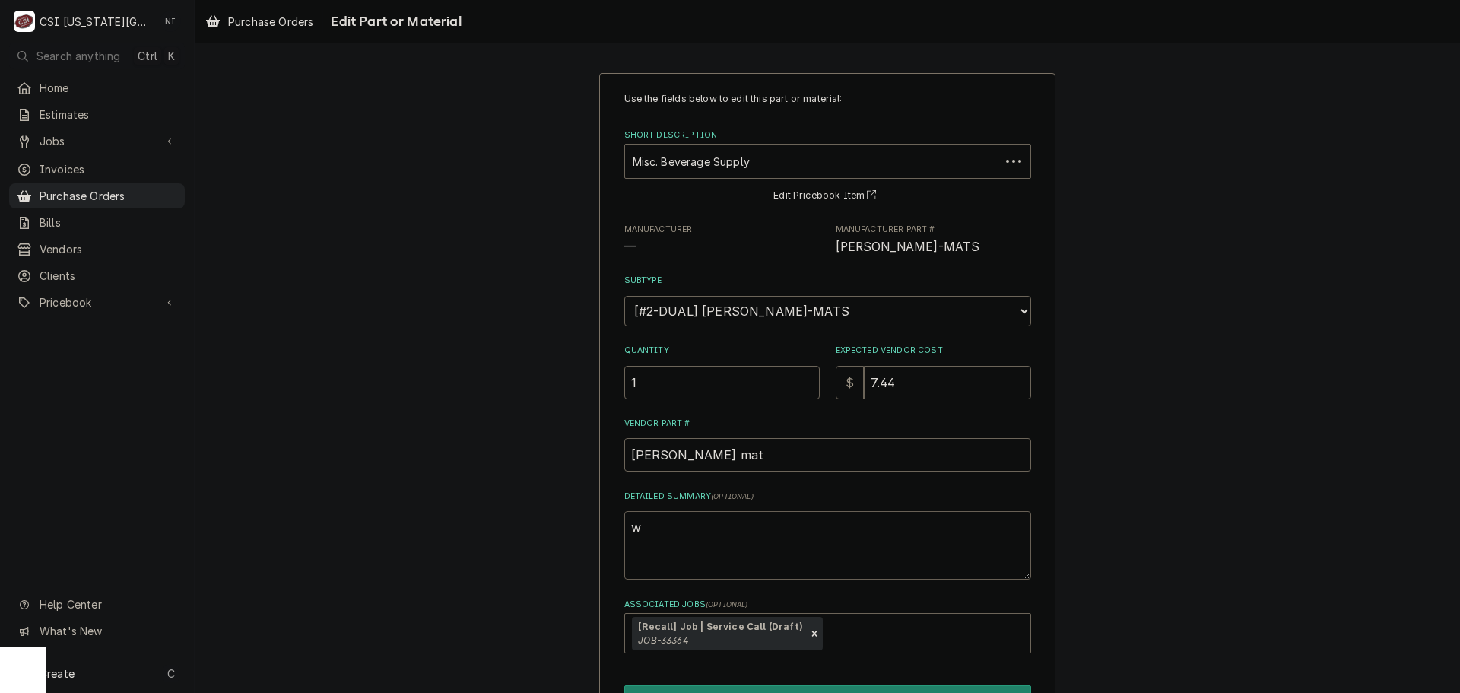
type textarea "wa"
type textarea "x"
type textarea "wat"
type textarea "x"
type textarea "wate"
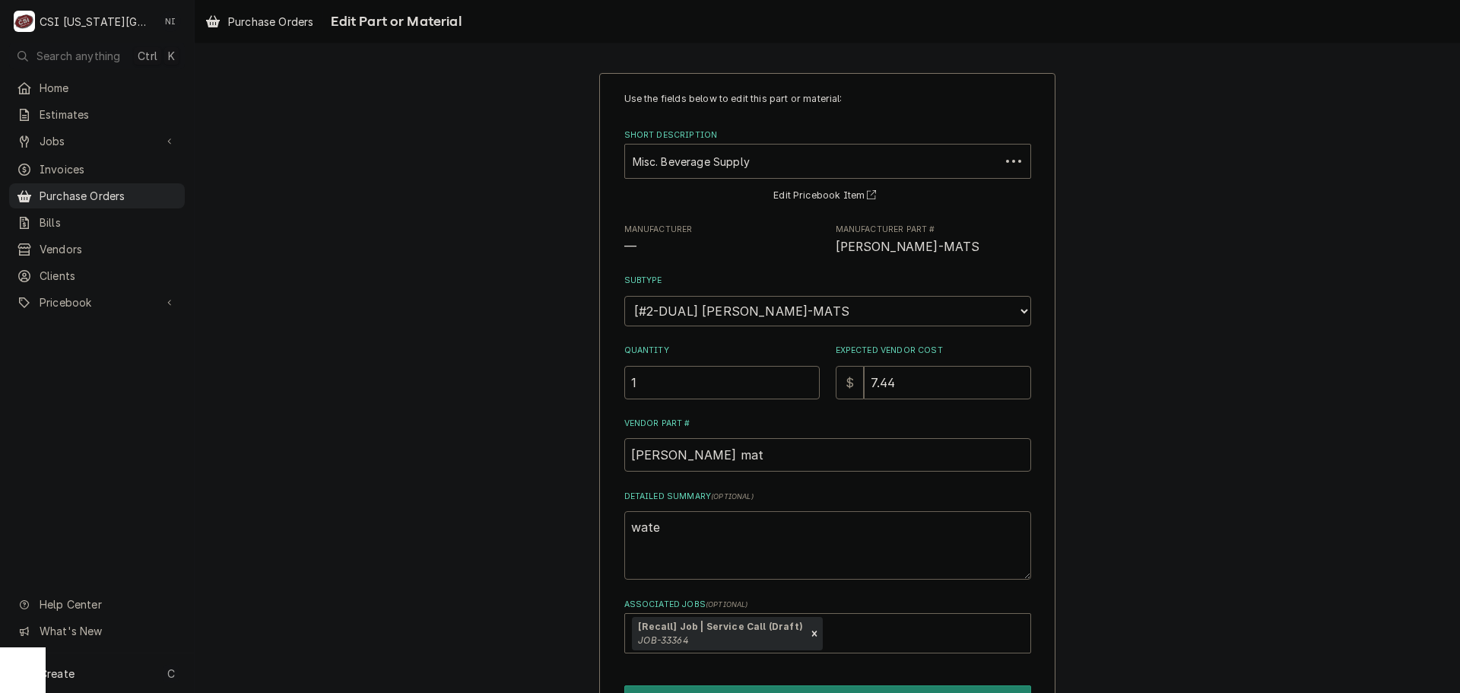
type textarea "x"
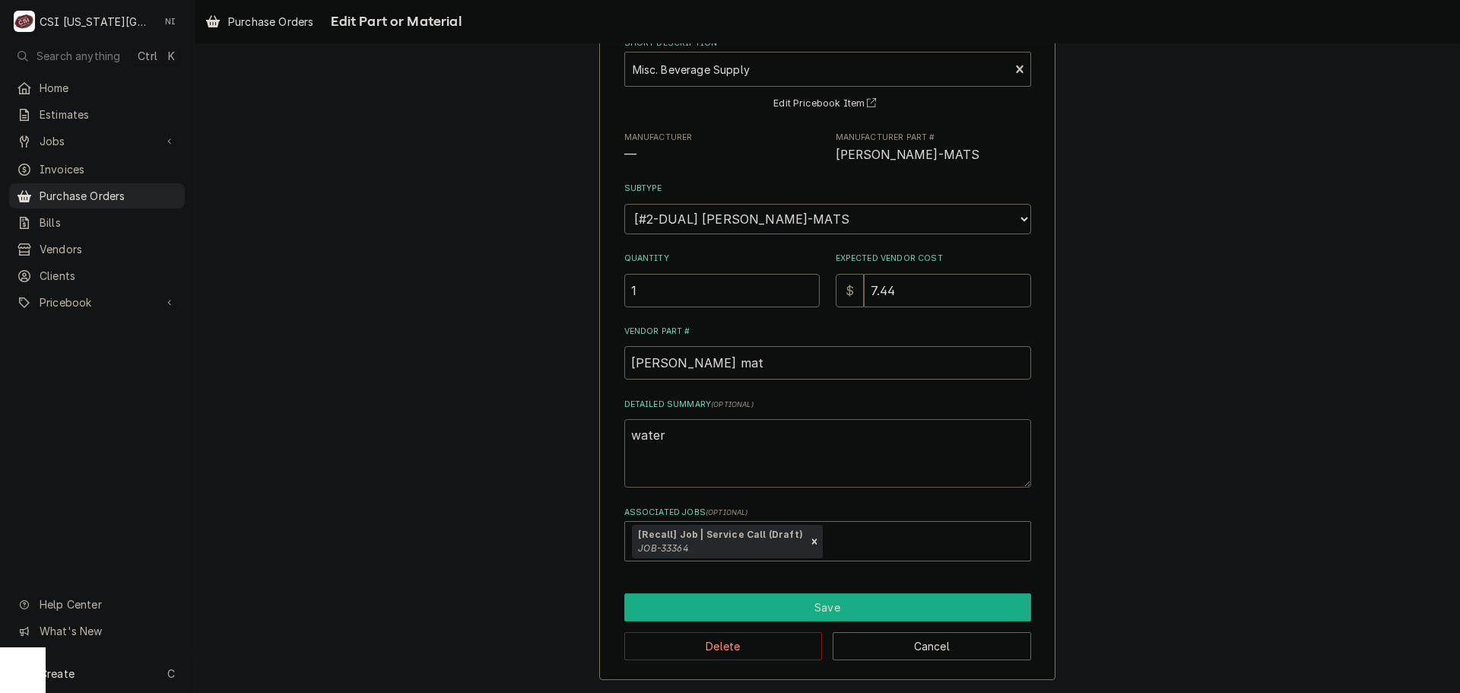
type textarea "water"
click at [795, 608] on button "Save" at bounding box center [827, 607] width 407 height 28
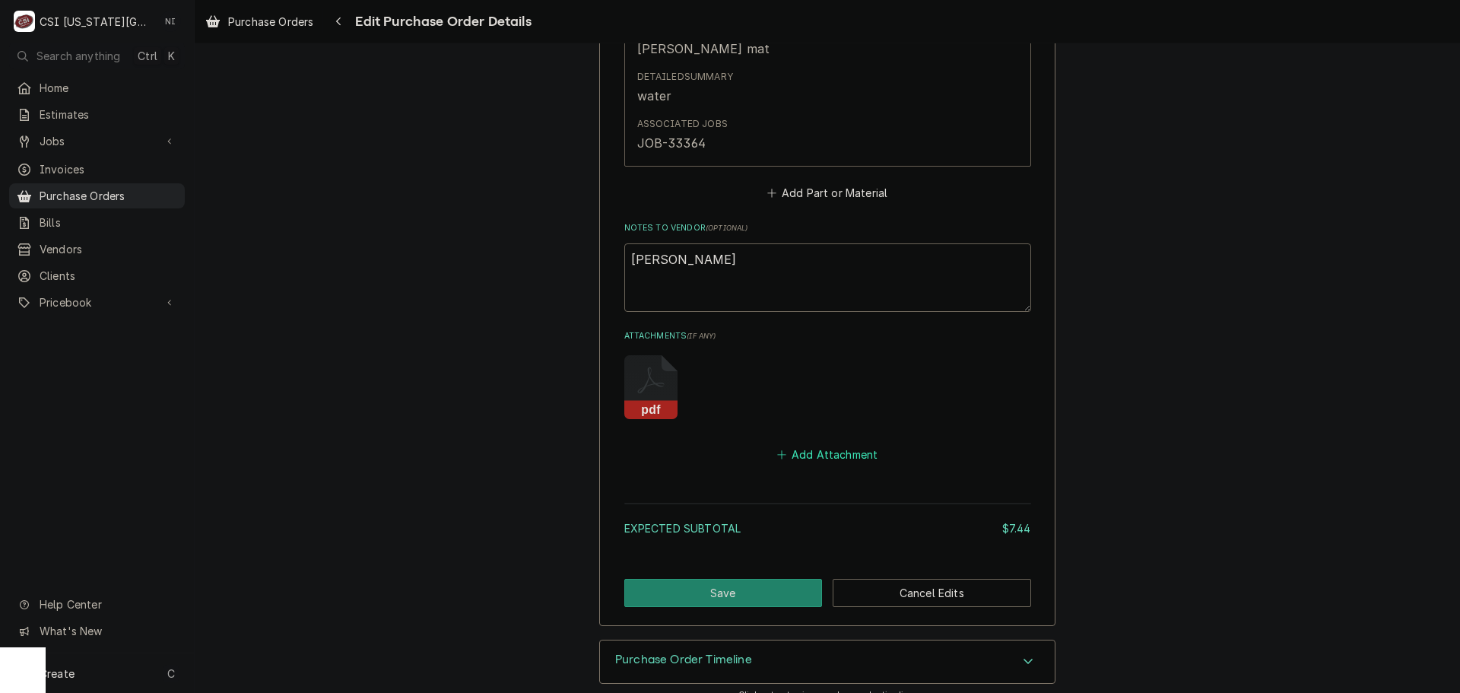
scroll to position [960, 0]
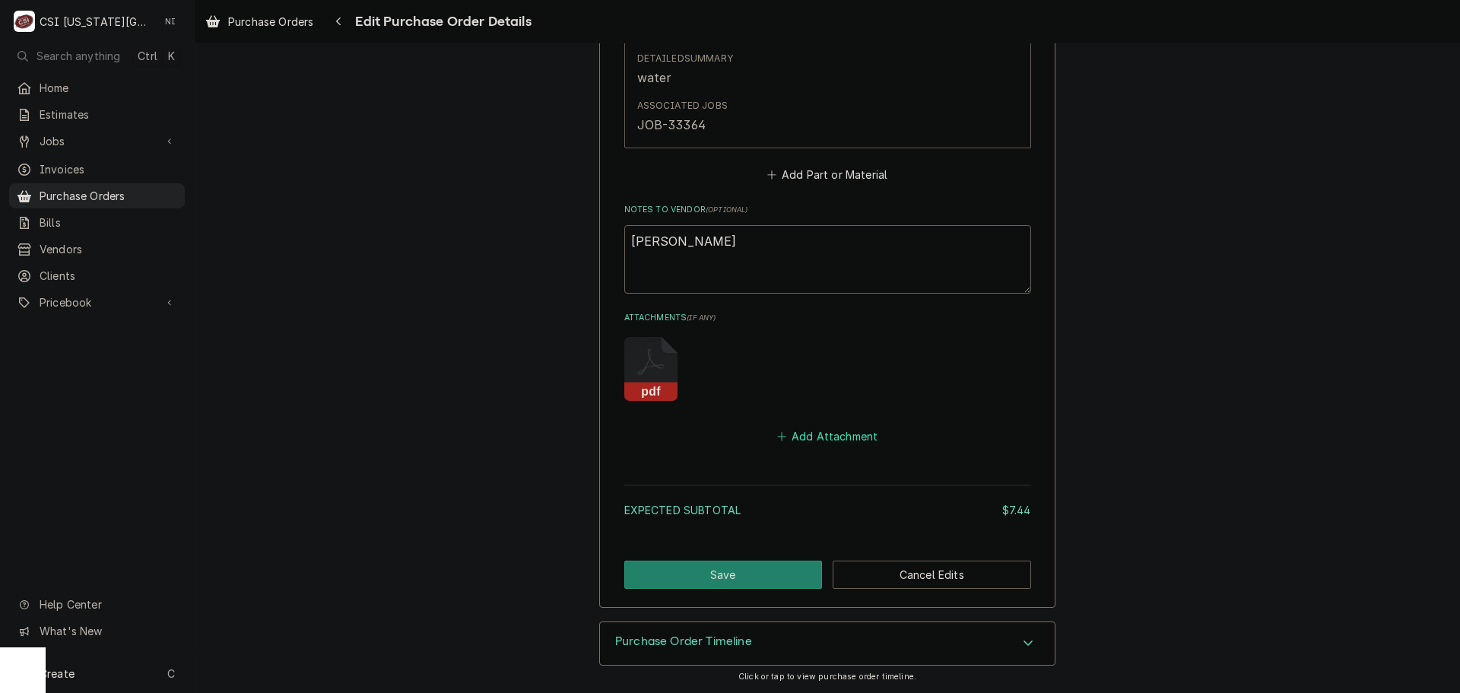
drag, startPoint x: 817, startPoint y: 433, endPoint x: 1451, endPoint y: 568, distance: 648.4
click at [821, 437] on button "Add Attachment" at bounding box center [827, 436] width 106 height 21
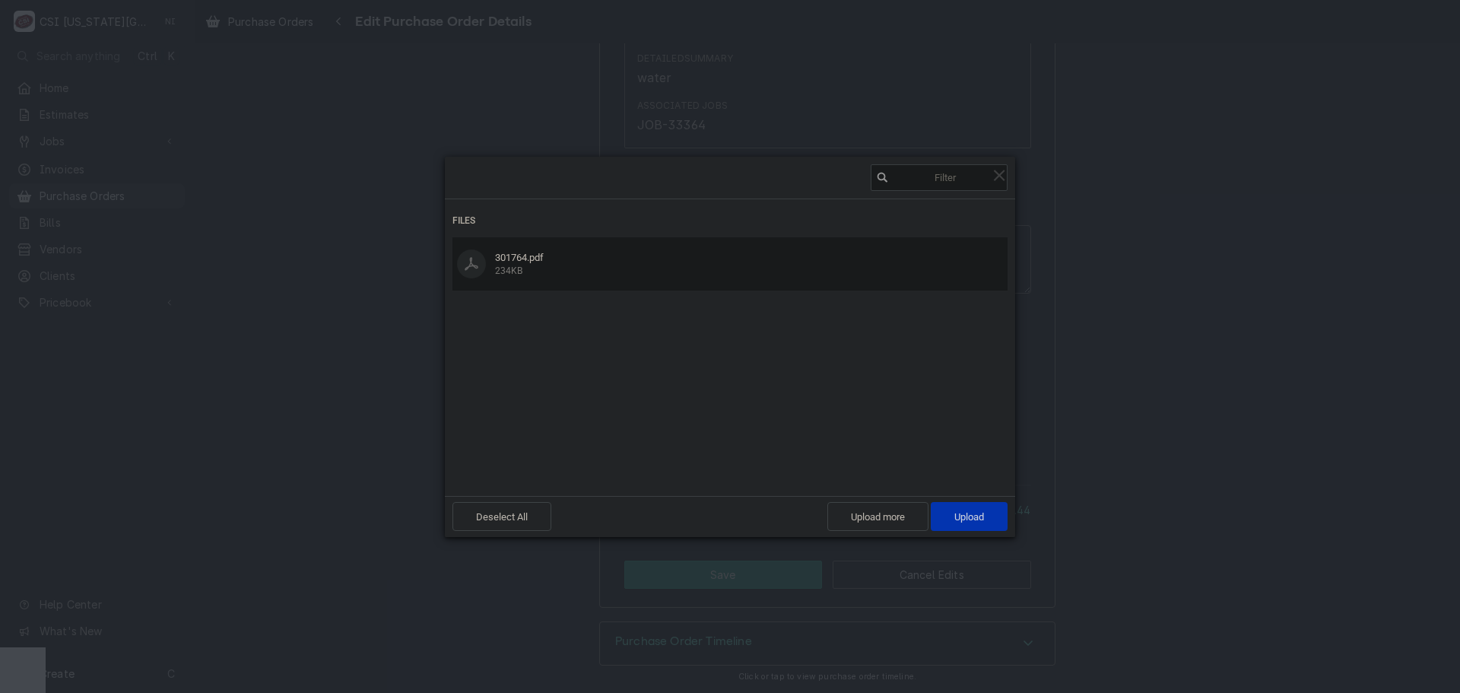
click at [970, 500] on div "Deselect All Upload more Upload 1" at bounding box center [730, 516] width 570 height 41
click at [995, 514] on span "Upload 1" at bounding box center [969, 516] width 77 height 29
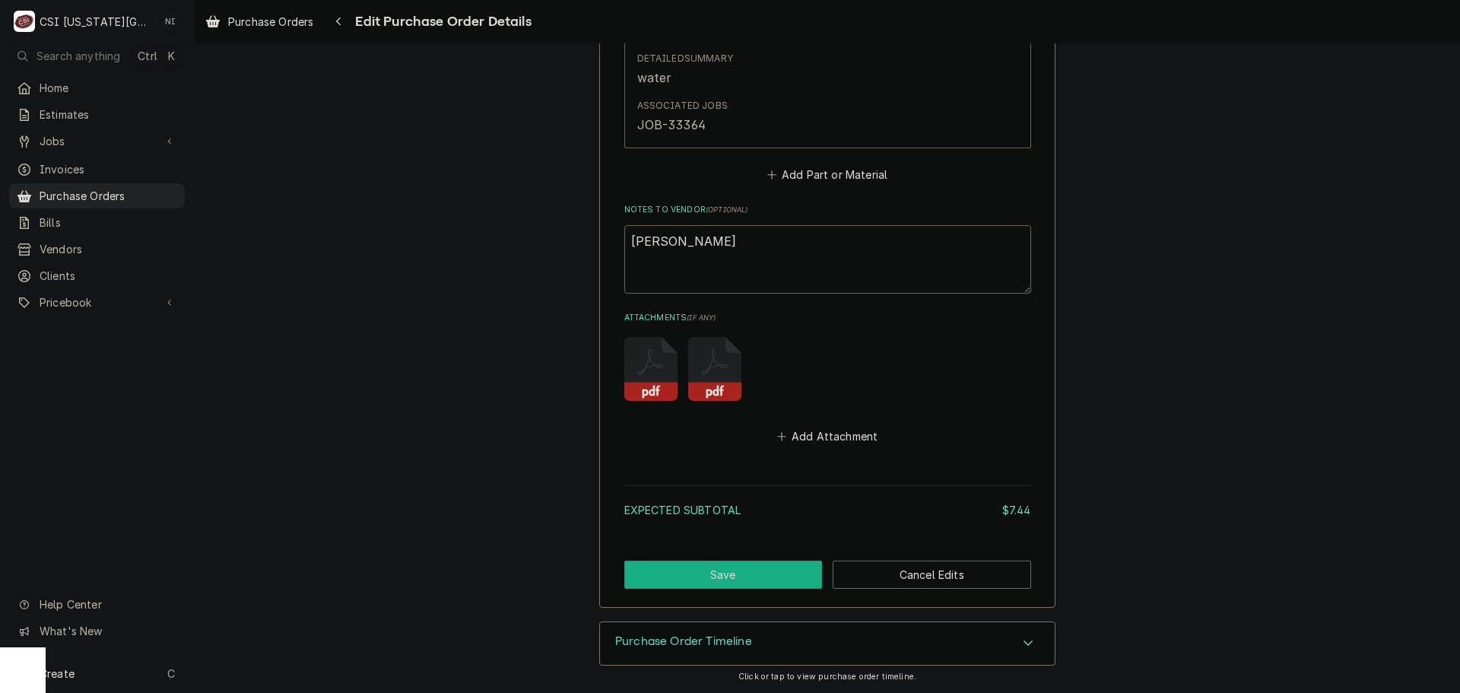
click at [712, 582] on button "Save" at bounding box center [723, 574] width 198 height 28
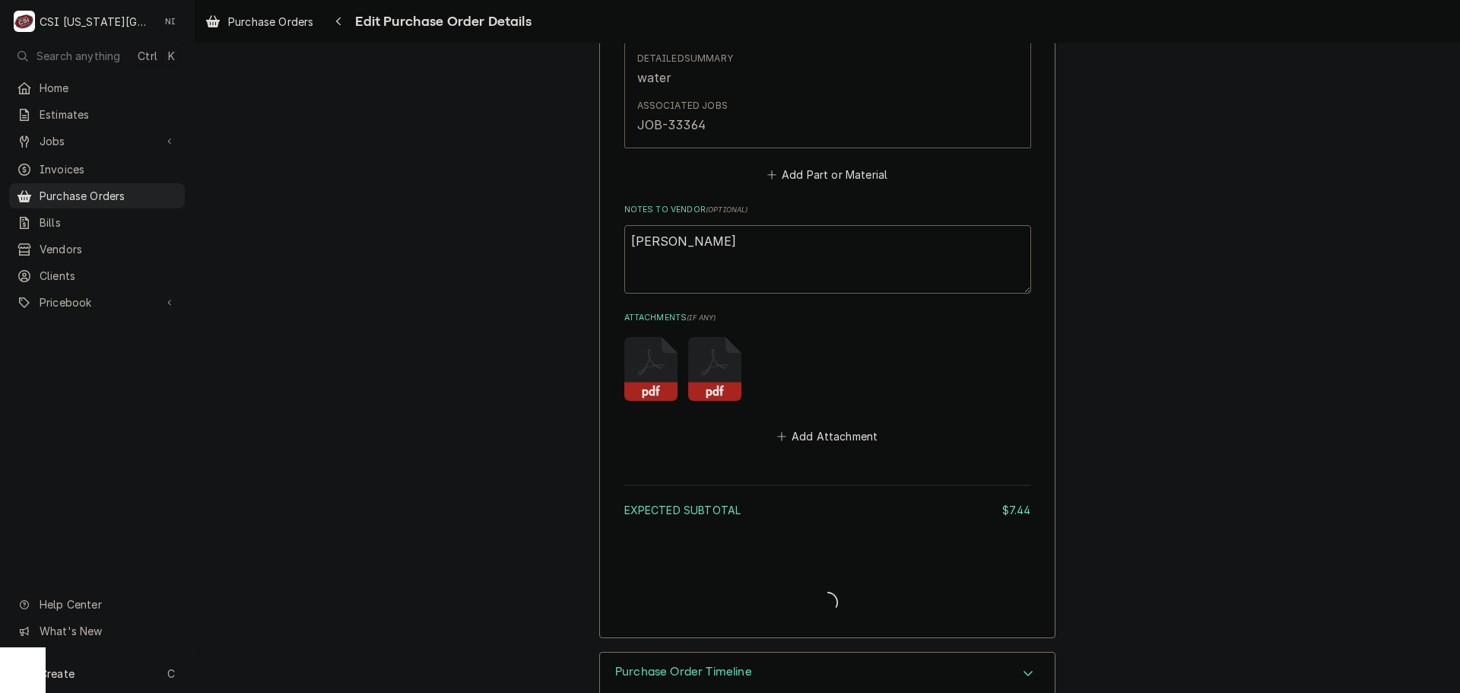
type textarea "x"
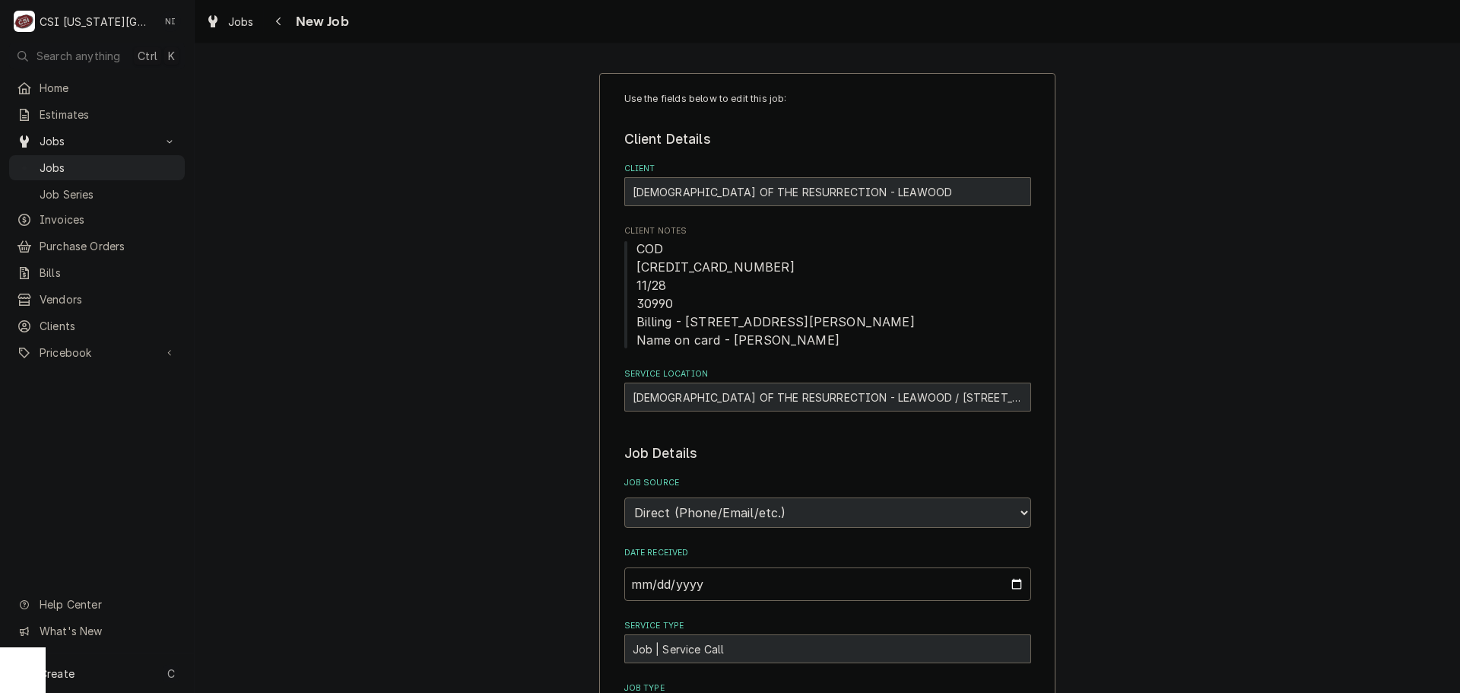
type textarea "x"
drag, startPoint x: 135, startPoint y: 155, endPoint x: 160, endPoint y: 143, distance: 27.9
click at [135, 160] on span "Jobs" at bounding box center [109, 168] width 138 height 16
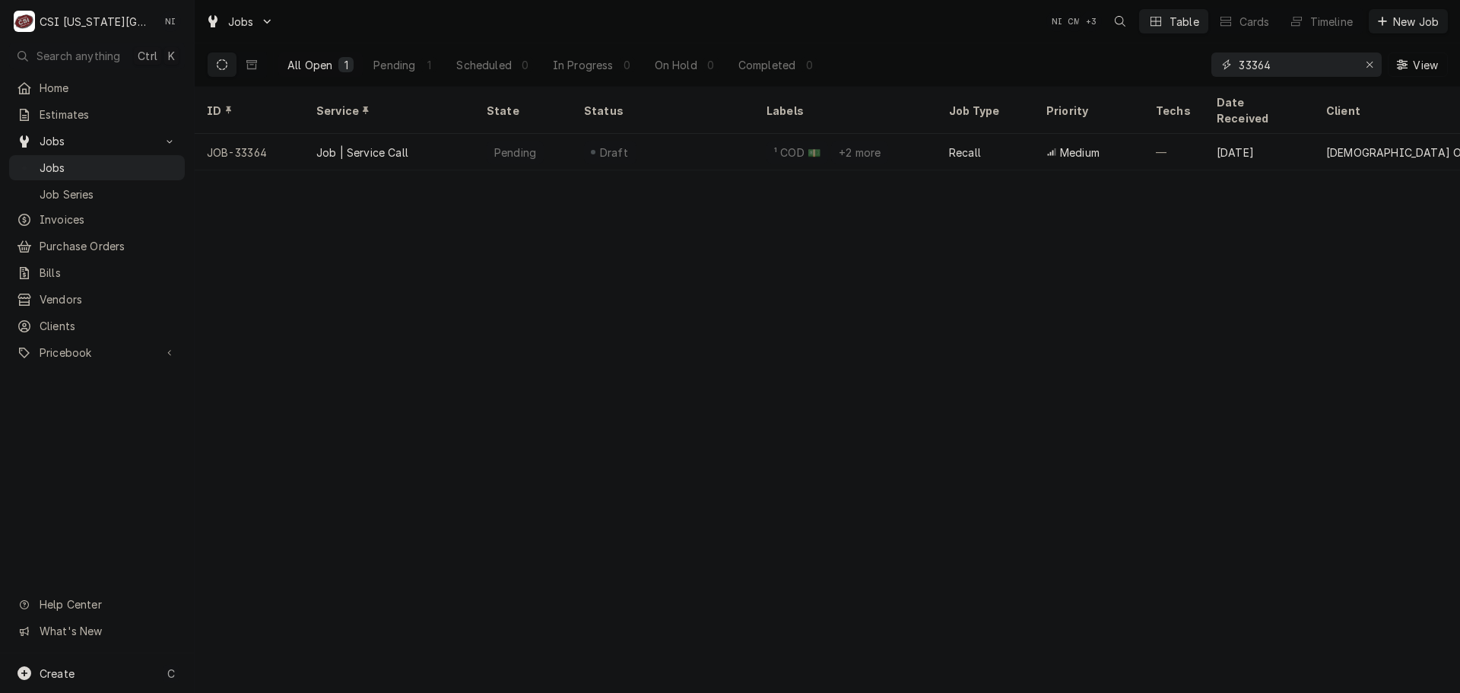
click at [1281, 64] on input "33364" at bounding box center [1296, 64] width 114 height 24
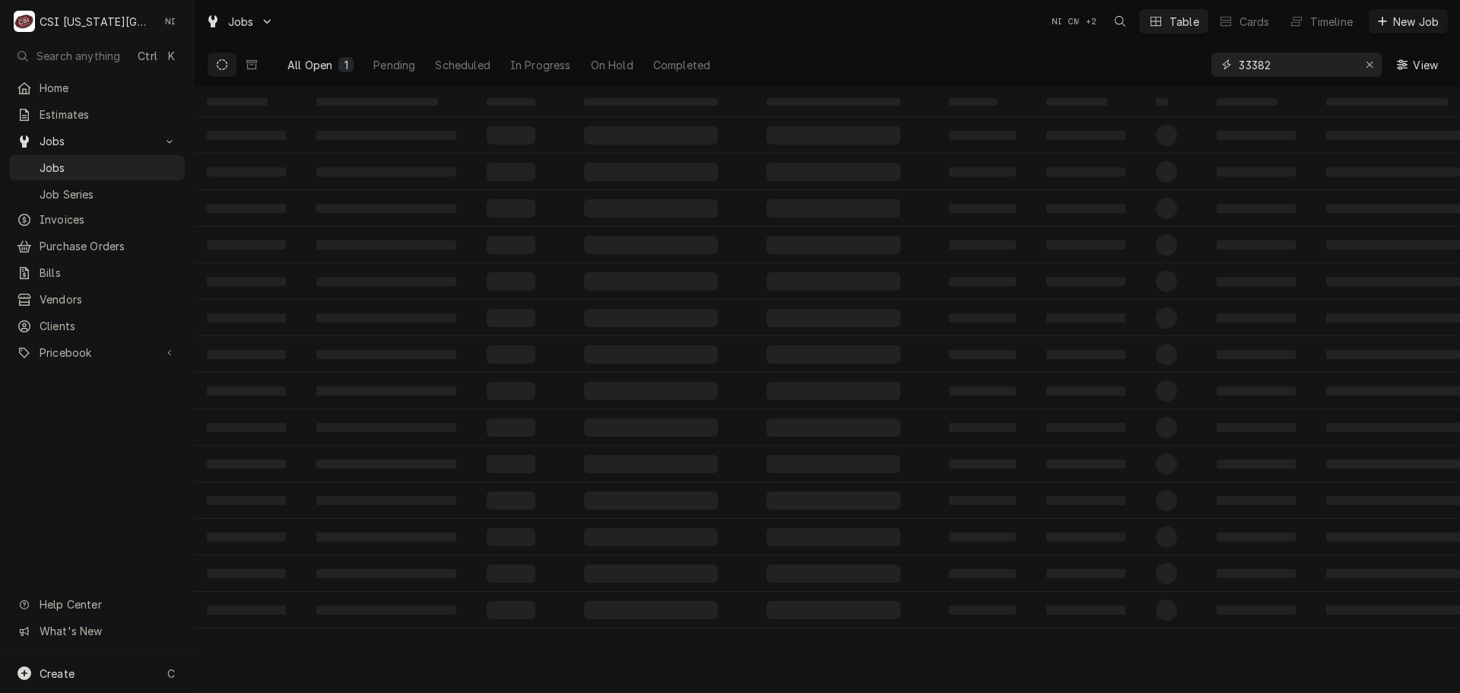
type input "33382"
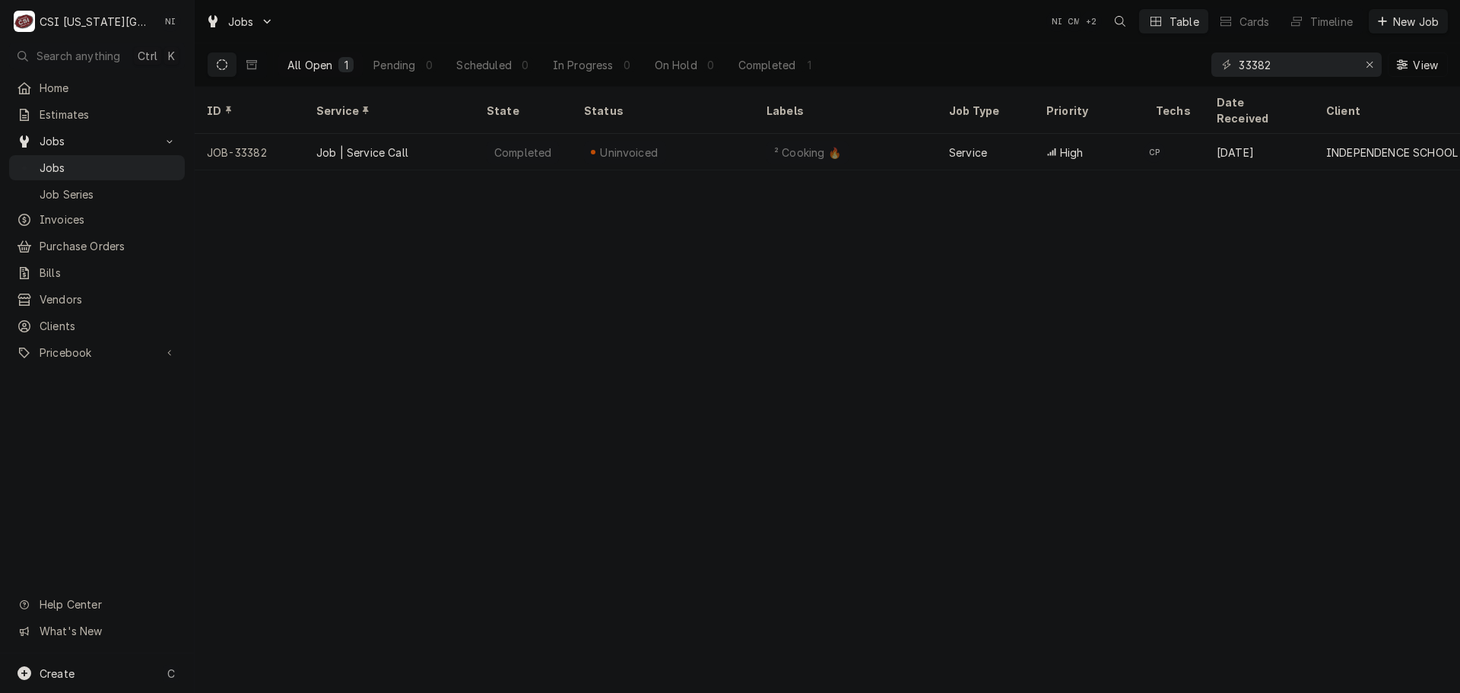
click at [857, 134] on div "² Cooking 🔥" at bounding box center [845, 152] width 183 height 37
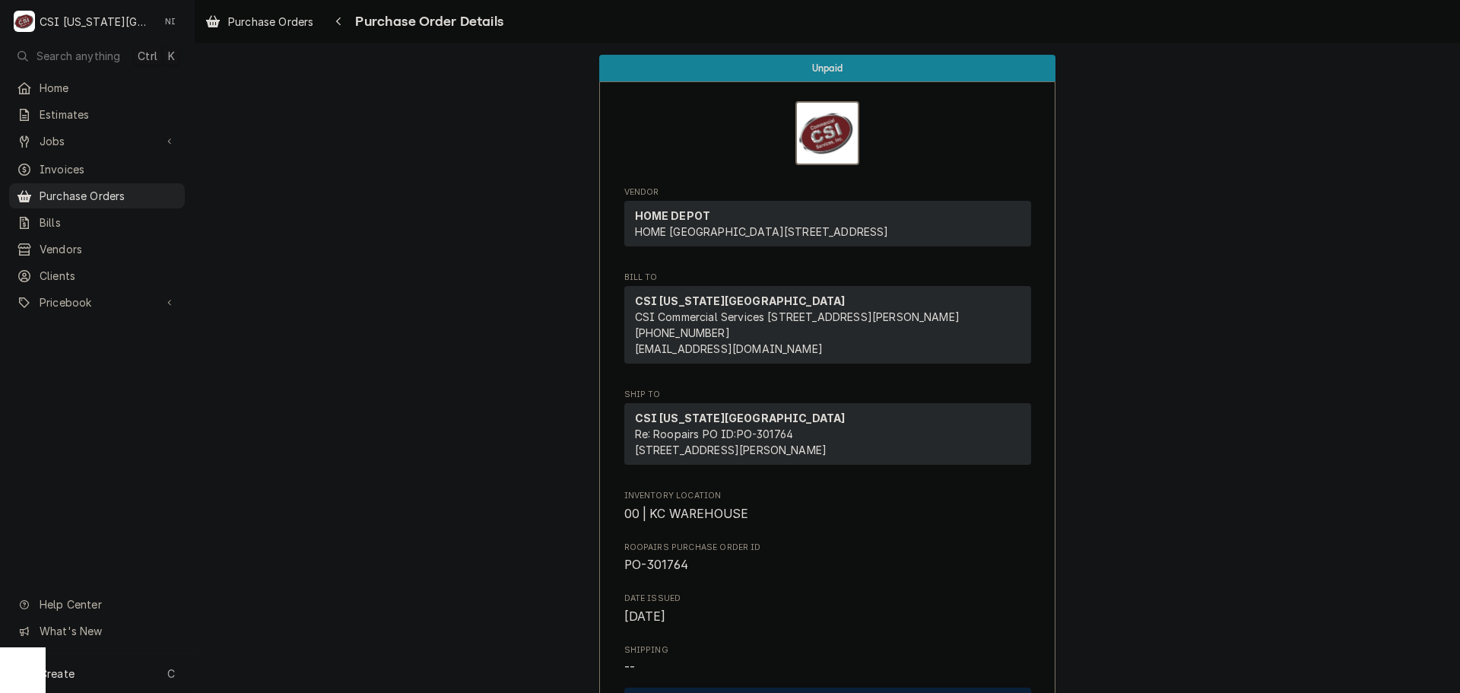
drag, startPoint x: 149, startPoint y: 183, endPoint x: 187, endPoint y: 113, distance: 79.6
click at [149, 188] on span "Purchase Orders" at bounding box center [109, 196] width 138 height 16
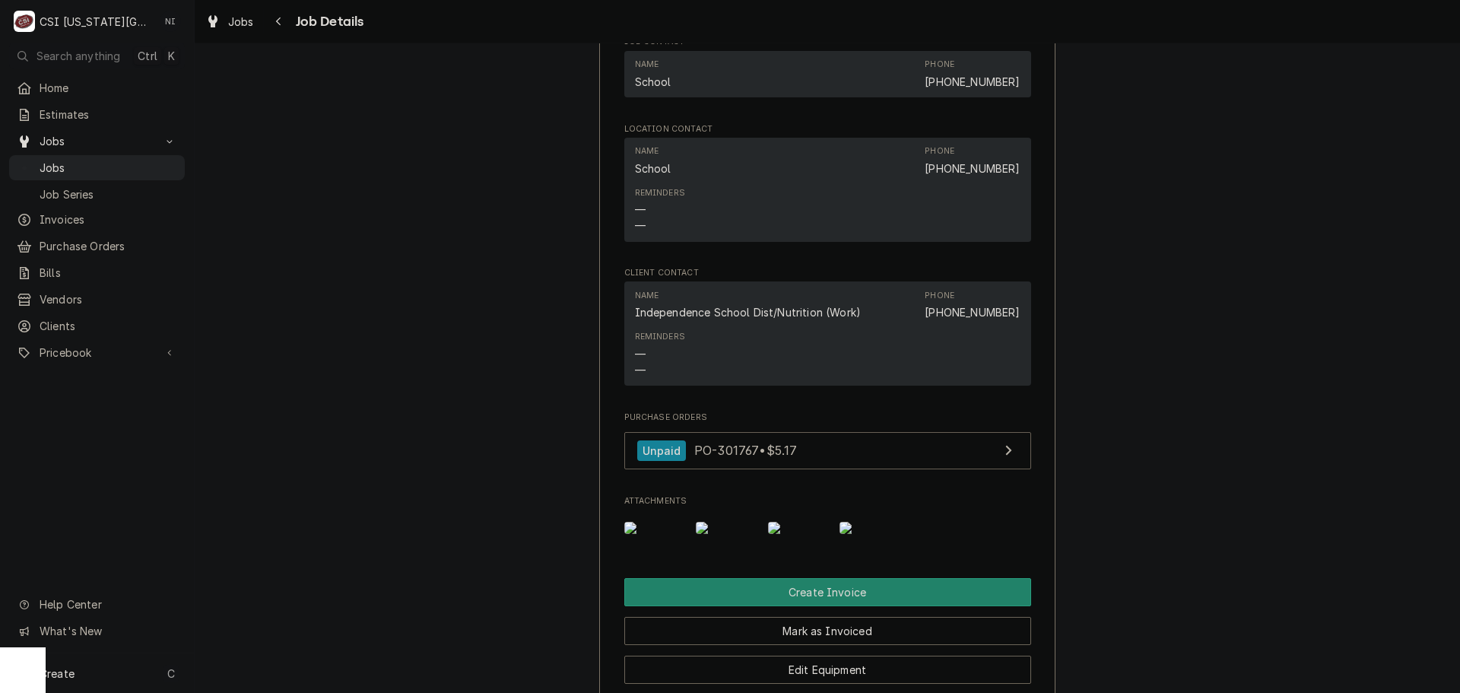
scroll to position [1521, 0]
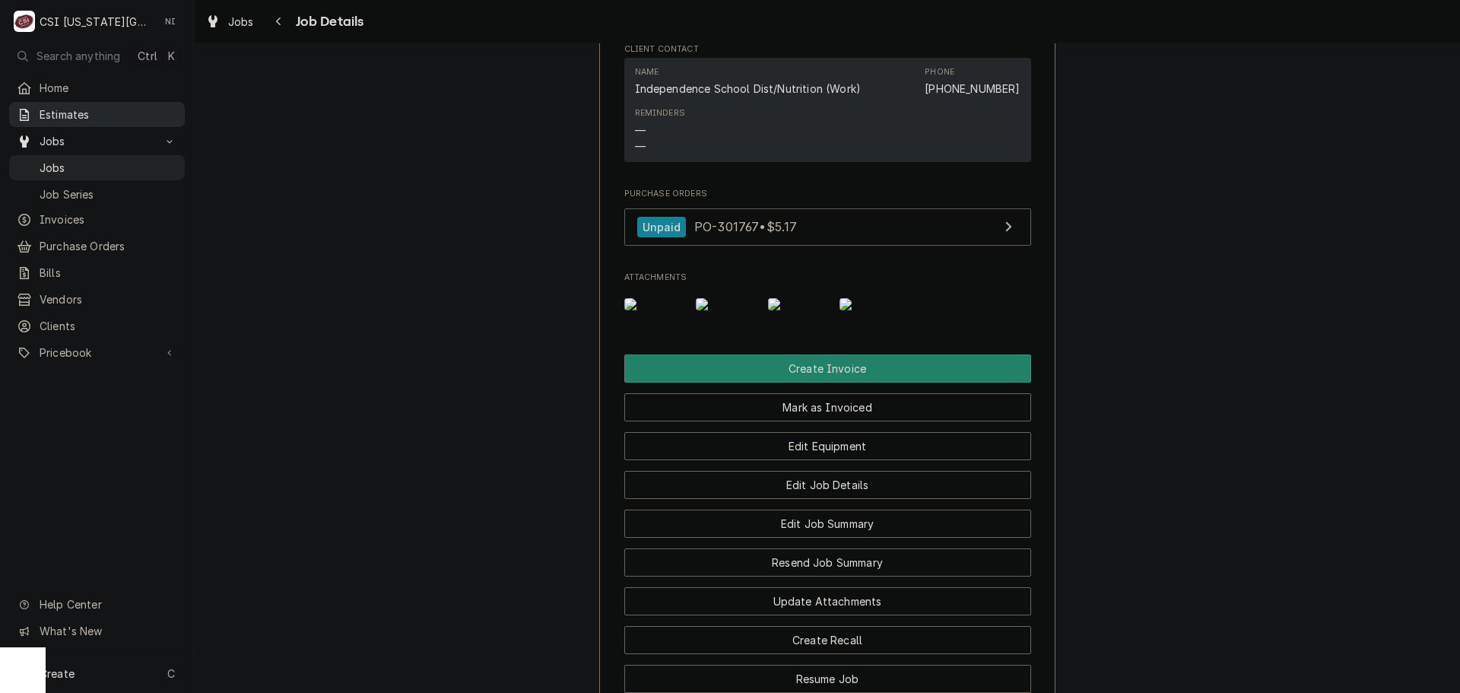
drag, startPoint x: 84, startPoint y: 161, endPoint x: 170, endPoint y: 119, distance: 94.9
click at [84, 161] on span "Jobs" at bounding box center [109, 168] width 138 height 16
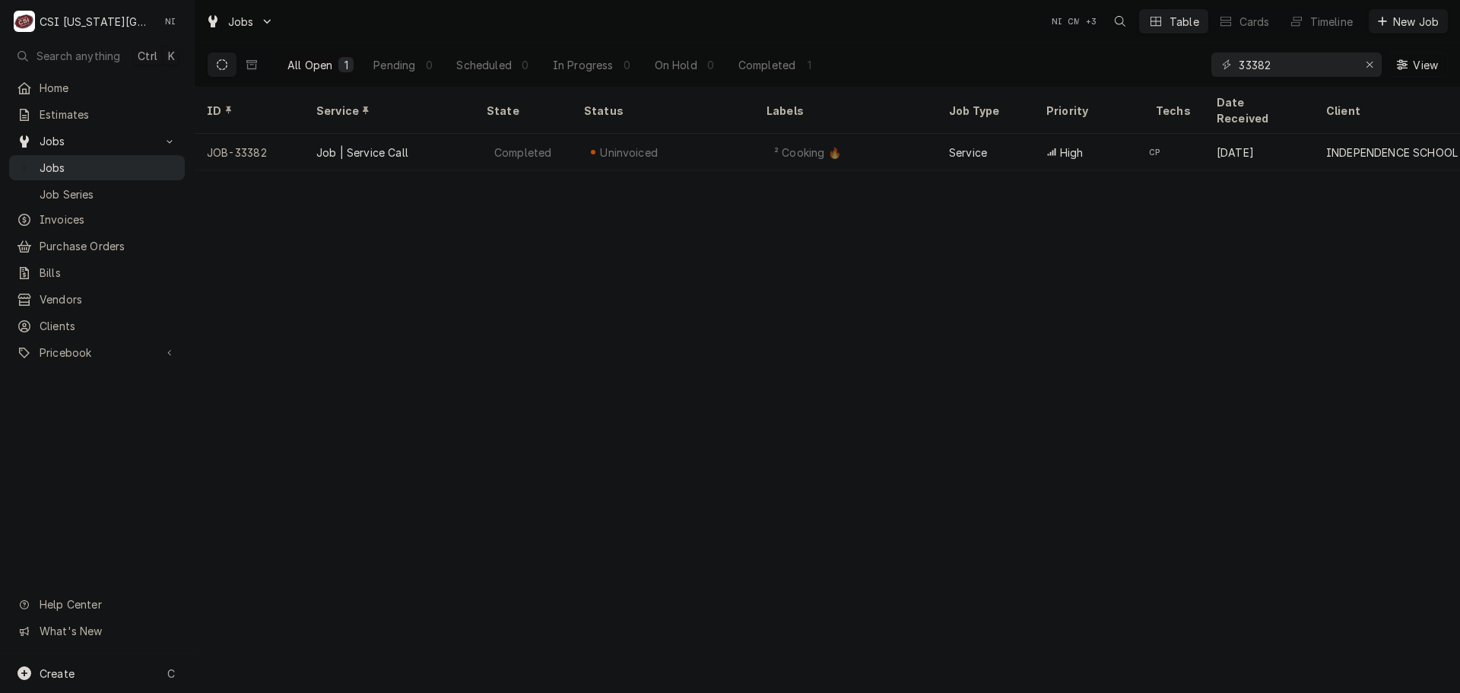
click at [98, 170] on div "Jobs" at bounding box center [97, 167] width 170 height 19
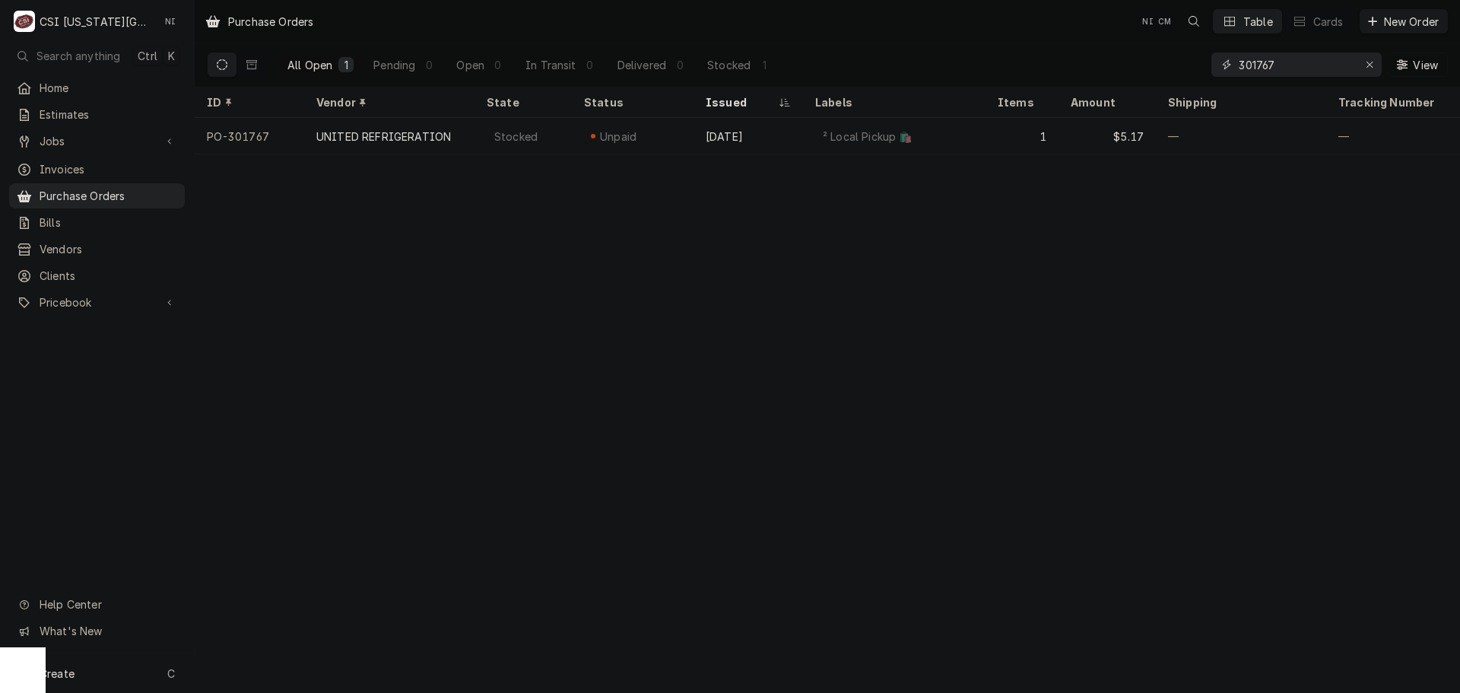
drag, startPoint x: 1261, startPoint y: 63, endPoint x: 1166, endPoint y: 69, distance: 95.3
click at [1161, 74] on div "All Open 1 Pending 0 Open 0 In Transit 0 Delivered 0 Stocked 1 301767 View" at bounding box center [827, 64] width 1241 height 43
click at [1374, 63] on div "Erase input" at bounding box center [1369, 64] width 15 height 15
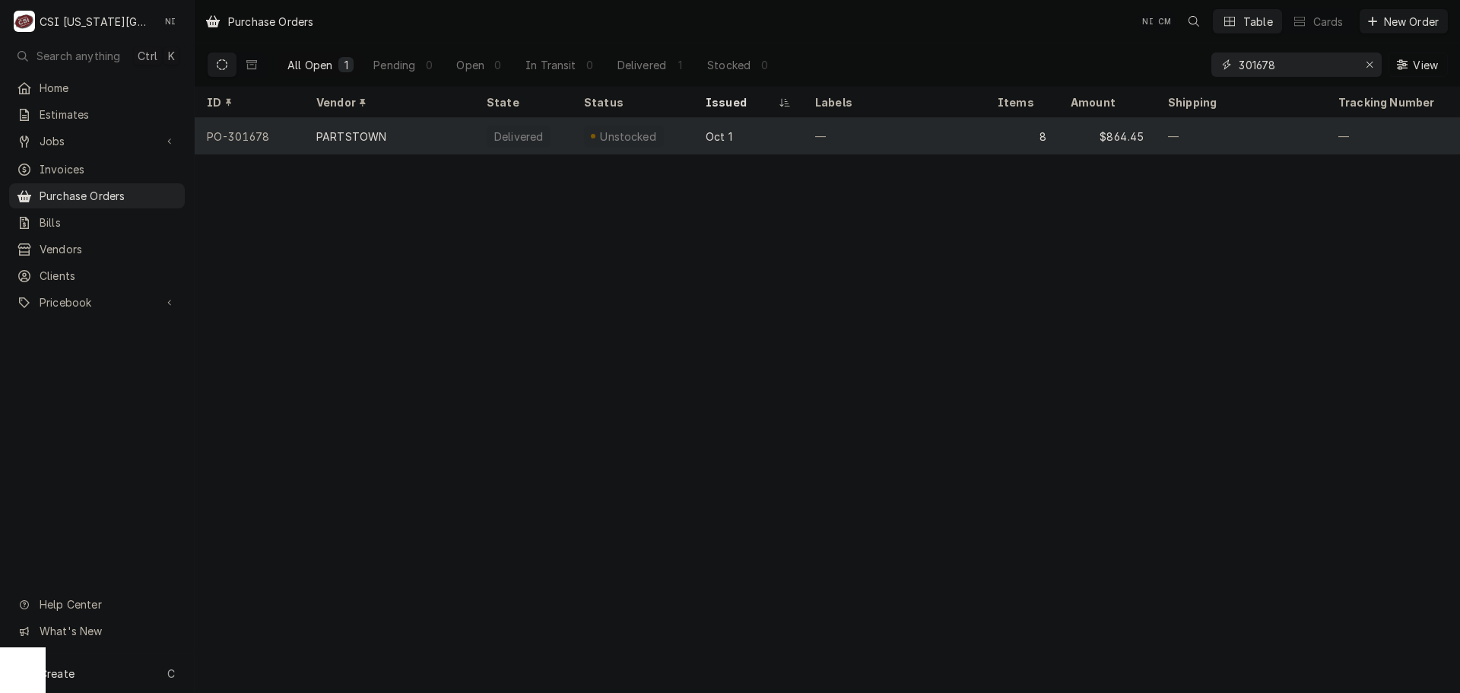
type input "301678"
click at [947, 135] on div "—" at bounding box center [894, 136] width 183 height 37
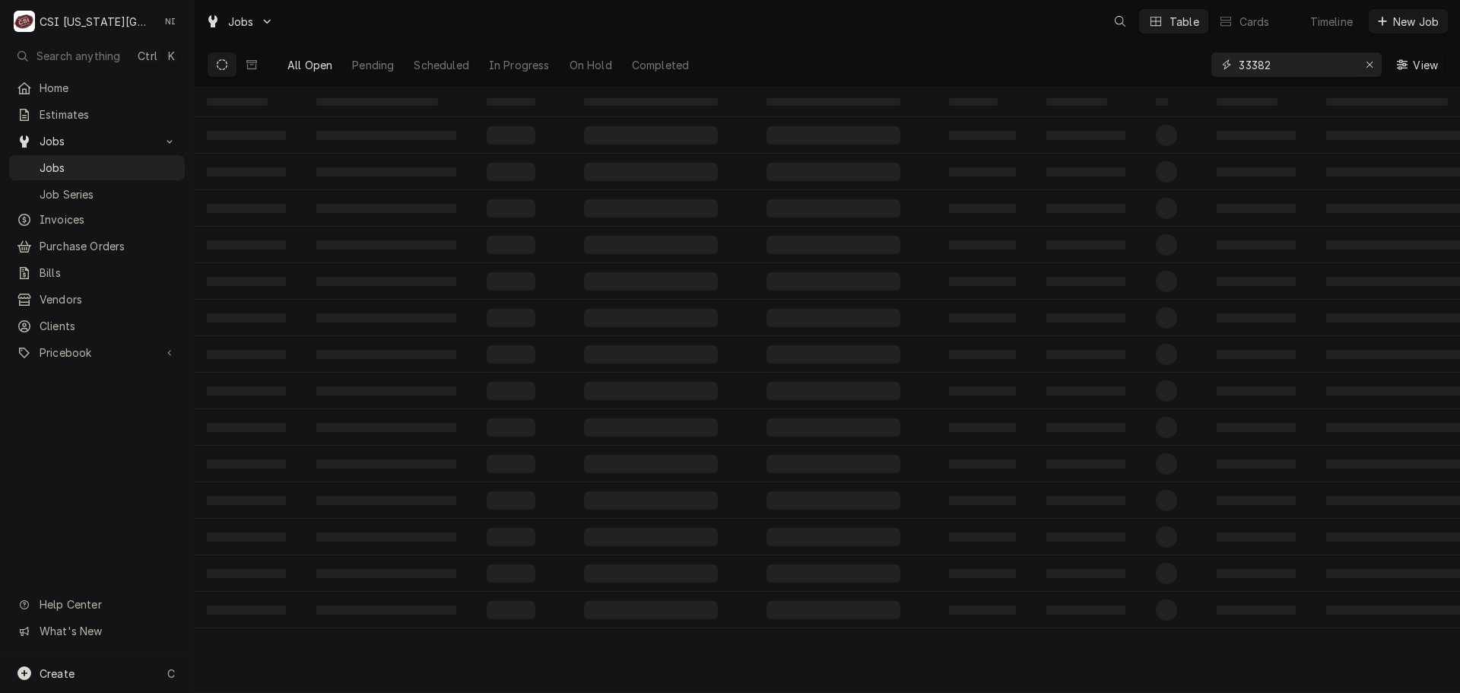
click at [1368, 65] on icon "Erase input" at bounding box center [1370, 64] width 8 height 11
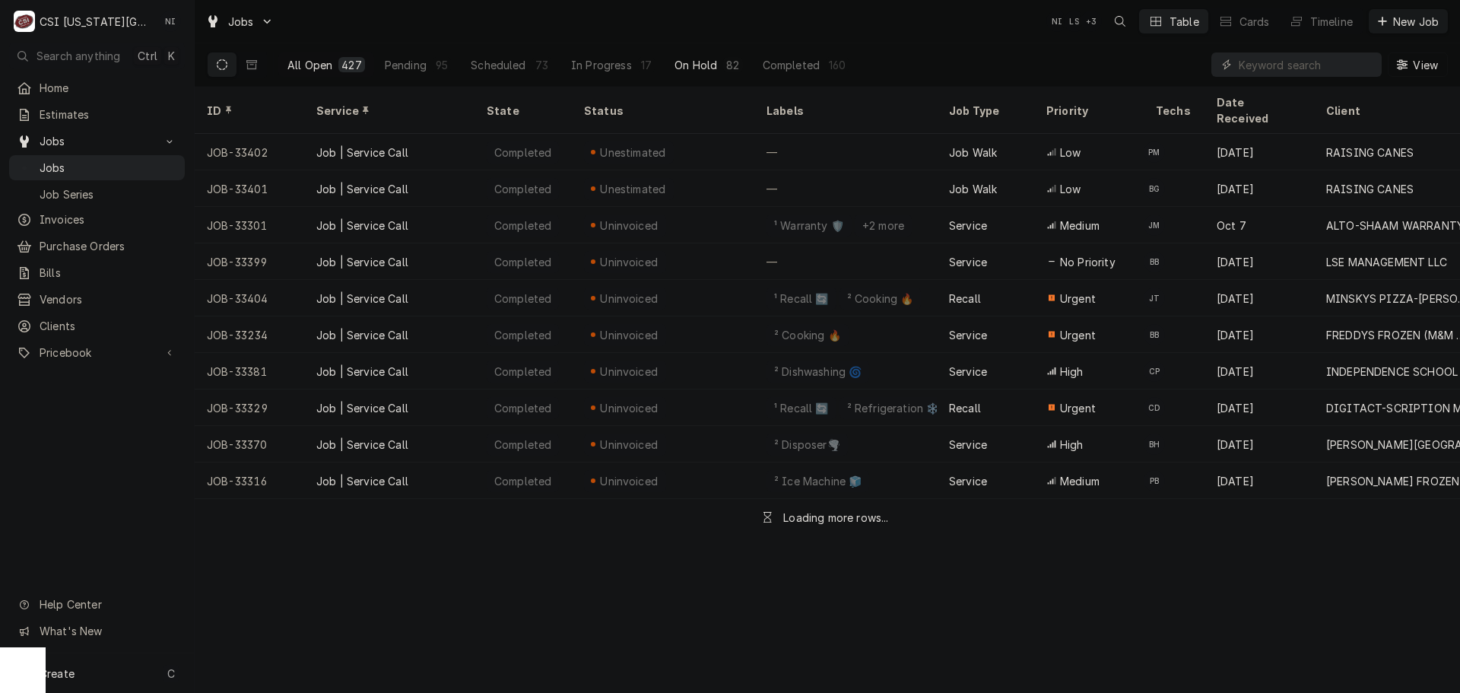
click at [713, 61] on button "On Hold 82" at bounding box center [708, 64] width 86 height 24
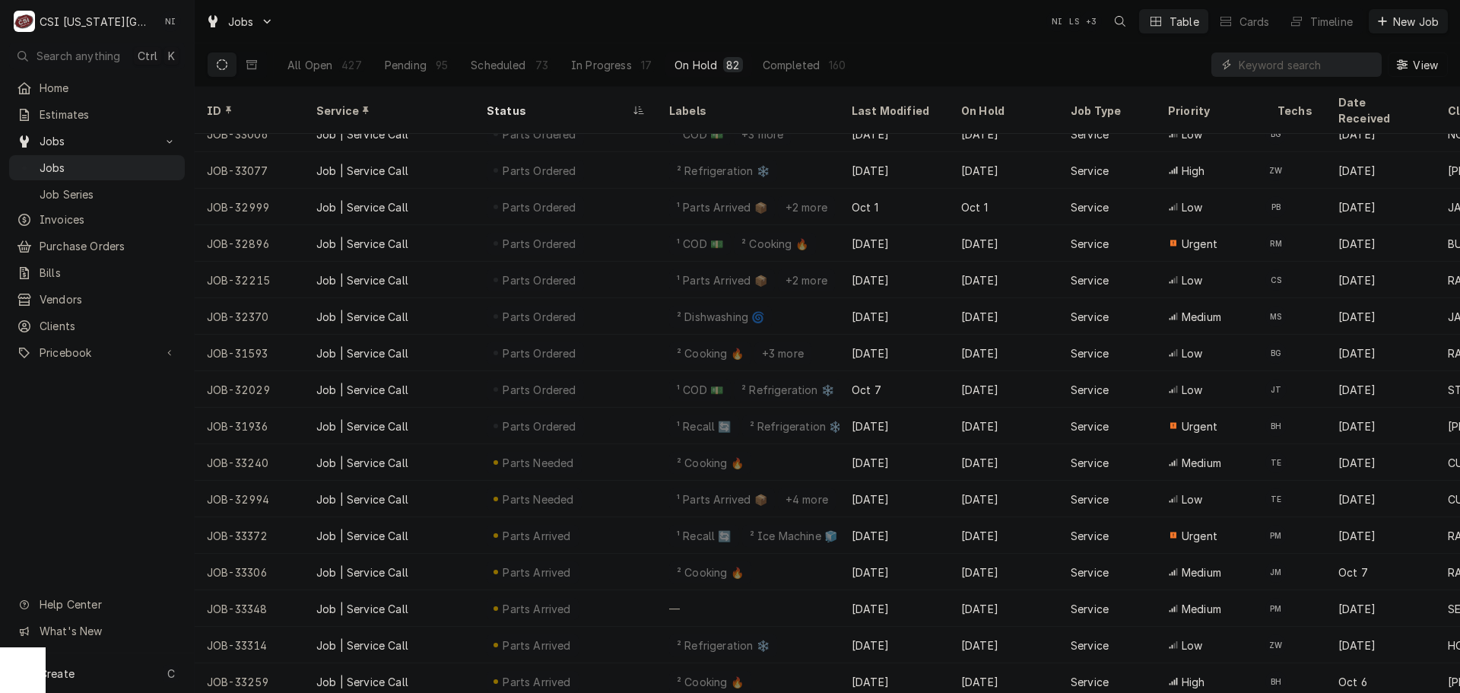
scroll to position [821, 0]
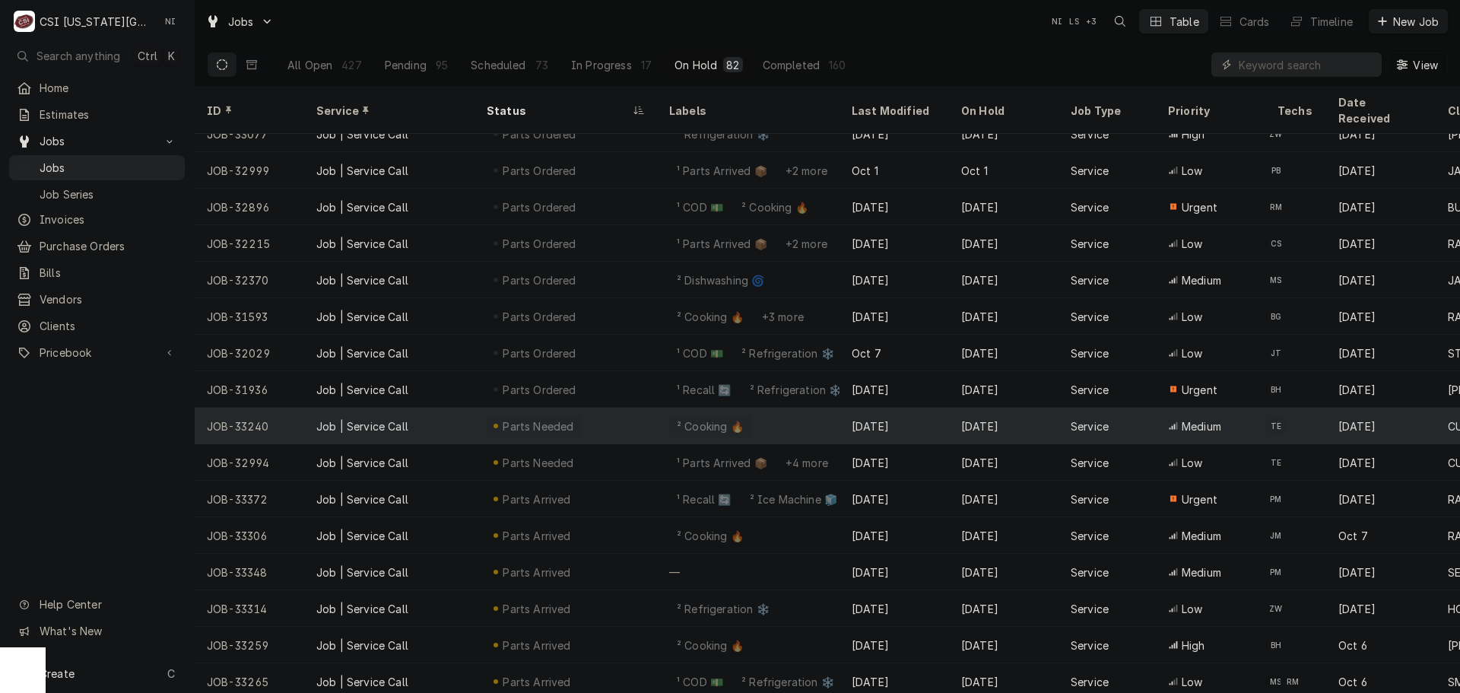
click at [515, 415] on div "Parts Needed" at bounding box center [534, 426] width 95 height 22
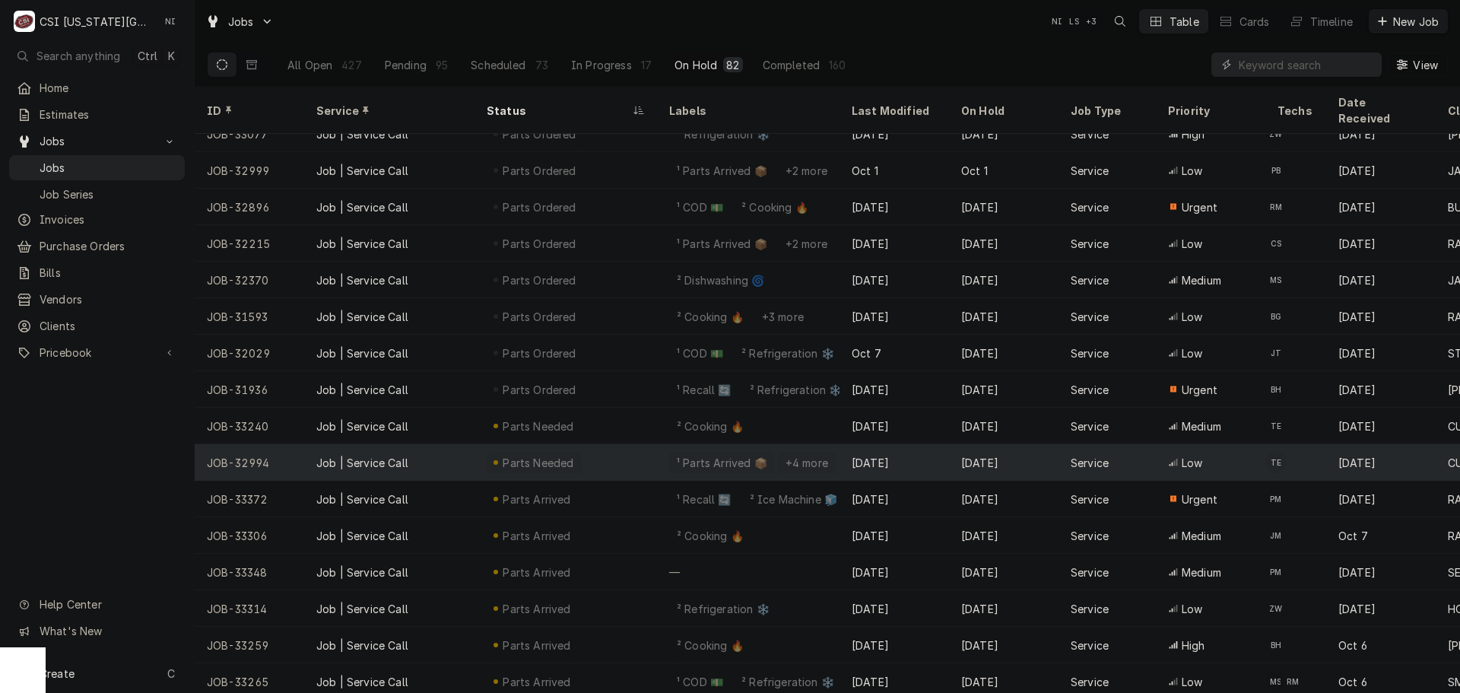
click at [509, 455] on div "Parts Needed" at bounding box center [538, 463] width 75 height 16
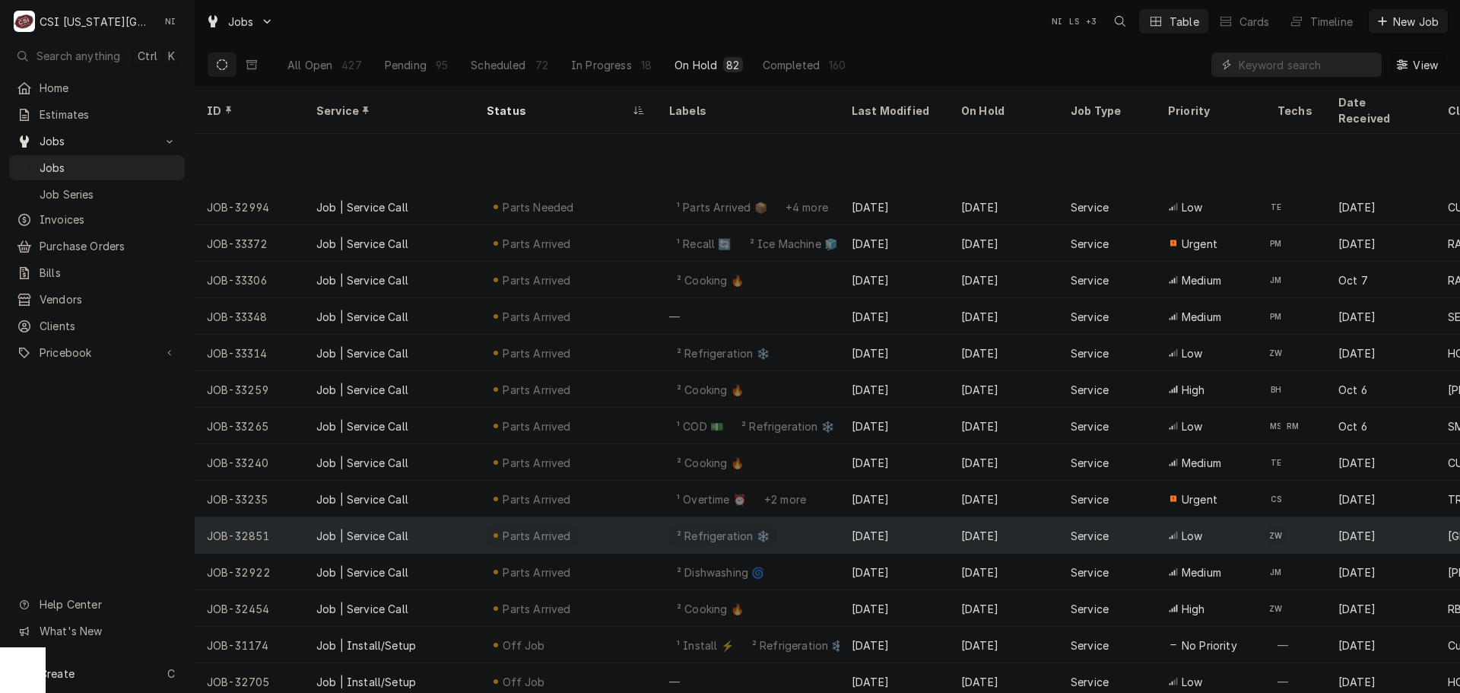
scroll to position [1150, 0]
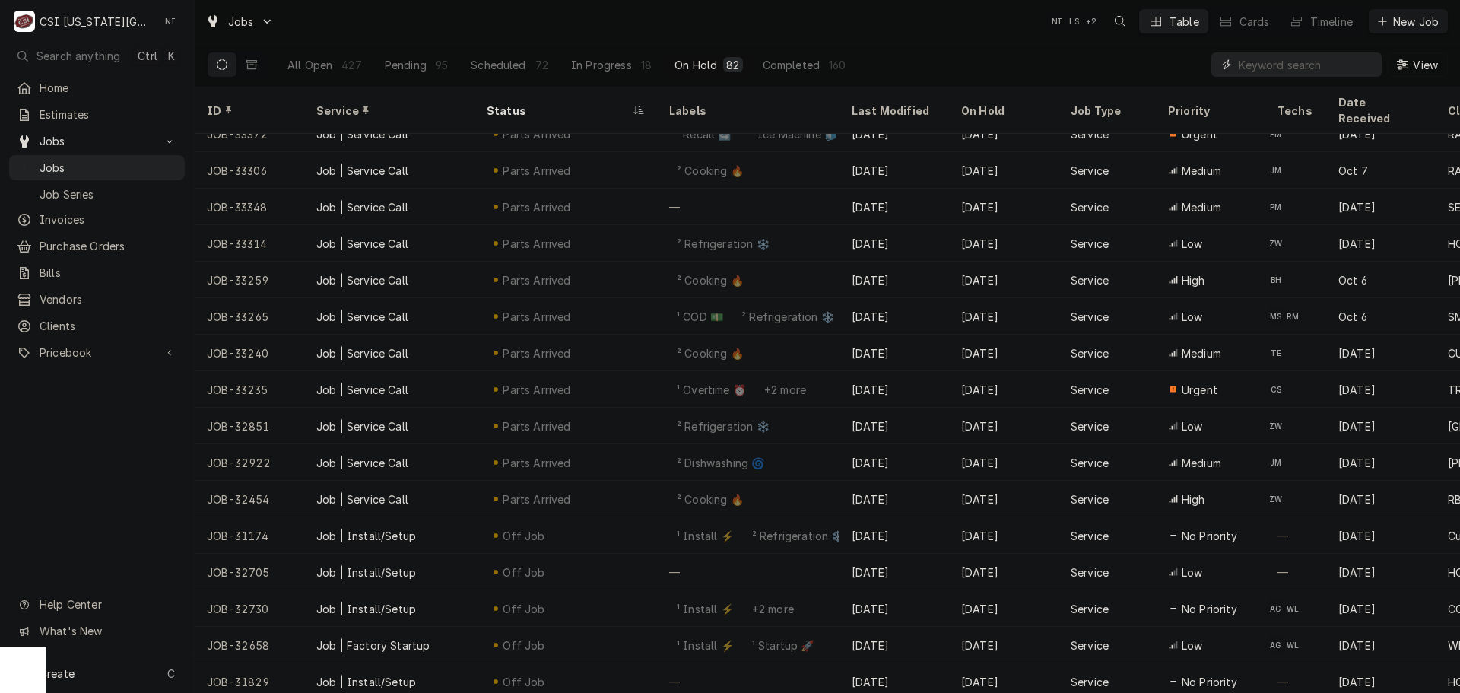
click at [1309, 70] on input "Dynamic Content Wrapper" at bounding box center [1306, 64] width 135 height 24
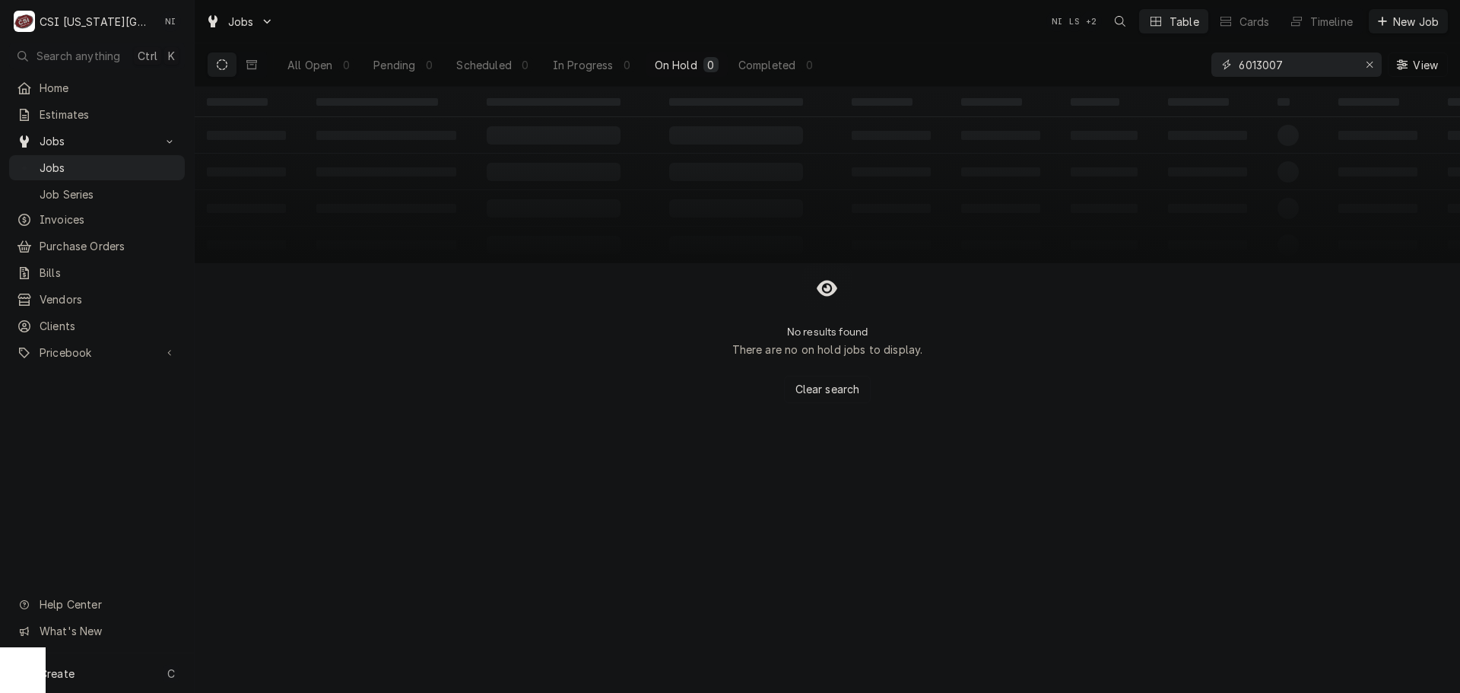
drag, startPoint x: 1265, startPoint y: 68, endPoint x: 1148, endPoint y: 71, distance: 116.4
click at [1150, 71] on div "All Open 0 Pending 0 Scheduled 0 In Progress 0 On Hold 0 Completed 0 6013007 Vi…" at bounding box center [827, 64] width 1241 height 43
type input "6013007"
drag, startPoint x: 1368, startPoint y: 65, endPoint x: 1368, endPoint y: 75, distance: 9.1
click at [1368, 65] on icon "Erase input" at bounding box center [1370, 65] width 6 height 6
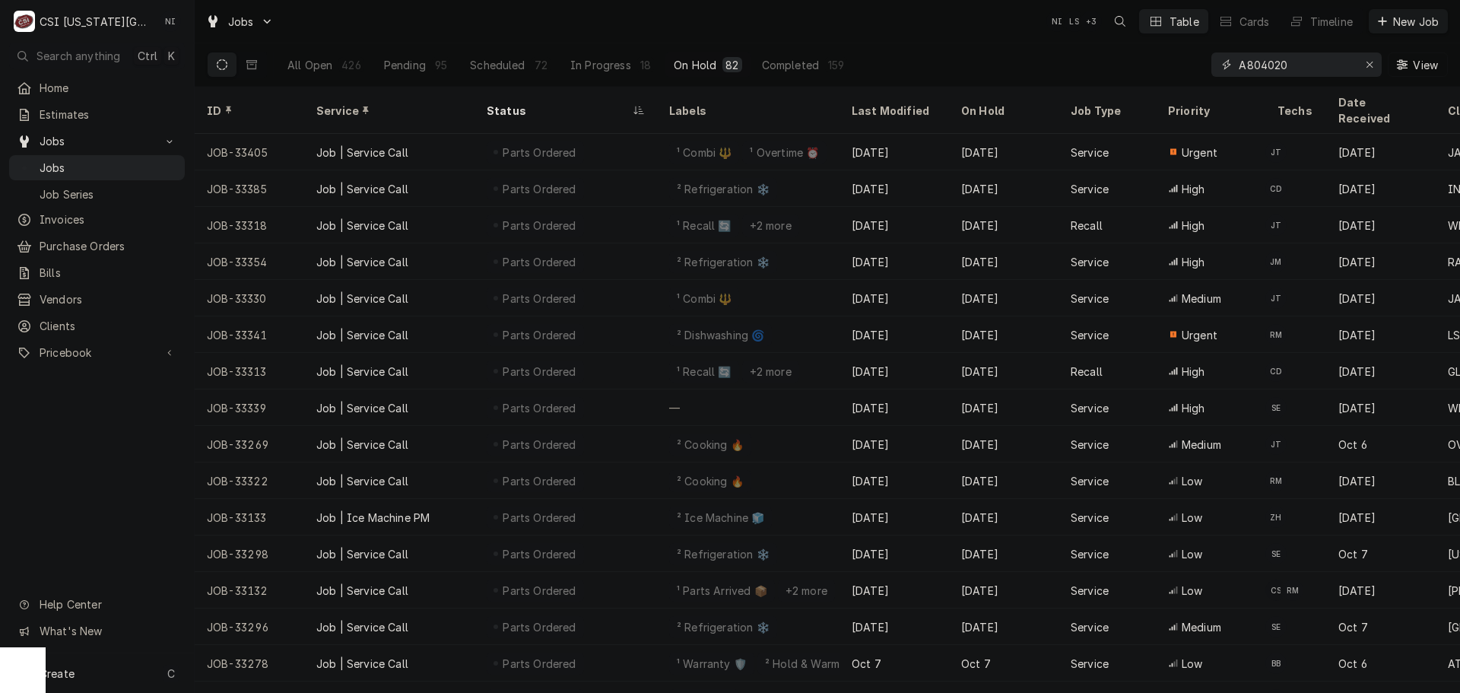
type input "A8040201"
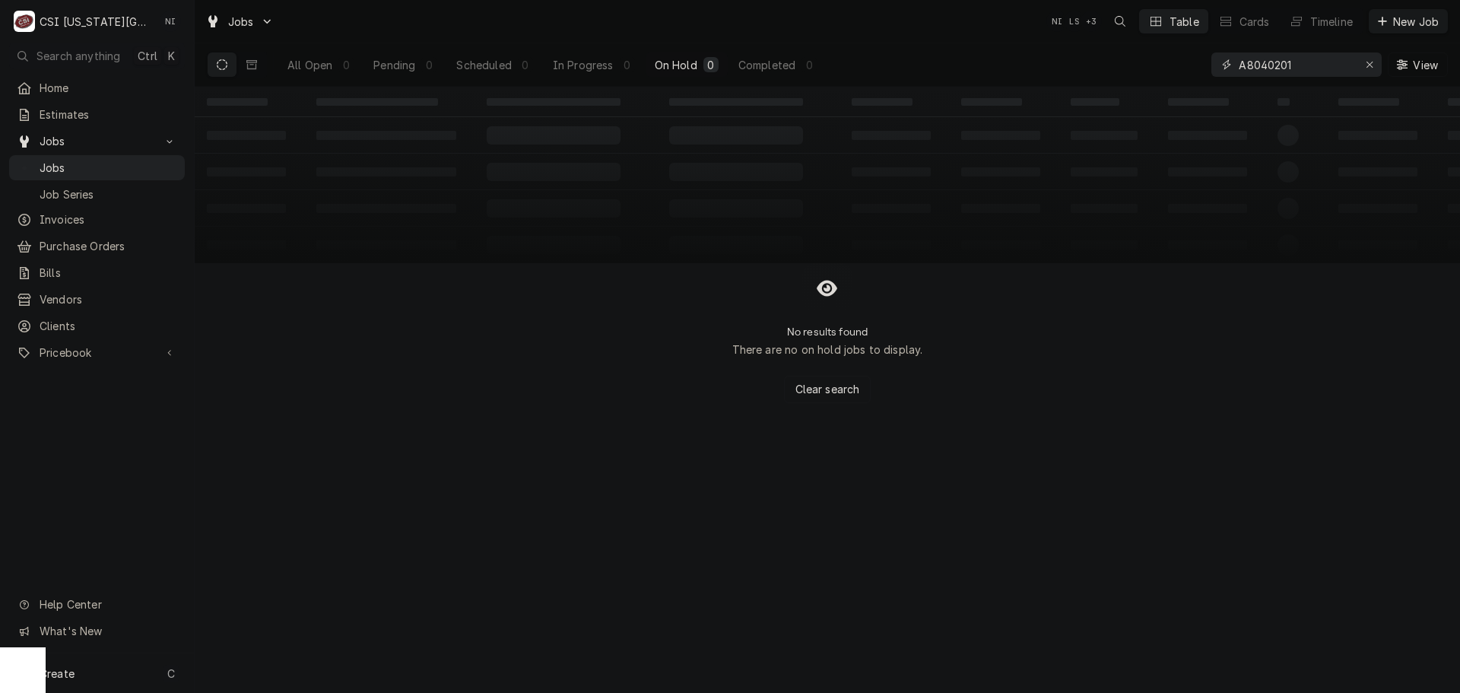
drag, startPoint x: 1300, startPoint y: 62, endPoint x: 1180, endPoint y: 71, distance: 121.3
click at [1182, 71] on div "All Open 0 Pending 0 Scheduled 0 In Progress 0 On Hold 0 Completed 0 A8040201 V…" at bounding box center [827, 64] width 1241 height 43
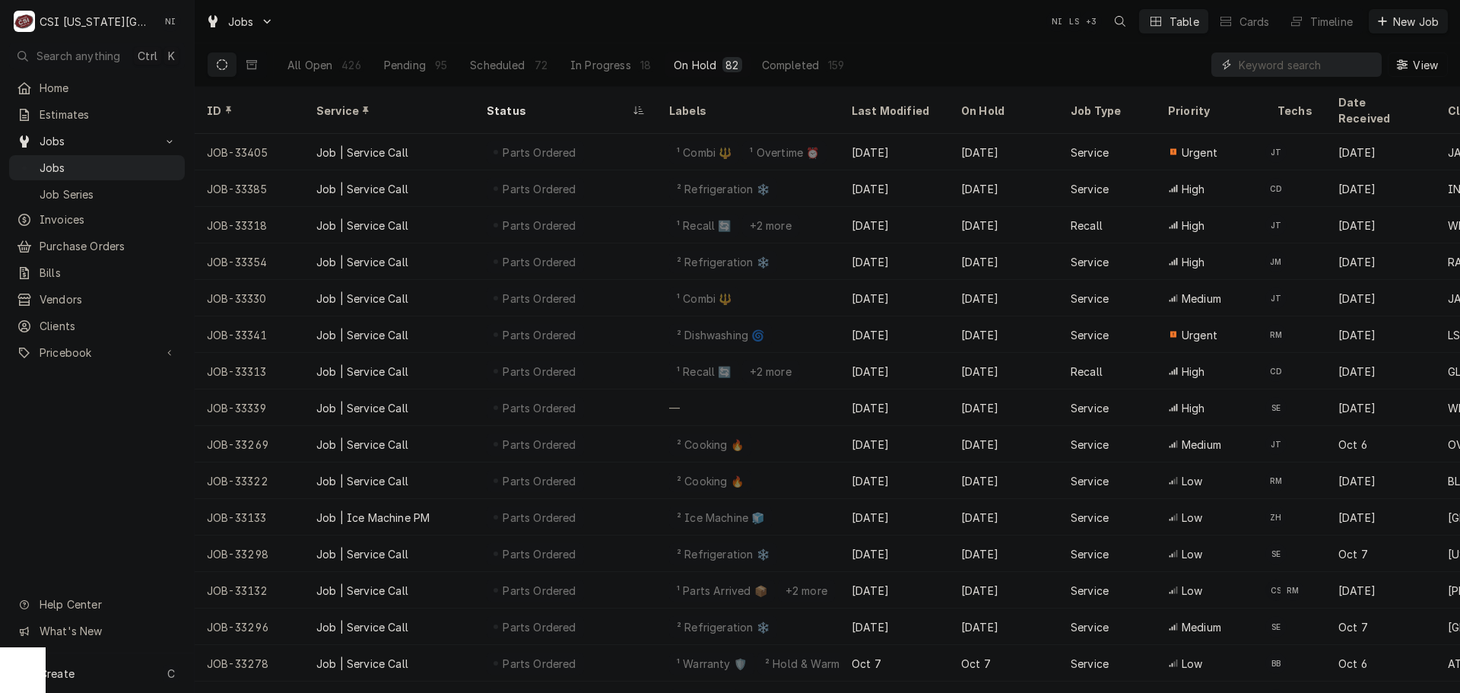
click at [1327, 69] on input "Dynamic Content Wrapper" at bounding box center [1306, 64] width 135 height 24
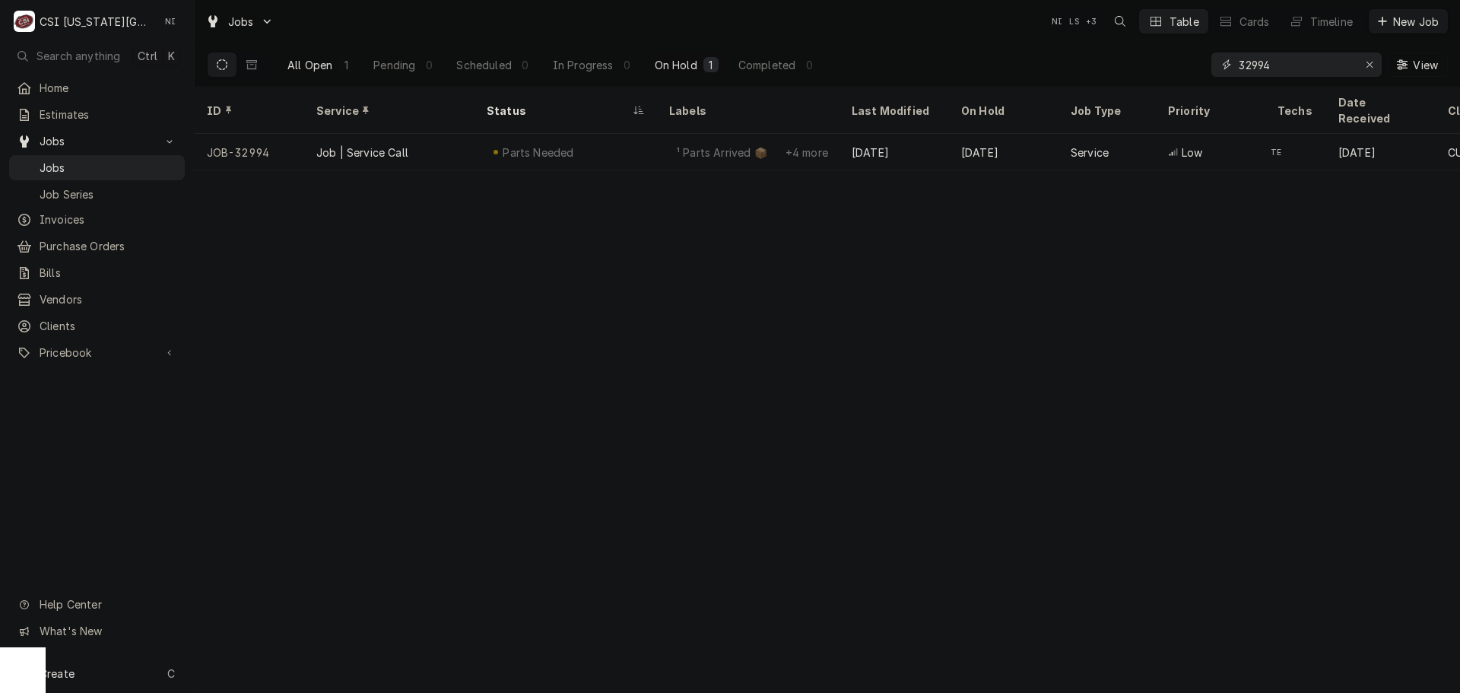
type input "32994"
click at [300, 66] on div "All Open" at bounding box center [309, 65] width 45 height 16
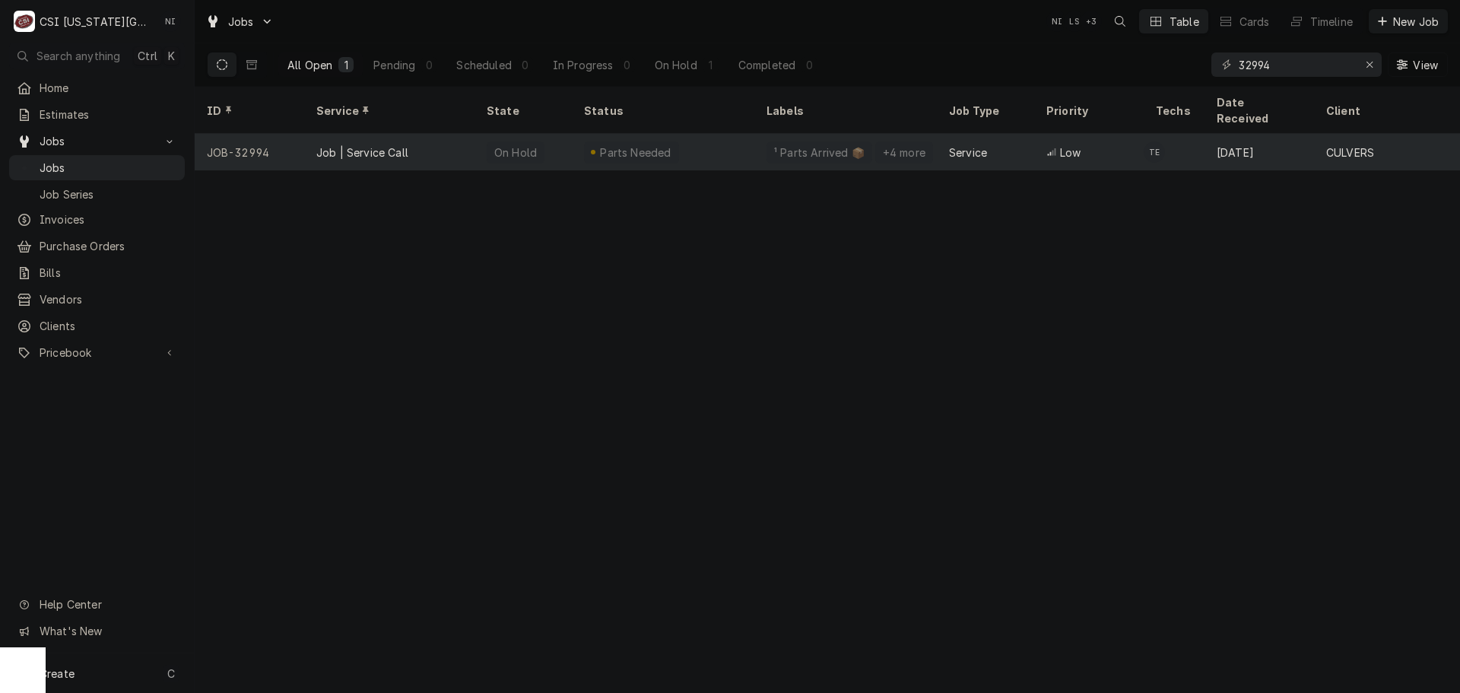
click at [724, 134] on div "Parts Needed" at bounding box center [663, 152] width 183 height 37
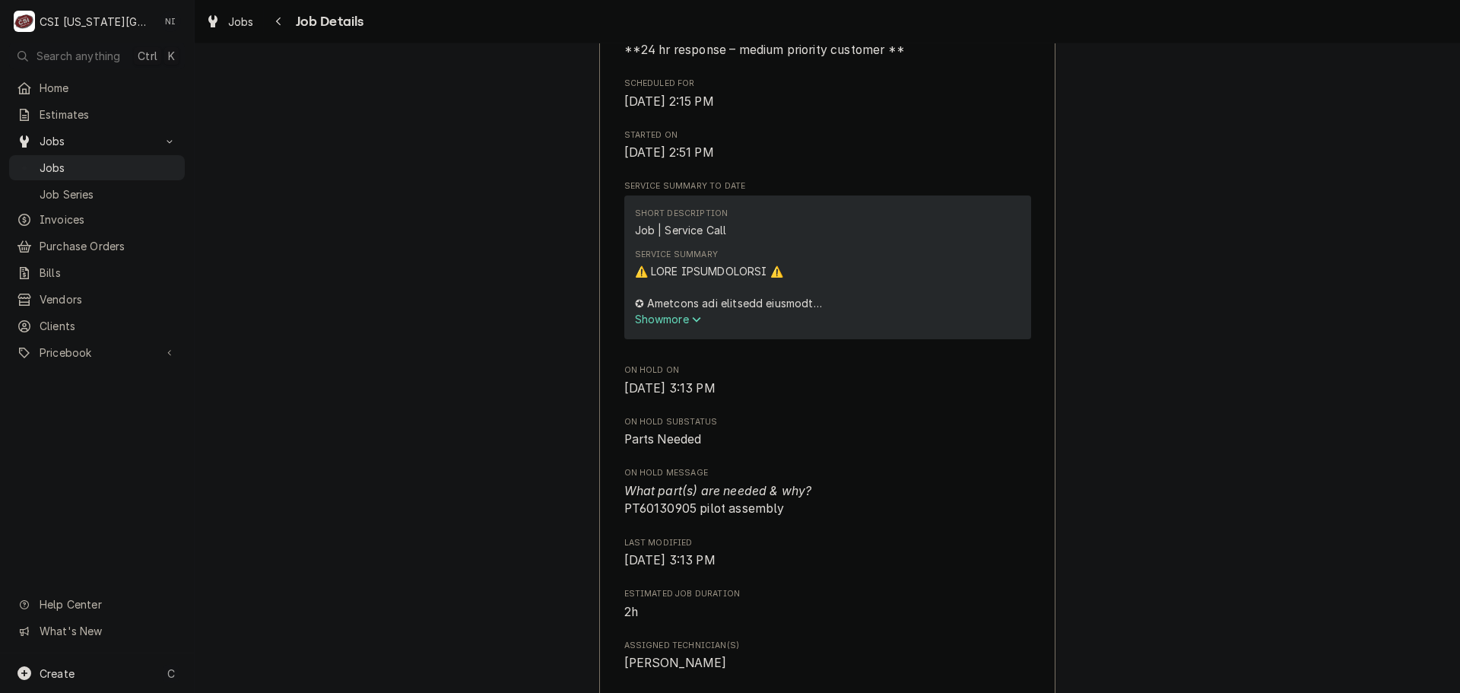
scroll to position [684, 0]
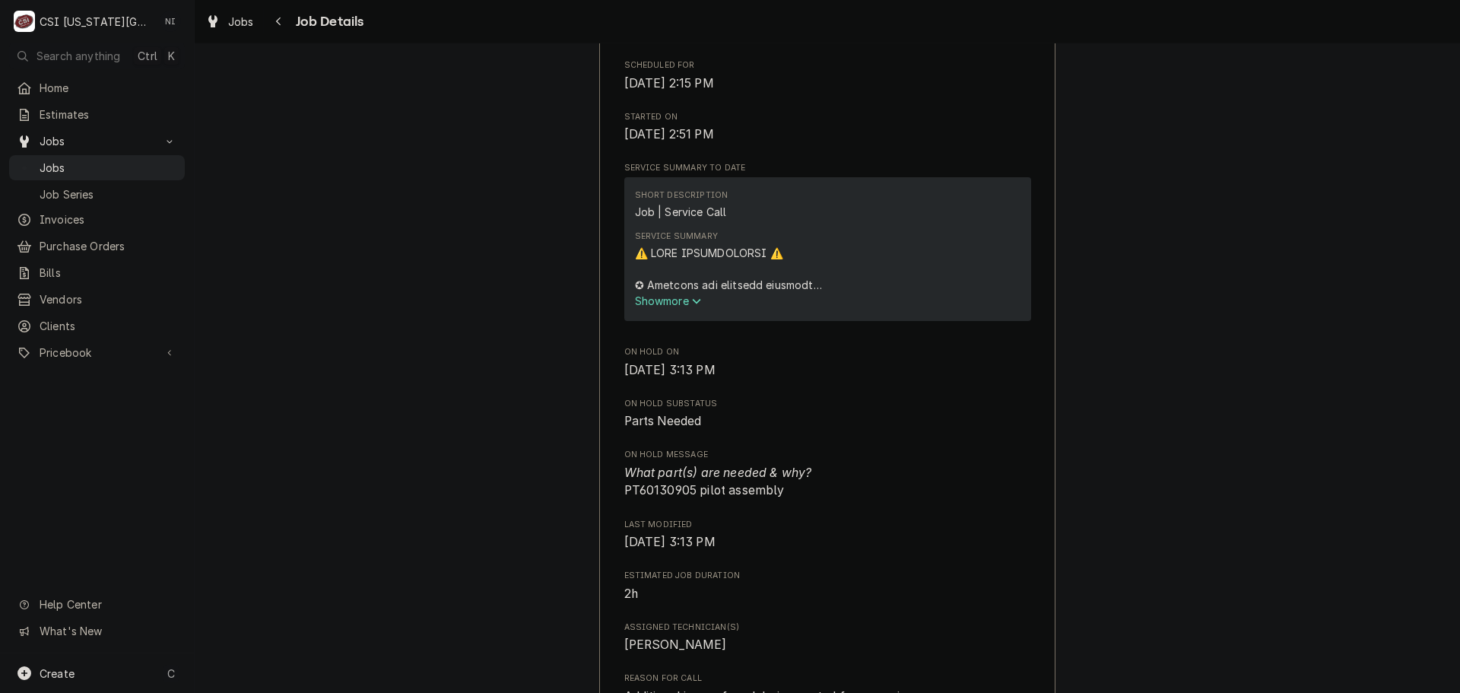
click at [676, 465] on span "What part(s) are needed & why? PT60130905 pilot assembly" at bounding box center [718, 481] width 188 height 33
copy span "PT60130905"
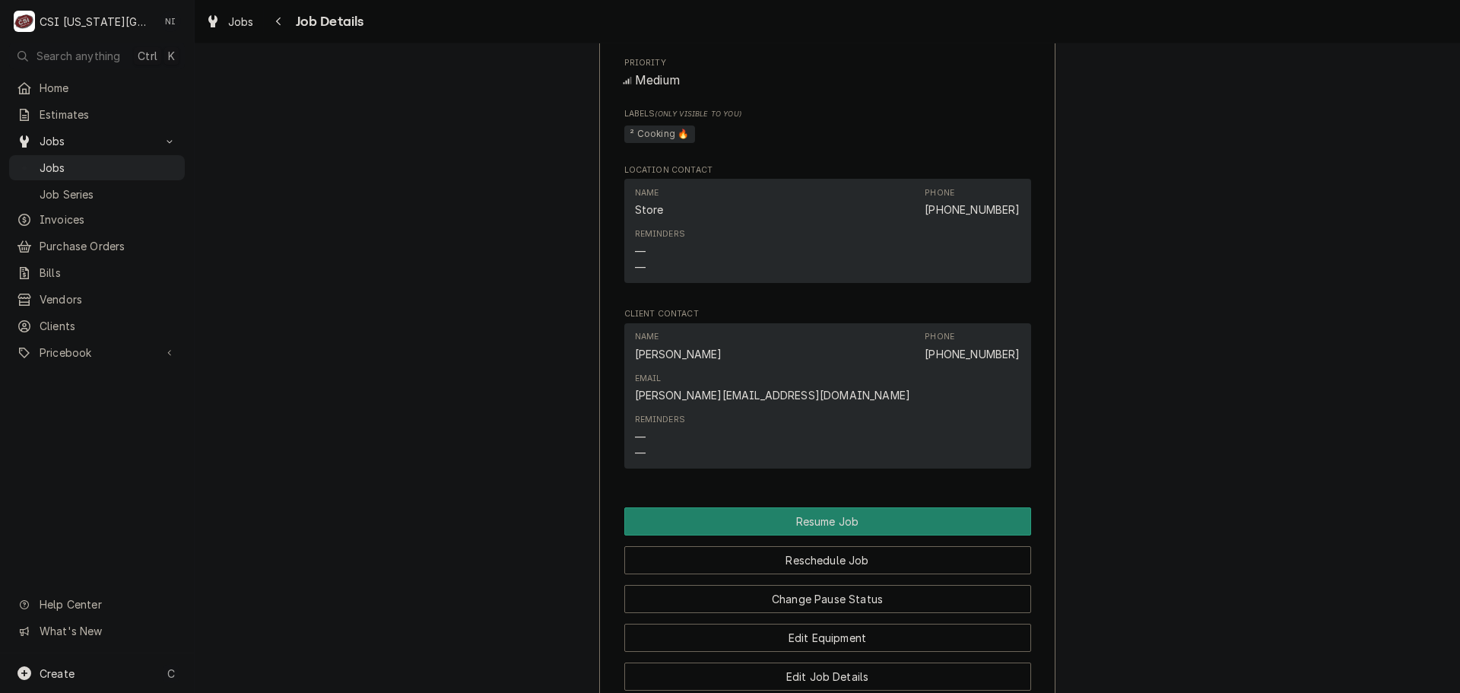
scroll to position [1597, 0]
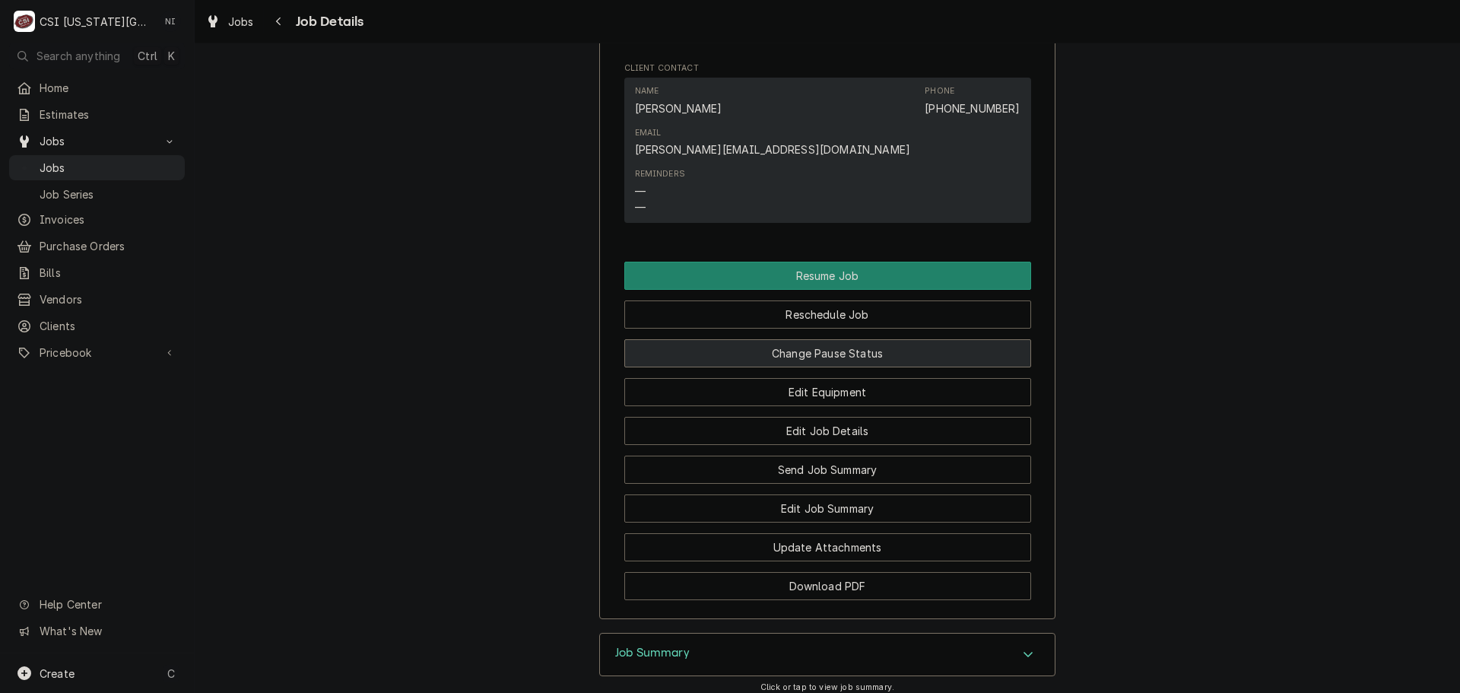
click at [878, 339] on button "Change Pause Status" at bounding box center [827, 353] width 407 height 28
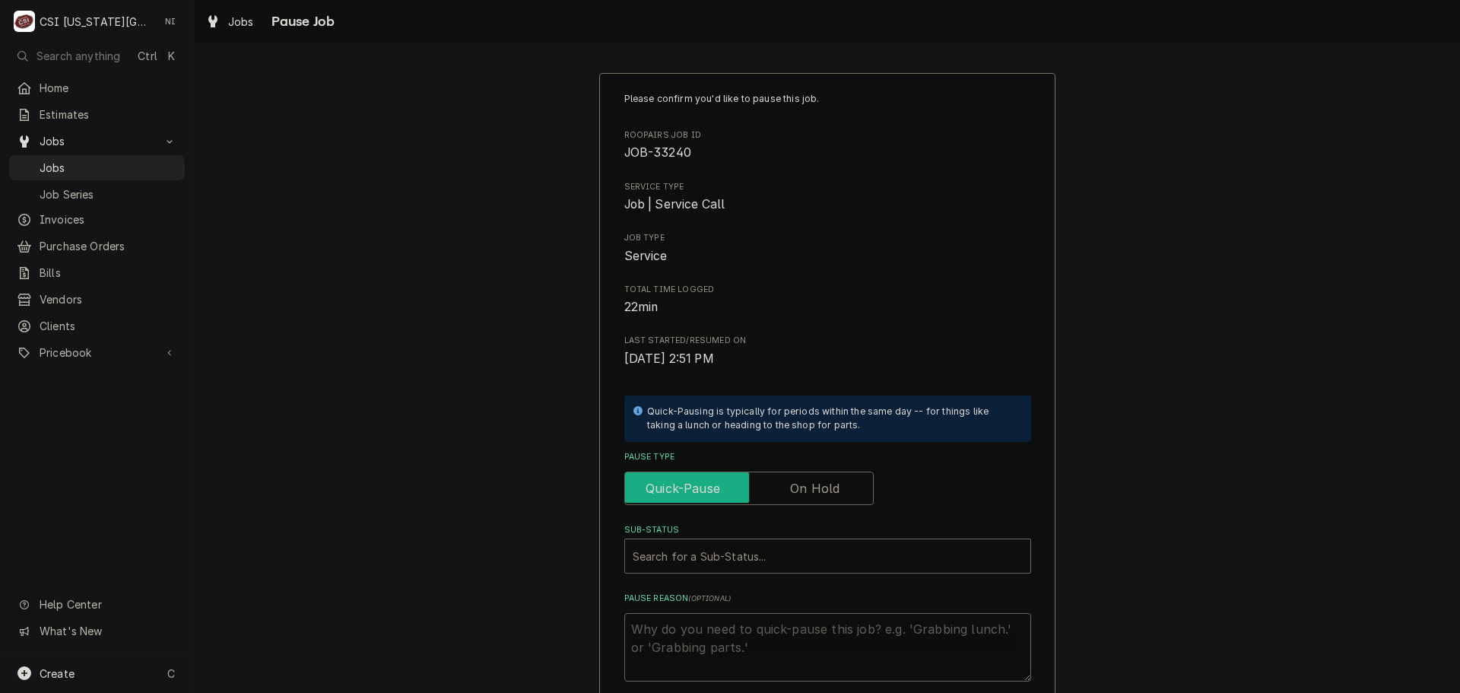
click at [836, 497] on input "Pause Type" at bounding box center [749, 487] width 236 height 33
checkbox input "true"
click at [789, 557] on div "Sub-Status" at bounding box center [828, 555] width 390 height 27
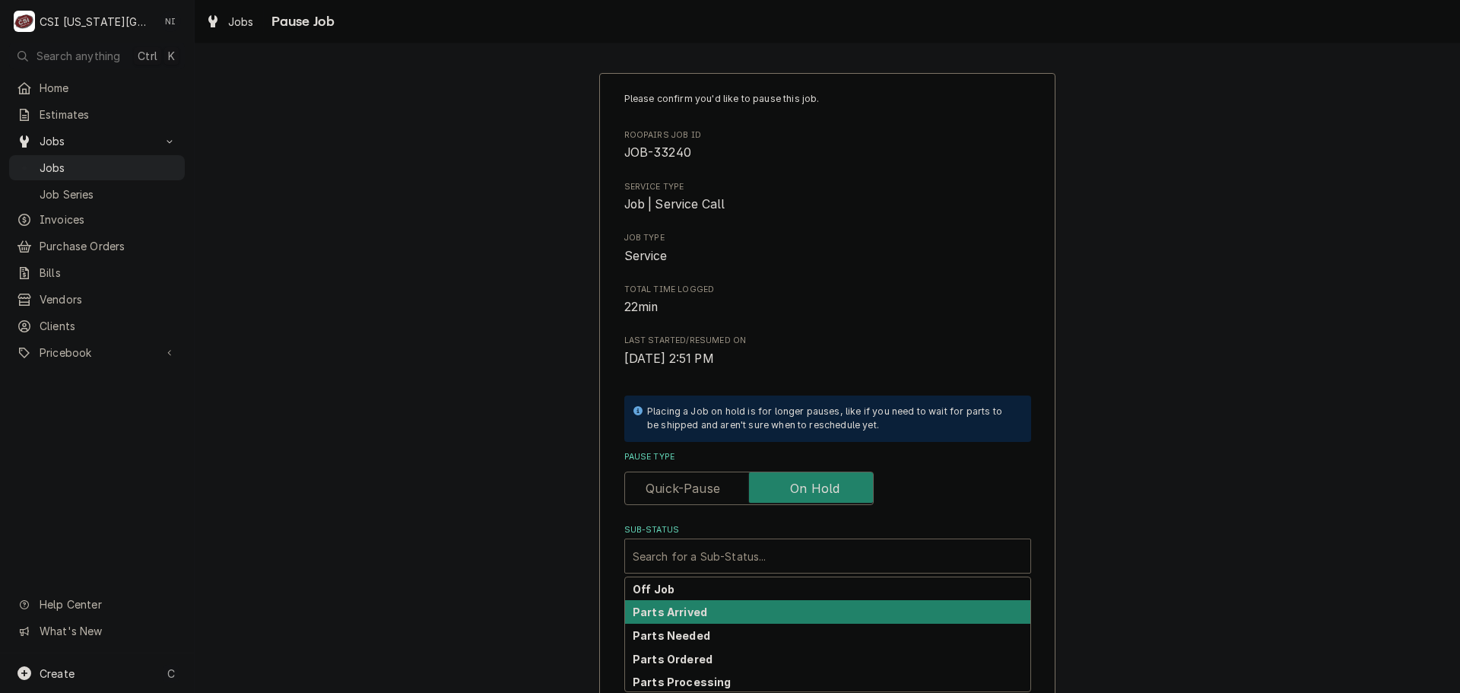
click at [687, 619] on div "Parts Arrived" at bounding box center [827, 612] width 405 height 24
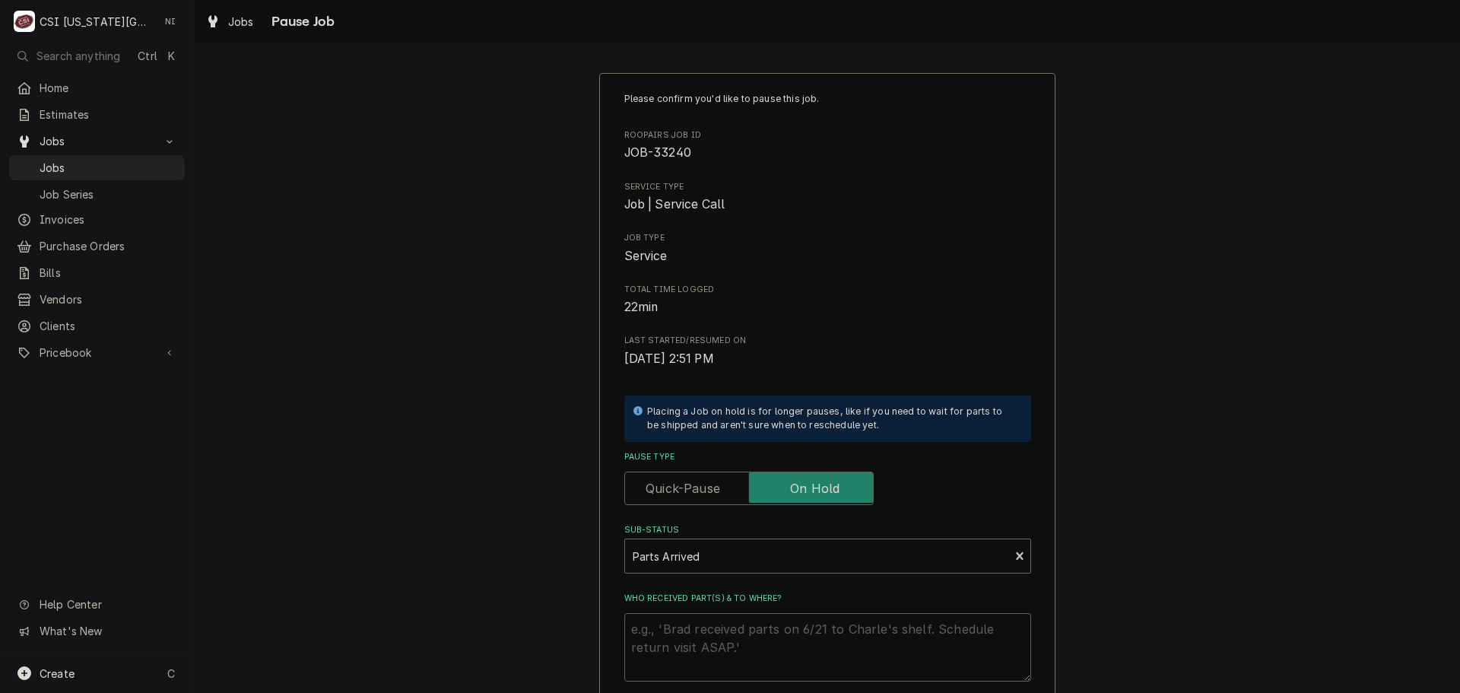
drag, startPoint x: 694, startPoint y: 631, endPoint x: 666, endPoint y: 665, distance: 44.3
click at [694, 640] on textarea "Who received part(s) & to where?" at bounding box center [827, 647] width 407 height 68
type textarea "x"
type textarea "p"
type textarea "x"
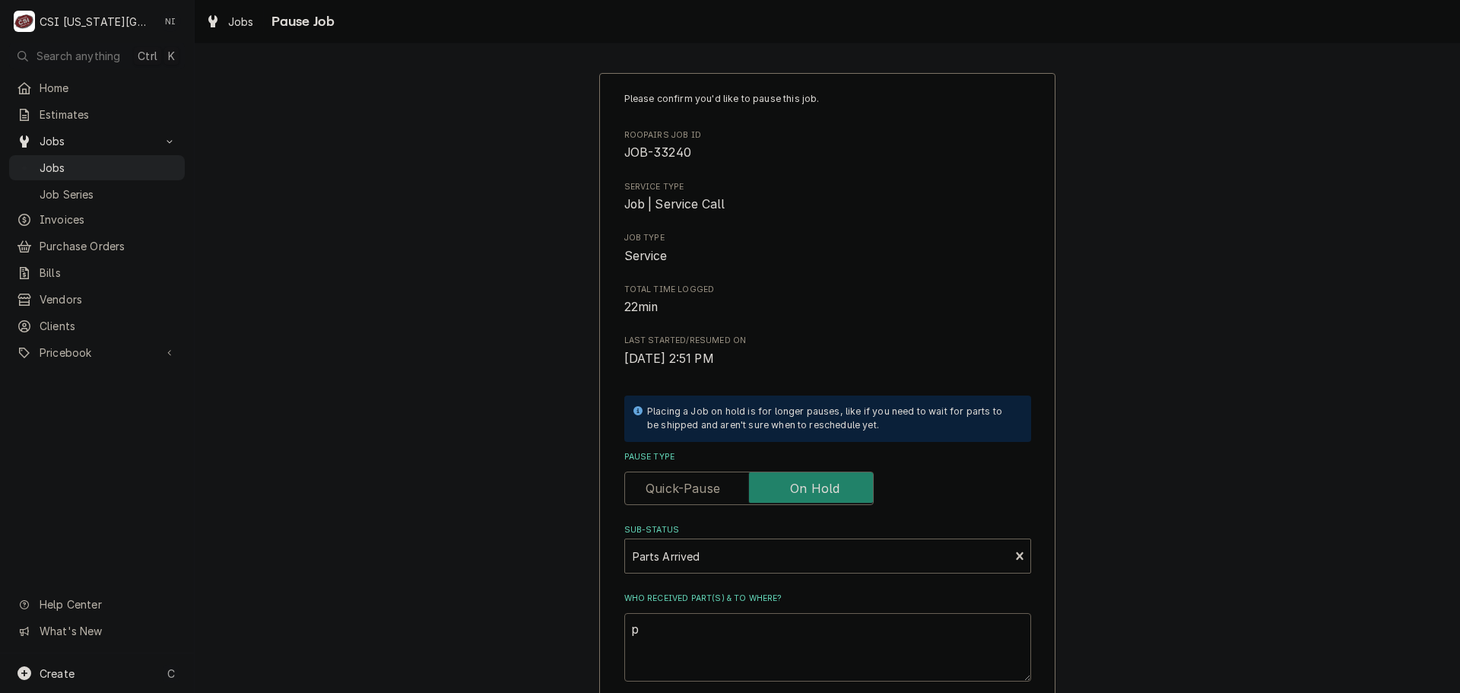
type textarea "pa"
type textarea "x"
type textarea "par"
type textarea "x"
type textarea "part"
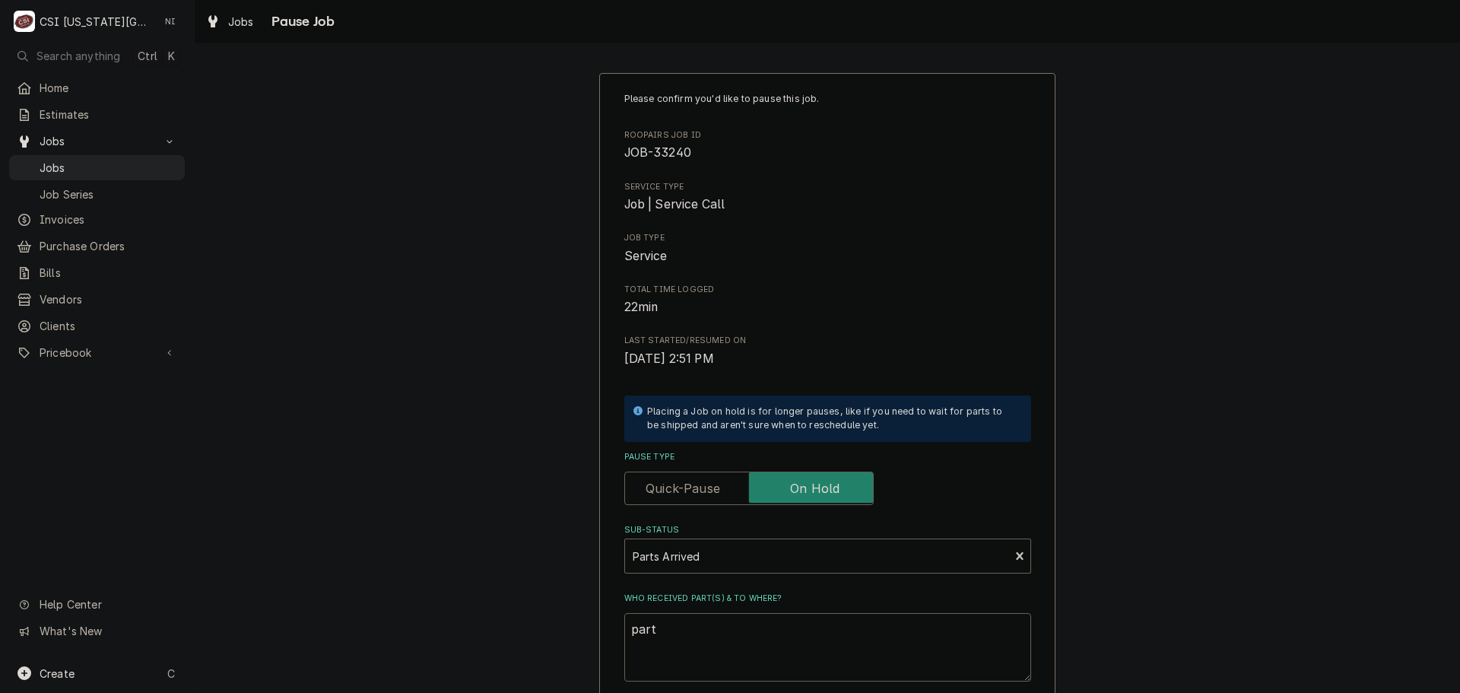
type textarea "x"
type textarea "parts"
type textarea "x"
type textarea "parts"
type textarea "x"
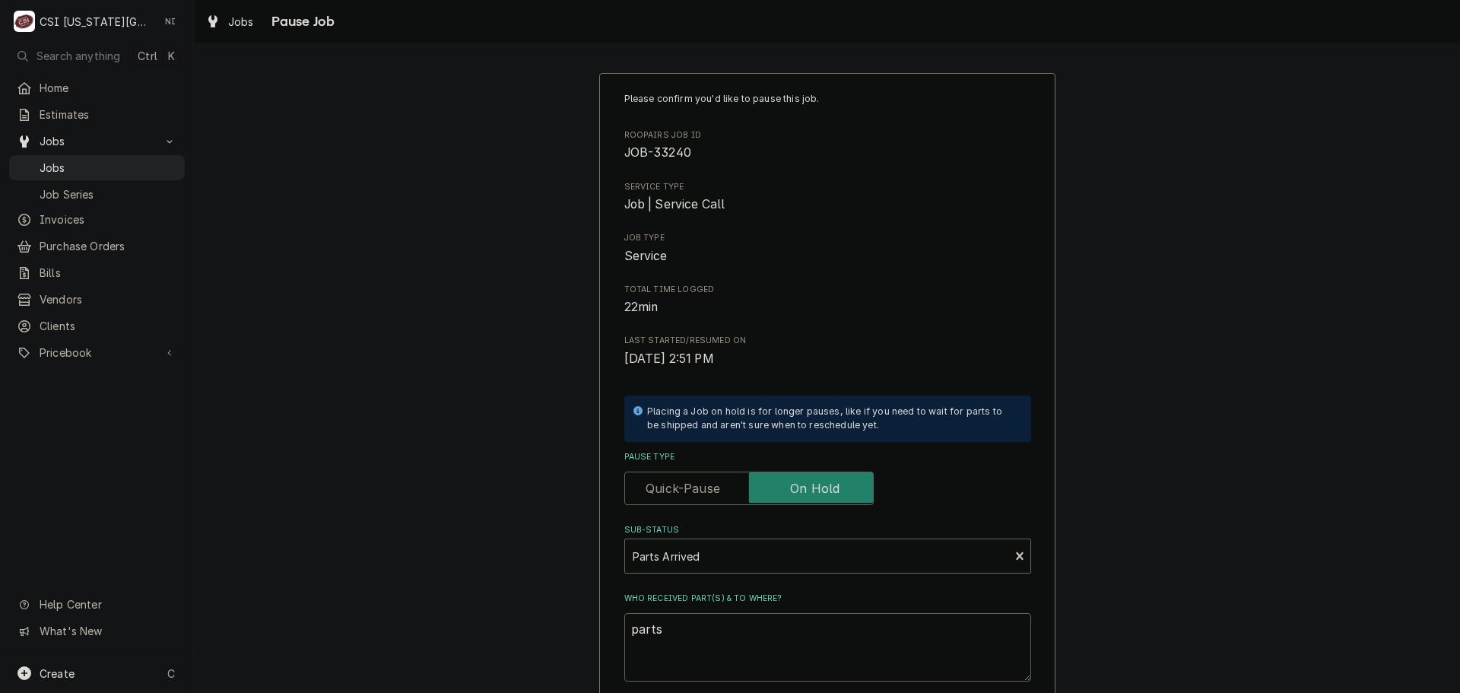
type textarea "parts p"
type textarea "x"
type textarea "parts pu"
type textarea "x"
type textarea "parts pul"
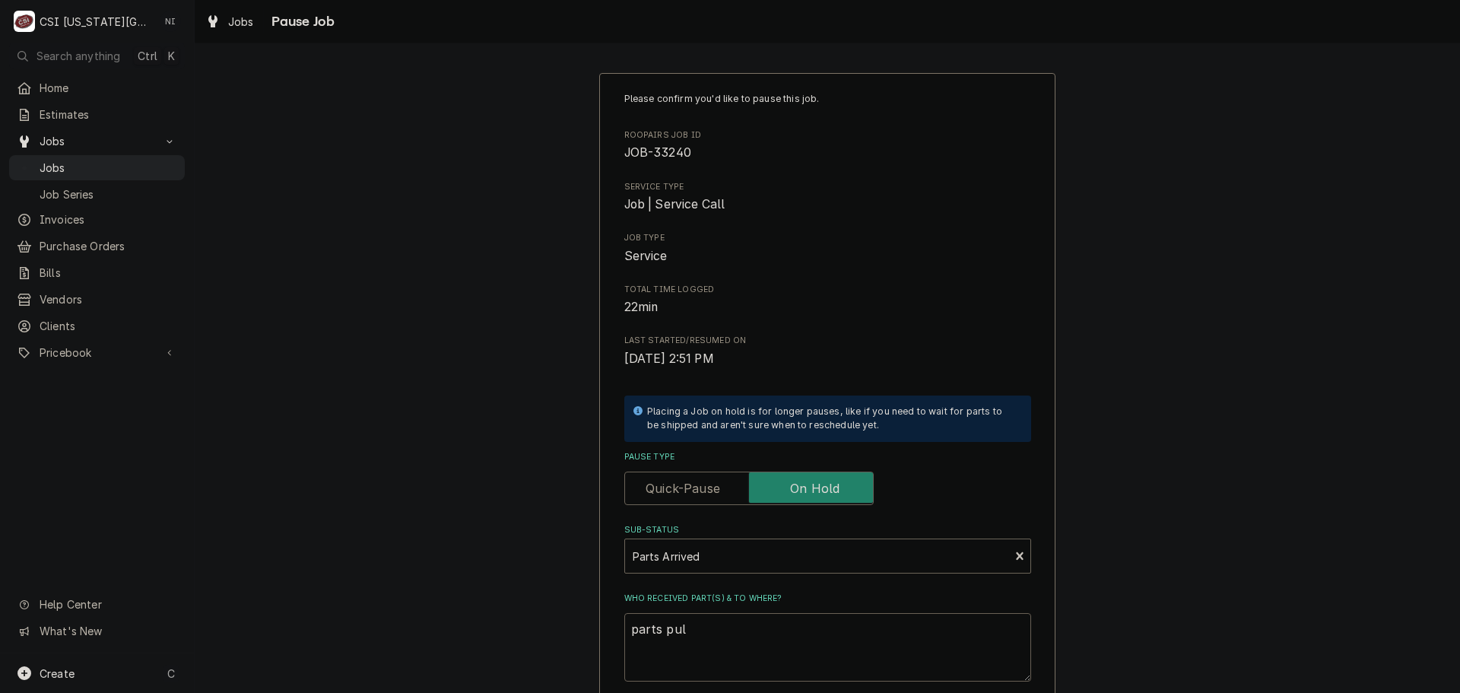
type textarea "x"
type textarea "parts pull"
type textarea "x"
type textarea "parts pulle"
type textarea "x"
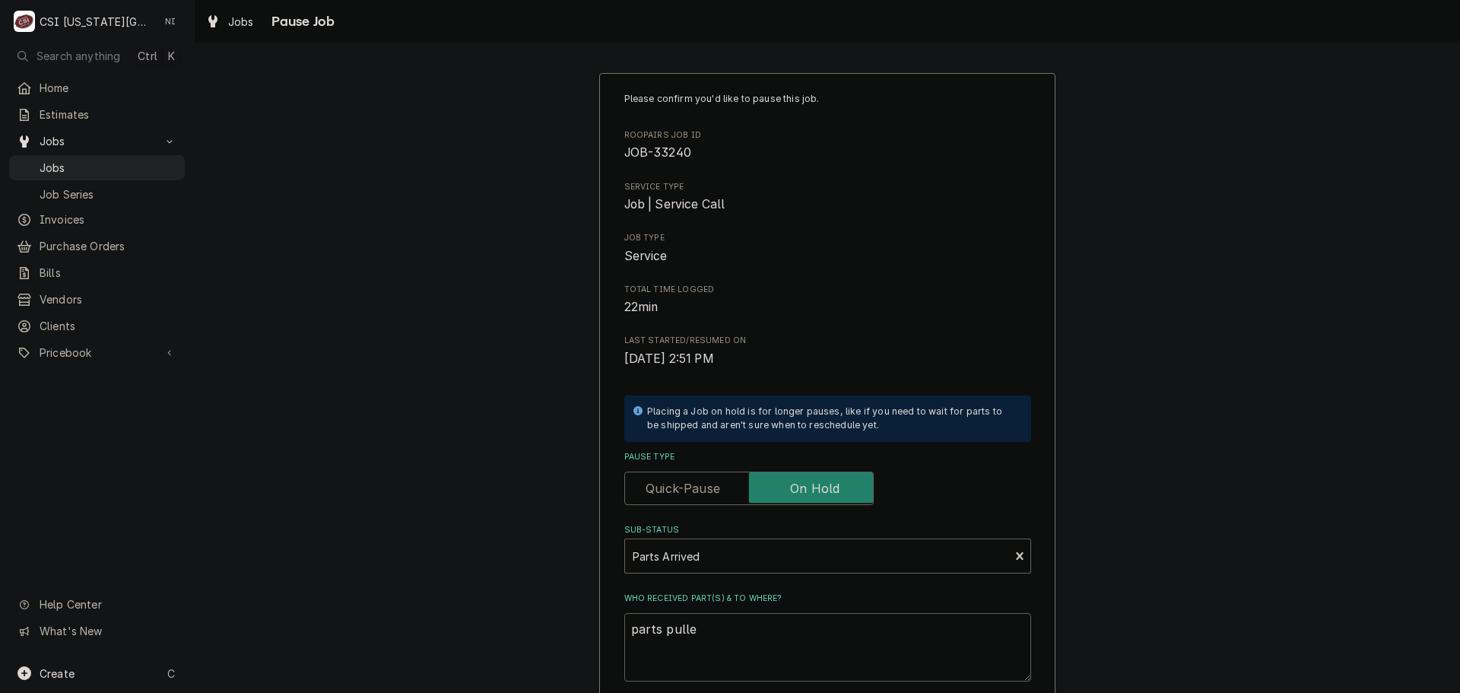
type textarea "parts pulled"
type textarea "x"
type textarea "parts pulled"
type textarea "x"
type textarea "parts pulled f"
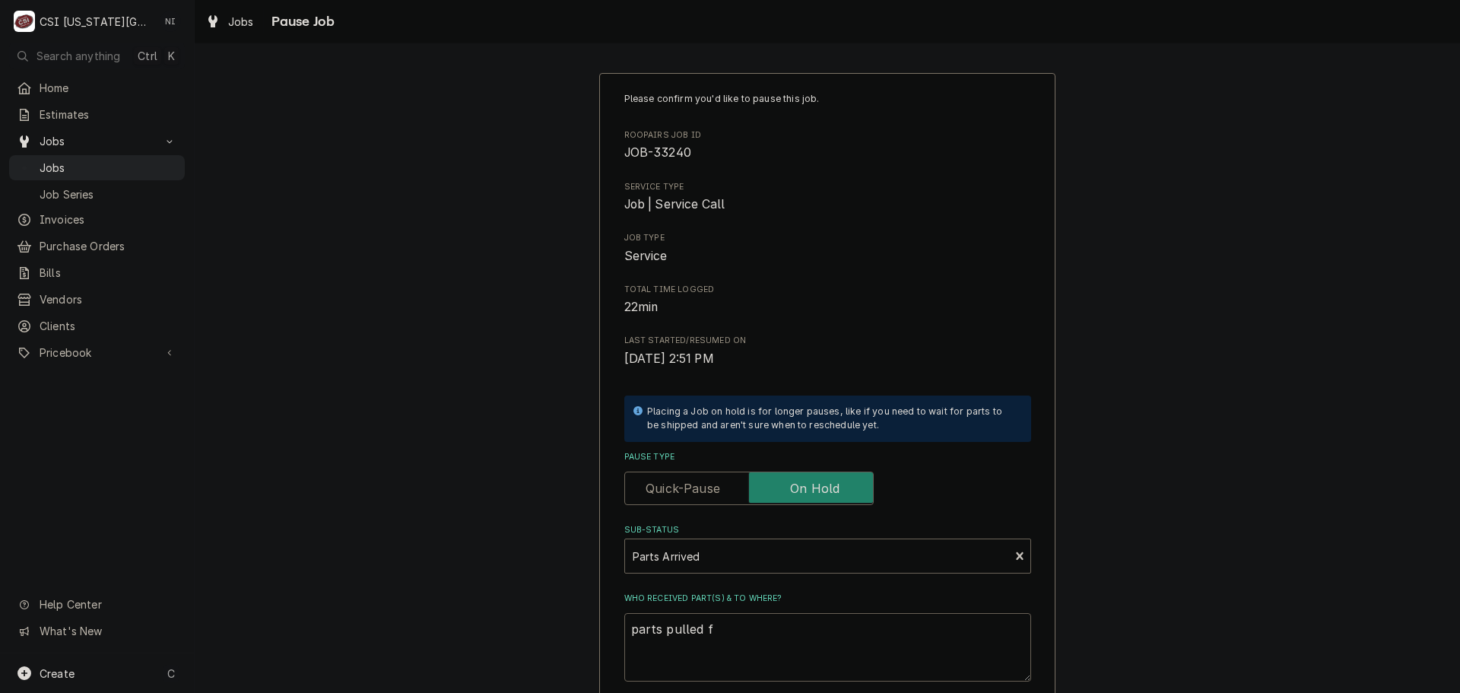
type textarea "x"
type textarea "parts pulled fr"
type textarea "x"
type textarea "parts pulled fro"
type textarea "x"
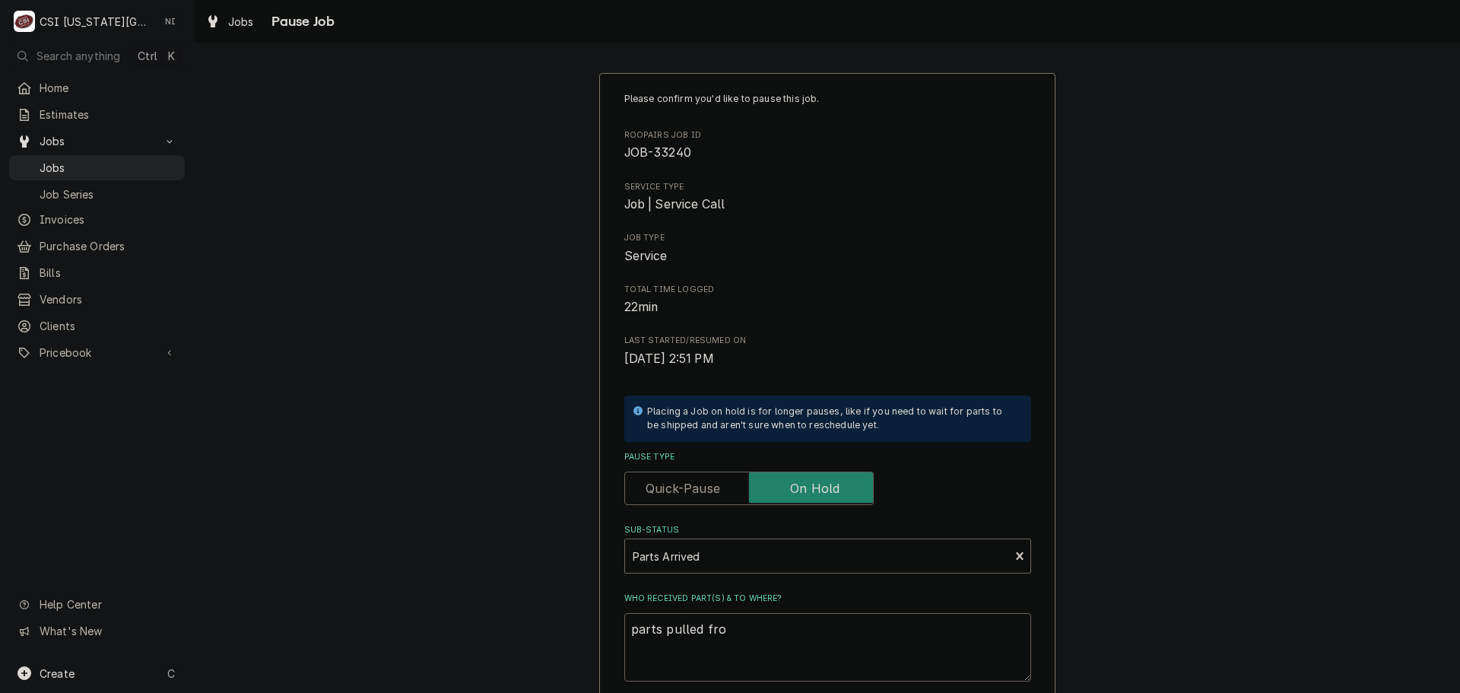
type textarea "parts pulled from"
type textarea "x"
type textarea "parts pulled from"
type textarea "x"
type textarea "parts pulled from s"
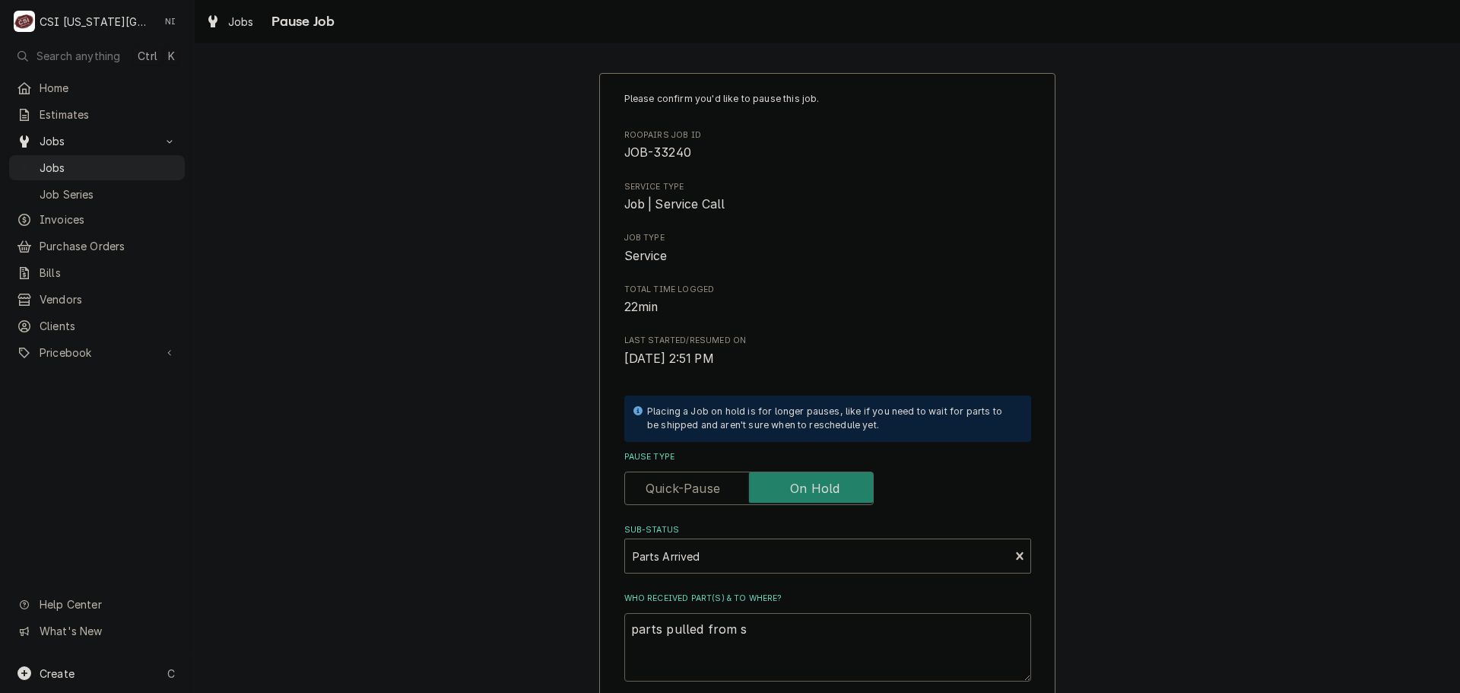
type textarea "x"
type textarea "parts pulled from st"
type textarea "x"
type textarea "parts pulled from sto"
type textarea "x"
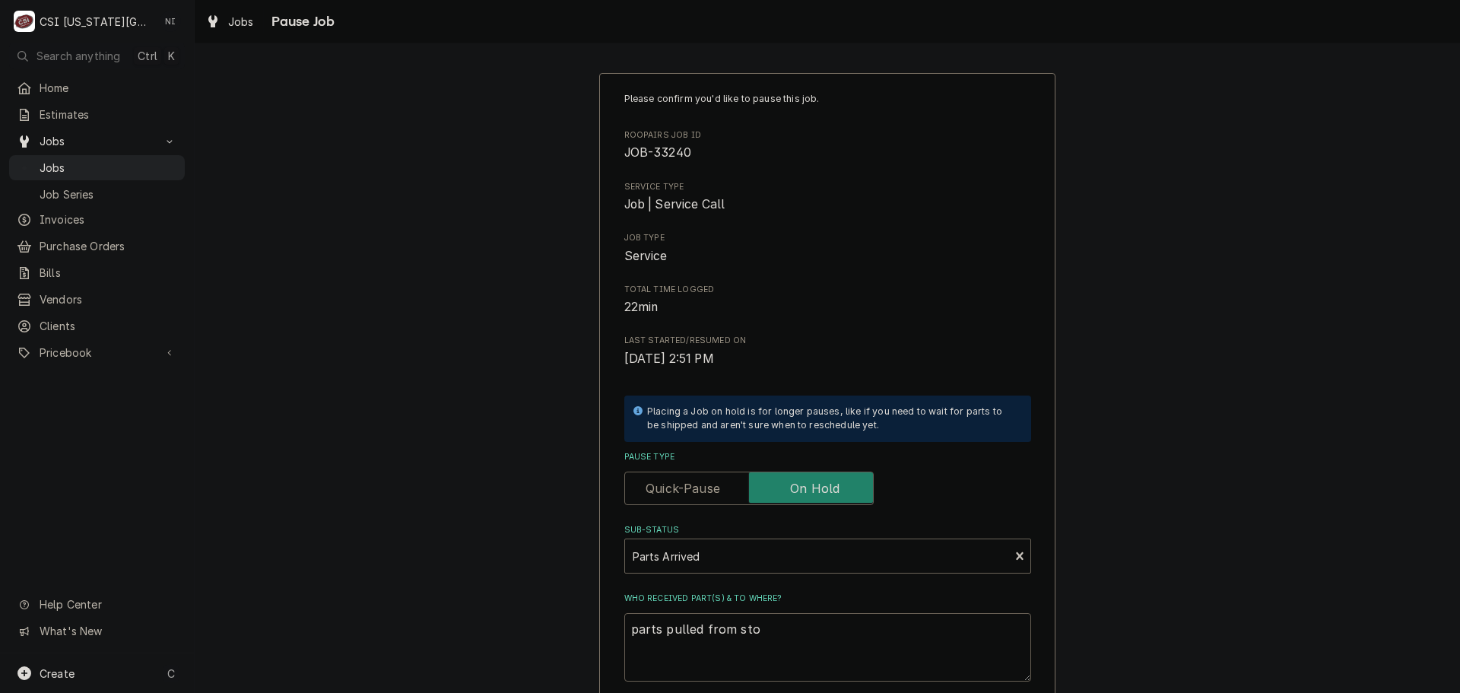
type textarea "parts pulled from stoc"
type textarea "x"
type textarea "parts pulled from stock"
type textarea "x"
type textarea "parts pulled from stock,"
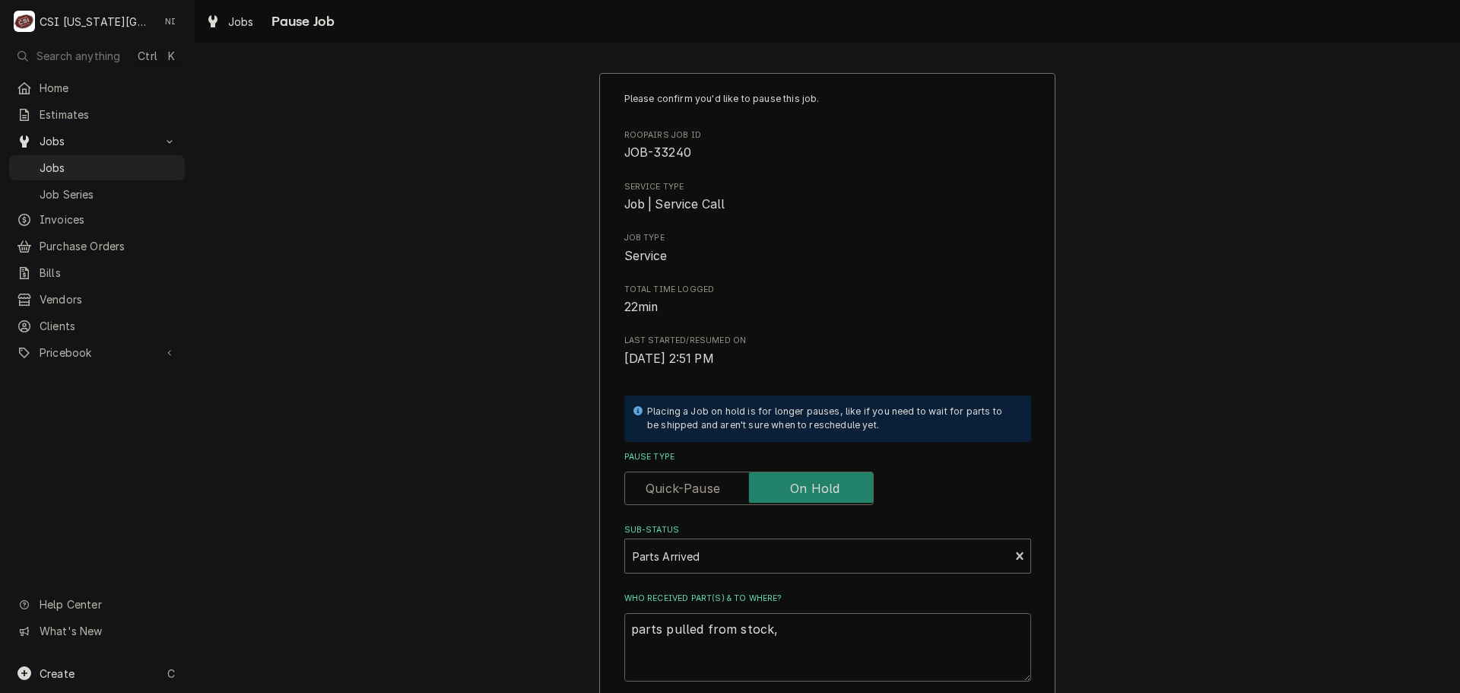
type textarea "x"
type textarea "parts pulled from stock,"
type textarea "x"
type textarea "parts pulled from stock, o"
type textarea "x"
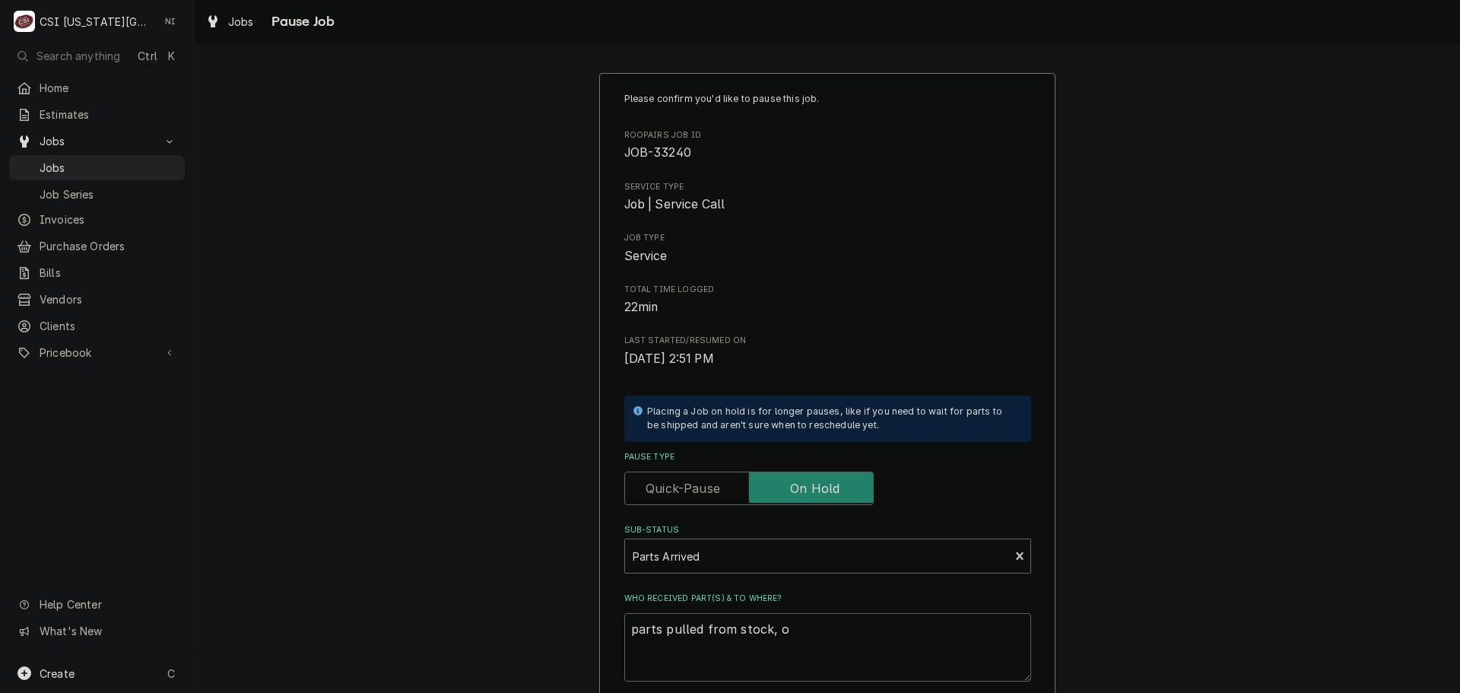
type textarea "parts pulled from stock, on"
type textarea "x"
type textarea "parts pulled from stock, on"
type textarea "x"
type textarea "parts pulled from stock, on t"
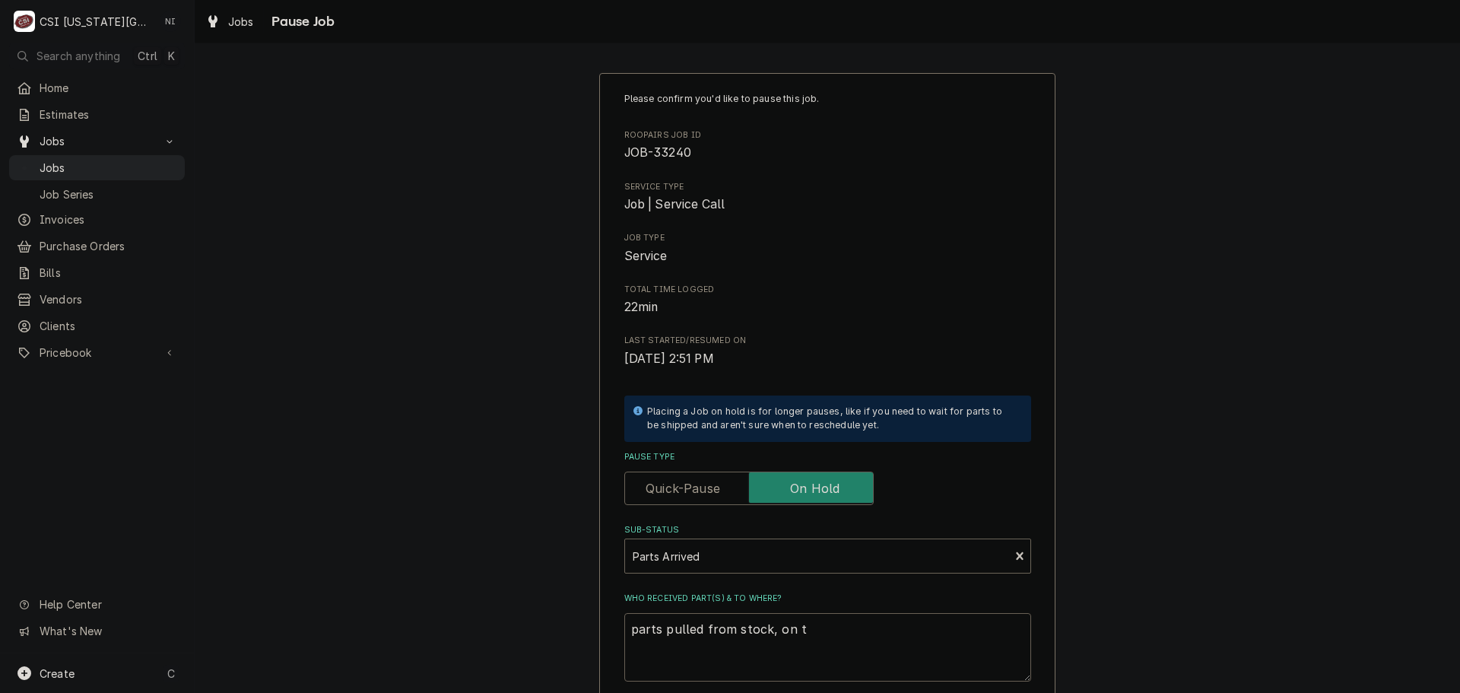
type textarea "x"
type textarea "parts pulled from stock, on th"
type textarea "x"
type textarea "parts pulled from stock, on the"
type textarea "x"
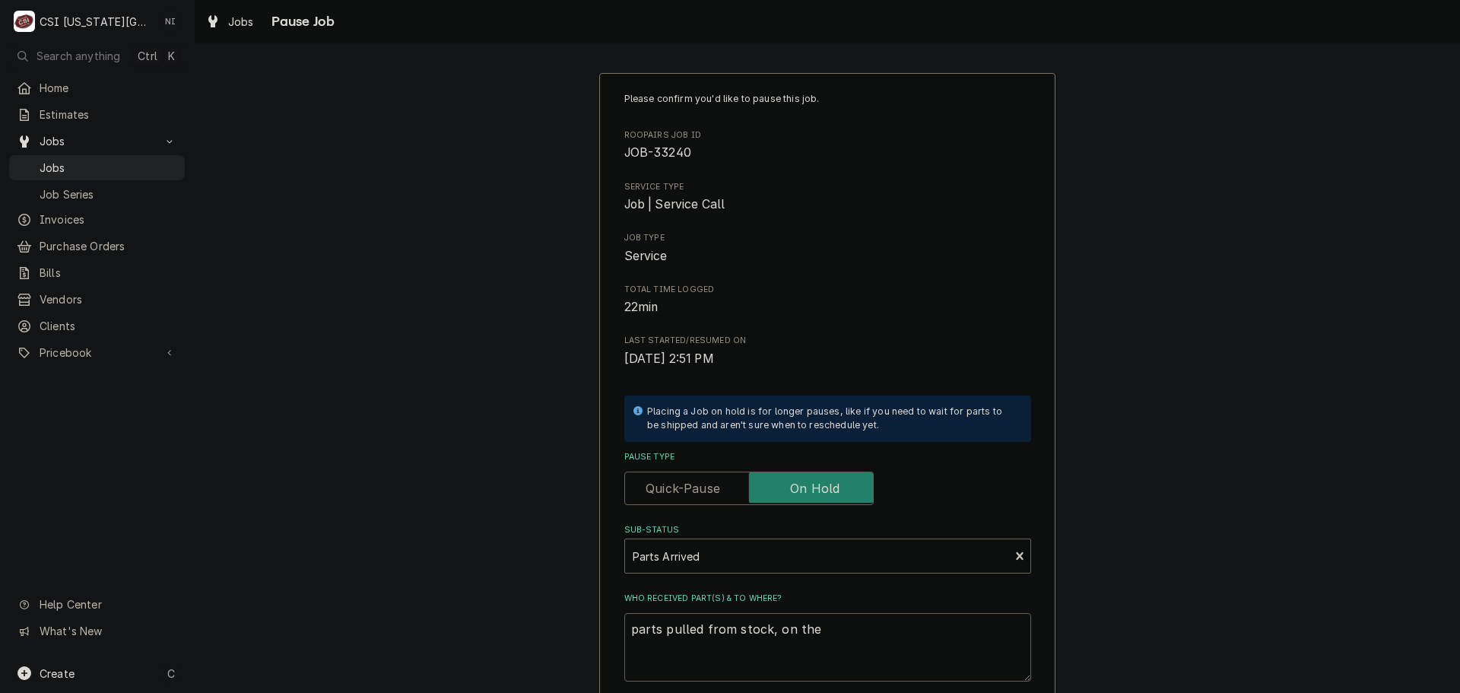
type textarea "parts pulled from stock, on the"
type textarea "x"
type textarea "parts pulled from stock, on the u"
type textarea "x"
type textarea "parts pulled from stock, on the un"
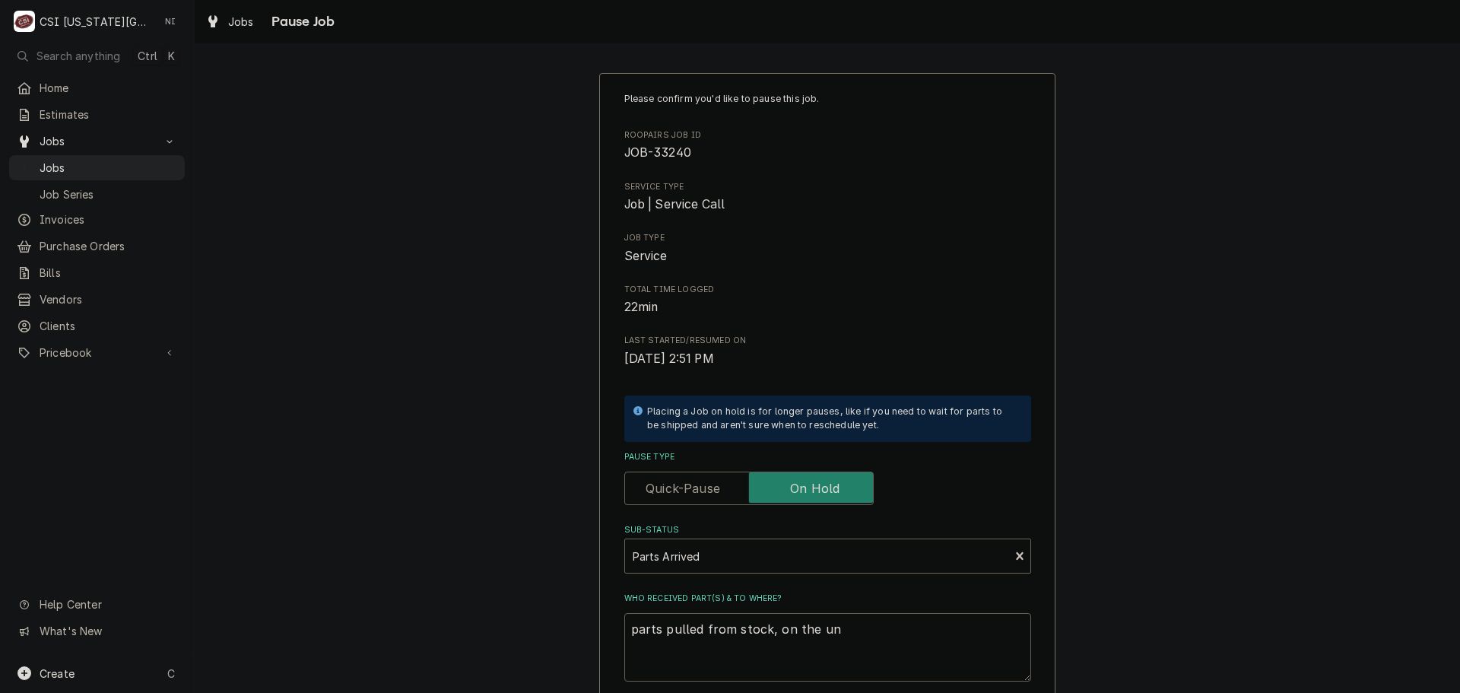
type textarea "x"
type textarea "parts pulled from stock, on the una"
type textarea "x"
type textarea "parts pulled from stock, on the unas"
type textarea "x"
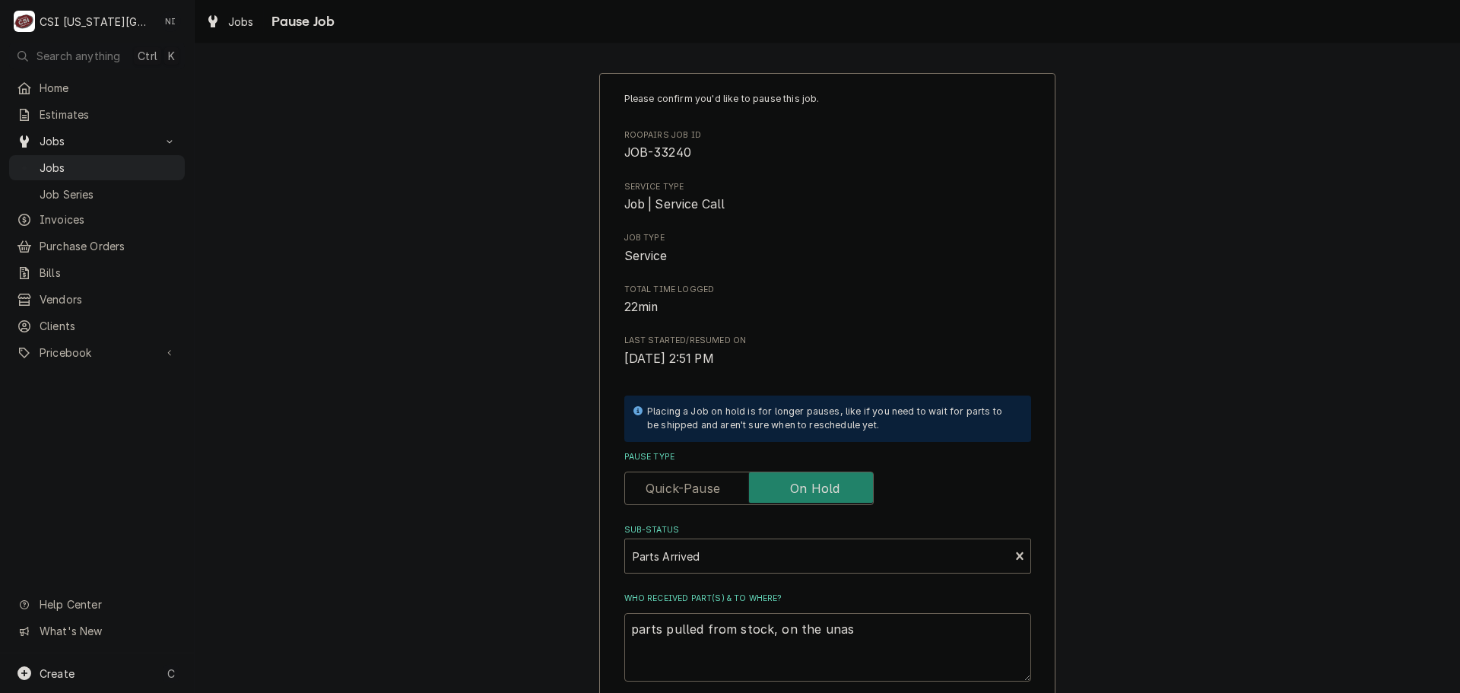
type textarea "parts pulled from stock, on the unass"
type textarea "x"
type textarea "parts pulled from stock, on the unassi"
type textarea "x"
type textarea "parts pulled from stock, on the unassig"
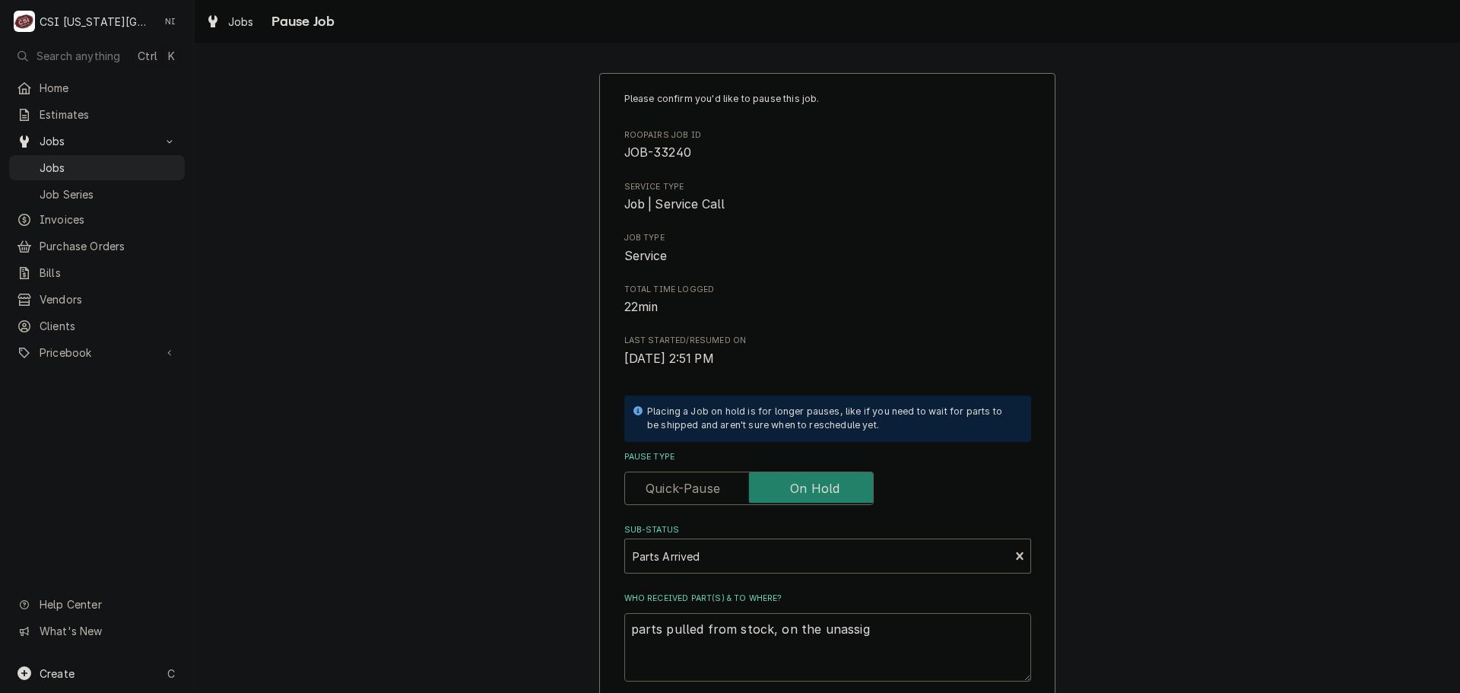
type textarea "x"
type textarea "parts pulled from stock, on the unassign"
type textarea "x"
type textarea "parts pulled from stock, on the unassigne"
type textarea "x"
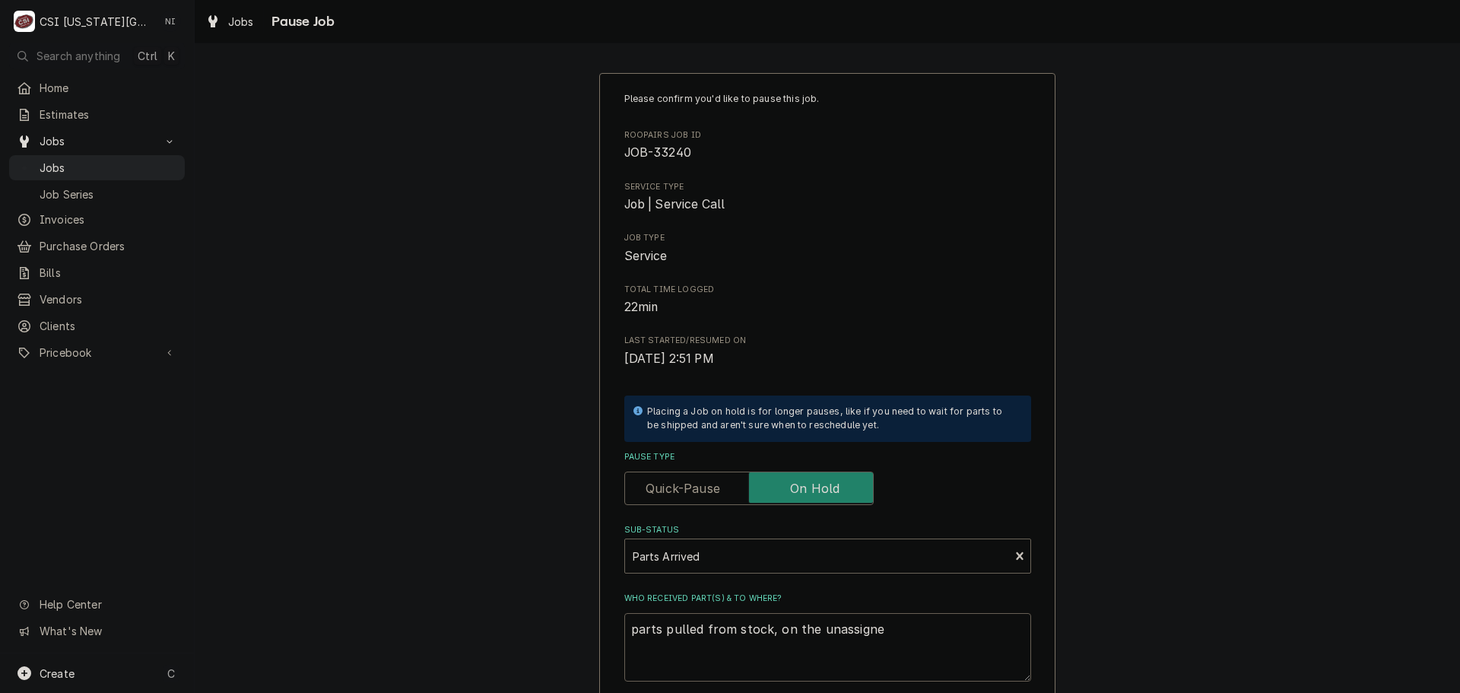
type textarea "parts pulled from stock, on the unassigned"
type textarea "x"
type textarea "parts pulled from stock, on the unassigned"
type textarea "x"
type textarea "parts pulled from stock, on the unassigned s"
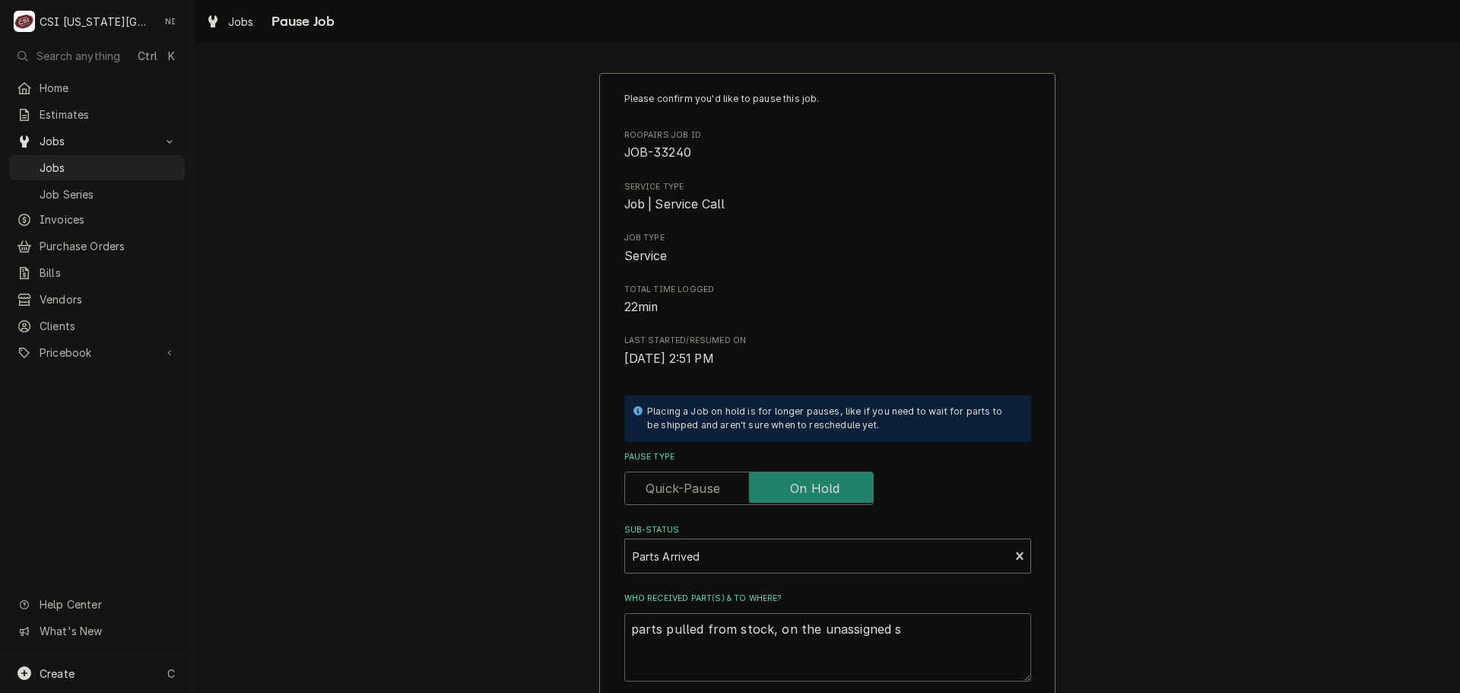
type textarea "x"
type textarea "parts pulled from stock, on the unassigned sh"
type textarea "x"
type textarea "parts pulled from stock, on the unassigned she"
type textarea "x"
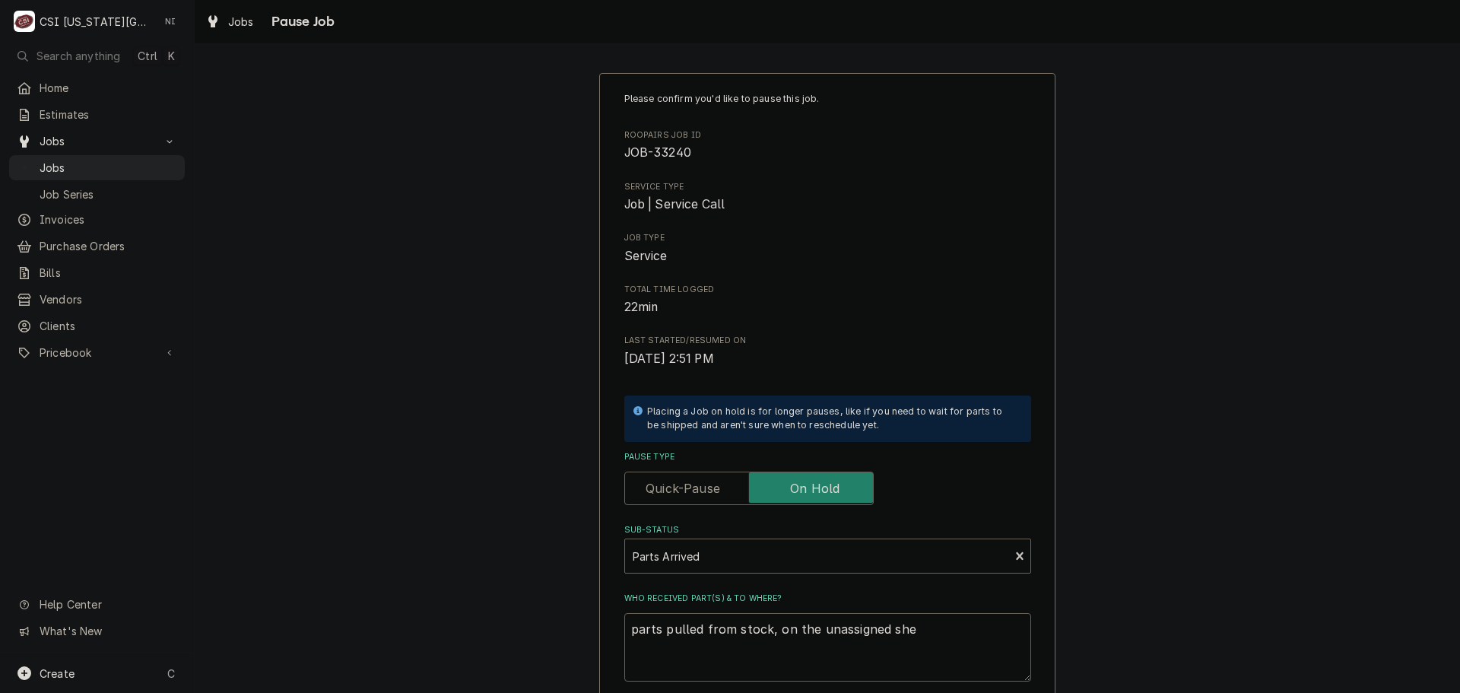
type textarea "parts pulled from stock, on the unassigned shel"
type textarea "x"
type textarea "parts pulled from stock, on the unassigned shelf"
type textarea "x"
type textarea "parts pulled from stock, on the unassigned shelf."
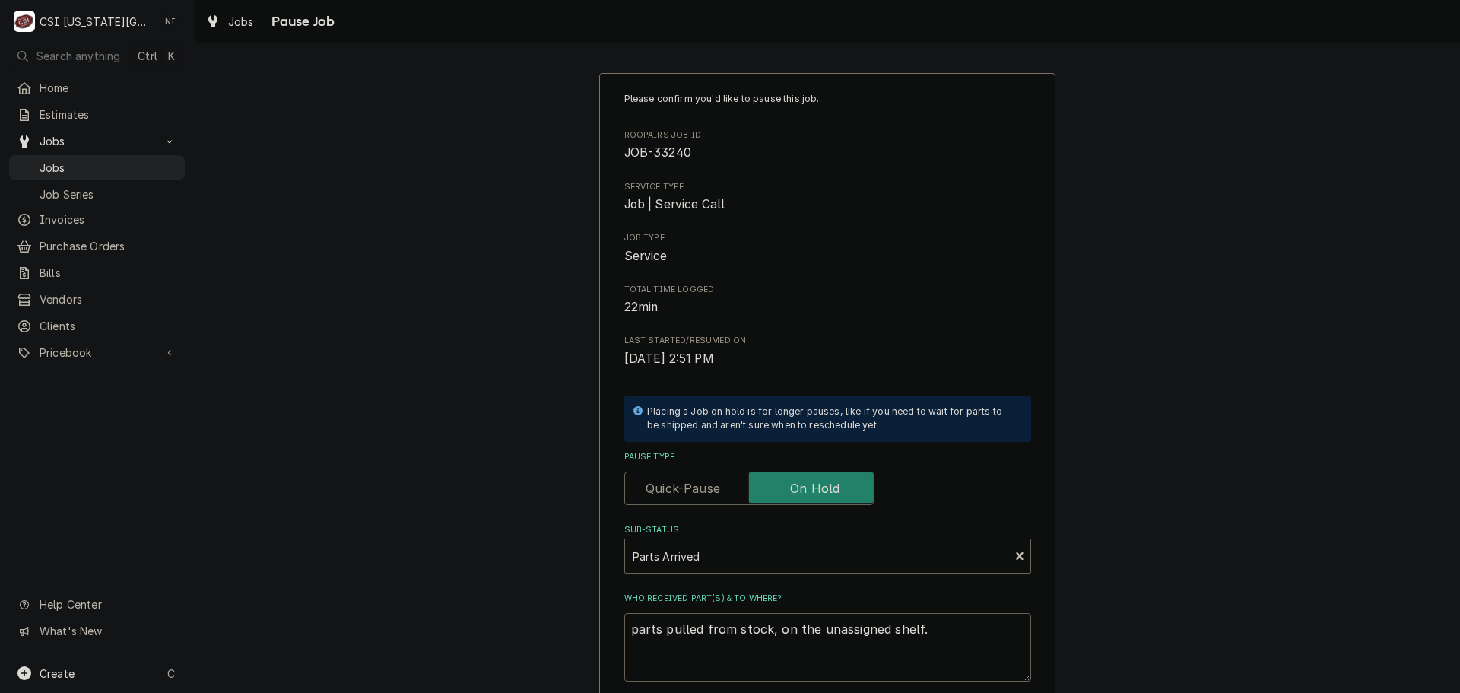
type textarea "x"
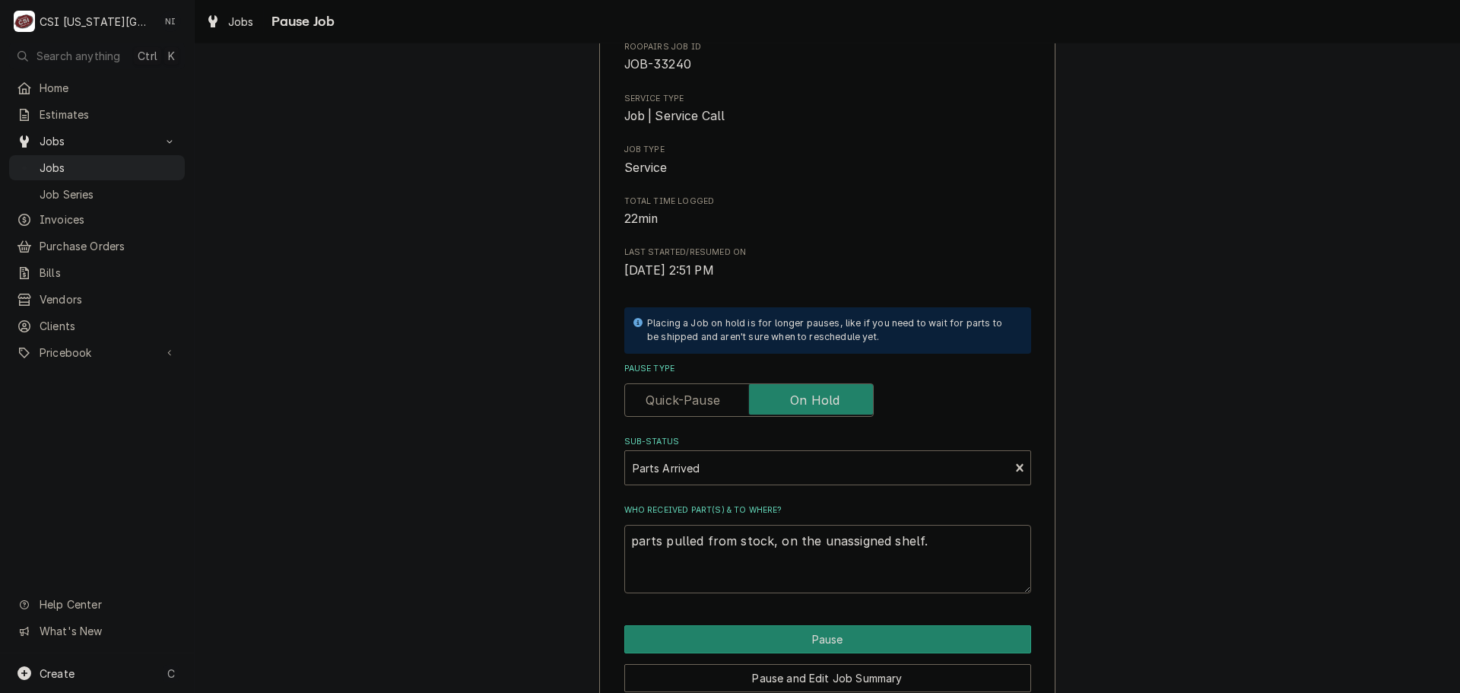
scroll to position [159, 0]
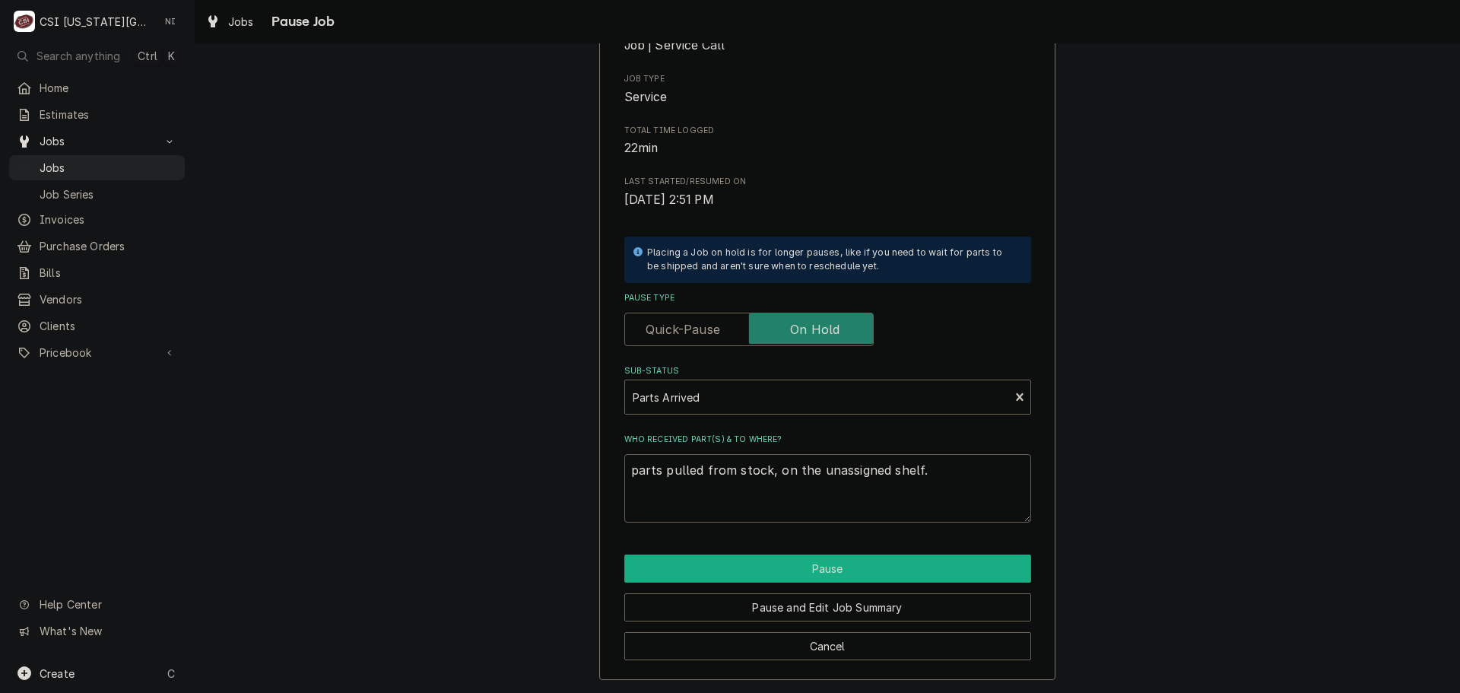
type textarea "parts pulled from stock, on the unassigned shelf."
click at [870, 576] on button "Pause" at bounding box center [827, 568] width 407 height 28
type textarea "x"
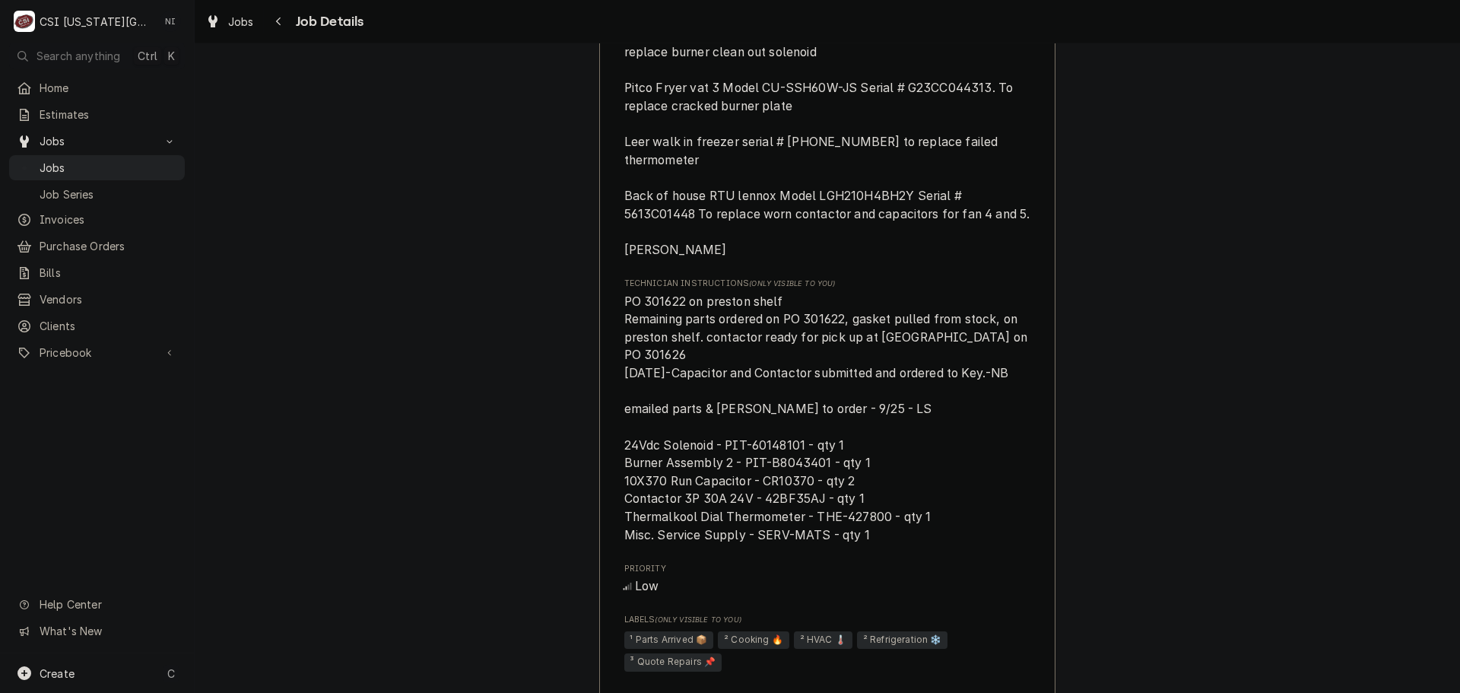
scroll to position [1901, 0]
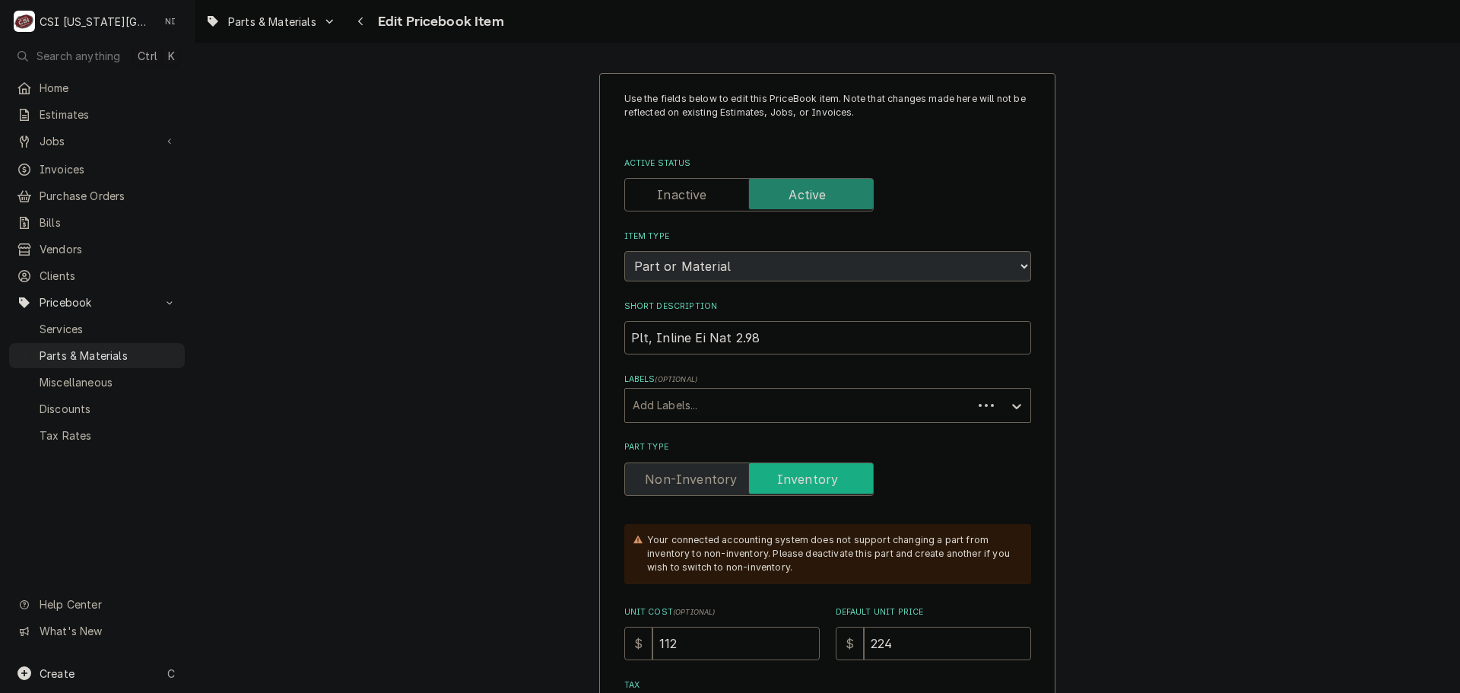
type textarea "x"
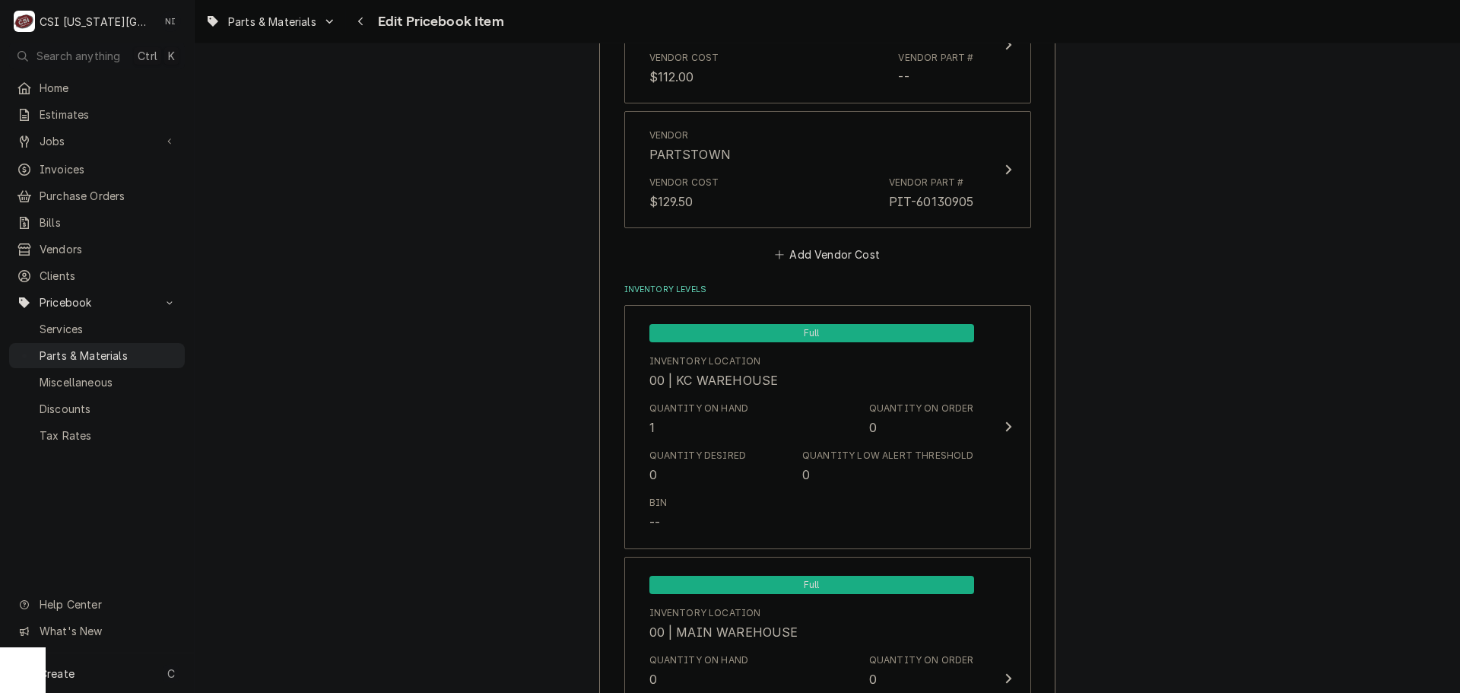
scroll to position [1065, 0]
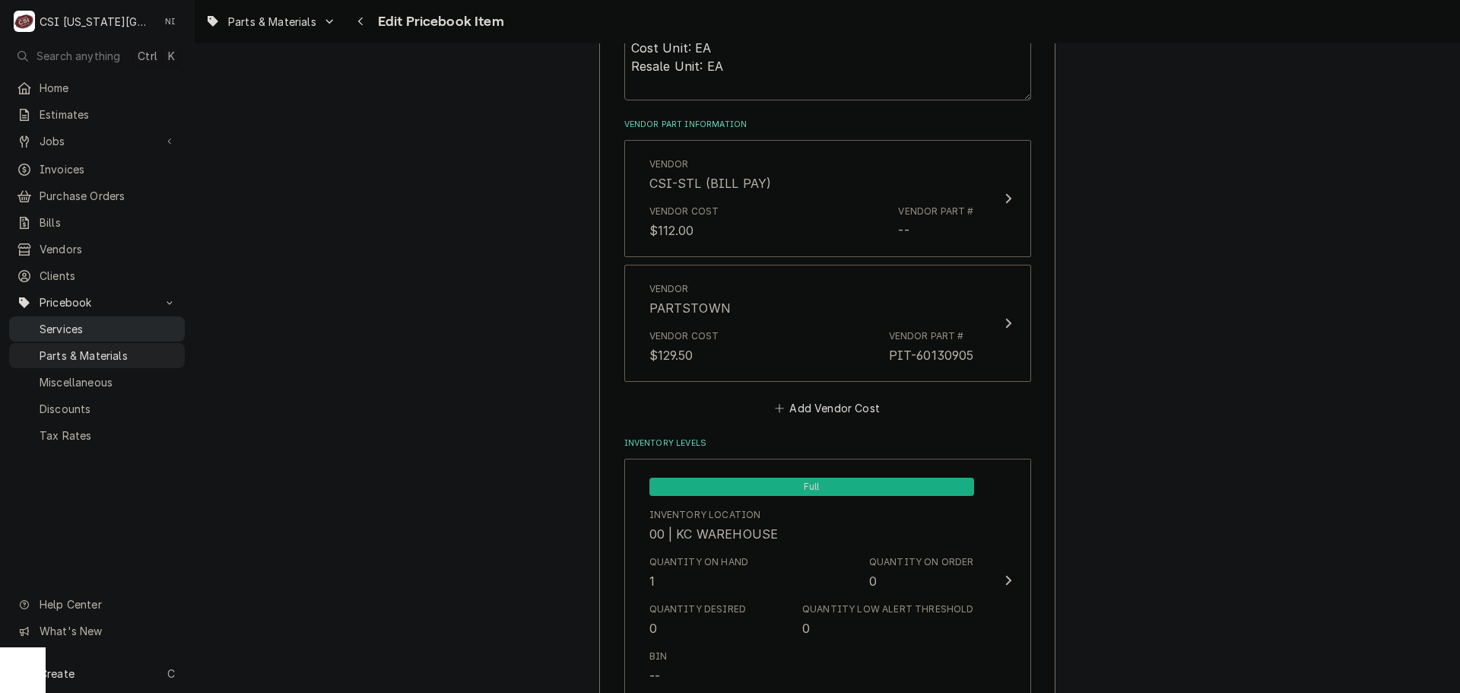
drag, startPoint x: 158, startPoint y: 341, endPoint x: 167, endPoint y: 328, distance: 15.4
click at [158, 348] on span "Parts & Materials" at bounding box center [109, 356] width 138 height 16
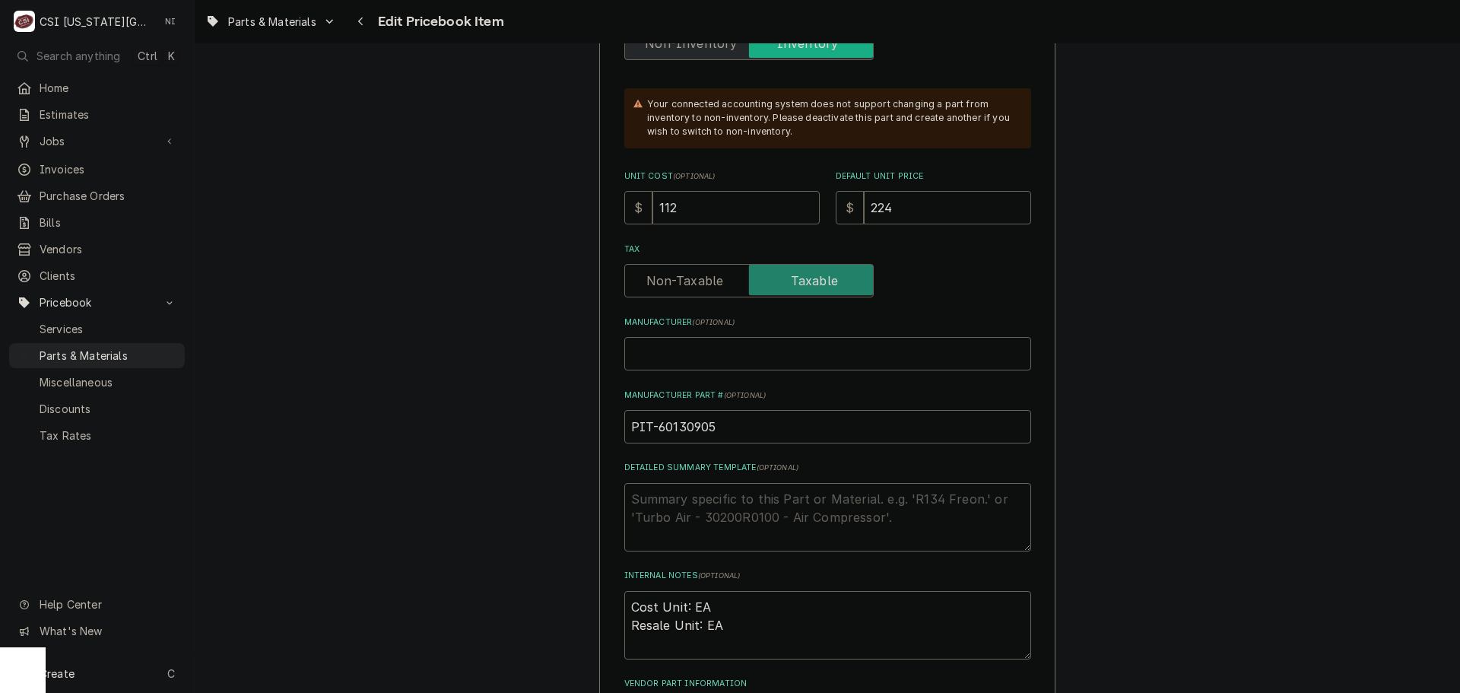
scroll to position [532, 0]
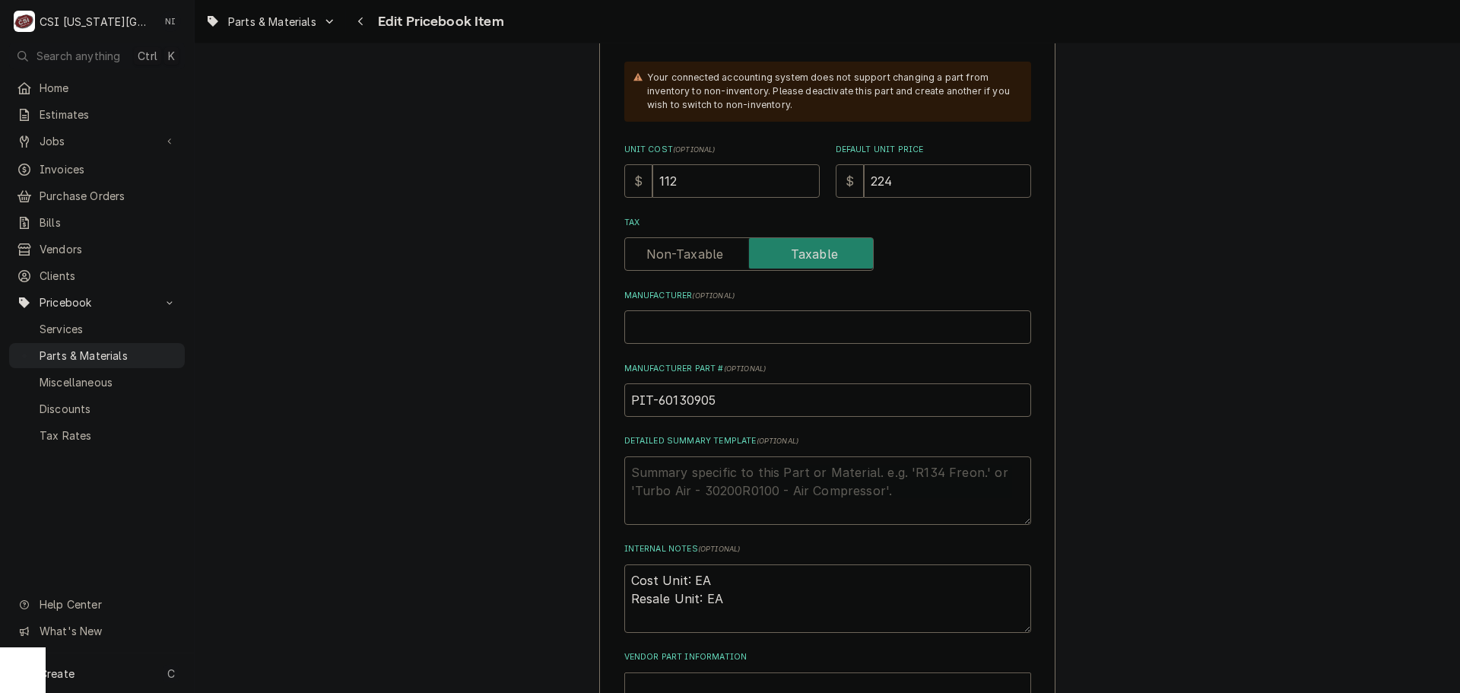
drag, startPoint x: 903, startPoint y: 181, endPoint x: 742, endPoint y: 177, distance: 160.5
click at [749, 179] on div "Unit Cost ( optional ) $ 112 Default Unit Price $ 224" at bounding box center [827, 171] width 407 height 54
type textarea "x"
type input "2"
type textarea "x"
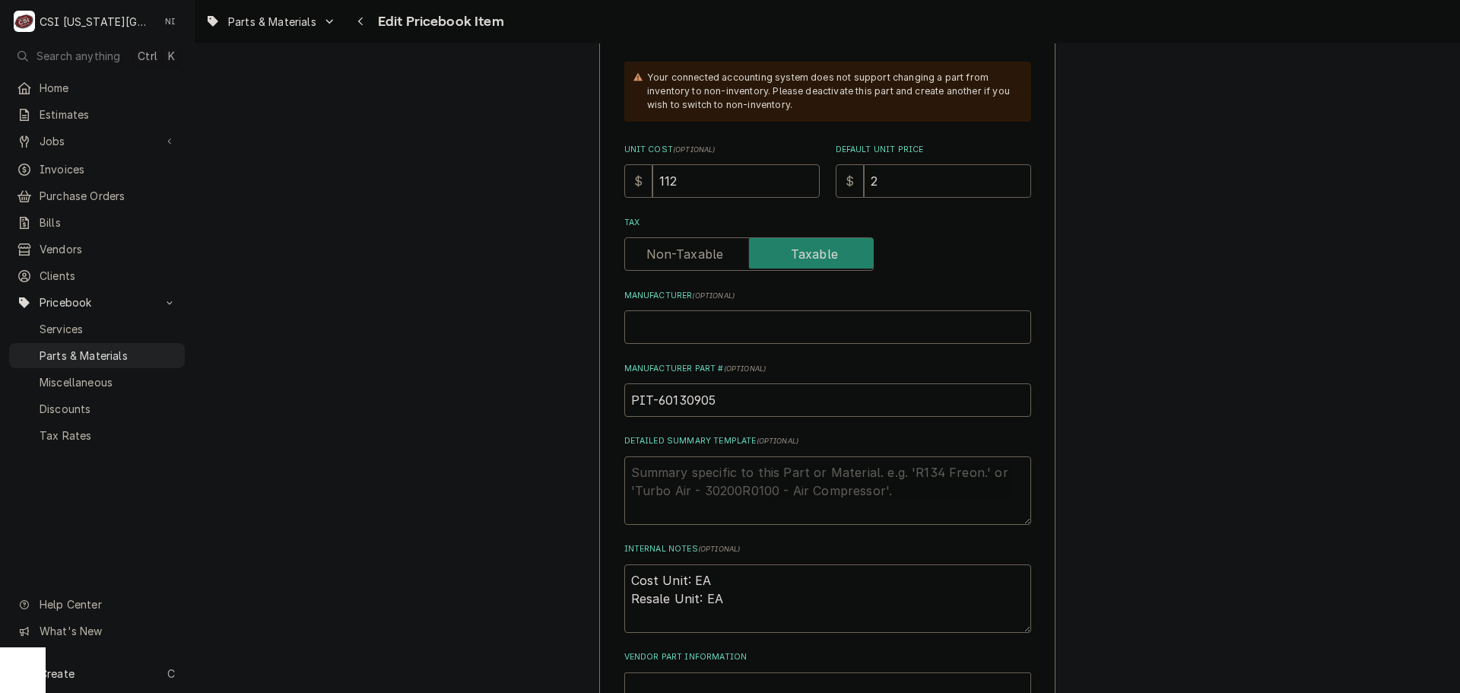
type input "25"
type textarea "x"
type input "259"
drag, startPoint x: 518, startPoint y: 186, endPoint x: 408, endPoint y: 195, distance: 110.6
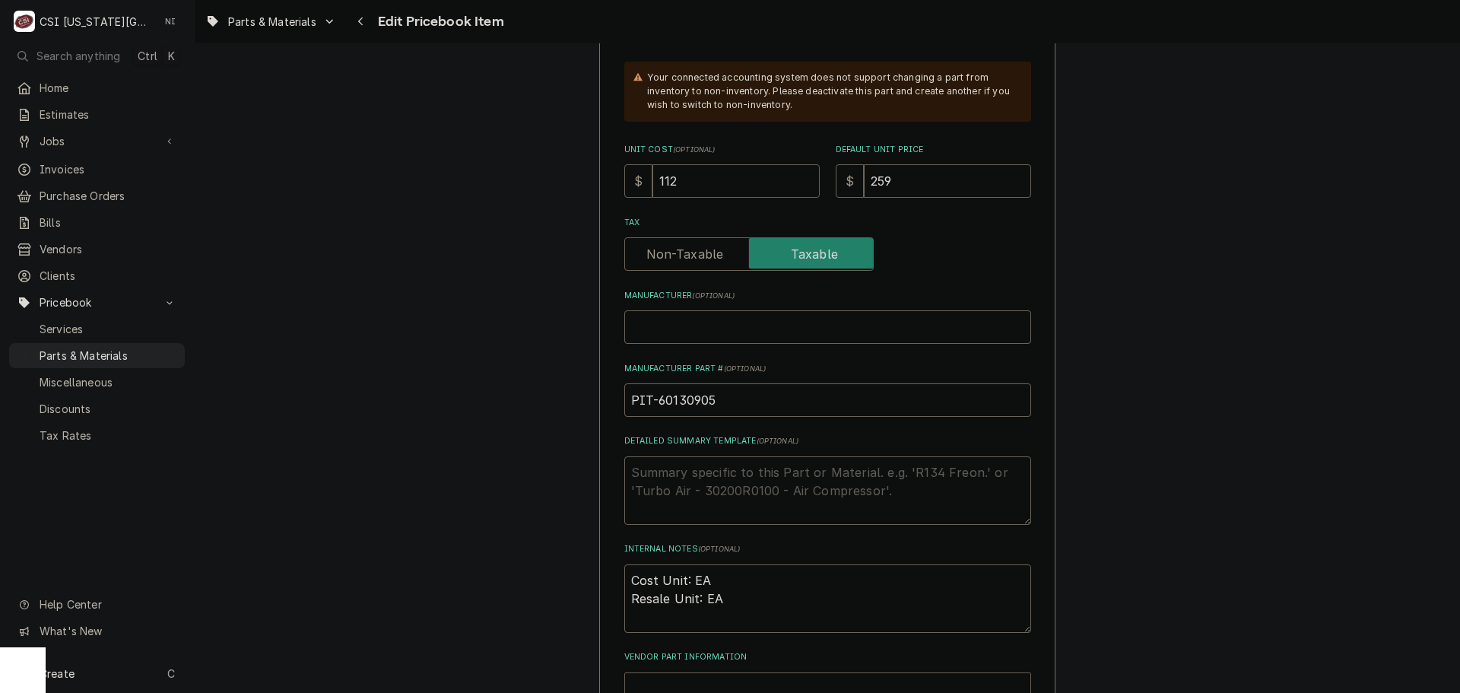
type textarea "x"
type input "1"
type textarea "x"
type input "12"
type textarea "x"
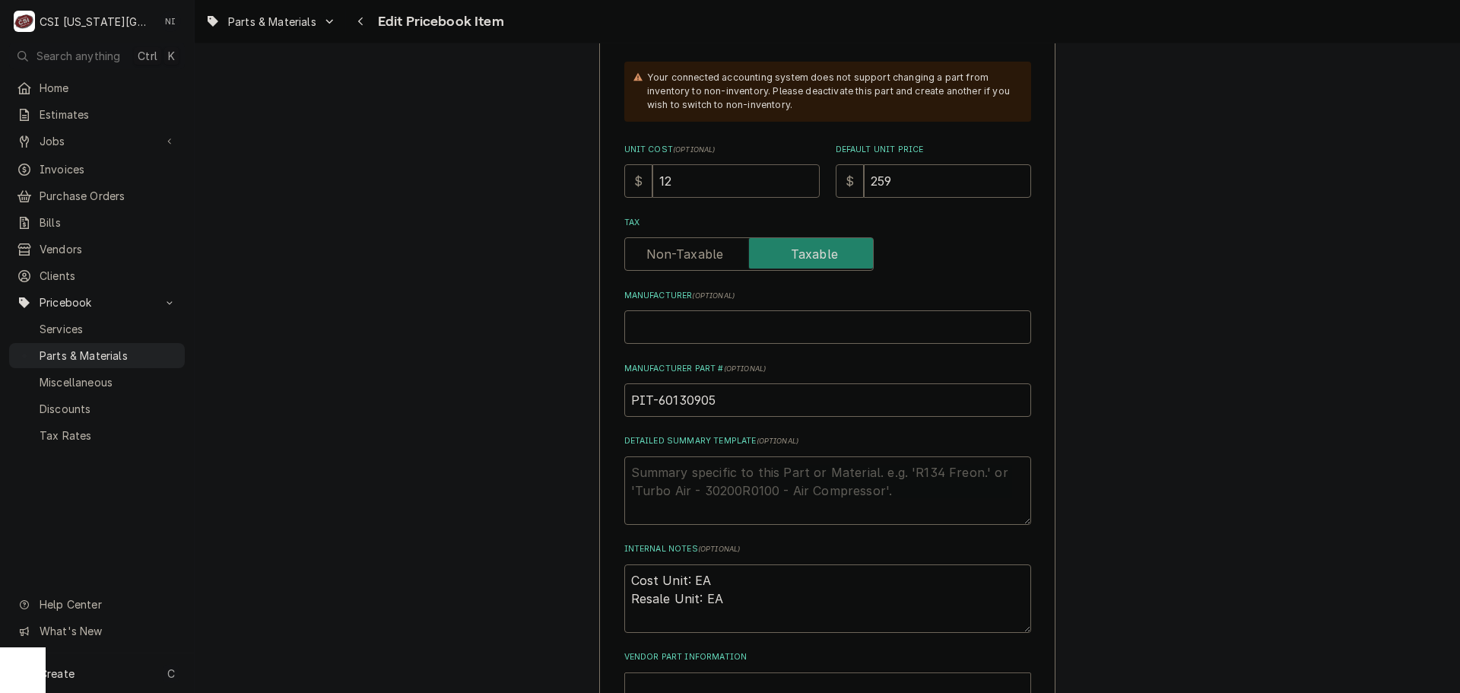
type input "129"
type textarea "x"
type input "129.5"
type textarea "x"
type input "129.50"
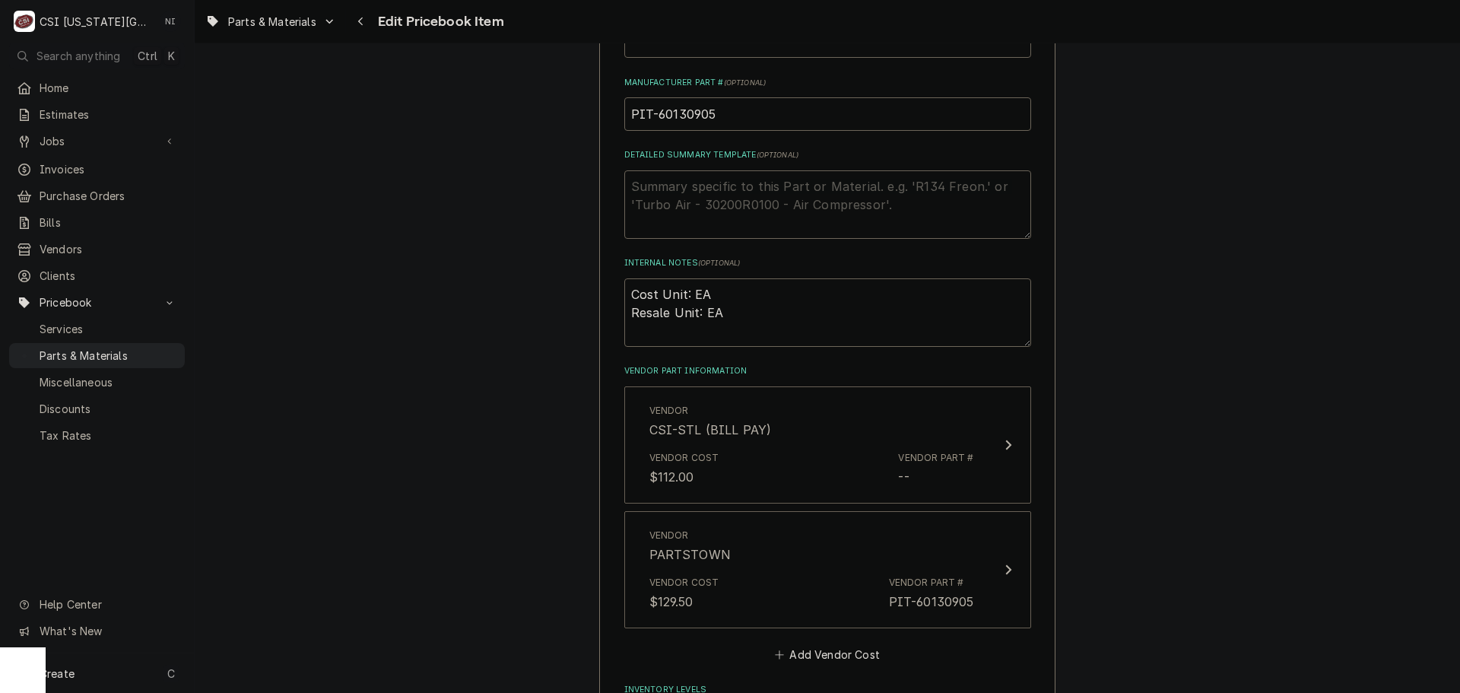
scroll to position [989, 0]
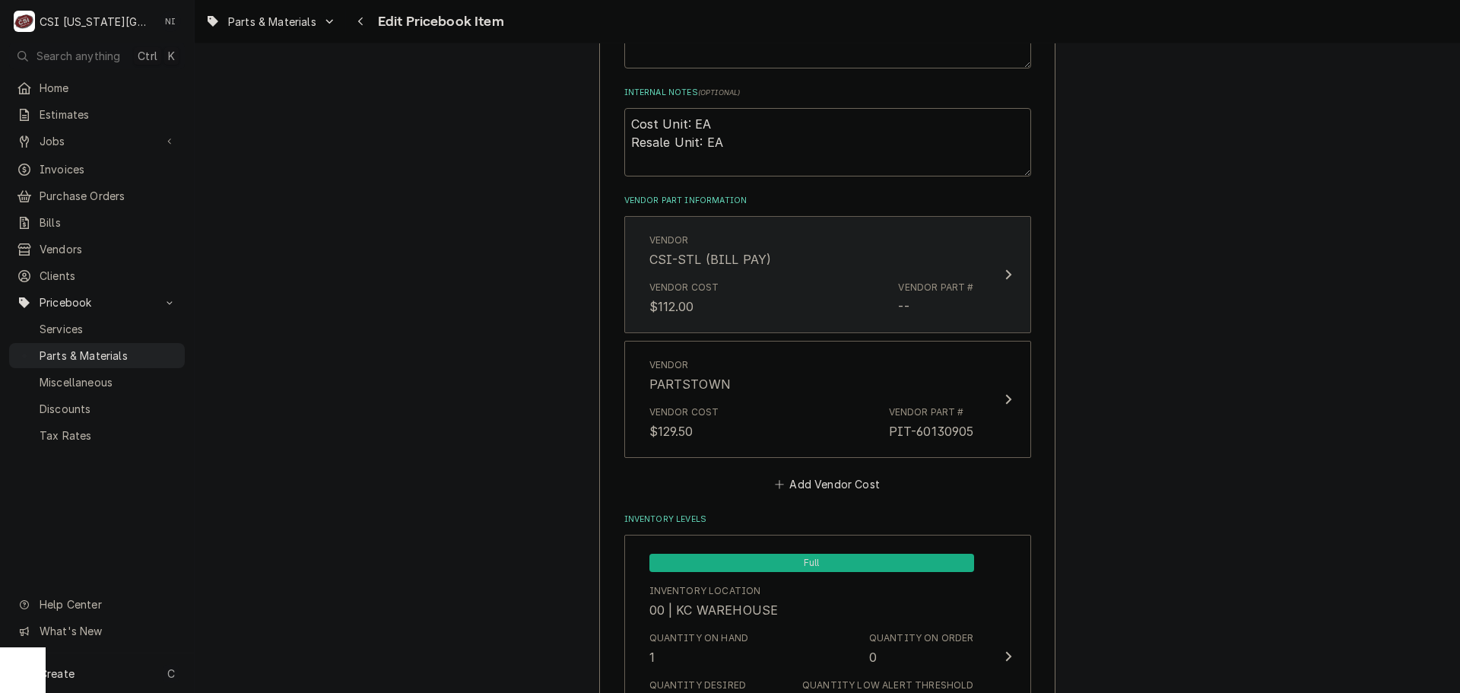
click at [786, 262] on div "Vendor CSI-STL (BILL PAY)" at bounding box center [811, 250] width 325 height 47
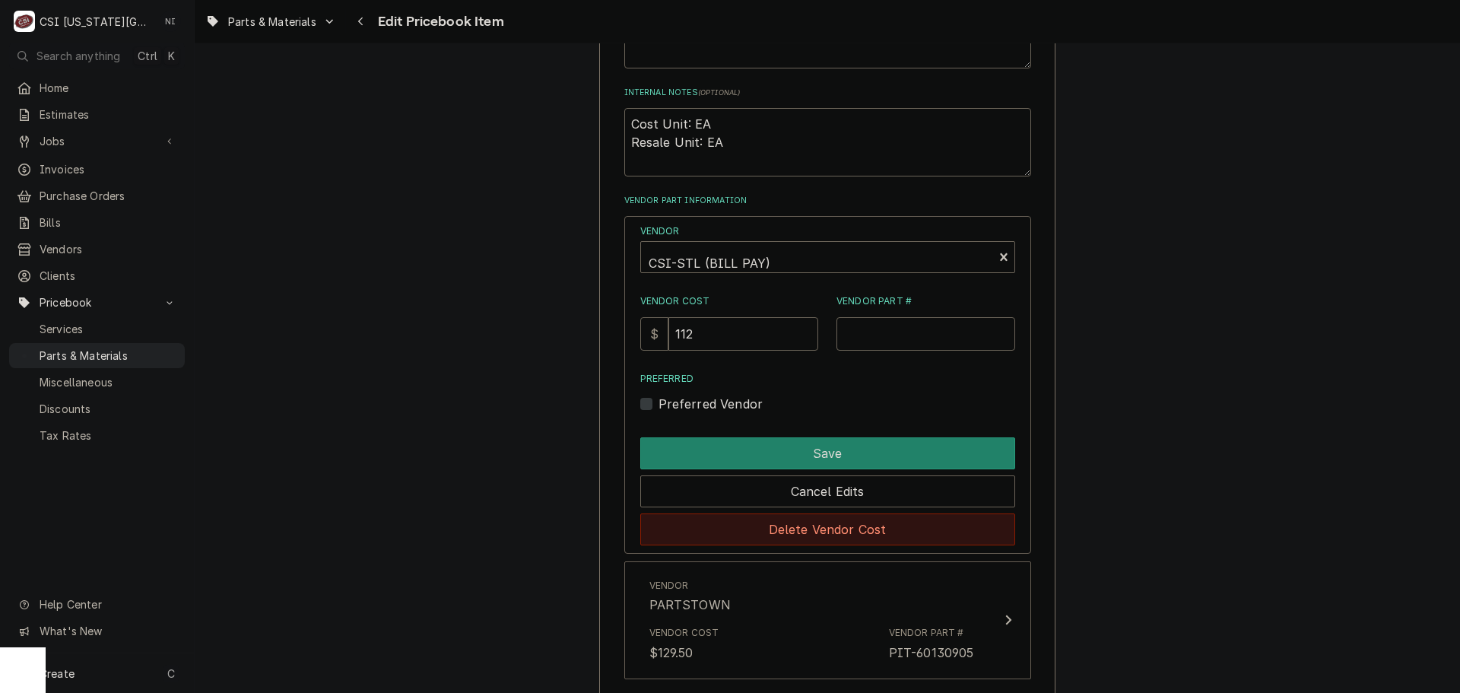
click at [818, 527] on button "Delete Vendor Cost" at bounding box center [827, 529] width 375 height 32
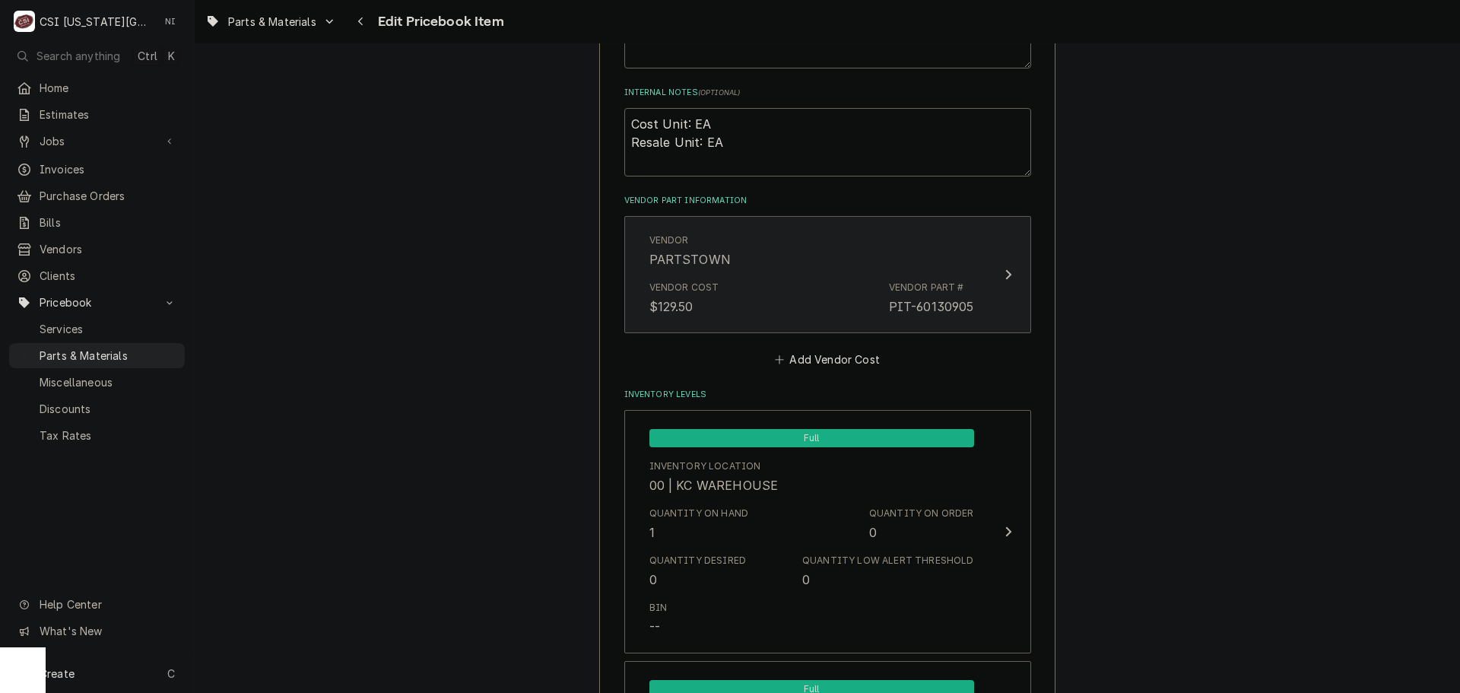
click at [791, 305] on div "Vendor Cost $129.50 Vendor Part # PIT-60130905" at bounding box center [811, 298] width 325 height 47
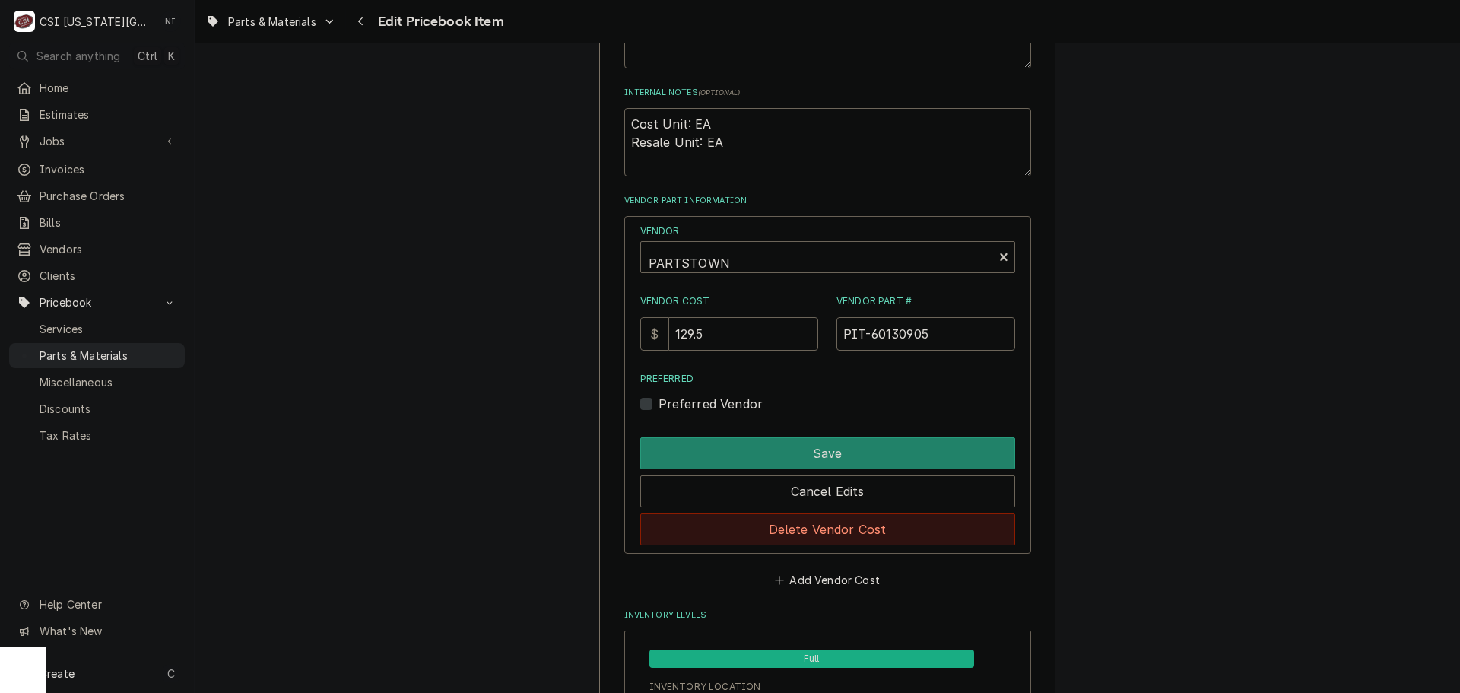
click at [784, 538] on button "Delete Vendor Cost" at bounding box center [827, 529] width 375 height 32
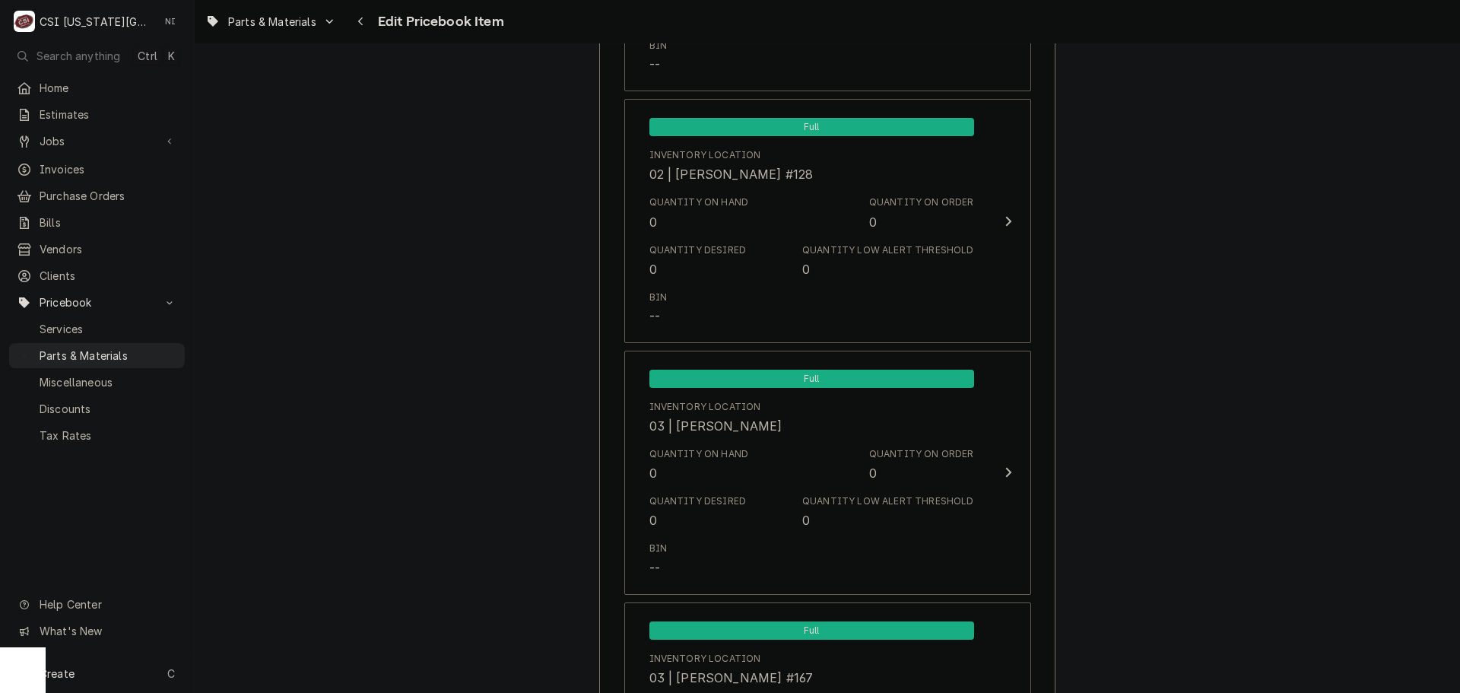
scroll to position [14992, 0]
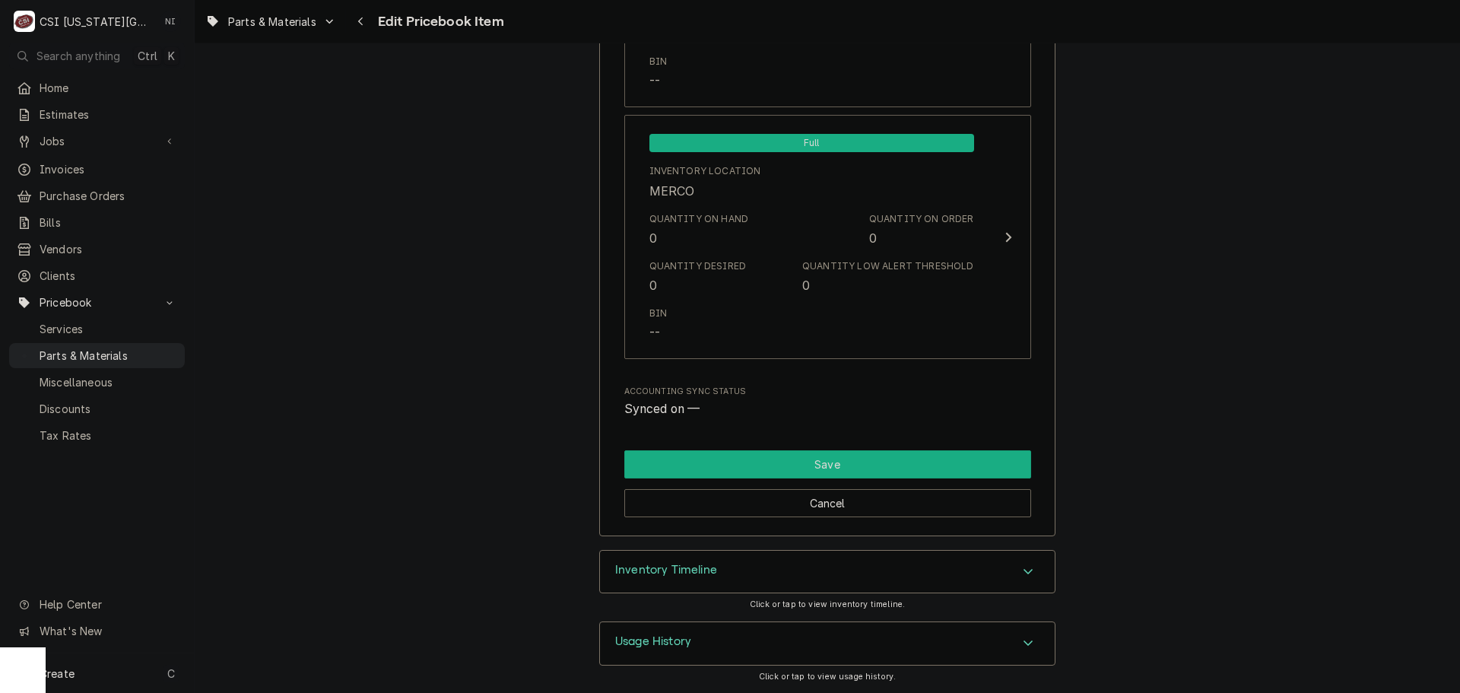
click at [887, 465] on button "Save" at bounding box center [827, 464] width 407 height 28
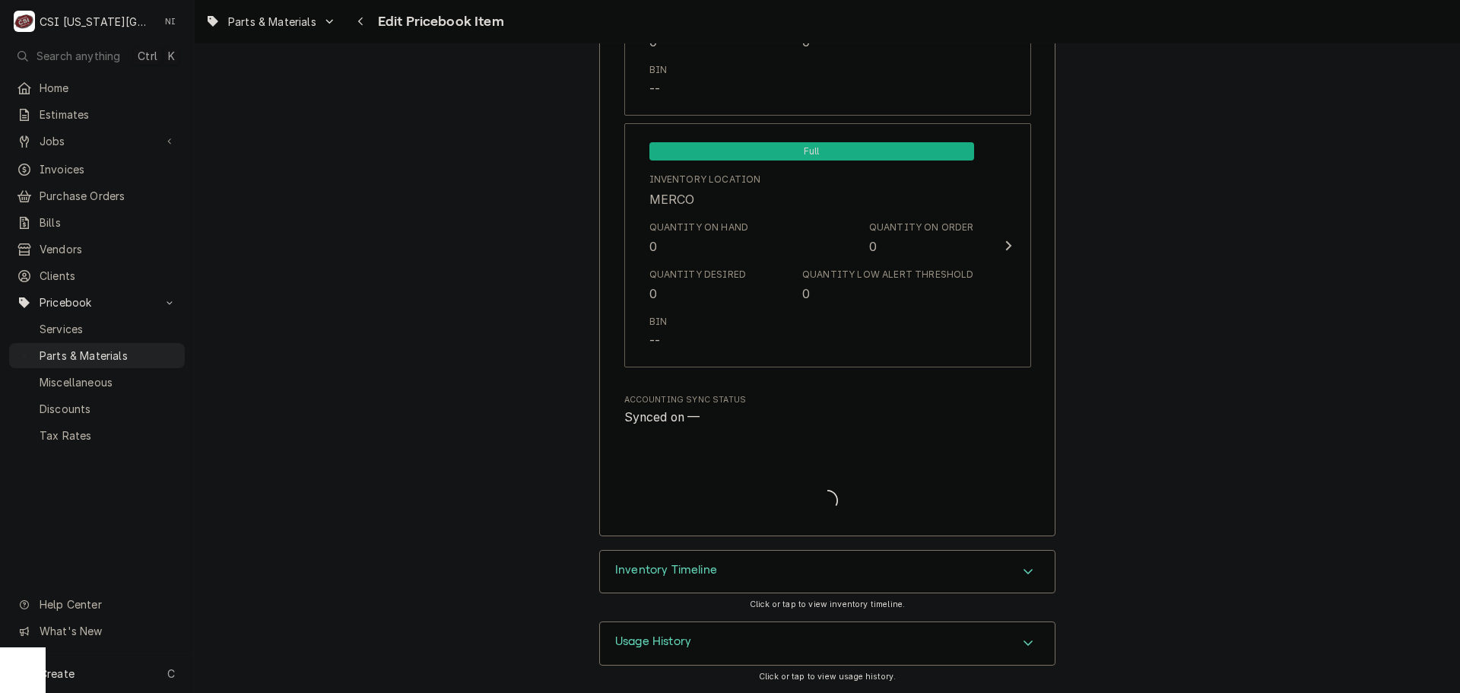
scroll to position [14984, 0]
type textarea "x"
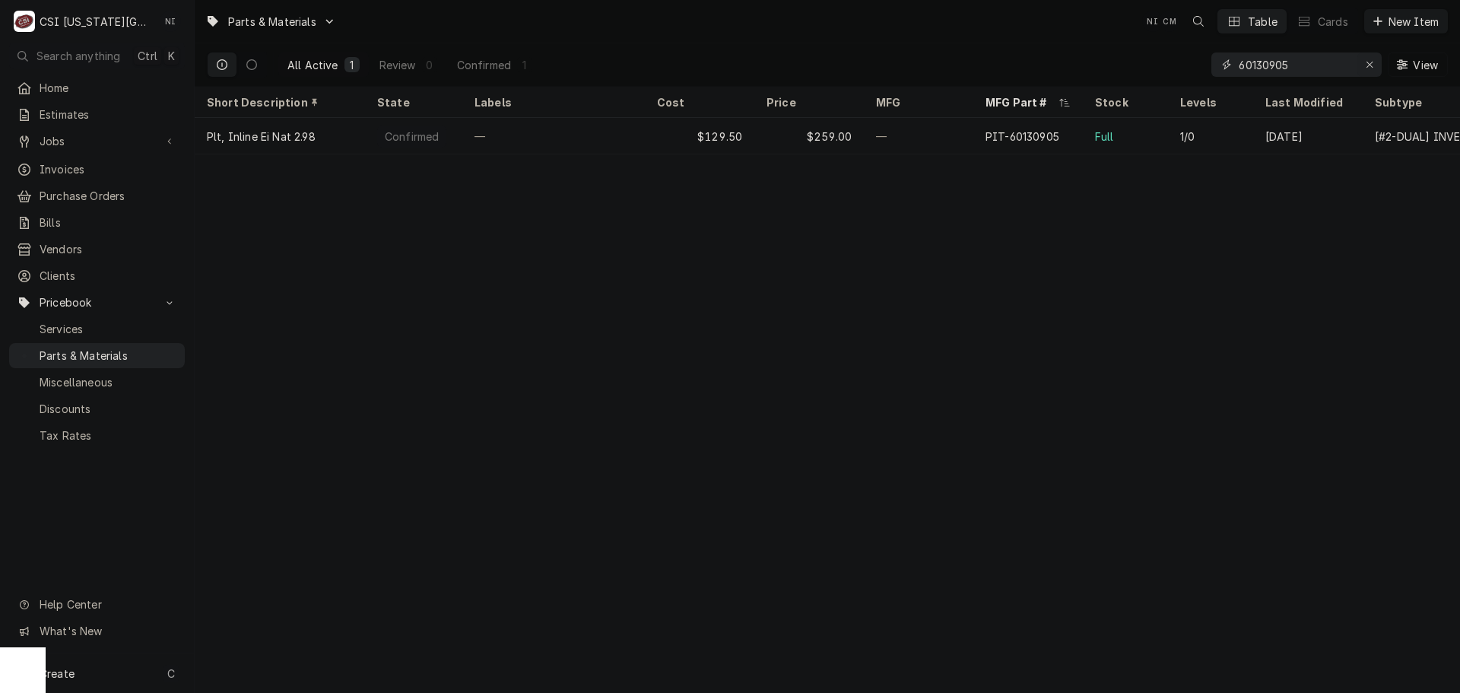
click at [1371, 66] on icon "Erase input" at bounding box center [1370, 64] width 8 height 11
paste input "6013007"
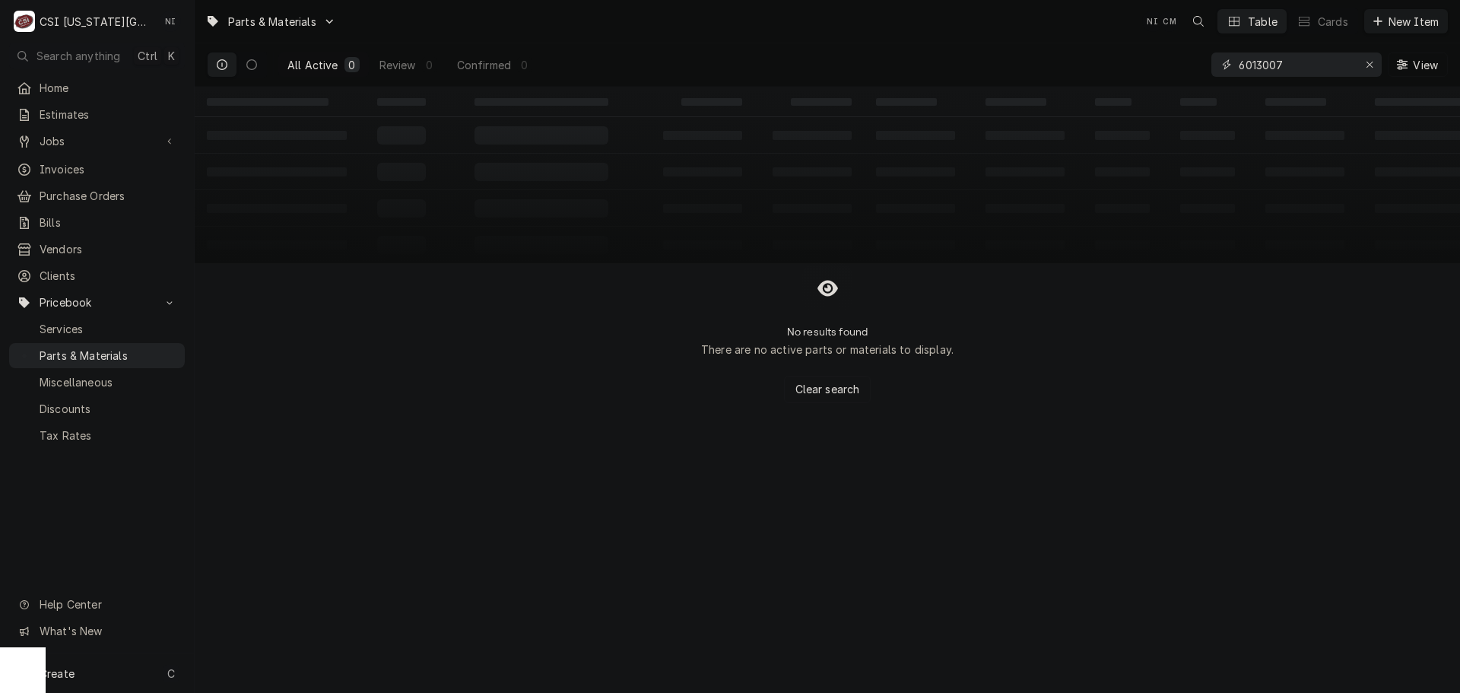
click at [1290, 67] on input "6013007" at bounding box center [1296, 64] width 114 height 24
type input "6"
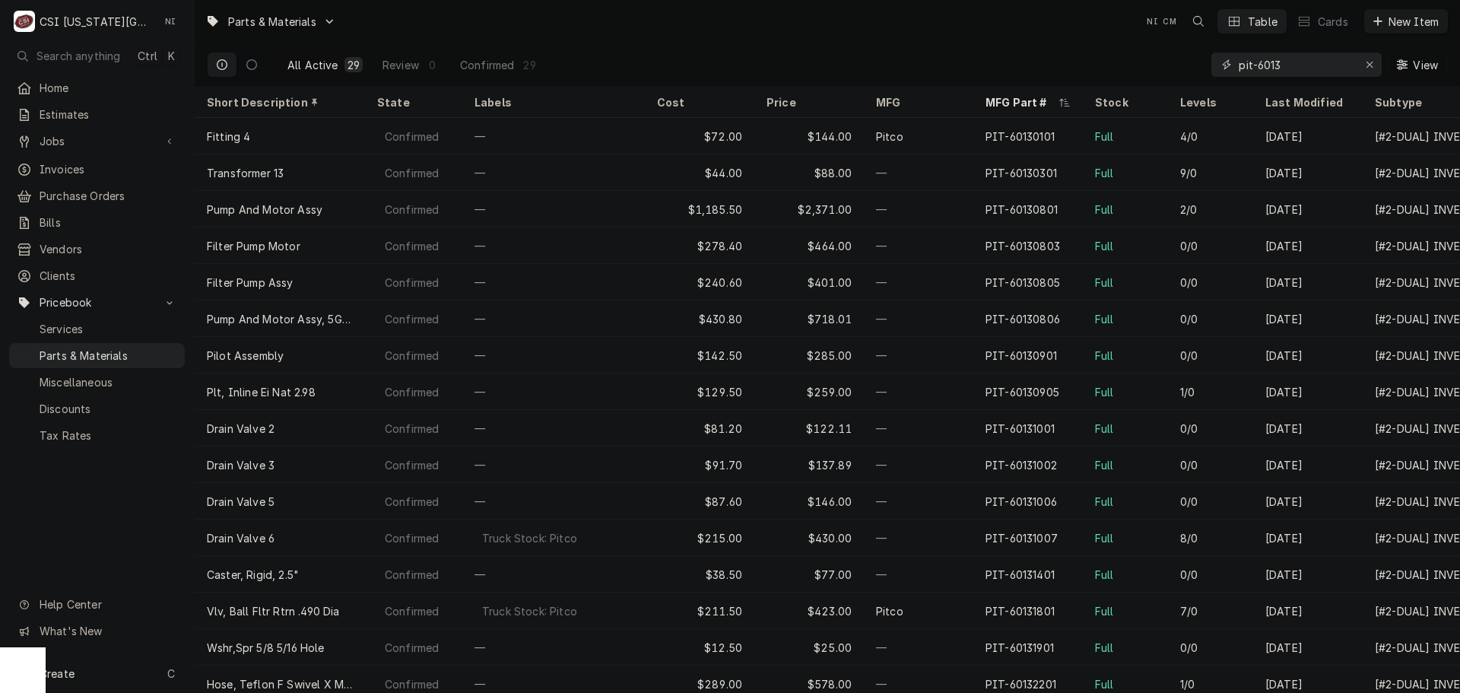
click at [1281, 60] on input "pit-6013" at bounding box center [1296, 64] width 114 height 24
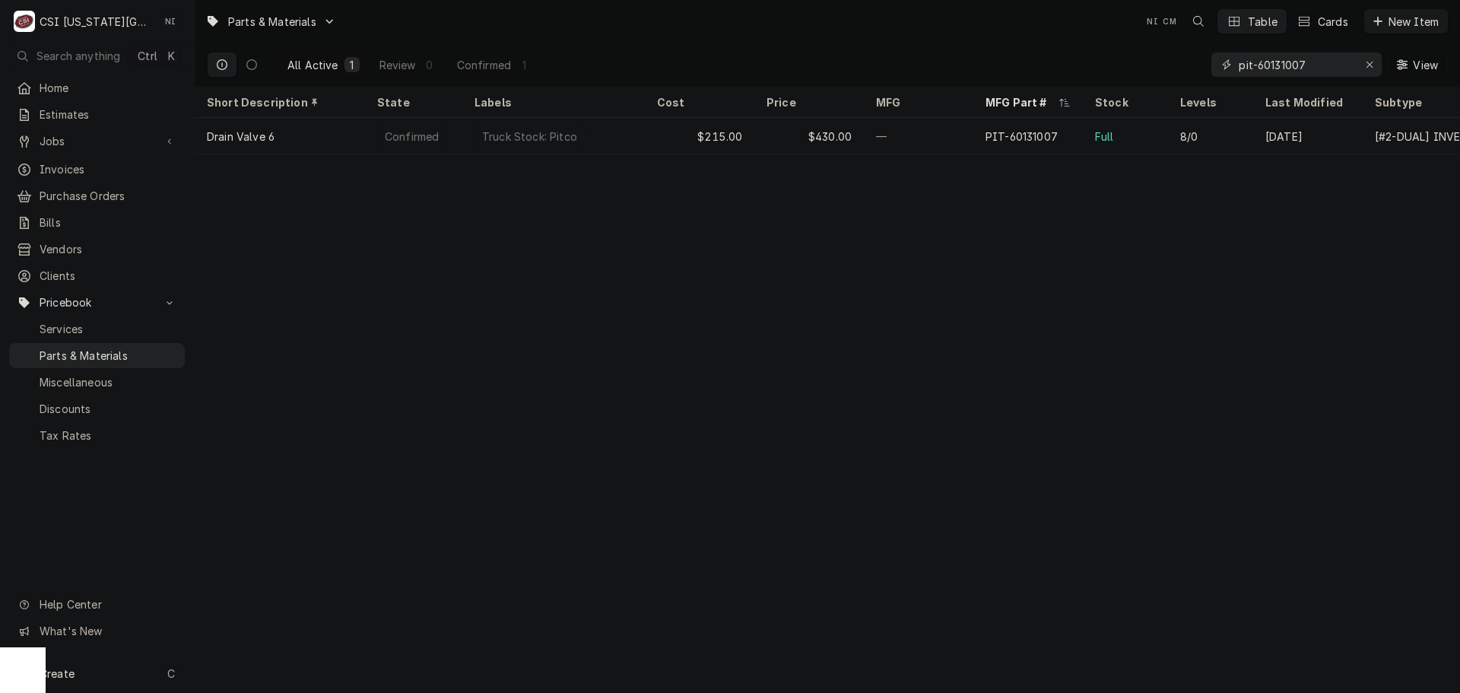
type input "pit-60131007"
click at [1374, 63] on div "Erase input" at bounding box center [1369, 64] width 15 height 15
paste input "A8040201"
type input "A8040201"
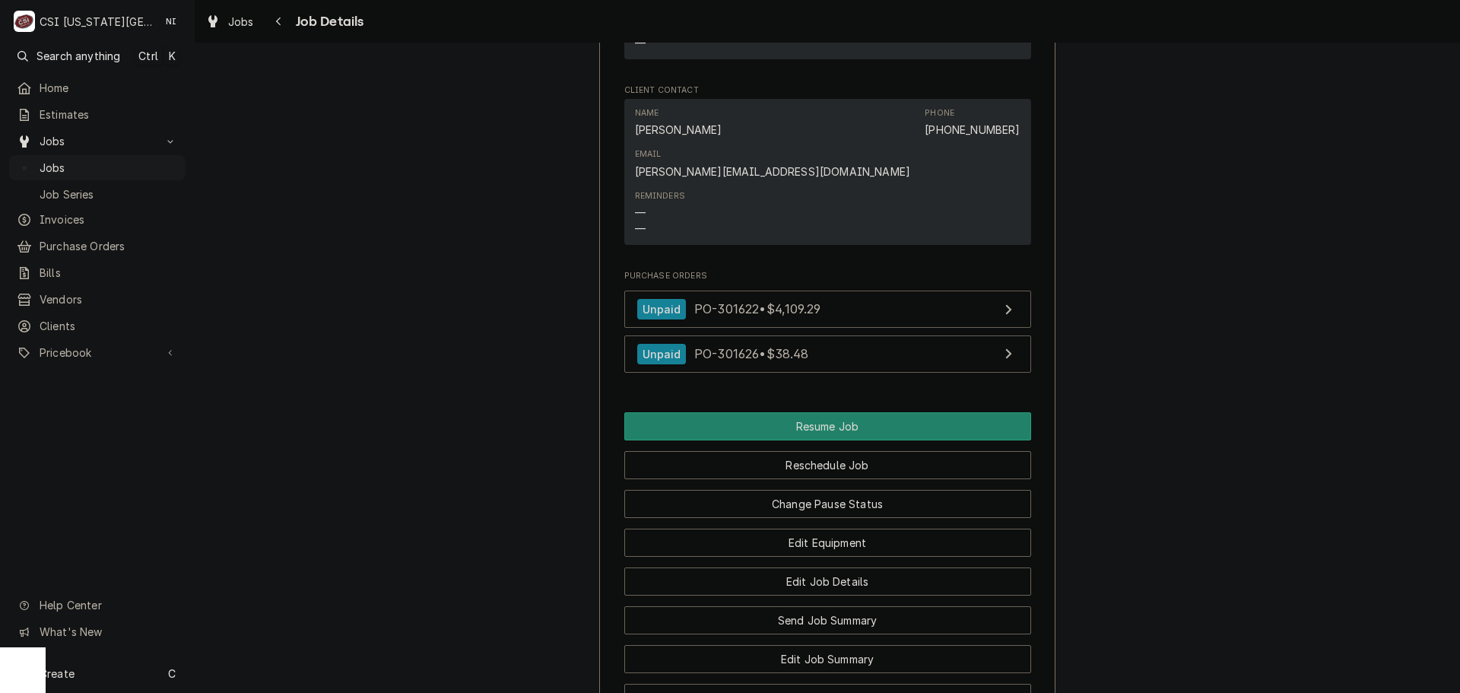
scroll to position [2670, 0]
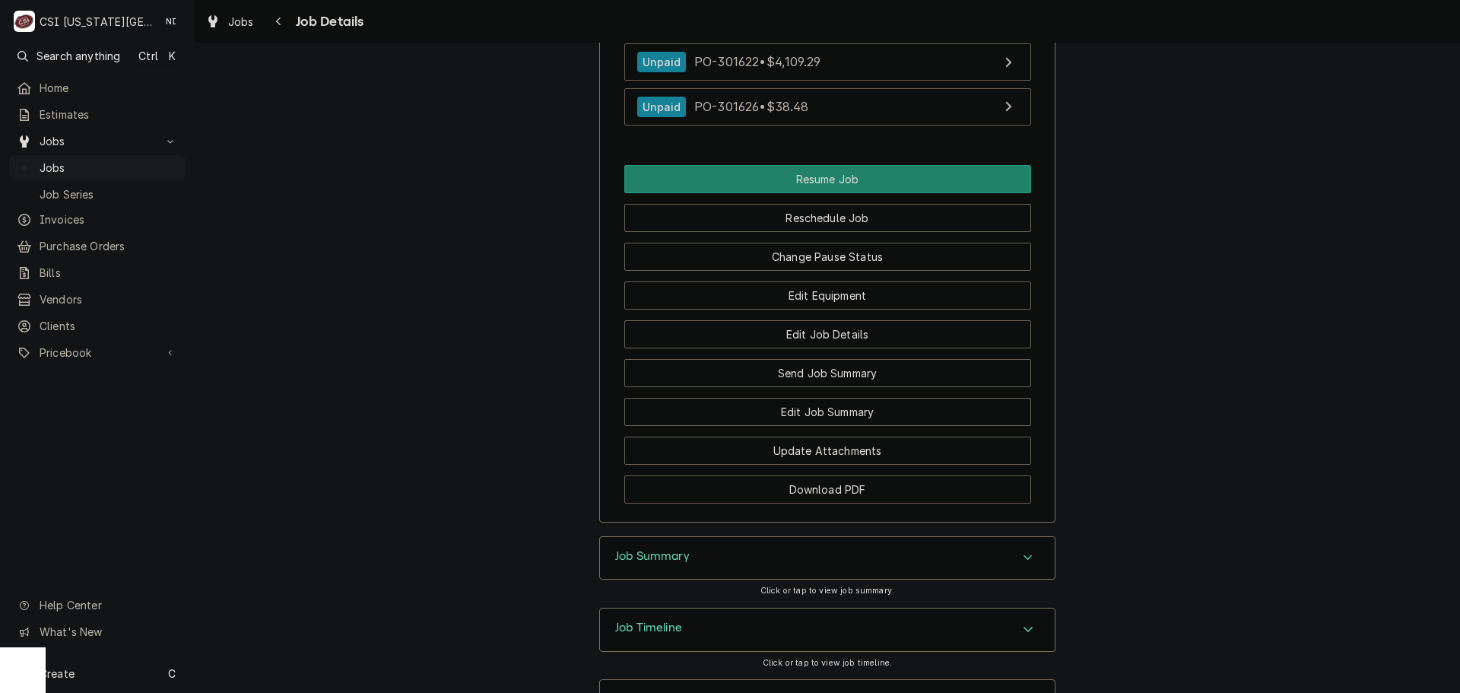
click at [129, 167] on span "Jobs" at bounding box center [109, 168] width 138 height 16
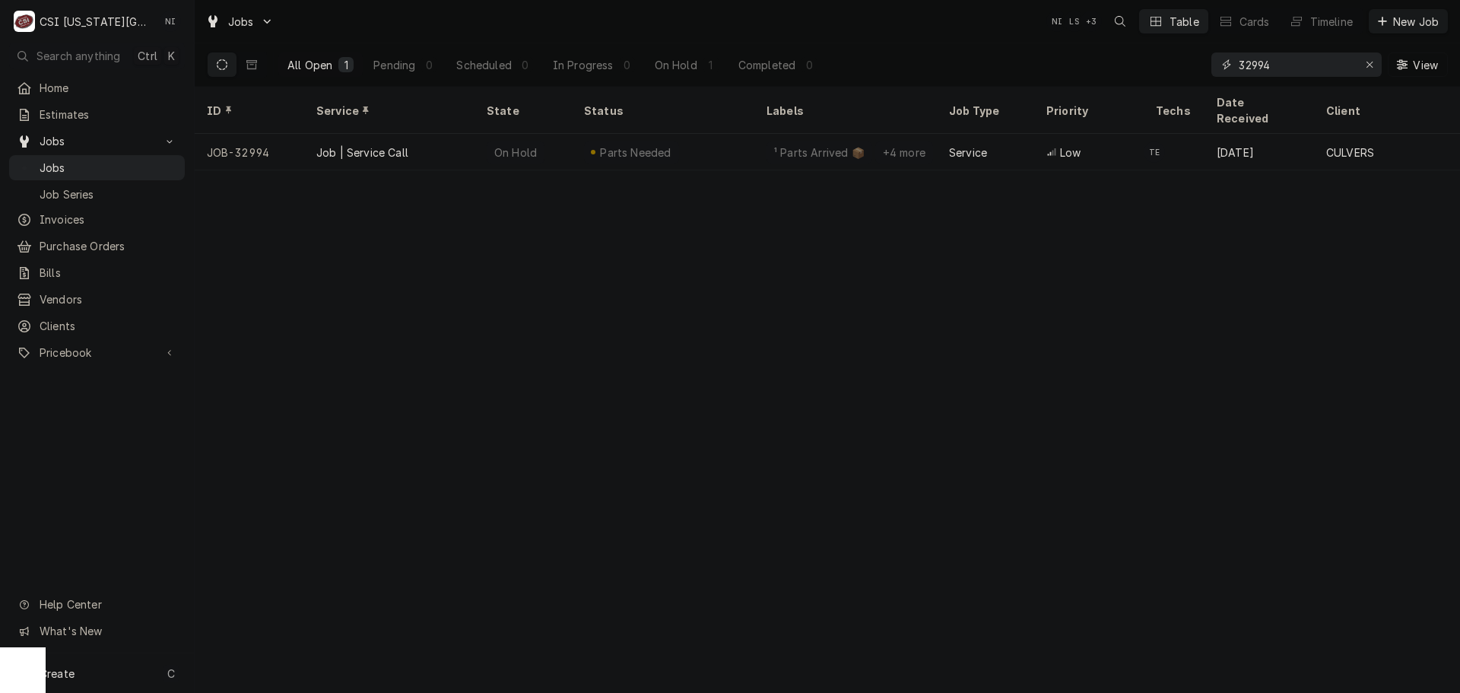
click at [1375, 64] on div "Erase input" at bounding box center [1369, 64] width 15 height 15
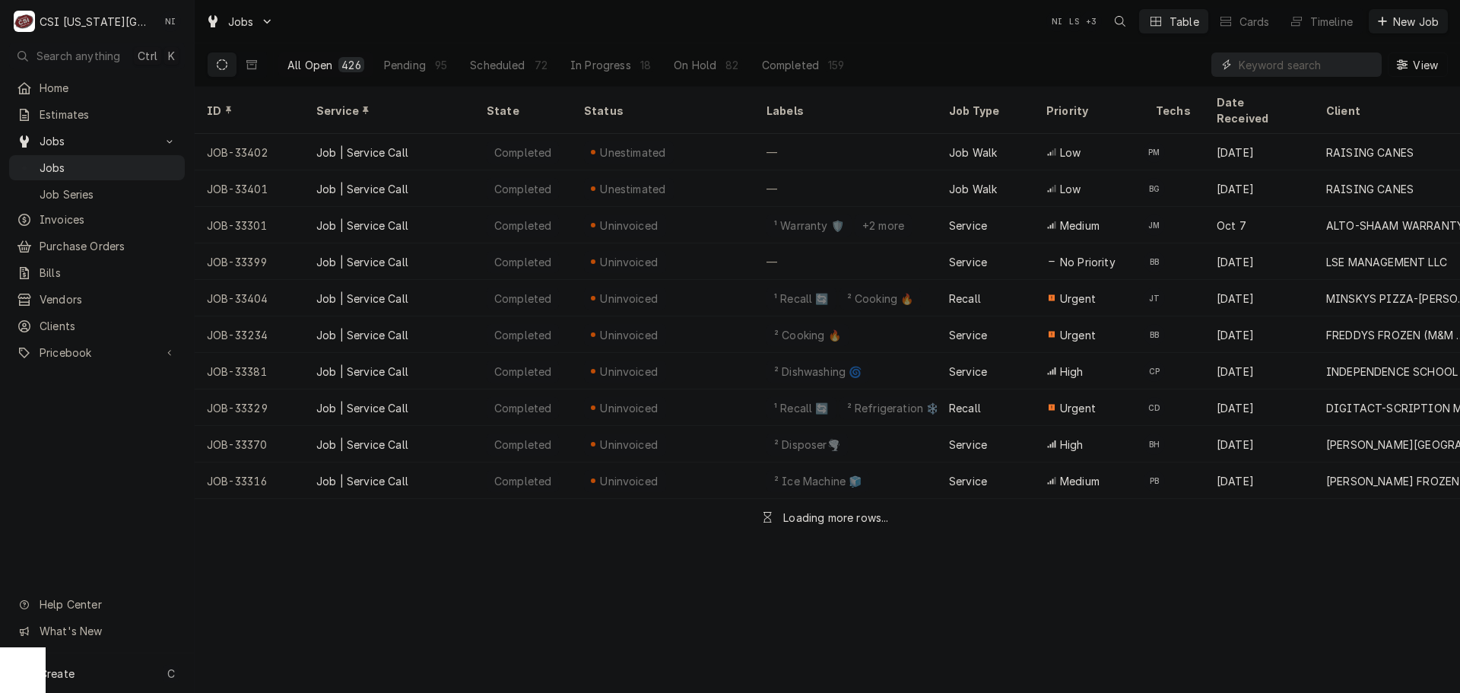
paste input "33197"
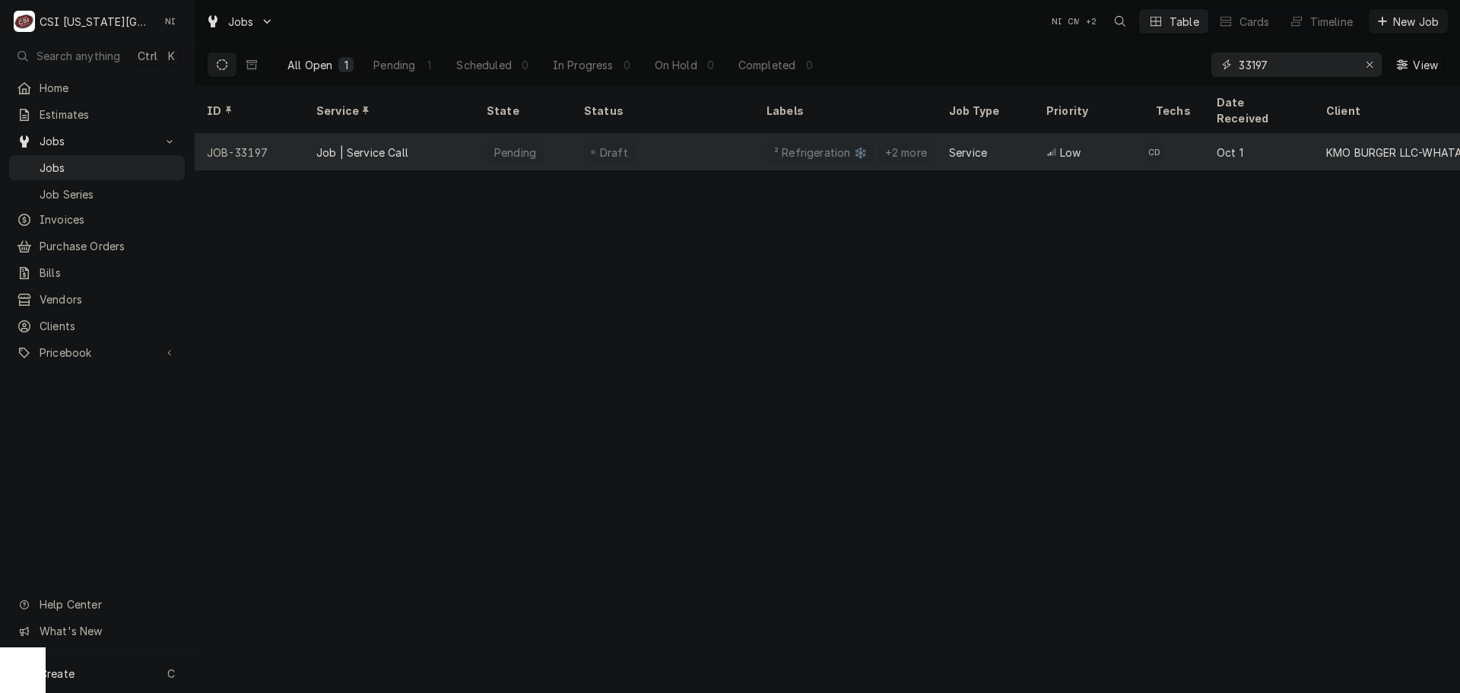
type input "33197"
click at [671, 134] on div "Draft" at bounding box center [663, 152] width 183 height 37
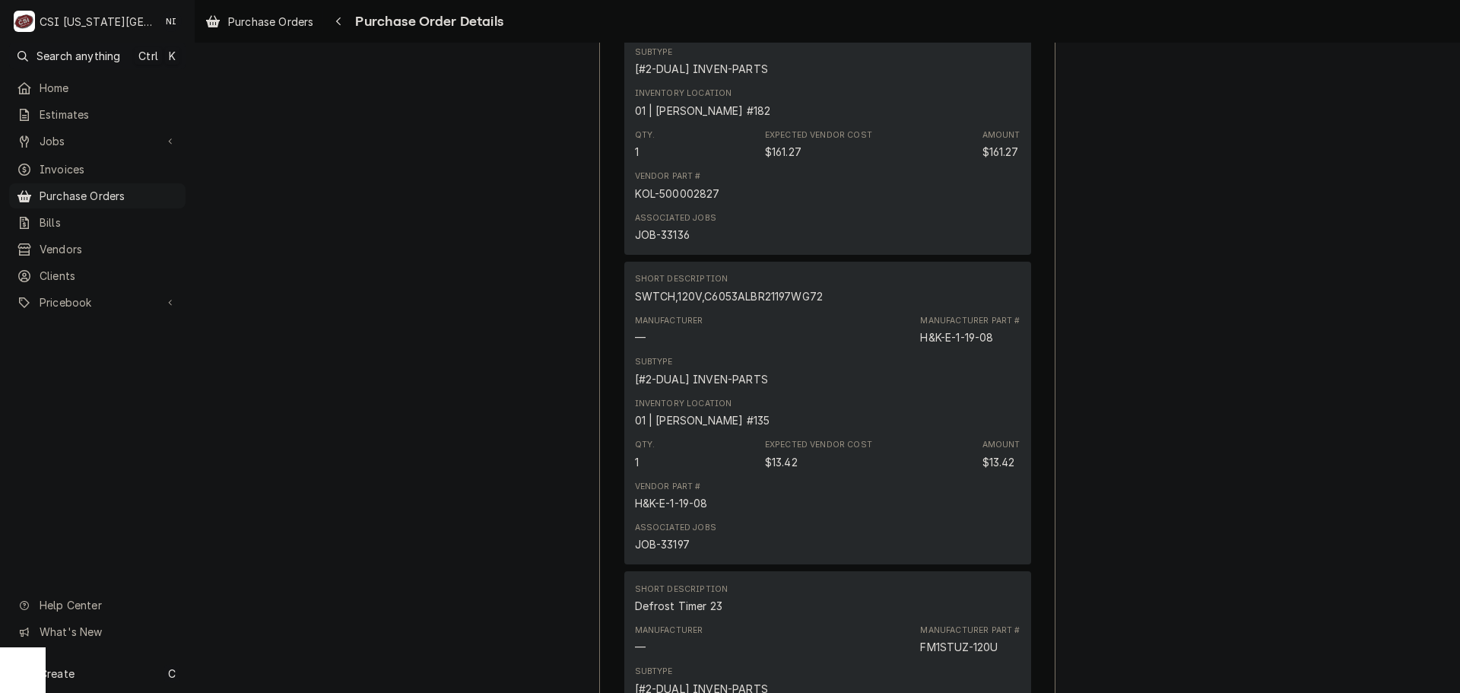
scroll to position [2065, 0]
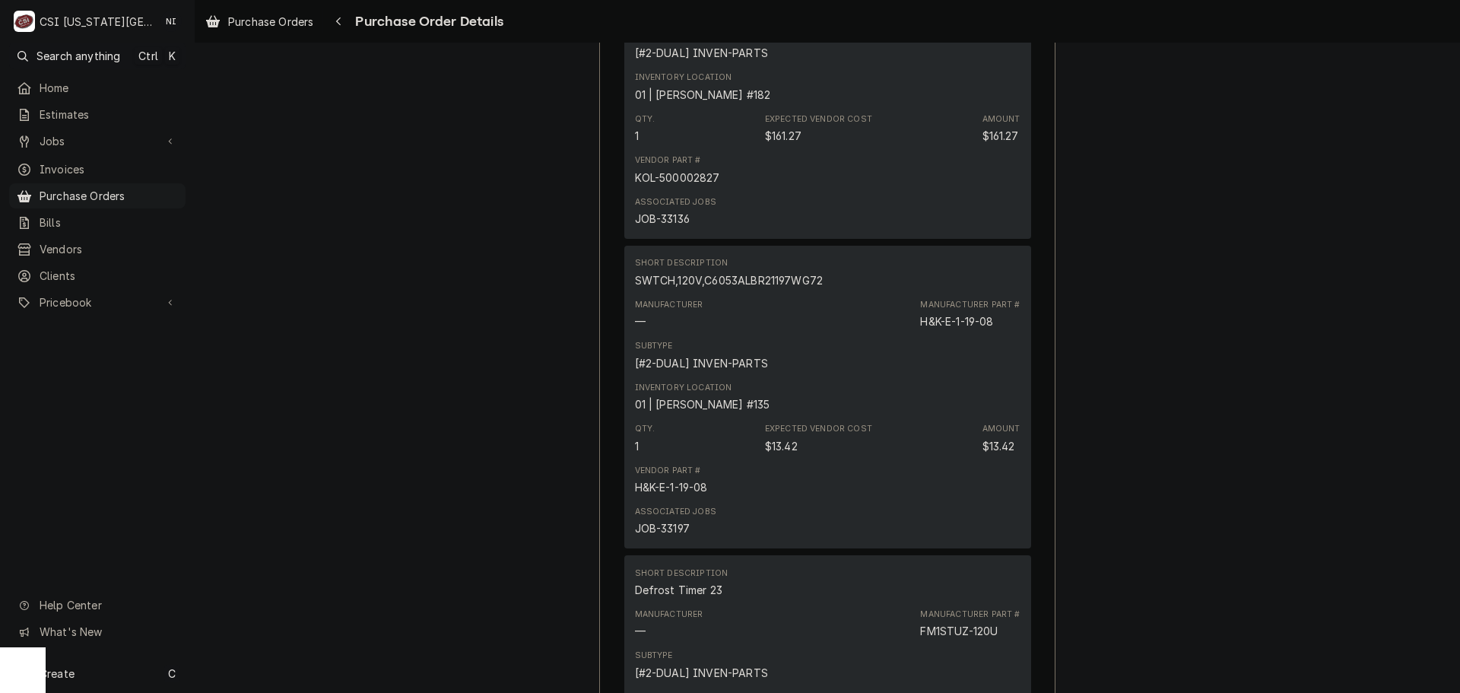
click at [678, 536] on div "JOB-33197" at bounding box center [662, 528] width 55 height 16
copy div "33197"
drag, startPoint x: 121, startPoint y: 191, endPoint x: 173, endPoint y: 170, distance: 56.6
click at [121, 191] on span "Purchase Orders" at bounding box center [109, 196] width 138 height 16
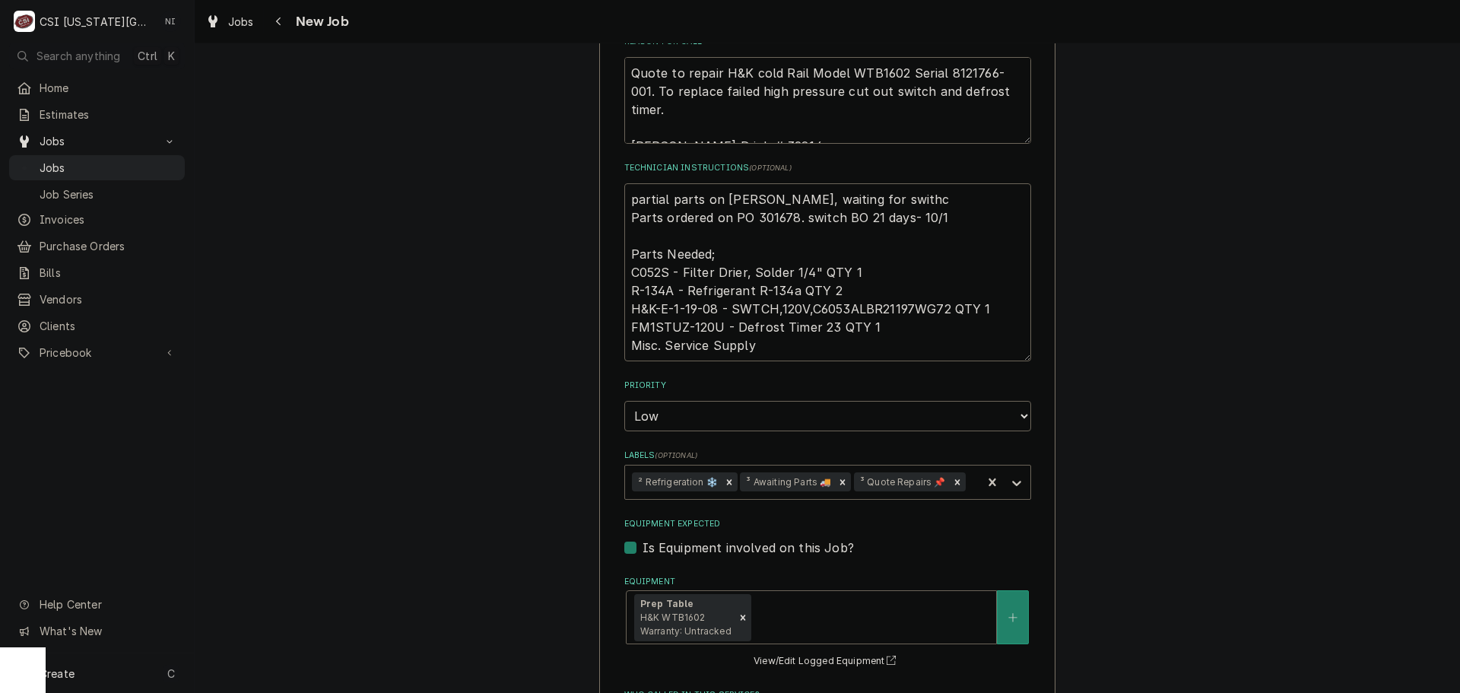
scroll to position [989, 0]
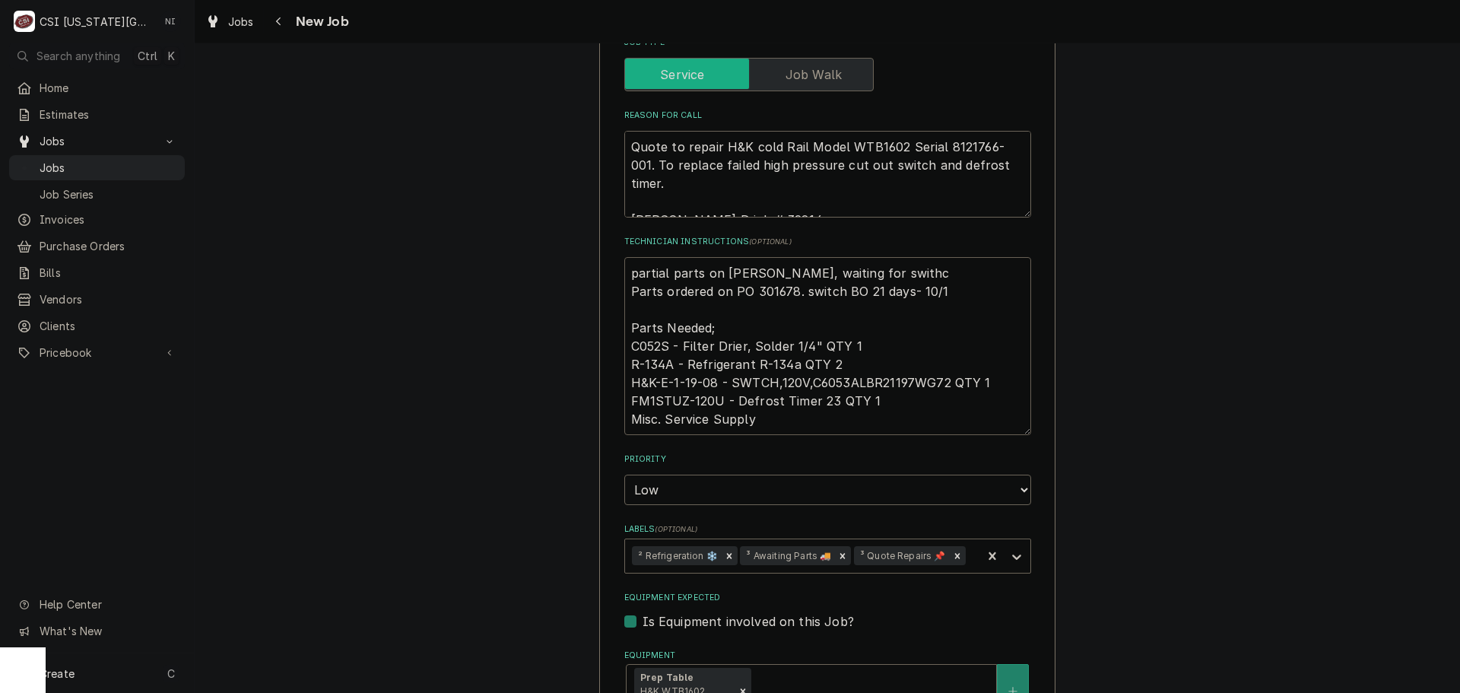
click at [893, 257] on textarea "partial parts on [PERSON_NAME], waiting for swithc Parts ordered on PO 301678. …" at bounding box center [827, 346] width 407 height 178
type textarea "x"
type textarea "partial parts on [PERSON_NAME], waiting for swith Parts ordered on PO 301678. s…"
type textarea "x"
type textarea "partial parts on [PERSON_NAME], waiting for swit Parts ordered on PO 301678. sw…"
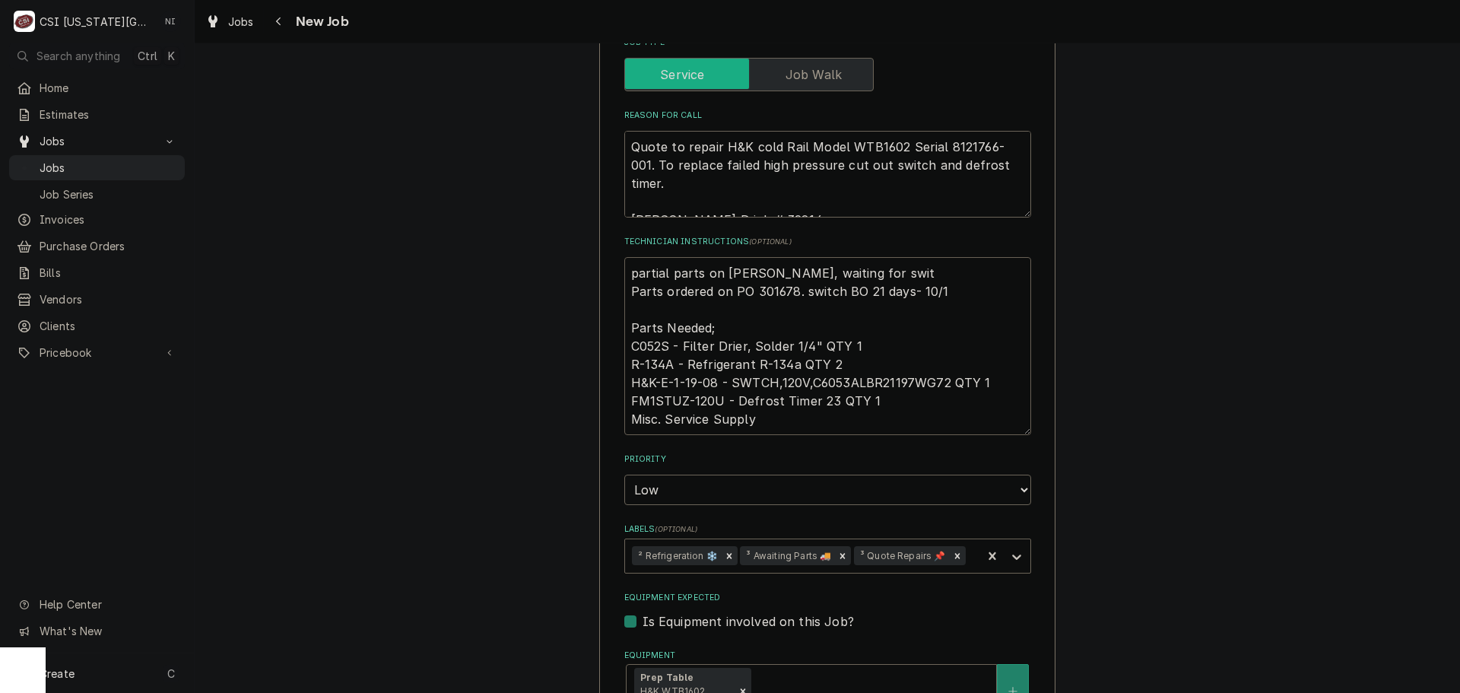
type textarea "x"
type textarea "partial parts on [PERSON_NAME], waiting for switc Parts ordered on PO 301678. s…"
type textarea "x"
type textarea "partial parts on [PERSON_NAME], waiting for switch Parts ordered on PO 301678. …"
type textarea "x"
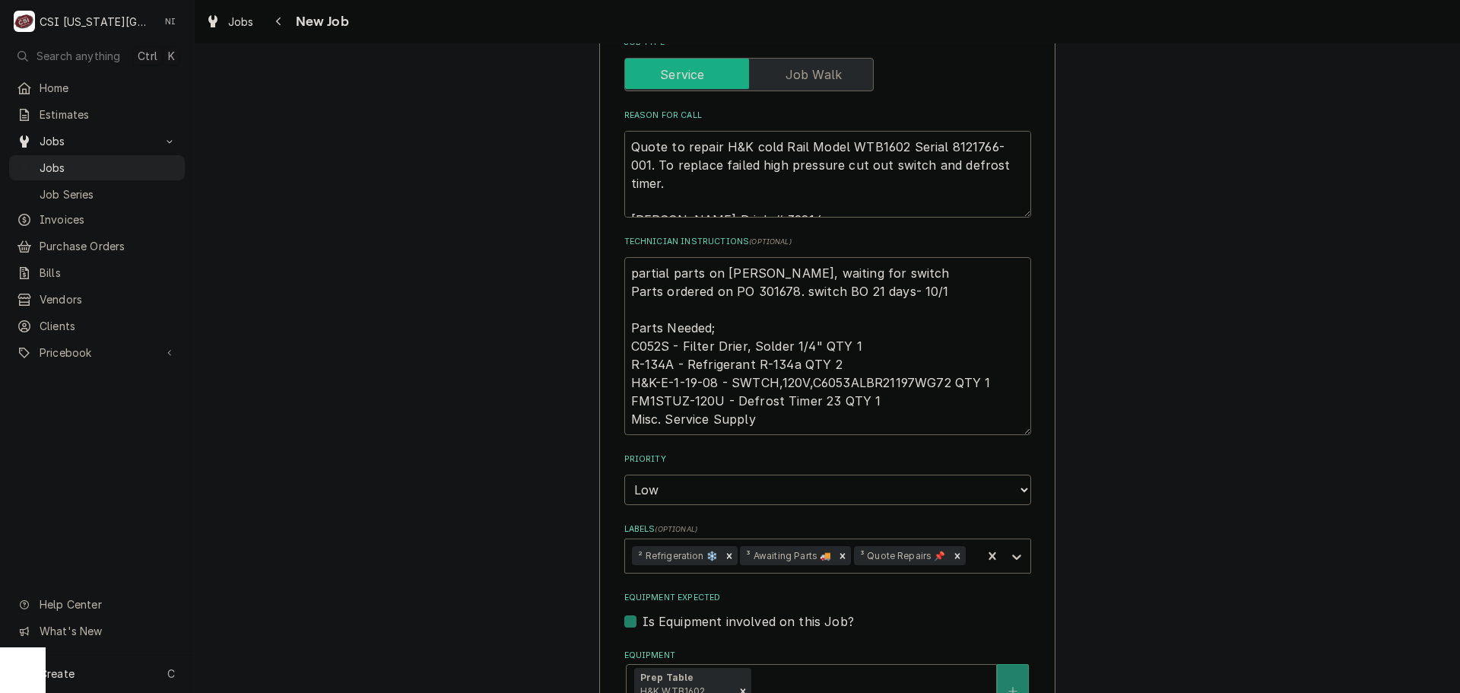
type textarea "partial parts on cody shelf, waiting for switch Parts ordered on PO 301678. swi…"
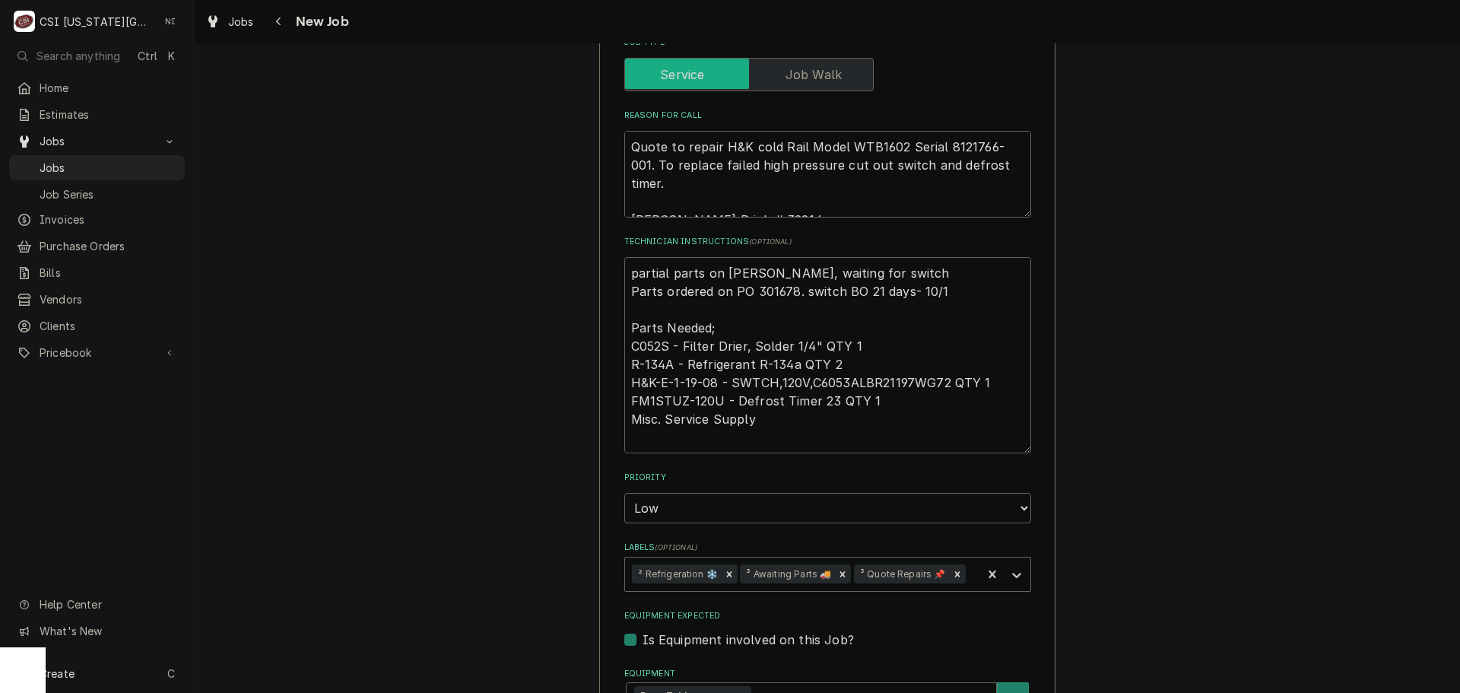
type textarea "x"
type textarea "E partial parts on cody shelf, waiting for switch Parts ordered on PO 301678. s…"
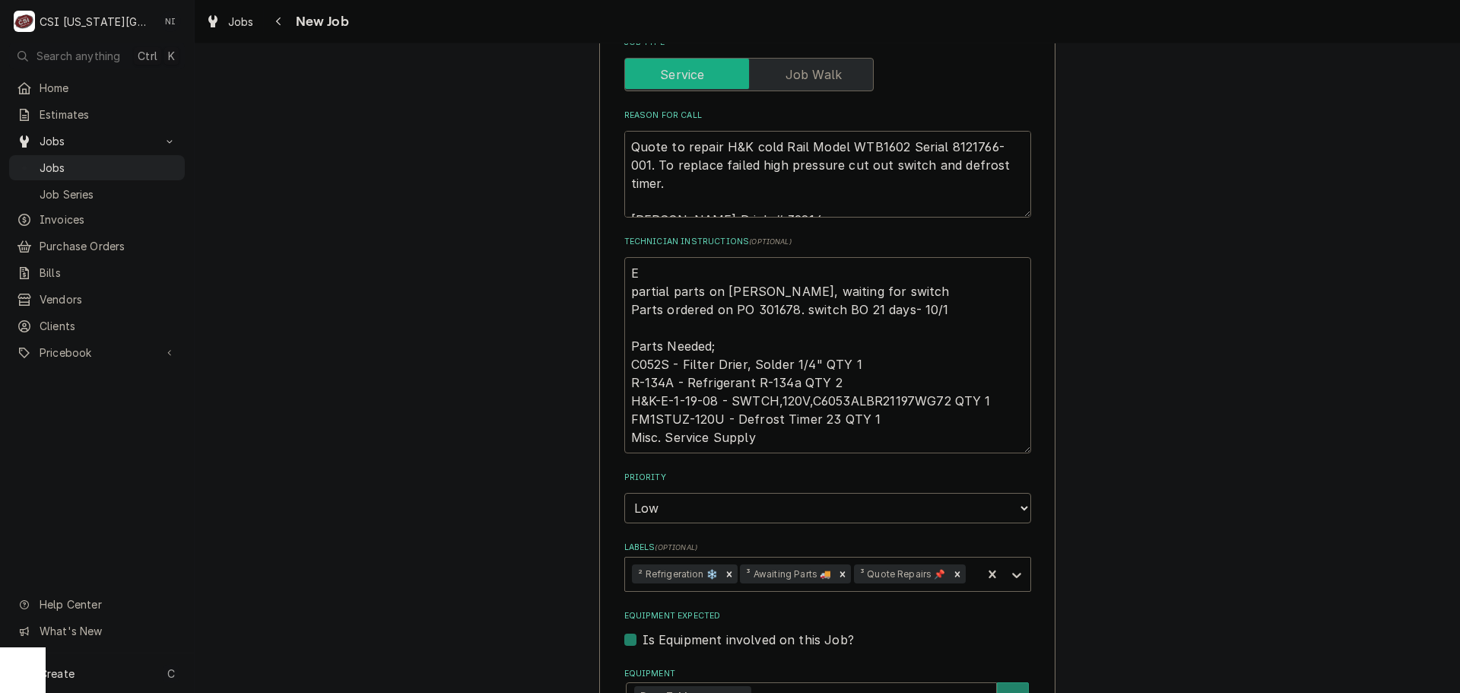
type textarea "x"
type textarea "ET partial parts on cody shelf, waiting for switch Parts ordered on PO 301678. …"
type textarea "x"
type textarea "ETA partial parts on cody shelf, waiting for switch Parts ordered on PO 301678.…"
type textarea "x"
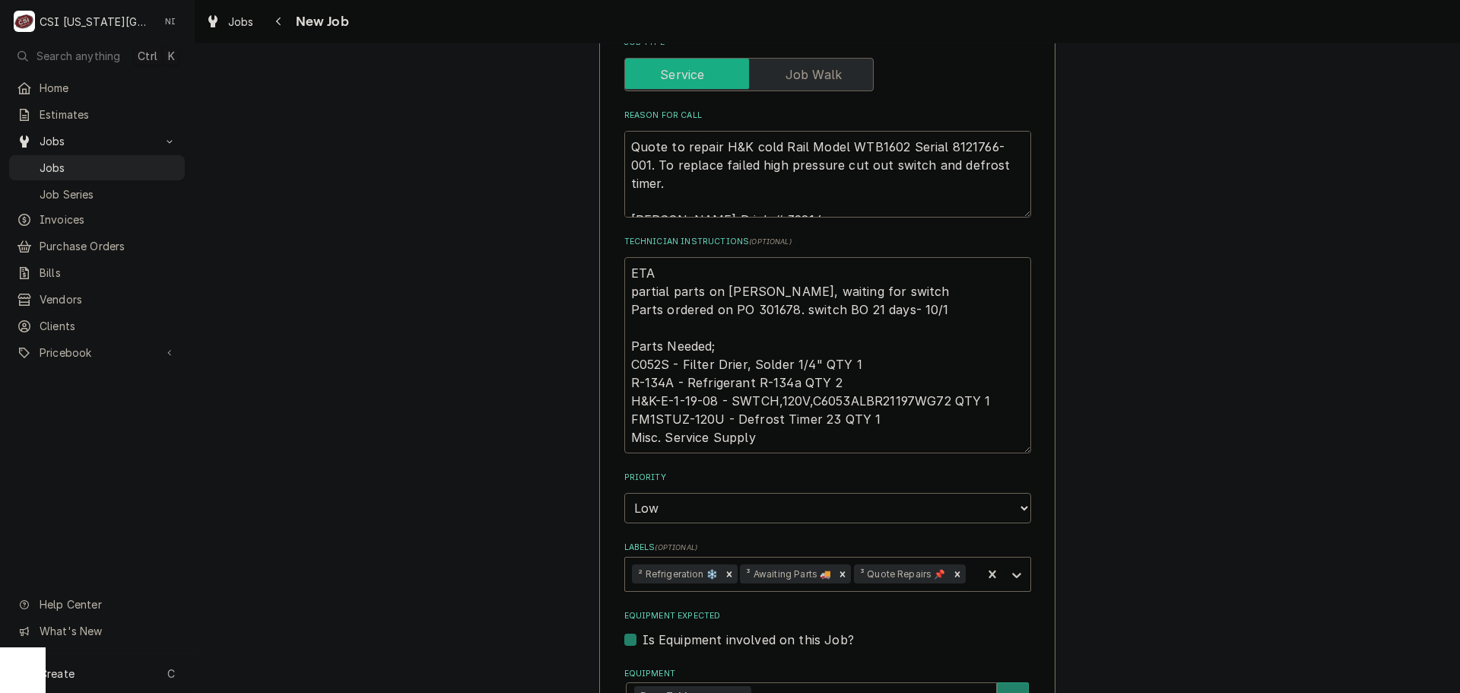
type textarea "ETA partial parts on cody shelf, waiting for switch Parts ordered on PO 301678.…"
type textarea "x"
type textarea "ETA 1 partial parts on cody shelf, waiting for switch Parts ordered on PO 30167…"
type textarea "x"
type textarea "ETA 10 partial parts on cody shelf, waiting for switch Parts ordered on PO 3016…"
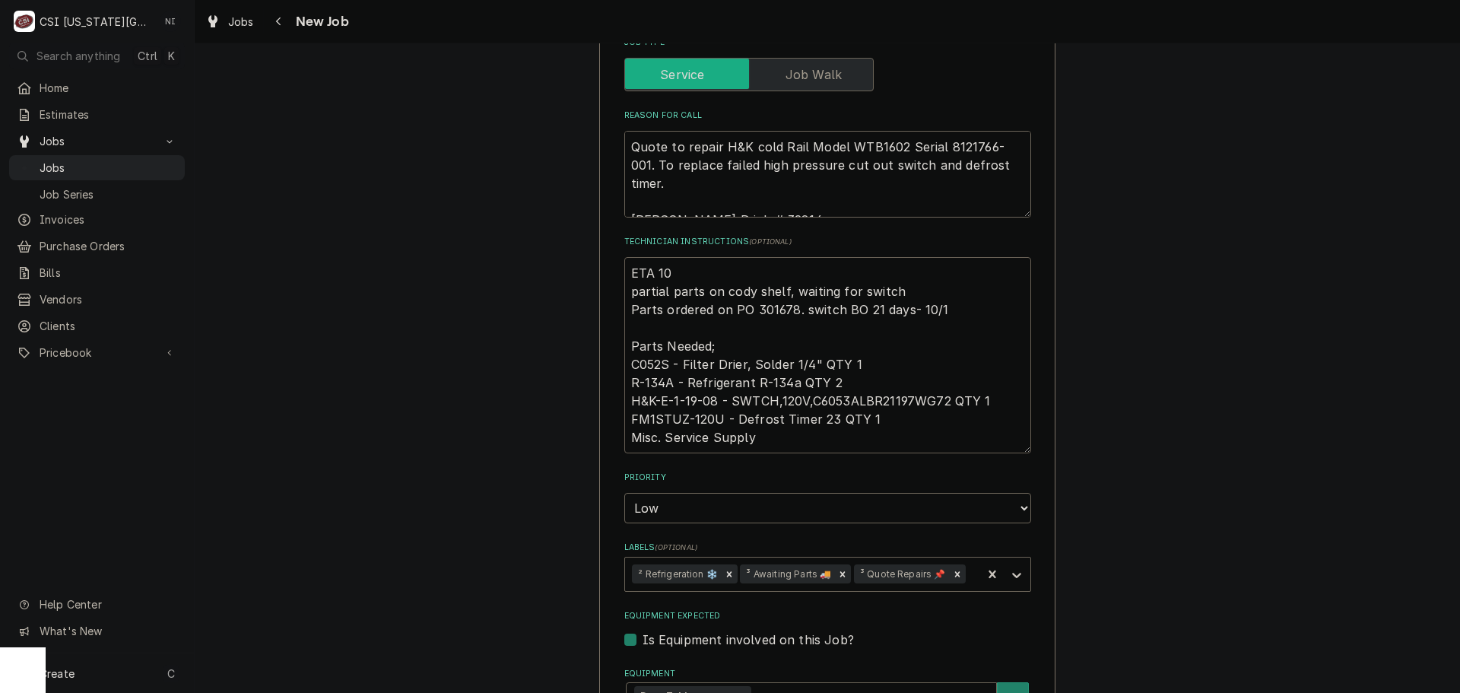
type textarea "x"
type textarea "ETA 10/ partial parts on cody shelf, waiting for switch Parts ordered on PO 301…"
type textarea "x"
type textarea "ETA 10/2 partial parts on cody shelf, waiting for switch Parts ordered on PO 30…"
type textarea "x"
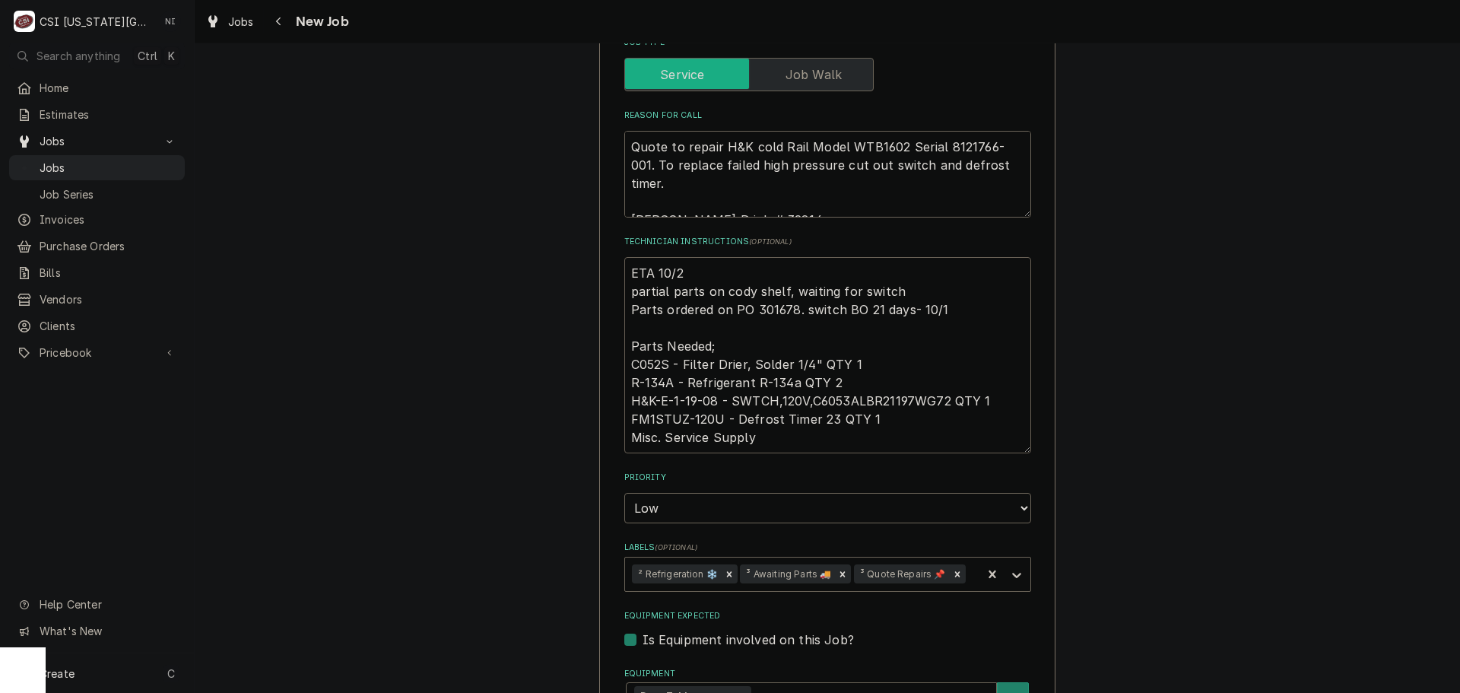
type textarea "ETA 10/22 partial parts on cody shelf, waiting for switch Parts ordered on PO 3…"
type textarea "x"
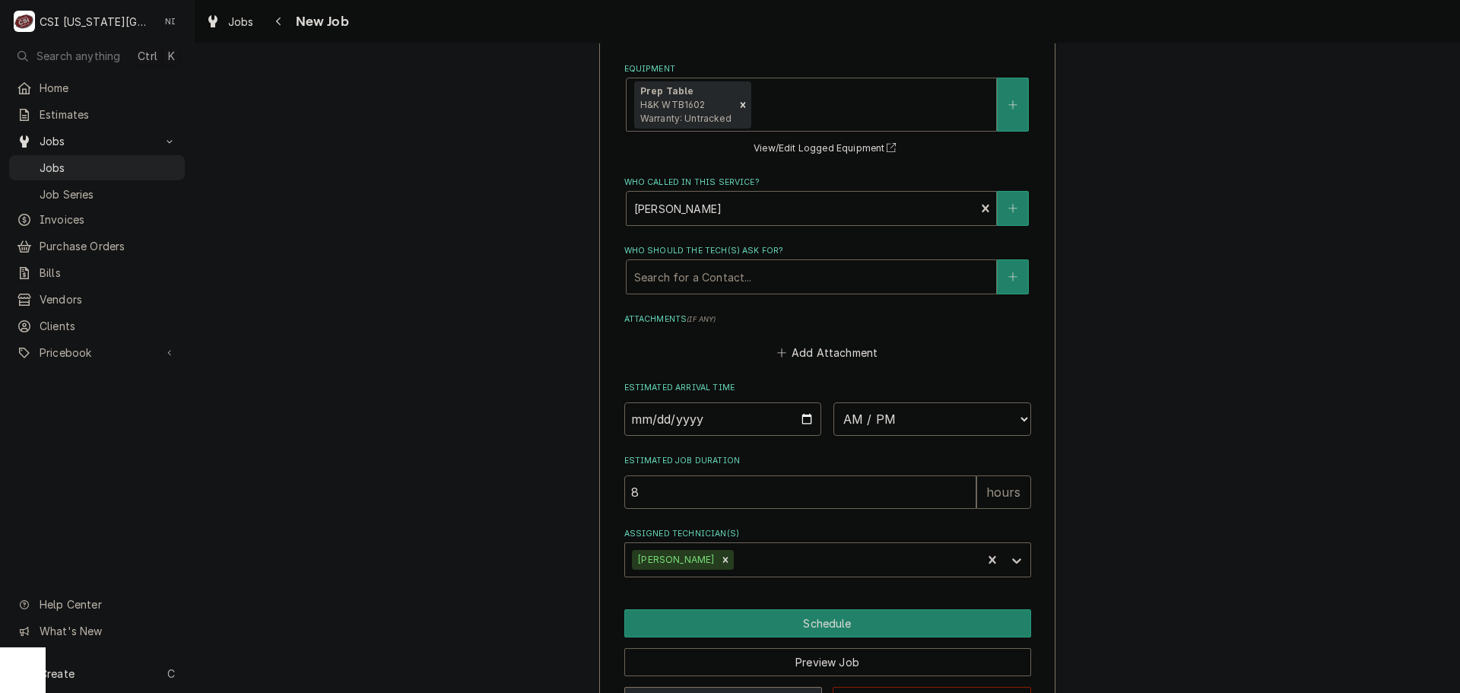
type textarea "ETA 10/22 partial parts on cody shelf, waiting for switch Parts ordered on PO 3…"
click at [756, 687] on button "Save Draft" at bounding box center [723, 701] width 198 height 28
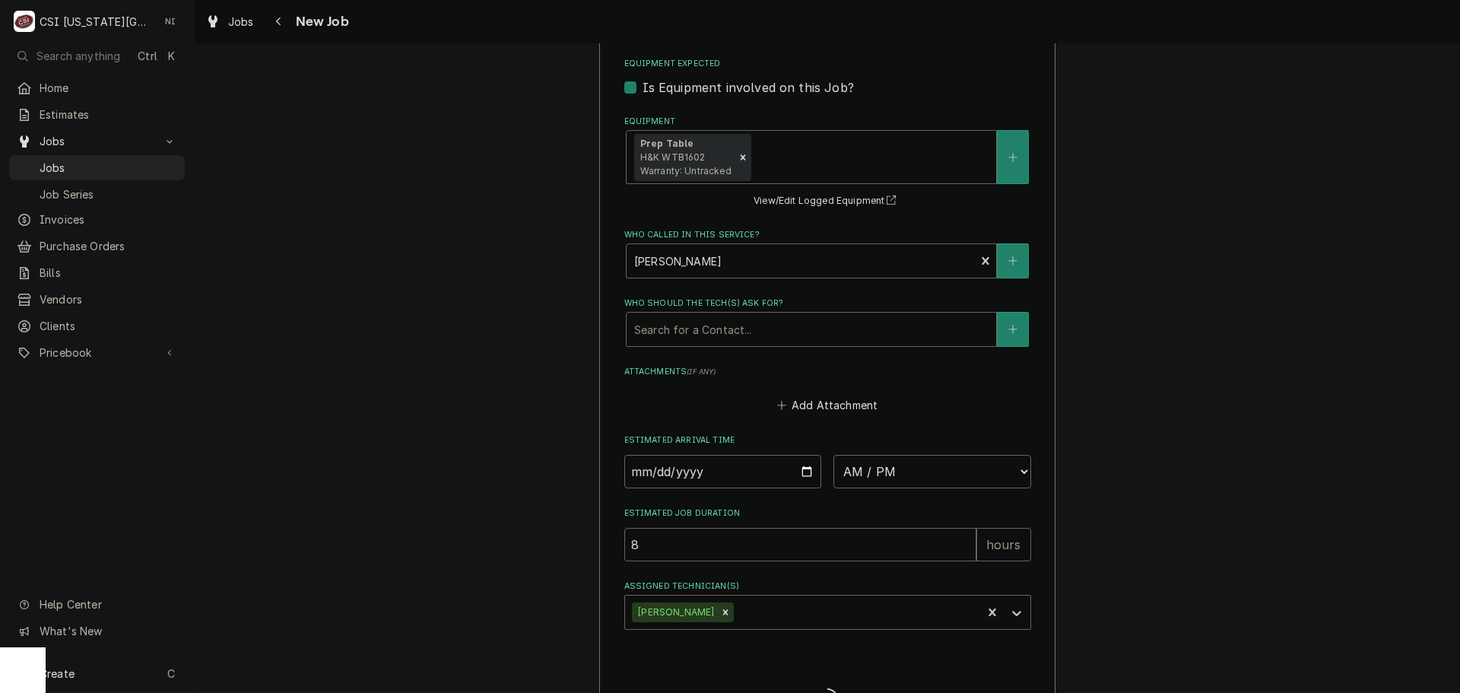
type textarea "x"
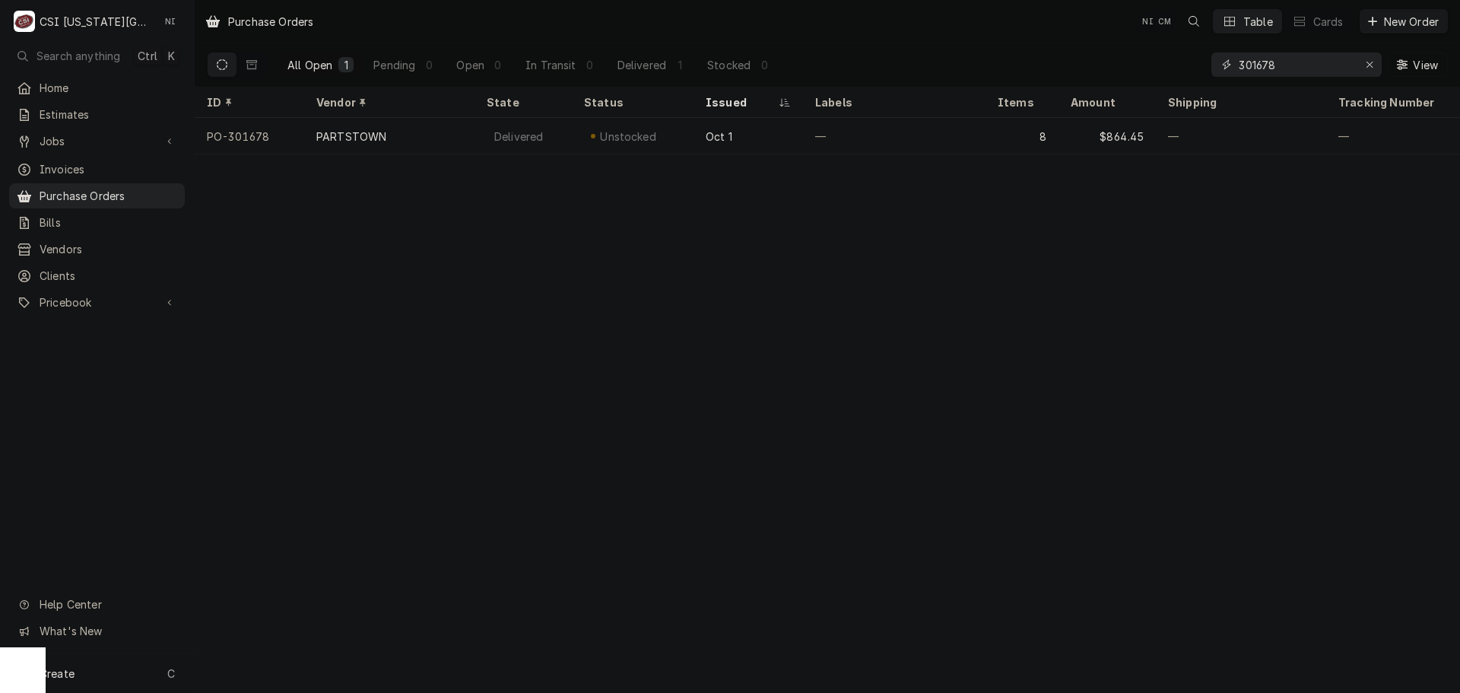
drag, startPoint x: 1307, startPoint y: 68, endPoint x: 1218, endPoint y: 68, distance: 89.0
click at [1218, 68] on div "301678" at bounding box center [1296, 64] width 170 height 24
drag, startPoint x: 1278, startPoint y: 65, endPoint x: 1087, endPoint y: 78, distance: 192.1
click at [1087, 78] on div "All Open 1 Pending 0 Open 0 In Transit 0 Delivered 1 Stocked 0 301742 View" at bounding box center [827, 64] width 1241 height 43
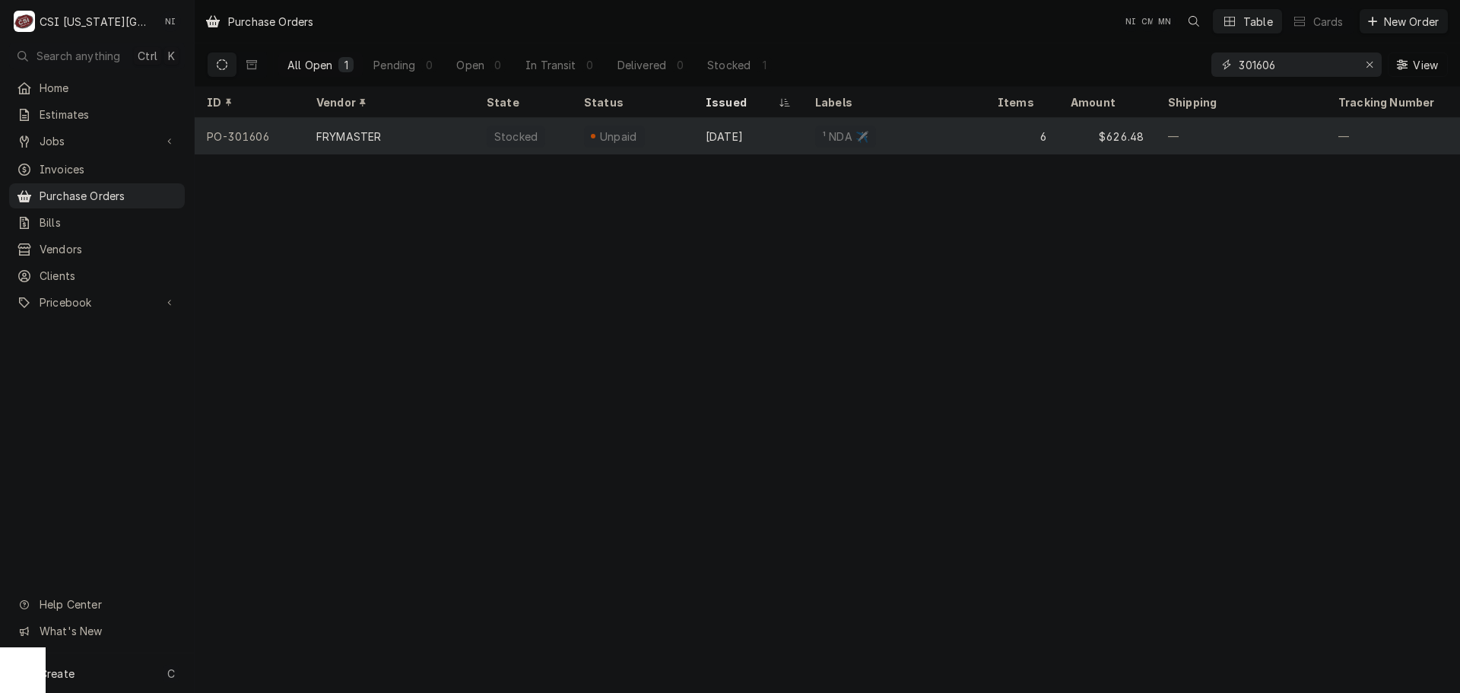
type input "301606"
click at [687, 132] on div "Unpaid" at bounding box center [633, 136] width 122 height 37
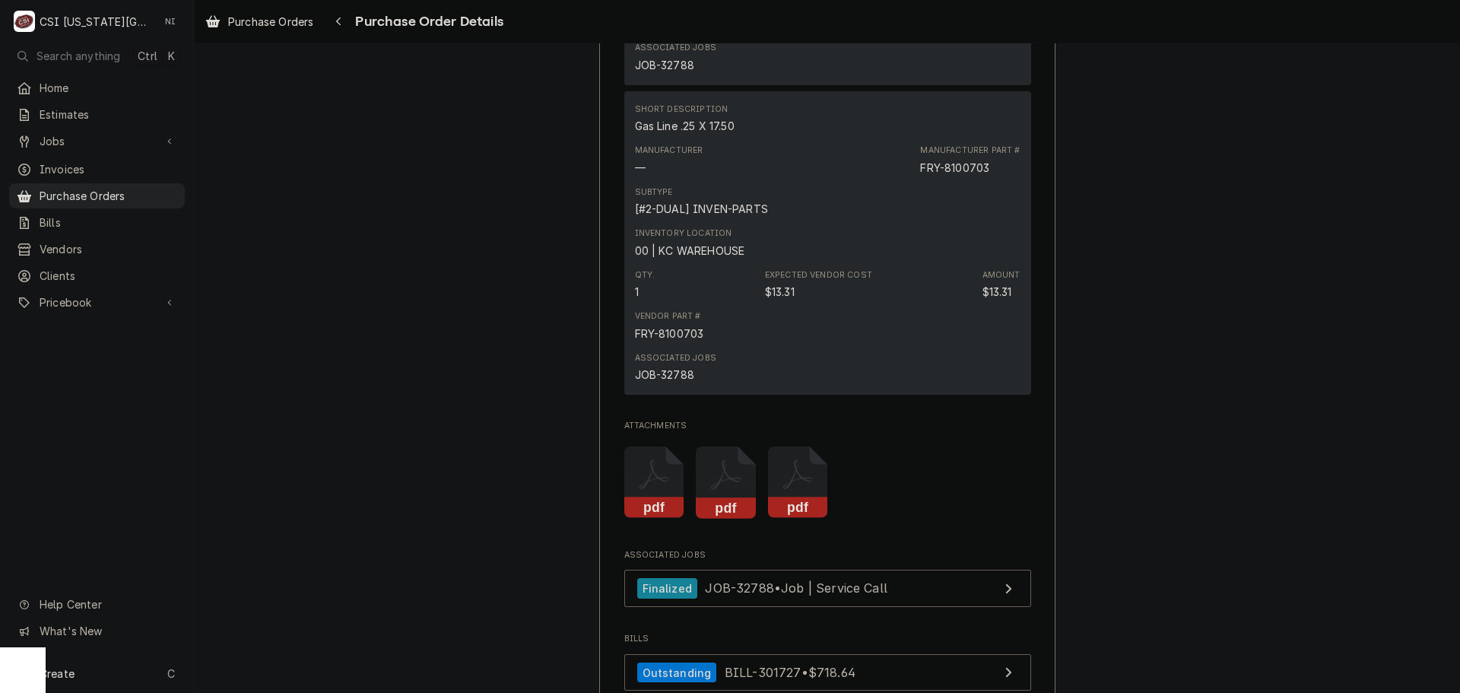
scroll to position [3002, 0]
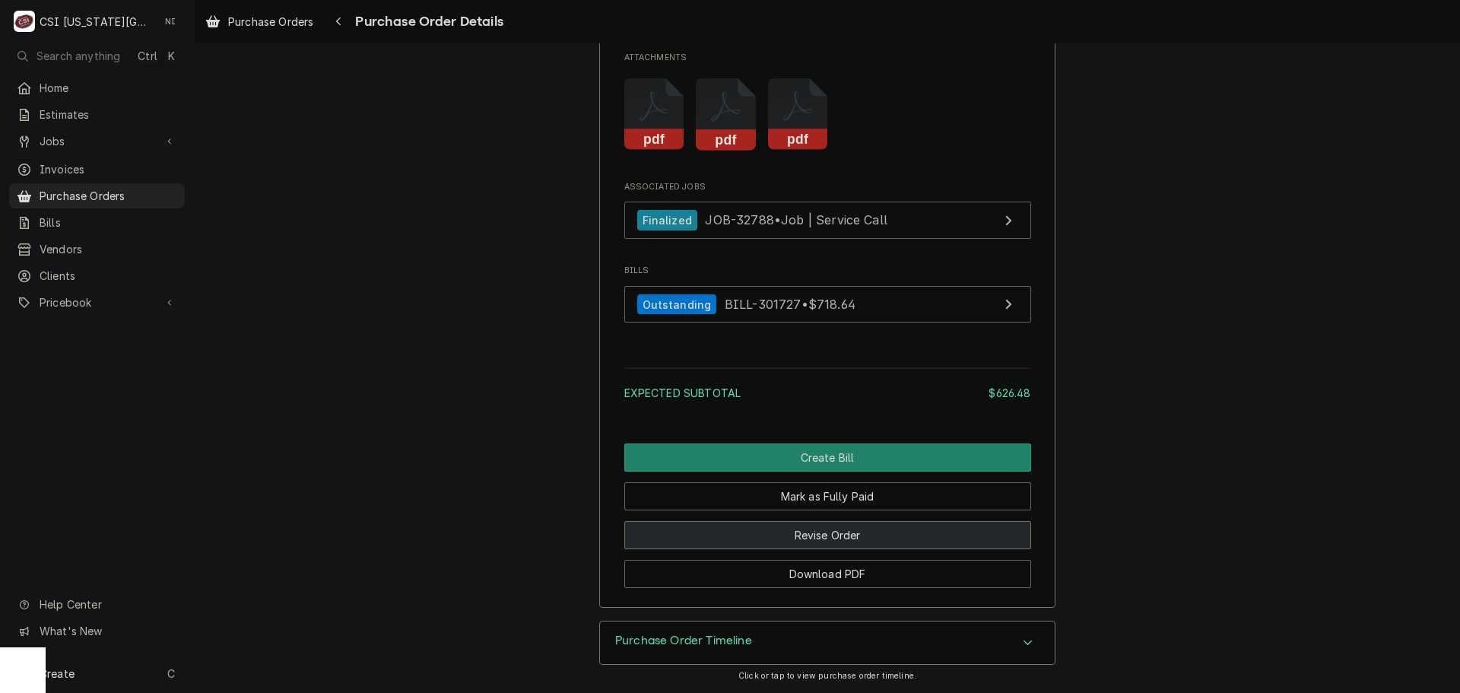
click at [762, 532] on button "Revise Order" at bounding box center [827, 535] width 407 height 28
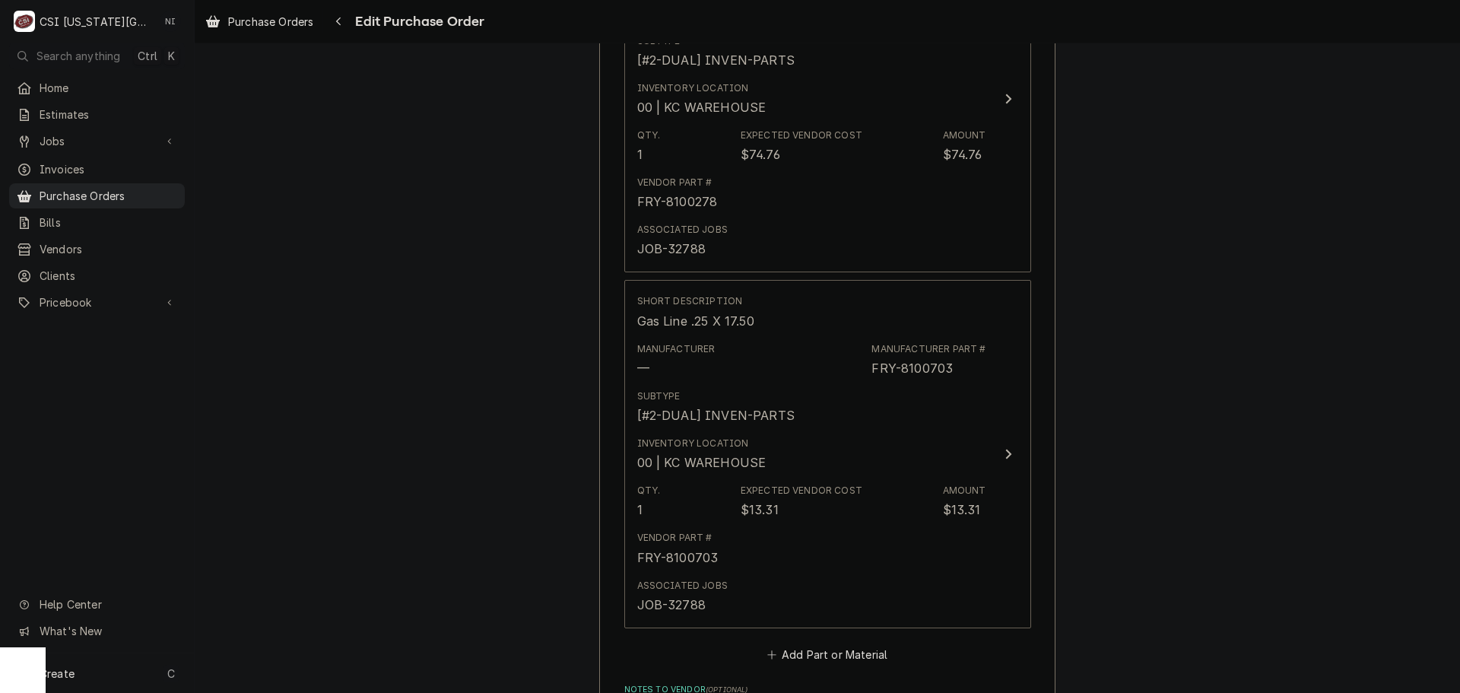
scroll to position [2685, 0]
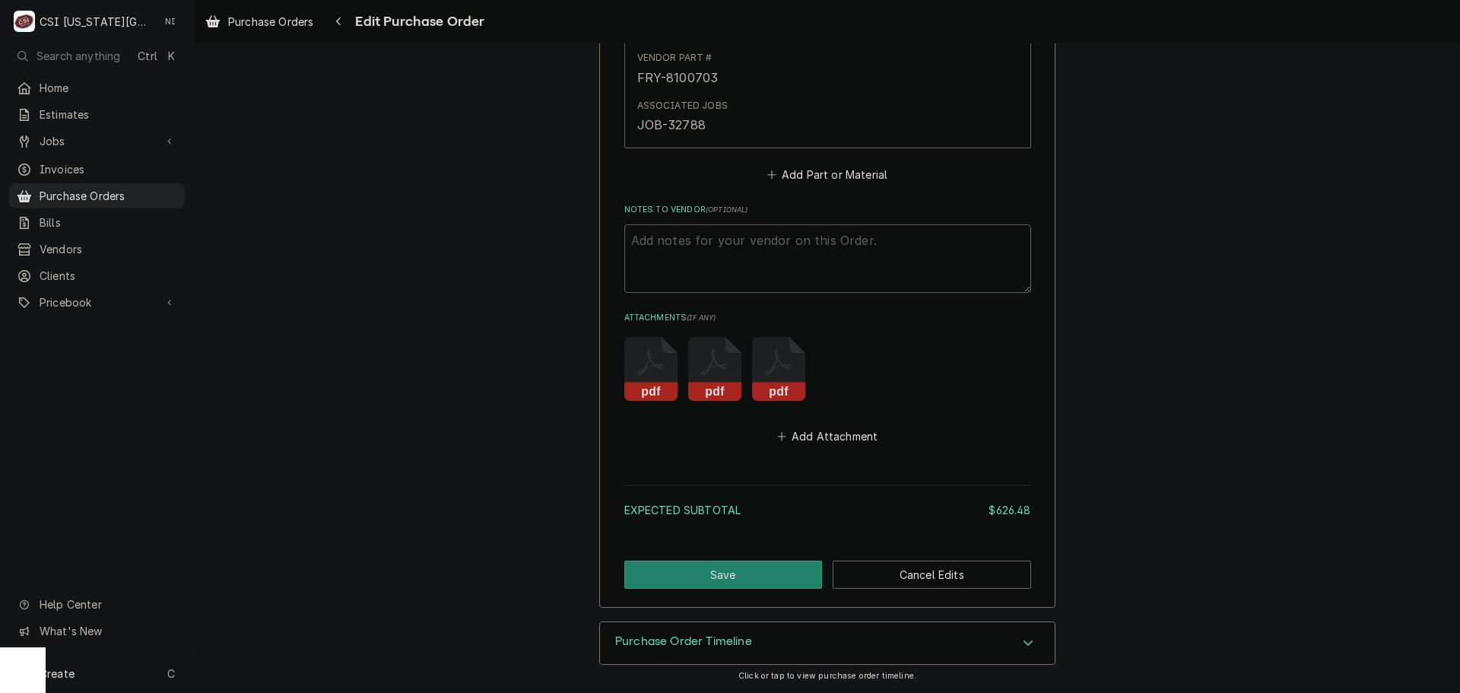
click at [745, 265] on textarea "Notes to Vendor ( optional )" at bounding box center [827, 258] width 407 height 68
type textarea "x"
type textarea "V"
type textarea "x"
type textarea "VC"
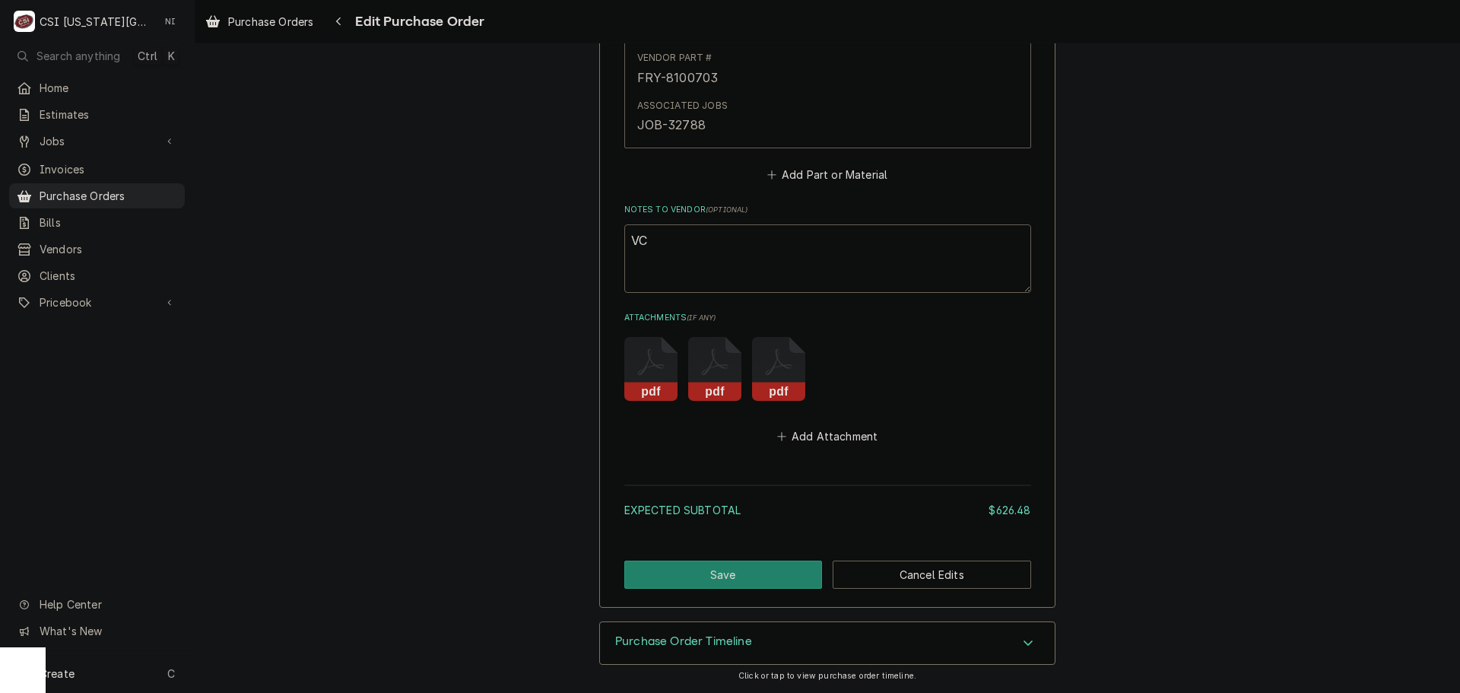
type textarea "x"
type textarea "VC"
type textarea "x"
type textarea "VC 1"
type textarea "x"
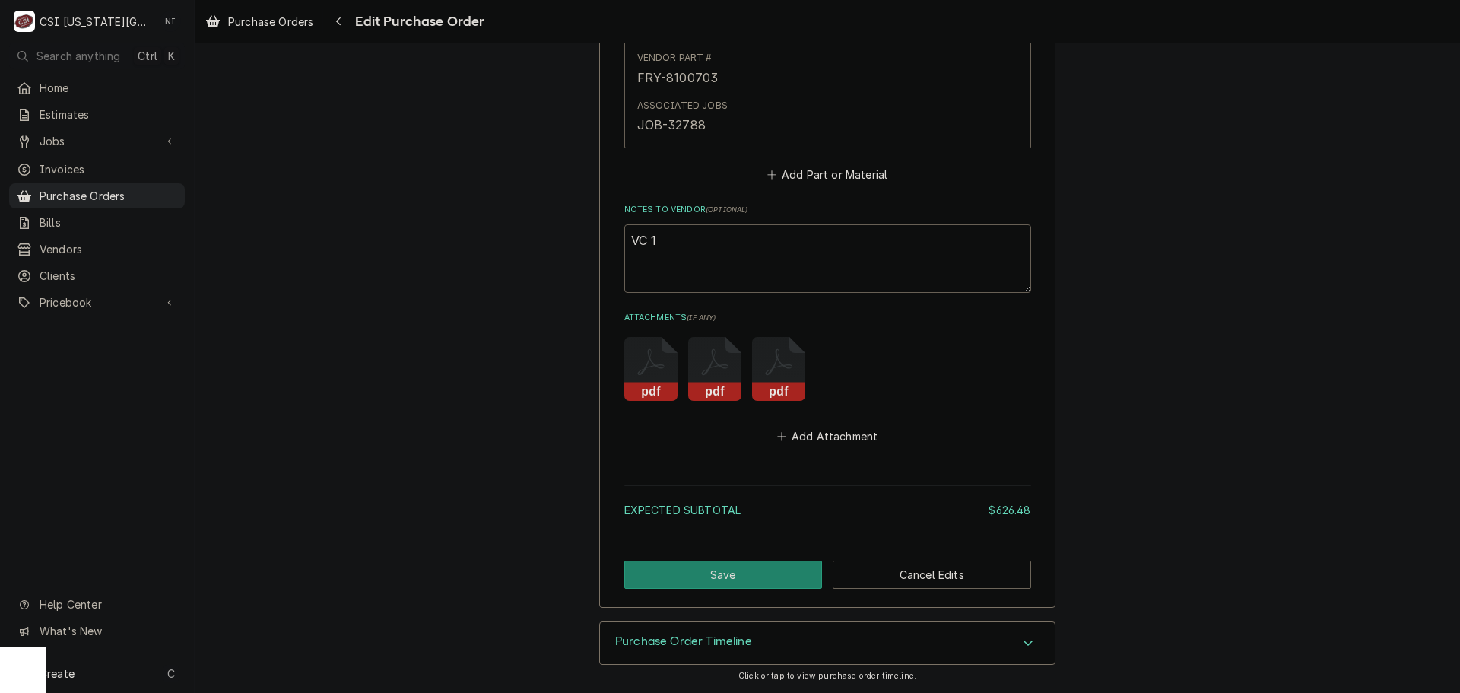
type textarea "VC 16"
type textarea "x"
type textarea "VC 169"
type textarea "x"
type textarea "VC 1696"
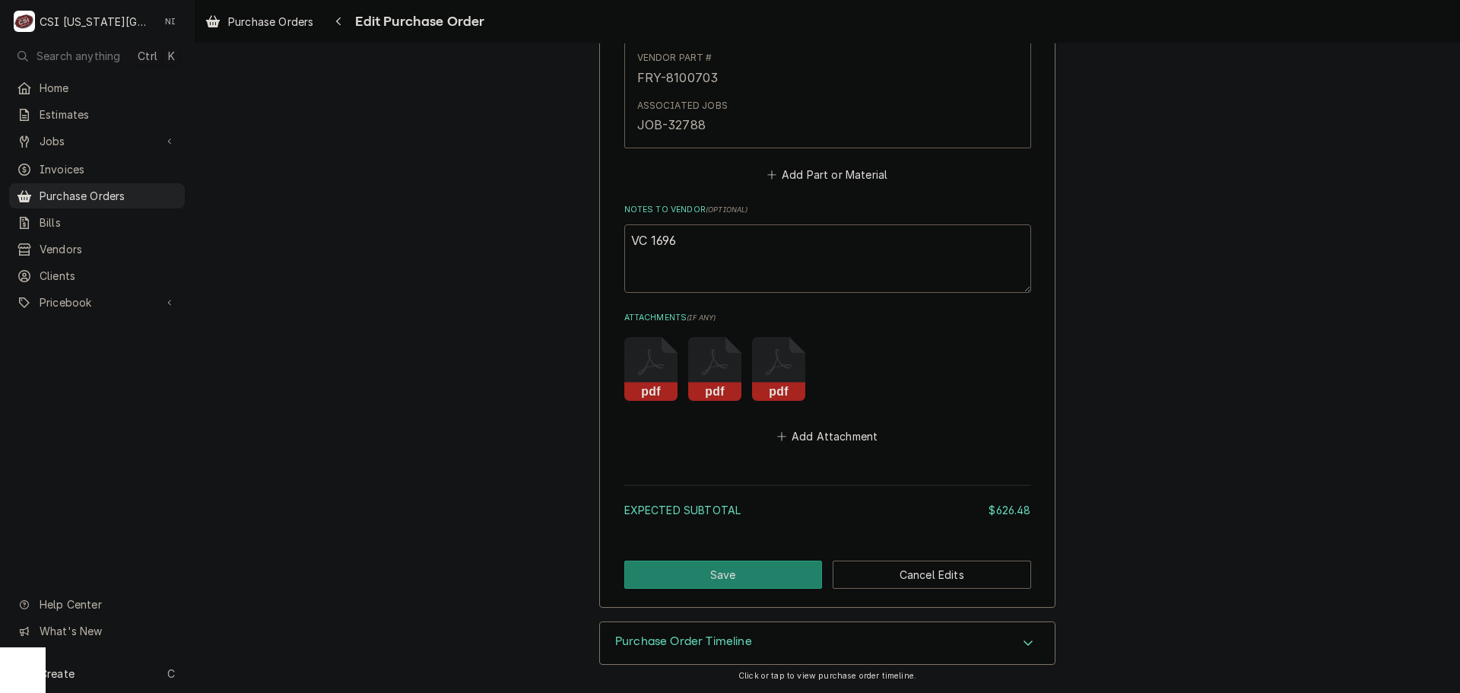
type textarea "x"
type textarea "VC 16963"
type textarea "x"
type textarea "VC 16963"
type textarea "x"
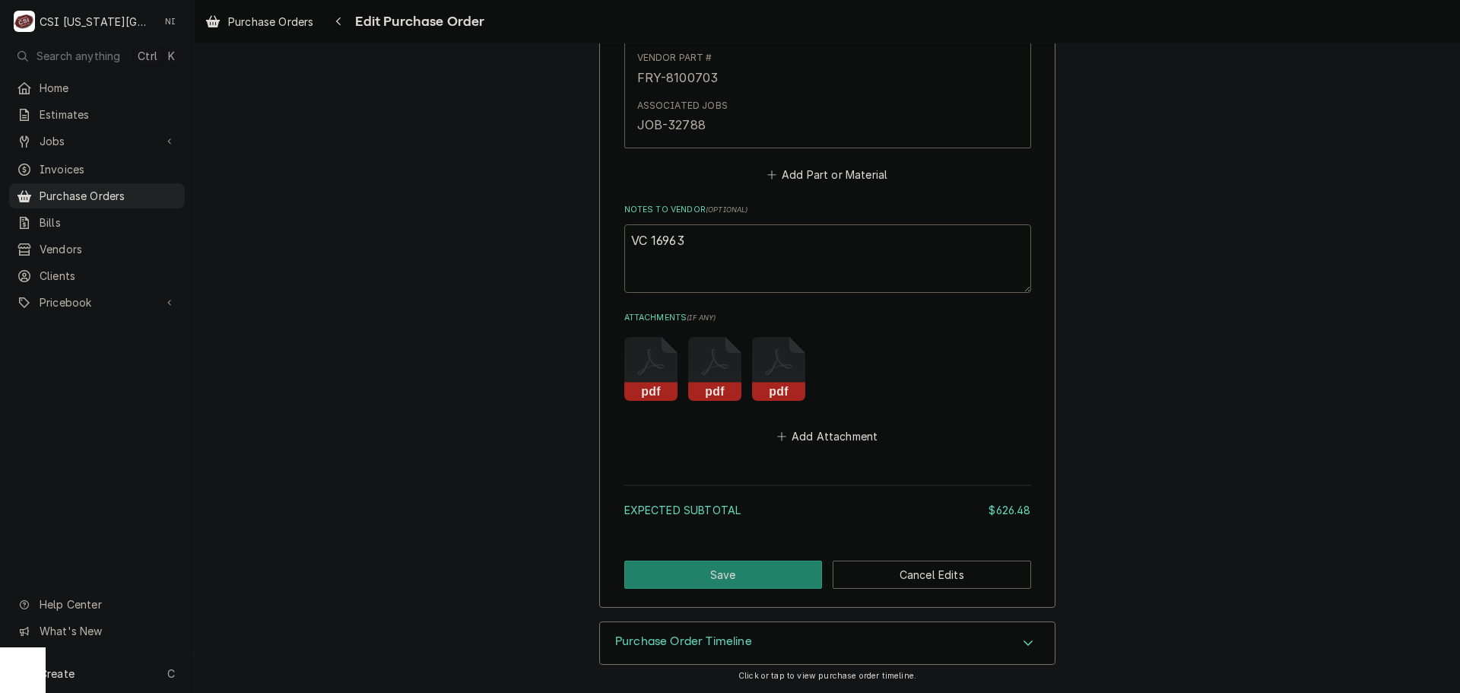
type textarea "VC 16963 f"
type textarea "x"
type textarea "VC 16963 fo"
type textarea "x"
type textarea "VC 16963 for"
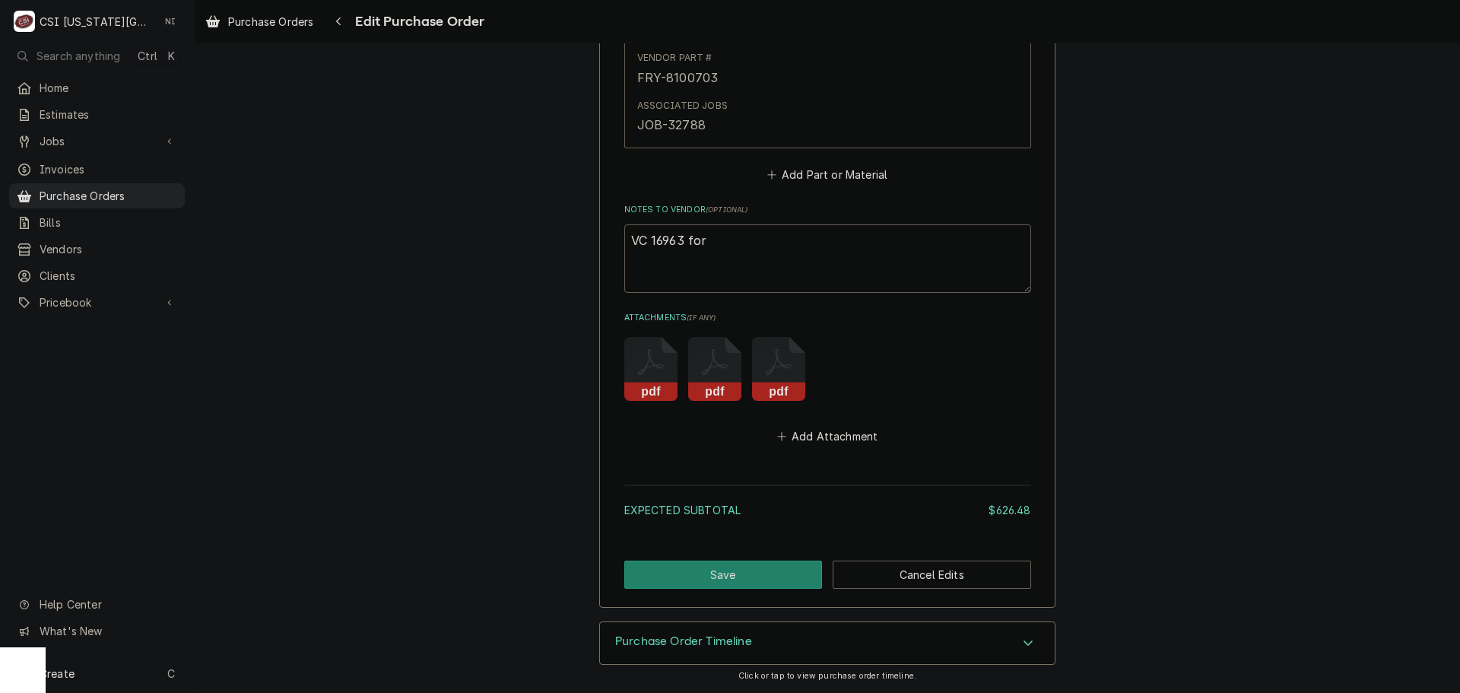
type textarea "x"
type textarea "VC 16963 for"
type textarea "x"
type textarea "VC 16963 for F"
type textarea "x"
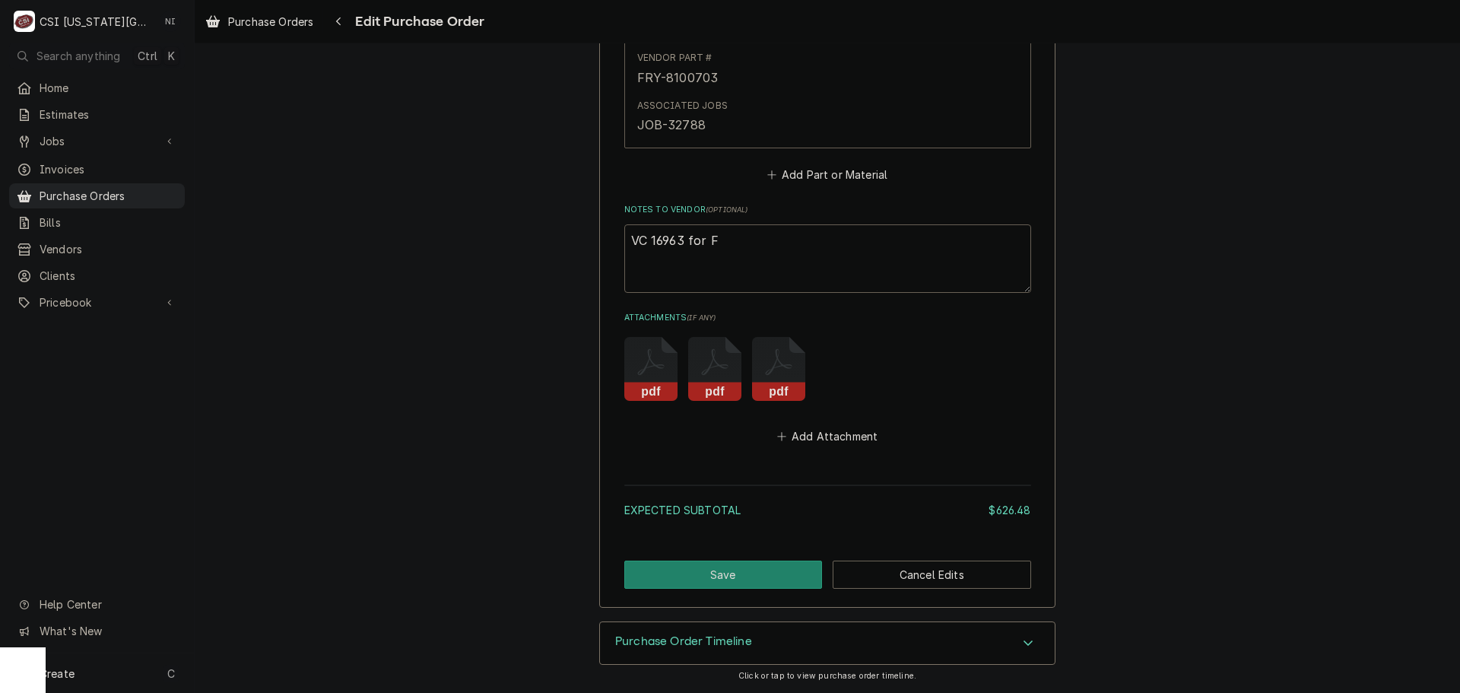
type textarea "VC 16963 for FR"
type textarea "x"
type textarea "VC 16963 for FRY"
type textarea "x"
type textarea "VC 16963 for FRY-"
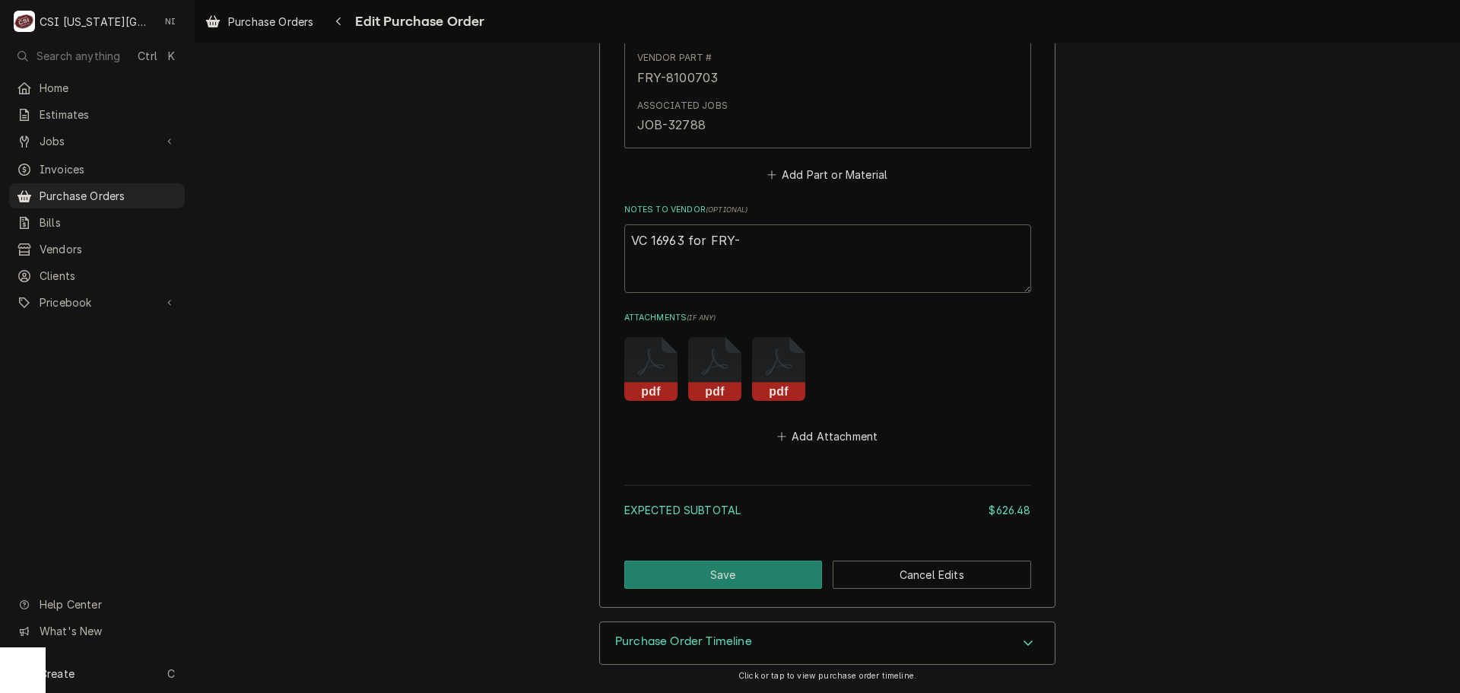
type textarea "x"
type textarea "VC 16963 for FRY-1"
type textarea "x"
type textarea "VC 16963 for FRY-10"
type textarea "x"
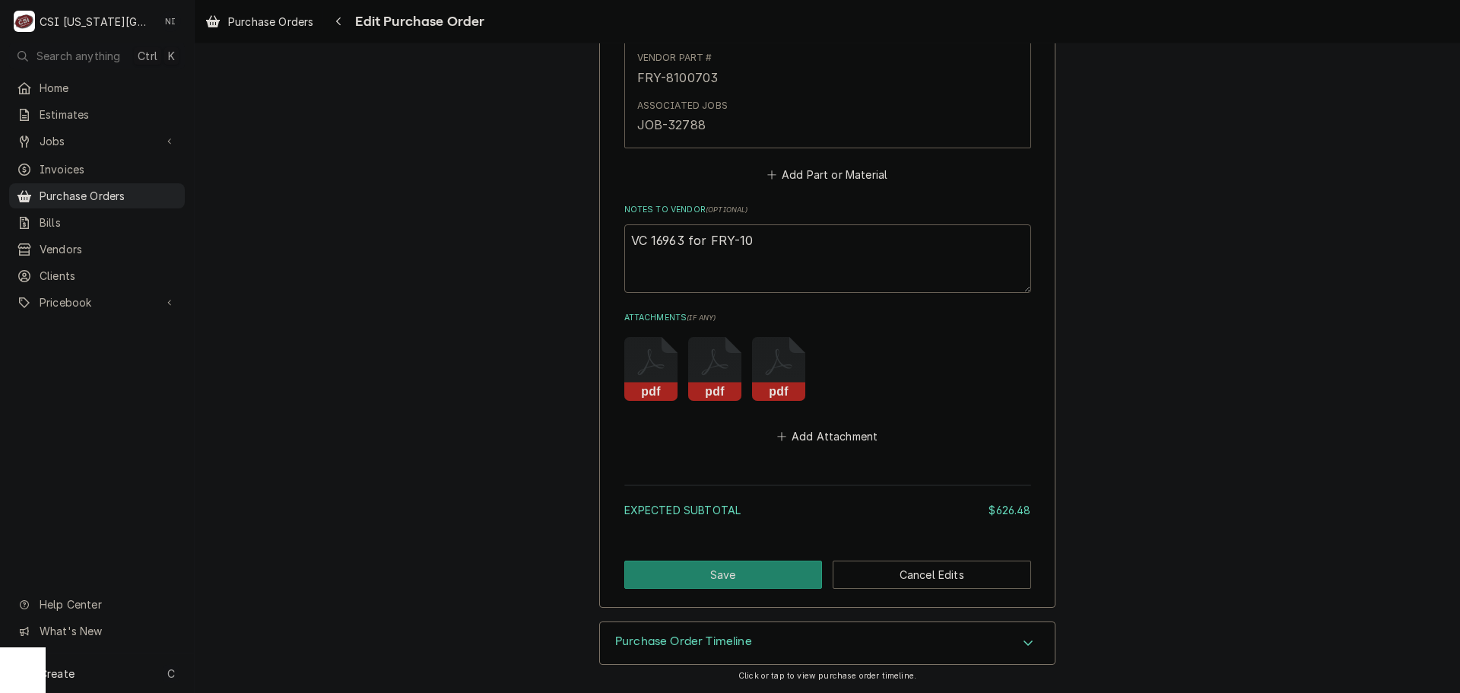
type textarea "VC 16963 for FRY-106"
type textarea "x"
type textarea "VC 16963 for FRY-1062"
type textarea "x"
type textarea "VC 16963 for FRY-10625"
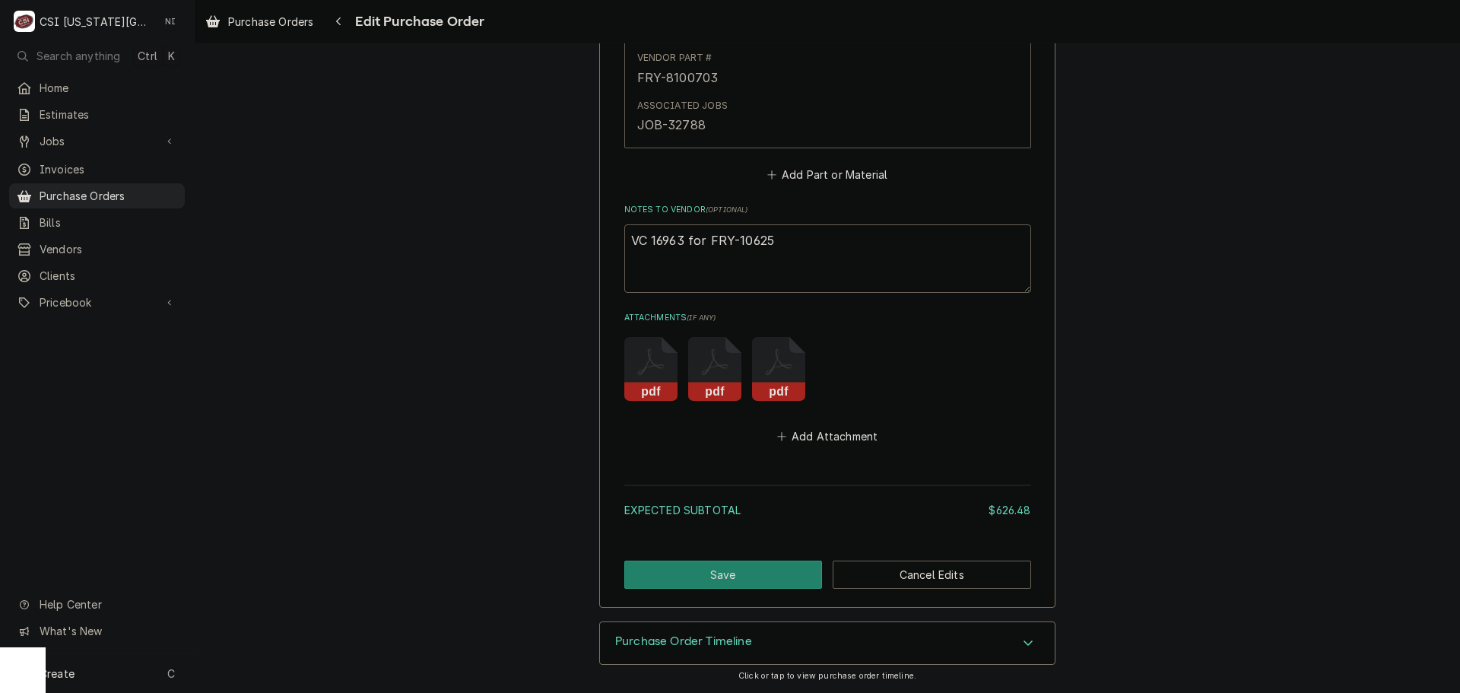
type textarea "x"
type textarea "VC 16963 for FRY-106256"
type textarea "x"
type textarea "VC 16963 for FRY-1062568"
type textarea "x"
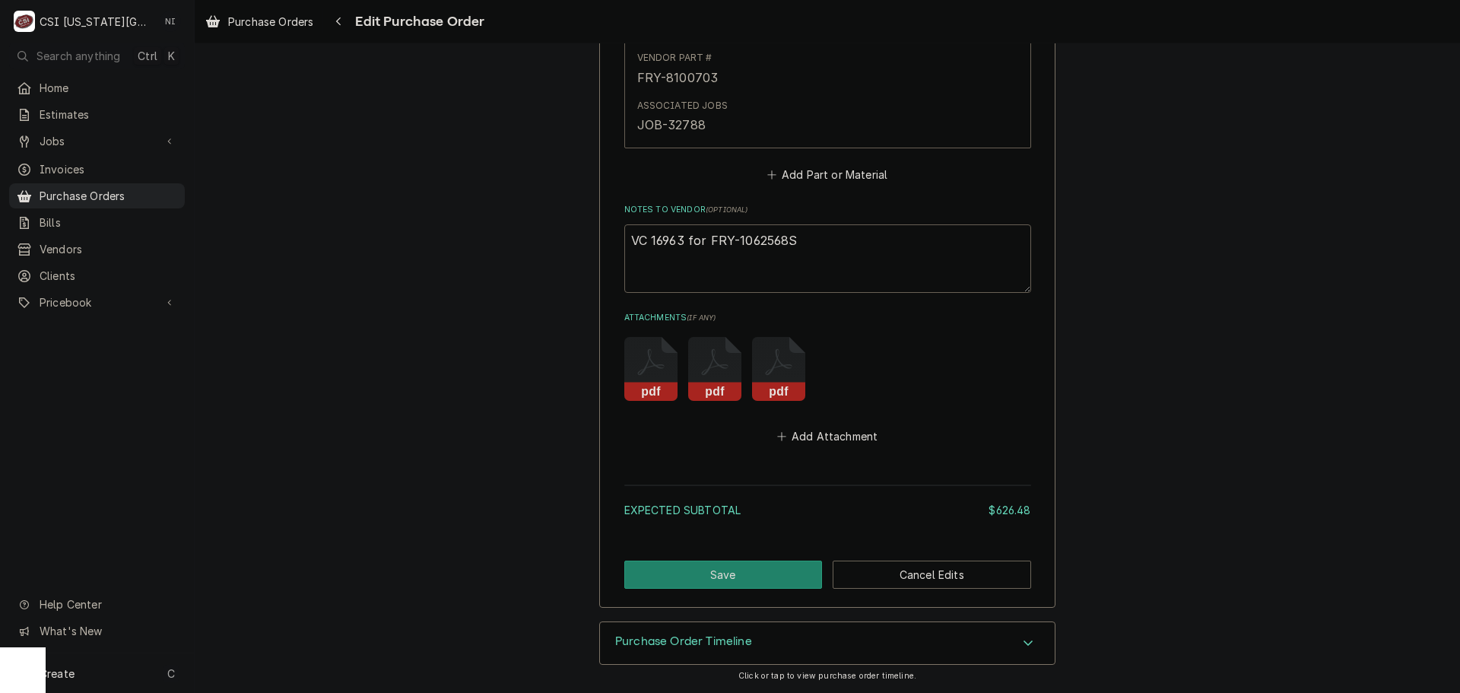
type textarea "VC 16963 for FRY-1062568SP"
type textarea "x"
type textarea "VC 16963 for FRY-1062568SP"
click at [789, 564] on button "Save" at bounding box center [723, 574] width 198 height 28
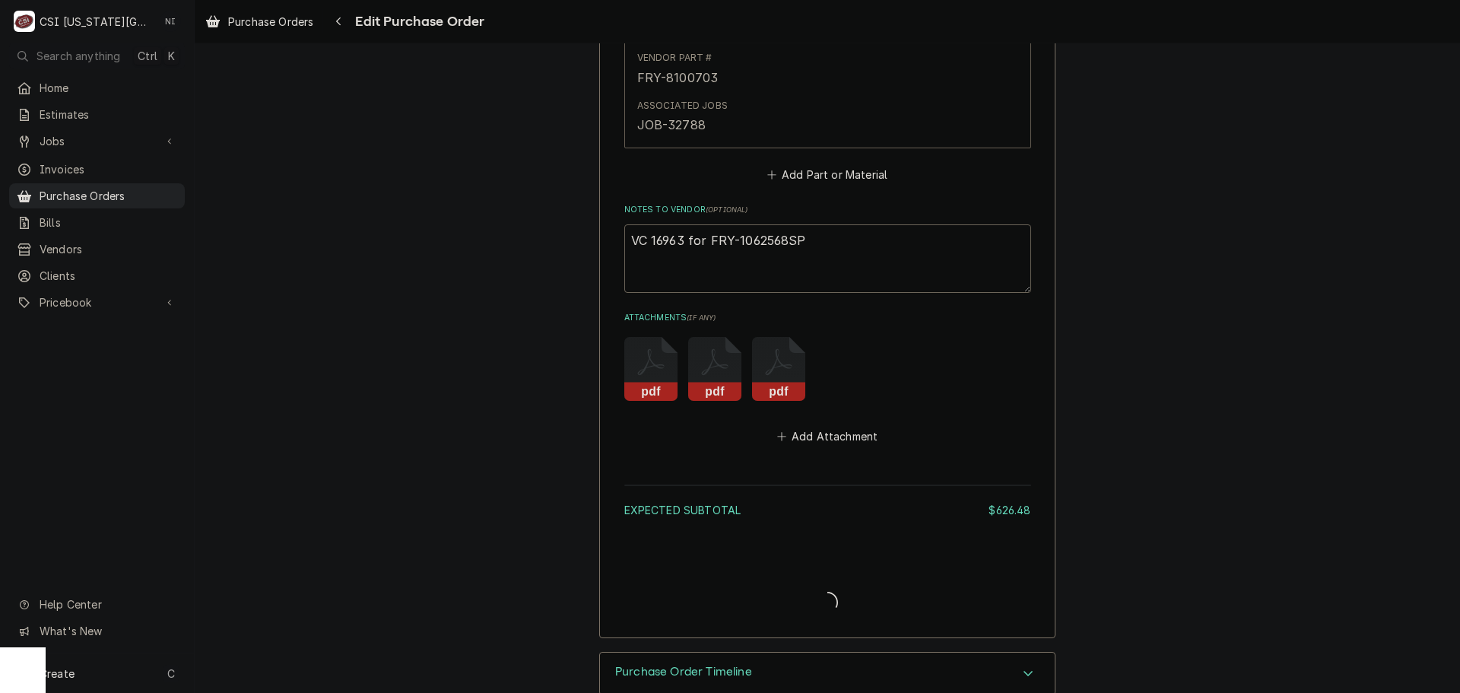
type textarea "x"
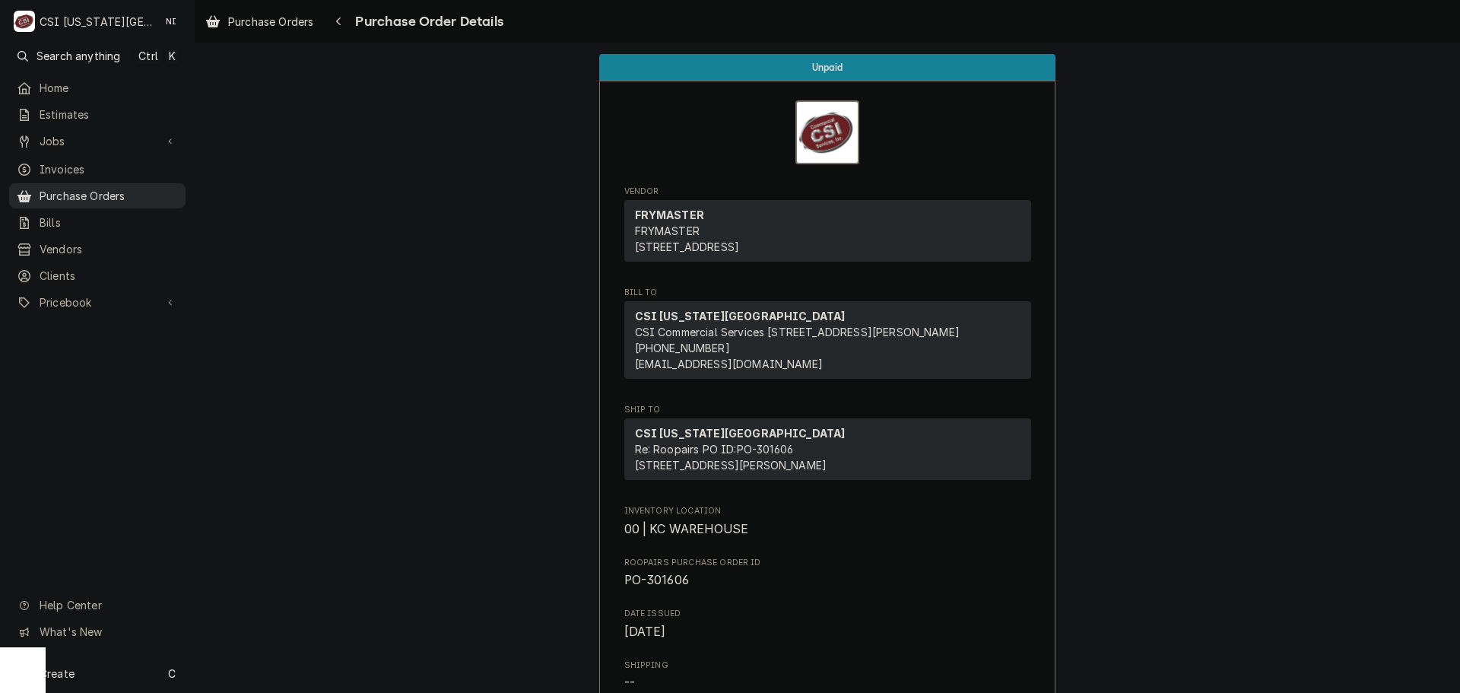
click at [141, 199] on link "Purchase Orders" at bounding box center [97, 195] width 176 height 25
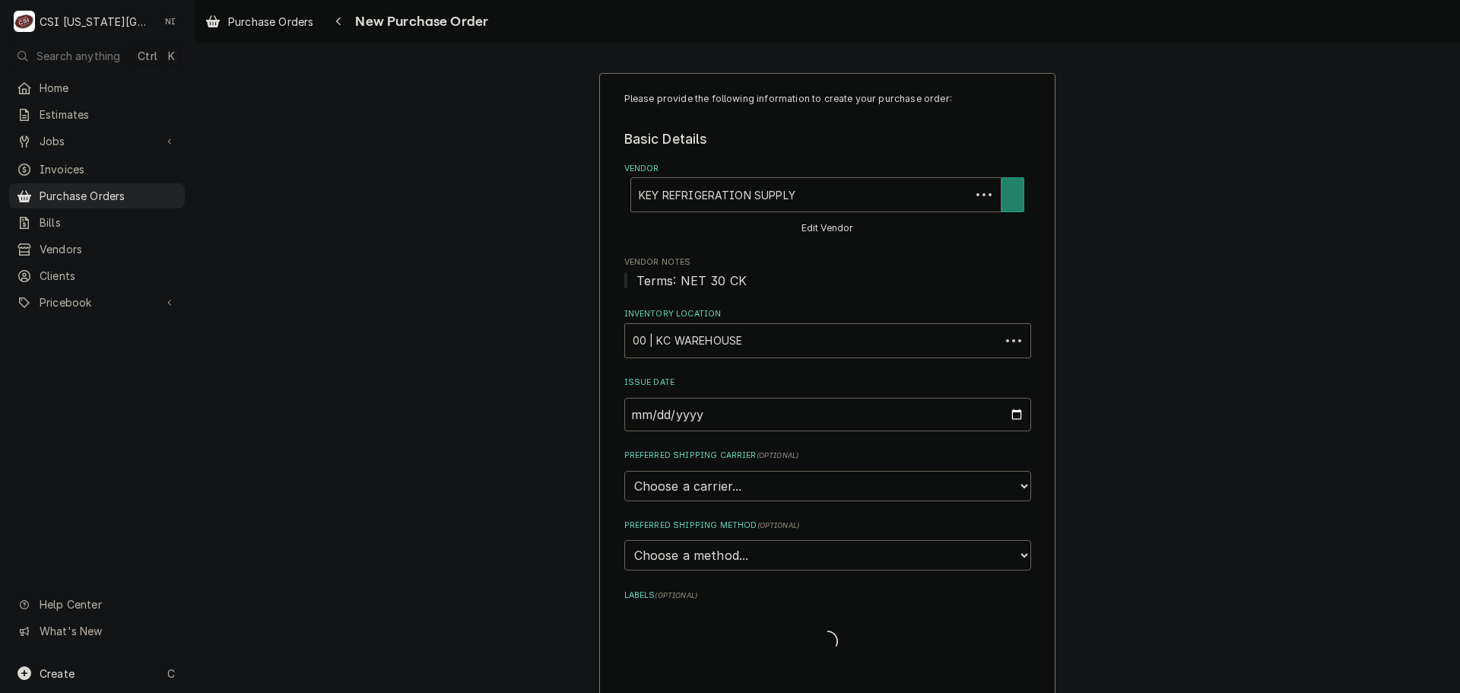
type textarea "x"
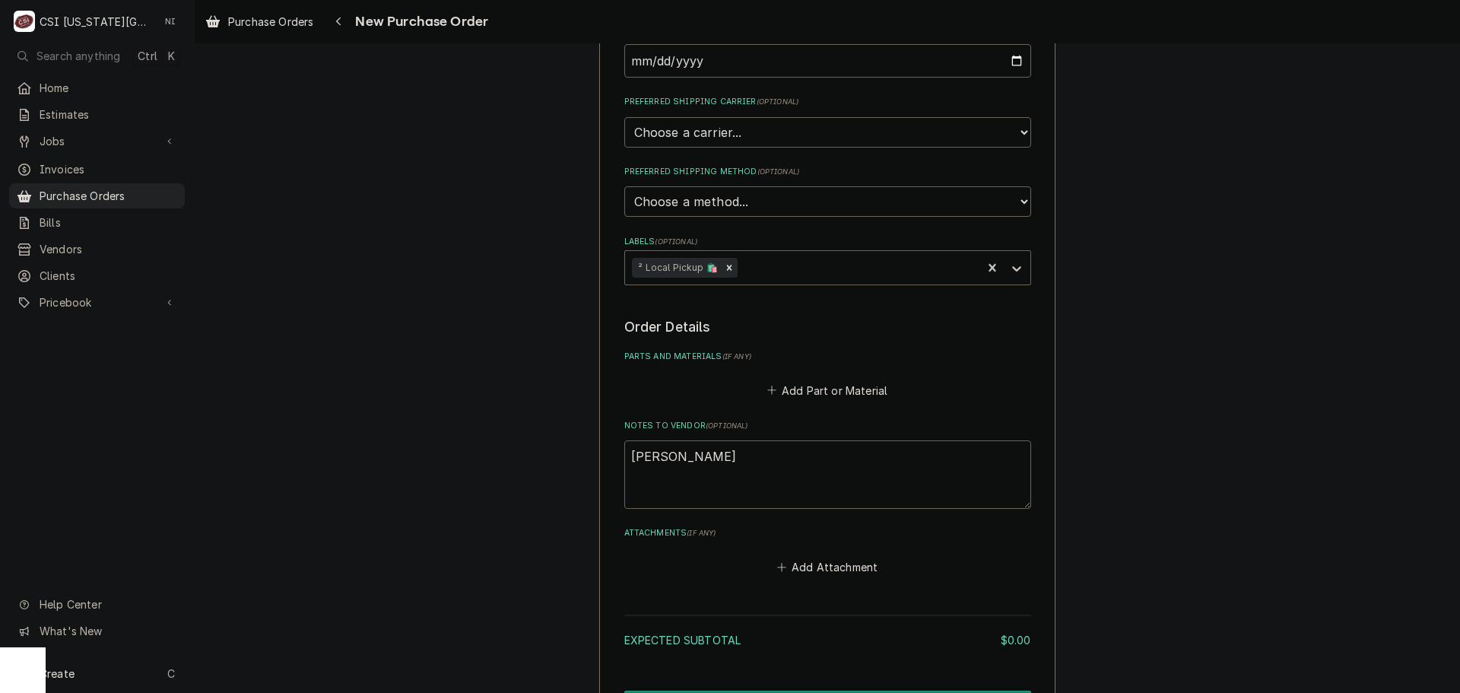
scroll to position [380, 0]
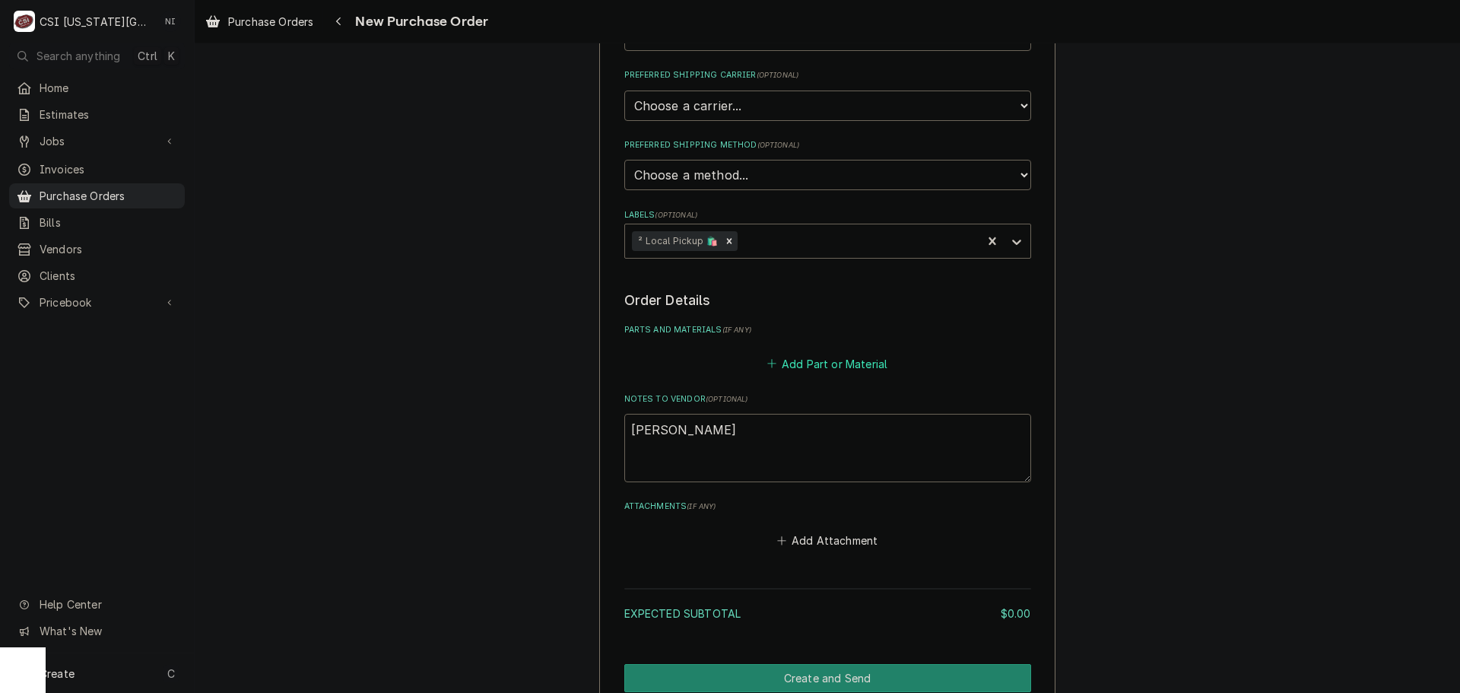
click at [815, 364] on button "Add Part or Material" at bounding box center [826, 363] width 125 height 21
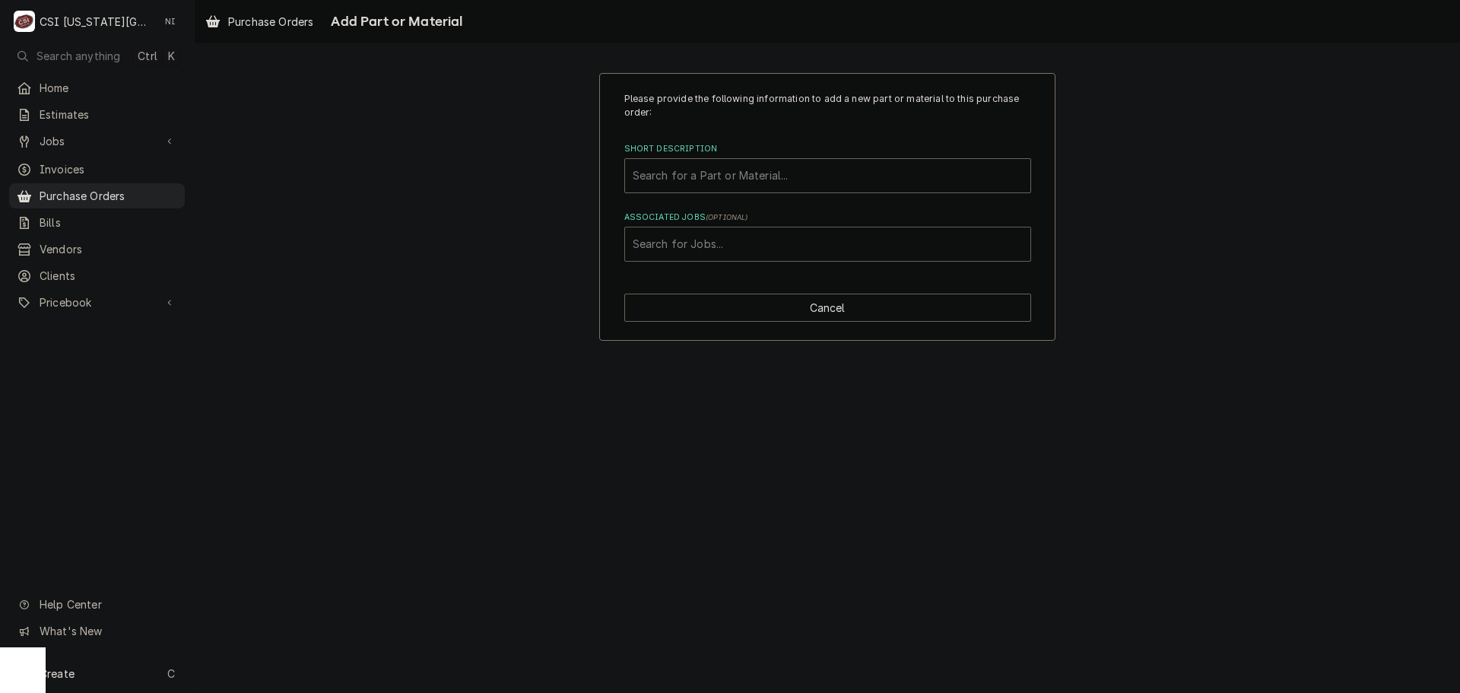
click at [854, 247] on div "Associated Jobs" at bounding box center [828, 243] width 390 height 27
type input "V"
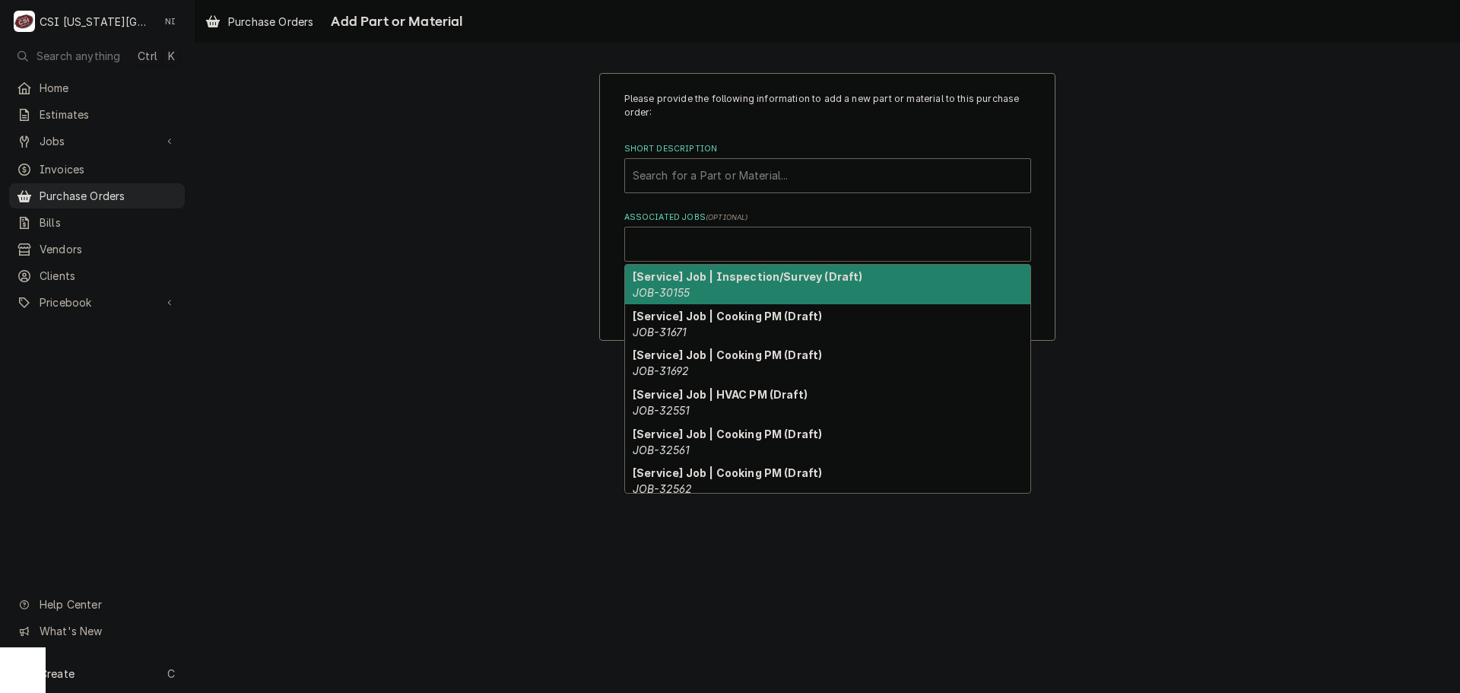
paste input "33409"
type input "33409"
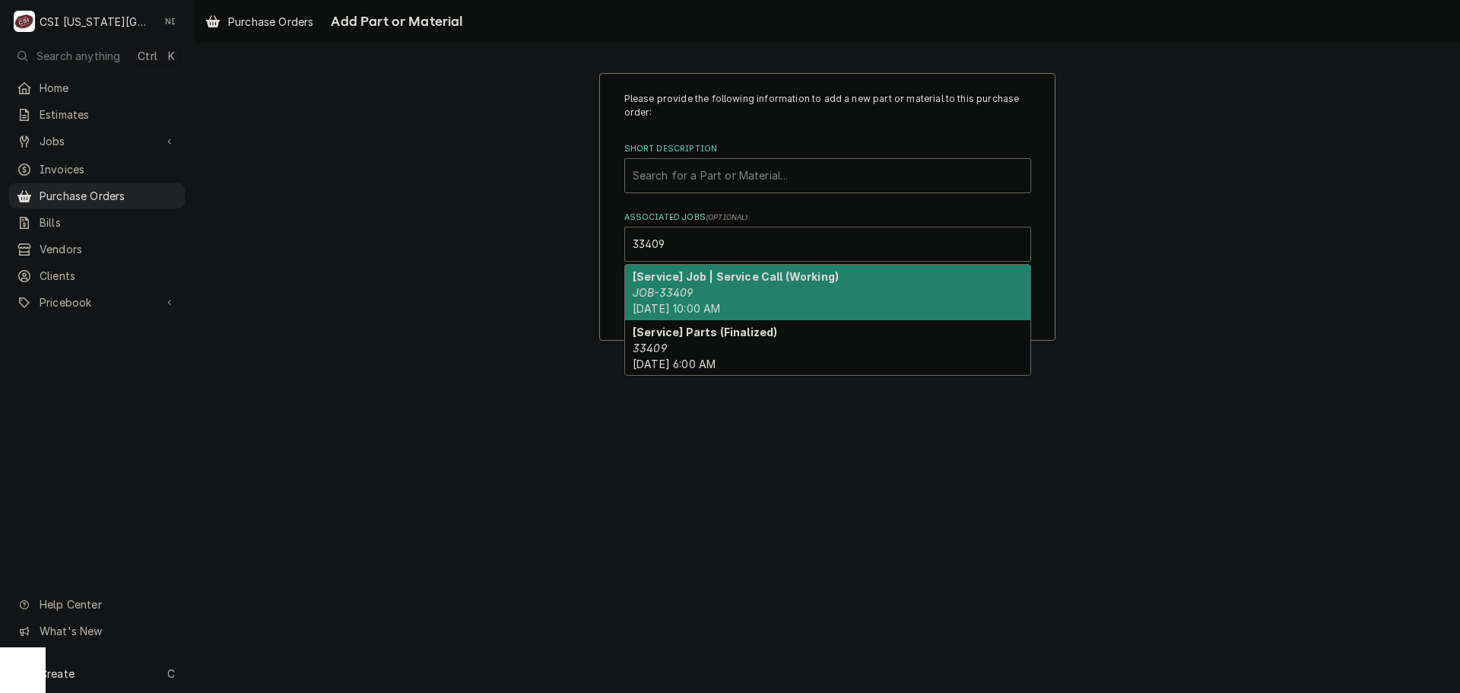
click at [713, 303] on span "Mon, Oct 13th, 2025 - 10:00 AM" at bounding box center [676, 308] width 87 height 13
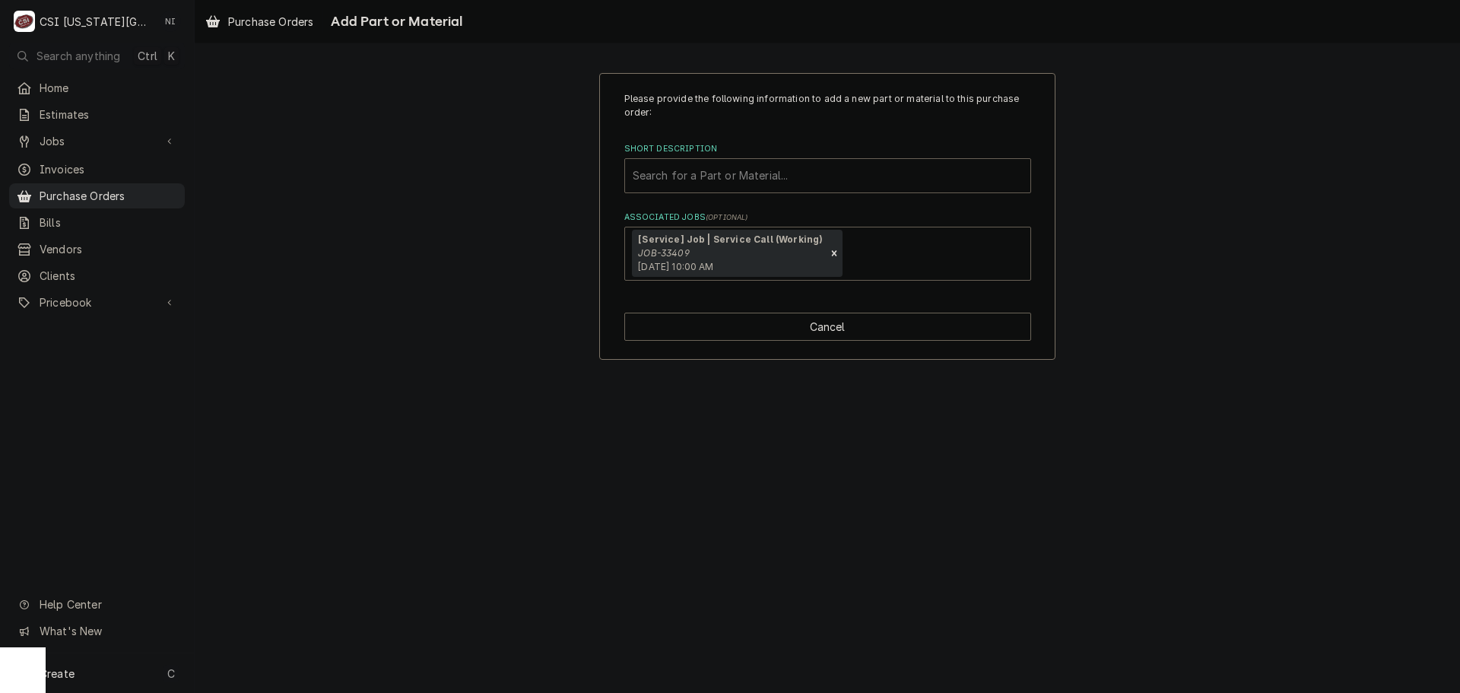
click at [717, 179] on div "Short Description" at bounding box center [828, 175] width 390 height 27
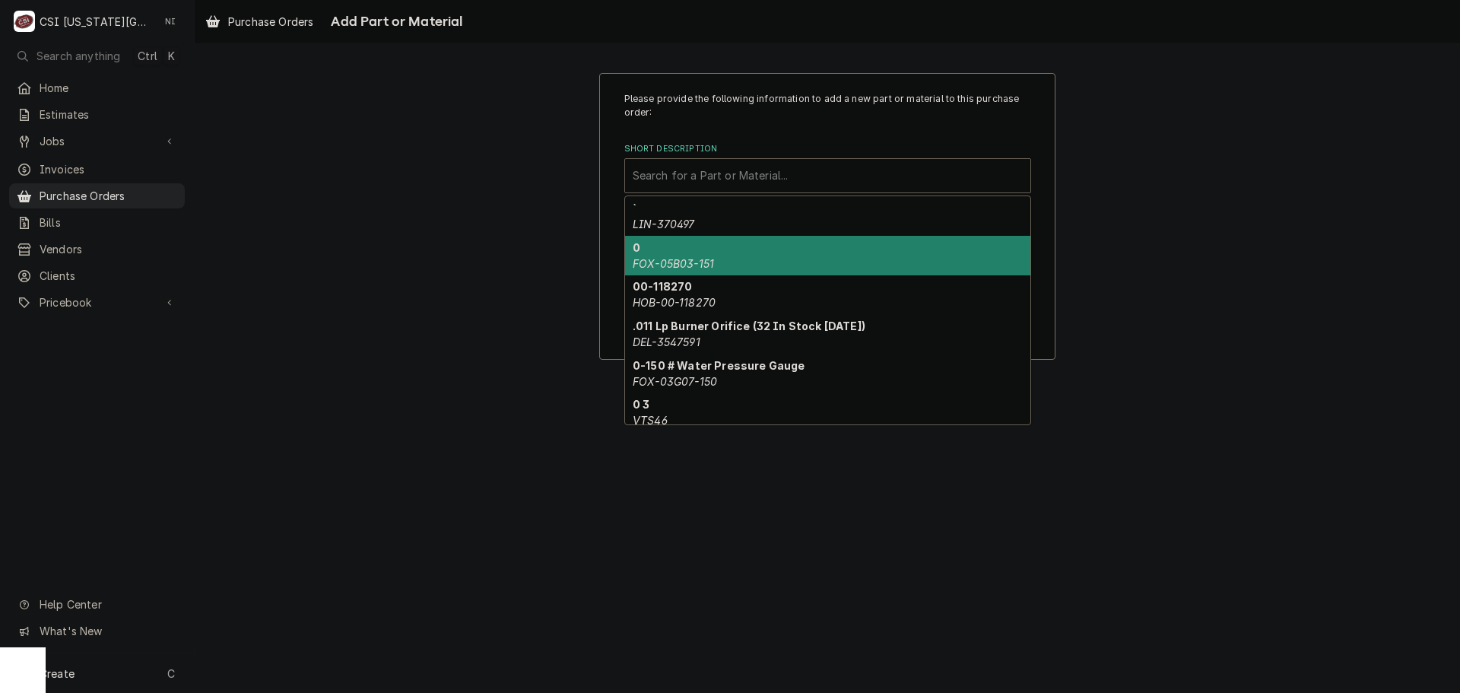
click at [1125, 270] on div "Please provide the following information to add a new part or material to this …" at bounding box center [827, 216] width 1265 height 314
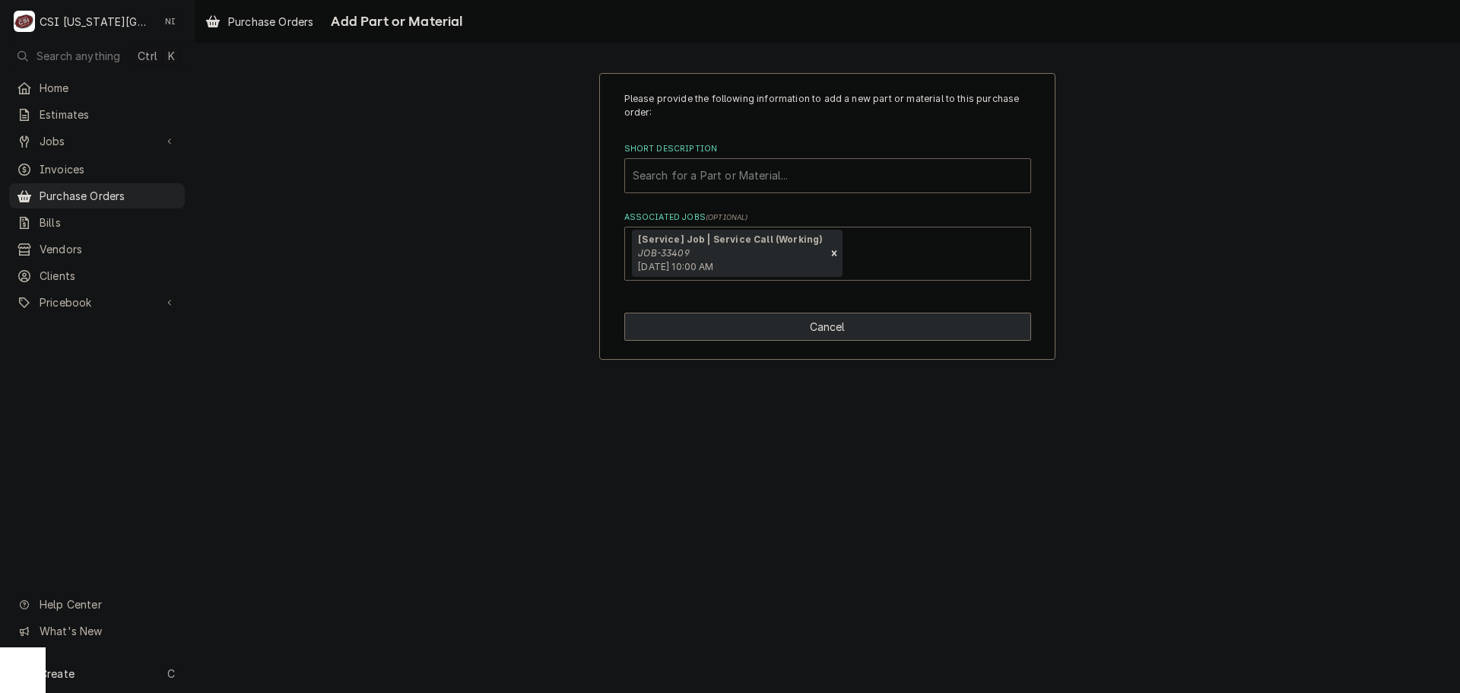
click at [892, 332] on button "Cancel" at bounding box center [827, 327] width 407 height 28
type textarea "x"
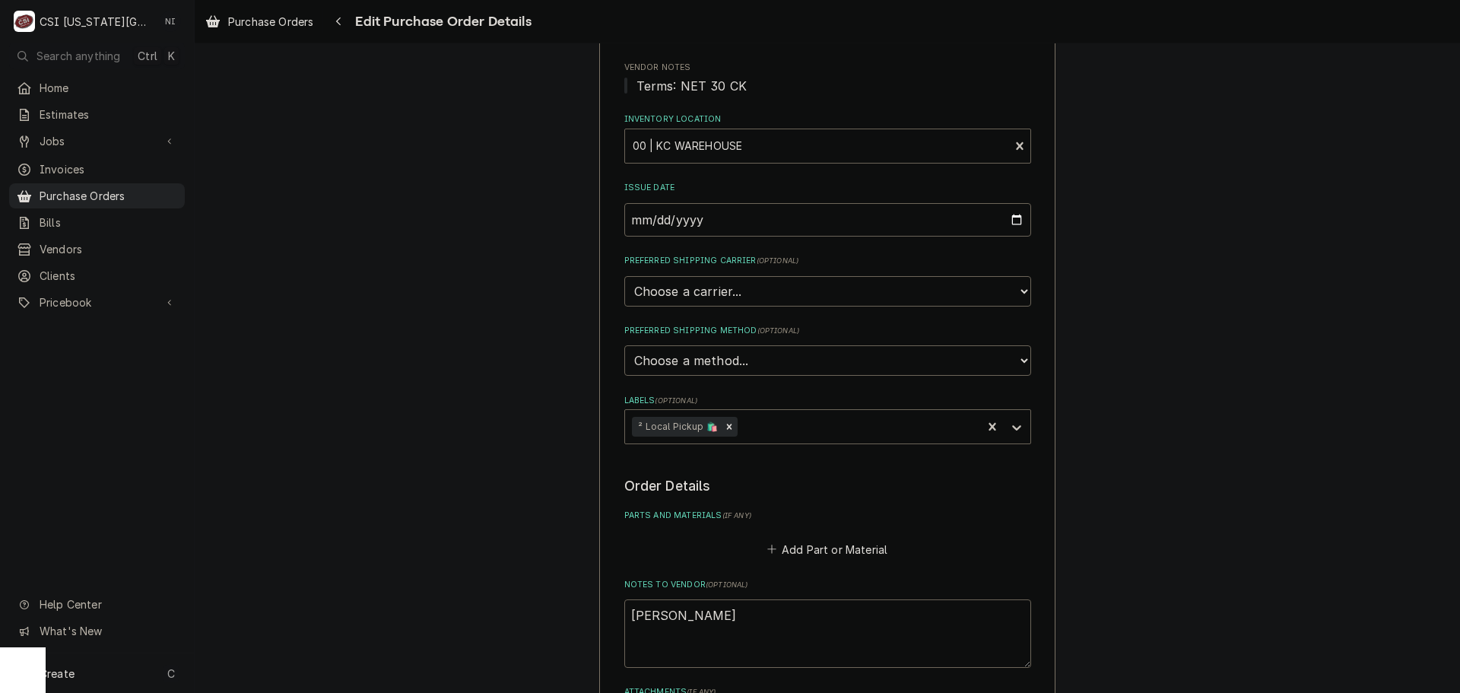
scroll to position [410, 0]
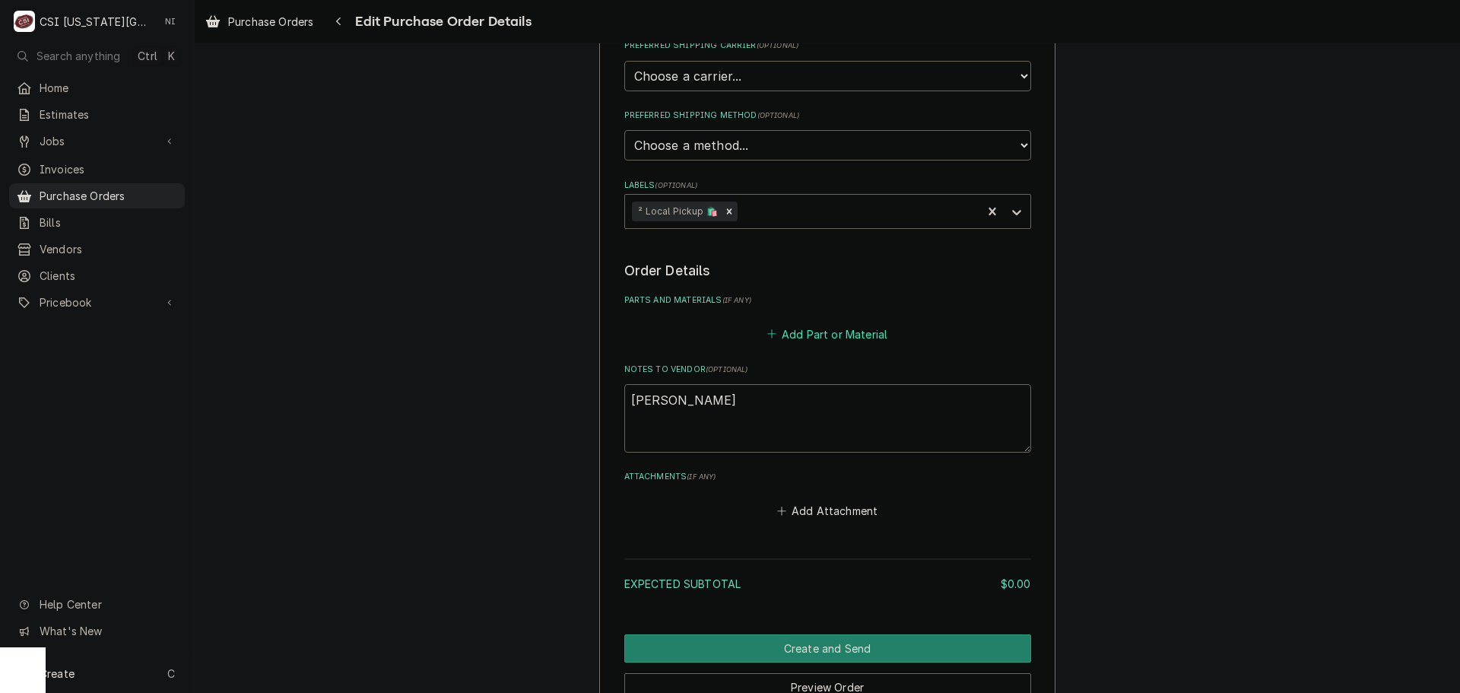
click at [803, 341] on button "Add Part or Material" at bounding box center [826, 333] width 125 height 21
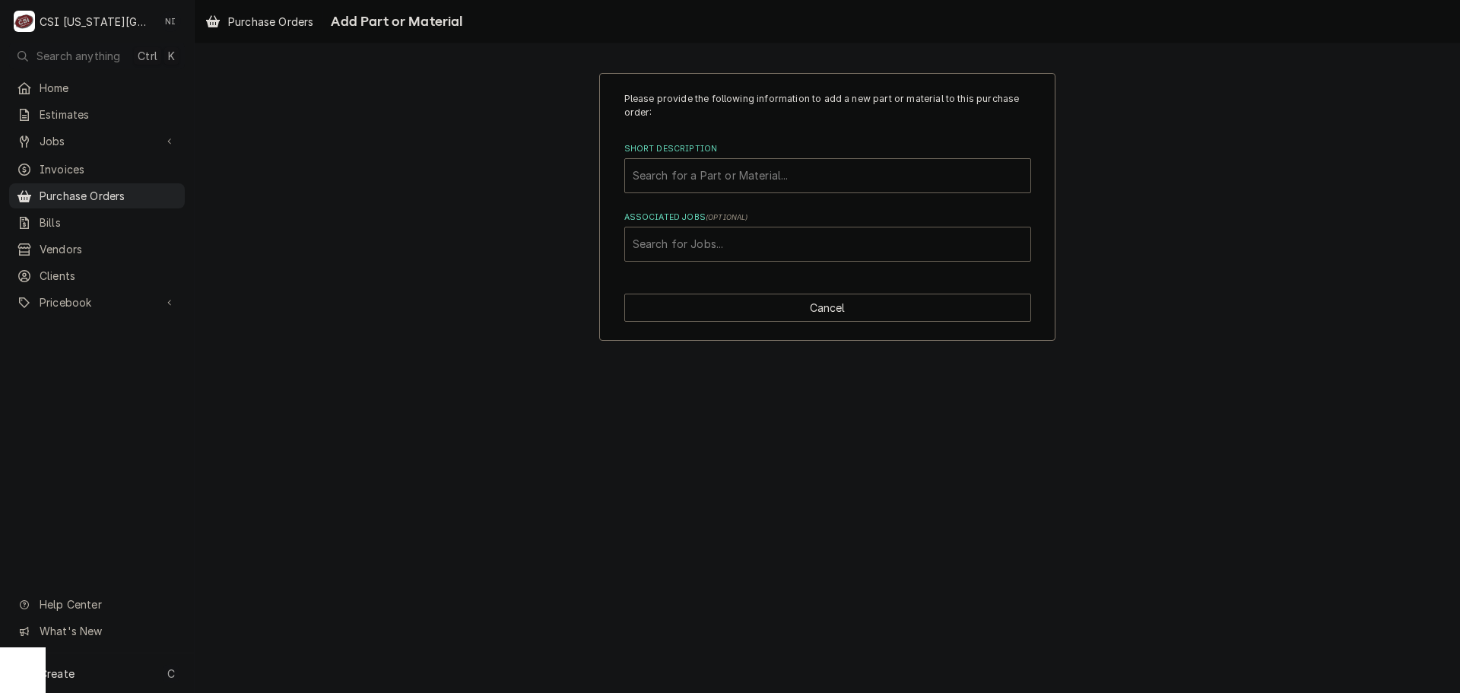
click at [659, 254] on div "Associated Jobs" at bounding box center [828, 243] width 390 height 27
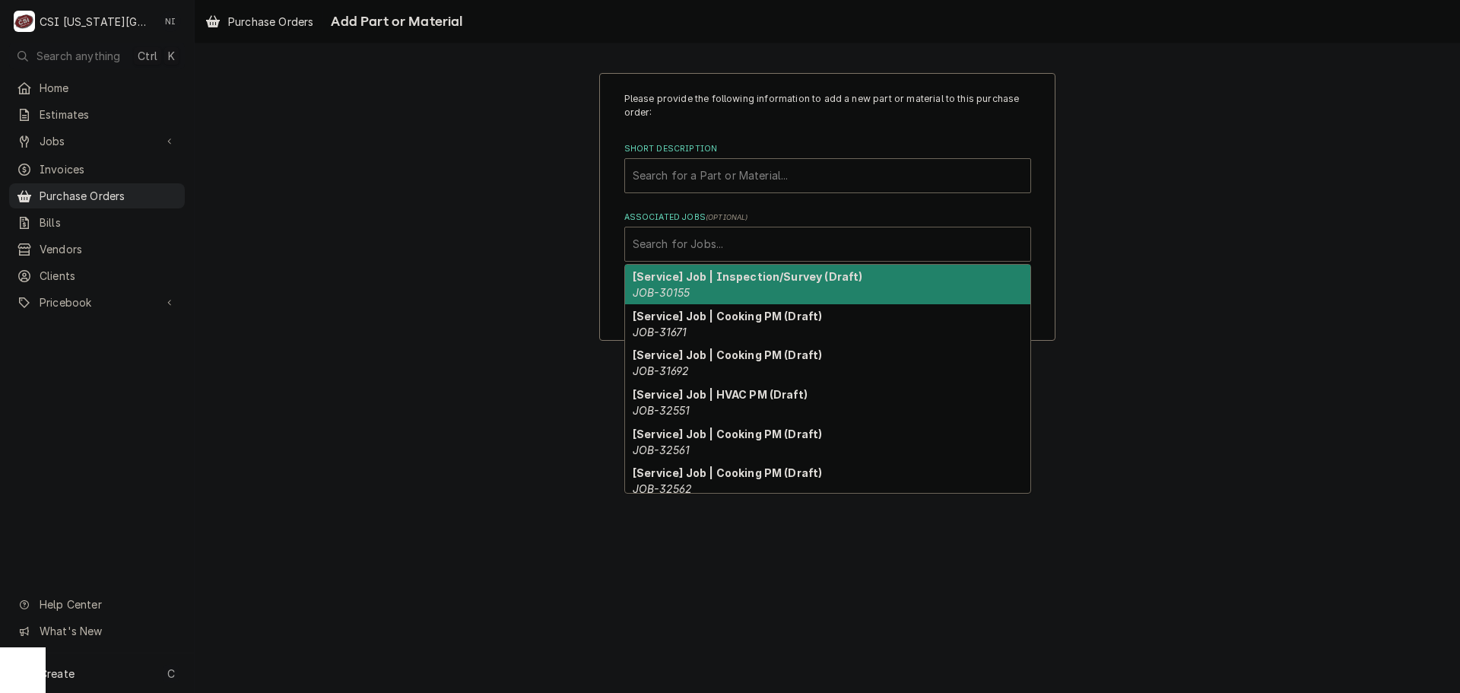
paste input "33409"
type input "33409"
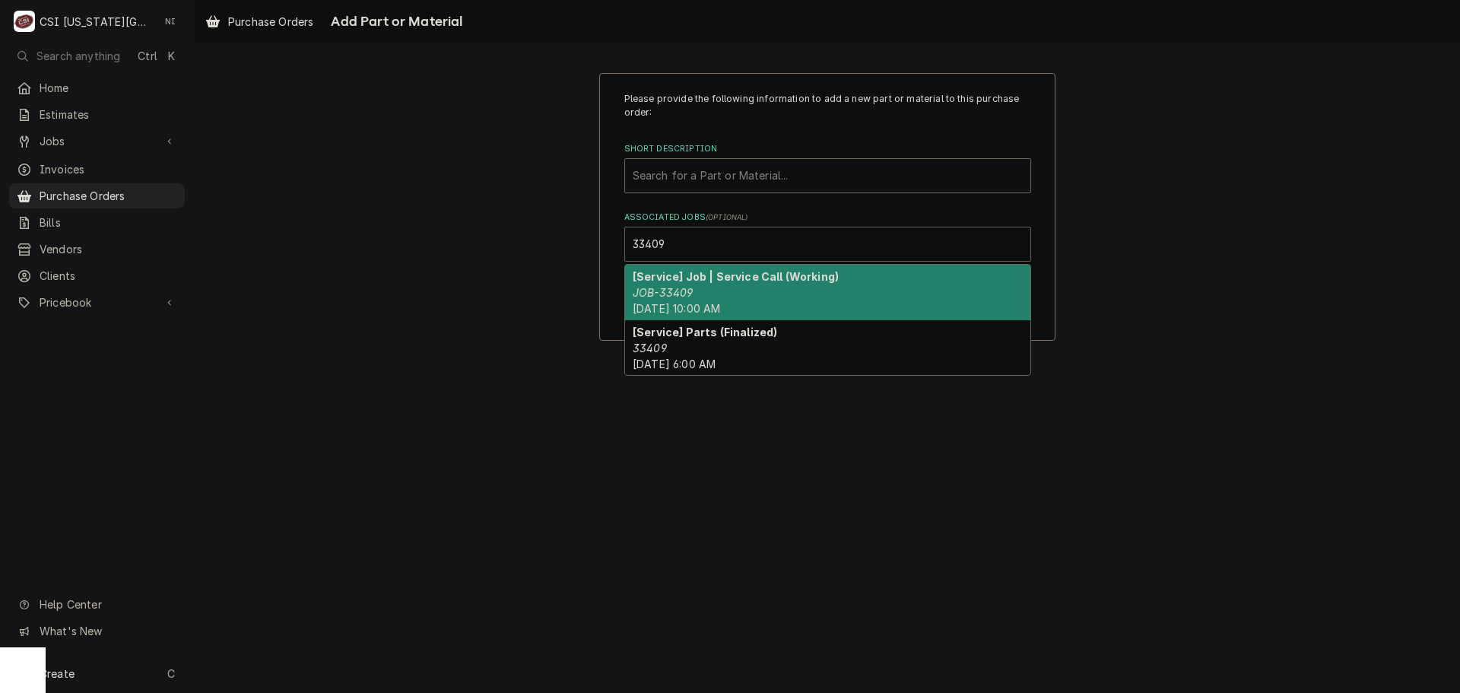
drag, startPoint x: 697, startPoint y: 293, endPoint x: 722, endPoint y: 201, distance: 95.4
click at [702, 296] on div "[Service] Job | Service Call (Working) JOB-33409 Mon, Oct 13th, 2025 - 10:00 AM" at bounding box center [827, 293] width 405 height 56
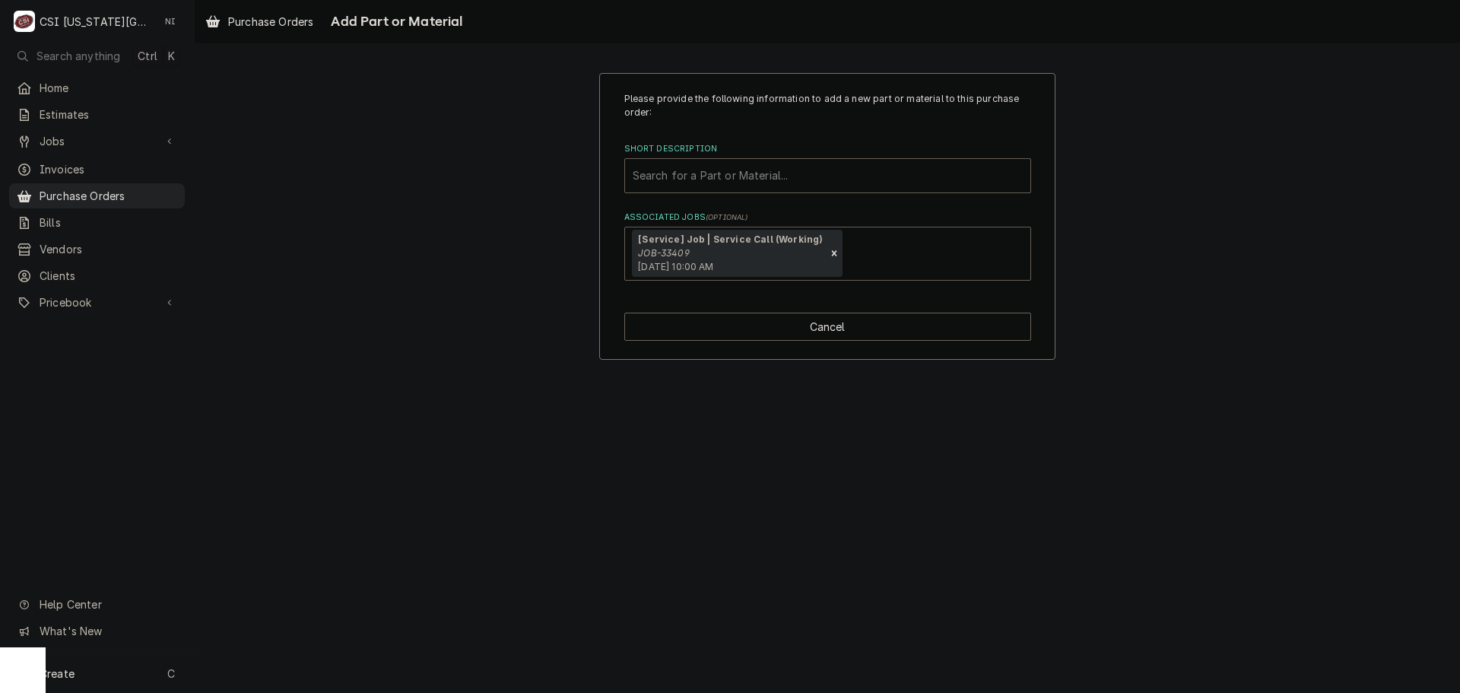
click at [713, 179] on div "Short Description" at bounding box center [828, 175] width 390 height 27
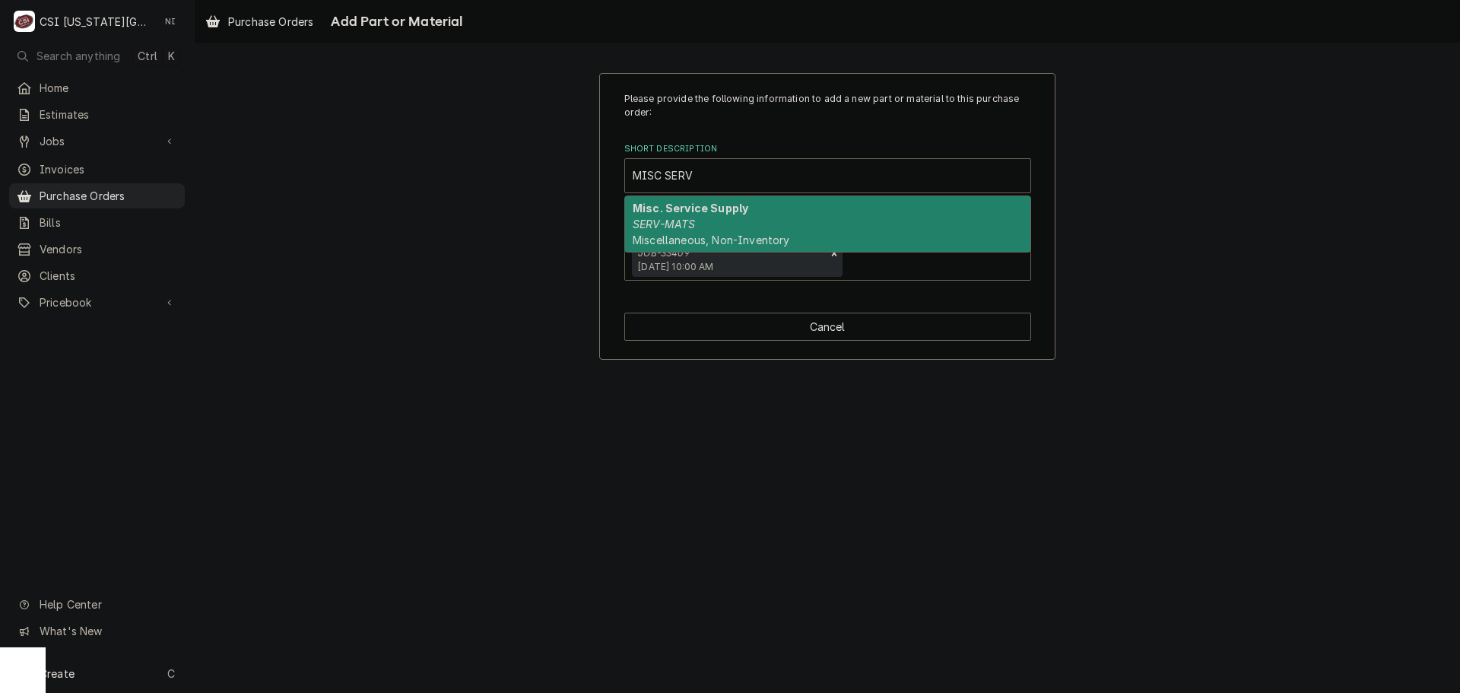
type input "MISC SERV"
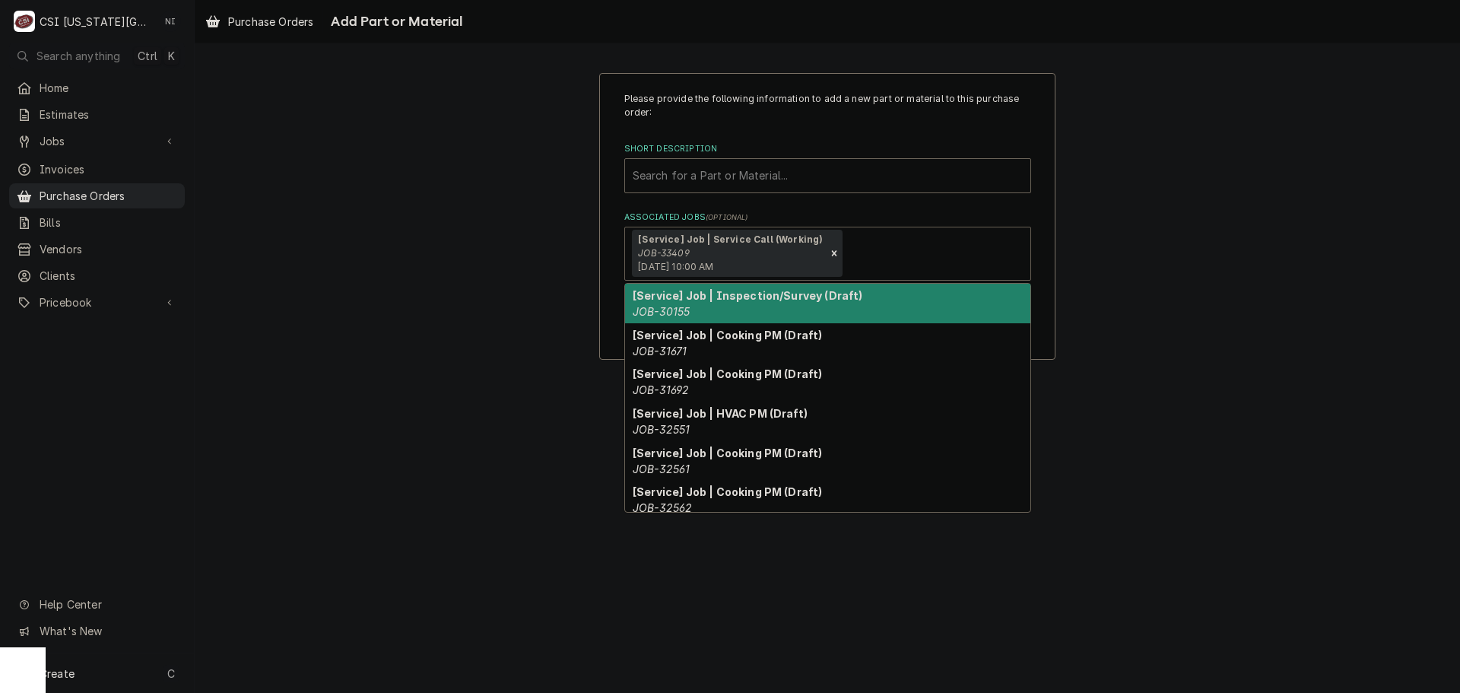
click at [738, 277] on div "[Service] Job | Service Call (Working) JOB-33409 Mon, Oct 13th, 2025 - 10:00 AM" at bounding box center [729, 253] width 194 height 47
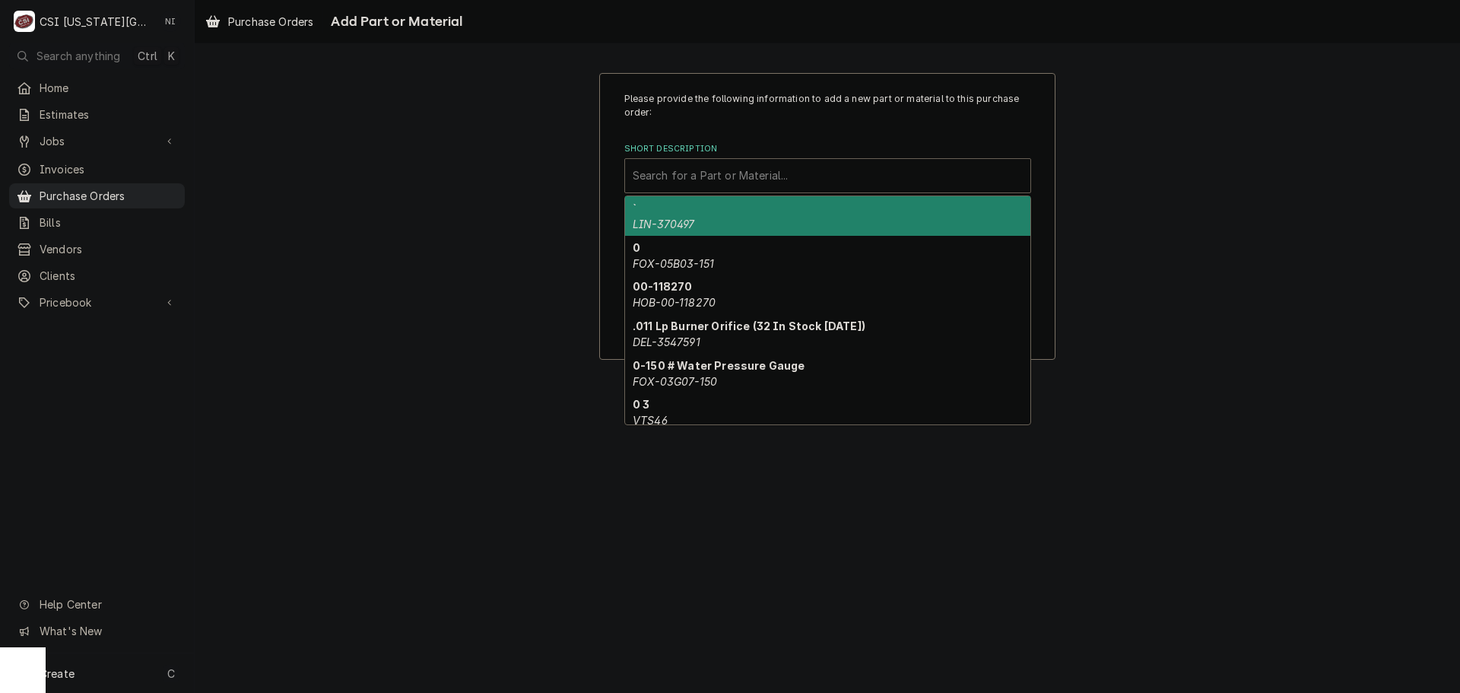
click at [722, 167] on div "Short Description" at bounding box center [828, 175] width 390 height 27
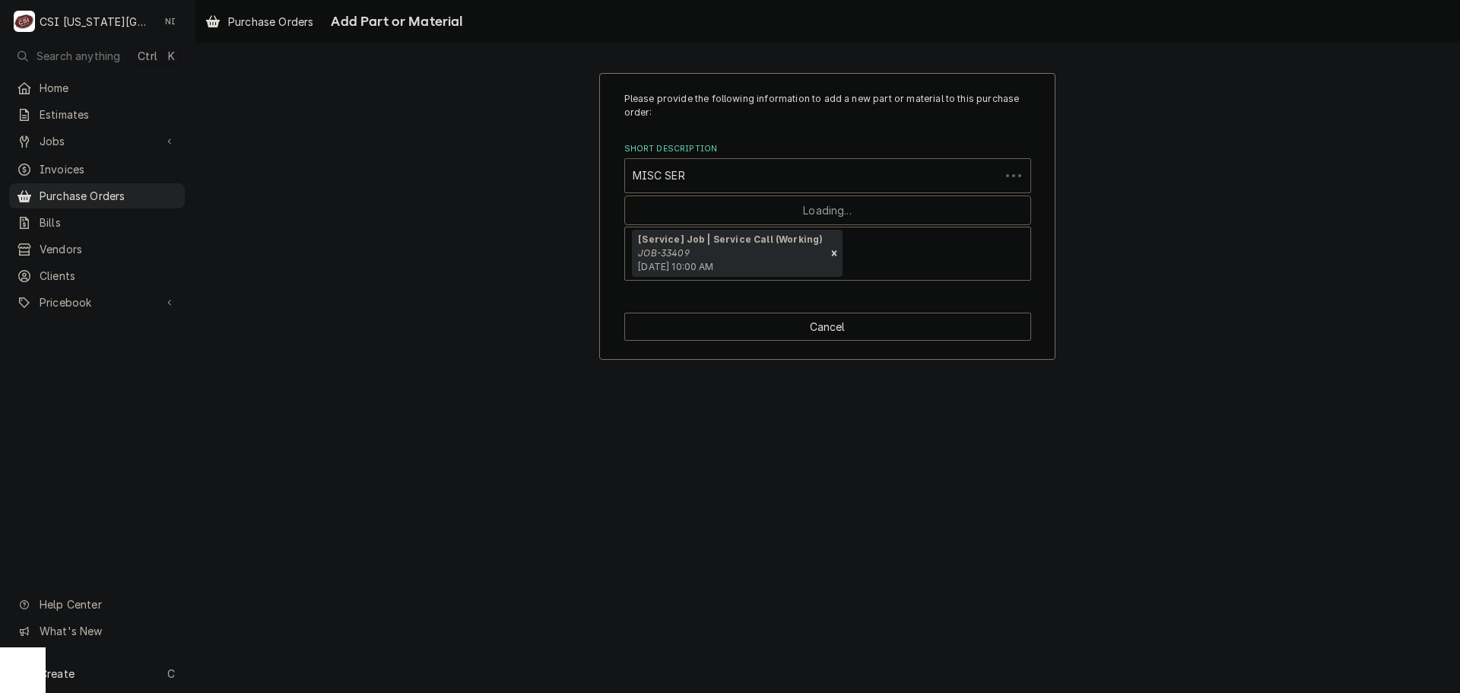
type input "MISC SERV"
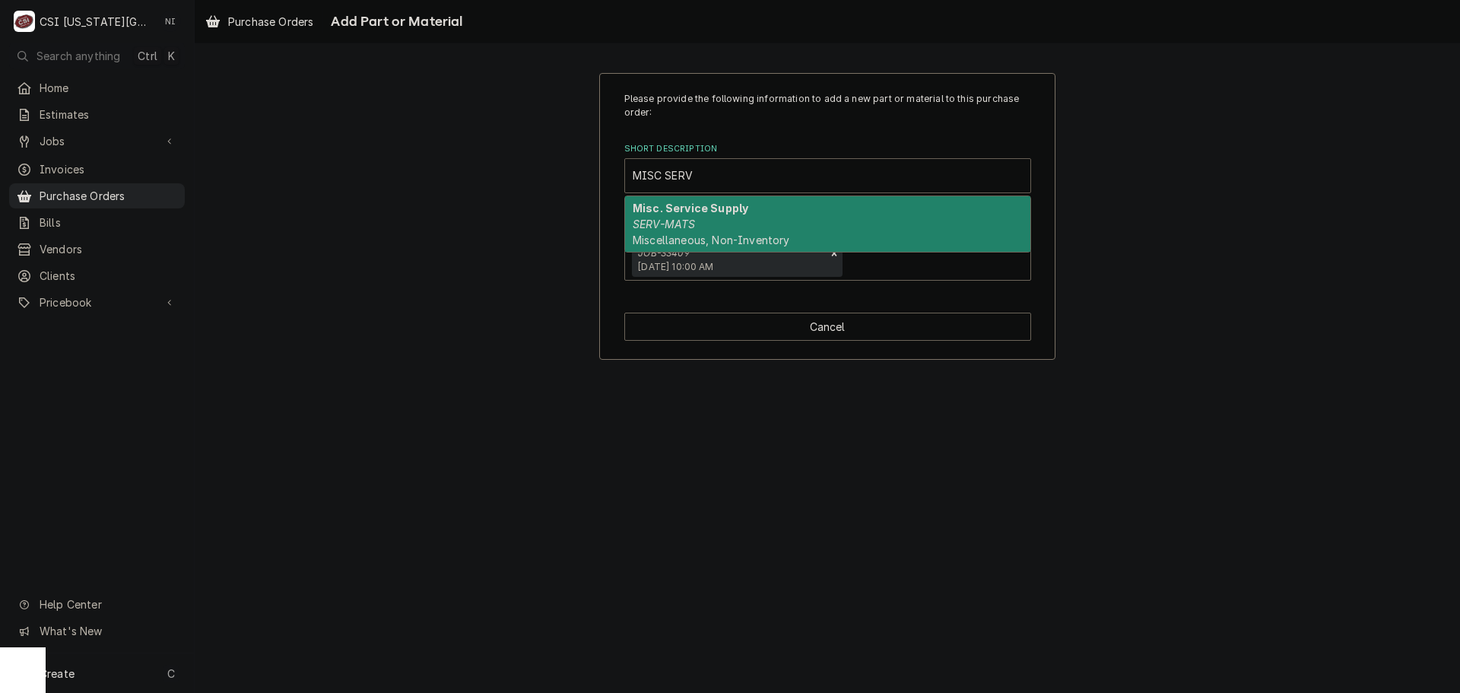
click at [722, 230] on div "Misc. Service Supply SERV-MATS Miscellaneous, Non-Inventory" at bounding box center [827, 224] width 405 height 56
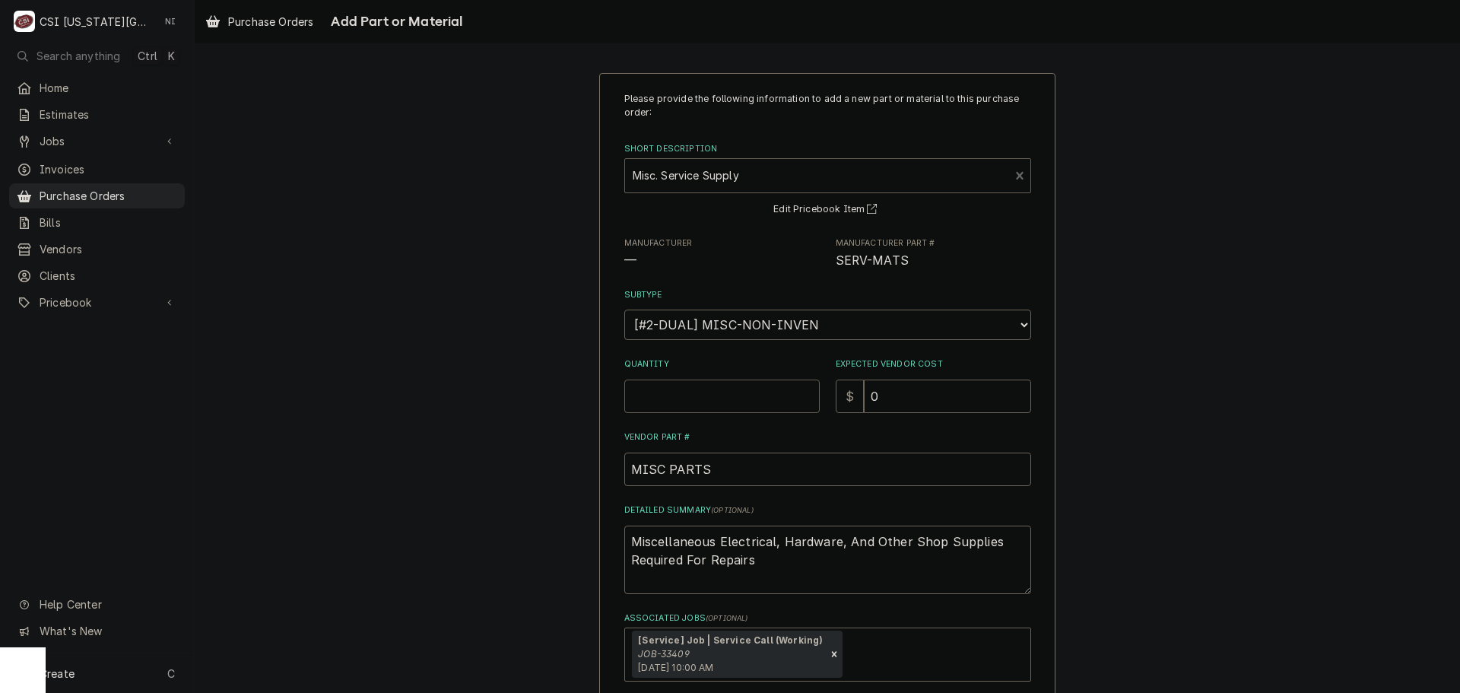
click at [680, 396] on input "Quantity" at bounding box center [721, 395] width 195 height 33
type textarea "x"
type input "1"
drag, startPoint x: 536, startPoint y: 545, endPoint x: 481, endPoint y: 516, distance: 62.3
click at [483, 521] on div "Please provide the following information to add a new part or material to this …" at bounding box center [827, 416] width 1265 height 715
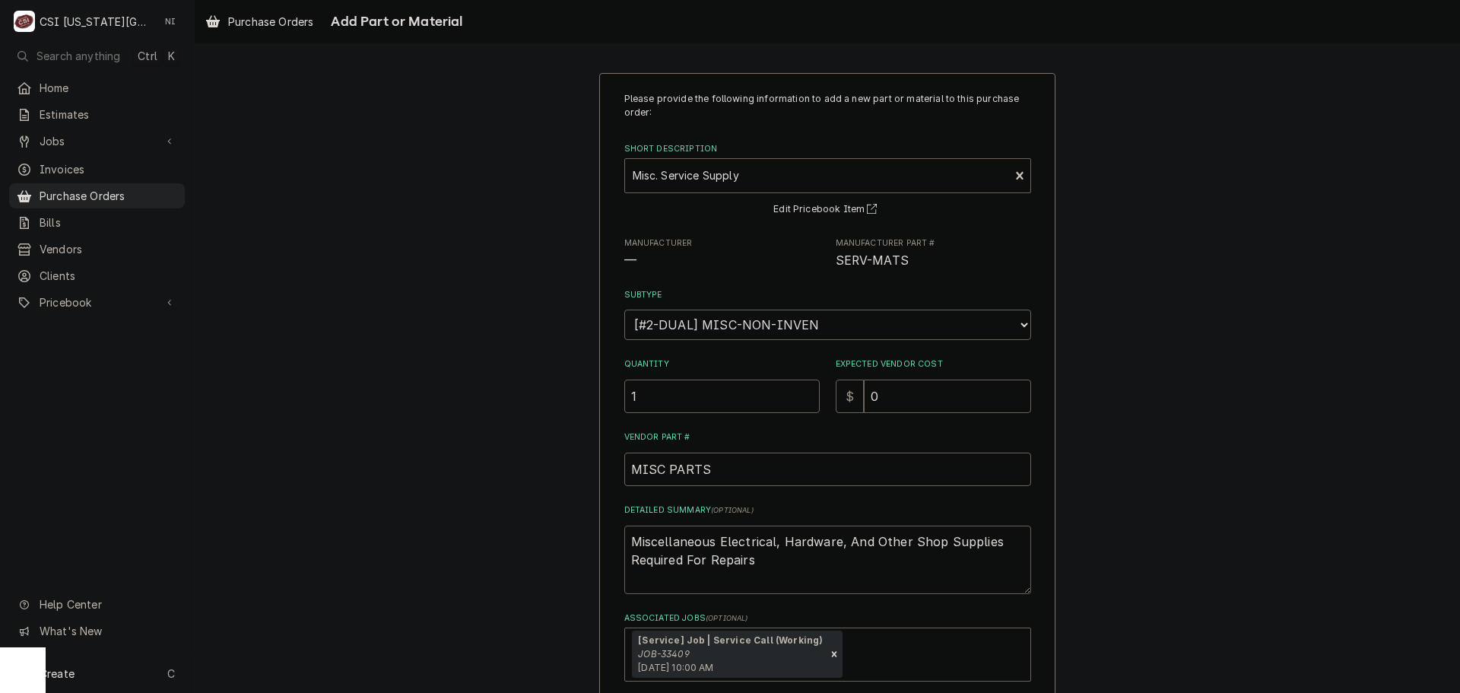
type textarea "x"
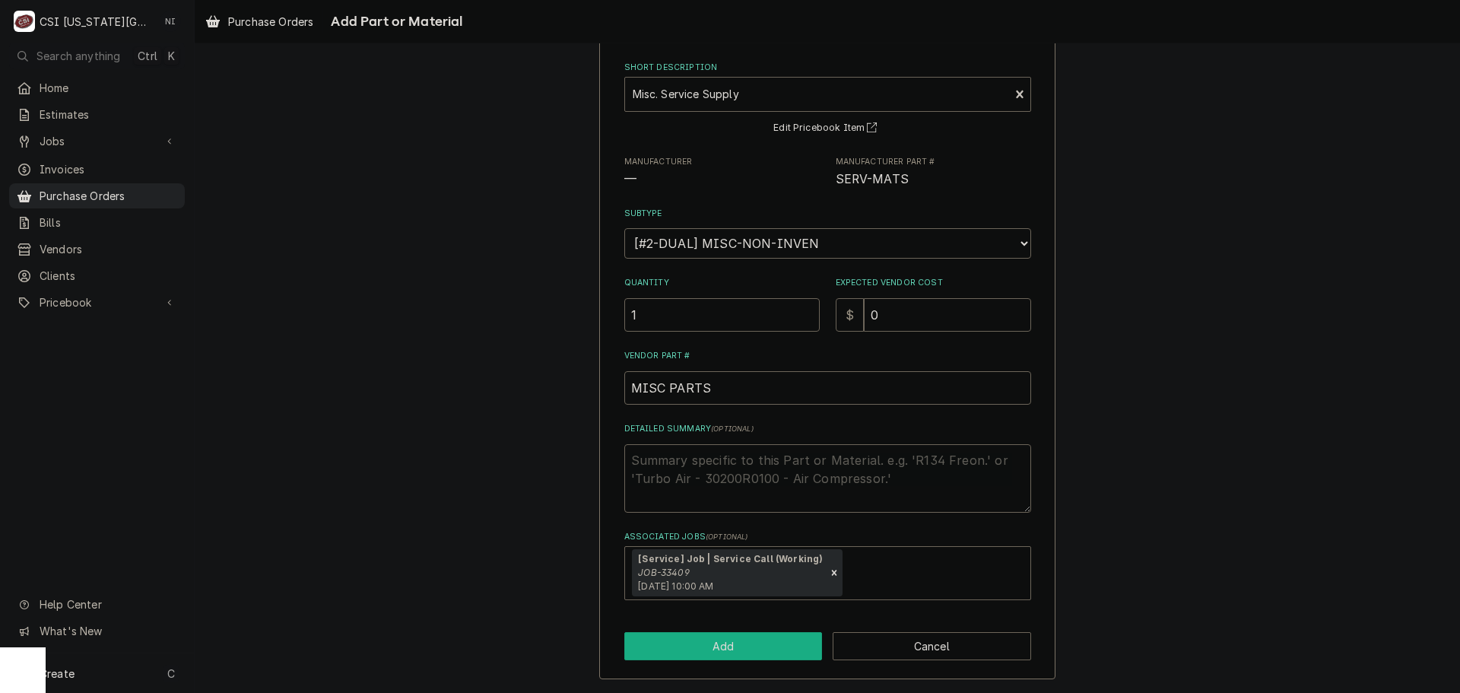
click at [670, 648] on button "Add" at bounding box center [723, 646] width 198 height 28
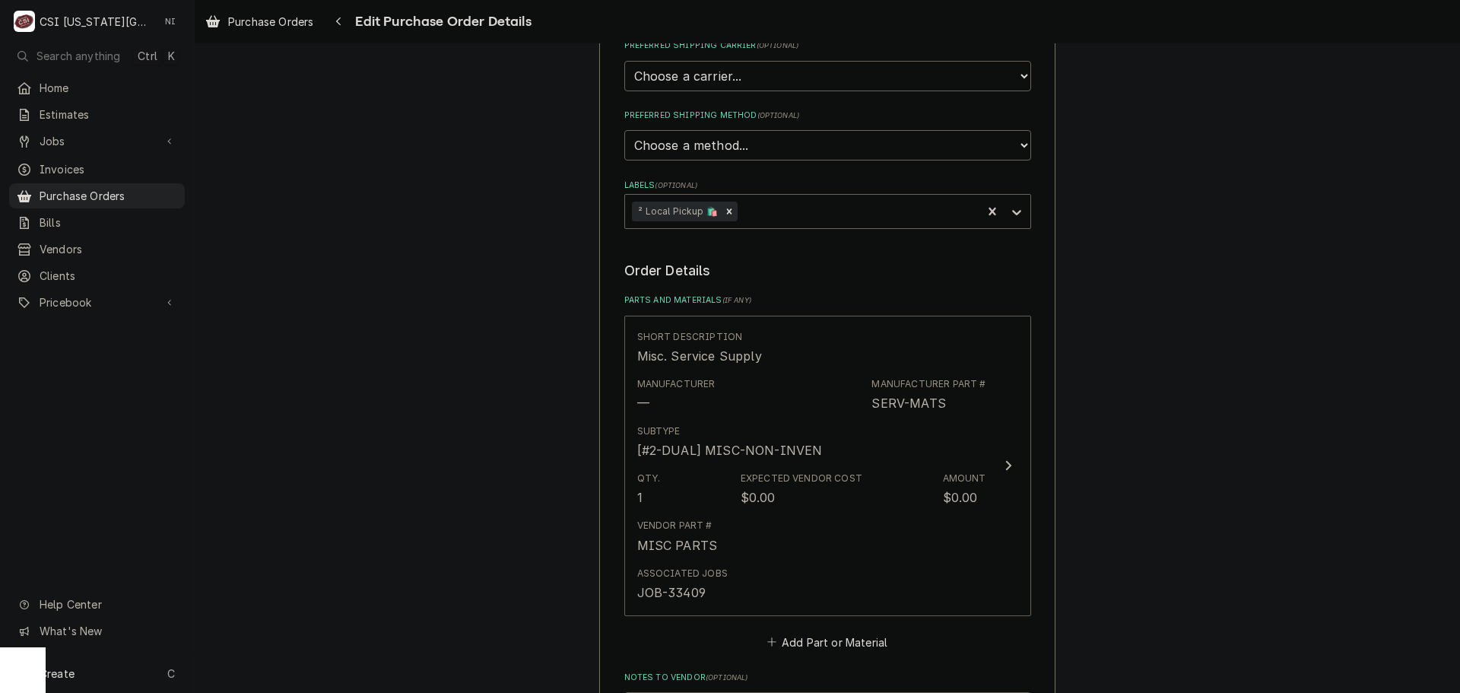
scroll to position [870, 0]
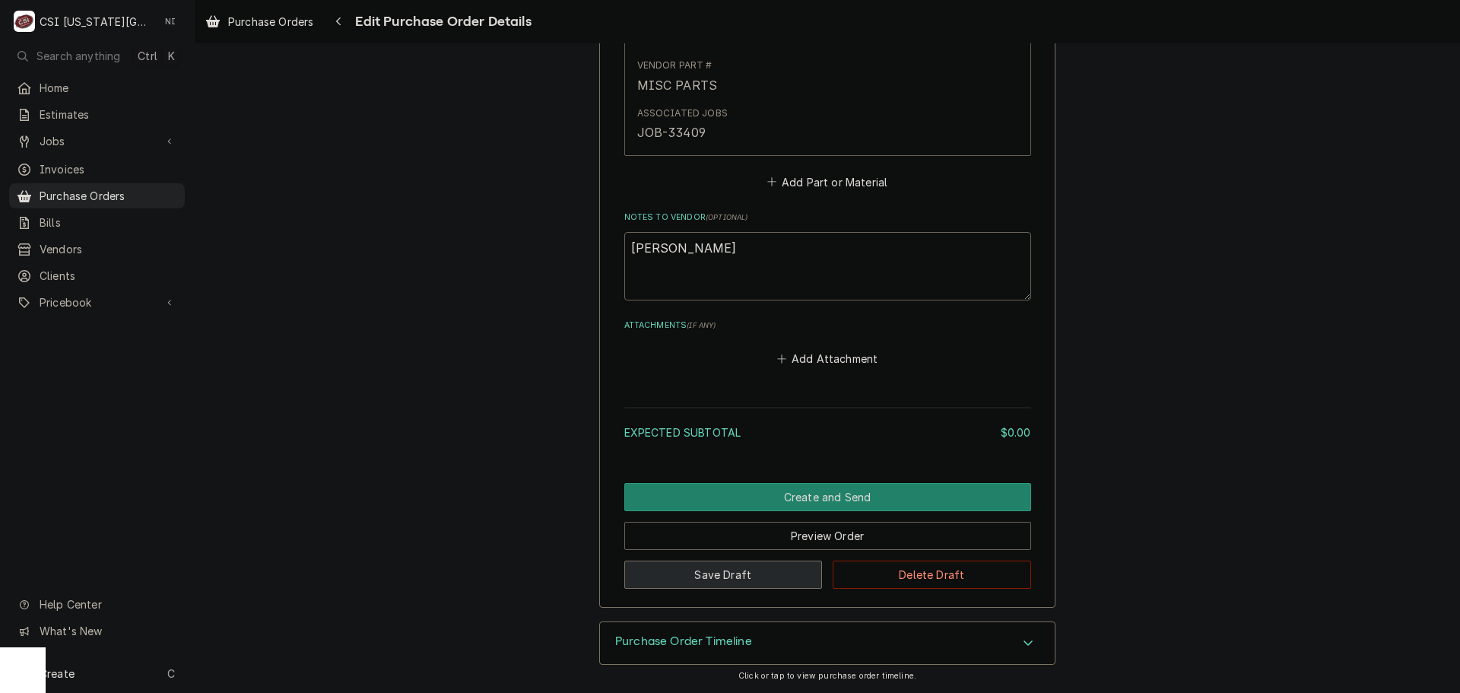
click at [753, 565] on button "Save Draft" at bounding box center [723, 574] width 198 height 28
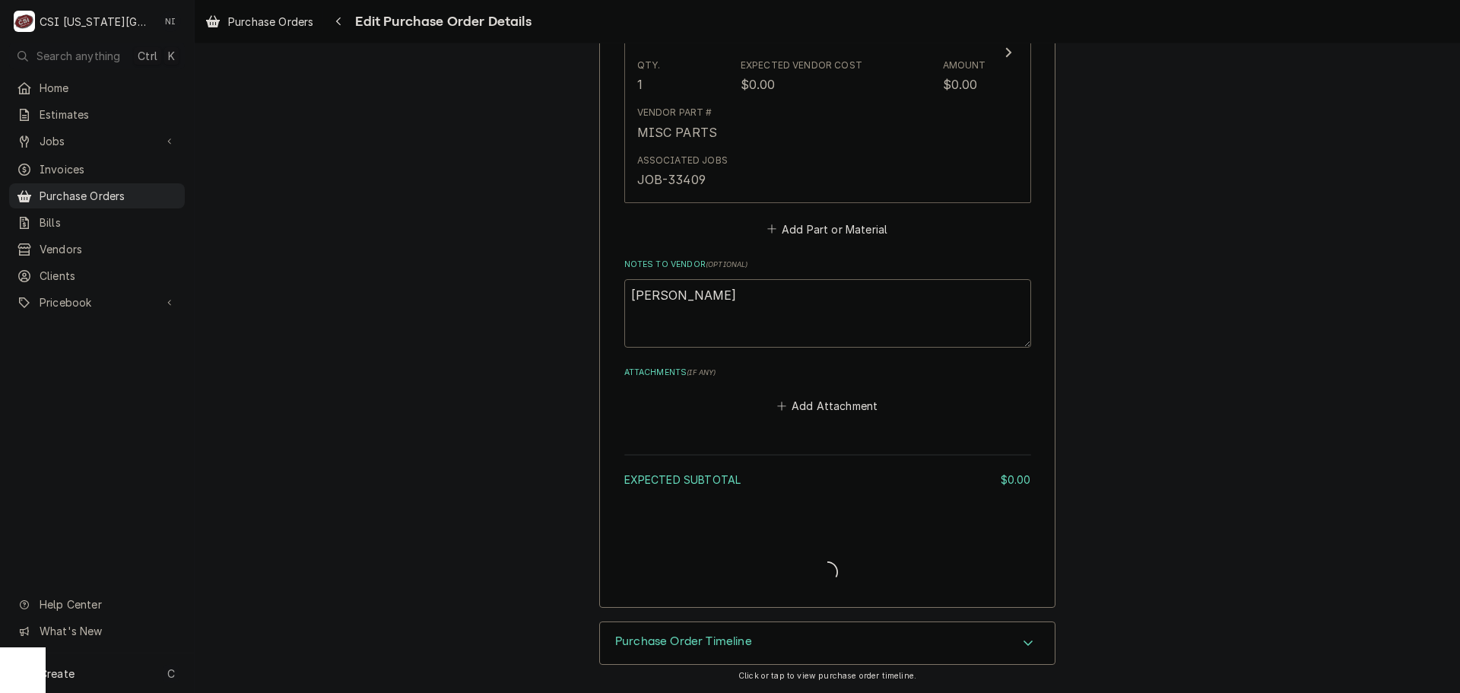
scroll to position [823, 0]
type textarea "x"
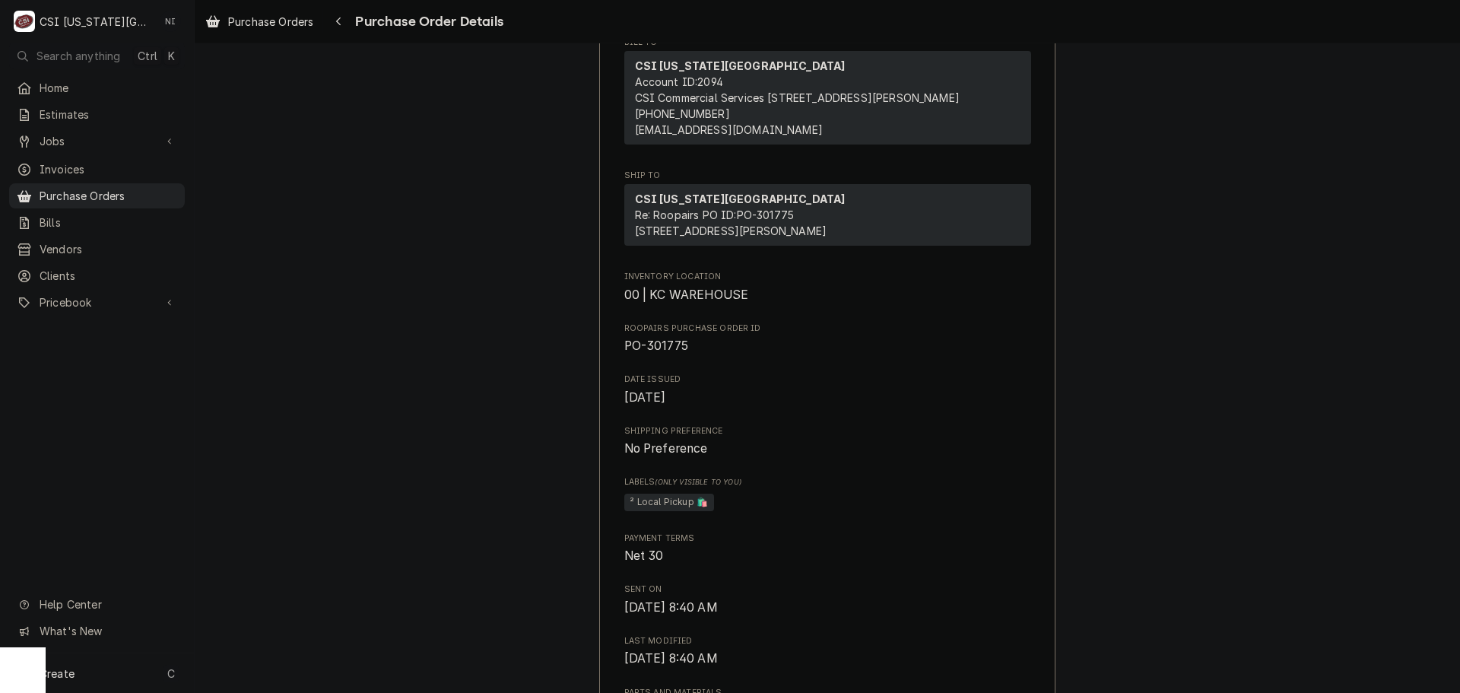
scroll to position [608, 0]
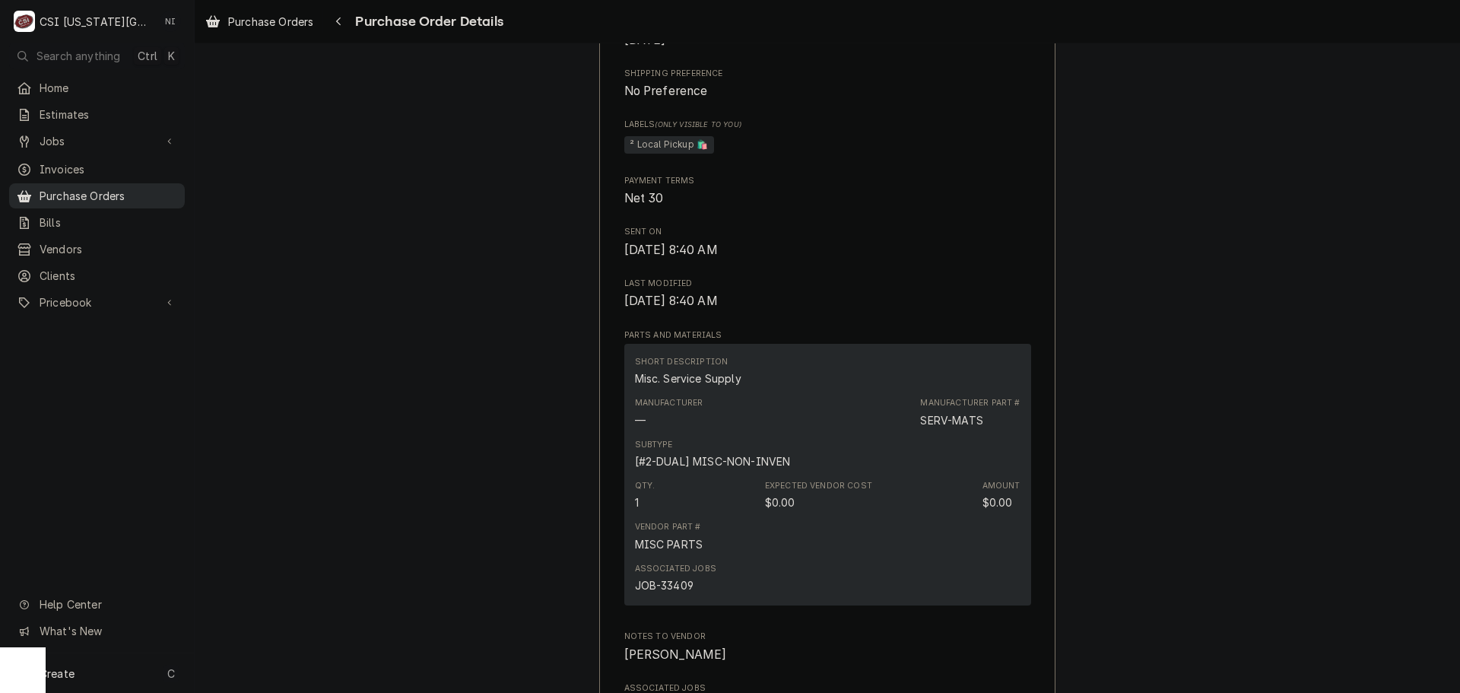
click at [166, 190] on span "Purchase Orders" at bounding box center [109, 196] width 138 height 16
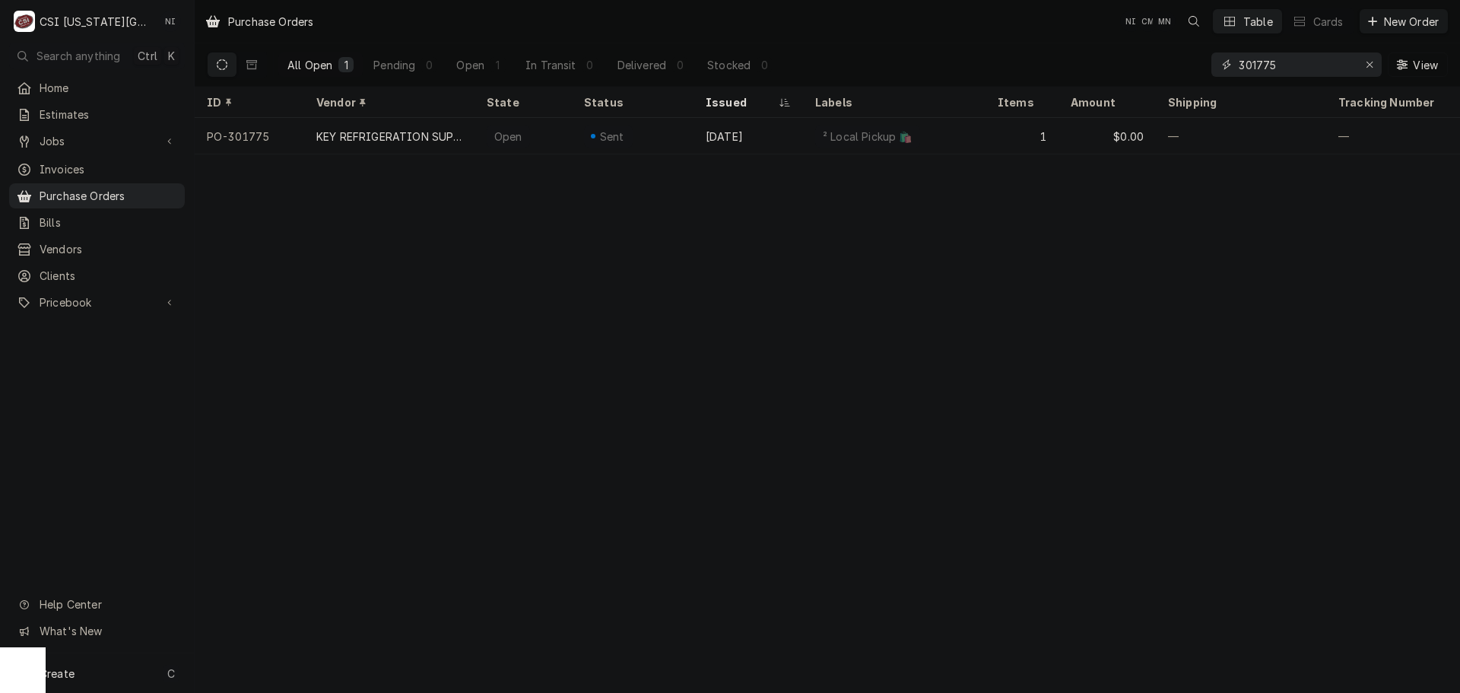
drag, startPoint x: 1143, startPoint y: 60, endPoint x: 1098, endPoint y: 47, distance: 46.7
click at [1098, 47] on div "All Open 1 Pending 0 Open 1 In Transit 0 Delivered 0 Stocked 0 301775 View" at bounding box center [827, 64] width 1241 height 43
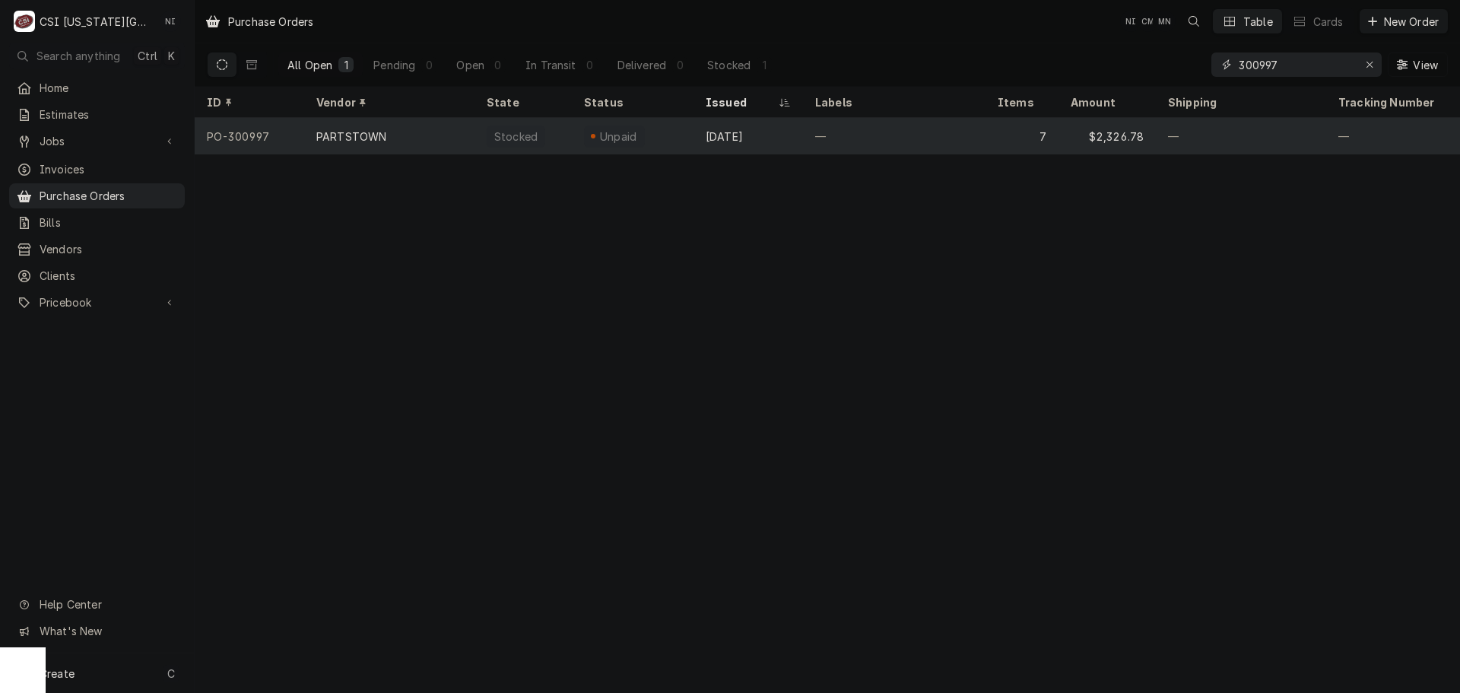
type input "300997"
click at [900, 141] on div "—" at bounding box center [894, 136] width 183 height 37
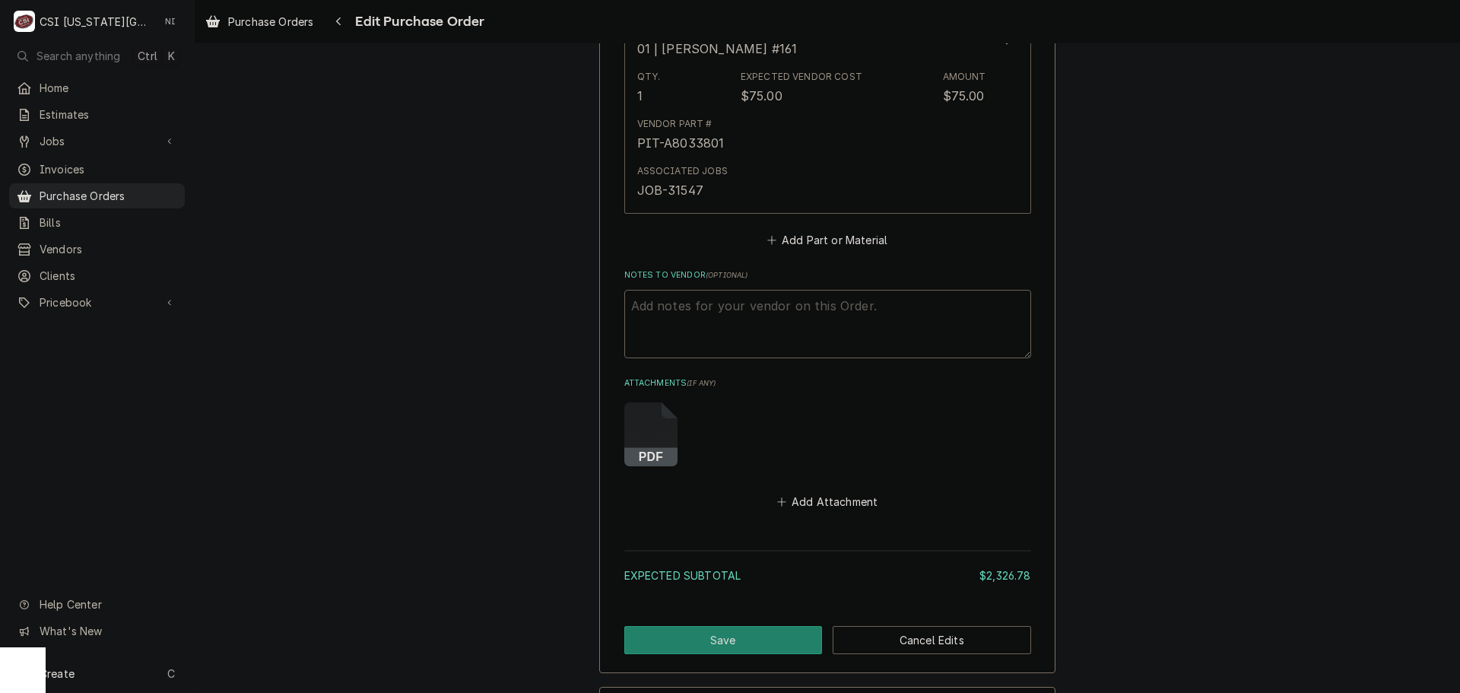
scroll to position [3040, 0]
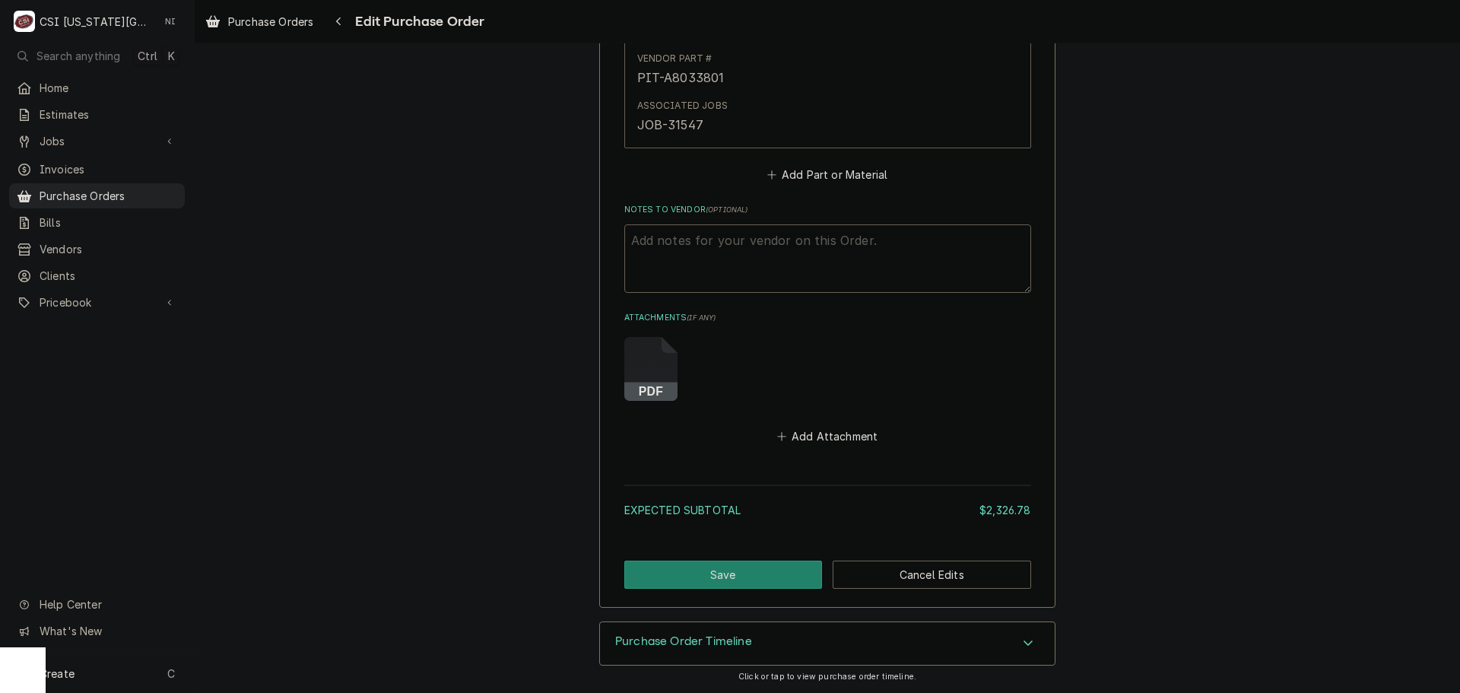
click at [708, 243] on textarea "Notes to Vendor ( optional )" at bounding box center [827, 258] width 407 height 68
type textarea "x"
type textarea "V"
type textarea "x"
type textarea "VC"
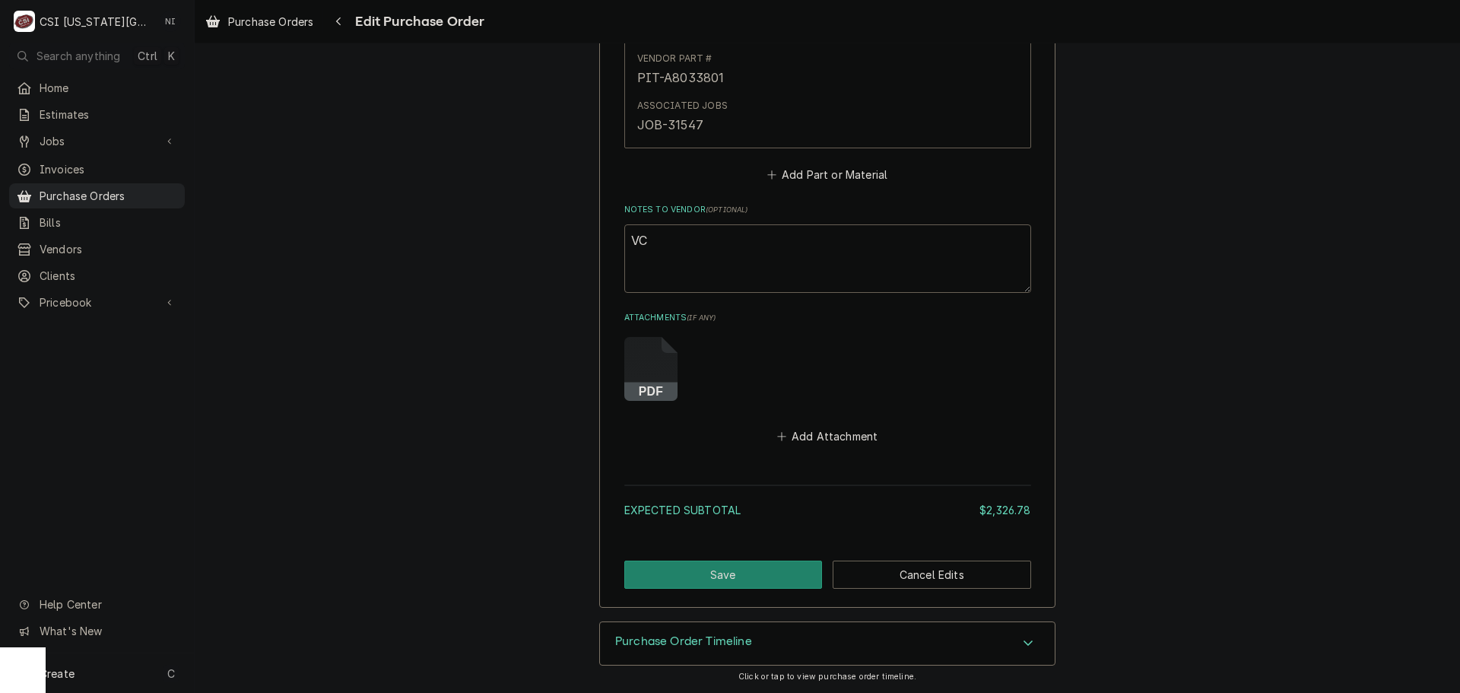
type textarea "x"
type textarea "VC"
type textarea "x"
type textarea "VC 1"
type textarea "x"
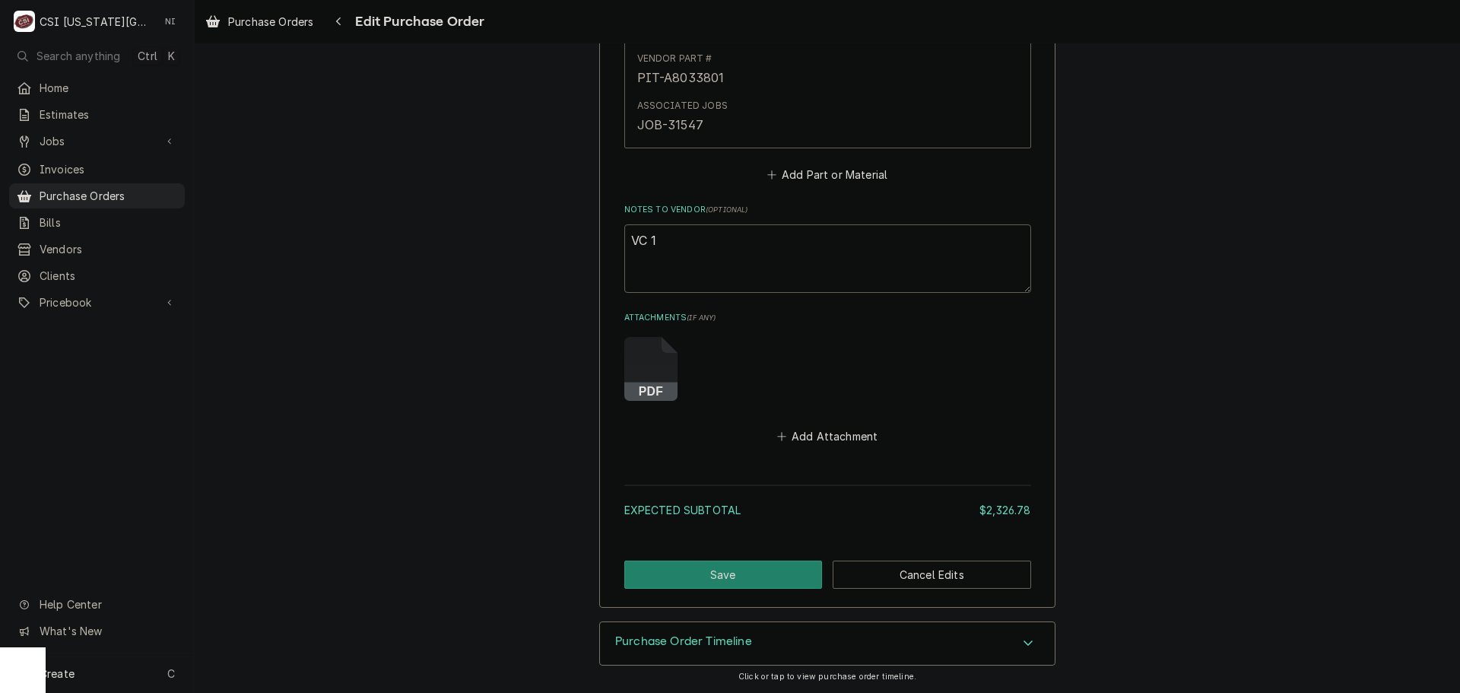
type textarea "VC 16"
type textarea "x"
type textarea "VC 169"
type textarea "x"
type textarea "VC 1694"
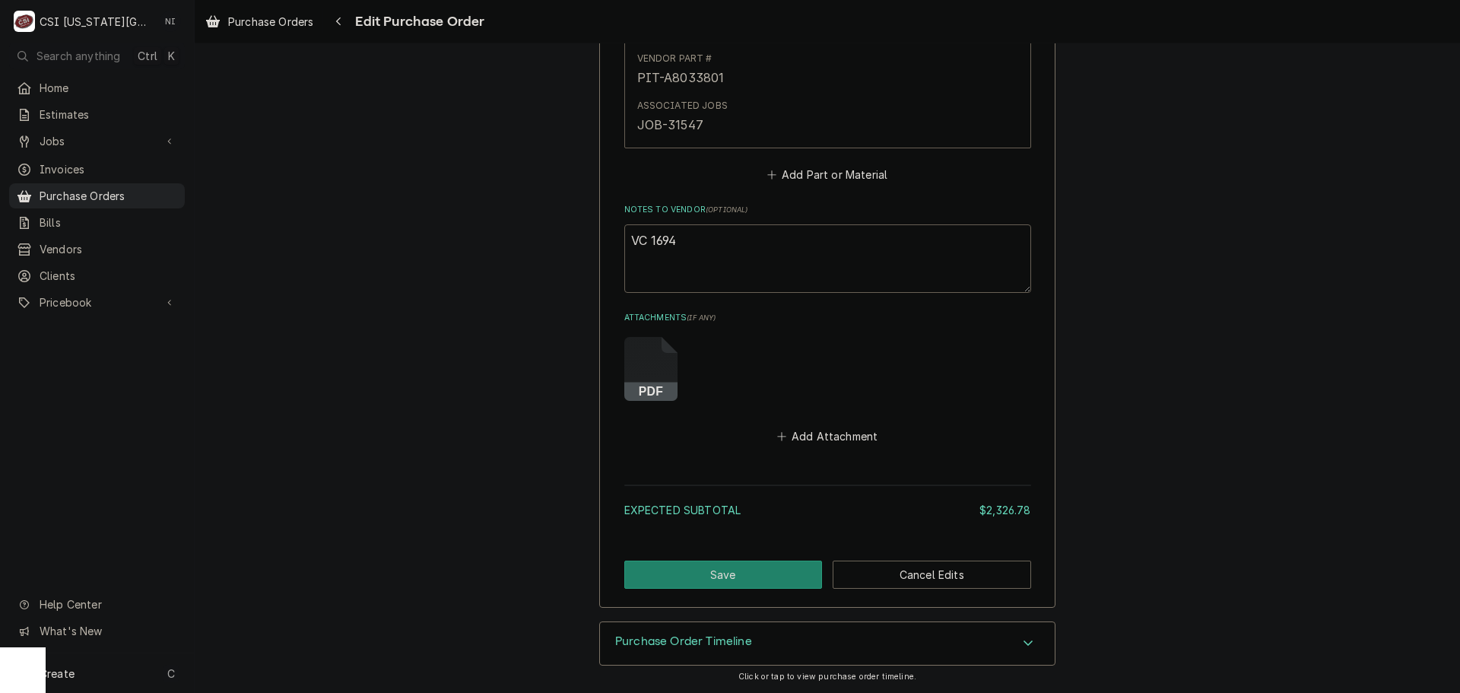
type textarea "x"
type textarea "VC 169"
type textarea "x"
type textarea "VC 1696"
type textarea "x"
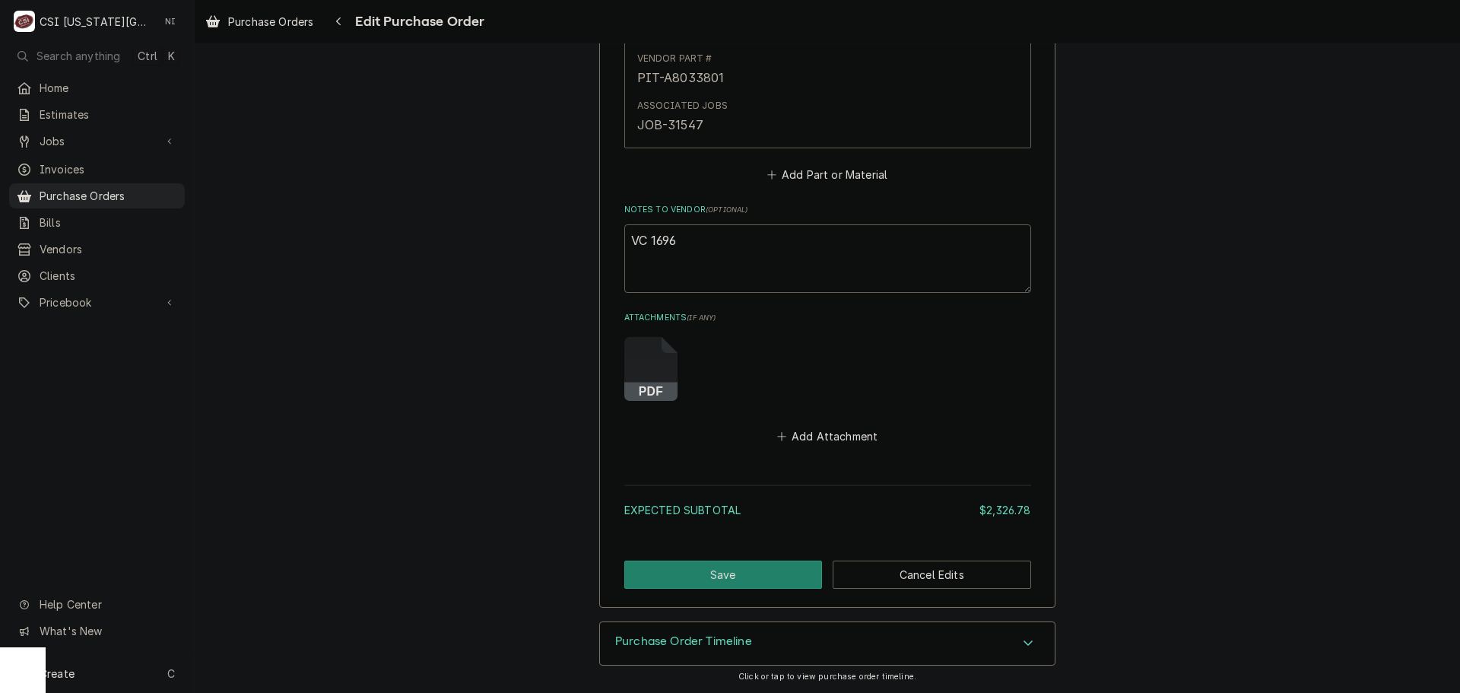
type textarea "VC 16964"
type textarea "x"
type textarea "VC 16964 f"
type textarea "x"
type textarea "VC 16964 fo"
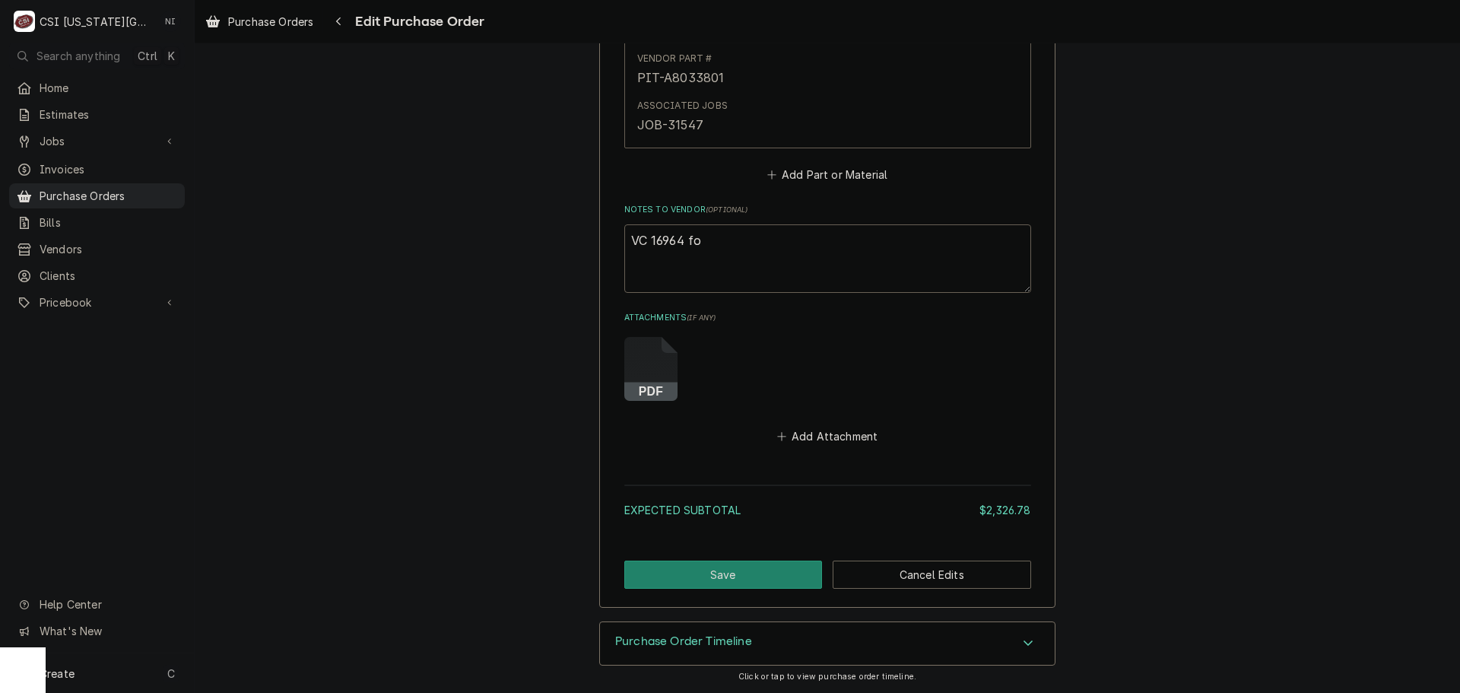
type textarea "x"
type textarea "VC 16964 for"
type textarea "x"
type textarea "VC 16964 for"
type textarea "x"
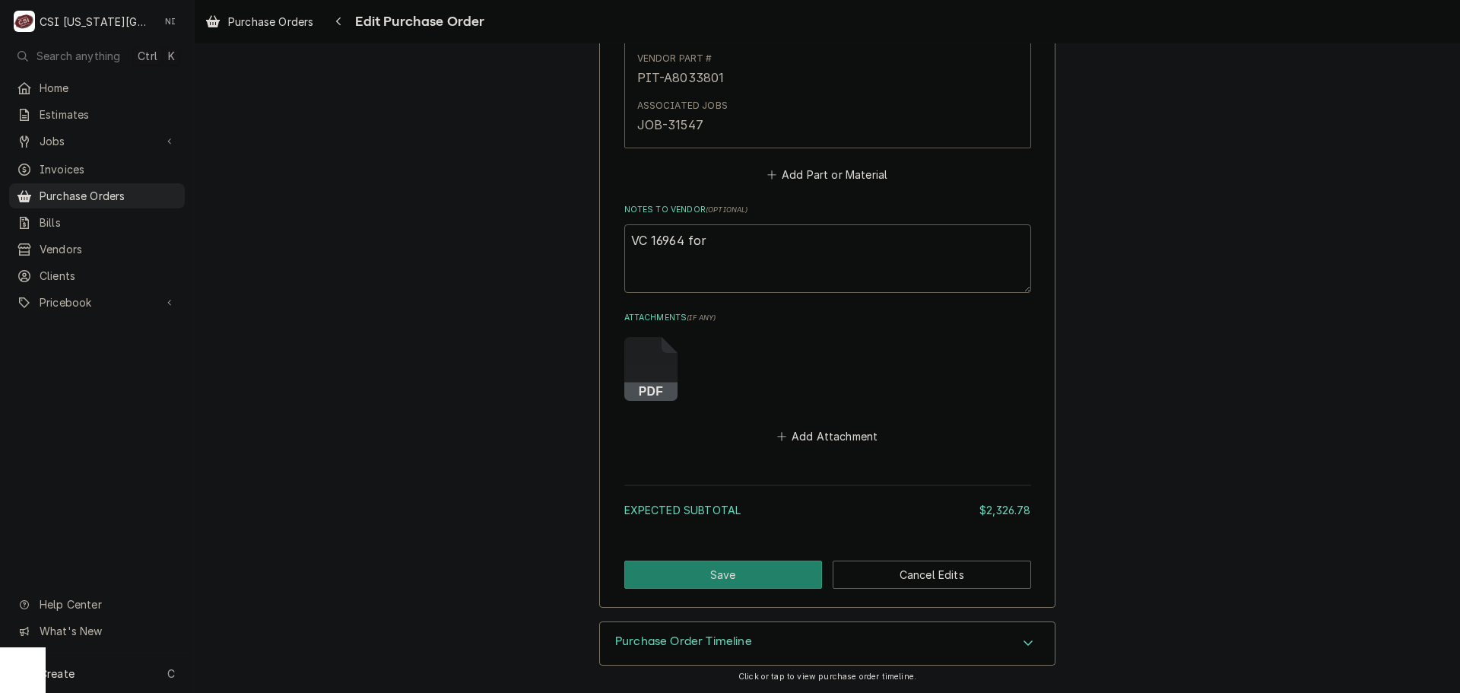
type textarea "VC 16964 for C"
type textarea "x"
type textarea "VC 16964 for CR"
type textarea "x"
type textarea "VC 16964 for CRE"
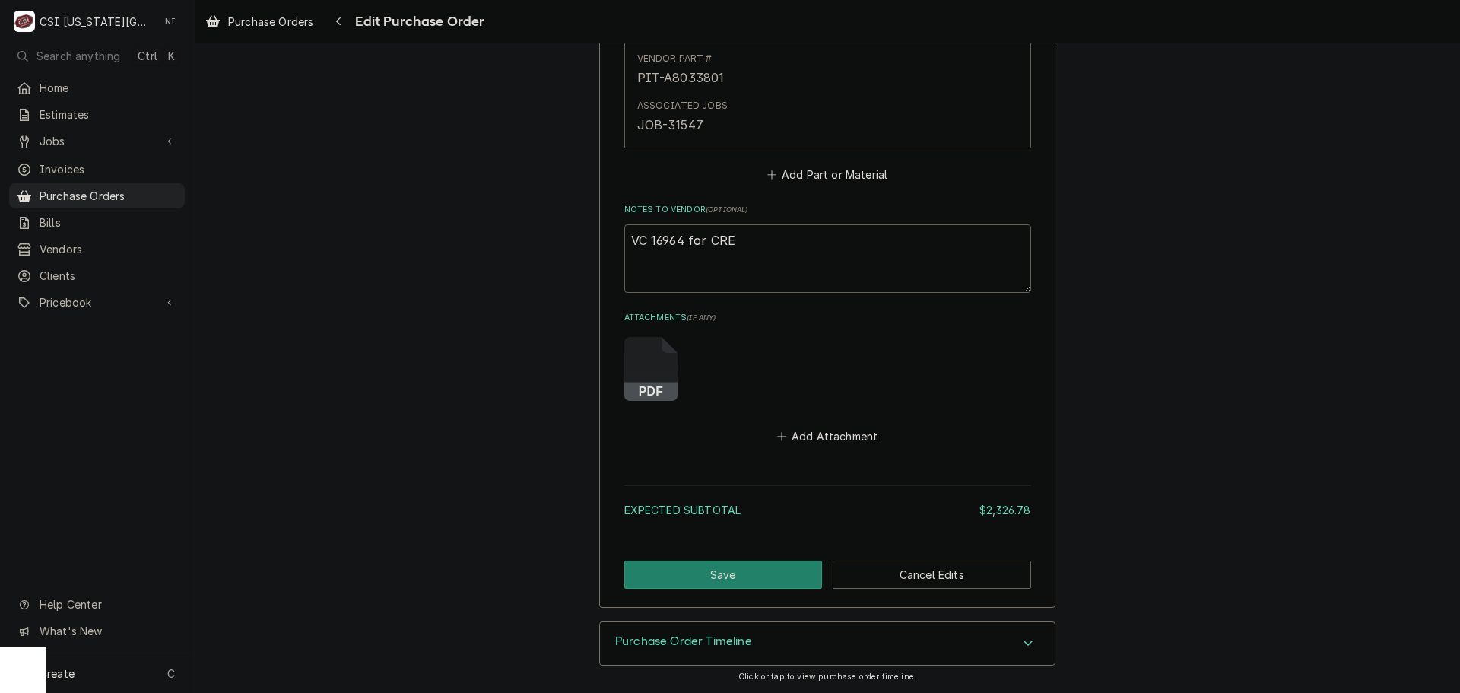
type textarea "x"
type textarea "VC 16964 for CRE-"
type textarea "x"
type textarea "VC 16964 for CRE-1"
type textarea "x"
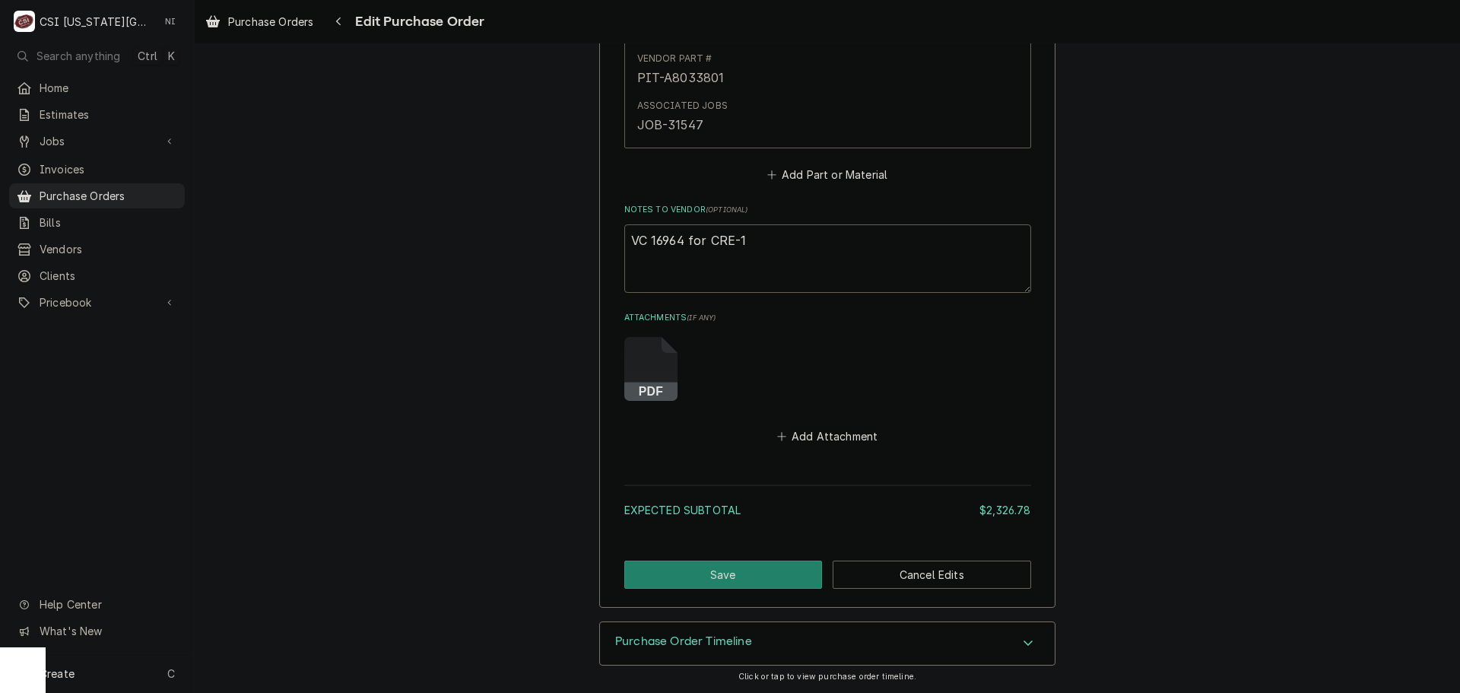
type textarea "VC 16964 for CRE-10"
type textarea "x"
type textarea "VC 16964 for CRE-106"
type textarea "x"
type textarea "VC 16964 for CRE-1066"
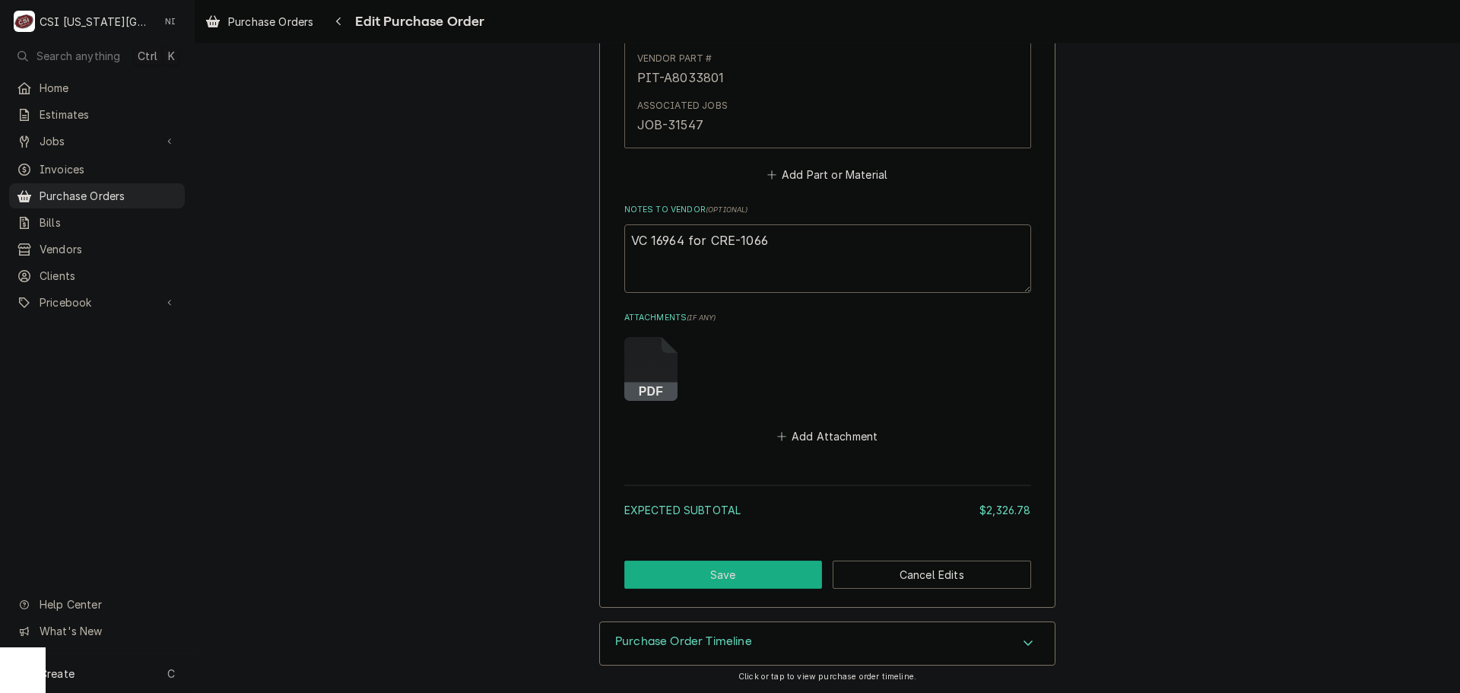
click at [748, 574] on button "Save" at bounding box center [723, 574] width 198 height 28
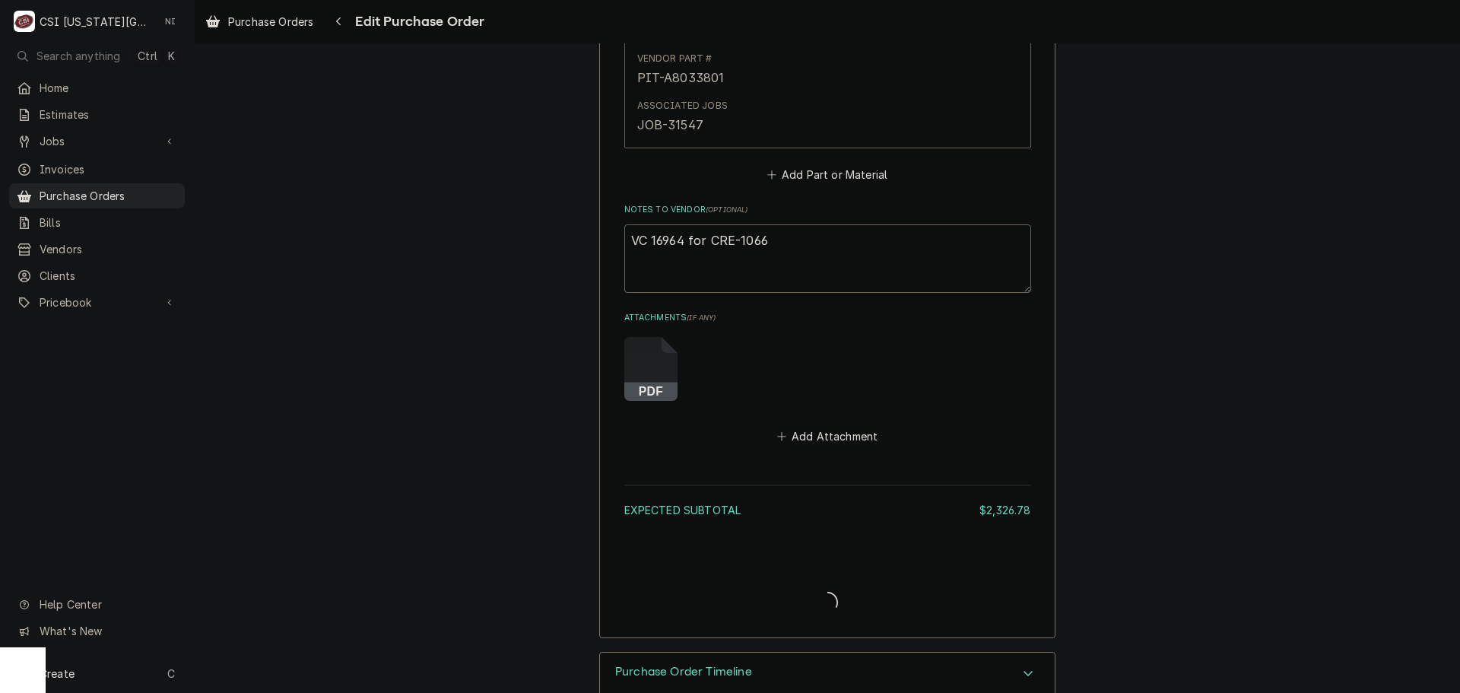
type textarea "x"
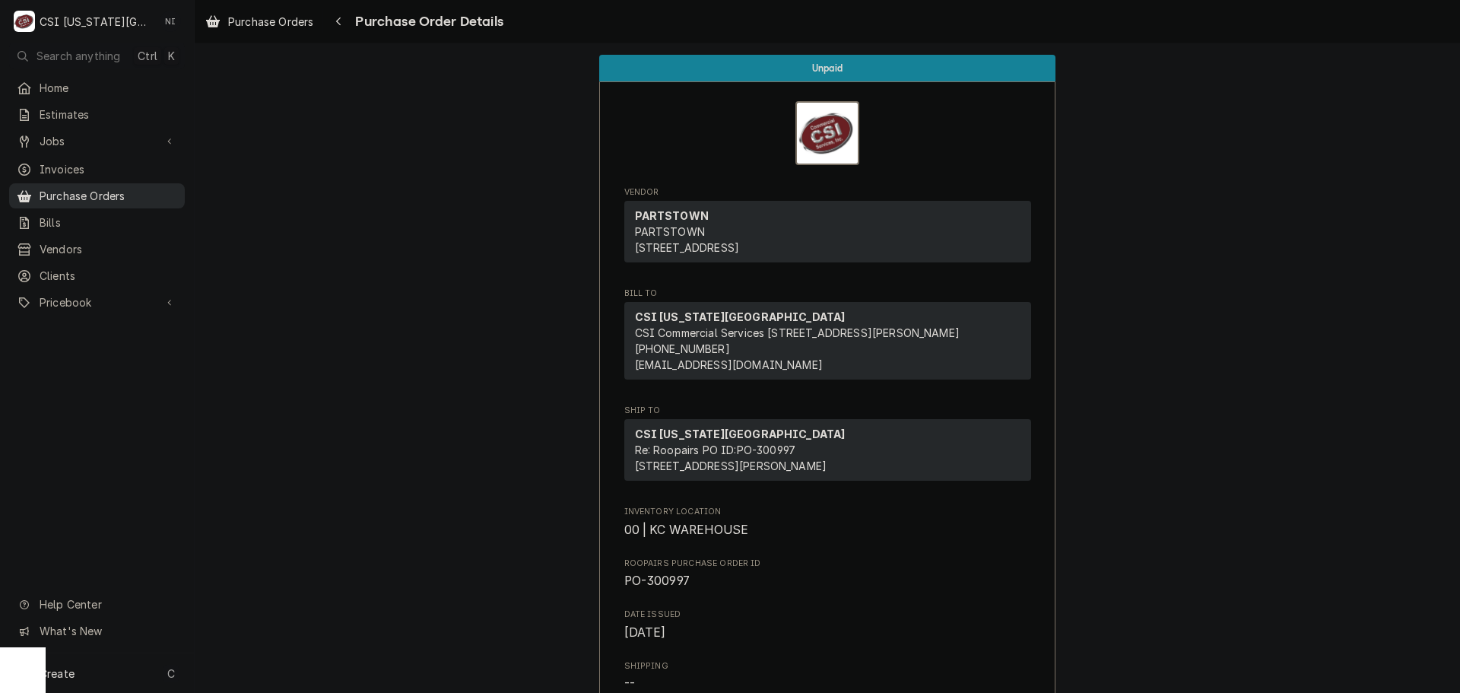
click at [156, 188] on span "Purchase Orders" at bounding box center [109, 196] width 138 height 16
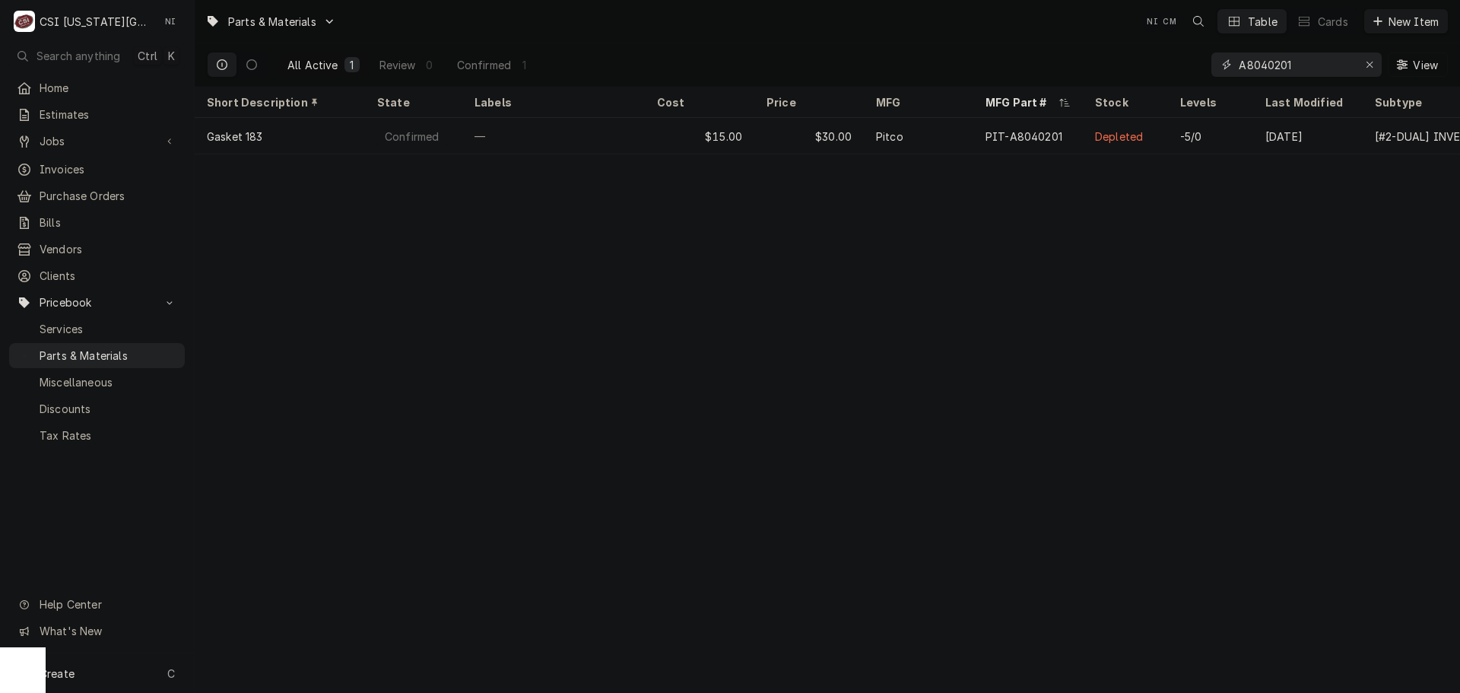
click at [1369, 63] on icon "Erase input" at bounding box center [1370, 64] width 8 height 11
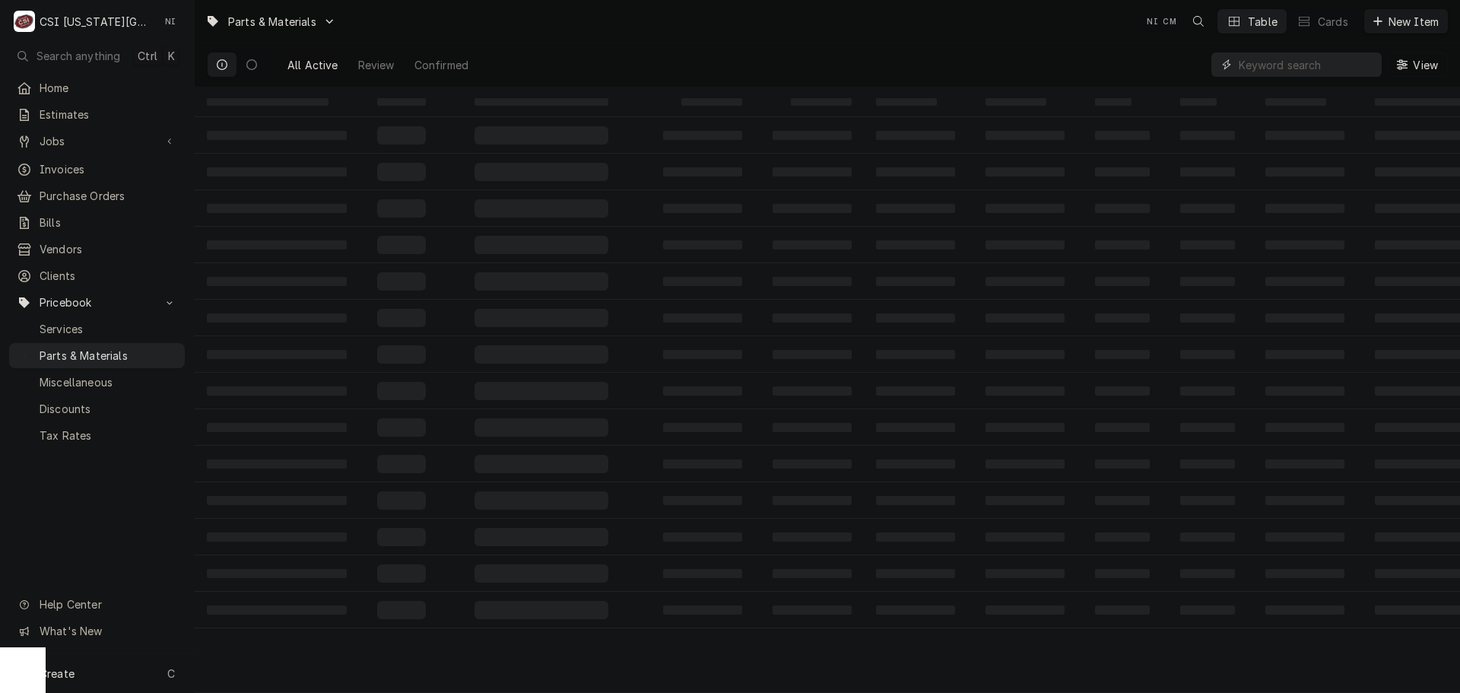
paste input "145248"
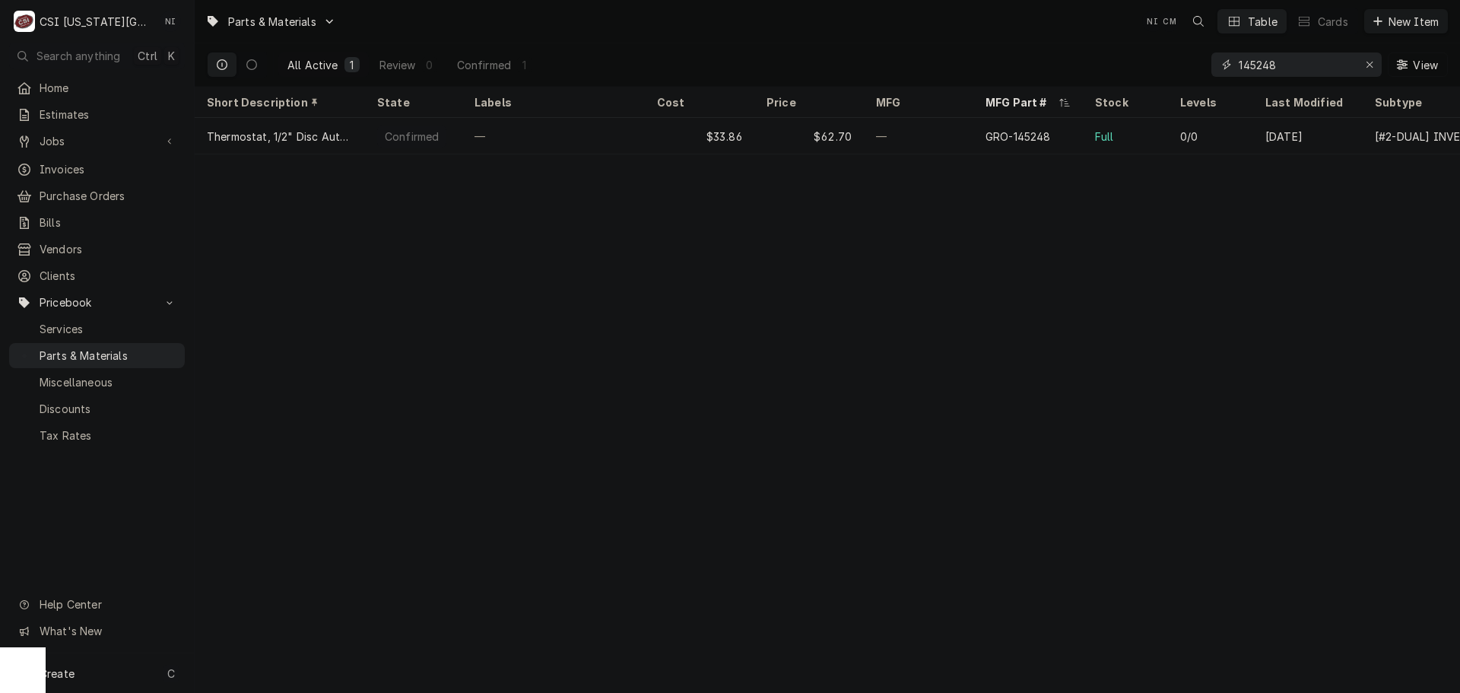
type input "145248"
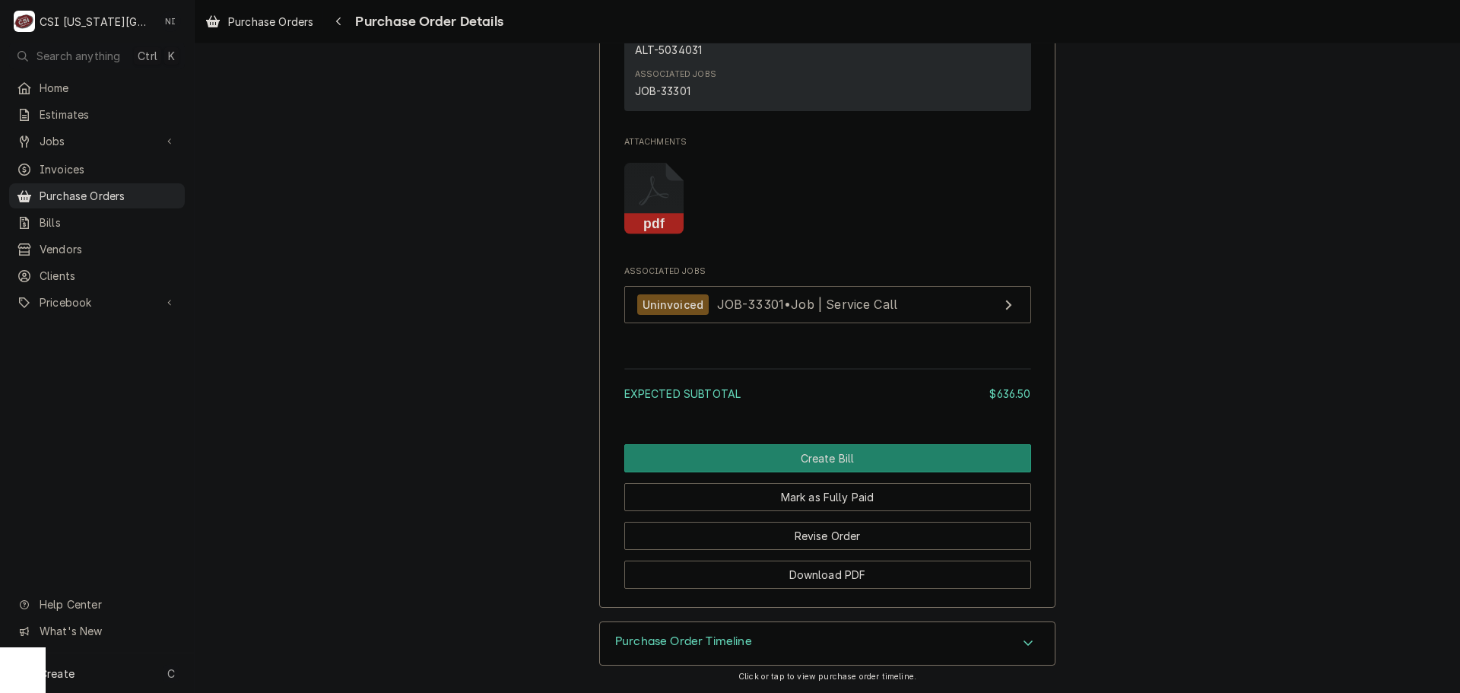
scroll to position [1141, 0]
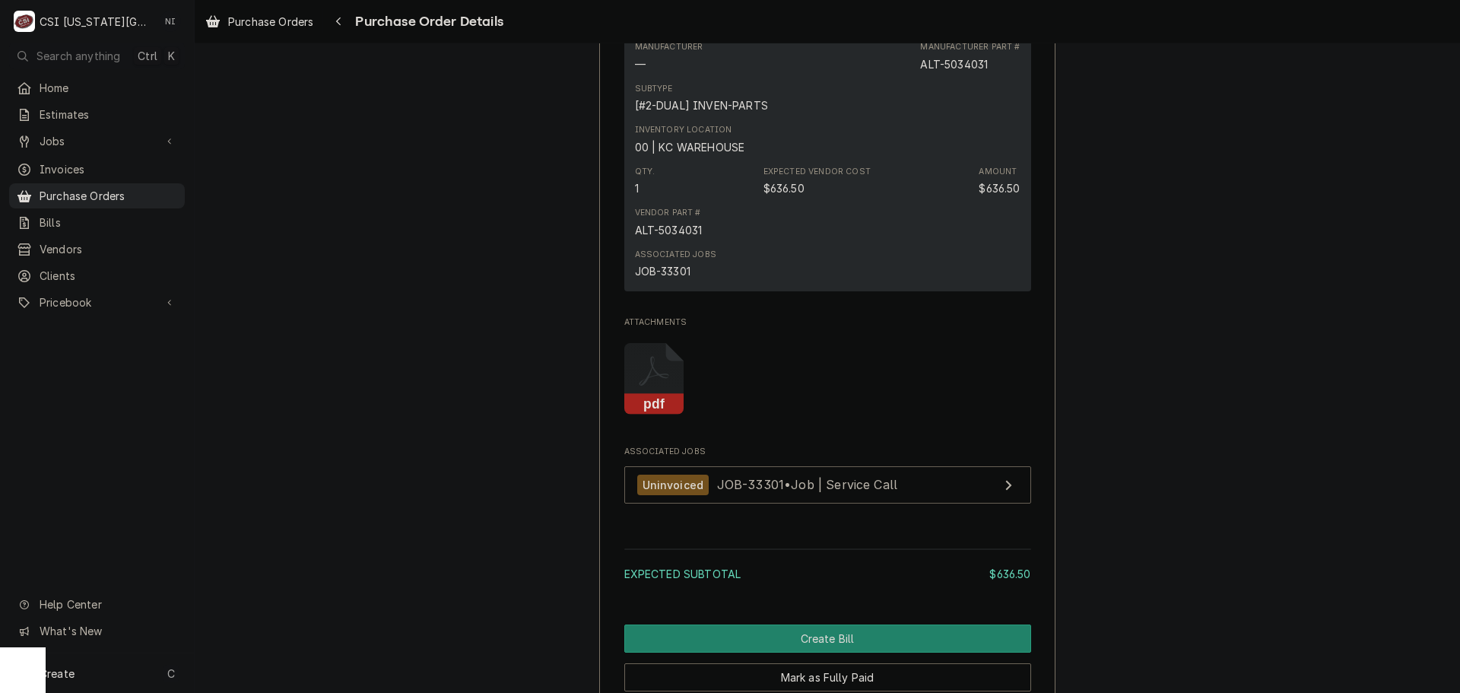
click at [642, 415] on rect "Attachments" at bounding box center [654, 404] width 60 height 21
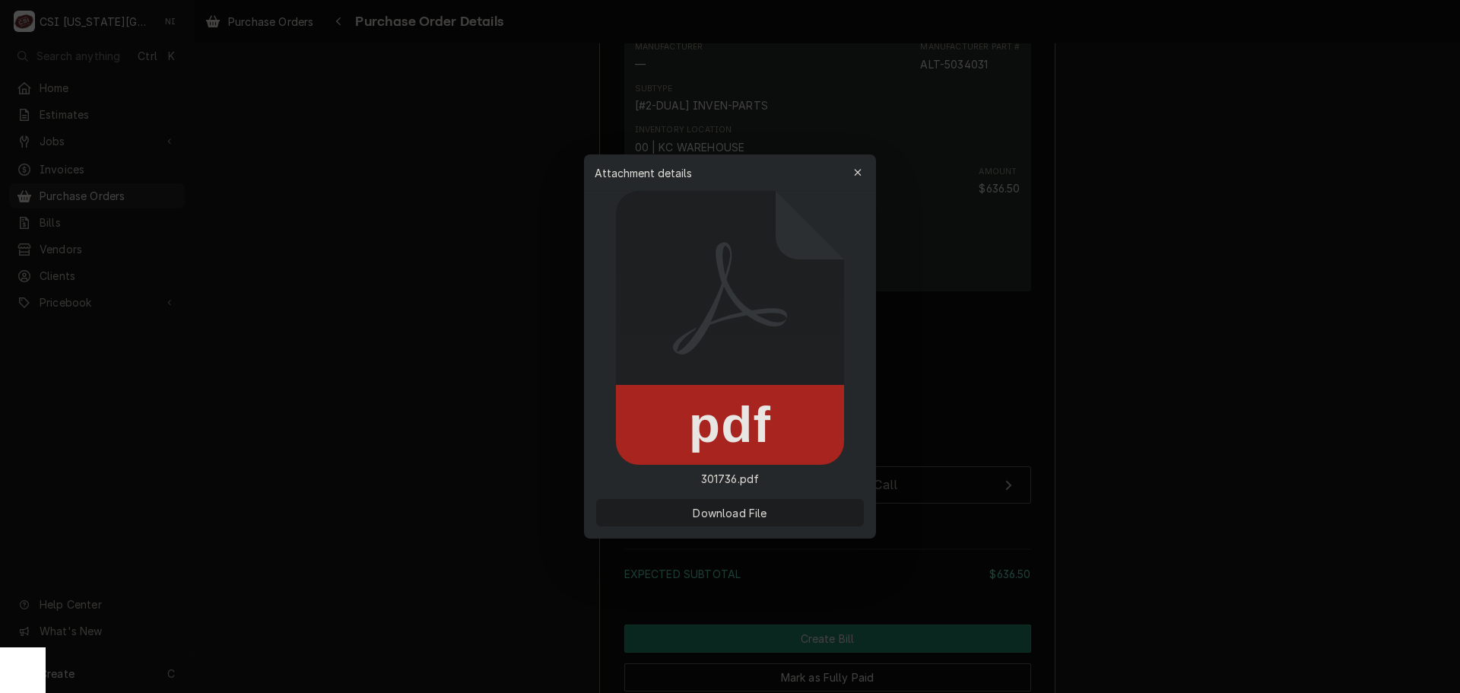
click at [752, 519] on span "Download File" at bounding box center [730, 513] width 80 height 16
click at [862, 163] on button "button" at bounding box center [858, 172] width 24 height 24
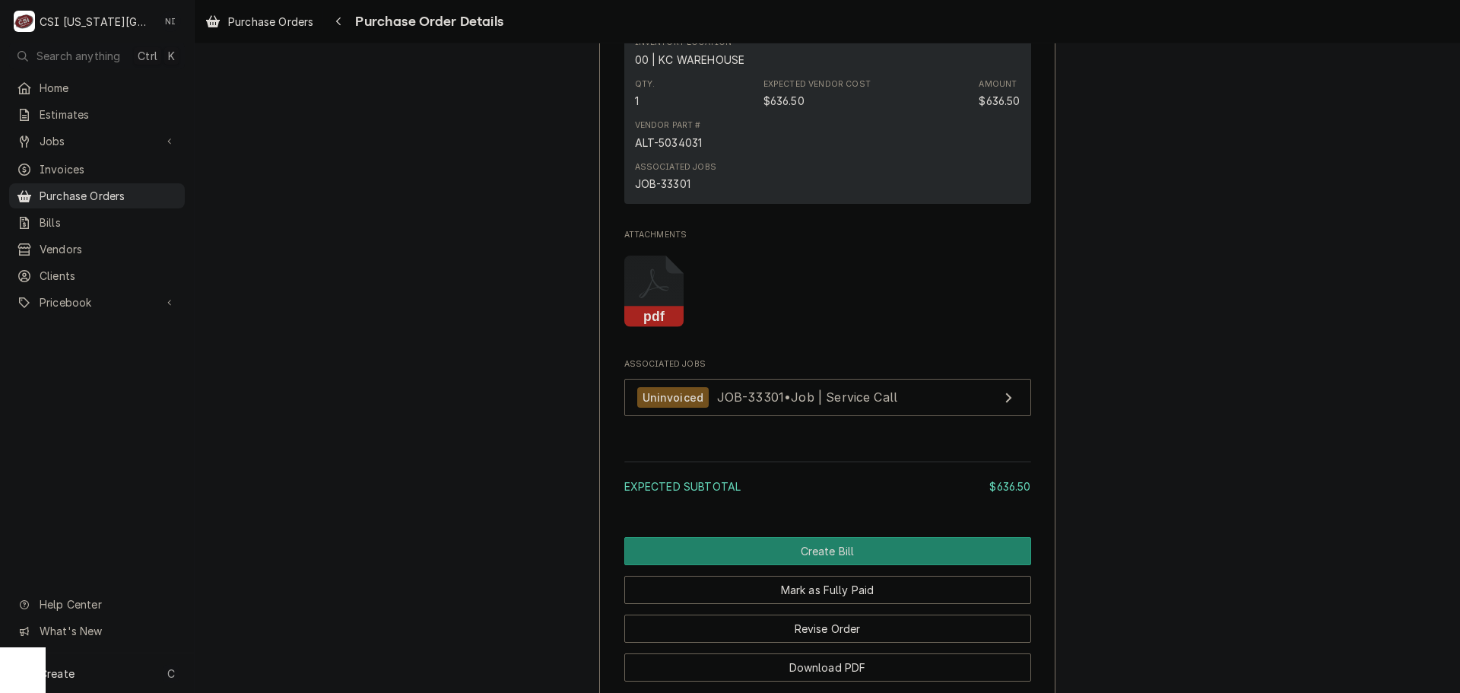
scroll to position [1369, 0]
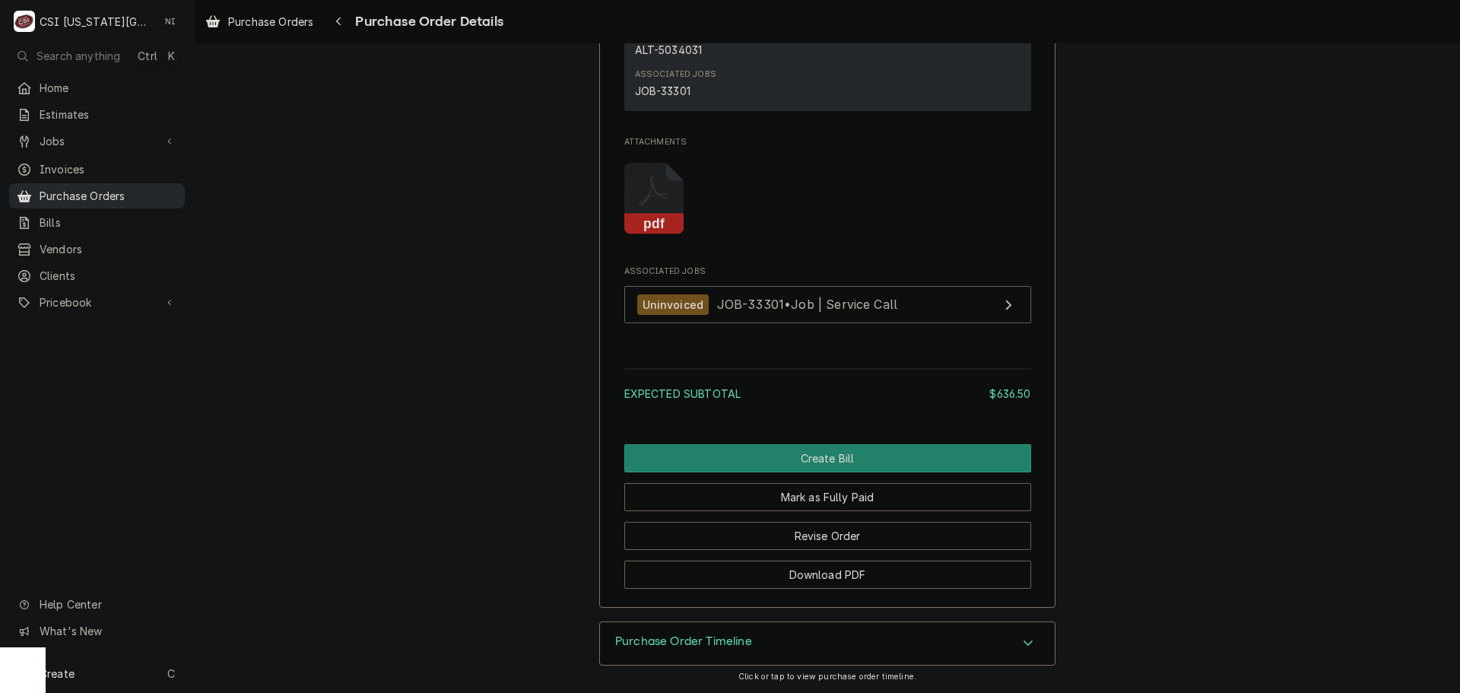
click at [124, 188] on span "Purchase Orders" at bounding box center [109, 196] width 138 height 16
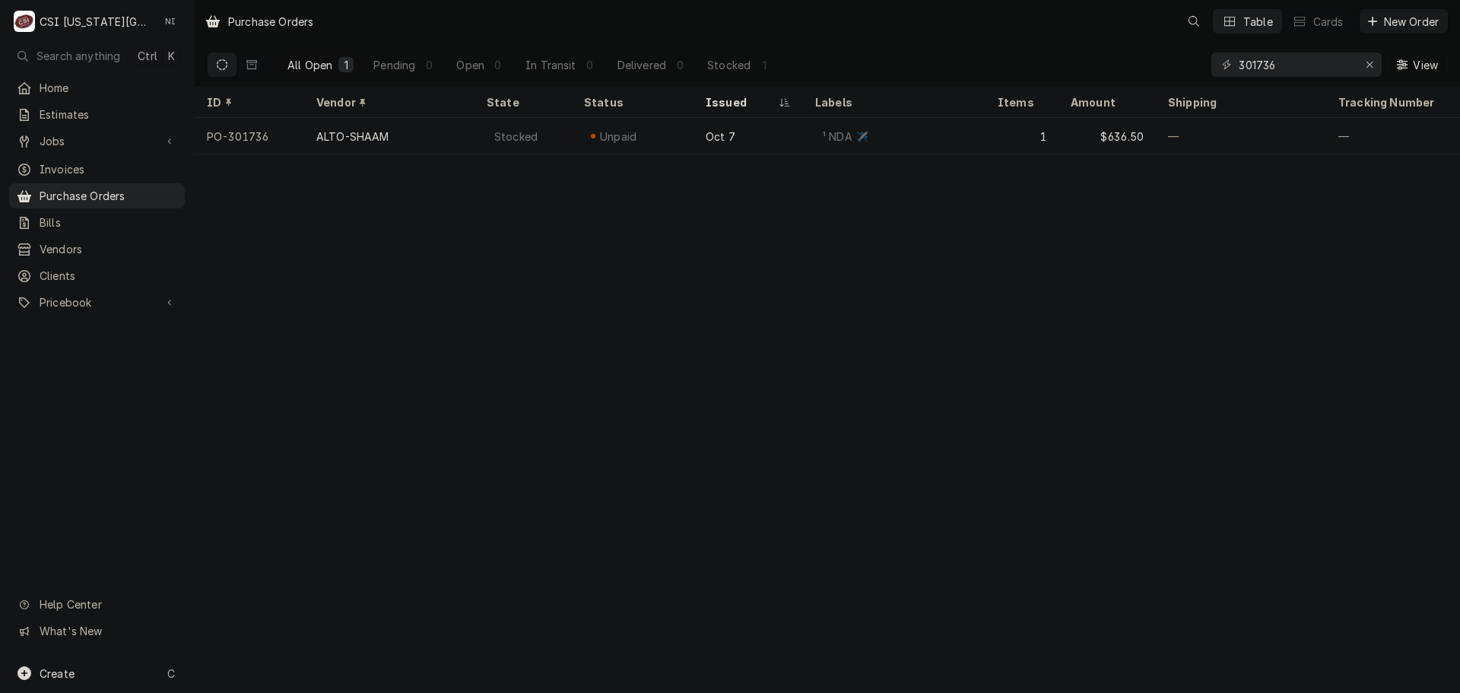
click at [1156, 76] on div "All Open 1 Pending 0 Open 0 In Transit 0 Delivered 0 Stocked 1 301736 View" at bounding box center [827, 64] width 1241 height 43
type input "301763"
click at [133, 186] on div "Purchase Orders" at bounding box center [97, 195] width 170 height 19
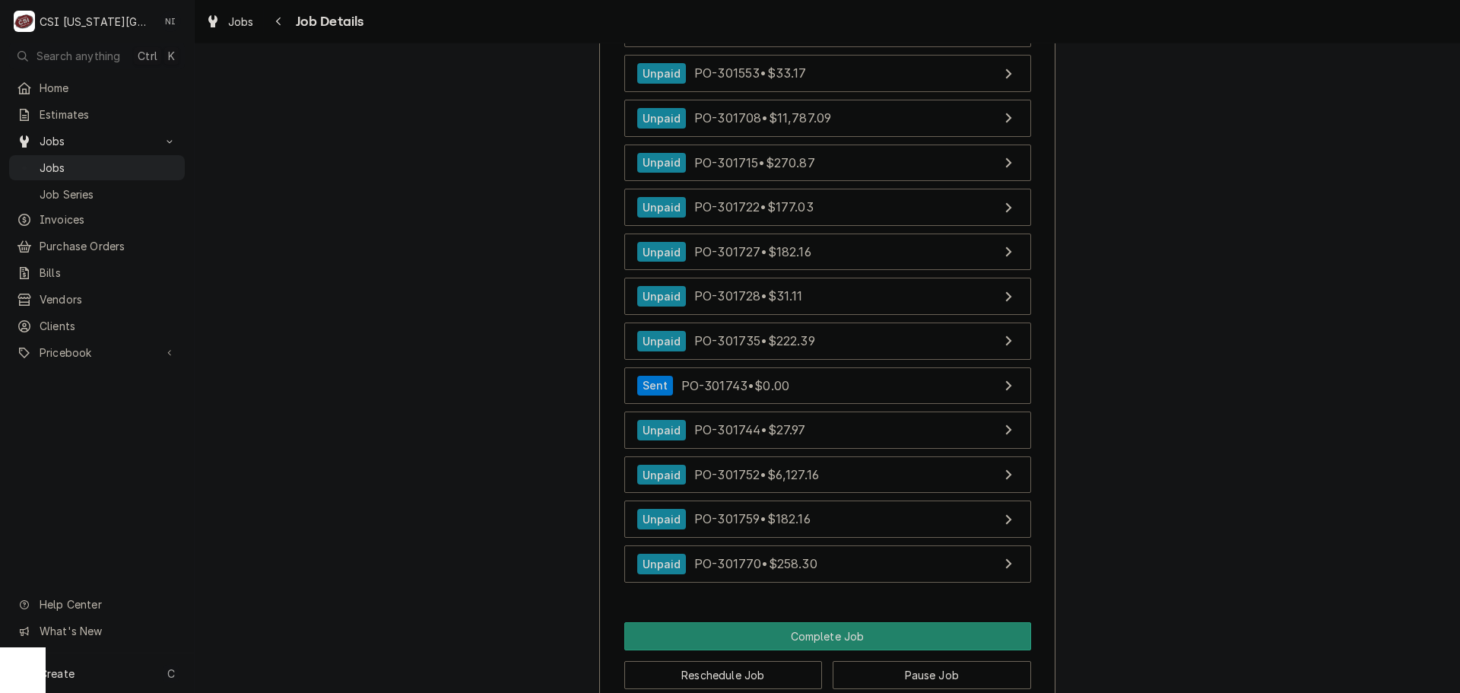
scroll to position [10799, 0]
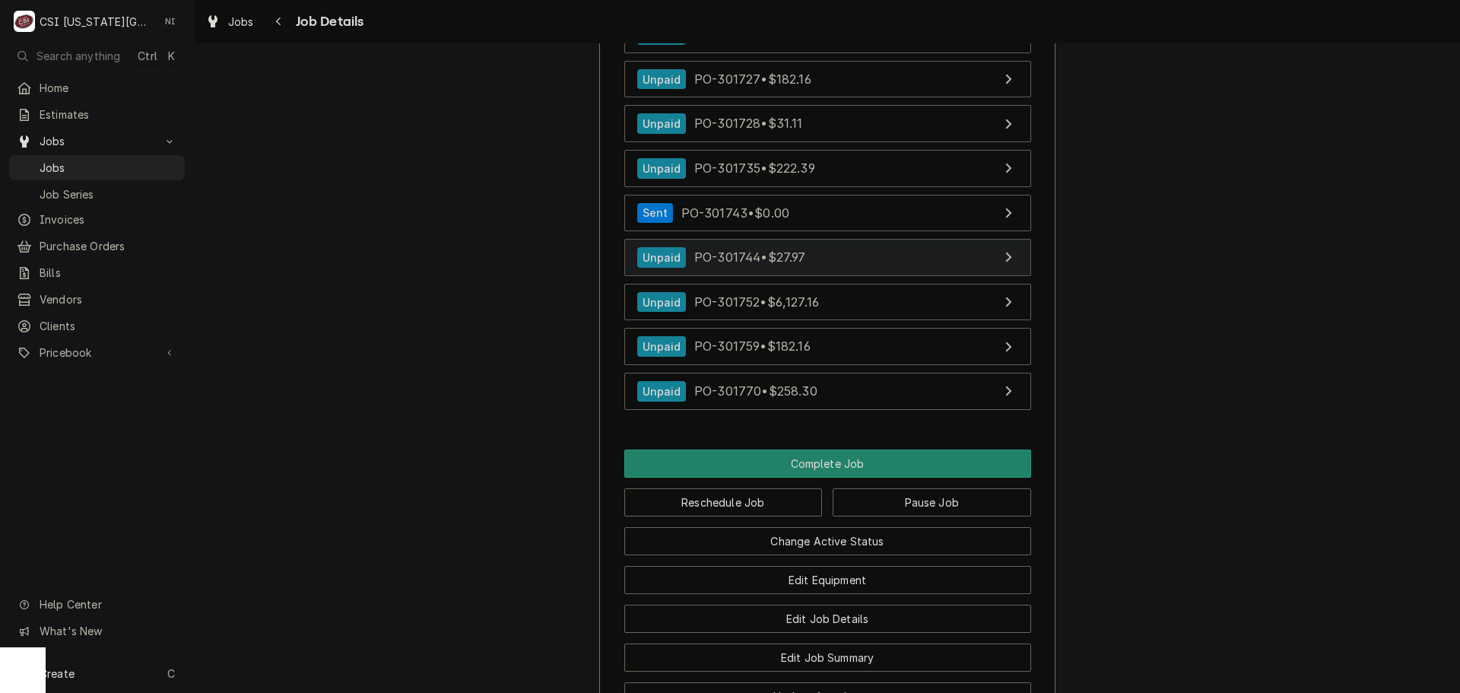
click at [820, 276] on link "Unpaid PO-301744 • $27.97" at bounding box center [827, 257] width 407 height 37
click at [148, 160] on span "Jobs" at bounding box center [109, 168] width 138 height 16
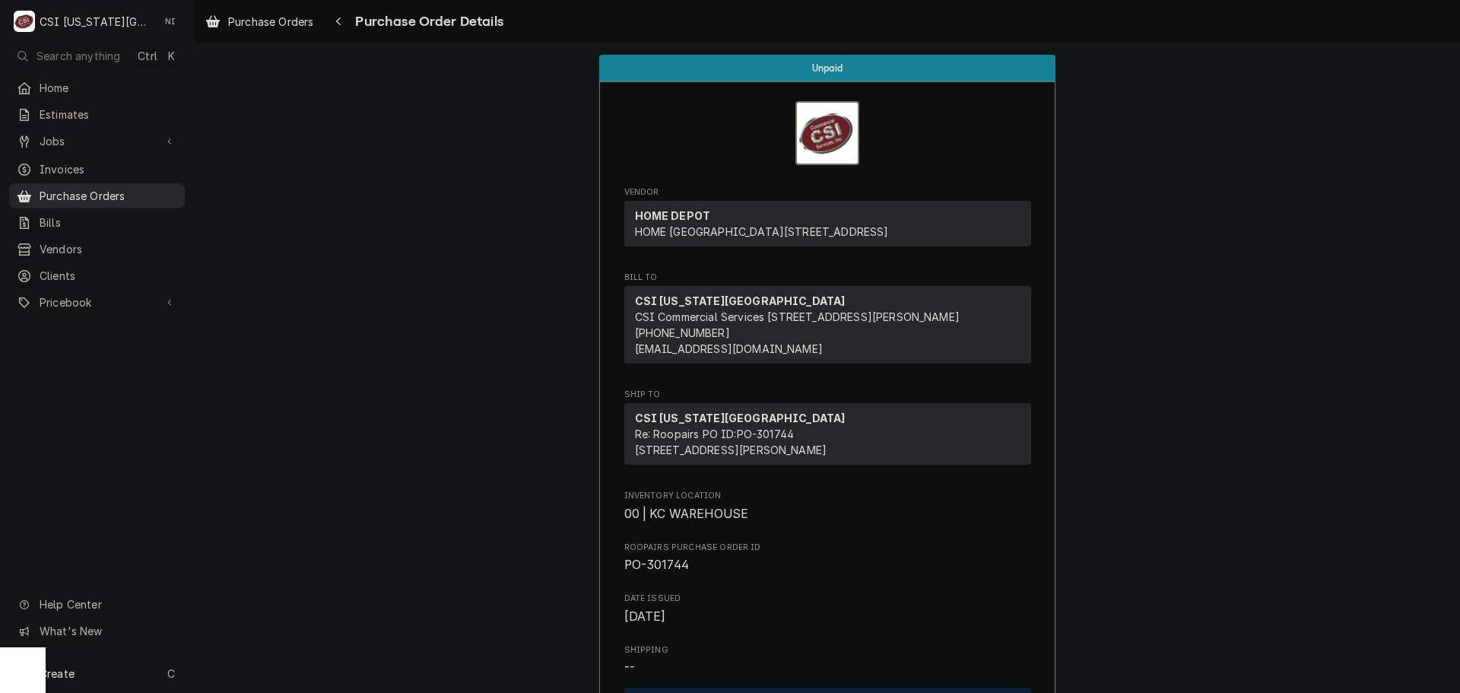
click at [145, 183] on link "Purchase Orders" at bounding box center [97, 195] width 176 height 25
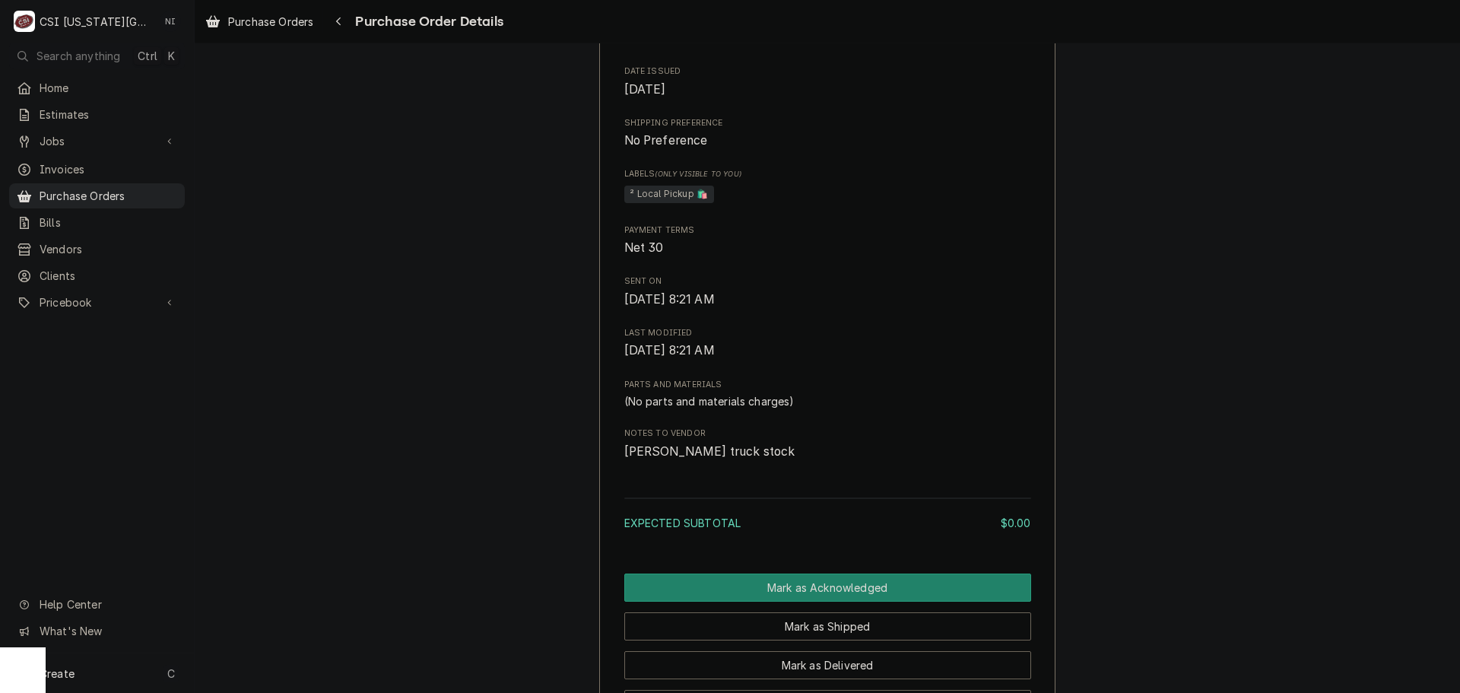
scroll to position [532, 0]
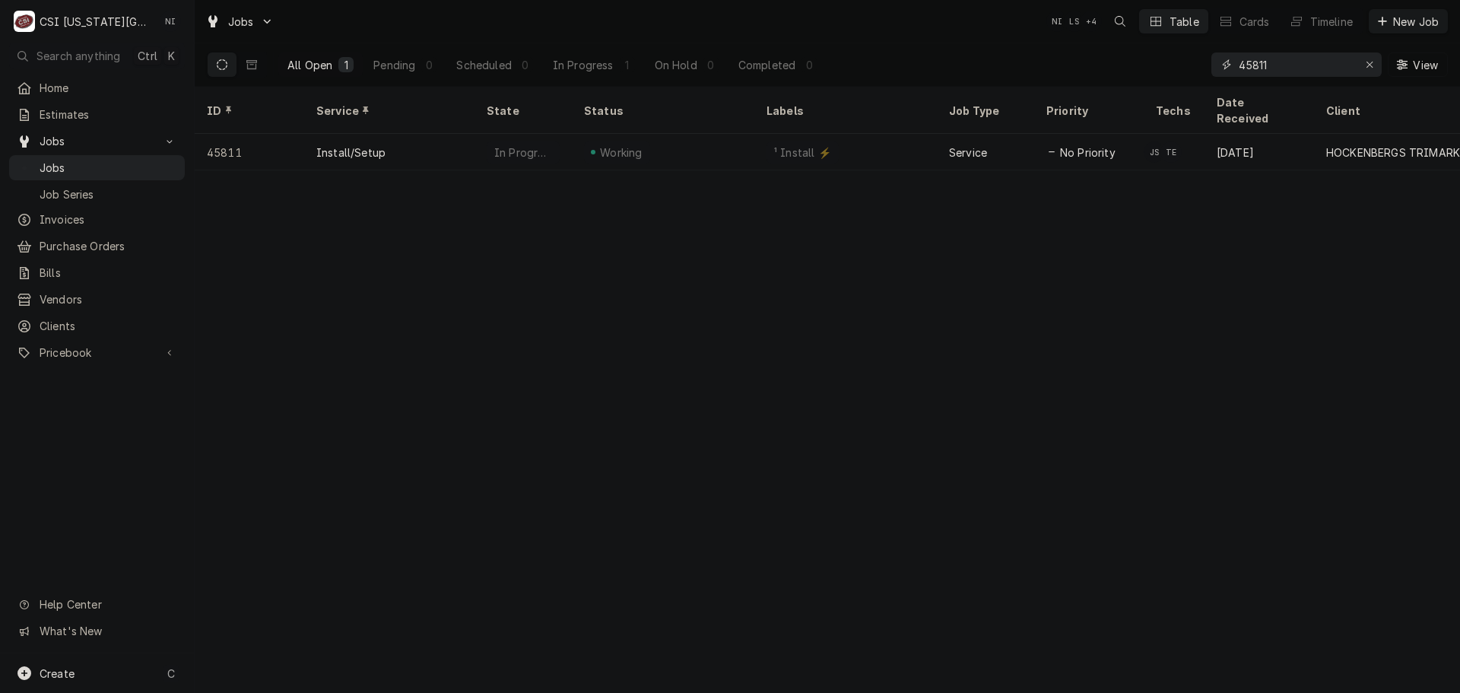
drag, startPoint x: 1300, startPoint y: 65, endPoint x: 1027, endPoint y: 71, distance: 273.1
click at [1027, 71] on div "All Open 1 Pending 0 Scheduled 0 In Progress 1 On Hold 0 Completed 0 45811 View" at bounding box center [827, 64] width 1241 height 43
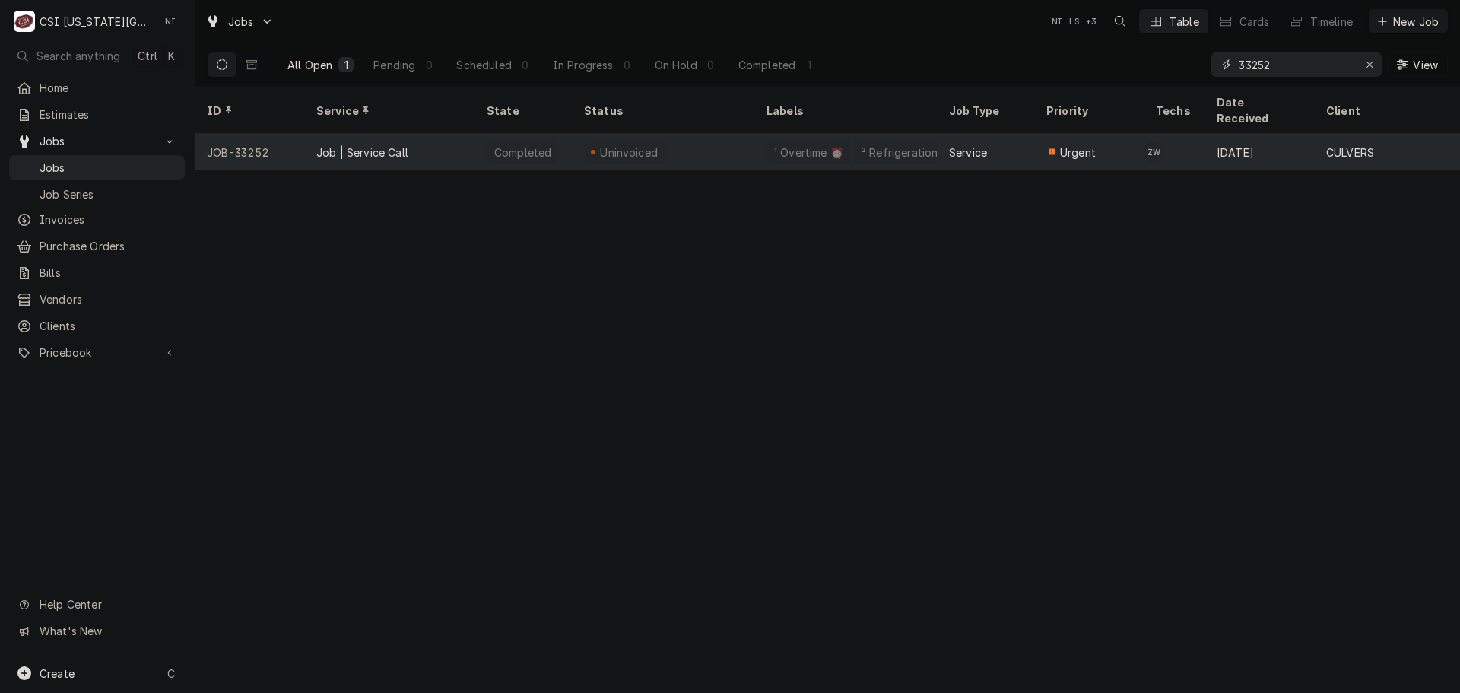
type input "33252"
click at [740, 140] on div "Uninvoiced" at bounding box center [663, 152] width 183 height 37
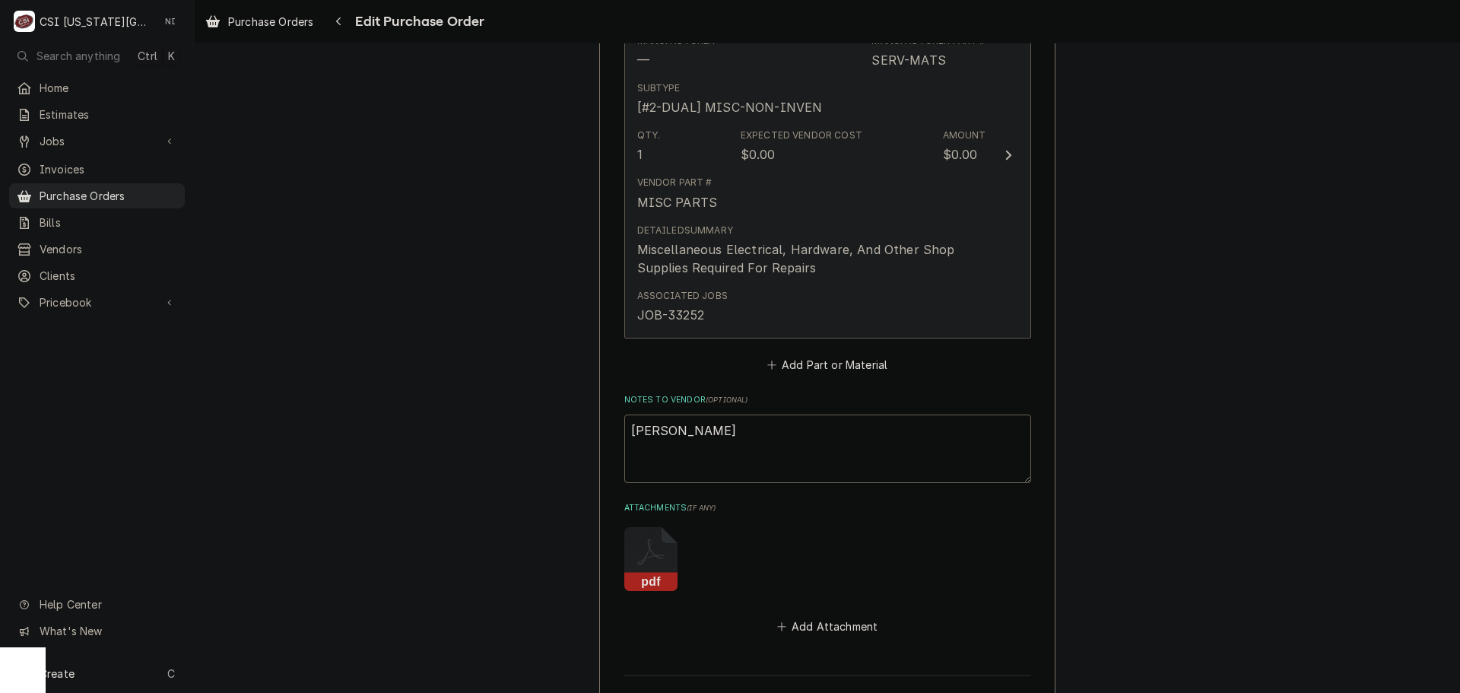
scroll to position [760, 0]
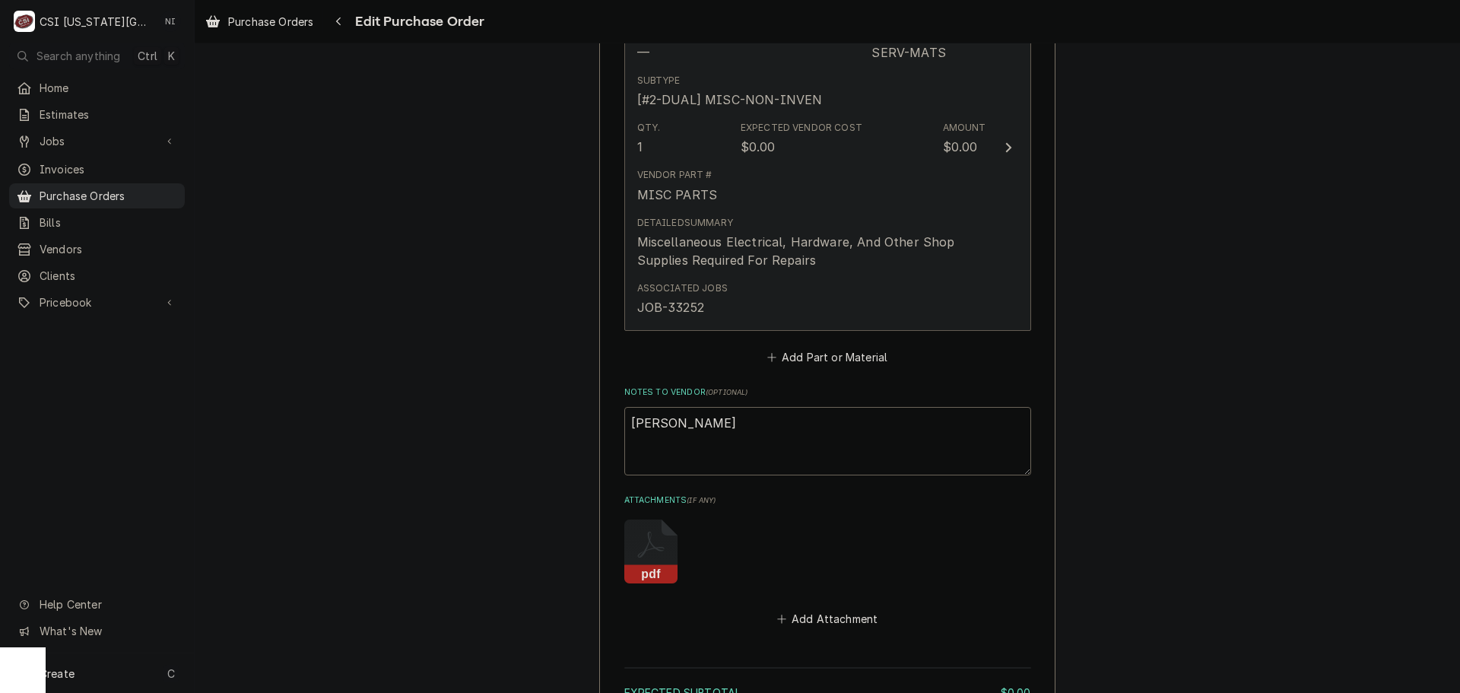
click at [814, 173] on div "Vendor Part # MISC PARTS" at bounding box center [811, 185] width 349 height 47
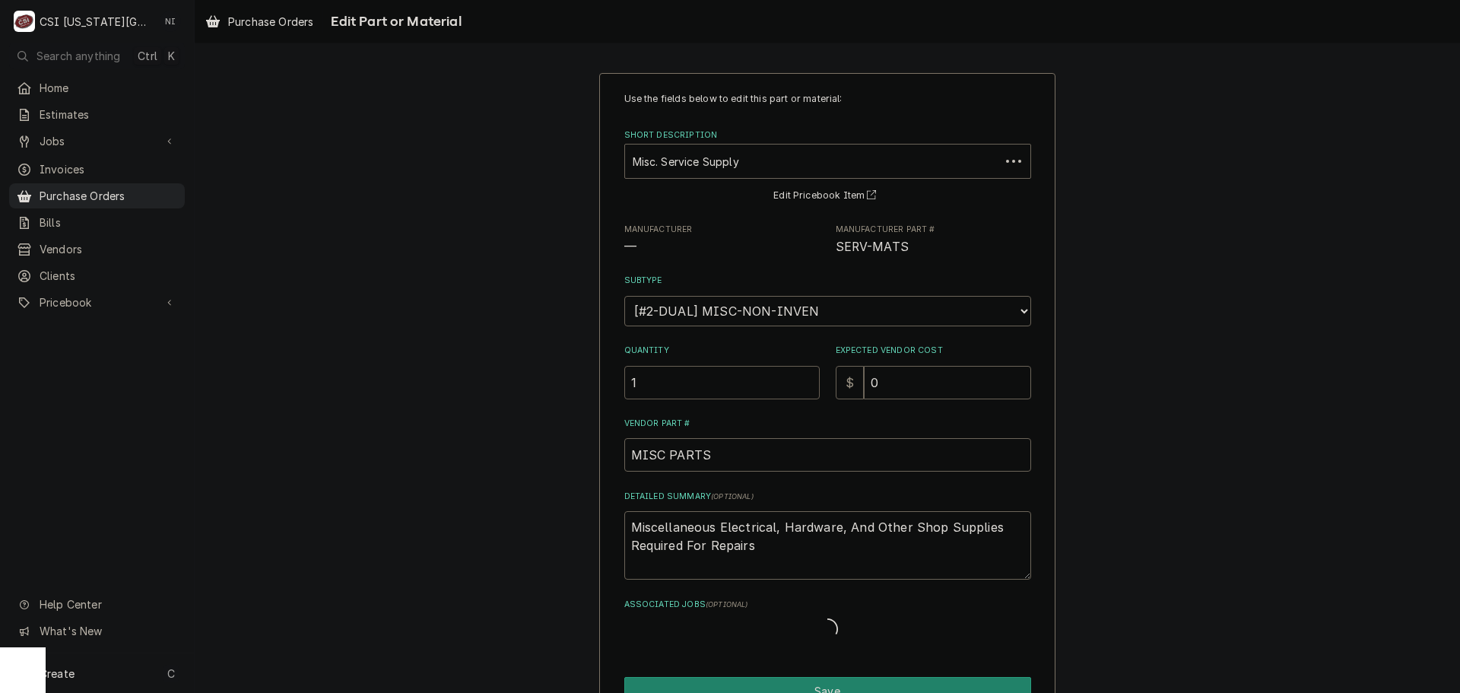
drag, startPoint x: 608, startPoint y: 388, endPoint x: 476, endPoint y: 385, distance: 131.6
click at [478, 386] on div "Use the fields below to edit this part or material: Short Description Misc. Ser…" at bounding box center [827, 417] width 1265 height 717
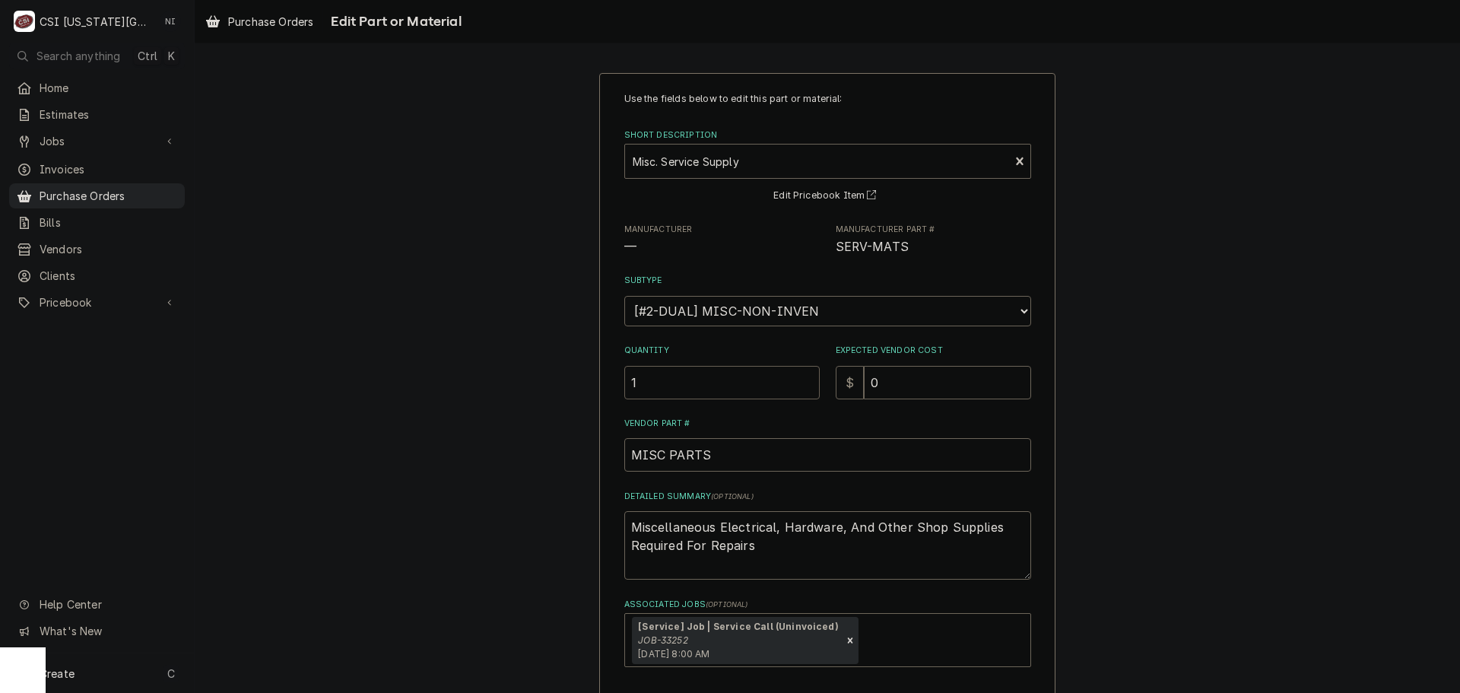
type textarea "x"
type input "2"
type textarea "x"
type input "1"
type textarea "x"
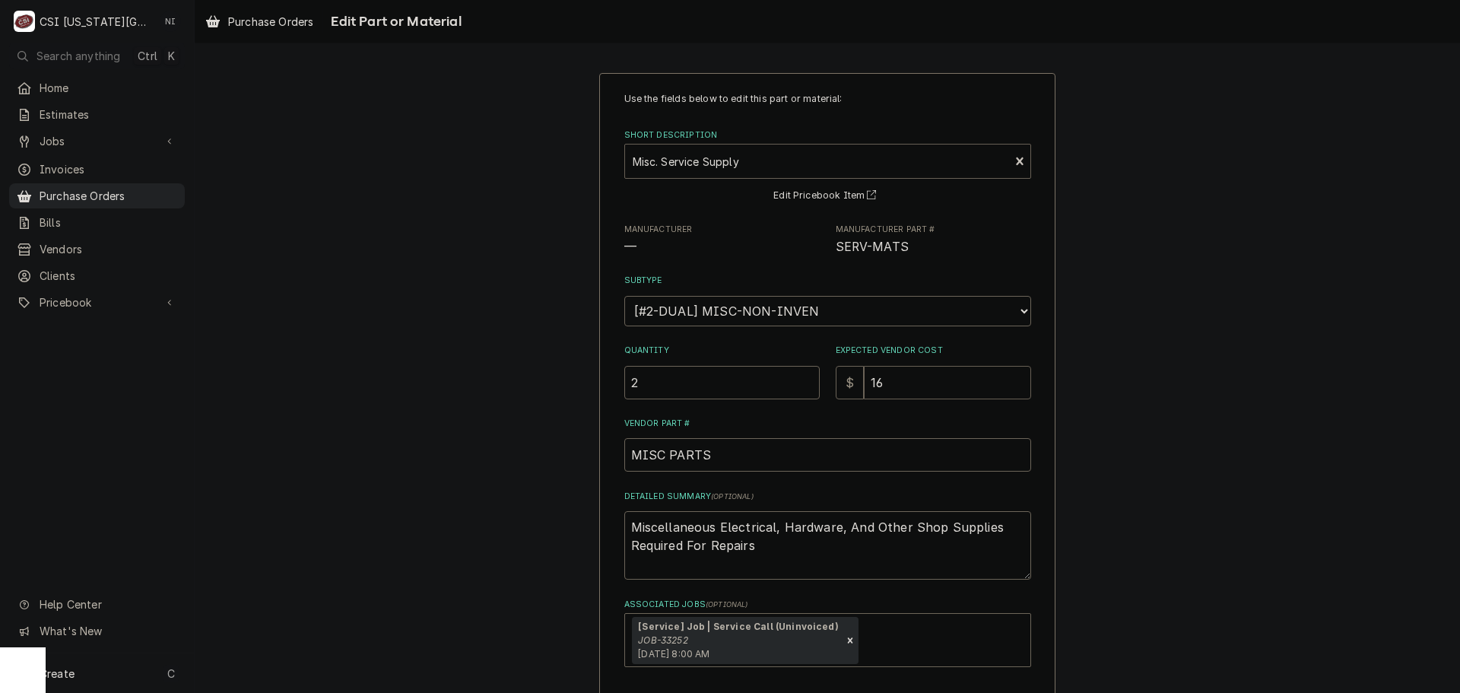
type input "16"
click at [714, 161] on div "Short Description" at bounding box center [818, 161] width 370 height 27
type input "16x25x1"
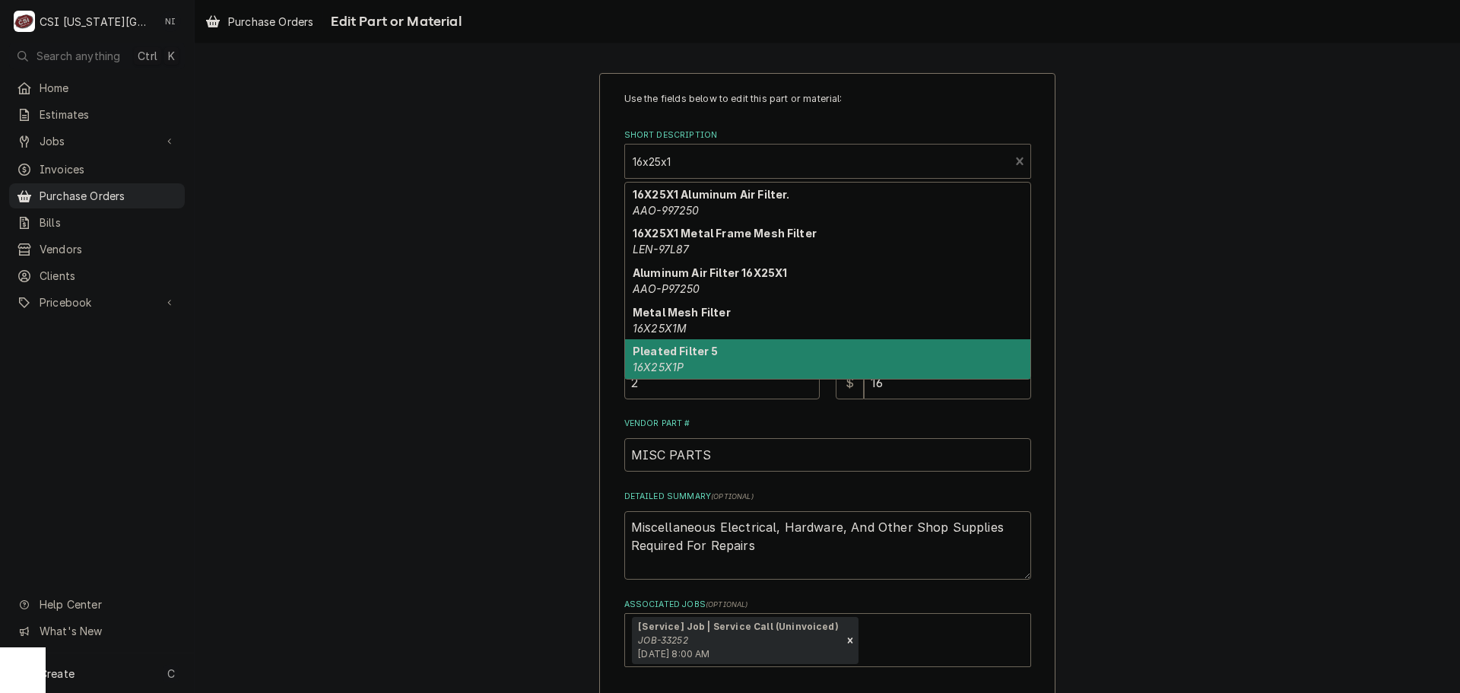
drag, startPoint x: 719, startPoint y: 351, endPoint x: 724, endPoint y: 357, distance: 8.1
click at [719, 352] on div "Pleated Filter 5 16X25X1P" at bounding box center [827, 359] width 405 height 40
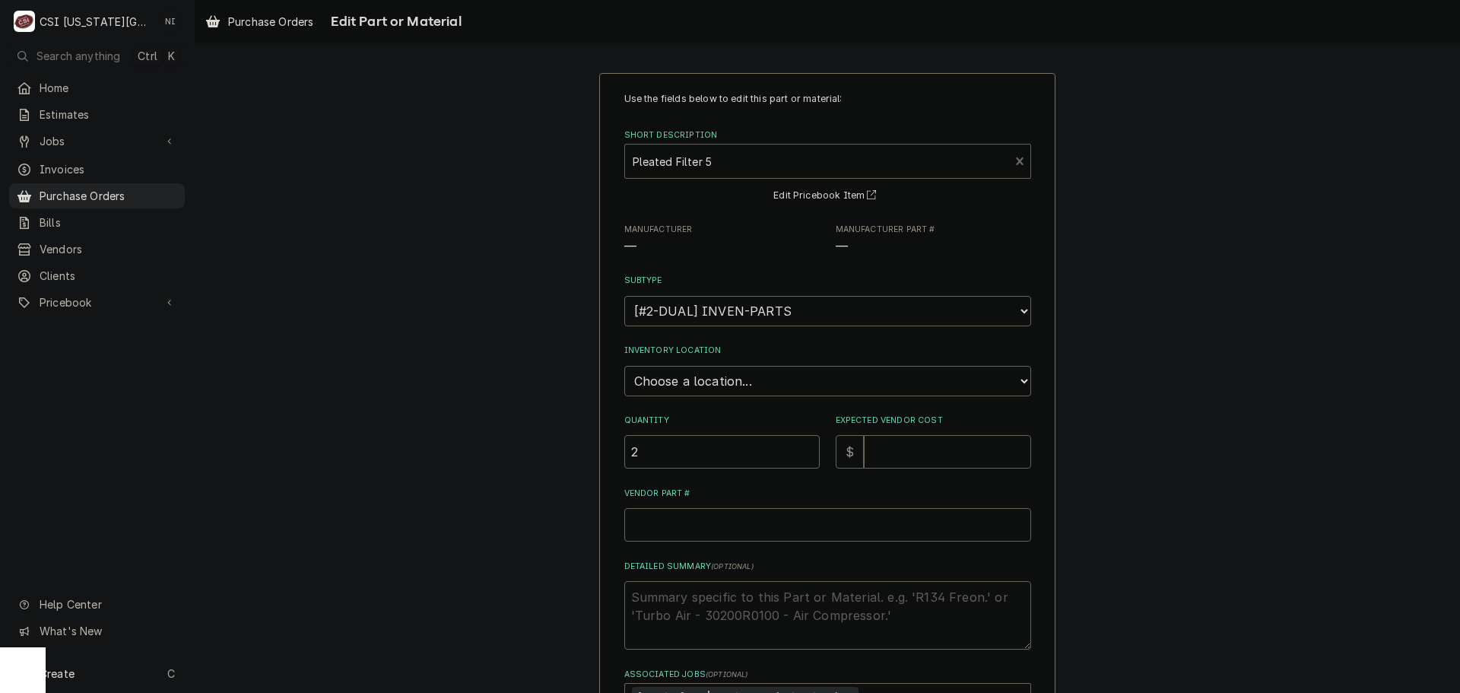
type textarea "x"
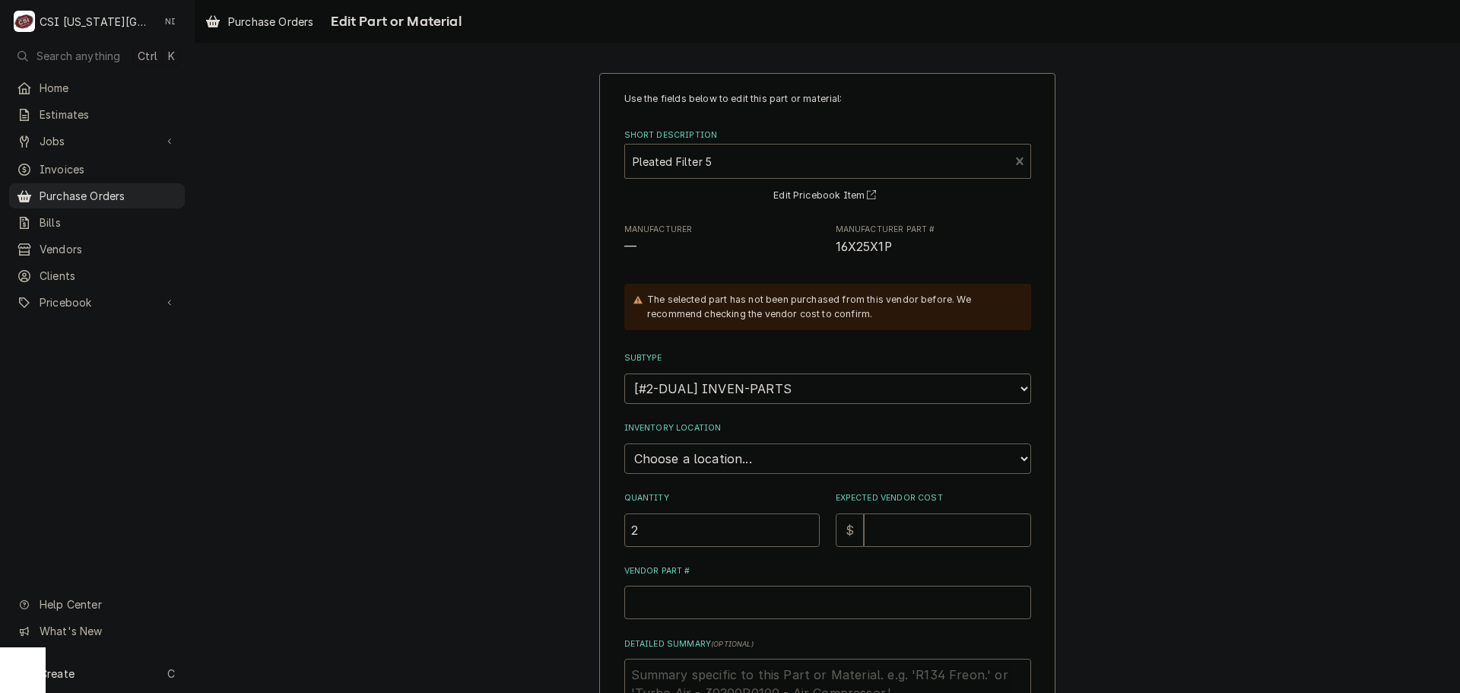
click at [732, 461] on select "Choose a location... 00 | KC WAREHOUSE 00 | MAIN WAREHOUSE 01 | BRIAN BREAZIER …" at bounding box center [827, 458] width 407 height 30
select select "2709"
click at [624, 443] on select "Choose a location... 00 | KC WAREHOUSE 00 | MAIN WAREHOUSE 01 | BRIAN BREAZIER …" at bounding box center [827, 458] width 407 height 30
type textarea "x"
click at [714, 457] on select "Choose a location... 00 | KC WAREHOUSE 00 | MAIN WAREHOUSE 01 | BRIAN BREAZIER …" at bounding box center [827, 458] width 407 height 30
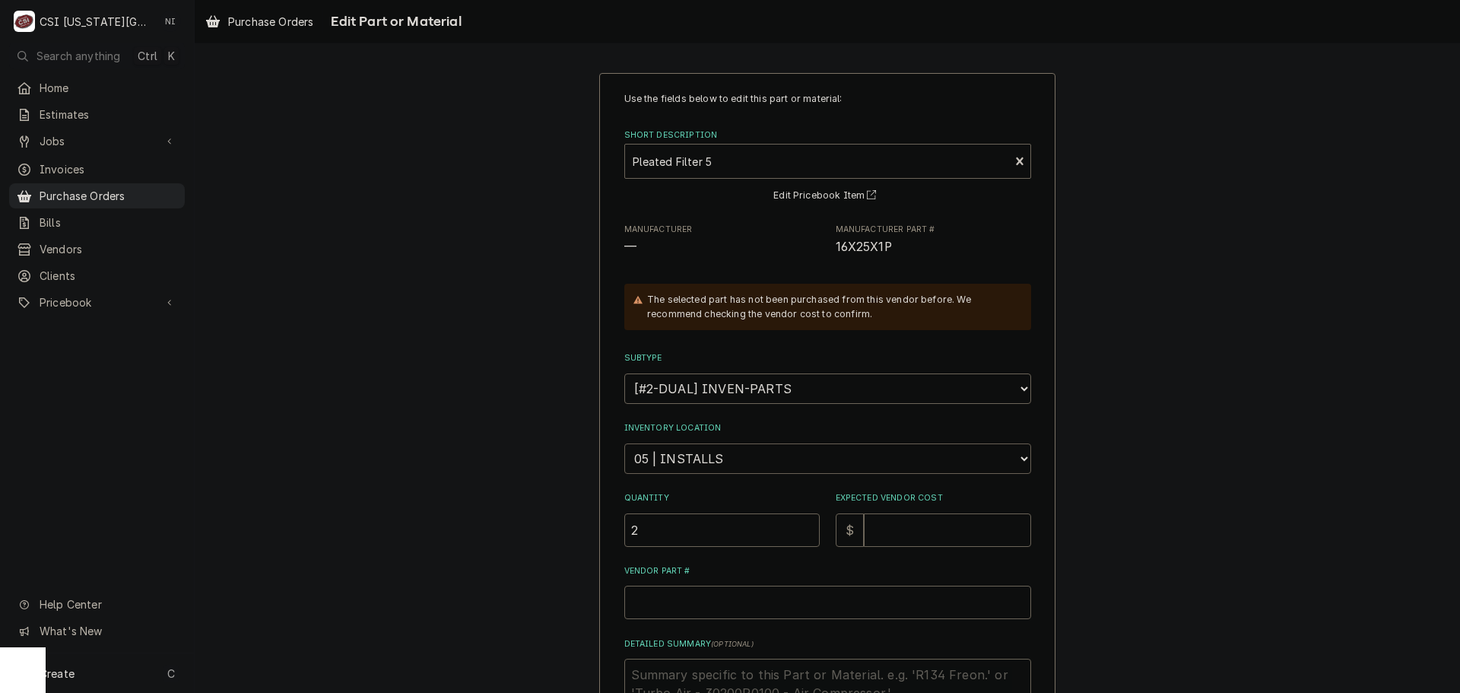
select select "2698"
click at [624, 443] on select "Choose a location... 00 | KC WAREHOUSE 00 | MAIN WAREHOUSE 01 | BRIAN BREAZIER …" at bounding box center [827, 458] width 407 height 30
click at [916, 524] on input "Expected Vendor Cost" at bounding box center [947, 529] width 167 height 33
type textarea "x"
type input "4"
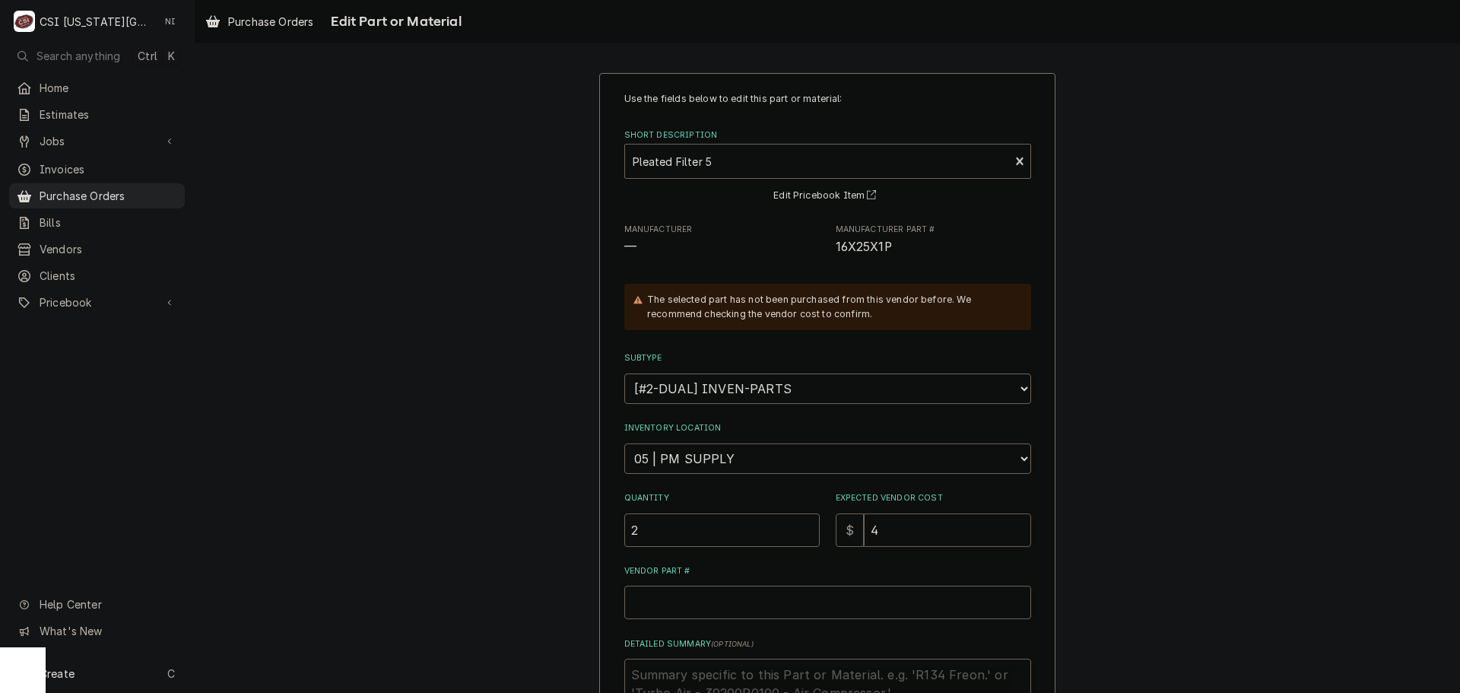
type textarea "x"
type input "4.9"
type textarea "x"
type input "4.93"
click at [853, 249] on span "16X25X1P" at bounding box center [864, 247] width 56 height 14
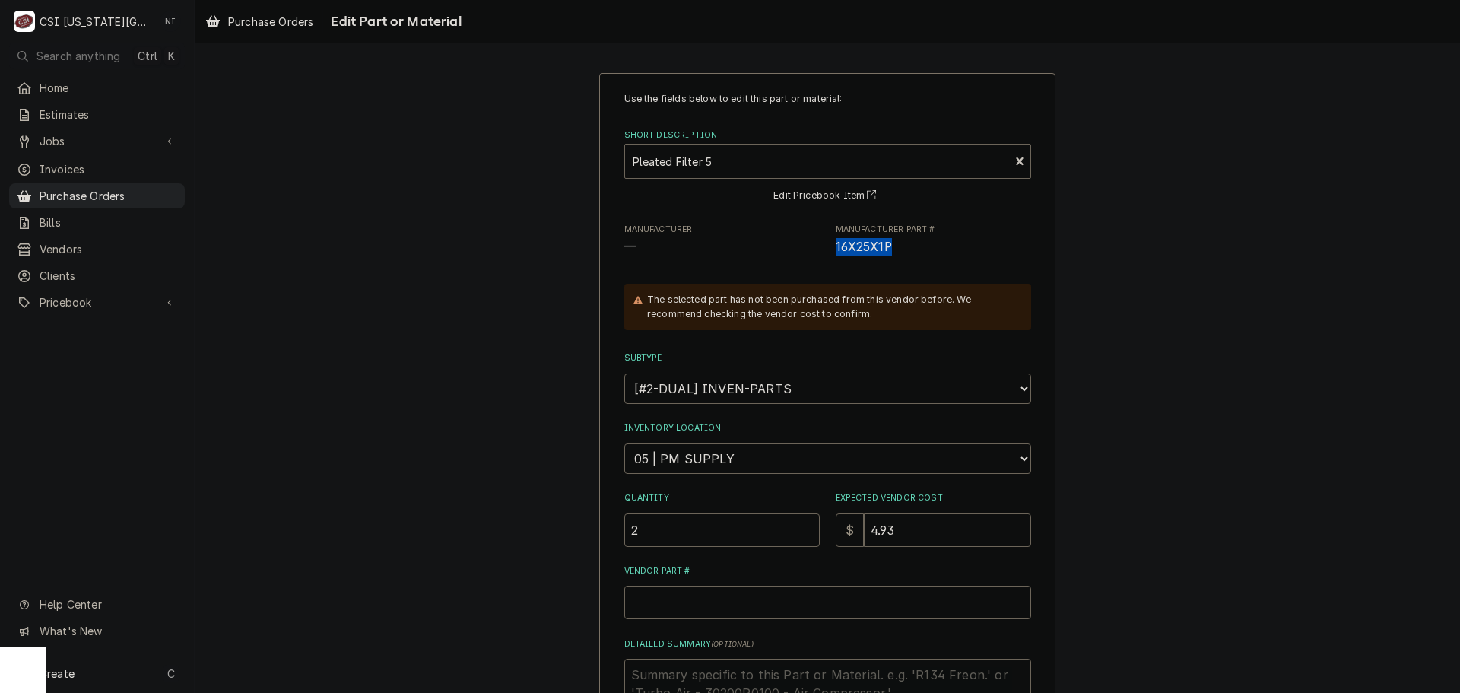
click at [852, 250] on span "16X25X1P" at bounding box center [864, 247] width 56 height 14
copy span "16X25X1P"
click at [725, 598] on input "Vendor Part #" at bounding box center [827, 602] width 407 height 33
paste input "16X25X1P"
type textarea "x"
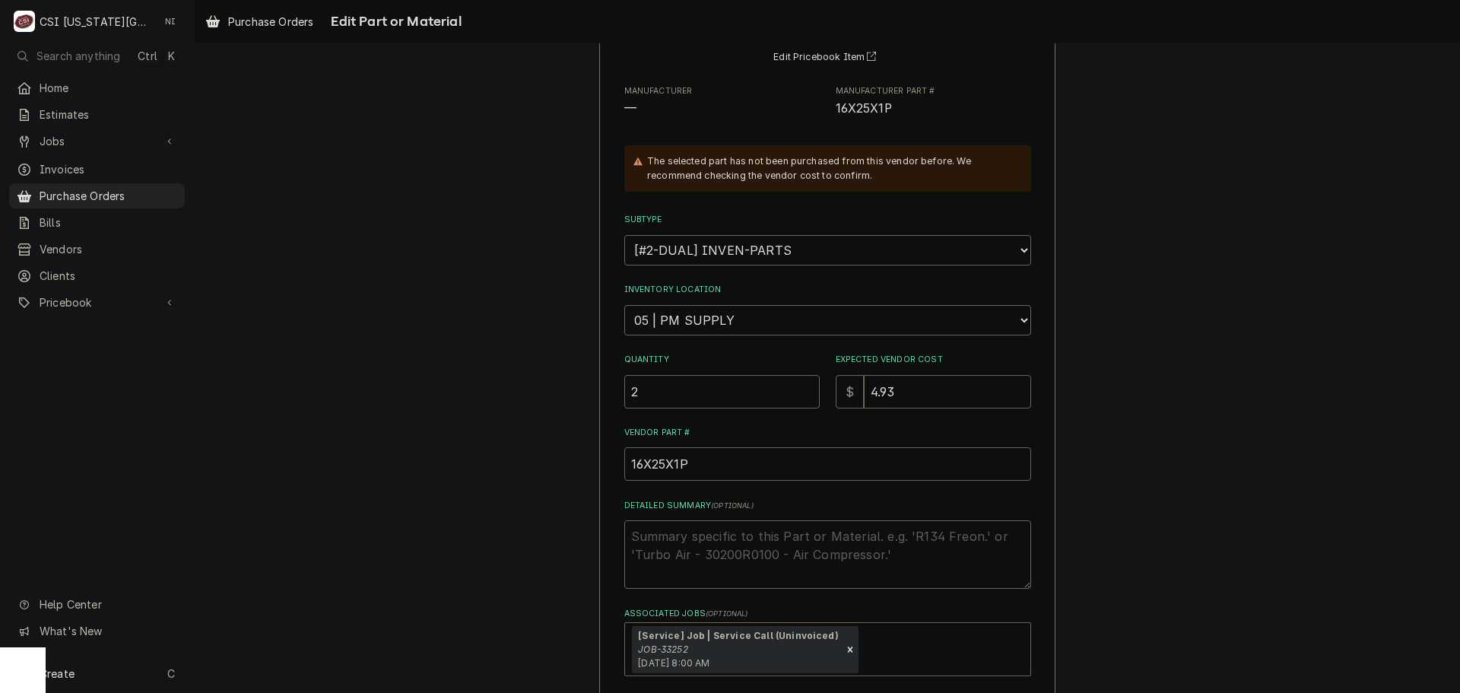
scroll to position [253, 0]
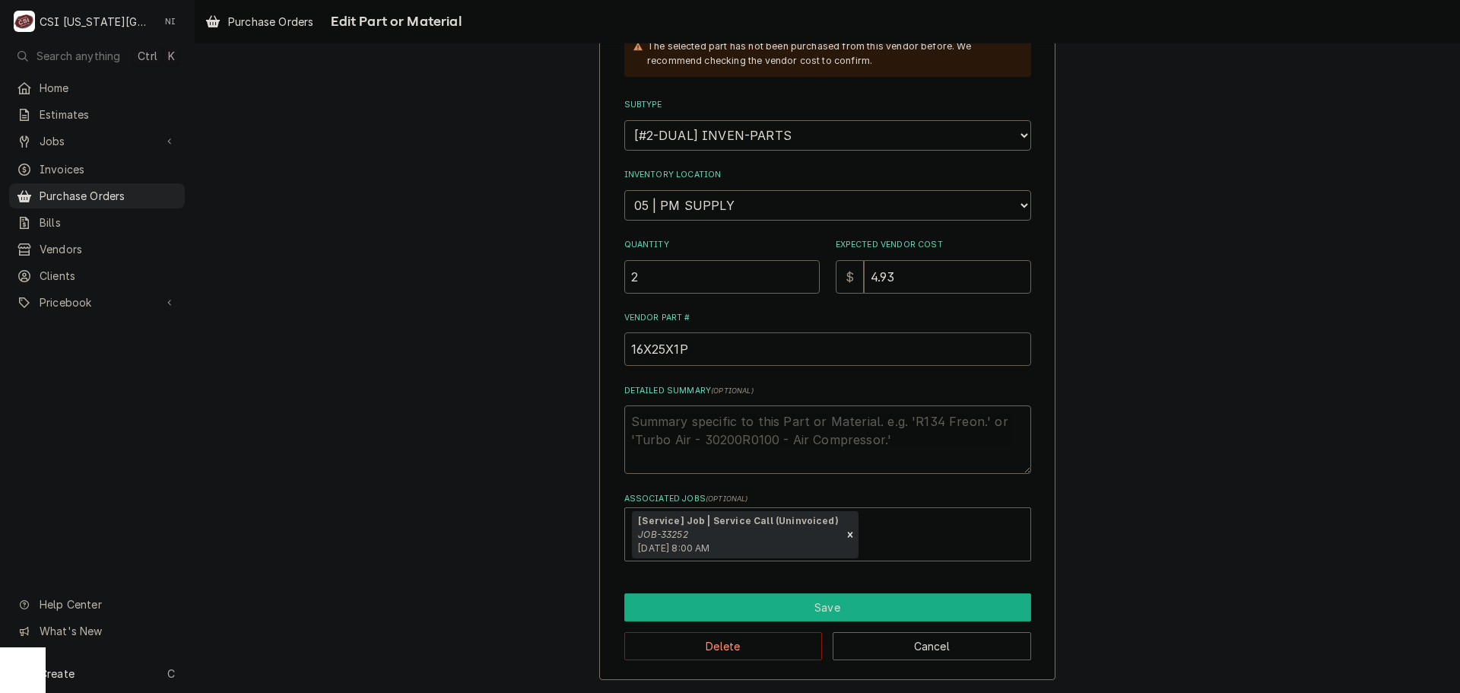
type input "16X25X1P"
click at [811, 616] on button "Save" at bounding box center [827, 607] width 407 height 28
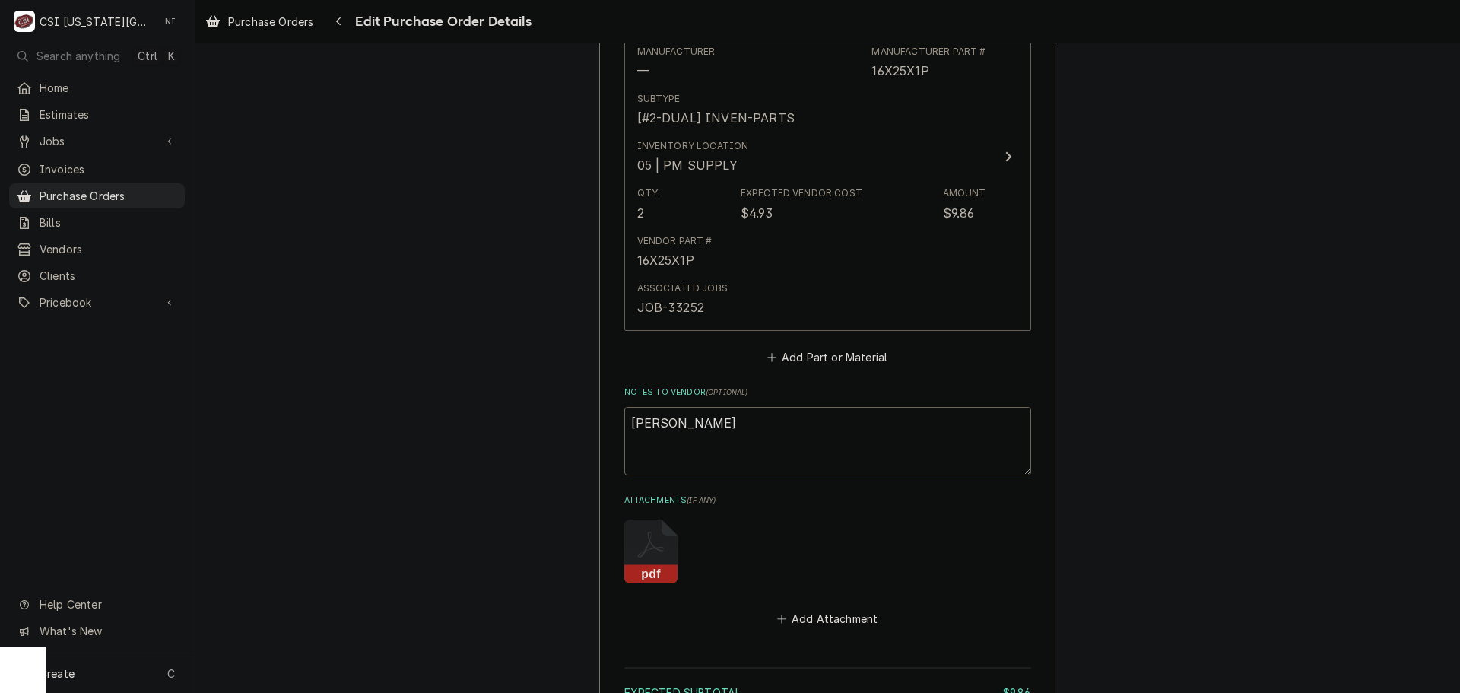
scroll to position [925, 0]
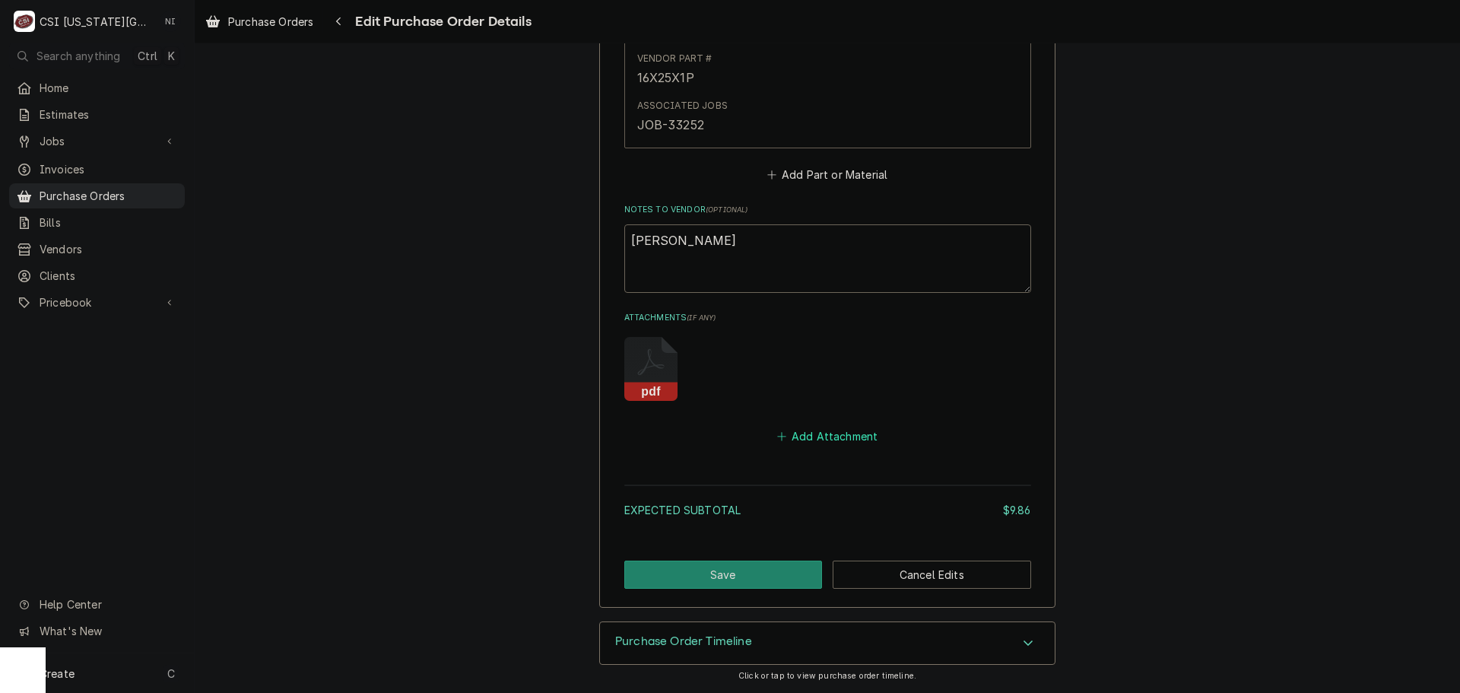
click at [827, 440] on button "Add Attachment" at bounding box center [827, 436] width 106 height 21
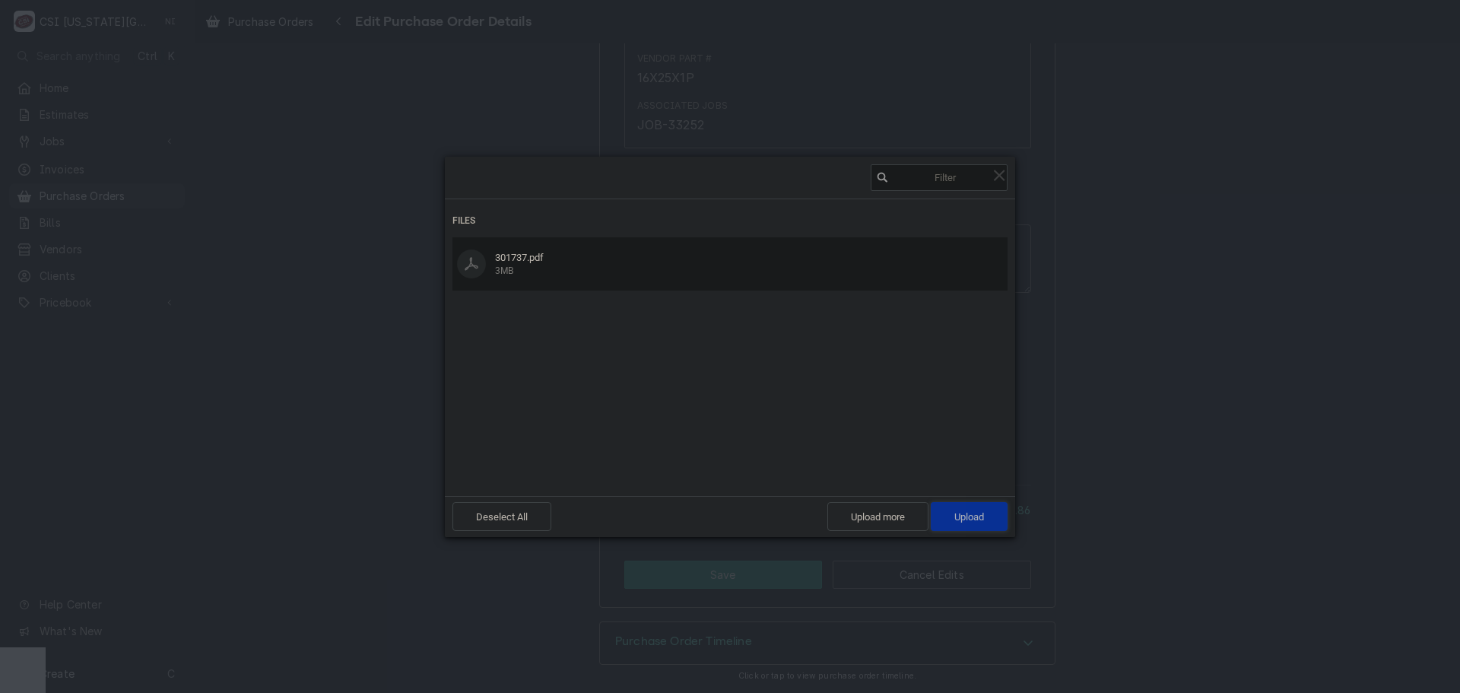
click at [965, 525] on span "Upload 1" at bounding box center [969, 516] width 77 height 29
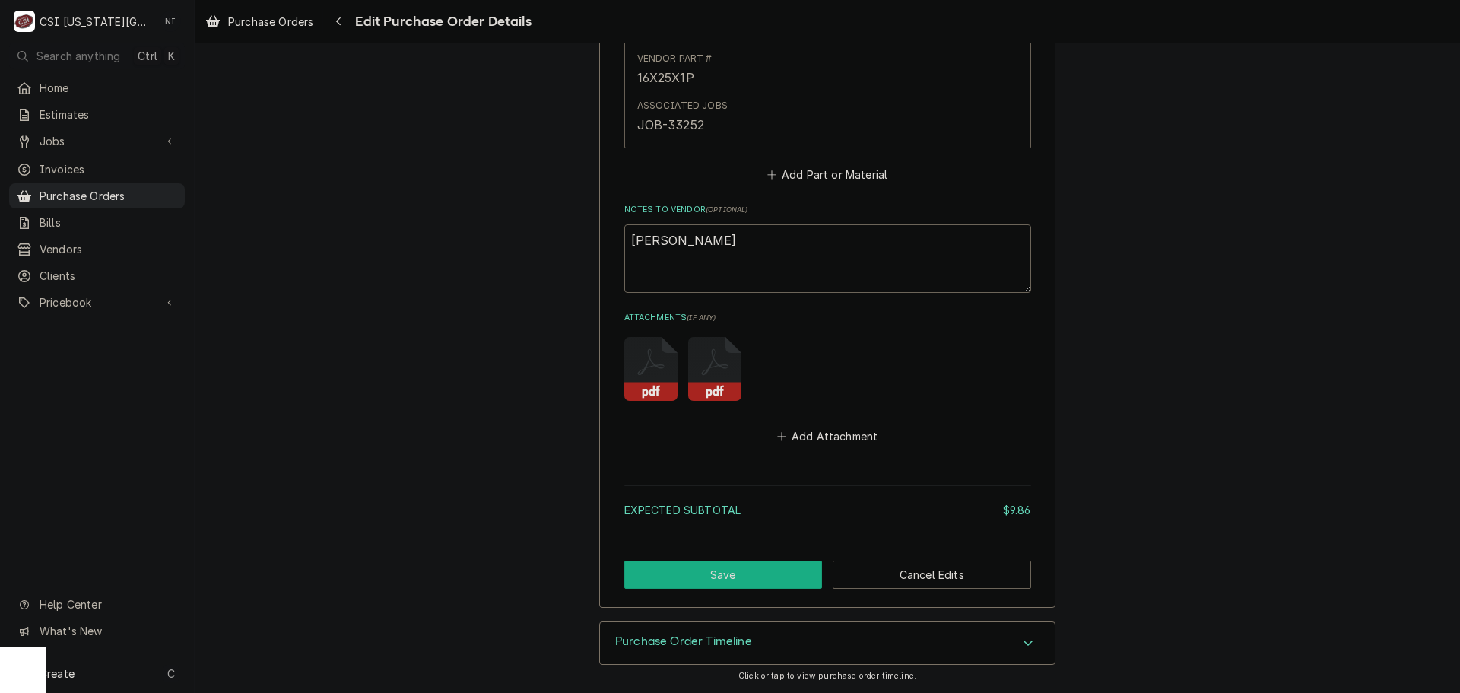
click at [703, 576] on button "Save" at bounding box center [723, 574] width 198 height 28
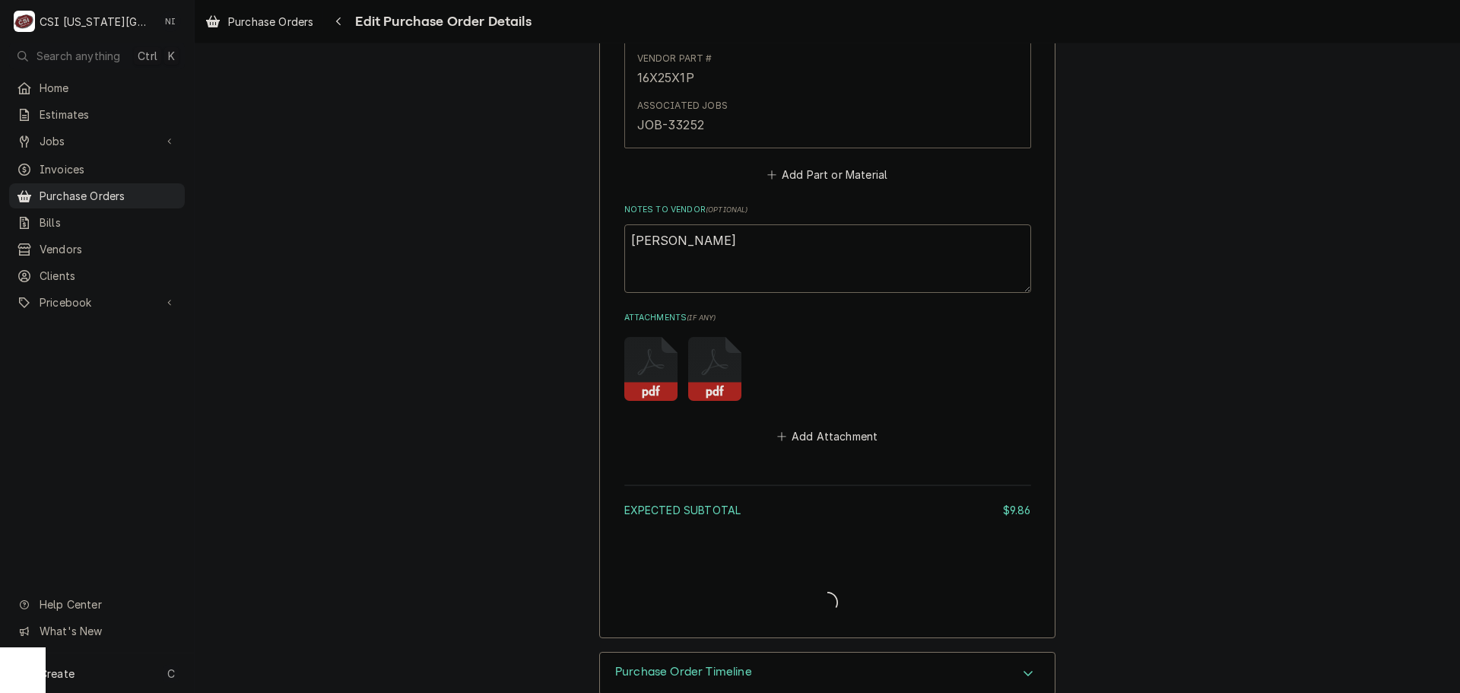
type textarea "x"
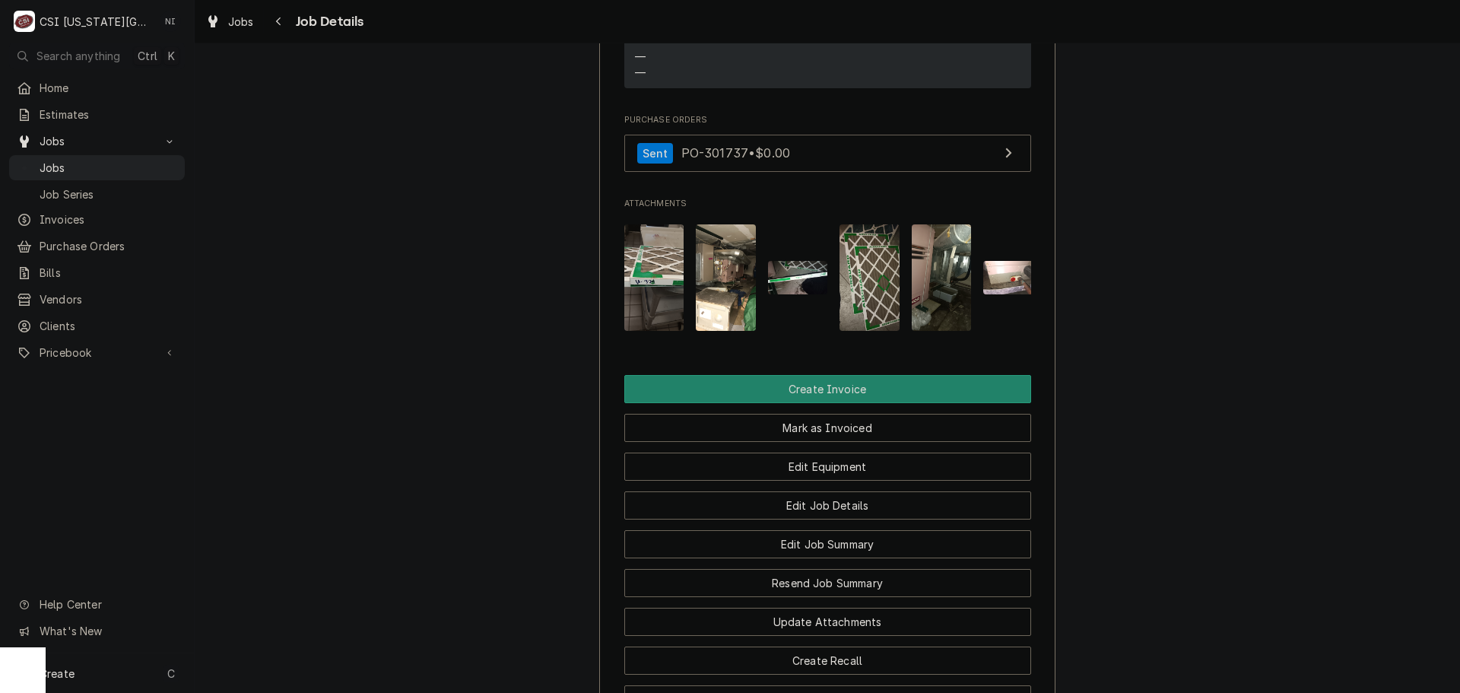
scroll to position [1445, 0]
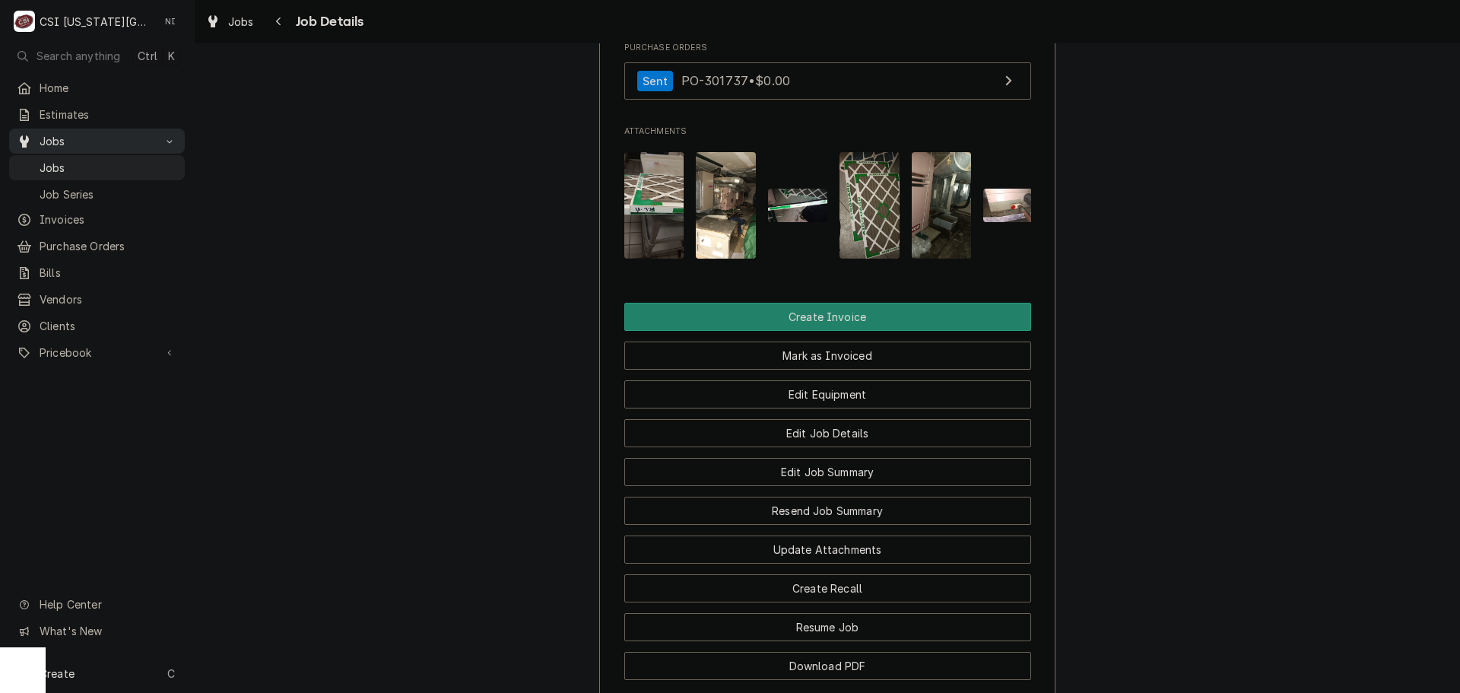
click at [119, 160] on span "Jobs" at bounding box center [109, 168] width 138 height 16
